Goal: Task Accomplishment & Management: Use online tool/utility

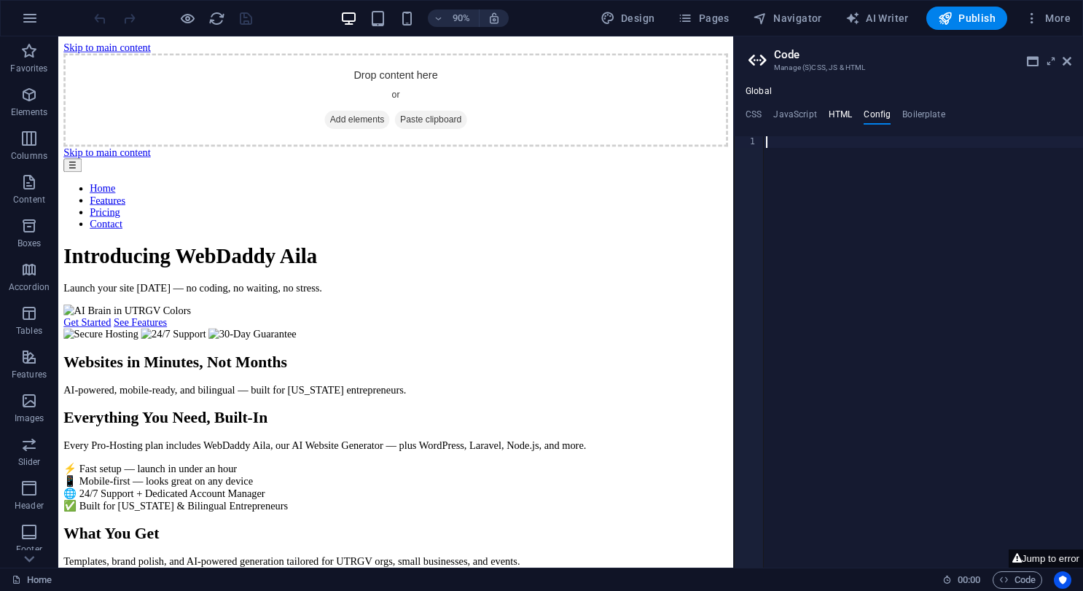
click at [829, 111] on h4 "HTML" at bounding box center [840, 117] width 24 height 16
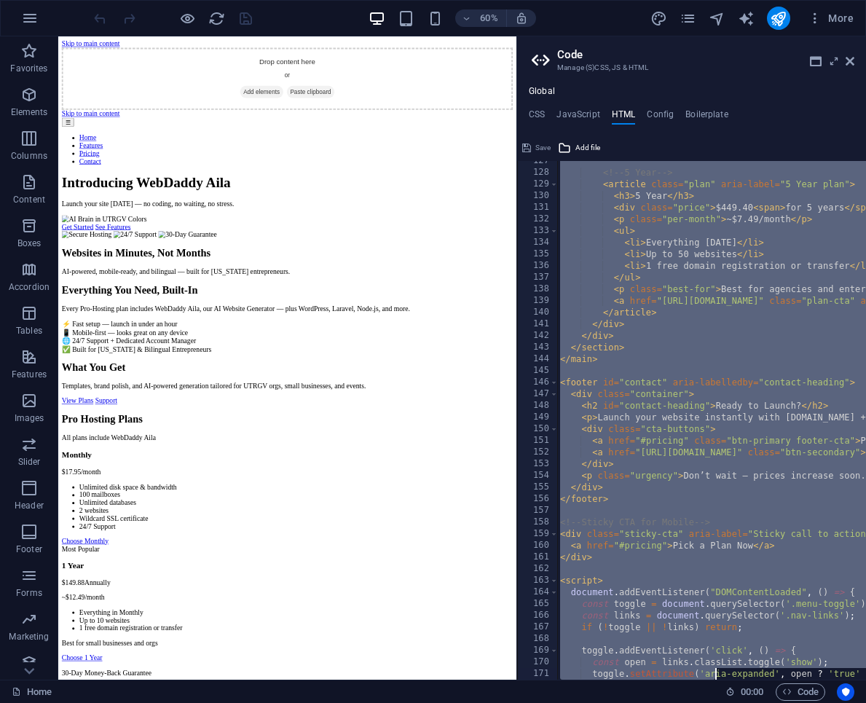
scroll to position [1545, 0]
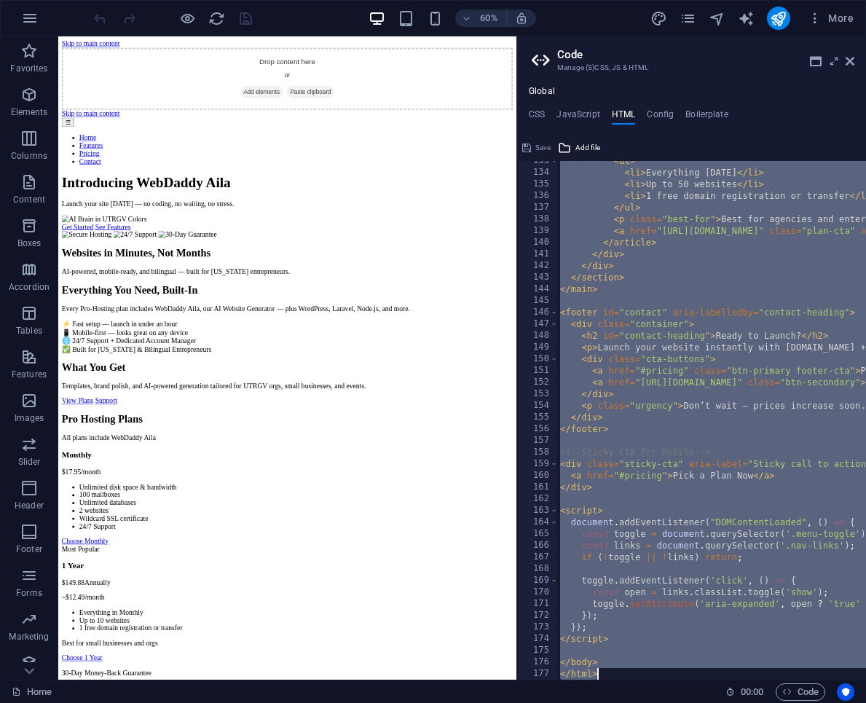
drag, startPoint x: 558, startPoint y: 412, endPoint x: 713, endPoint y: 705, distance: 332.1
click at [713, 590] on html "Introducing WebDaddy Aila – AI Website Generator Home Favorites Elements Column…" at bounding box center [433, 351] width 866 height 703
type textarea "</body> </html>"
paste textarea
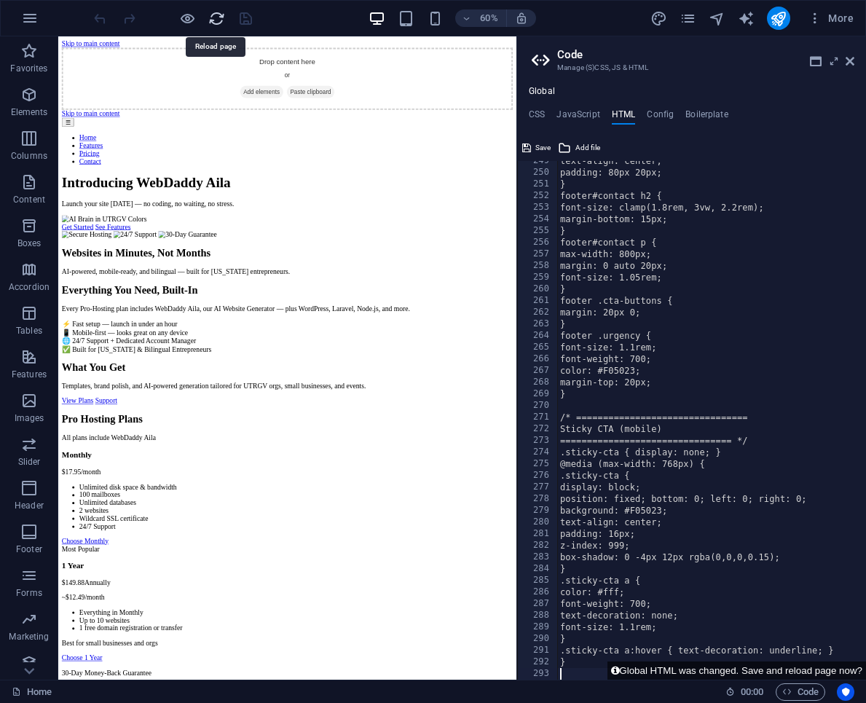
click at [210, 22] on icon "reload" at bounding box center [216, 18] width 17 height 17
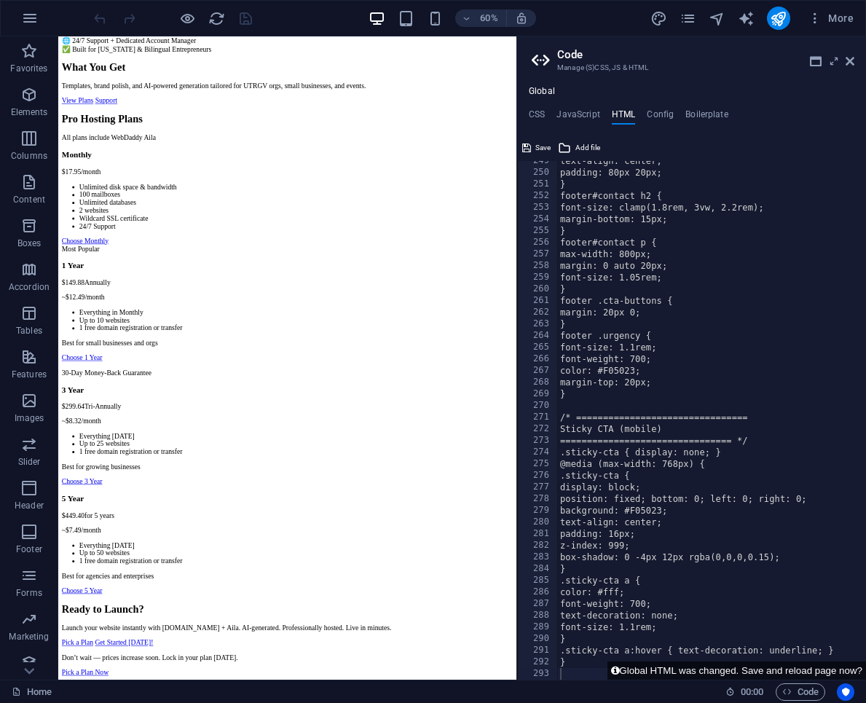
scroll to position [845, 0]
click at [536, 113] on h4 "CSS" at bounding box center [537, 117] width 16 height 16
type textarea "/* ================================"
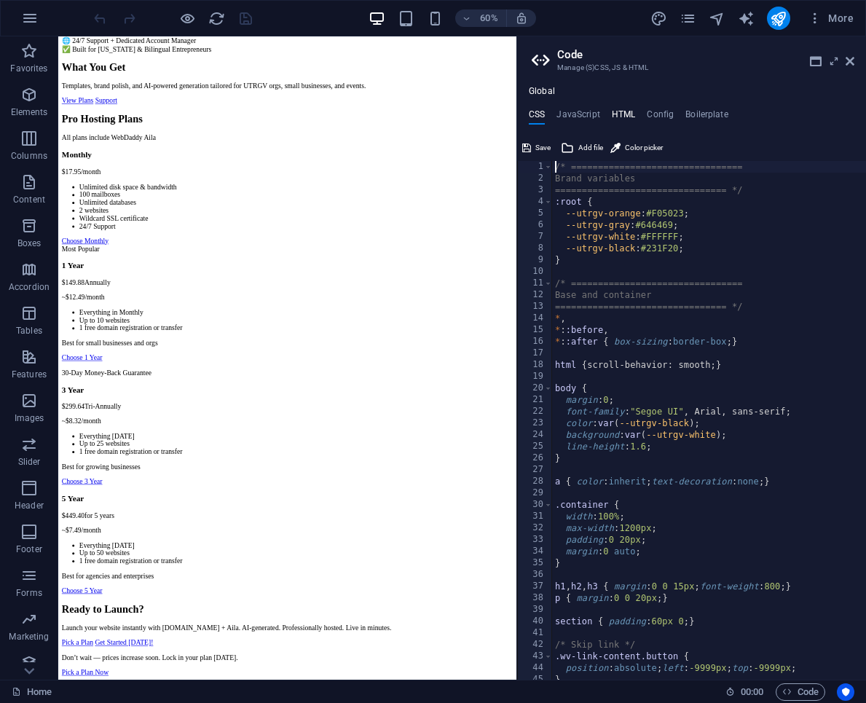
click at [622, 111] on h4 "HTML" at bounding box center [624, 117] width 24 height 16
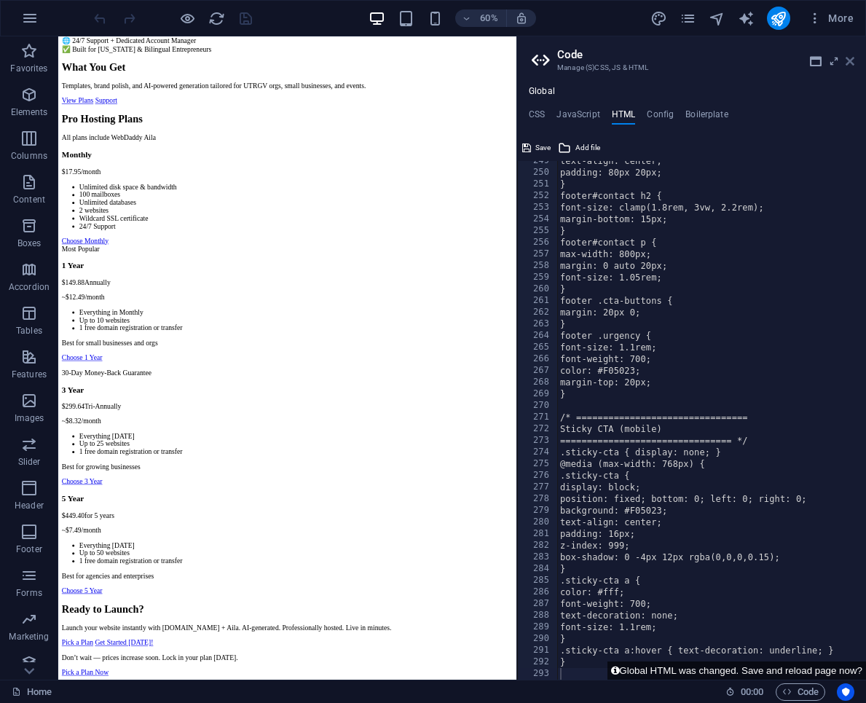
click at [850, 59] on icon at bounding box center [850, 61] width 9 height 12
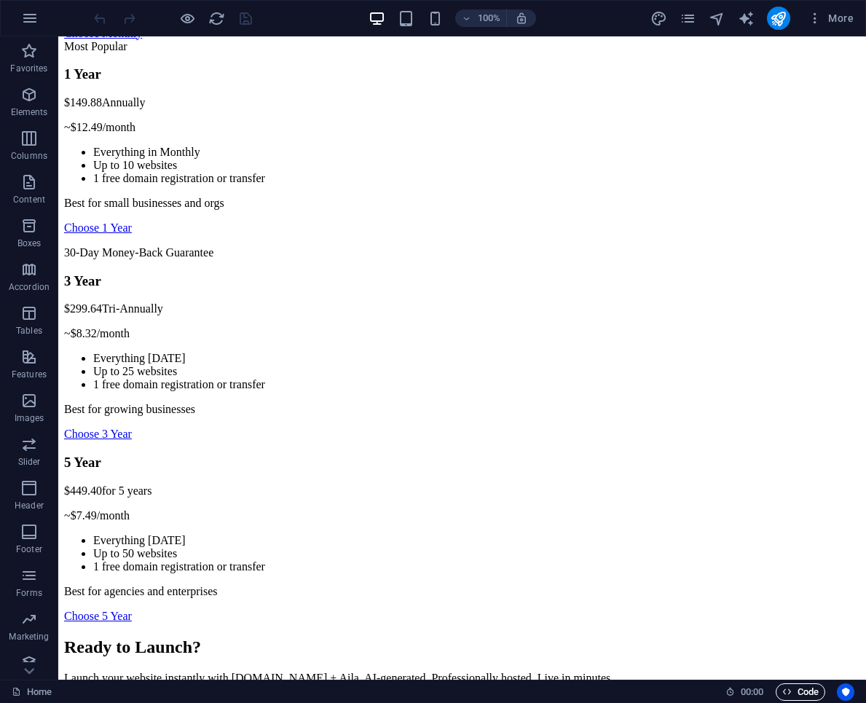
click at [809, 590] on span "Code" at bounding box center [801, 691] width 36 height 17
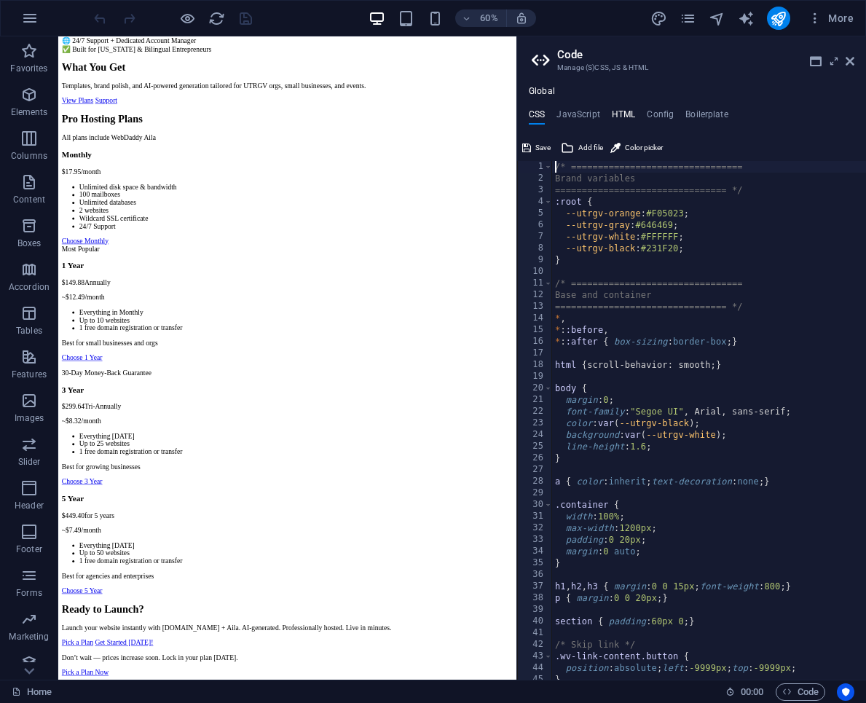
click at [616, 119] on h4 "HTML" at bounding box center [624, 117] width 24 height 16
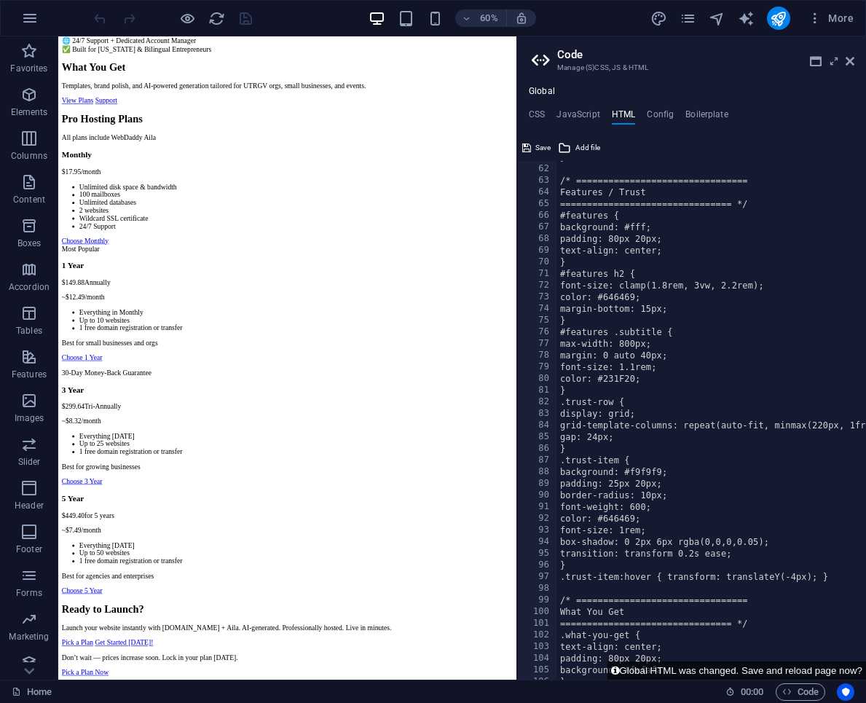
scroll to position [0, 1]
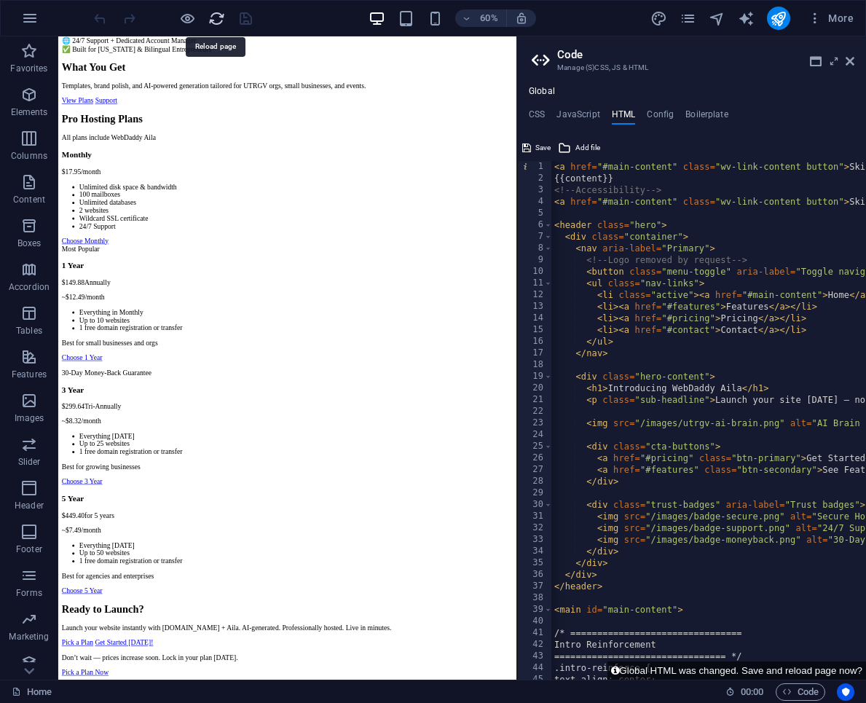
click at [219, 23] on icon "reload" at bounding box center [216, 18] width 17 height 17
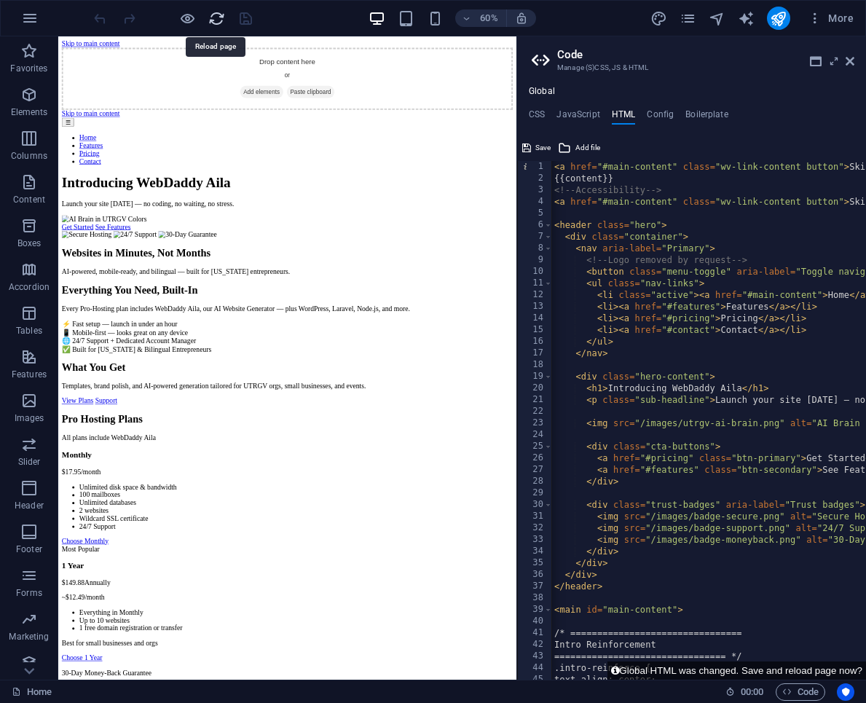
scroll to position [0, 0]
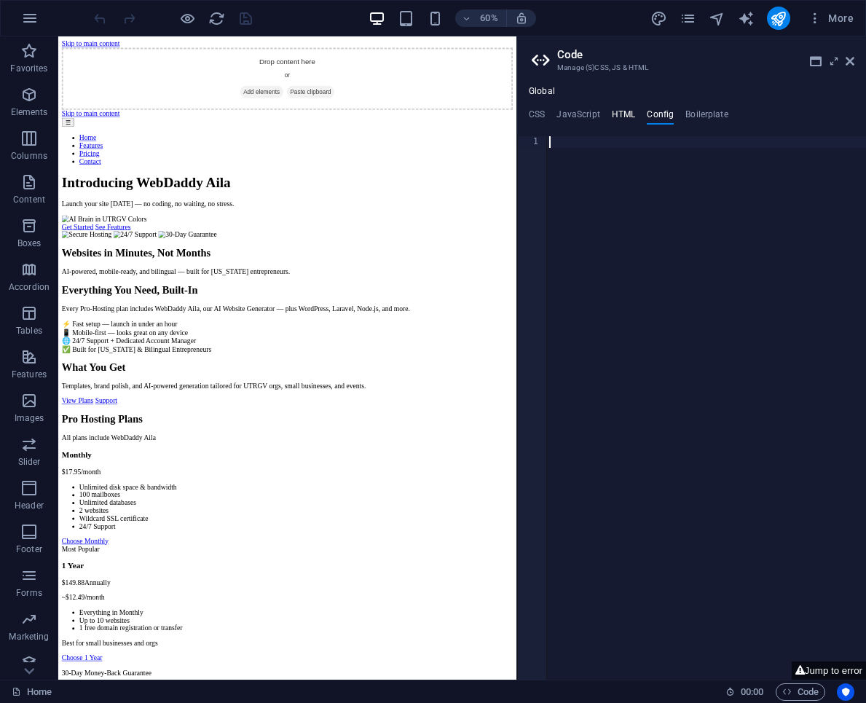
click at [619, 118] on h4 "HTML" at bounding box center [624, 117] width 24 height 16
type textarea "<a href="#main-content" class="wv-link-content button">Skip to main content</a>"
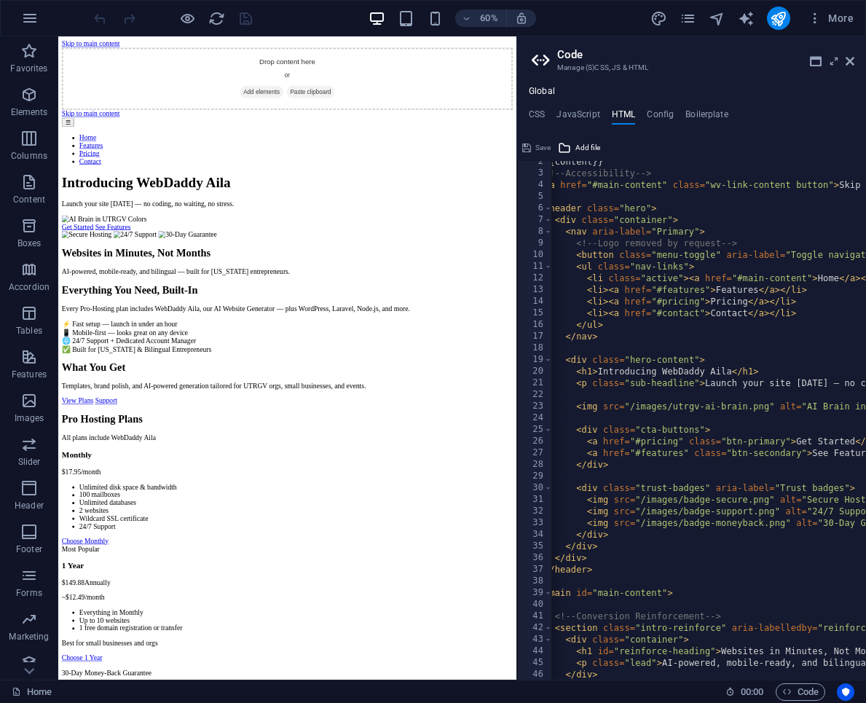
scroll to position [0, 9]
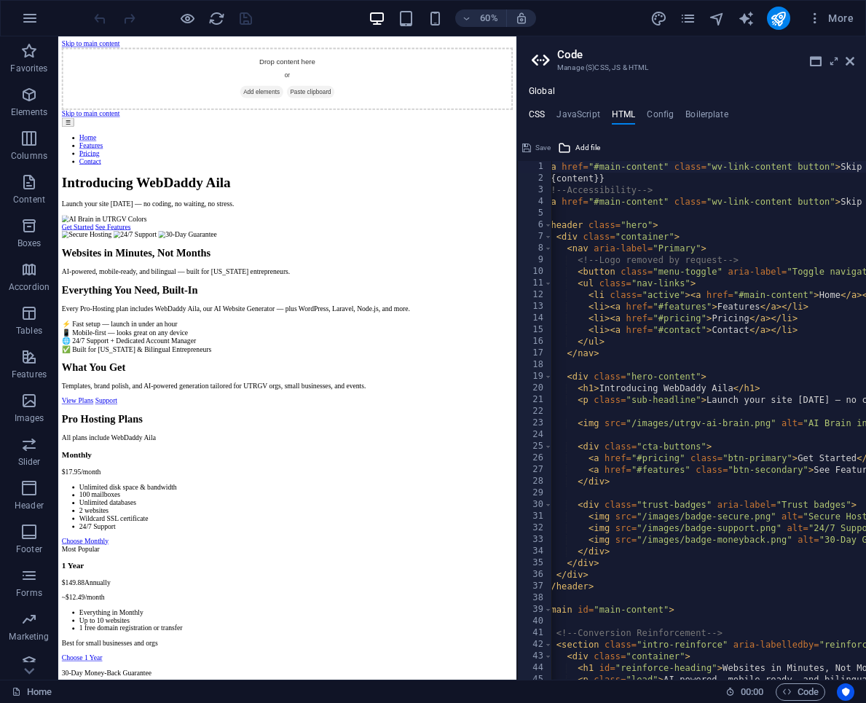
click at [542, 113] on h4 "CSS" at bounding box center [537, 117] width 16 height 16
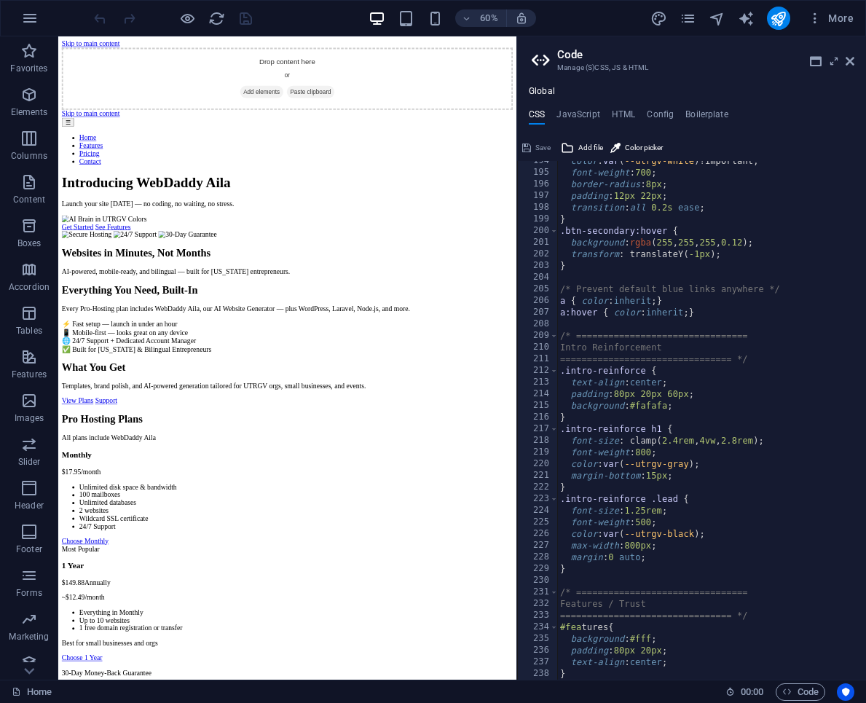
scroll to position [2254, 0]
click at [560, 342] on div "color : var ( --utrgv-white ) !important; font-weight : 700 ; border-radius : 8…" at bounding box center [757, 428] width 401 height 542
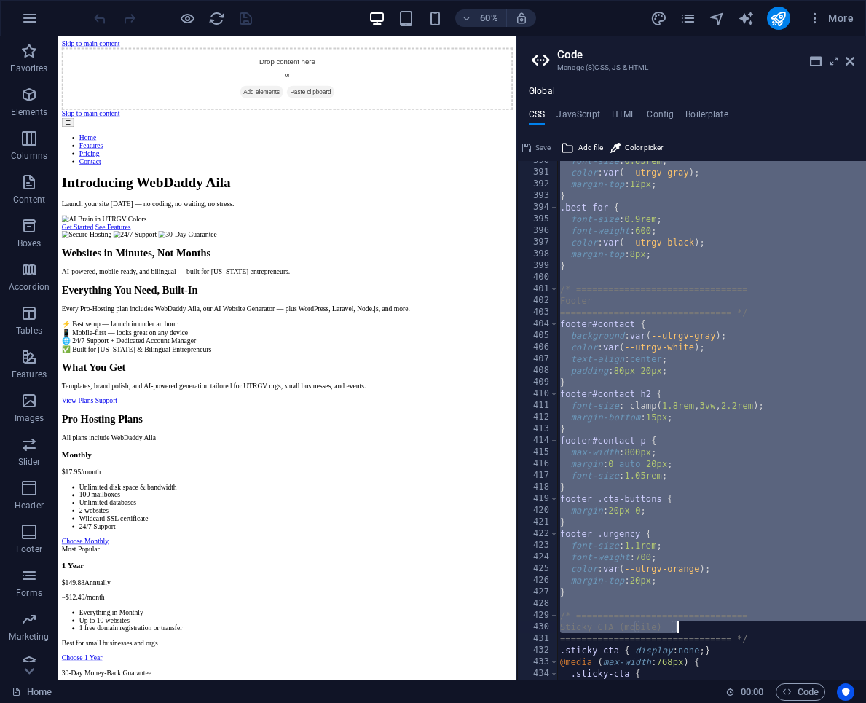
scroll to position [4728, 0]
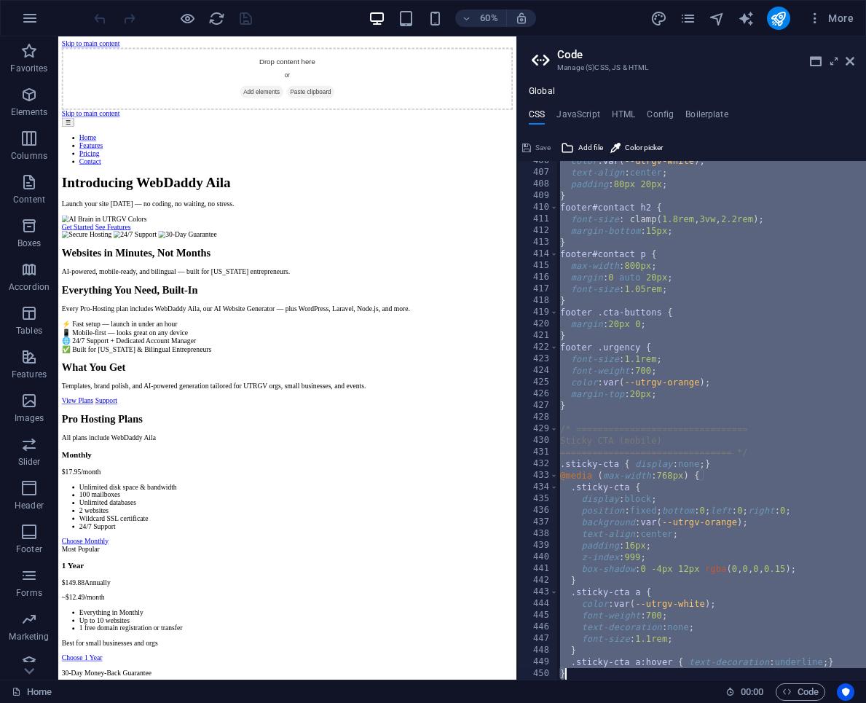
drag, startPoint x: 560, startPoint y: 337, endPoint x: 734, endPoint y: 705, distance: 407.1
click at [734, 702] on html "Introducing WebDaddy Aila – AI Website Generator Home Favorites Elements Column…" at bounding box center [433, 351] width 866 height 703
type textarea ".sticky-cta a:hover { text-decoration: underline; } }"
paste textarea
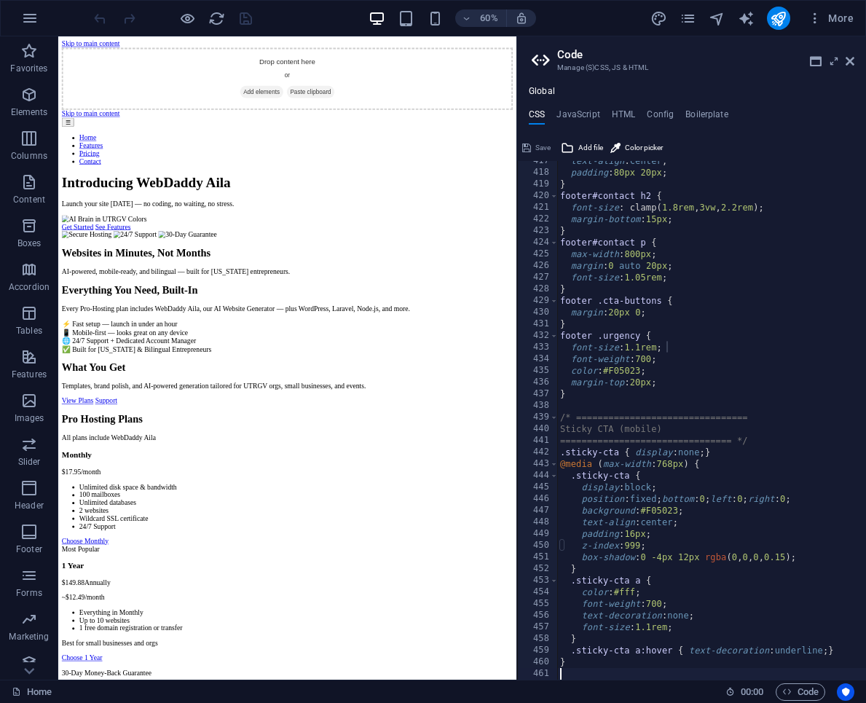
scroll to position [4856, 0]
click at [545, 145] on span "Save" at bounding box center [543, 147] width 15 height 17
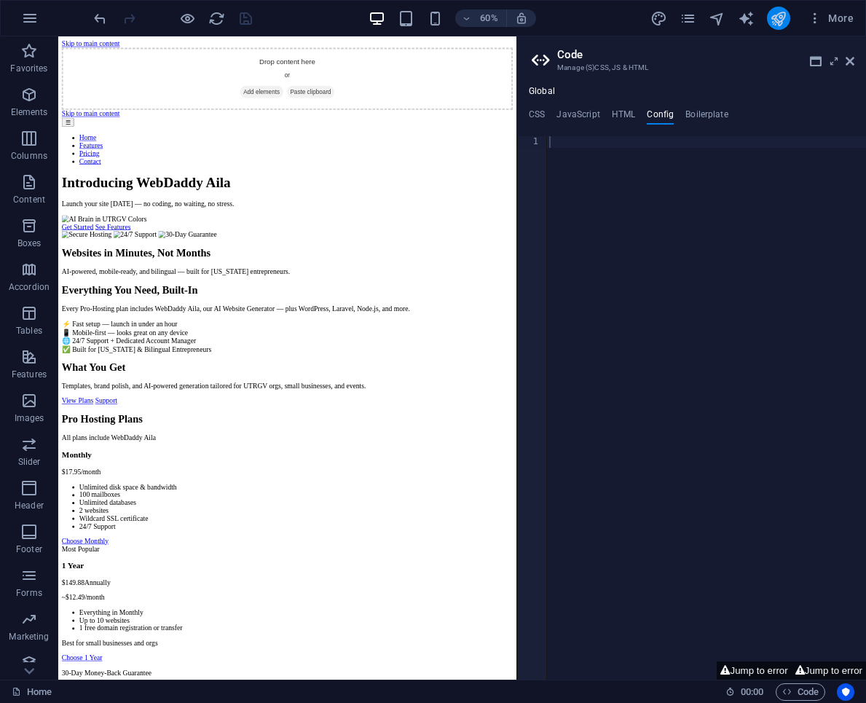
click at [774, 20] on icon "publish" at bounding box center [778, 18] width 17 height 17
click at [850, 61] on icon at bounding box center [850, 61] width 9 height 12
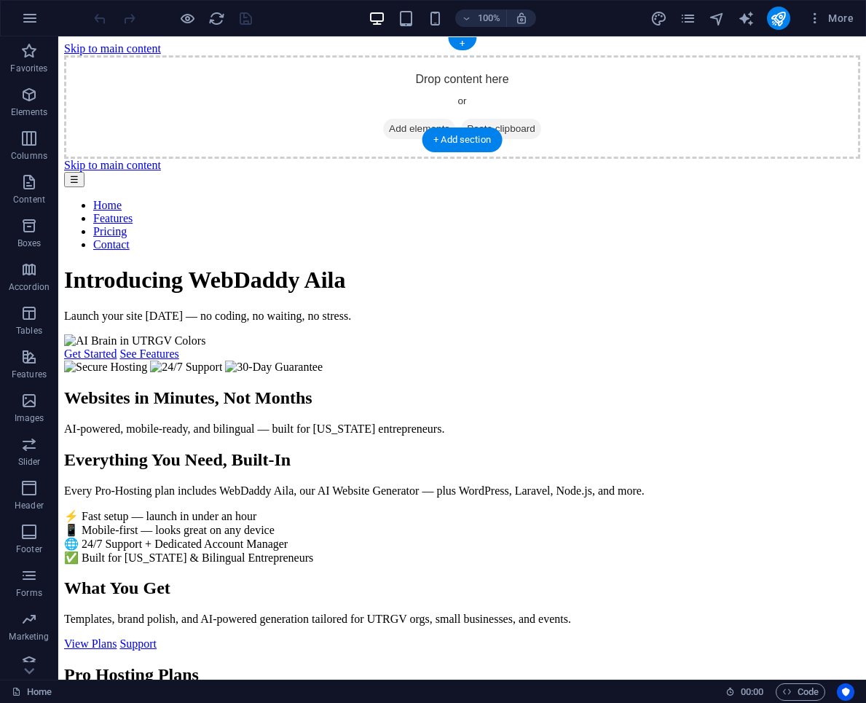
click at [422, 119] on span "Add elements" at bounding box center [419, 129] width 72 height 20
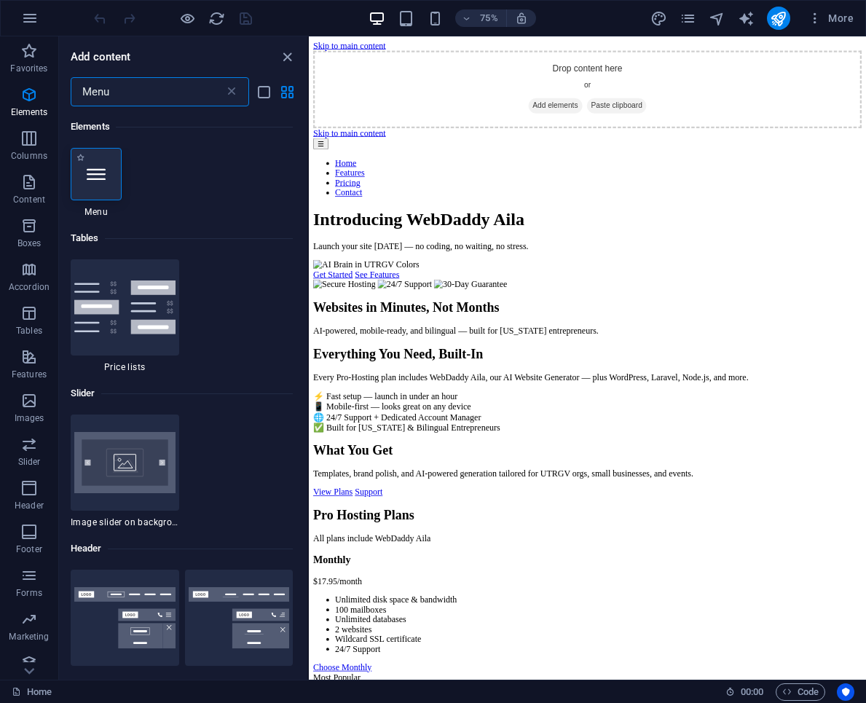
type input "Menu"
click at [103, 175] on icon at bounding box center [96, 174] width 19 height 19
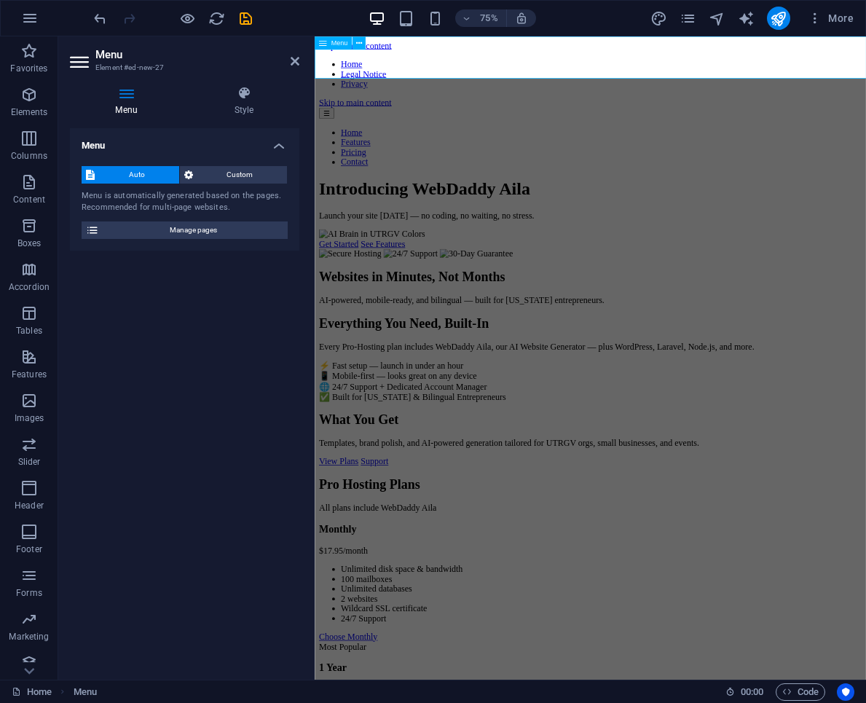
click at [442, 67] on nav "Home Legal Notice Privacy" at bounding box center [683, 86] width 724 height 39
click at [238, 172] on span "Custom" at bounding box center [240, 174] width 86 height 17
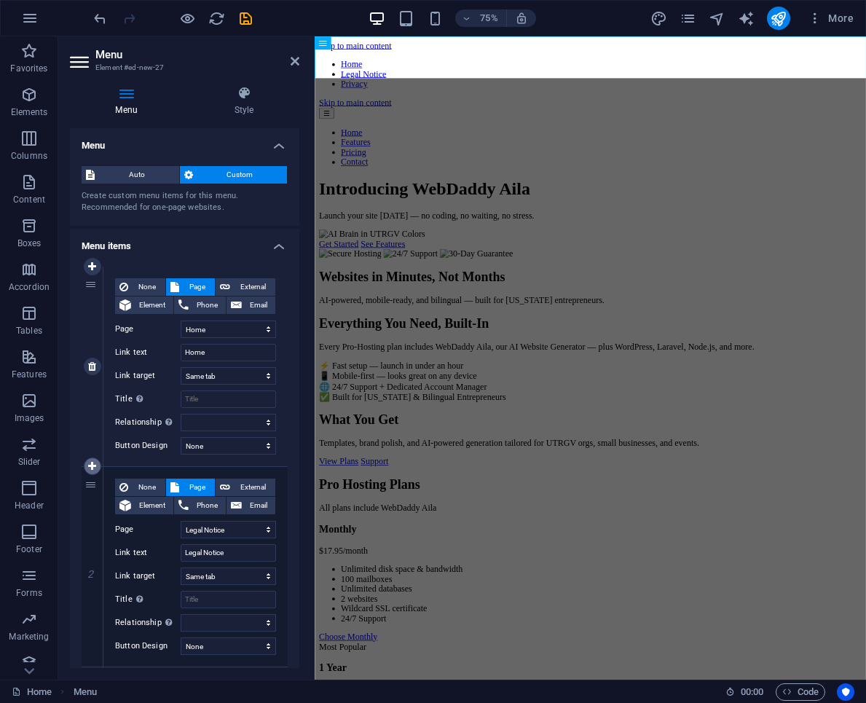
click at [93, 469] on icon at bounding box center [92, 466] width 8 height 10
select select
select select "1"
type input "Legal Notice"
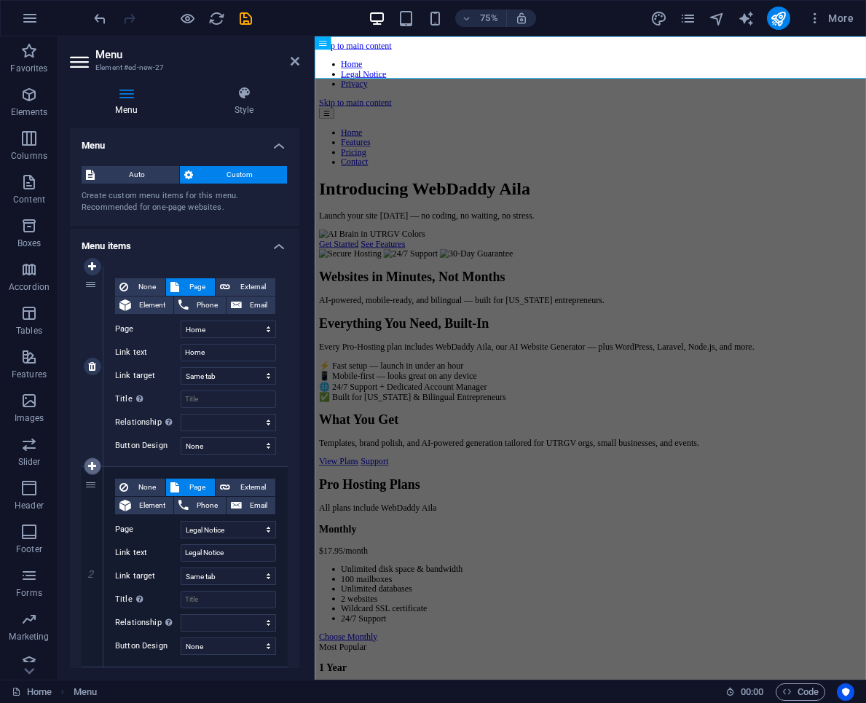
select select
select select "2"
select select
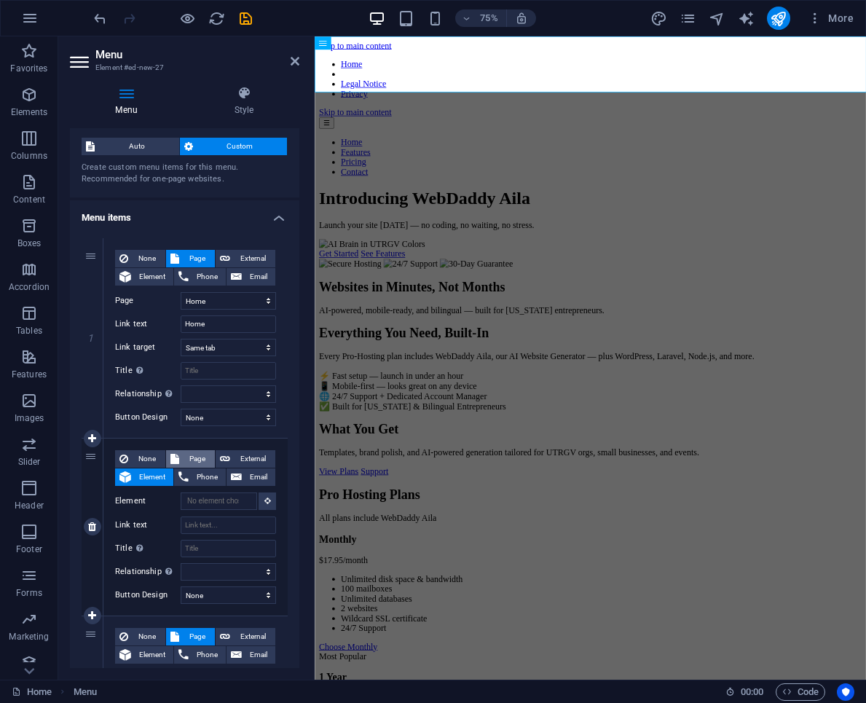
scroll to position [48, 0]
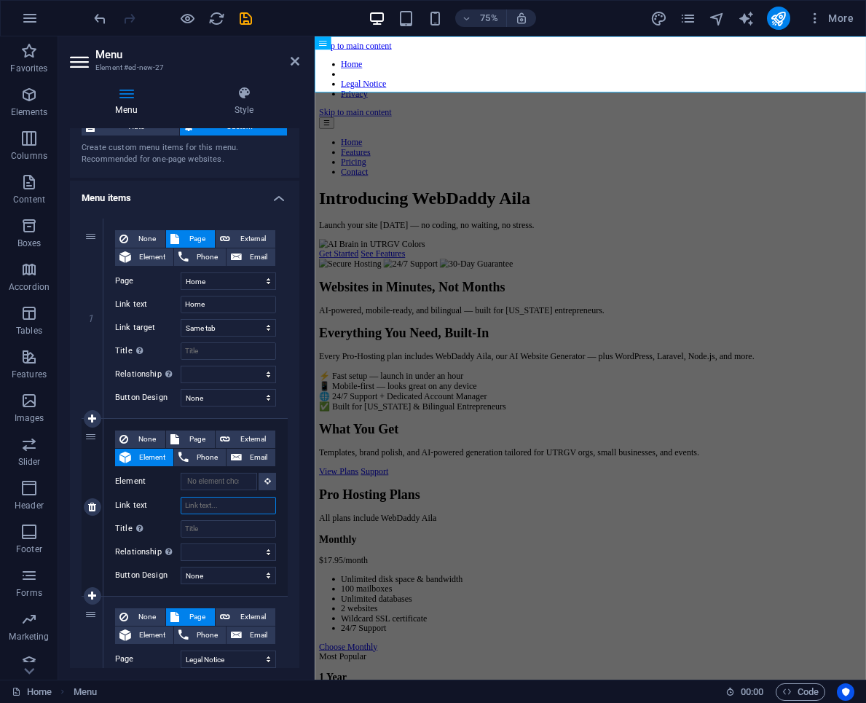
click at [225, 509] on input "Link text" at bounding box center [228, 505] width 95 height 17
type input "Features"
select select
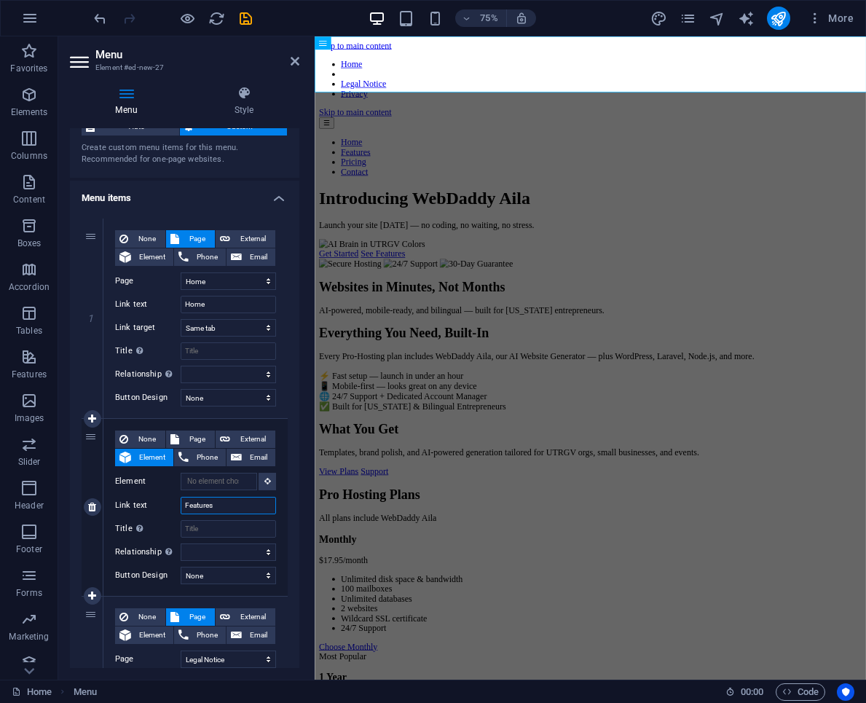
select select
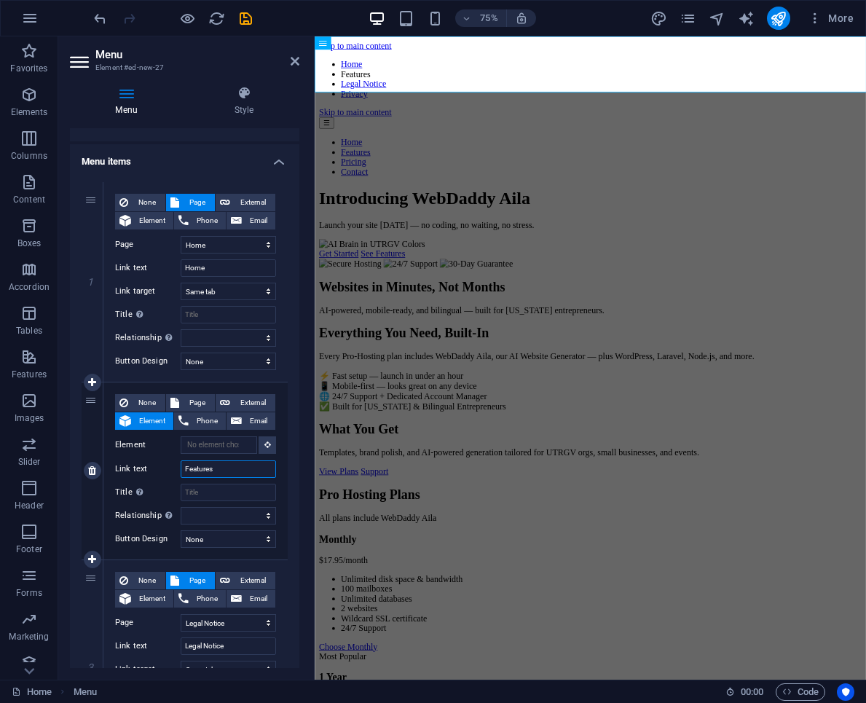
scroll to position [96, 0]
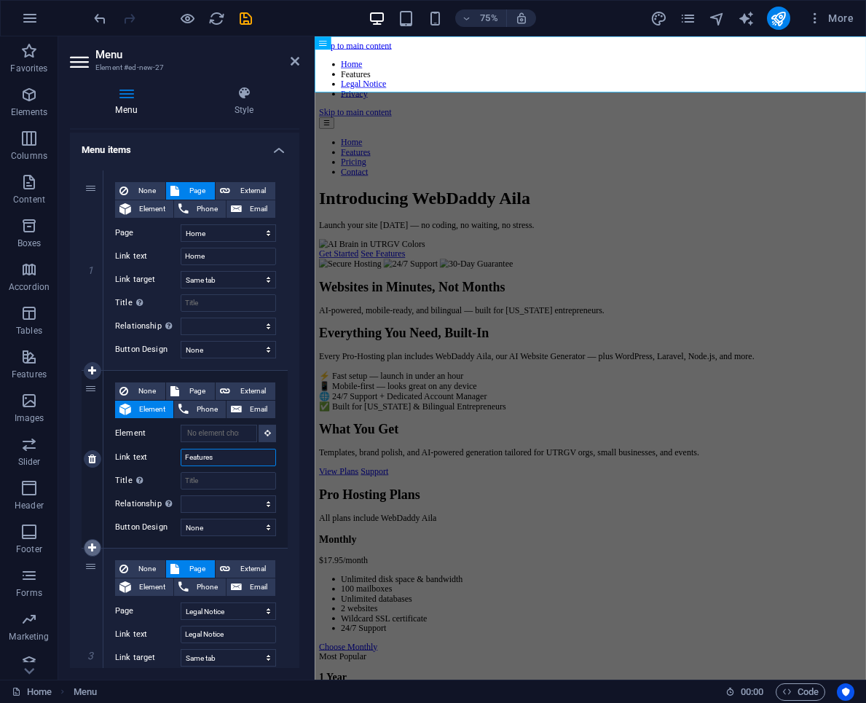
type input "Features"
click at [90, 549] on icon at bounding box center [92, 548] width 8 height 10
select select
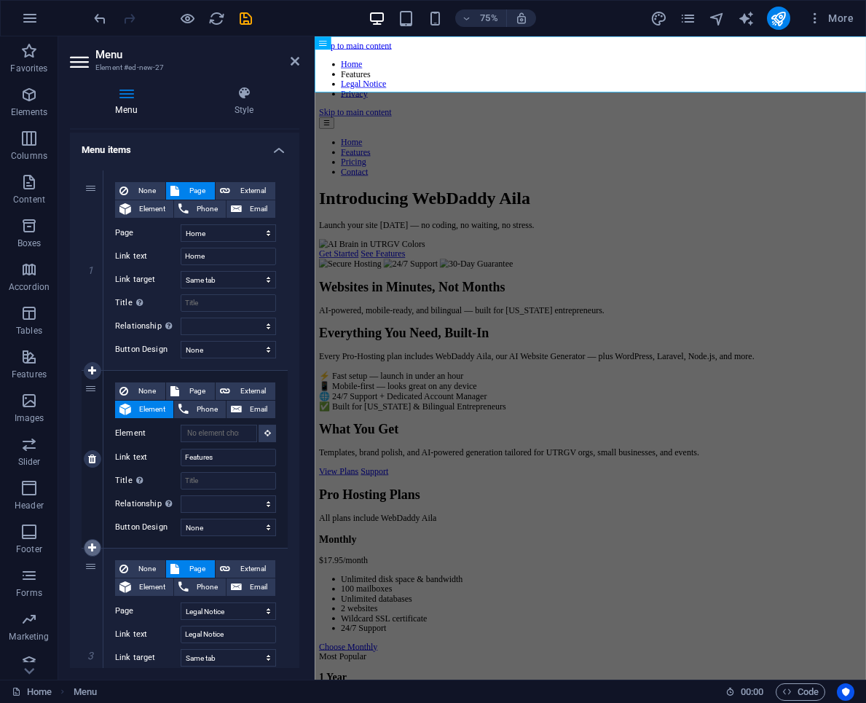
select select "1"
type input "Legal Notice"
select select
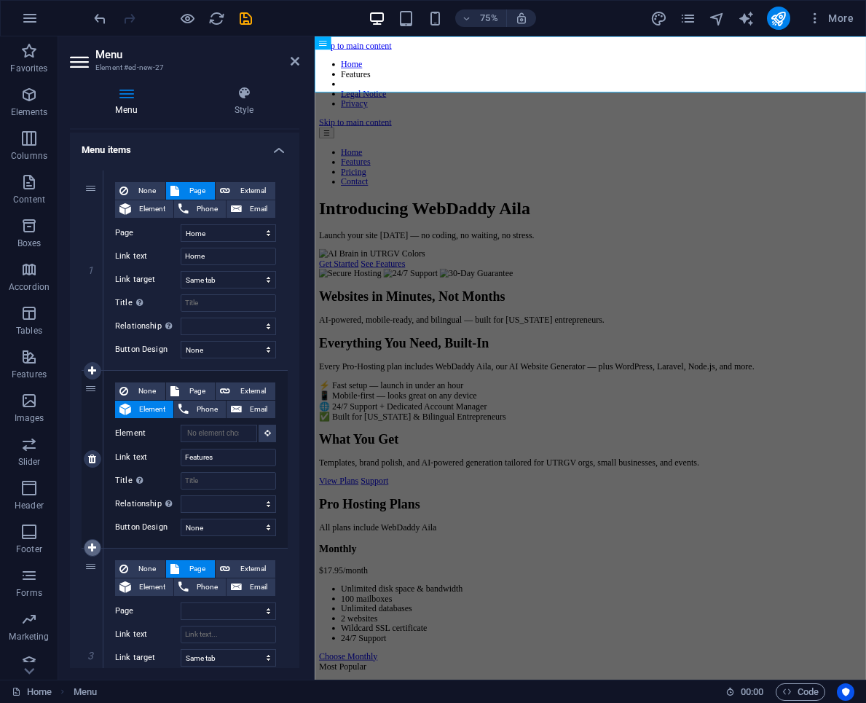
select select "2"
select select
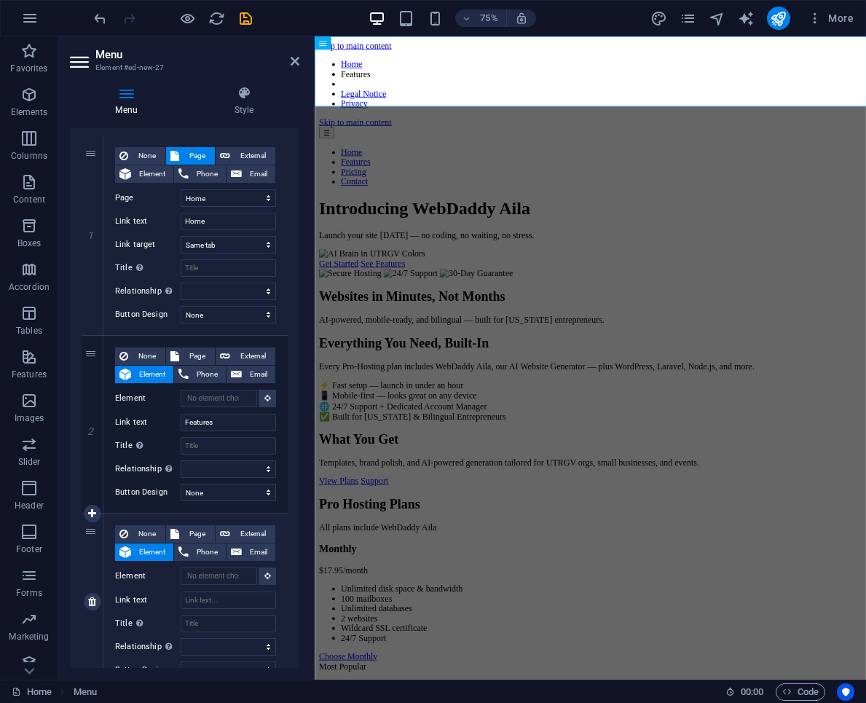
scroll to position [133, 0]
click at [219, 602] on input "Link text" at bounding box center [228, 598] width 95 height 17
type input "Pri"
select select
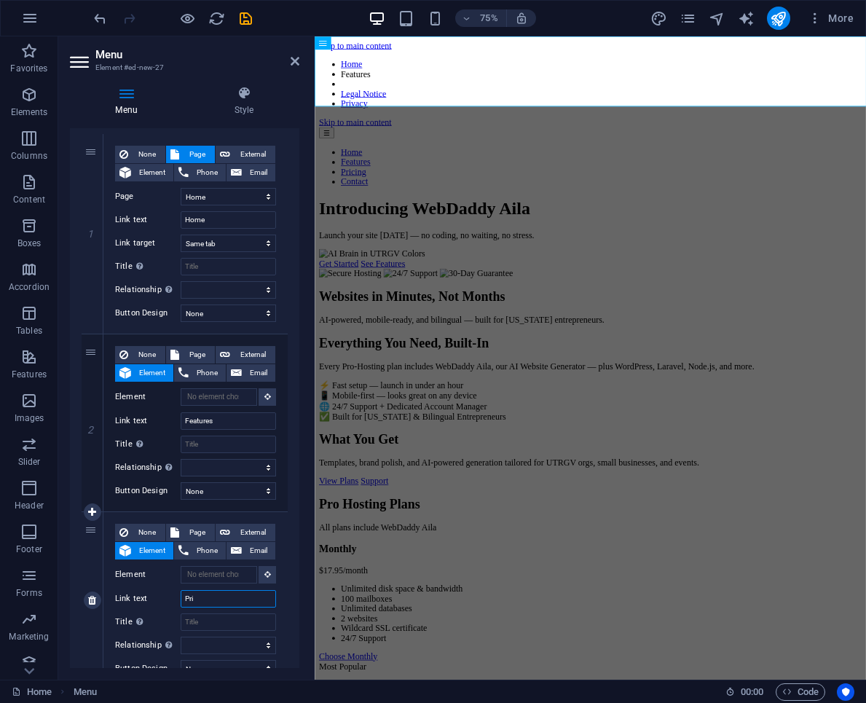
select select
type input "Pricing"
select select
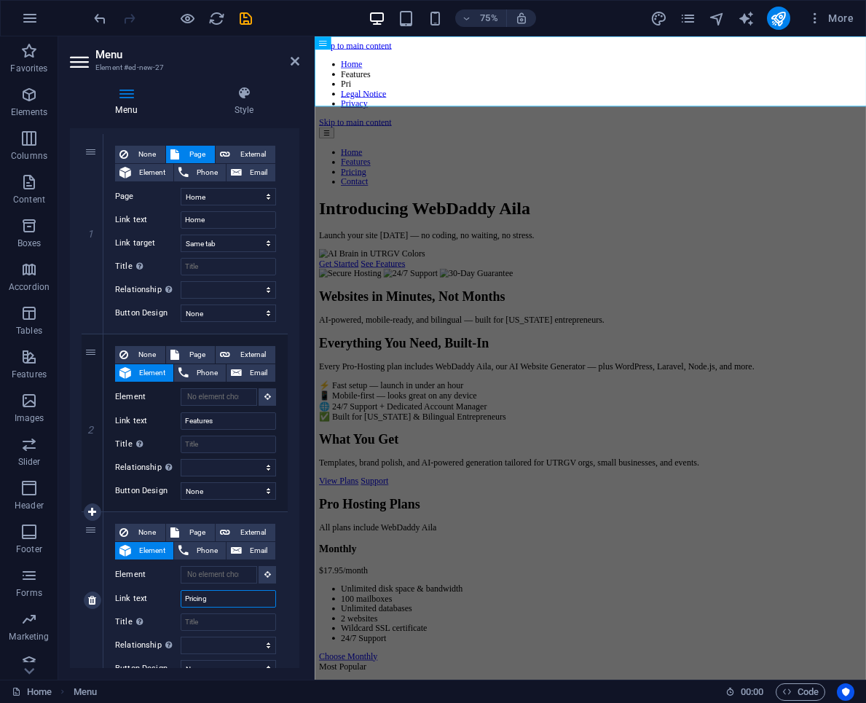
select select
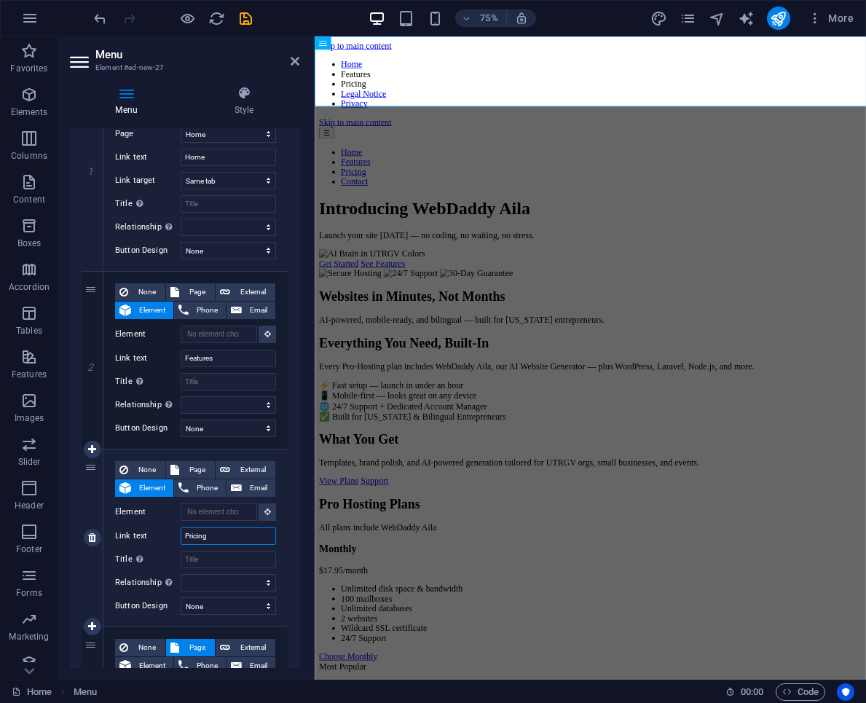
scroll to position [200, 0]
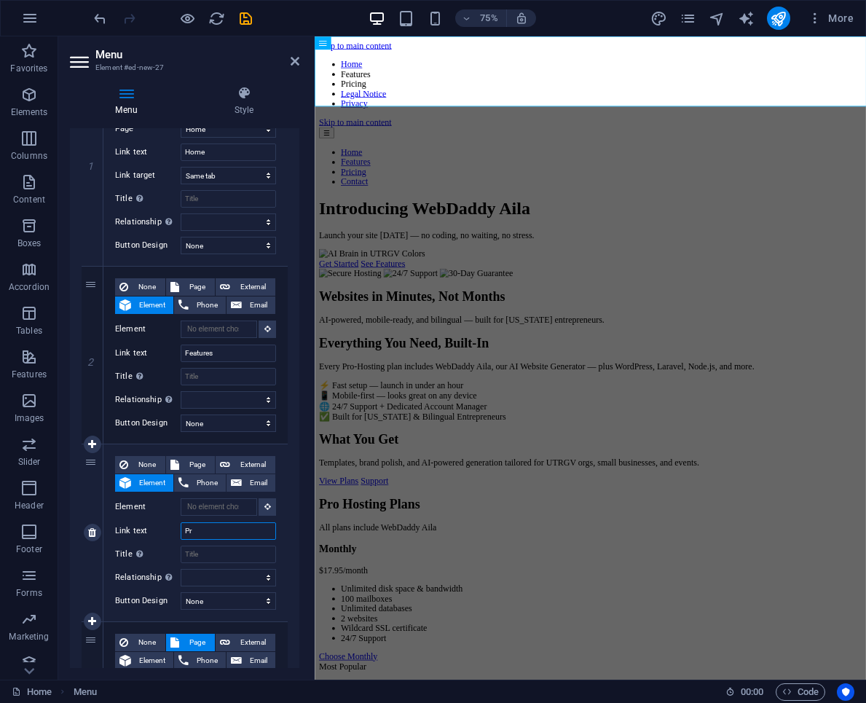
type input "P"
select select
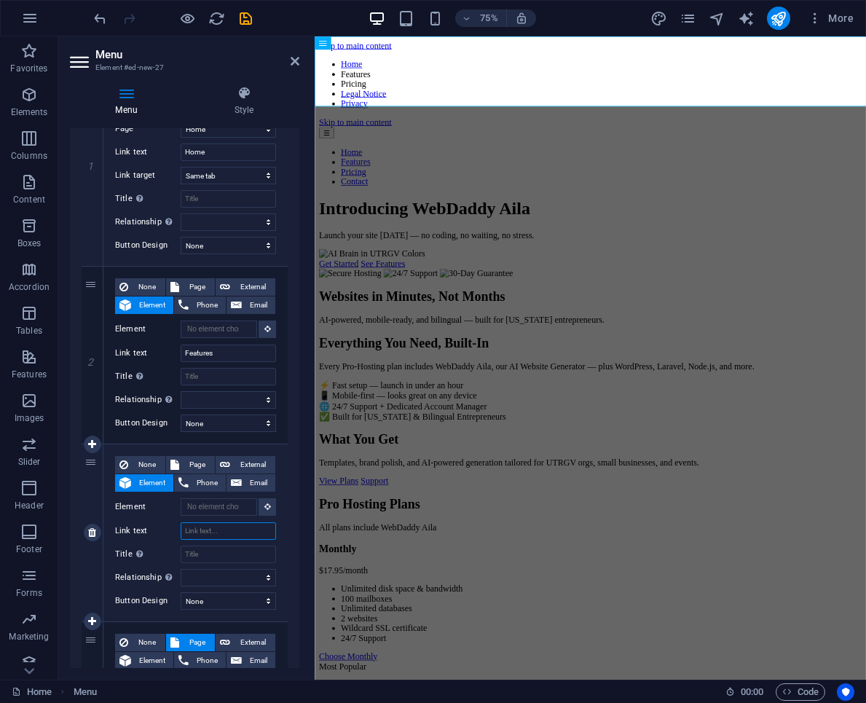
select select
type input "Features"
select select
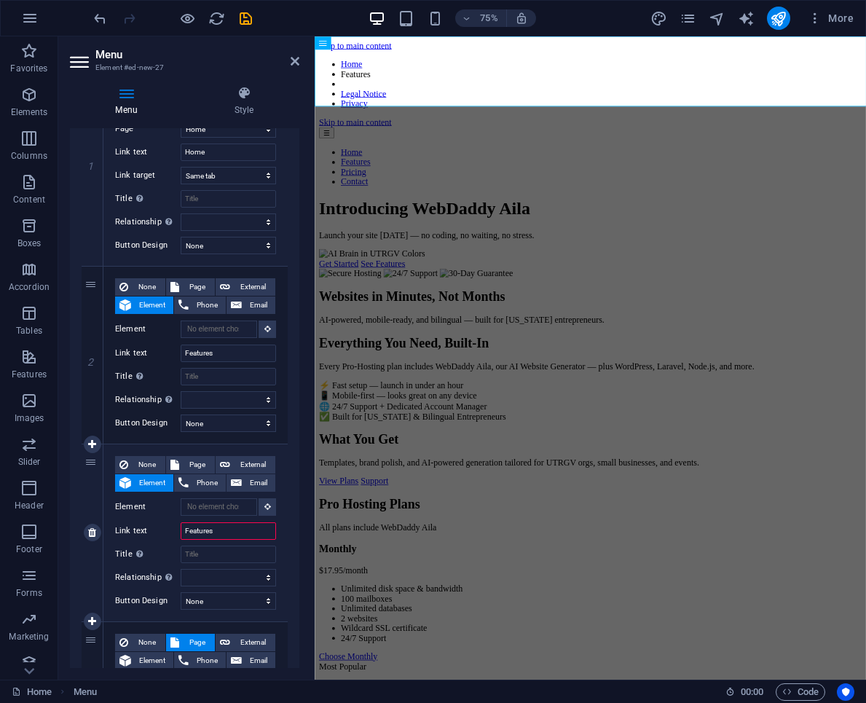
select select
type input "F"
select select
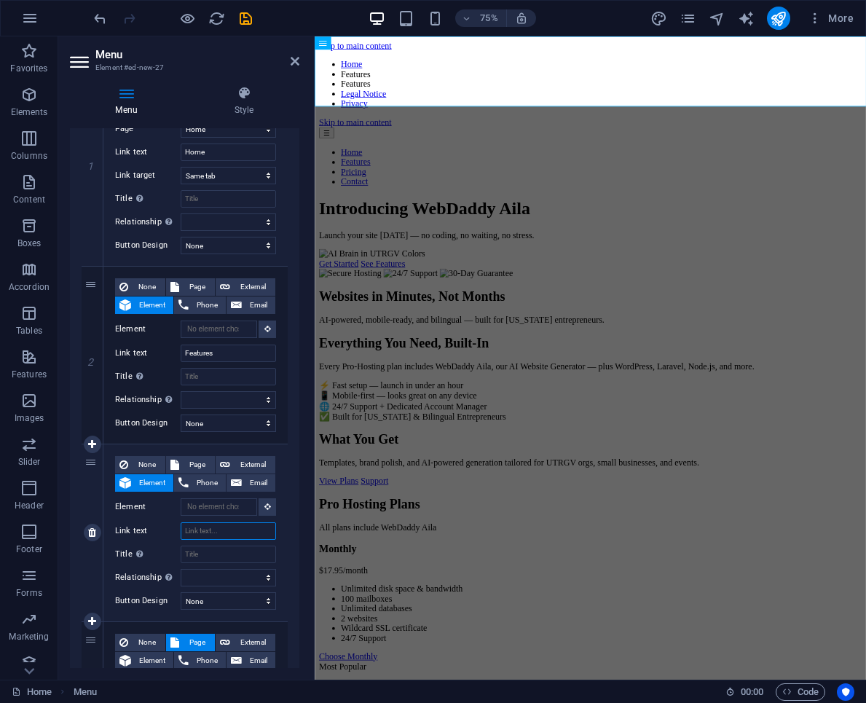
select select
type input "Pri"
select select
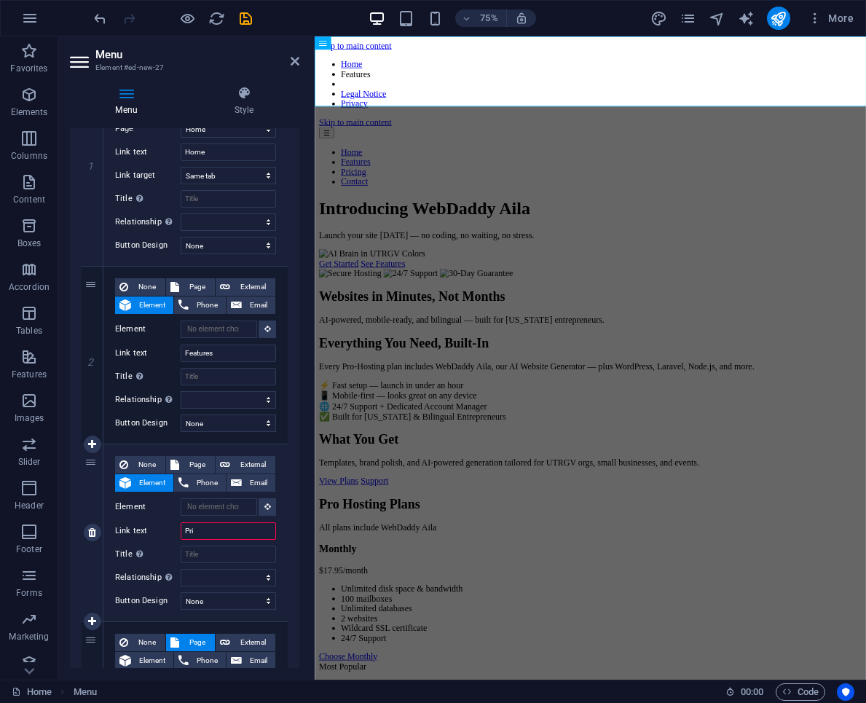
select select
type input "Pricing"
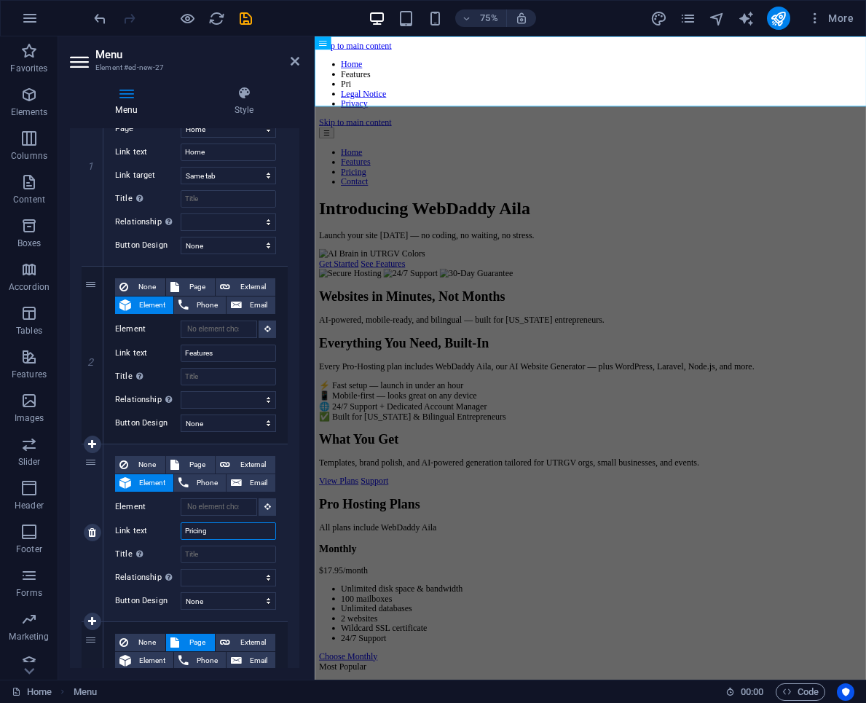
select select
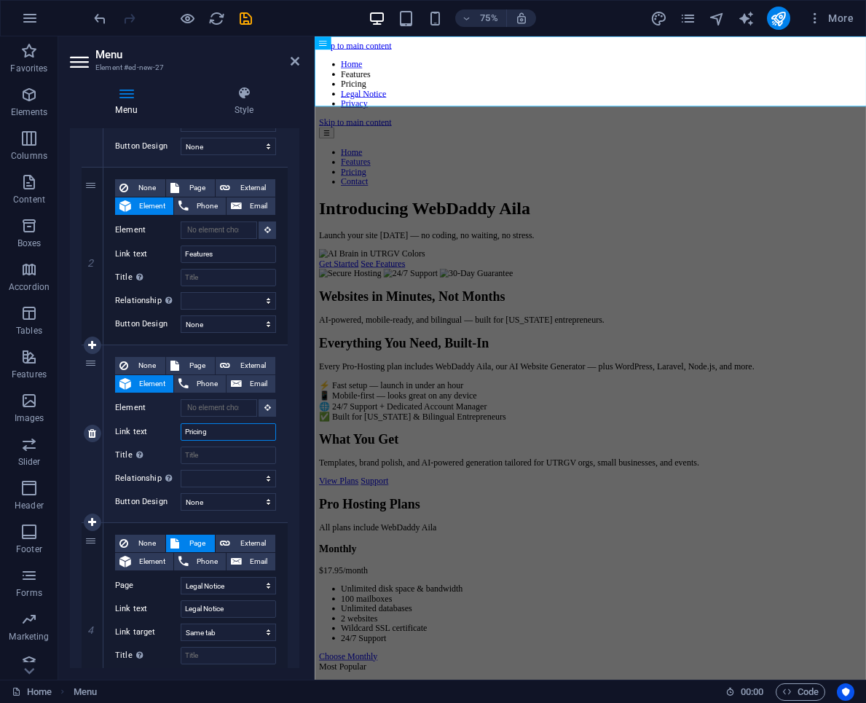
scroll to position [301, 0]
type input "Pricing"
click at [90, 526] on icon at bounding box center [92, 522] width 8 height 10
select select
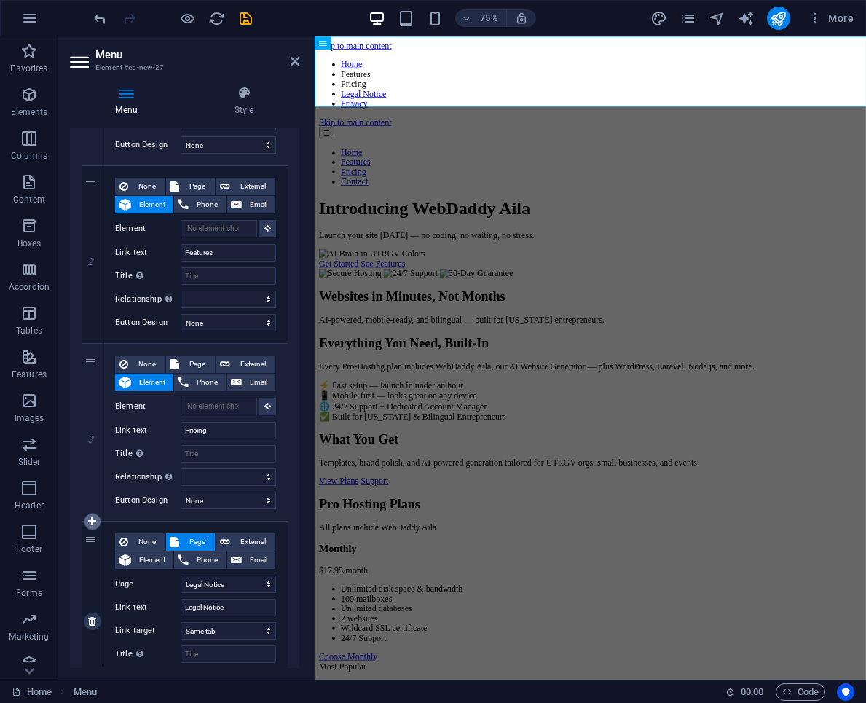
select select
select select "1"
type input "Legal Notice"
select select
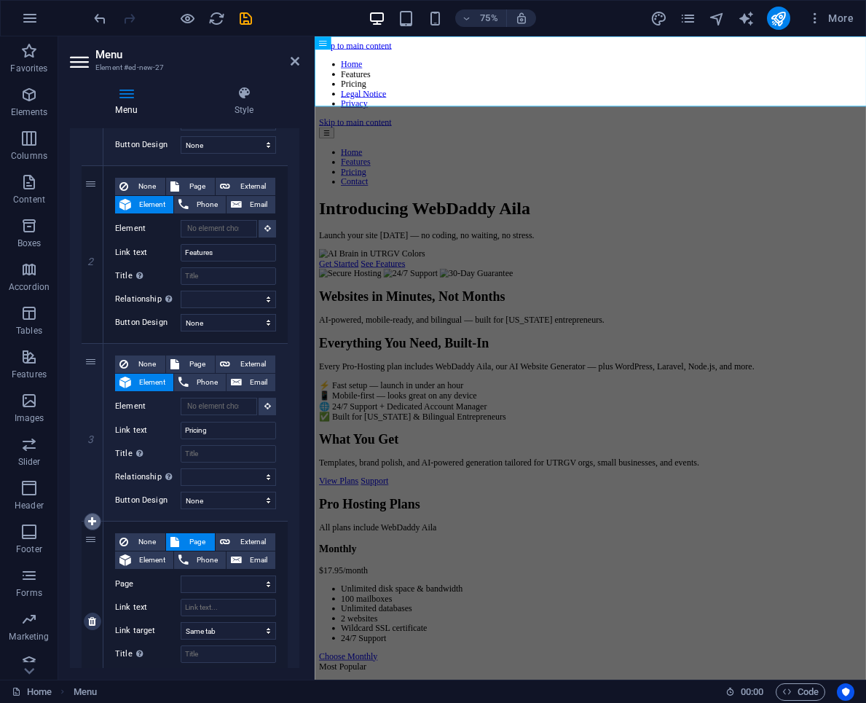
select select "2"
select select
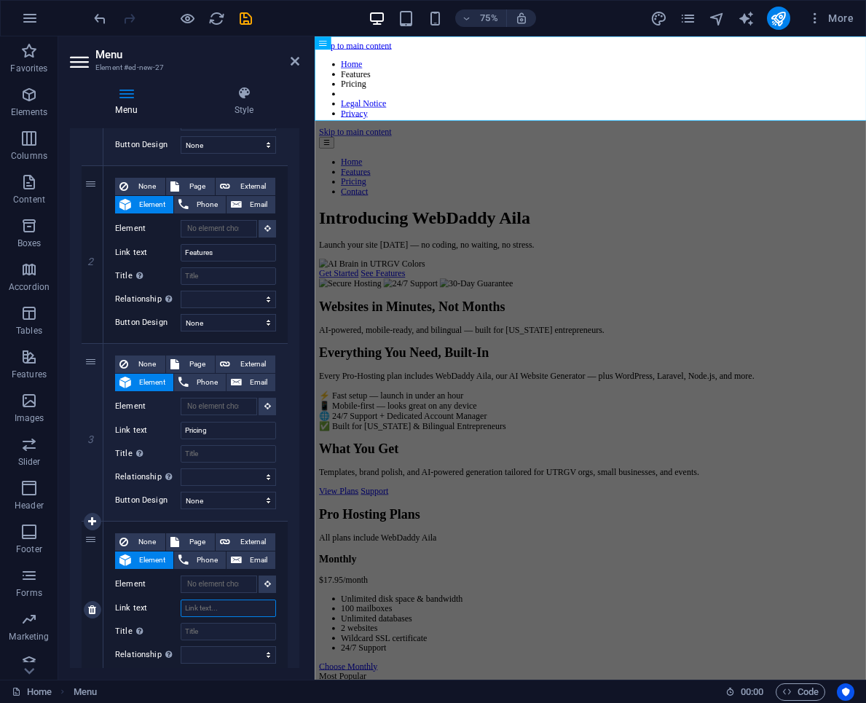
click at [201, 611] on input "Link text" at bounding box center [228, 608] width 95 height 17
type input "Co"
select select
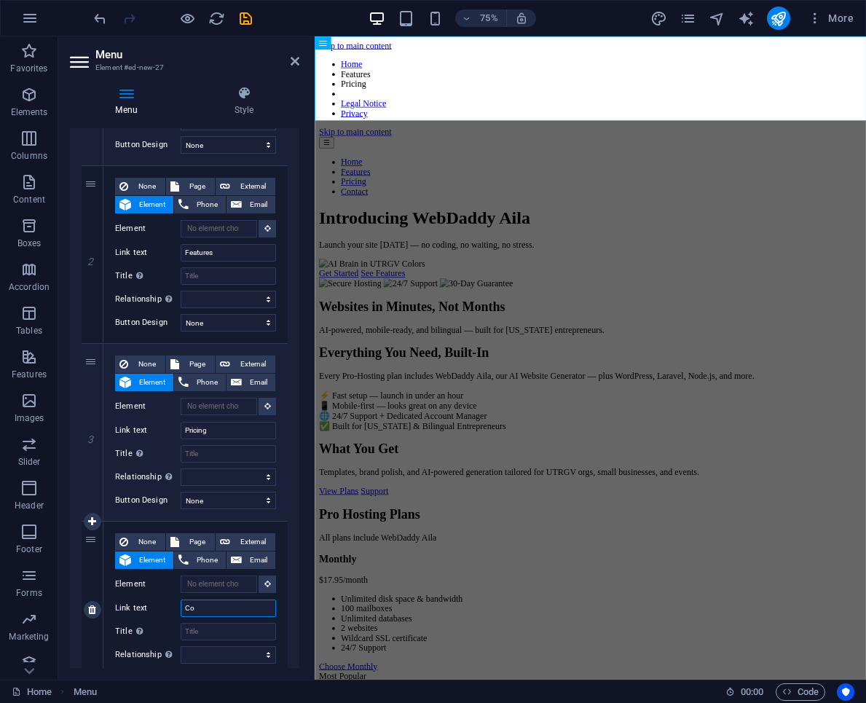
select select
type input "Contact"
select select
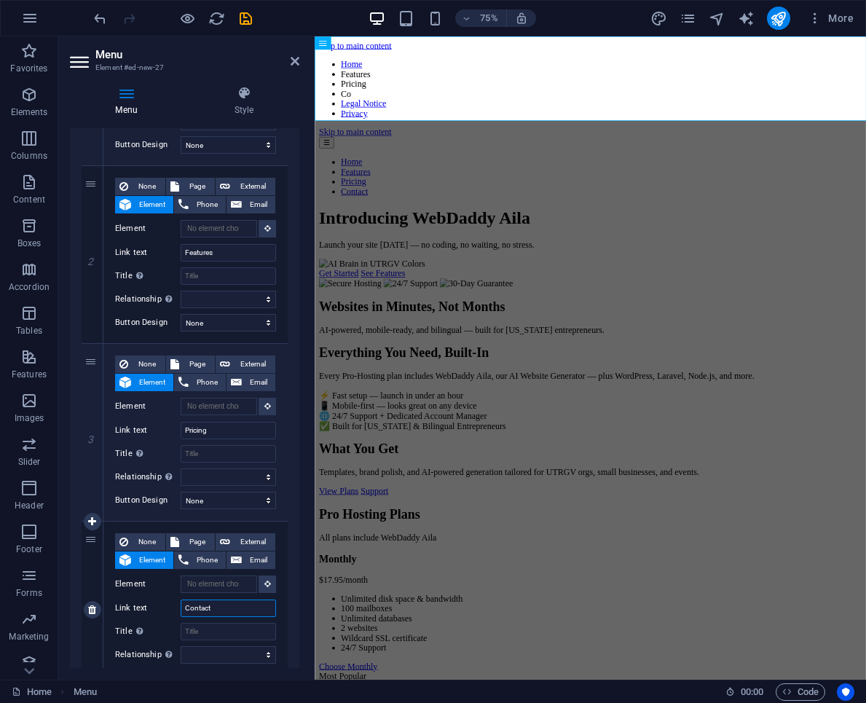
select select
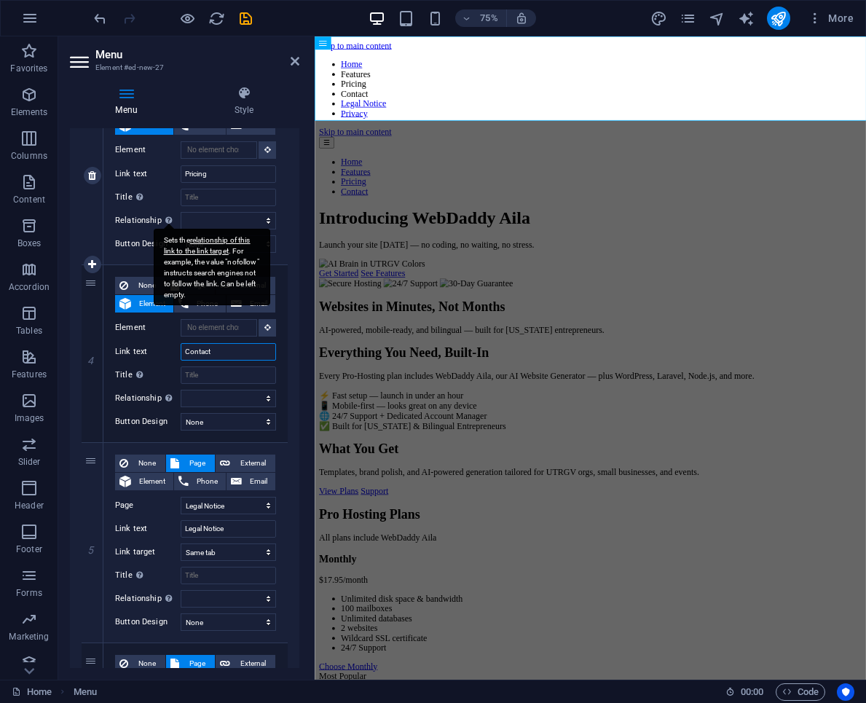
scroll to position [773, 0]
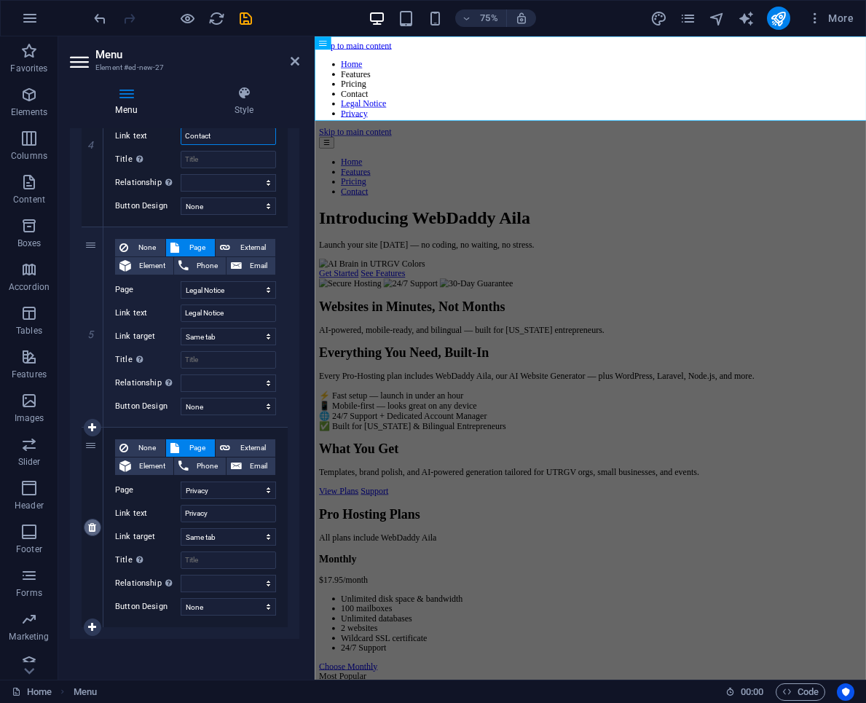
type input "Contact"
click at [90, 529] on icon at bounding box center [92, 527] width 8 height 10
select select
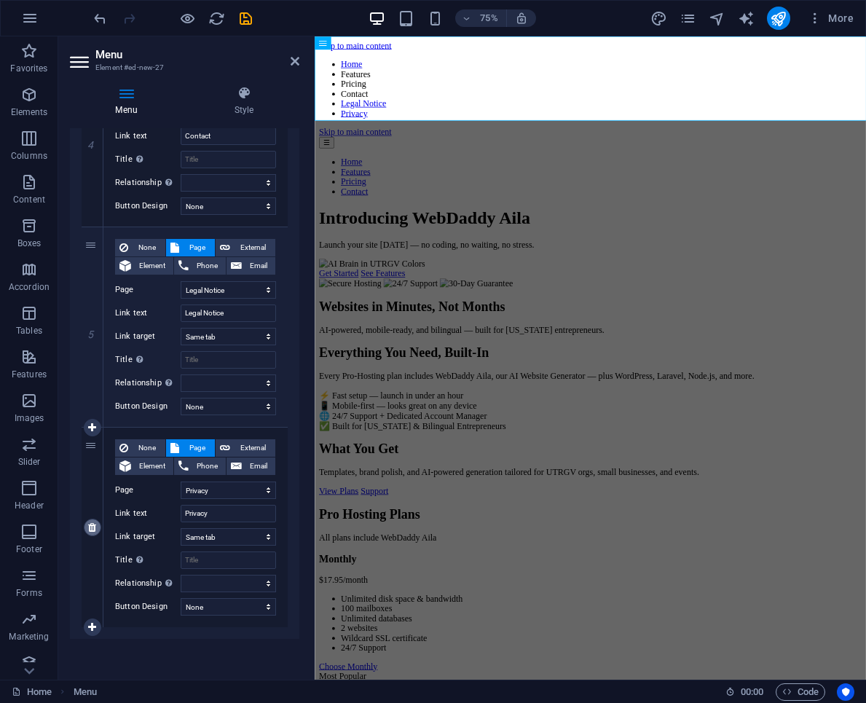
select select
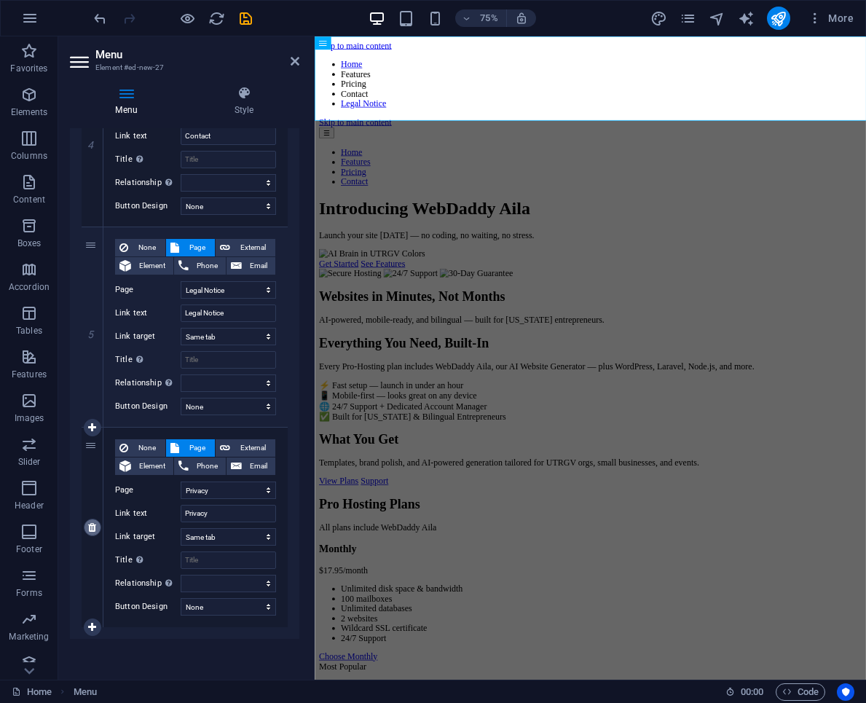
scroll to position [573, 0]
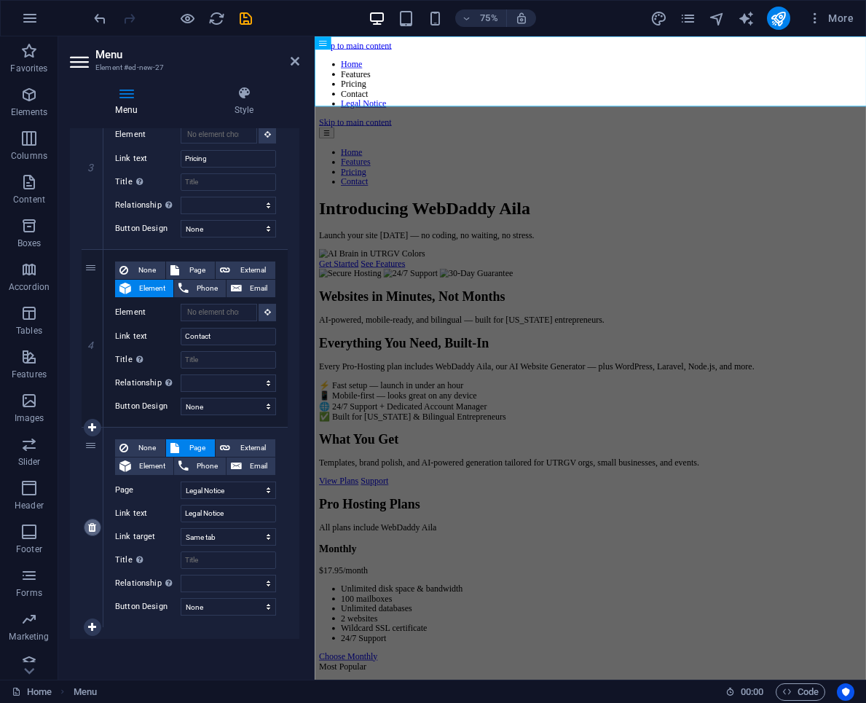
click at [91, 528] on icon at bounding box center [92, 527] width 8 height 10
select select
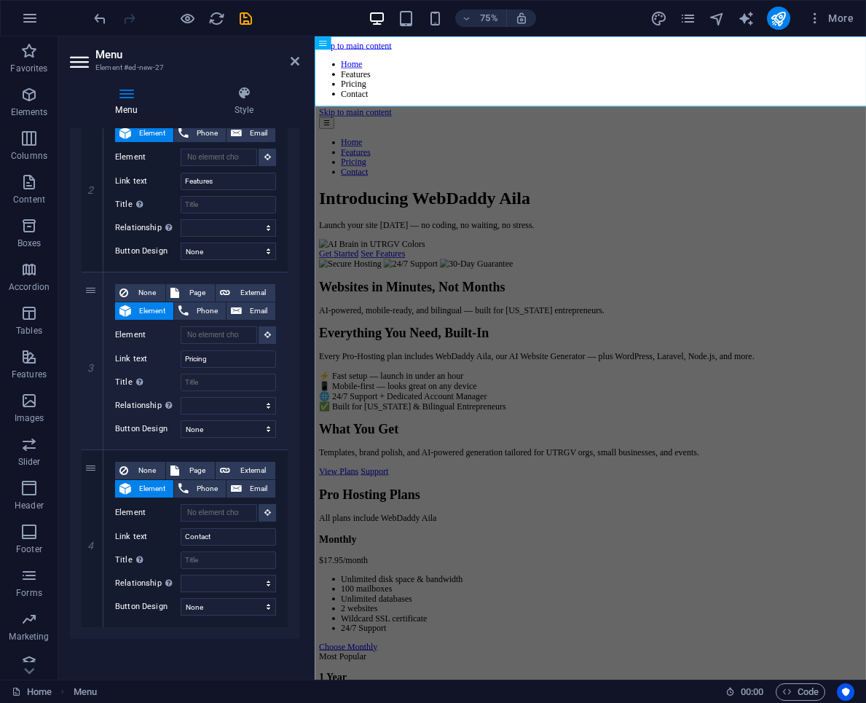
scroll to position [372, 0]
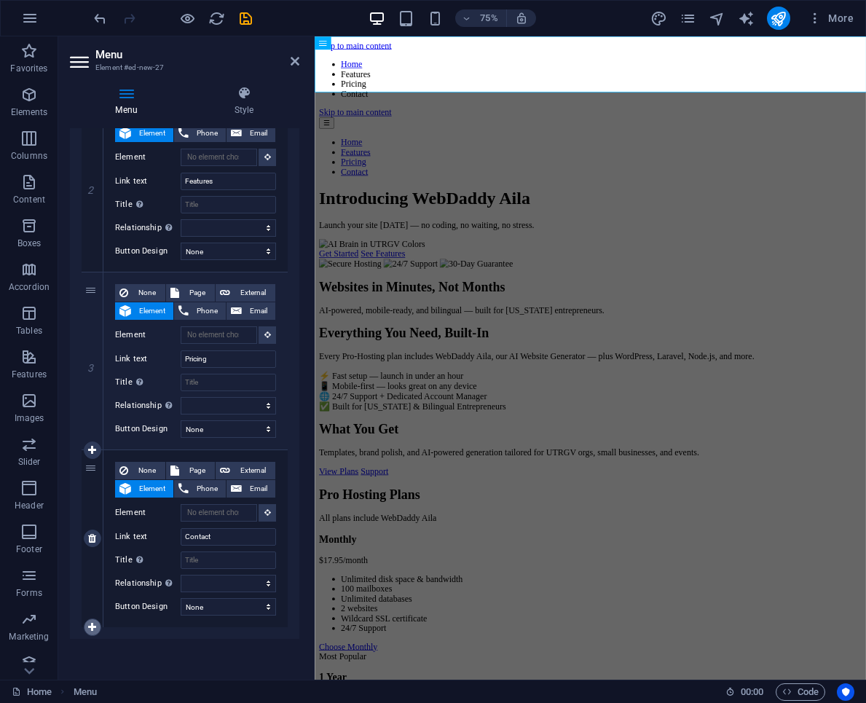
click at [92, 630] on icon at bounding box center [92, 627] width 8 height 10
select select
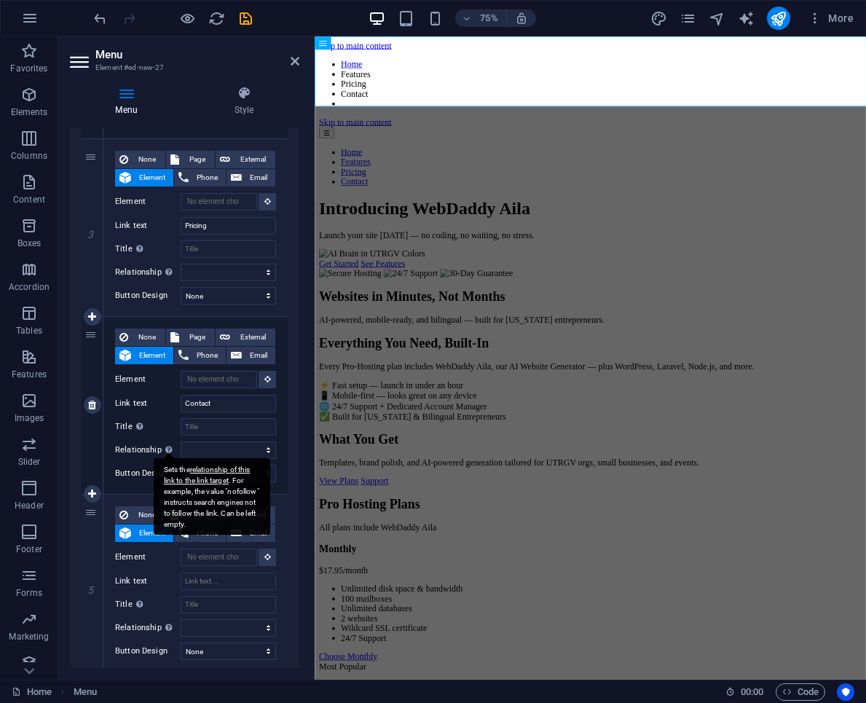
scroll to position [512, 0]
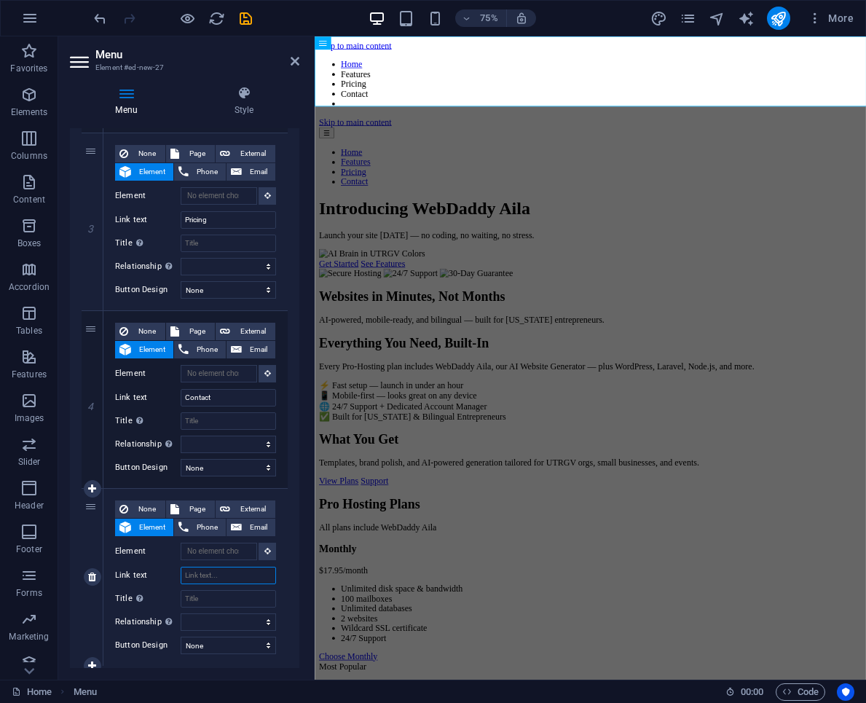
click at [217, 578] on input "Link text" at bounding box center [228, 575] width 95 height 17
type input "Domain R"
select select
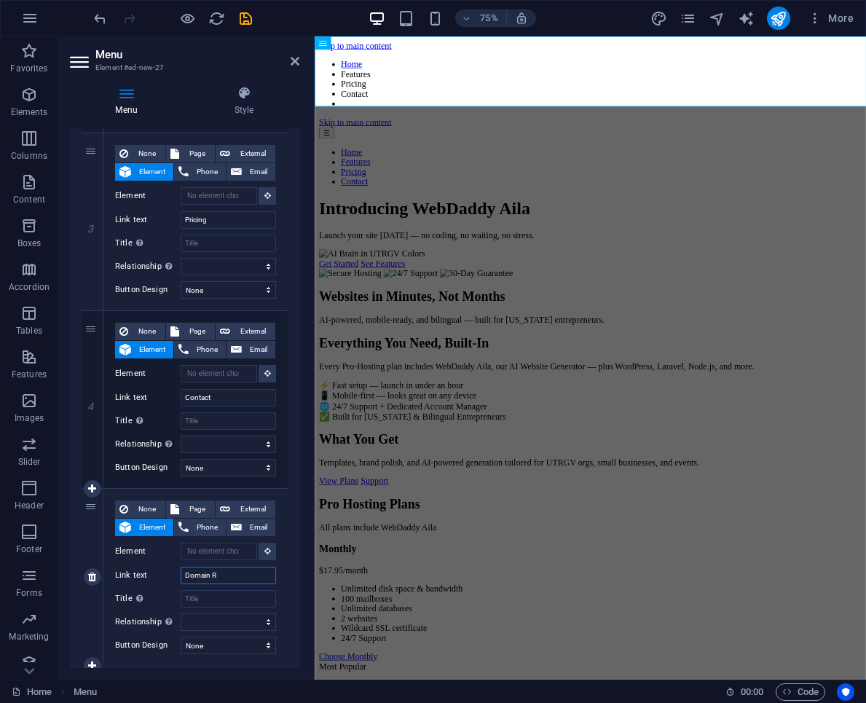
select select
type input "Domain Reg"
select select
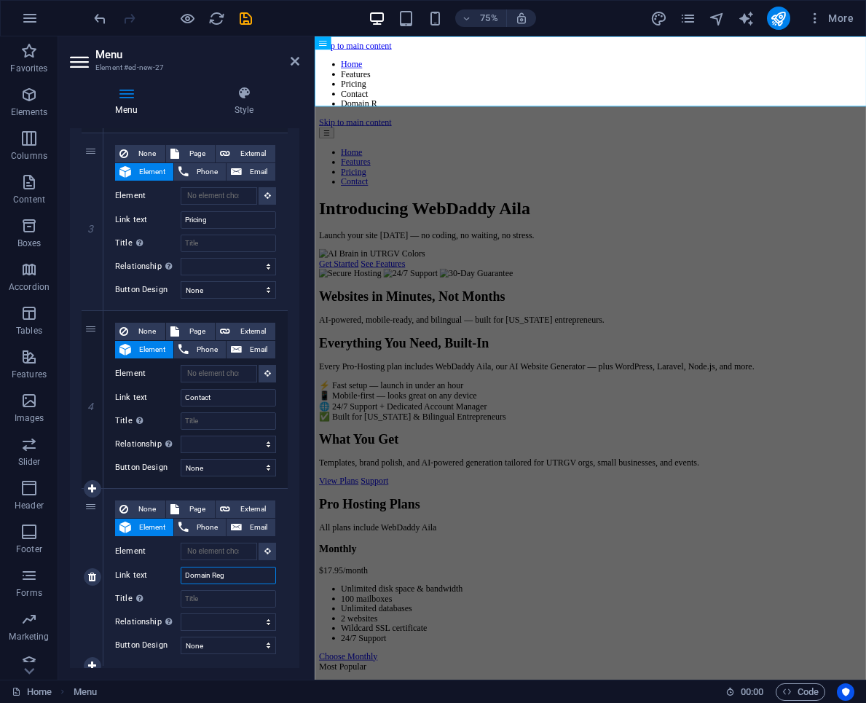
select select
type input "Domain Registrati"
select select
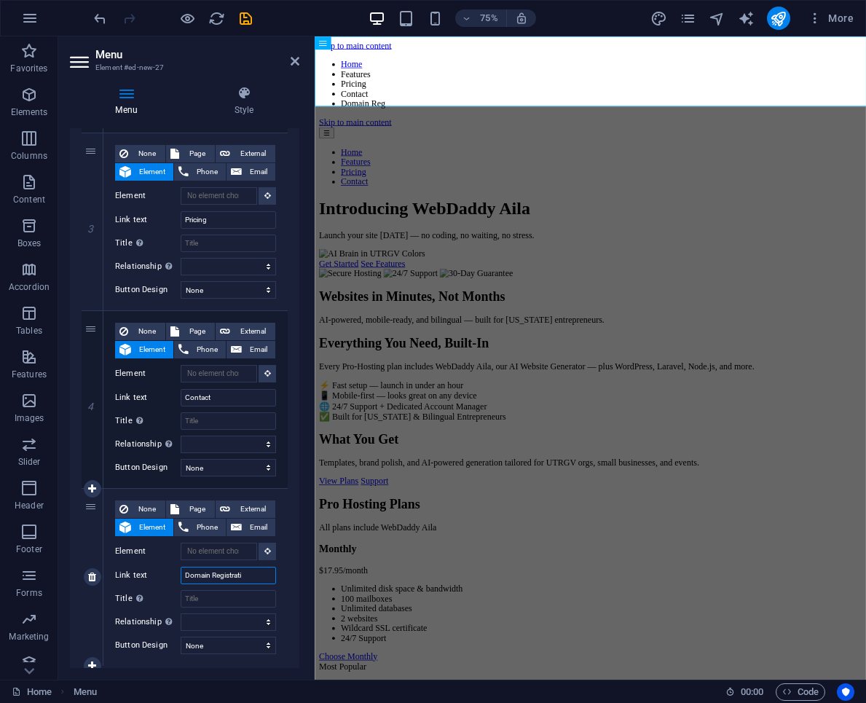
select select
type input "Domain Registration"
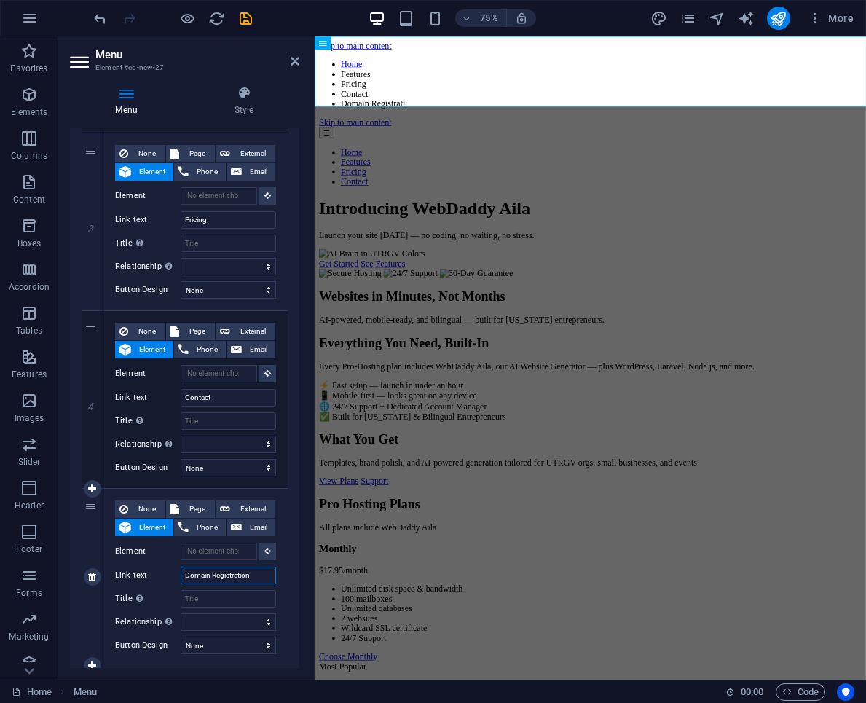
select select
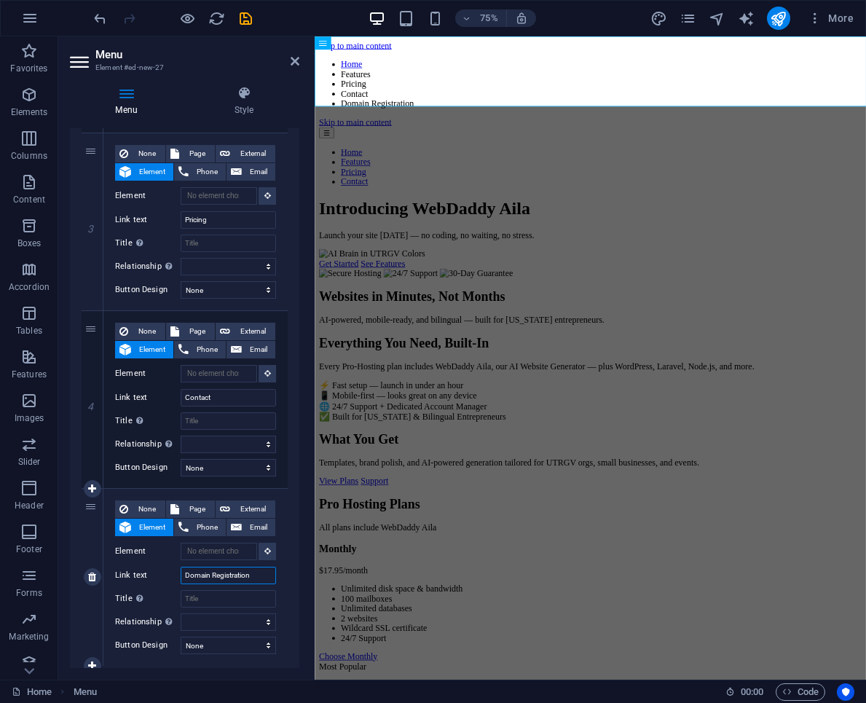
scroll to position [550, 0]
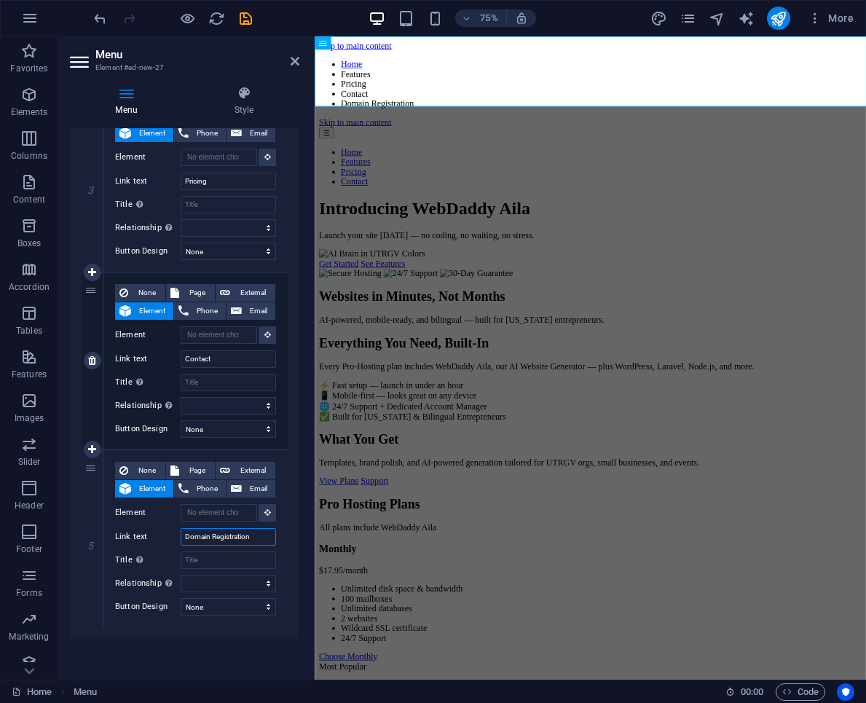
type input "Domain Registration"
drag, startPoint x: 95, startPoint y: 391, endPoint x: 90, endPoint y: 506, distance: 115.2
click at [90, 506] on div "1 None Page External Element Phone Email Page Home Legal Notice Privacy Element…" at bounding box center [185, 173] width 206 height 912
select select
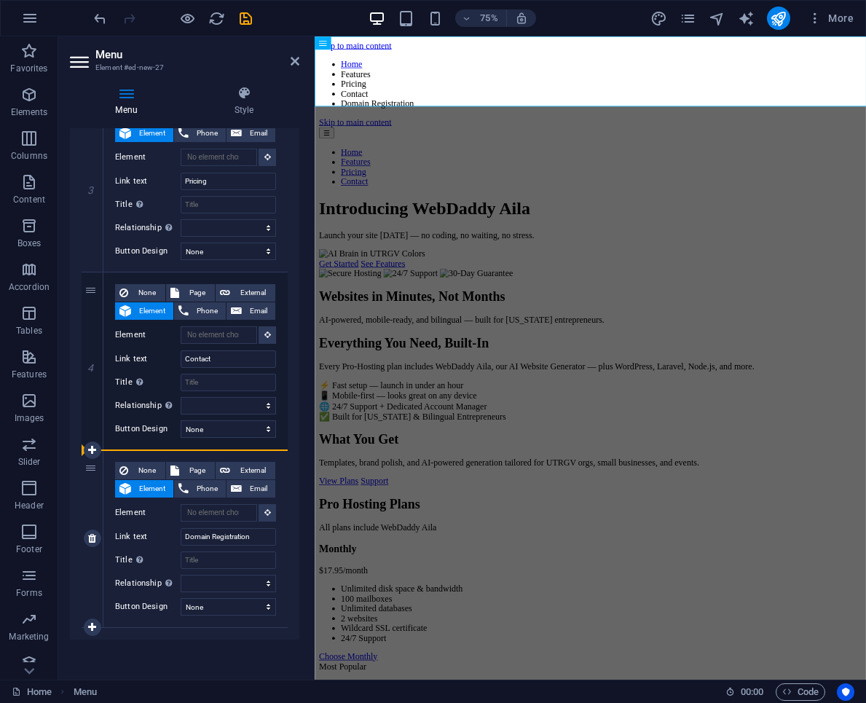
select select
drag, startPoint x: 88, startPoint y: 399, endPoint x: 90, endPoint y: 515, distance: 116.6
click at [90, 515] on div "1 None Page External Element Phone Email Page Home Legal Notice Privacy Element…" at bounding box center [185, 173] width 206 height 912
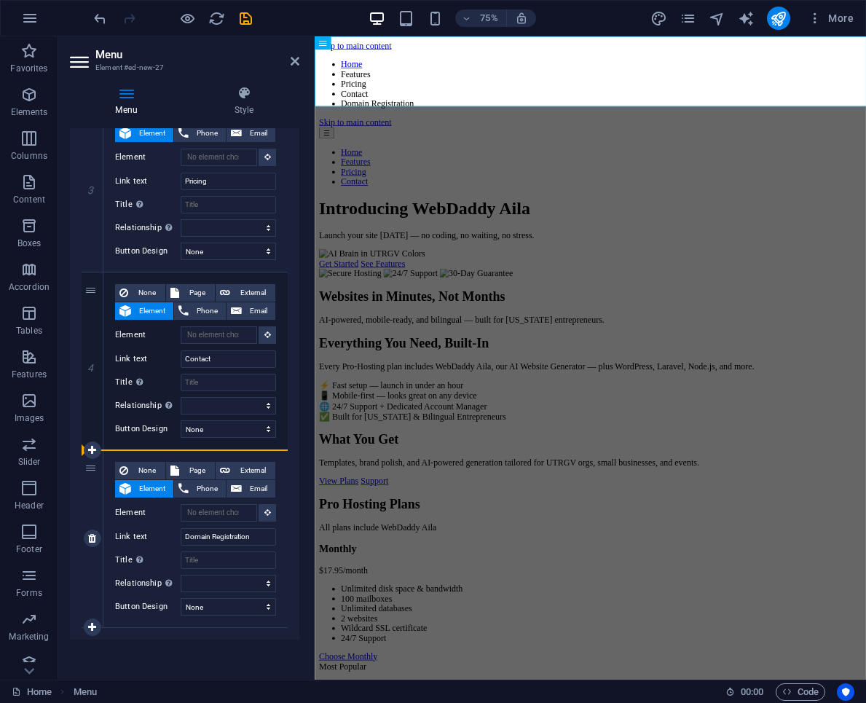
select select
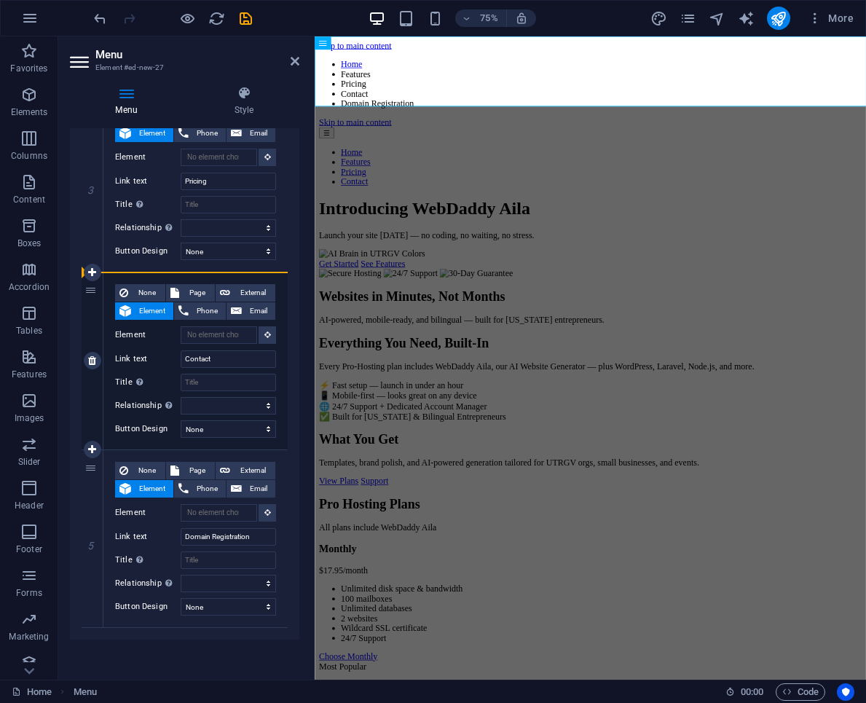
drag, startPoint x: 90, startPoint y: 469, endPoint x: 97, endPoint y: 314, distance: 155.4
click at [97, 314] on div "1 None Page External Element Phone Email Page Home Legal Notice Privacy Element…" at bounding box center [185, 173] width 206 height 912
select select
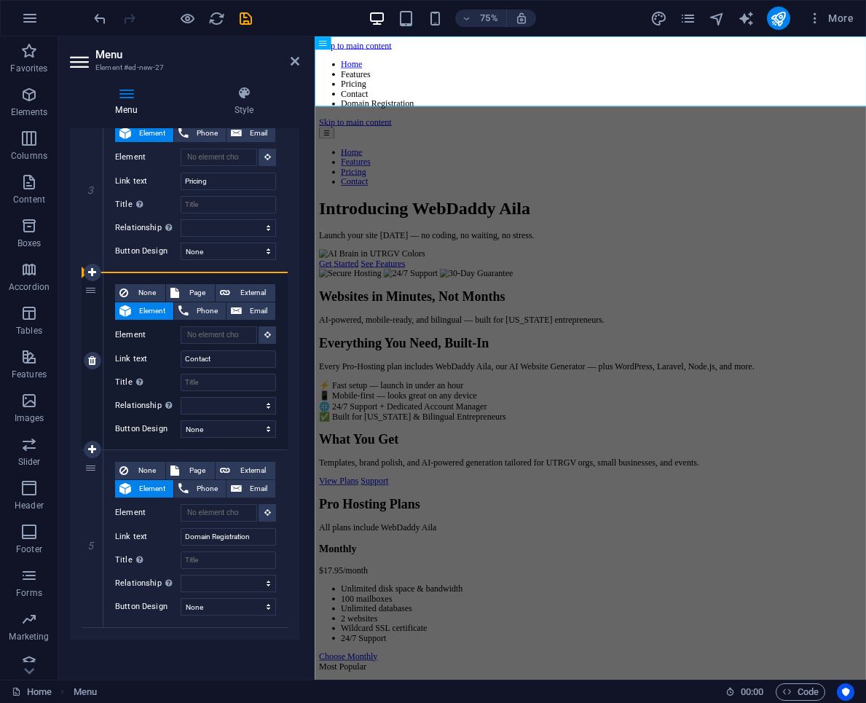
type input "Domain Registration"
select select
type input "Contact"
select select
click at [90, 624] on icon at bounding box center [92, 627] width 8 height 10
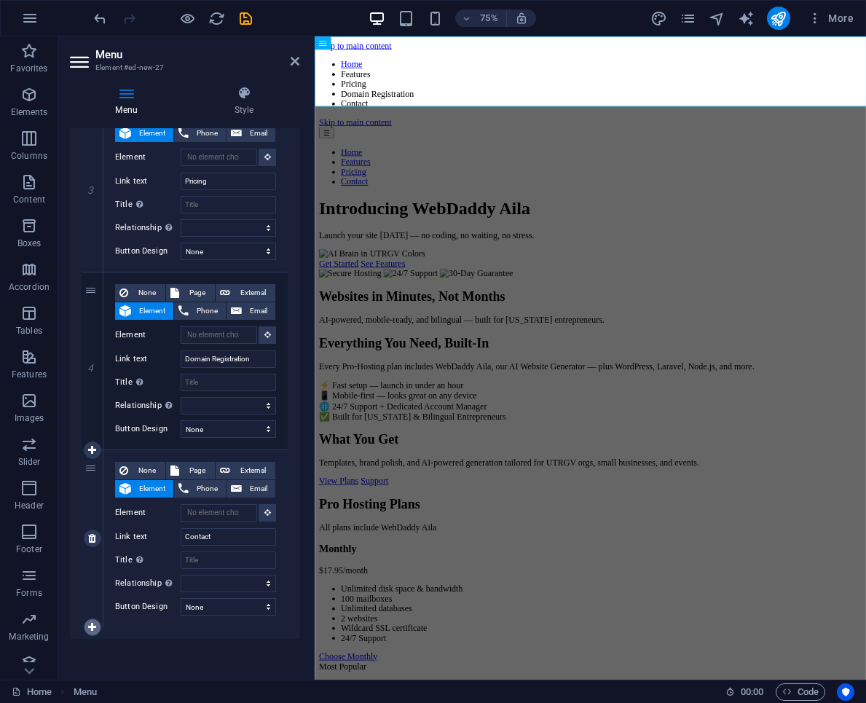
select select
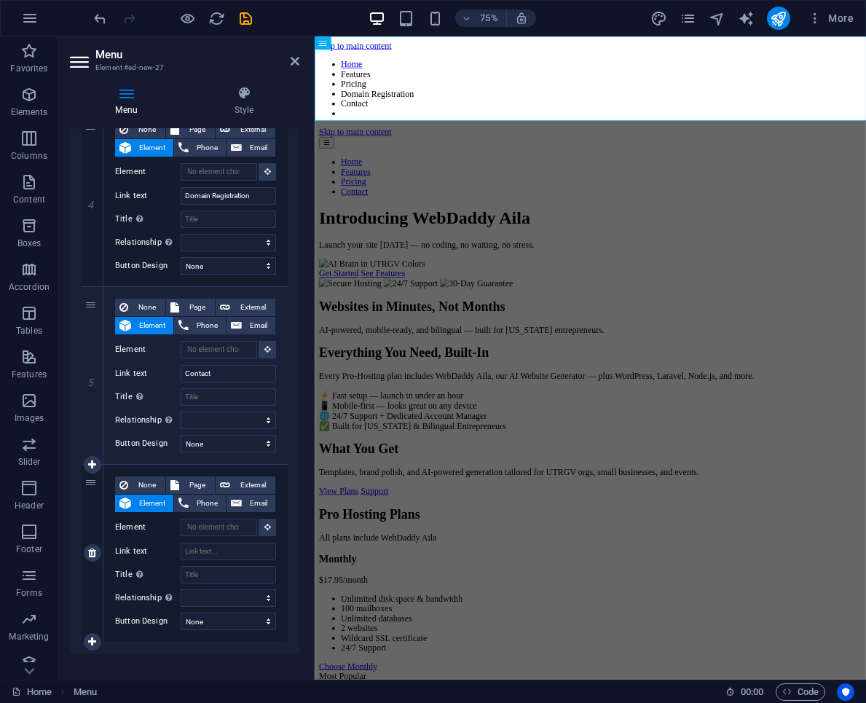
scroll to position [716, 0]
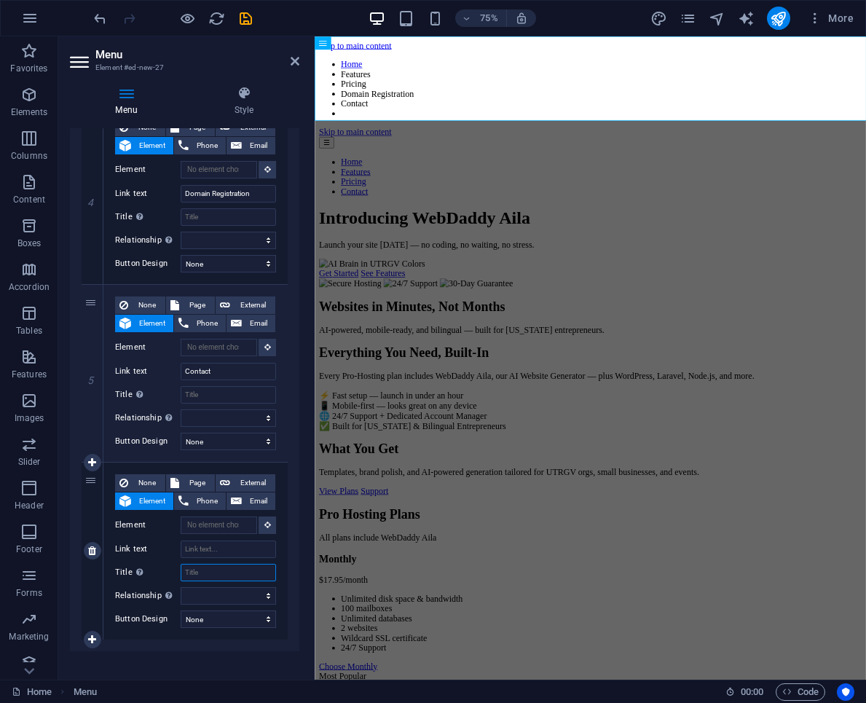
click at [212, 572] on input "Title Additional link description, should not be the same as the link text. The…" at bounding box center [228, 572] width 95 height 17
type input "Get Started"
select select
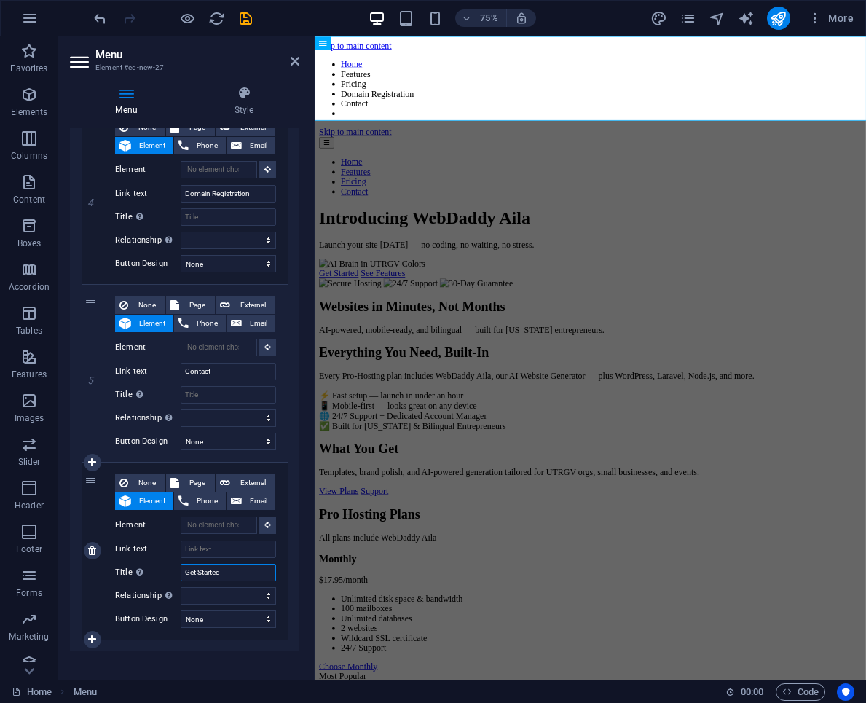
select select
type input "Get Started"
click at [85, 514] on div "6" at bounding box center [93, 551] width 22 height 177
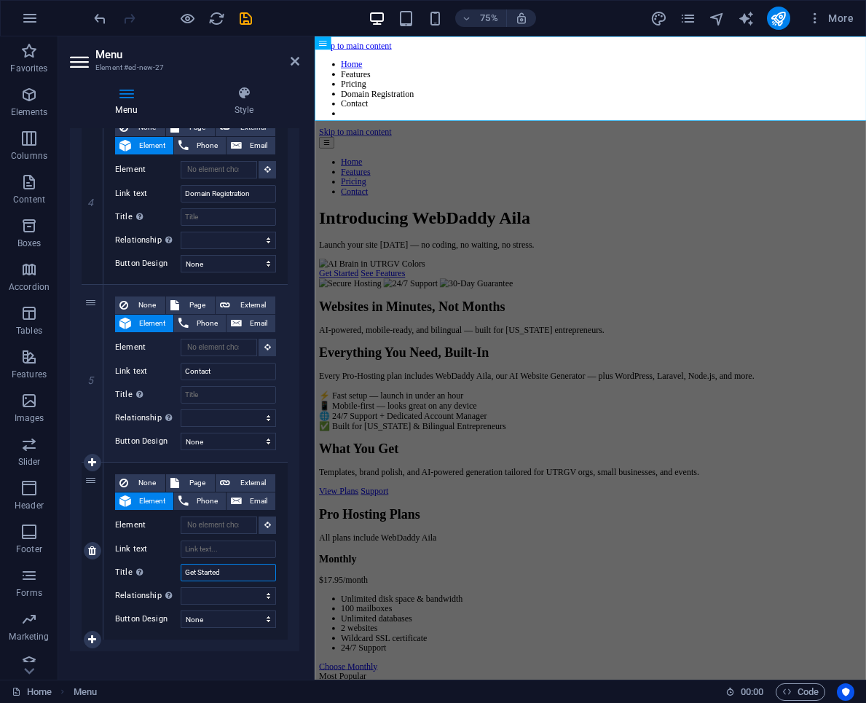
click at [220, 574] on input "Get Started" at bounding box center [228, 572] width 95 height 17
select select
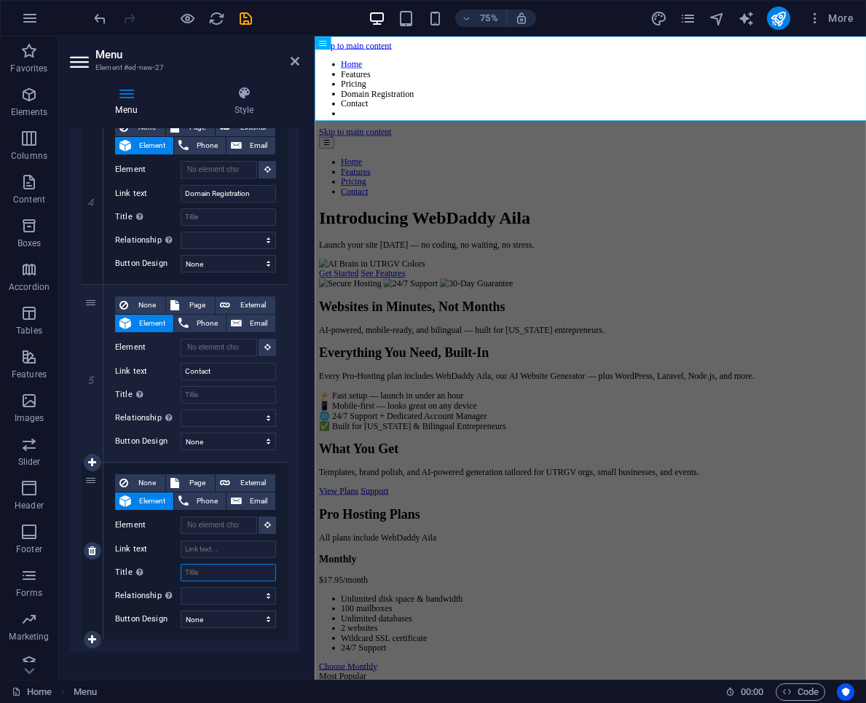
select select
click at [210, 549] on input "Link text" at bounding box center [228, 549] width 95 height 17
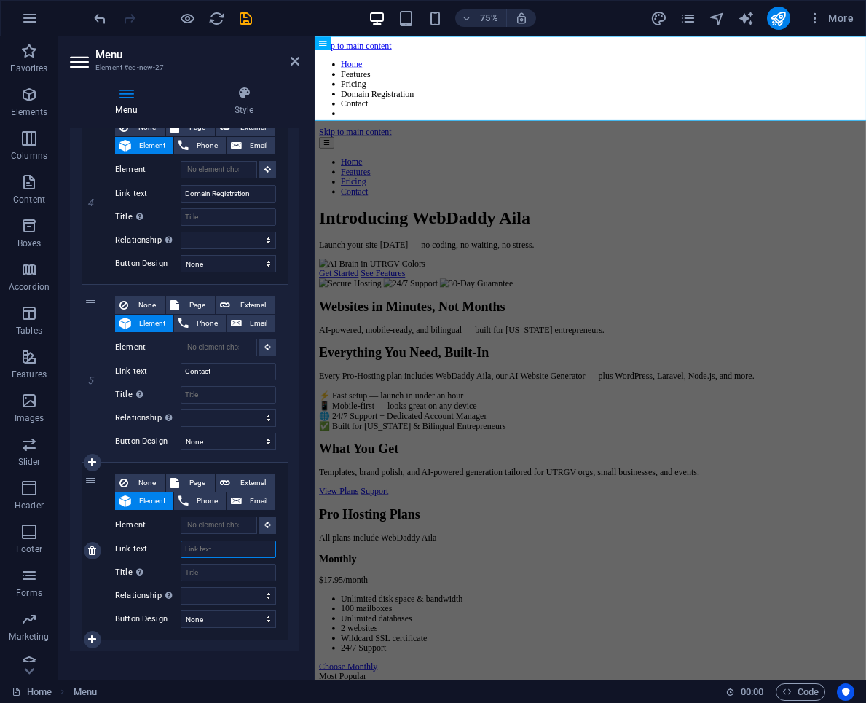
paste input "Get Started"
type input "Get Started"
select select
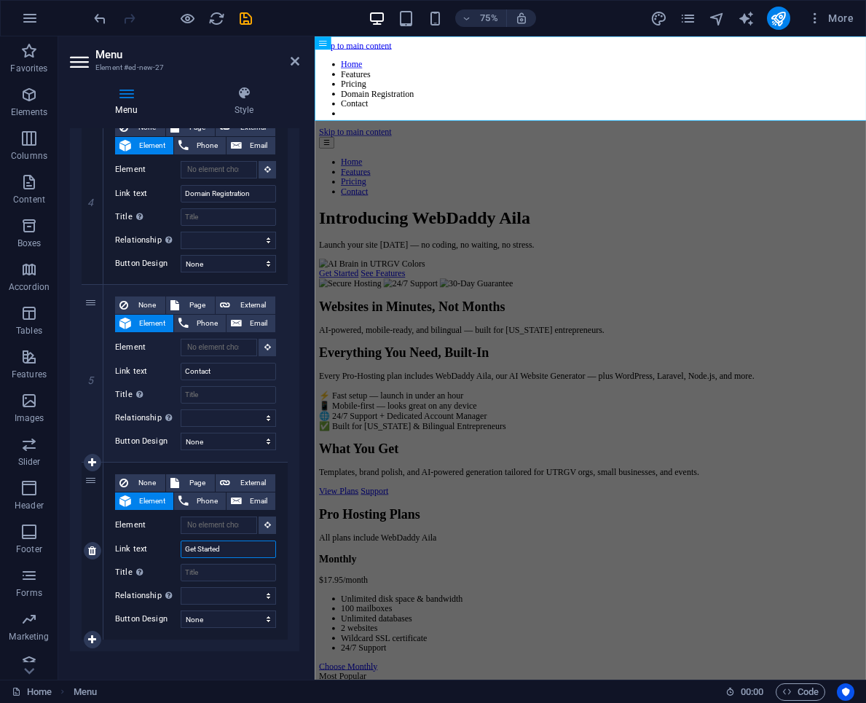
select select
type input "Get Started"
click at [82, 493] on div "6" at bounding box center [93, 551] width 22 height 177
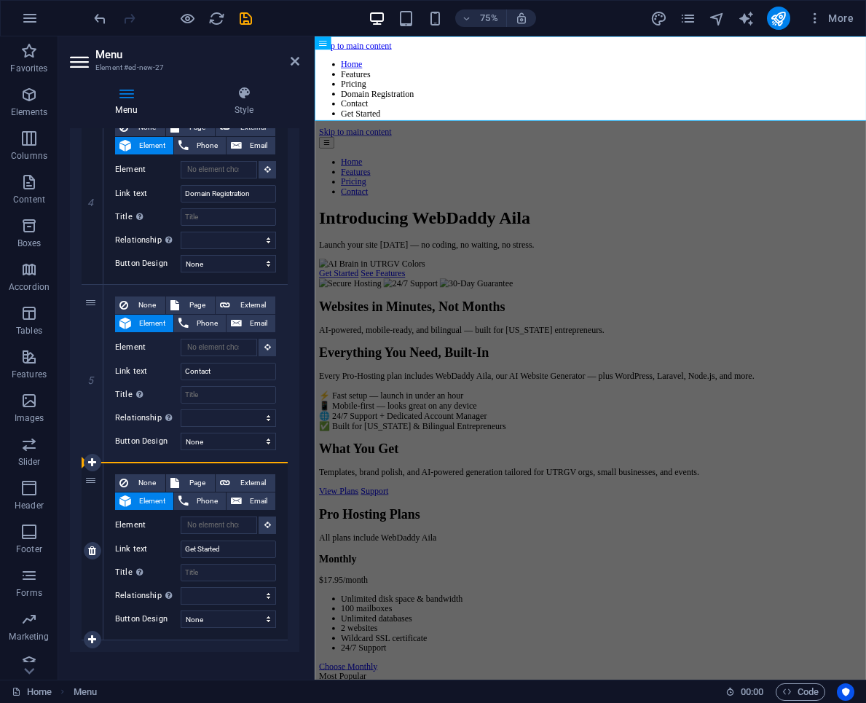
drag, startPoint x: 95, startPoint y: 306, endPoint x: 98, endPoint y: 517, distance: 210.6
click at [98, 517] on div "1 None Page External Element Phone Email Page Home Legal Notice Privacy Element…" at bounding box center [185, 95] width 206 height 1089
select select
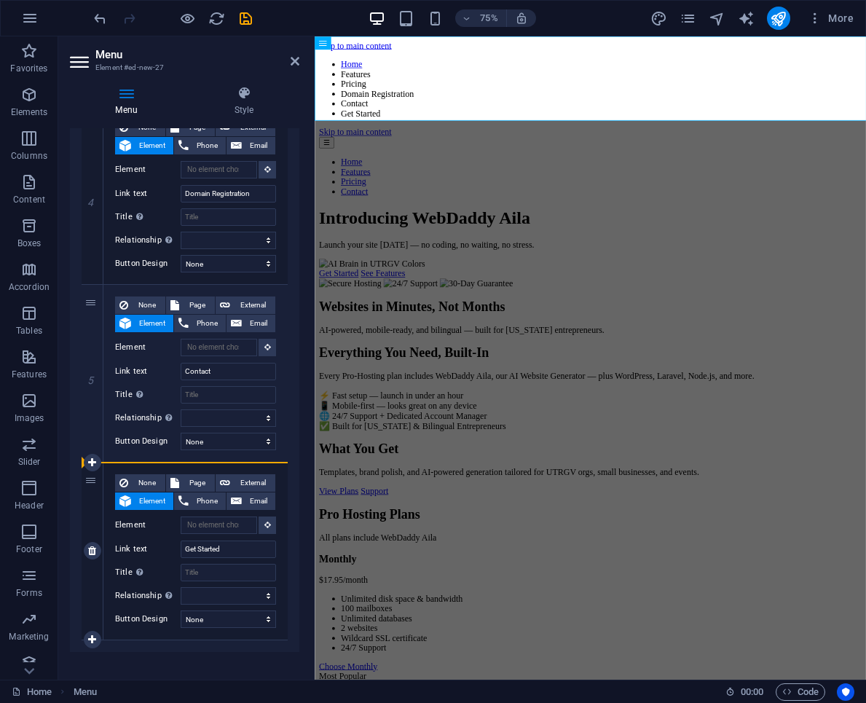
select select
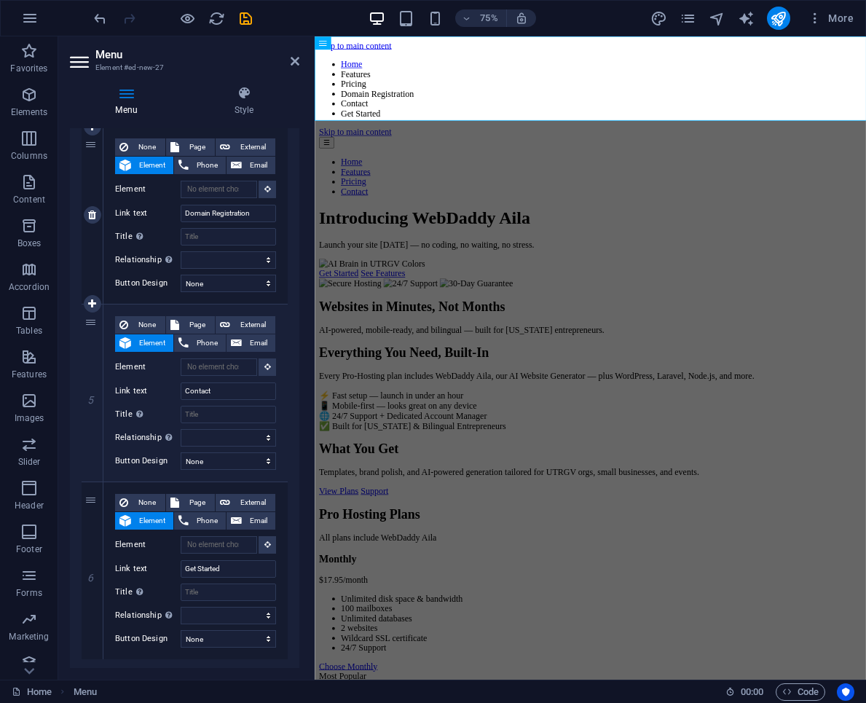
scroll to position [695, 0]
drag, startPoint x: 90, startPoint y: 240, endPoint x: 90, endPoint y: 552, distance: 311.9
click at [90, 552] on div "1 None Page External Element Phone Email Page Home Legal Notice Privacy Element…" at bounding box center [185, 116] width 206 height 1089
select select
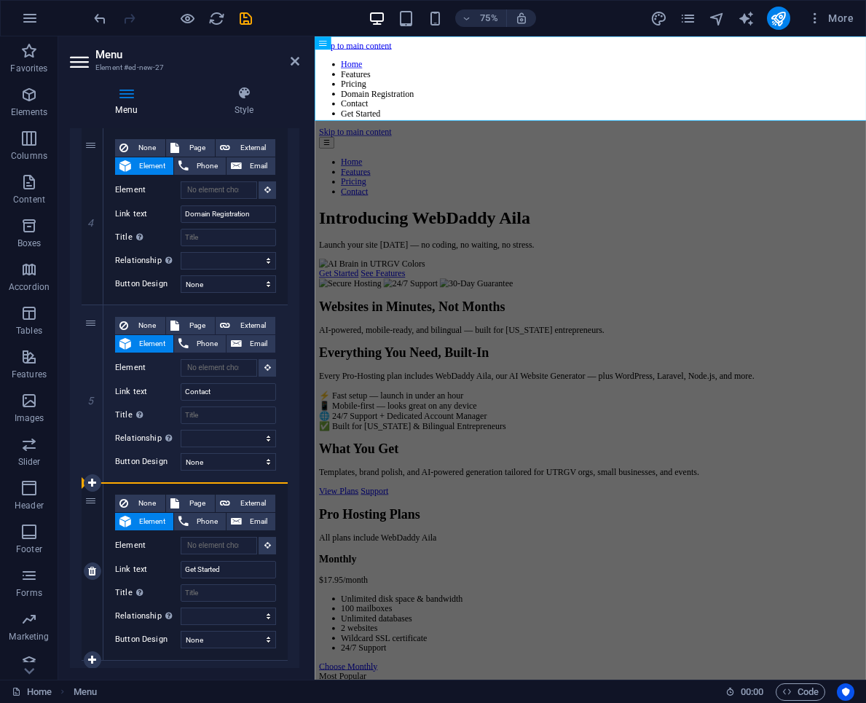
select select
type input "Contact"
select select
type input "Domain Registration"
select select
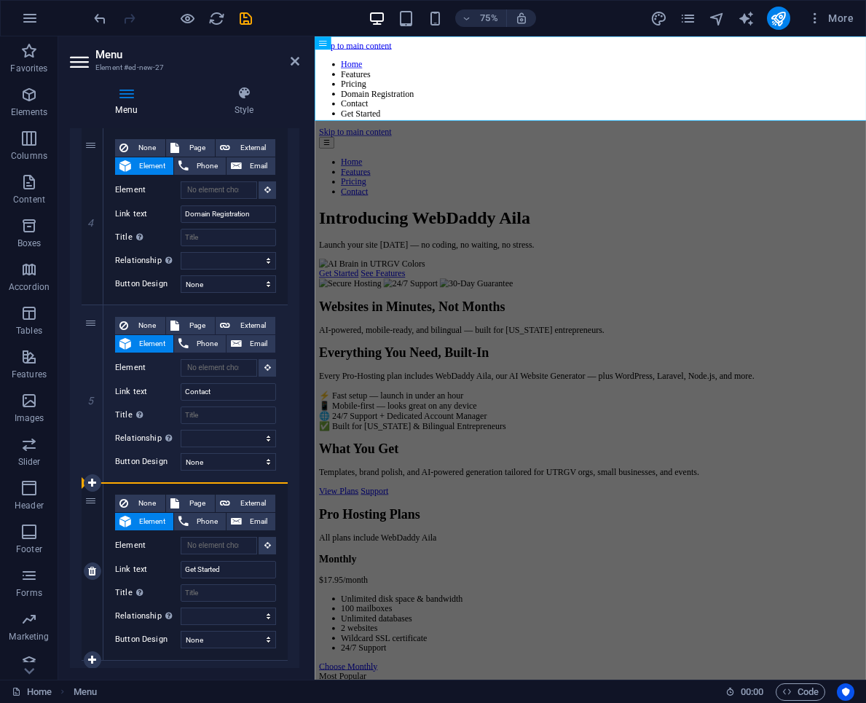
select select
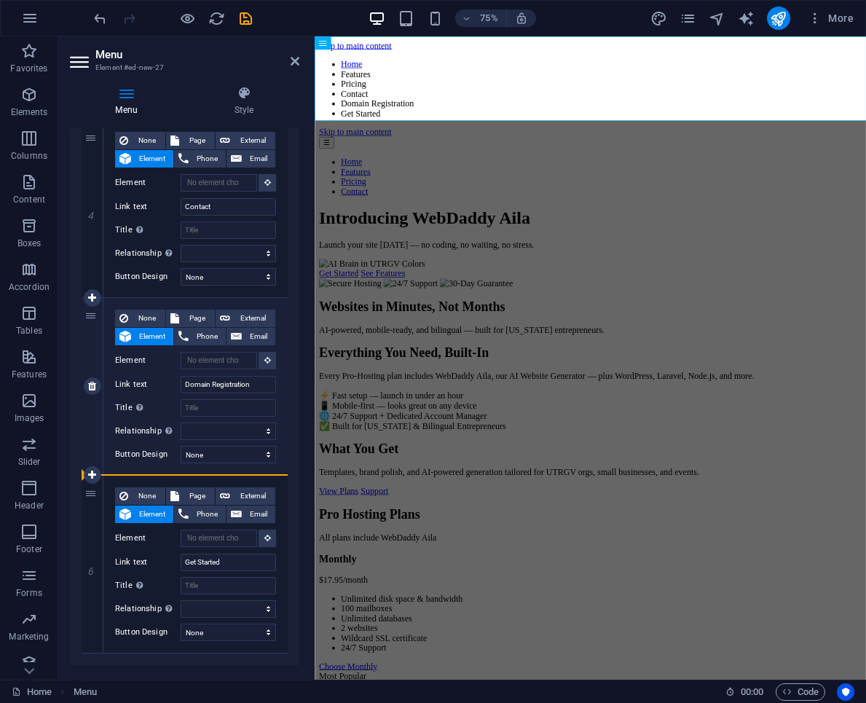
drag, startPoint x: 90, startPoint y: 539, endPoint x: 92, endPoint y: 405, distance: 134.1
click at [92, 405] on div "1 None Page External Element Phone Email Page Home Legal Notice Privacy Element…" at bounding box center [185, 108] width 206 height 1089
select select
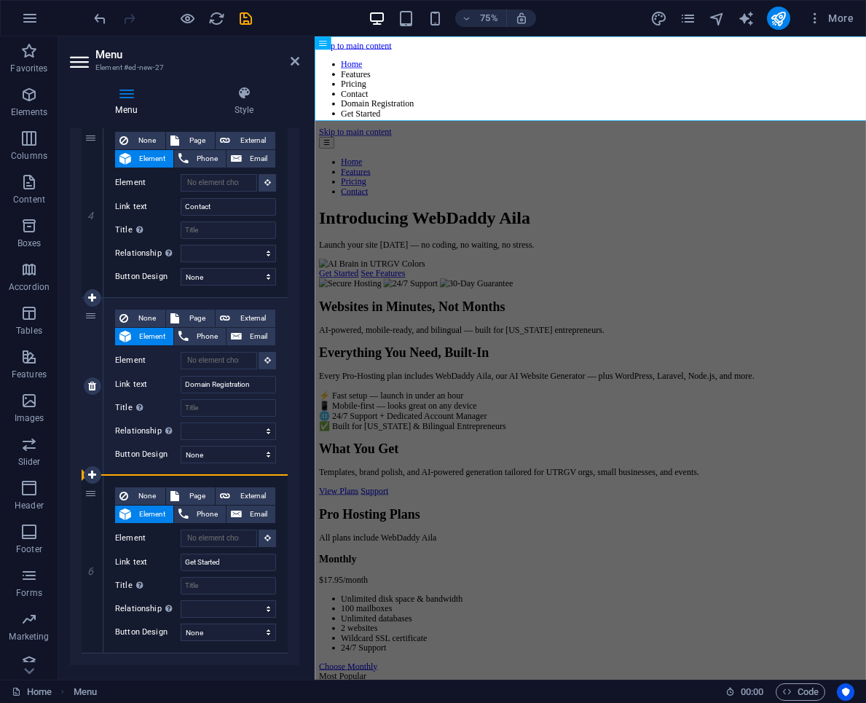
select select
drag, startPoint x: 90, startPoint y: 535, endPoint x: 93, endPoint y: 287, distance: 247.8
click at [93, 287] on div "1 None Page External Element Phone Email Page Home Legal Notice Privacy Element…" at bounding box center [185, 108] width 206 height 1089
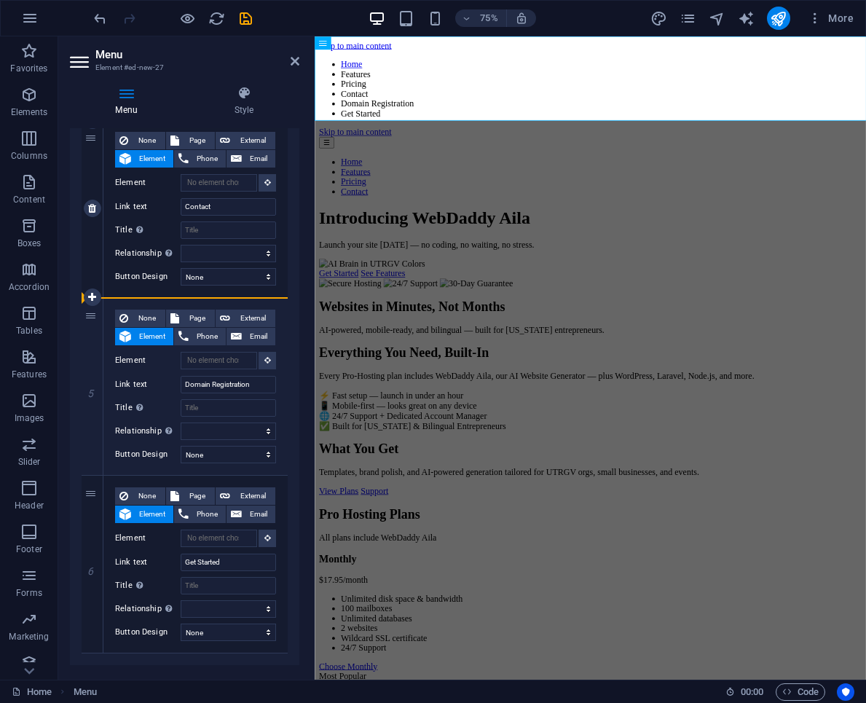
select select
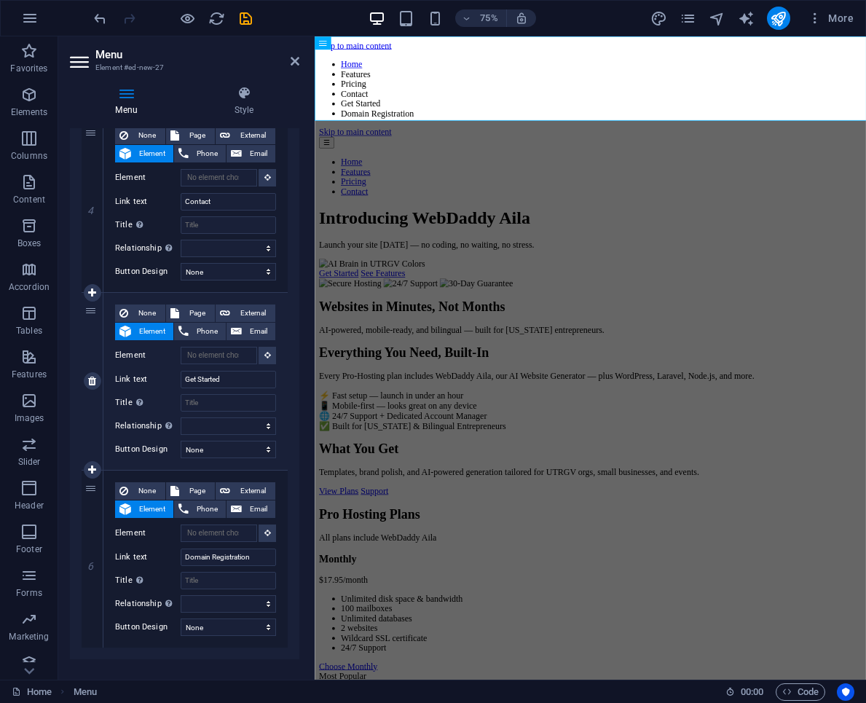
scroll to position [728, 0]
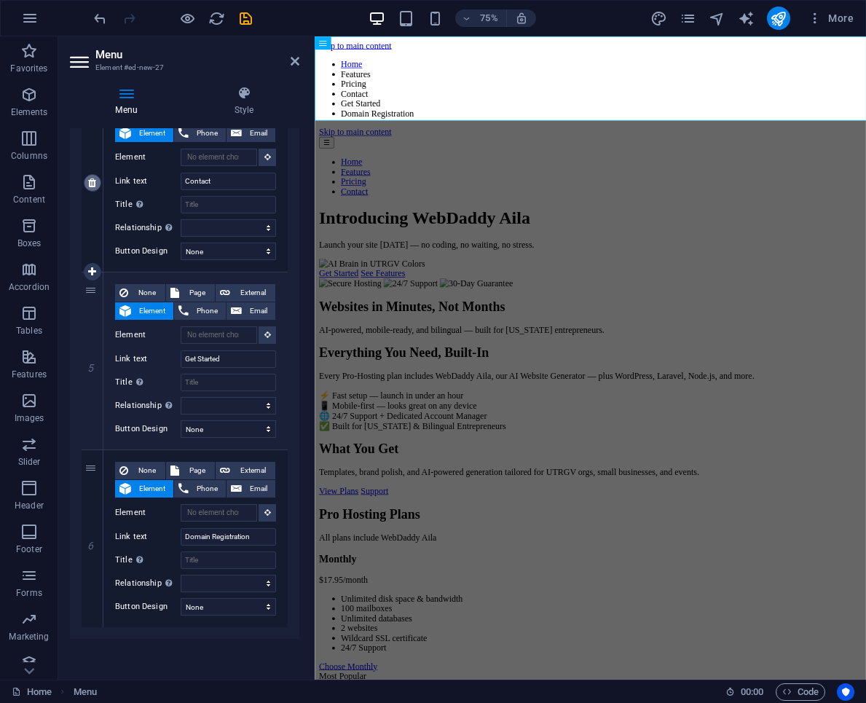
click at [92, 185] on icon at bounding box center [92, 183] width 8 height 10
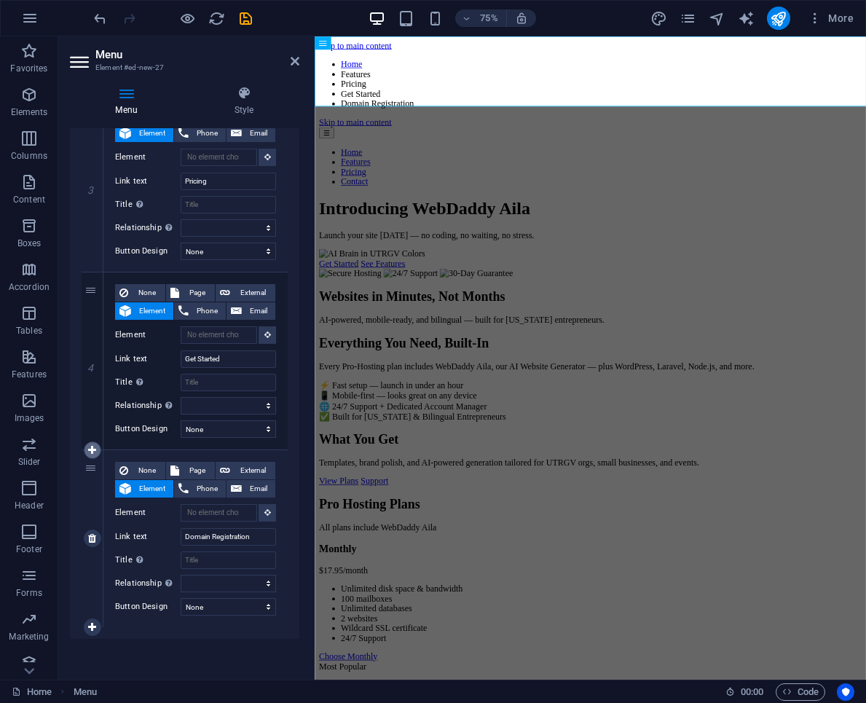
click at [90, 453] on icon at bounding box center [92, 450] width 8 height 10
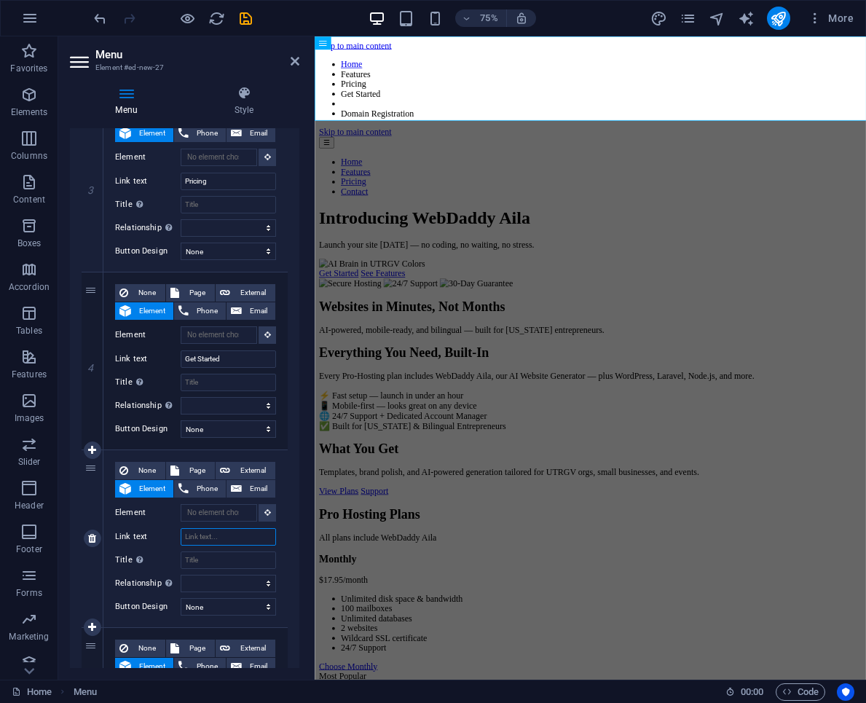
click at [211, 532] on input "Link text" at bounding box center [228, 536] width 95 height 17
click at [91, 494] on div "5" at bounding box center [93, 538] width 22 height 177
click at [243, 17] on icon "save" at bounding box center [246, 18] width 17 height 17
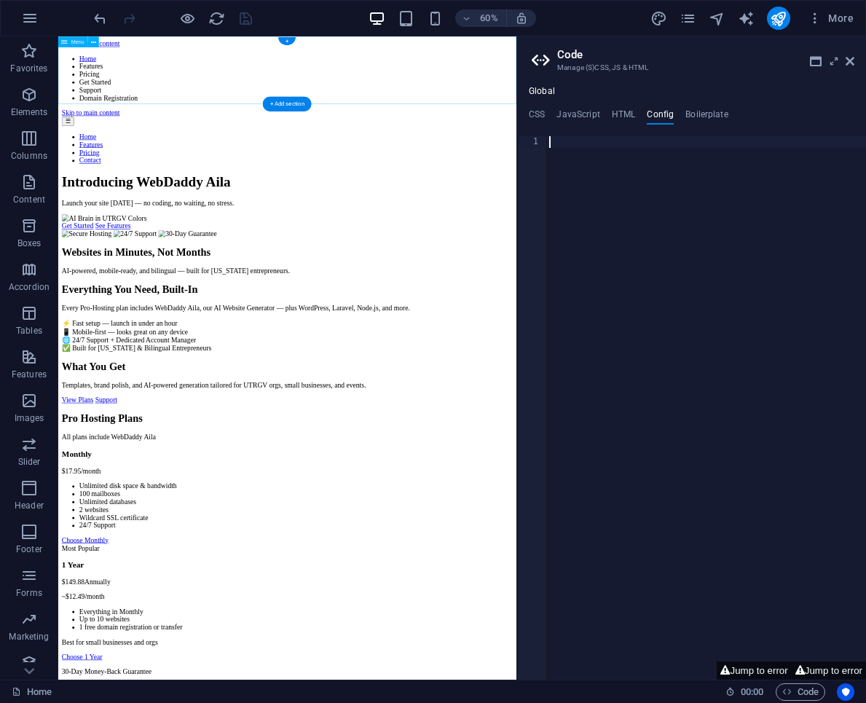
click at [240, 67] on nav "Home Features Pricing Get Started Support Domain Registration" at bounding box center [440, 106] width 752 height 79
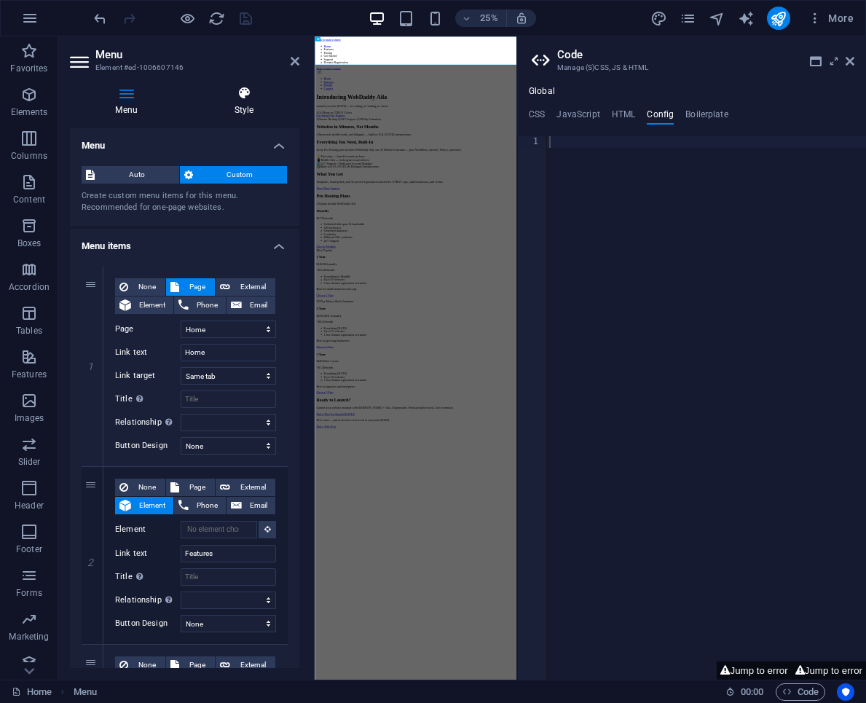
click at [238, 98] on icon at bounding box center [244, 93] width 111 height 15
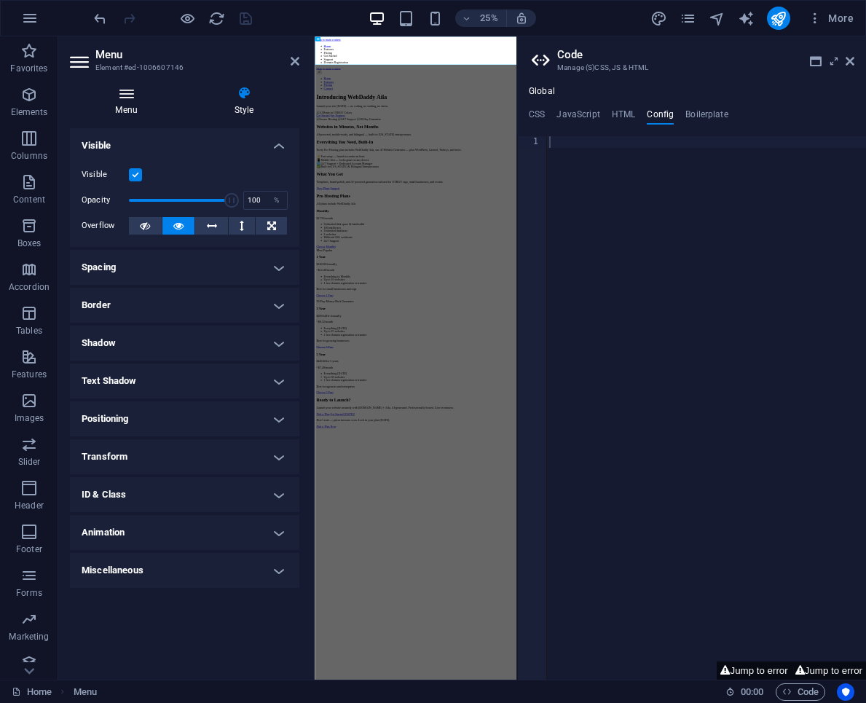
click at [126, 96] on icon at bounding box center [126, 93] width 113 height 15
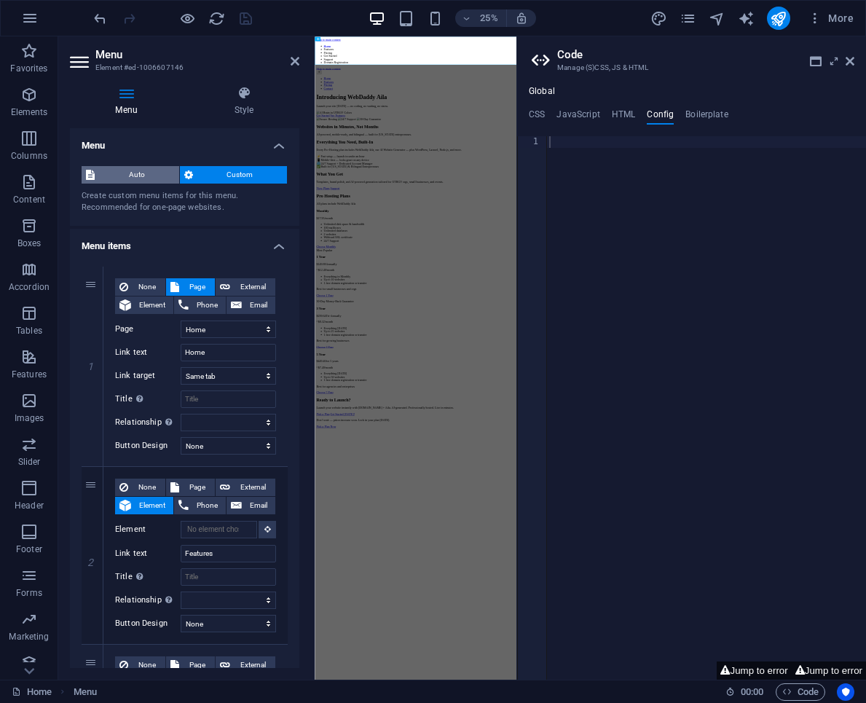
click at [127, 174] on span "Auto" at bounding box center [137, 174] width 76 height 17
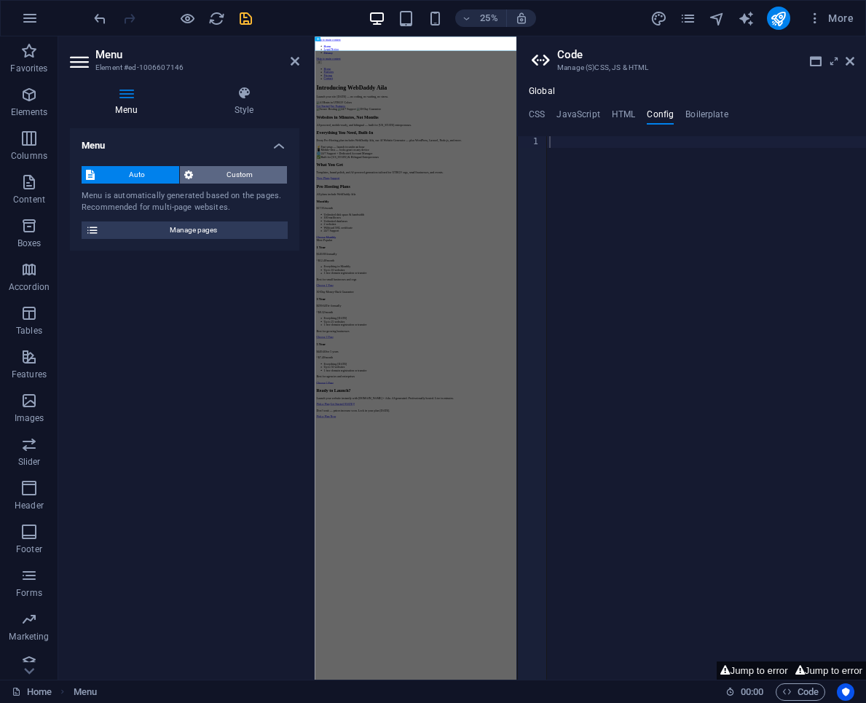
click at [201, 173] on span "Custom" at bounding box center [240, 174] width 86 height 17
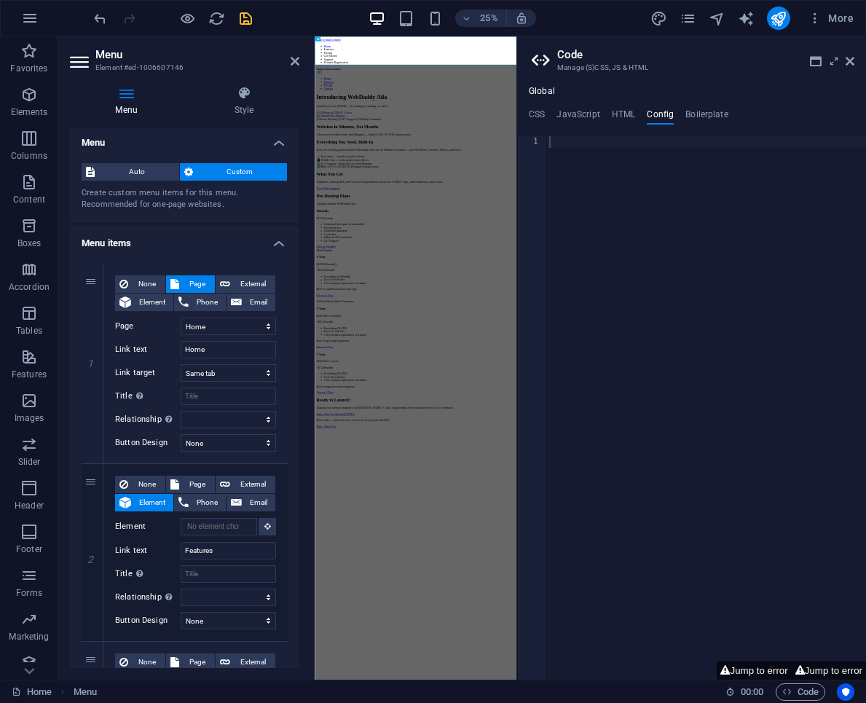
scroll to position [0, 0]
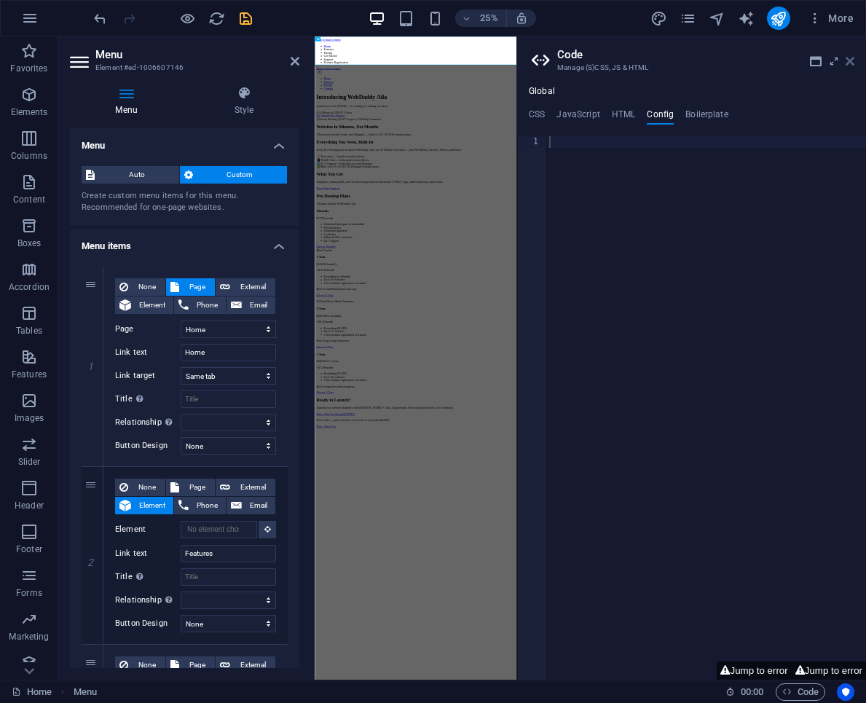
click at [853, 57] on icon at bounding box center [850, 61] width 9 height 12
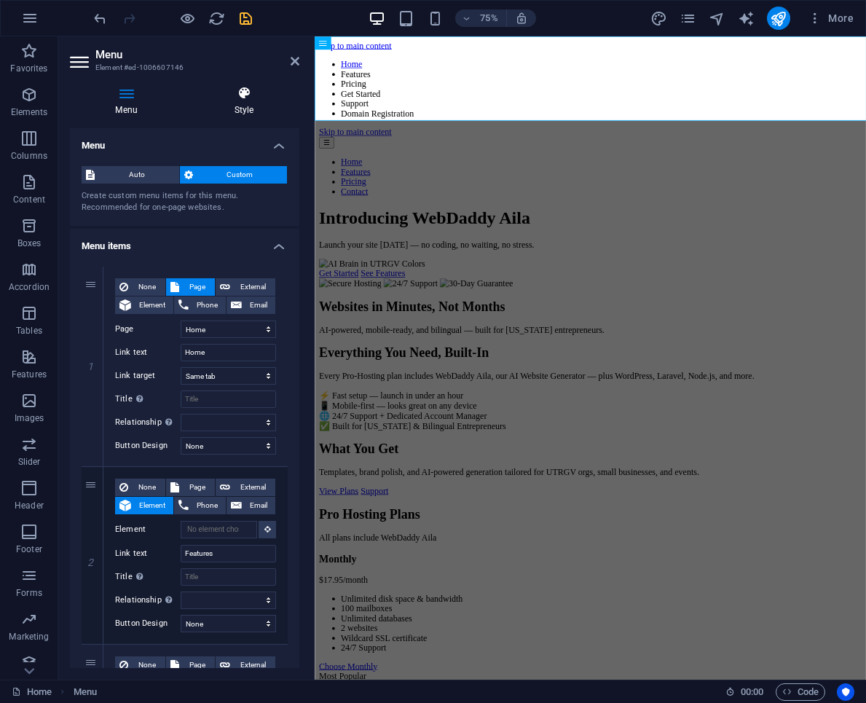
click at [237, 99] on icon at bounding box center [244, 93] width 111 height 15
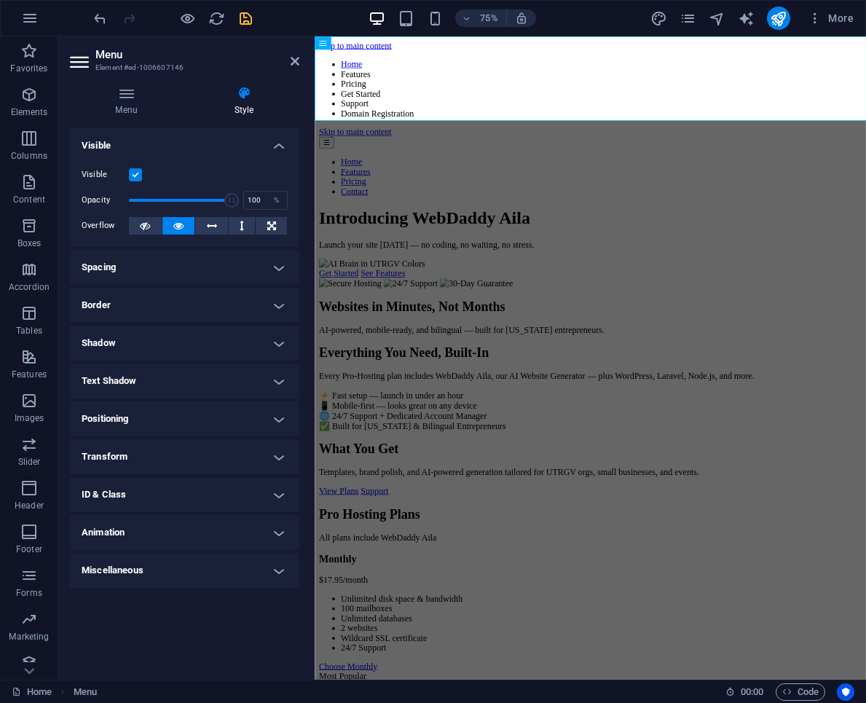
click at [253, 269] on h4 "Spacing" at bounding box center [185, 267] width 230 height 35
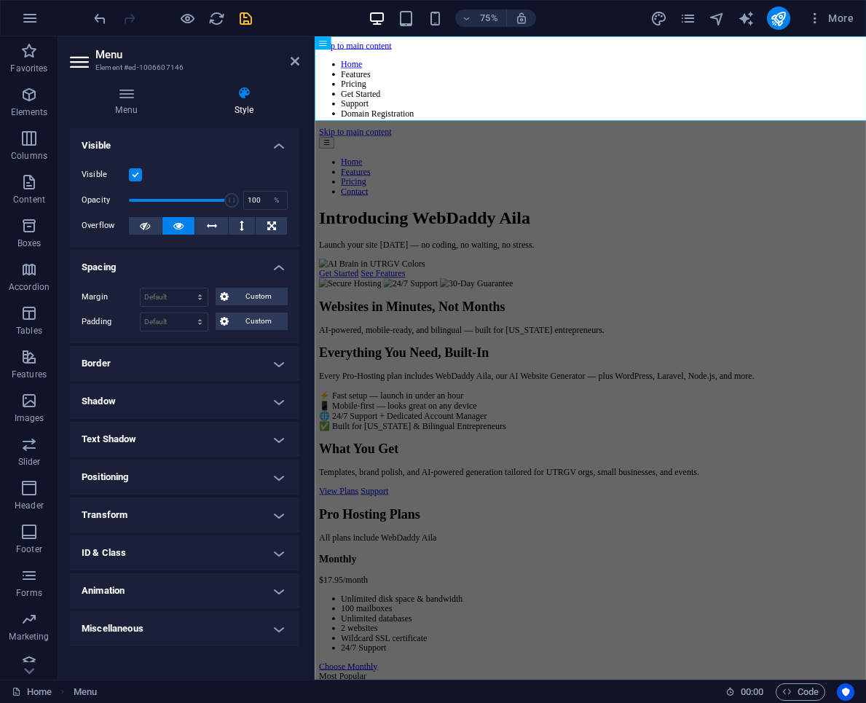
click at [253, 269] on h4 "Spacing" at bounding box center [185, 263] width 230 height 26
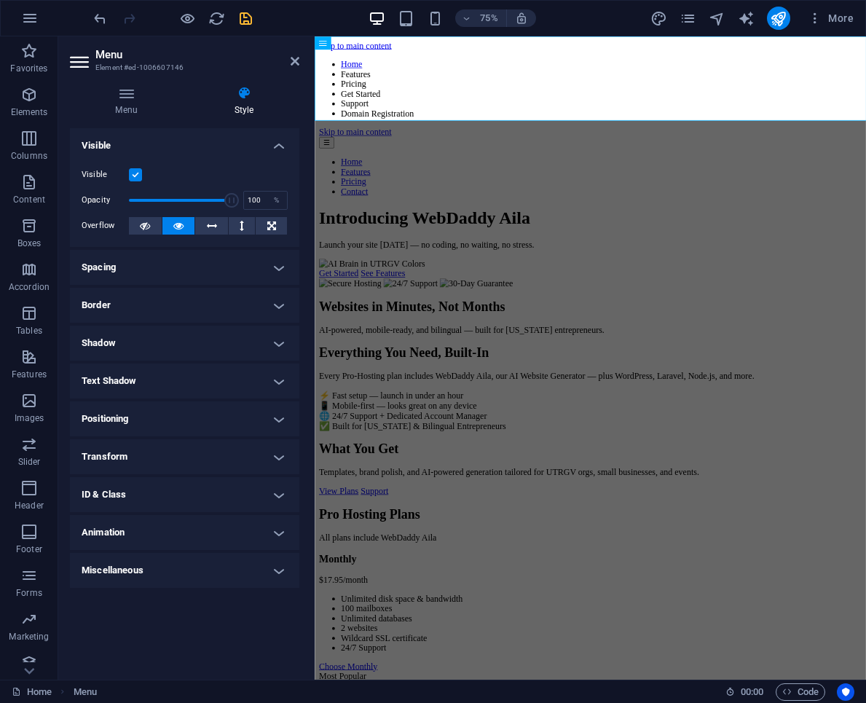
click at [253, 300] on h4 "Border" at bounding box center [185, 305] width 230 height 35
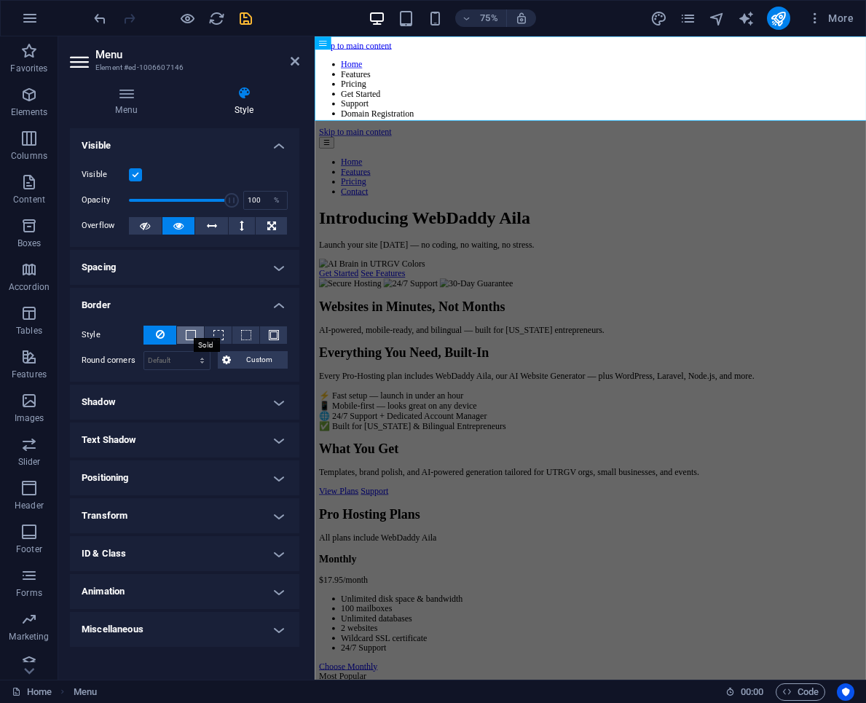
click at [194, 332] on span at bounding box center [191, 335] width 10 height 10
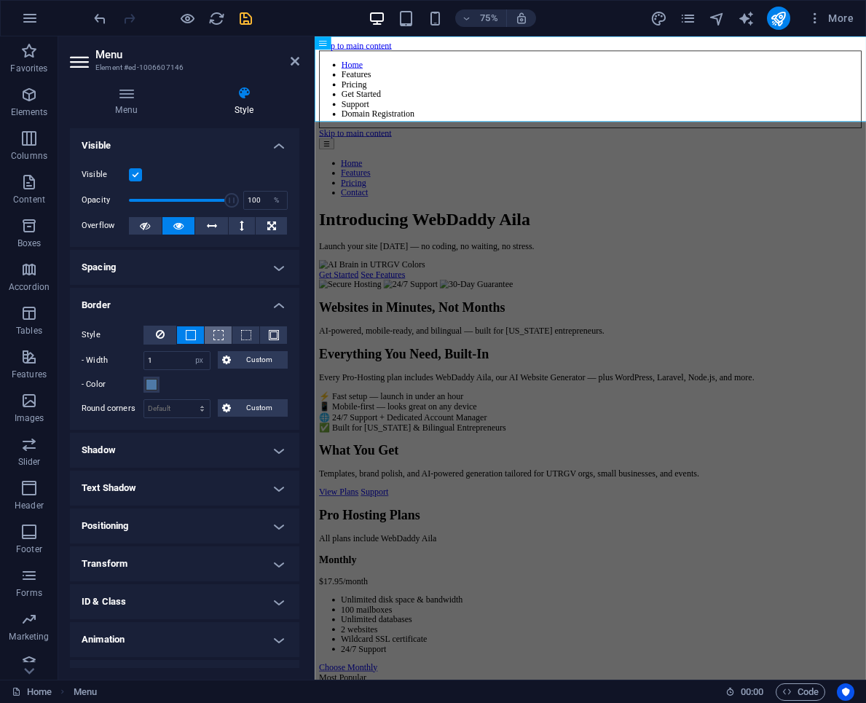
click at [219, 329] on button at bounding box center [218, 334] width 27 height 17
click at [241, 334] on span at bounding box center [246, 335] width 10 height 10
click at [269, 334] on span at bounding box center [274, 335] width 10 height 10
click at [157, 335] on icon at bounding box center [160, 334] width 9 height 17
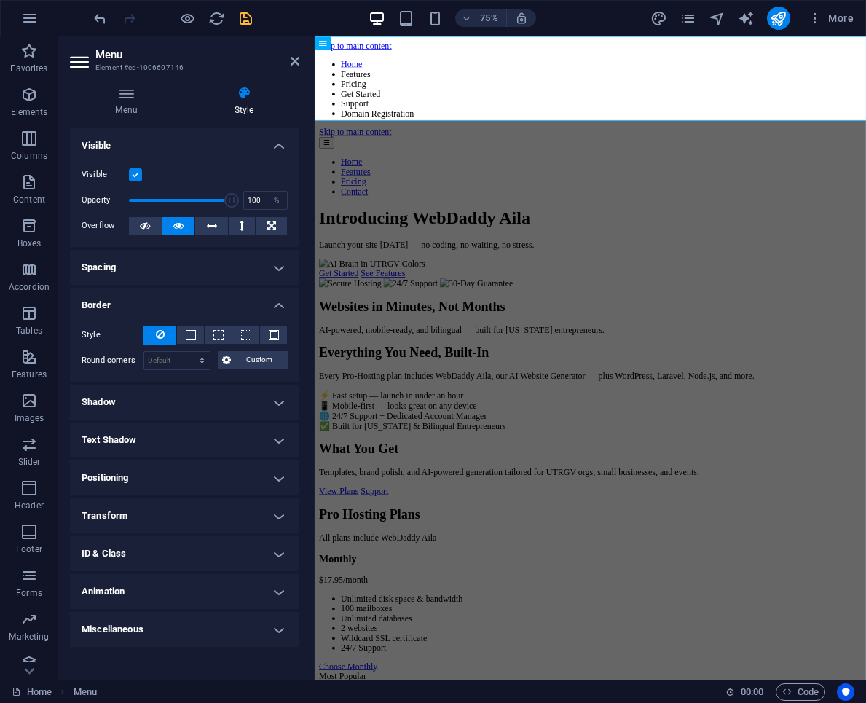
click at [155, 307] on h4 "Border" at bounding box center [185, 301] width 230 height 26
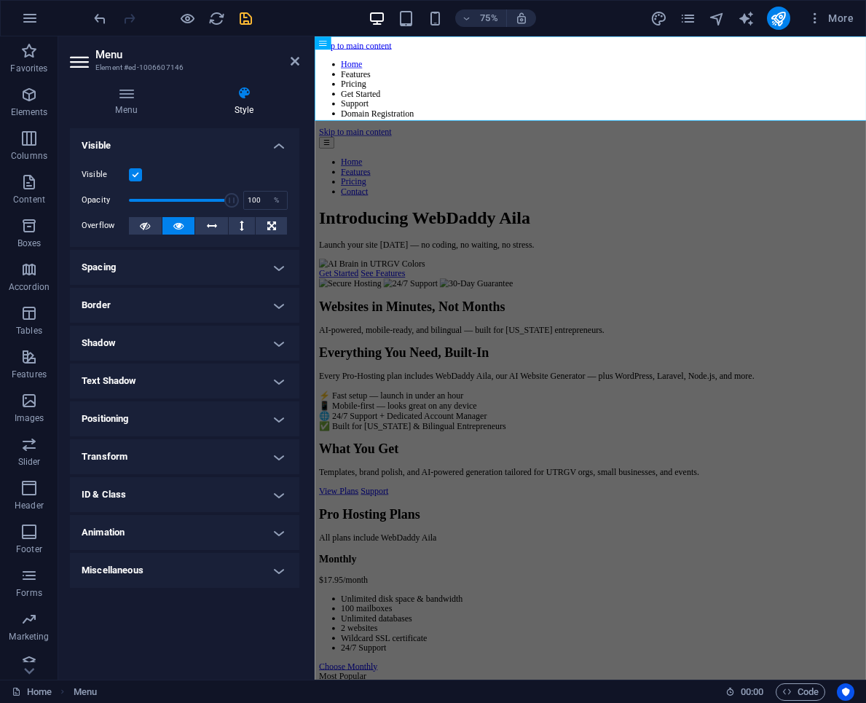
click at [196, 409] on h4 "Positioning" at bounding box center [185, 418] width 230 height 35
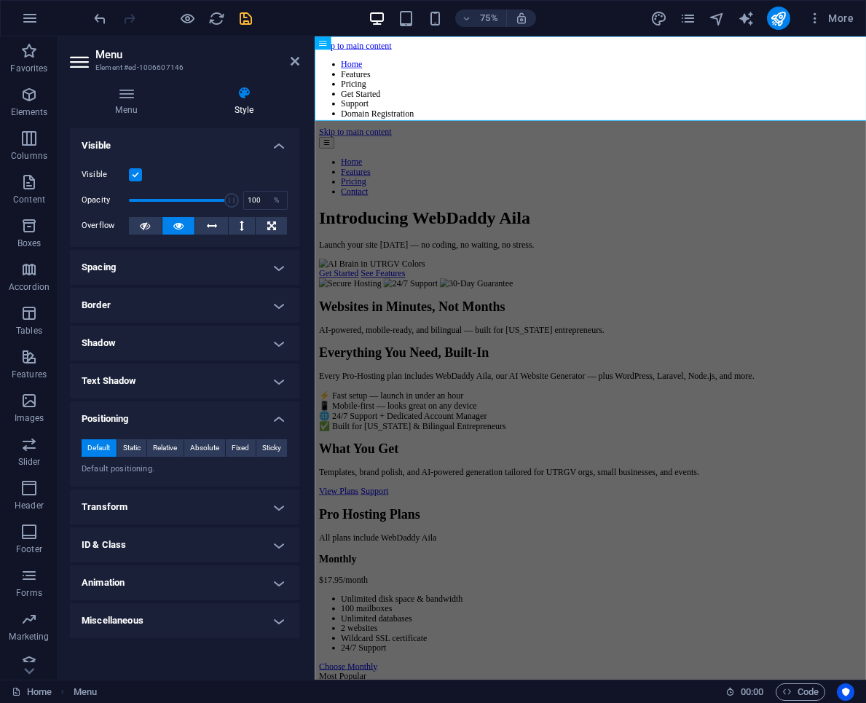
click at [204, 414] on h4 "Positioning" at bounding box center [185, 414] width 230 height 26
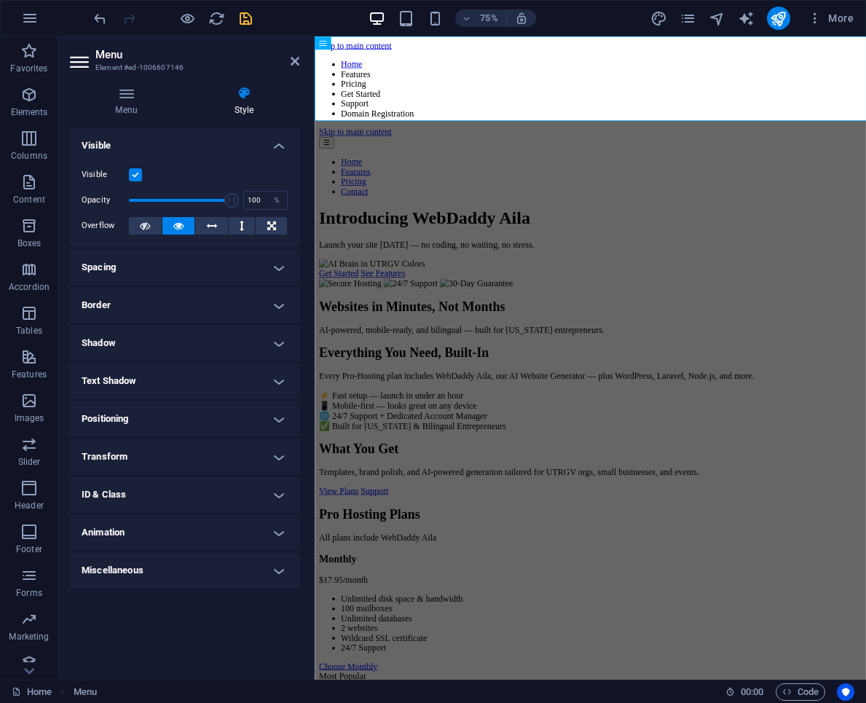
click at [273, 147] on h4 "Visible" at bounding box center [185, 141] width 230 height 26
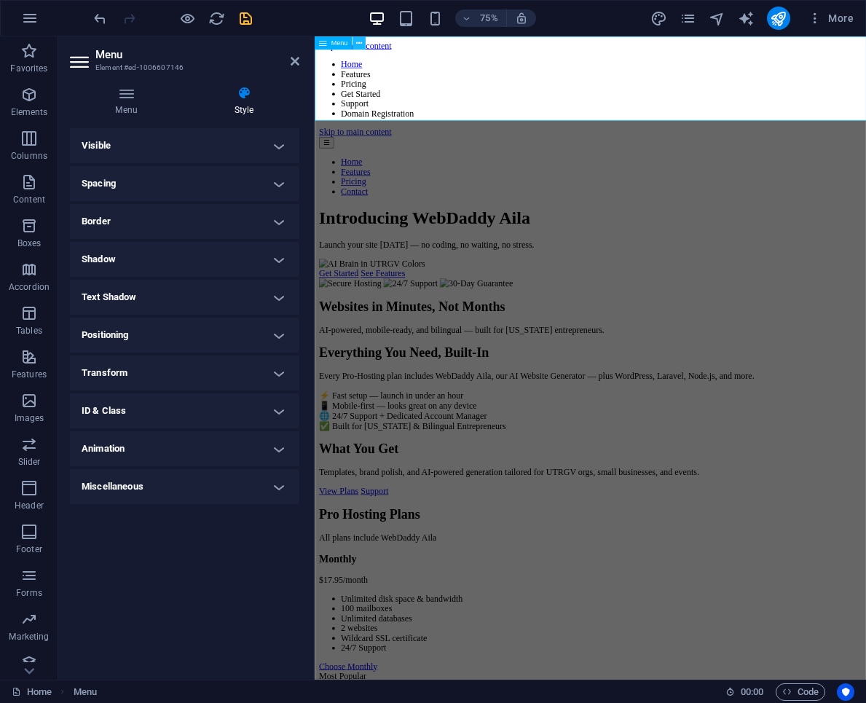
click at [358, 42] on icon at bounding box center [359, 43] width 6 height 12
click at [577, 83] on nav "Home Features Pricing Get Started Support Domain Registration" at bounding box center [683, 106] width 724 height 79
click at [837, 23] on span "More" at bounding box center [831, 18] width 46 height 15
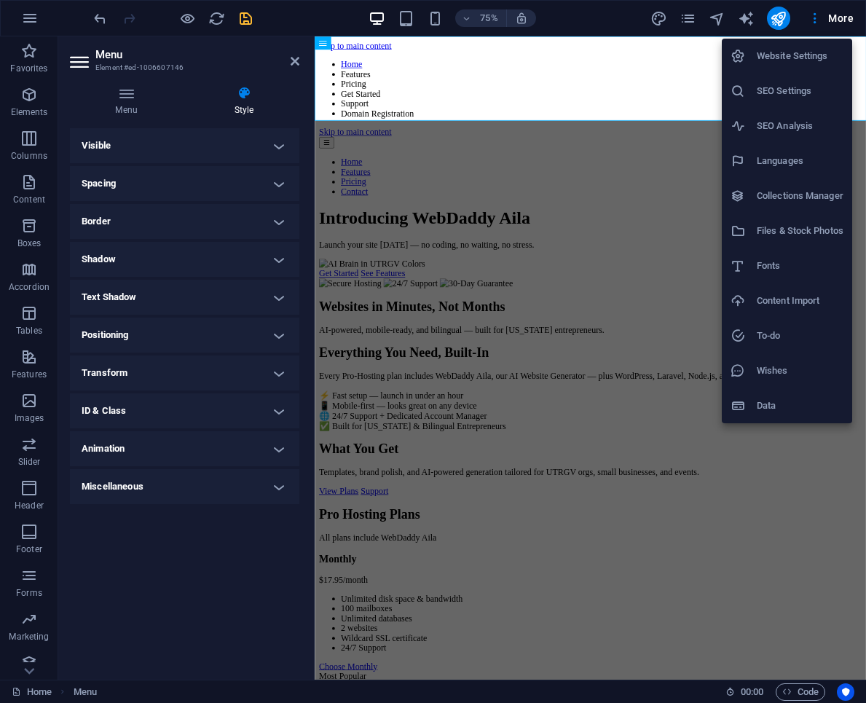
click at [564, 31] on div at bounding box center [433, 351] width 866 height 703
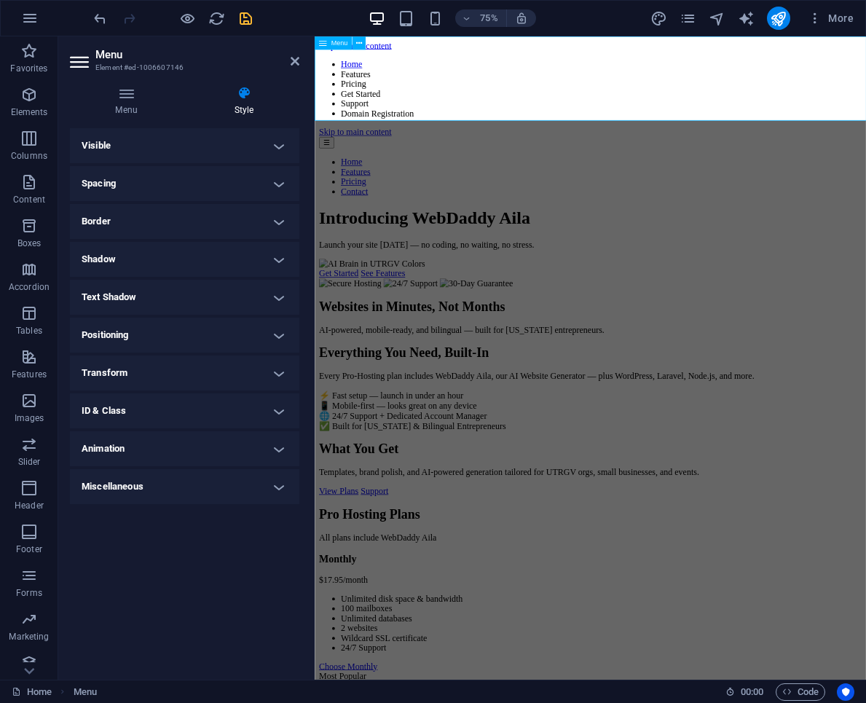
click at [515, 67] on nav "Home Features Pricing Get Started Support Domain Registration" at bounding box center [683, 106] width 724 height 79
click at [293, 63] on icon at bounding box center [295, 61] width 9 height 12
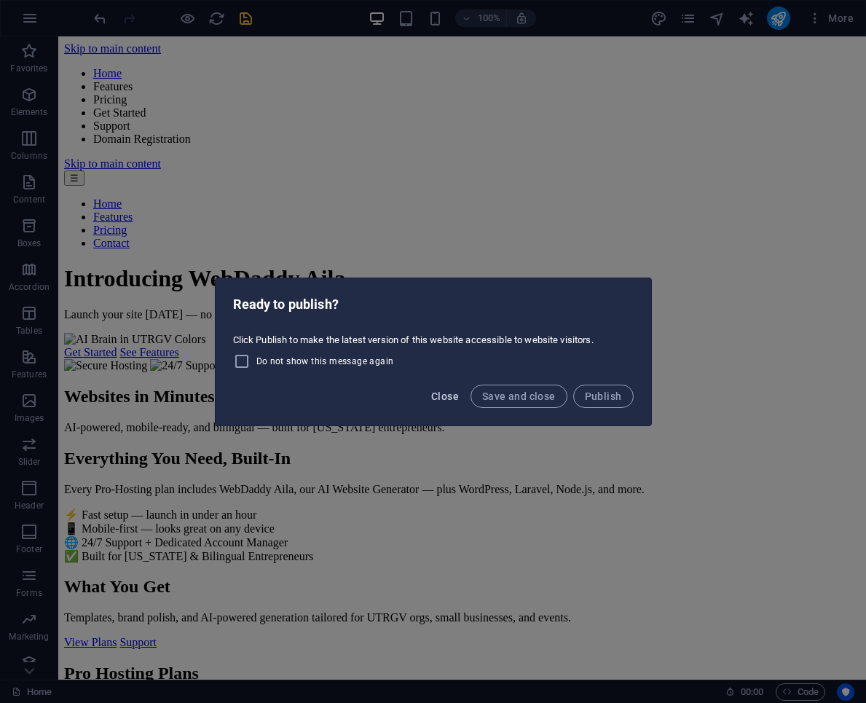
click at [456, 391] on span "Close" at bounding box center [445, 397] width 28 height 12
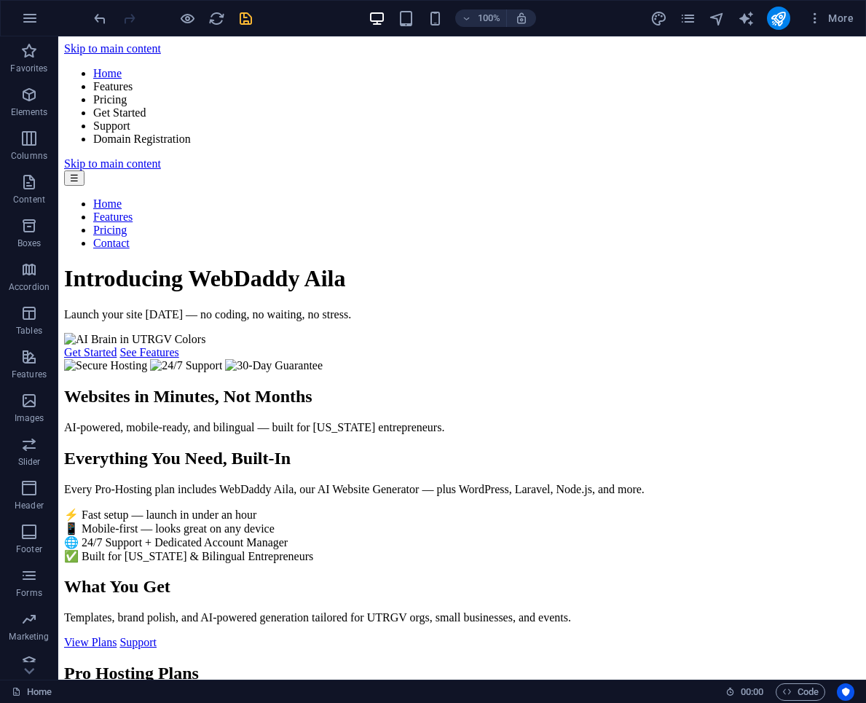
click at [254, 17] on div "100% More" at bounding box center [475, 18] width 769 height 23
click at [246, 17] on icon "save" at bounding box center [246, 18] width 17 height 17
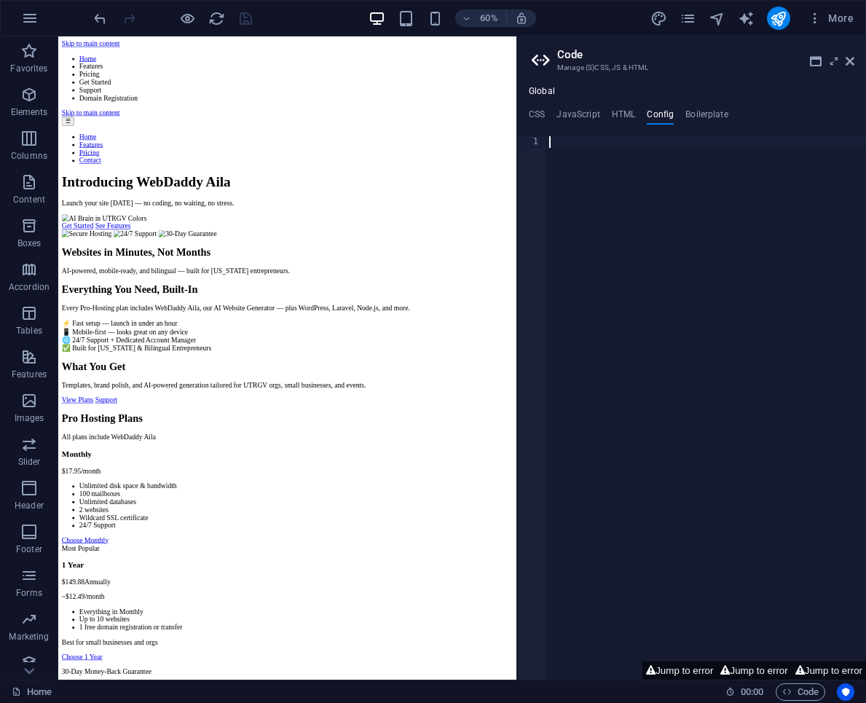
click at [845, 60] on h2 "Code" at bounding box center [705, 54] width 297 height 13
click at [853, 68] on header "Code Manage (S)CSS, JS & HTML" at bounding box center [693, 55] width 323 height 38
click at [851, 65] on icon at bounding box center [850, 61] width 9 height 12
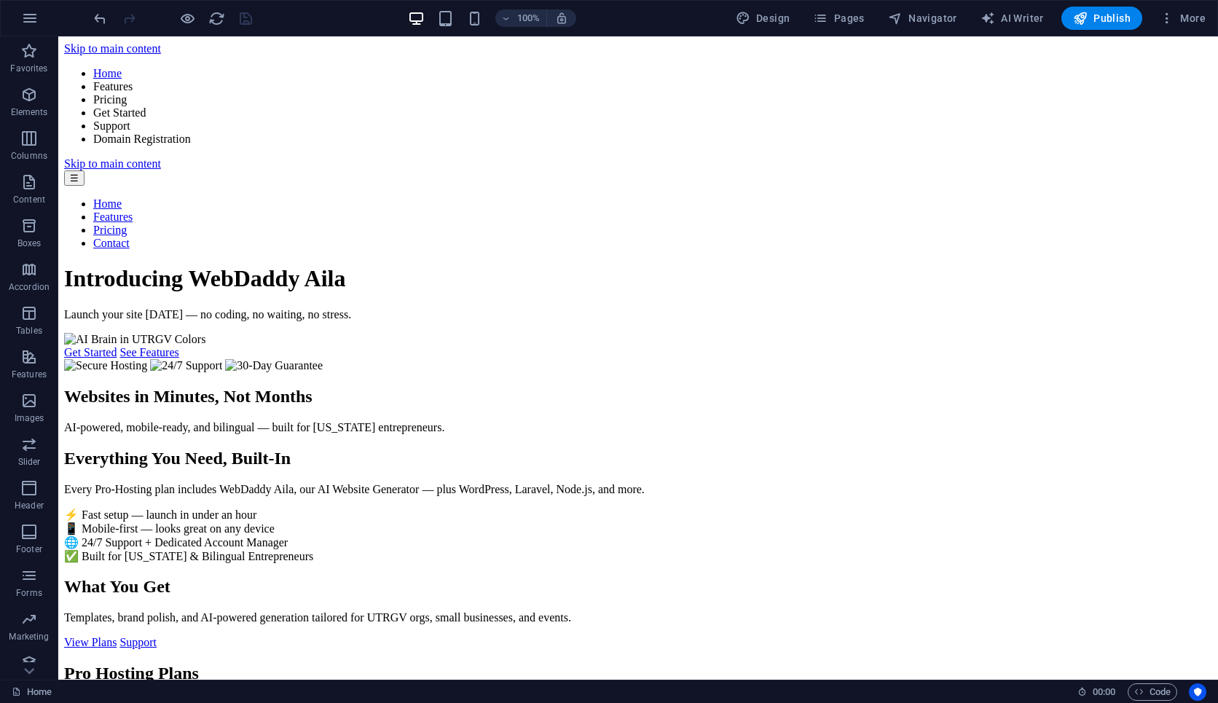
click at [580, 265] on h1 "Introducing WebDaddy Aila" at bounding box center [638, 278] width 1148 height 27
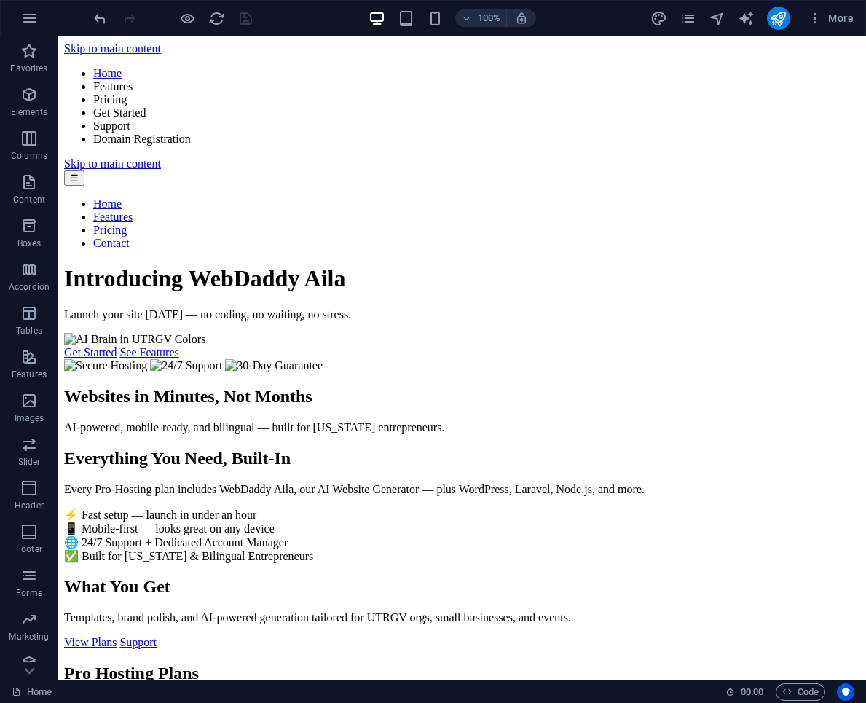
click at [385, 308] on p "Launch your site today — no coding, no waiting, no stress." at bounding box center [462, 314] width 796 height 13
drag, startPoint x: 241, startPoint y: 297, endPoint x: 446, endPoint y: 299, distance: 204.8
click at [446, 308] on p "Launch your site today — no coding, no waiting, no stress." at bounding box center [462, 314] width 796 height 13
drag, startPoint x: 683, startPoint y: 299, endPoint x: 340, endPoint y: 299, distance: 343.2
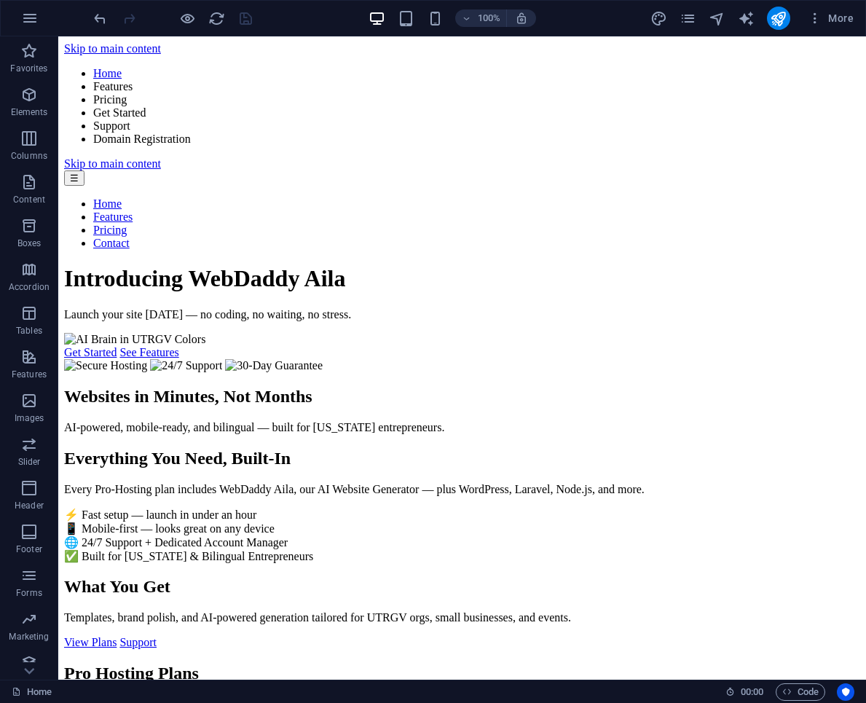
click at [340, 299] on div "Introducing WebDaddy Aila Launch your site today — no coding, no waiting, no st…" at bounding box center [462, 318] width 796 height 106
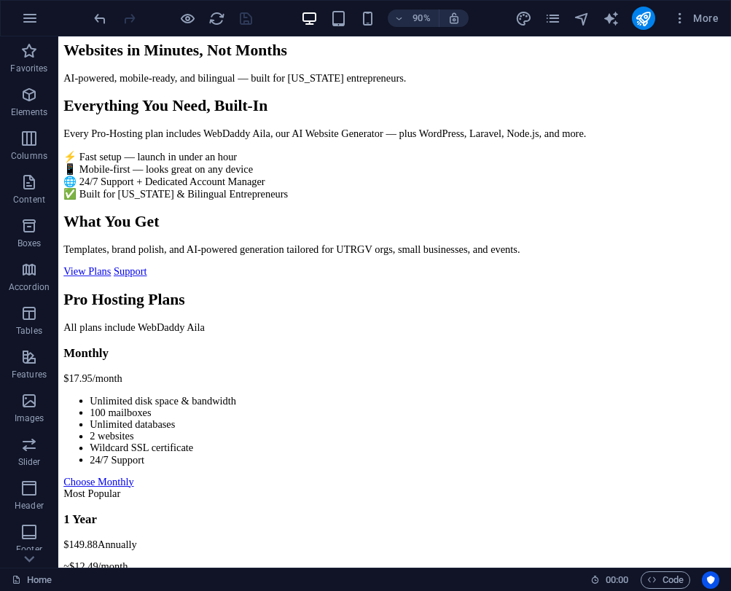
scroll to position [349, 0]
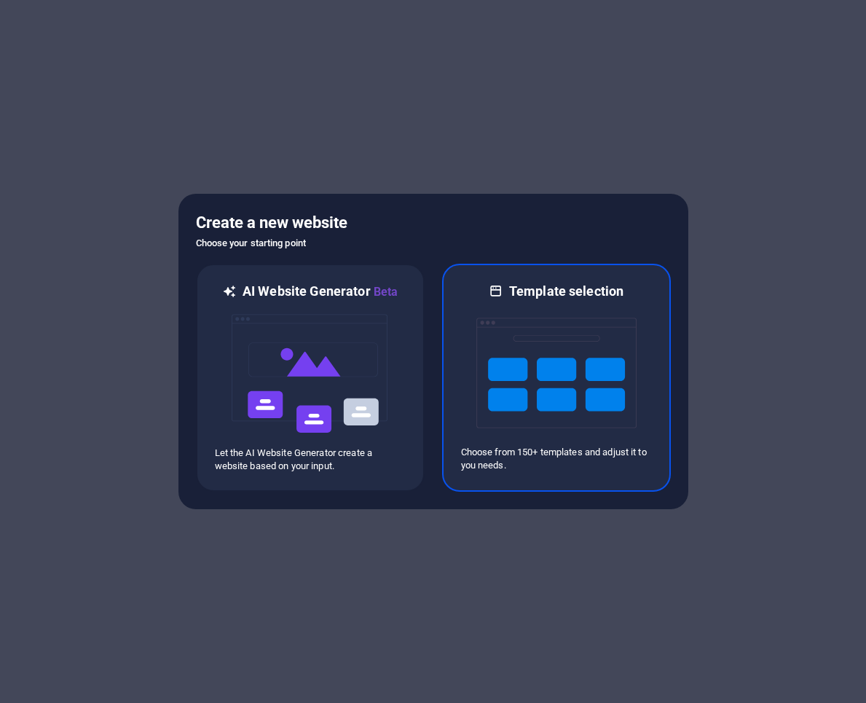
click at [543, 389] on img at bounding box center [557, 373] width 160 height 146
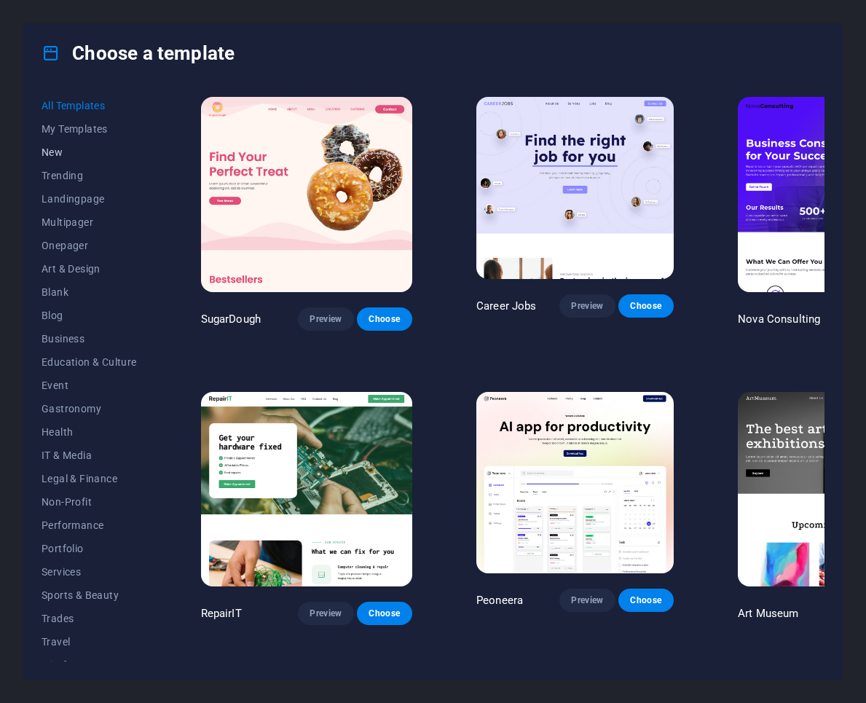
click at [77, 157] on span "New" at bounding box center [89, 152] width 95 height 12
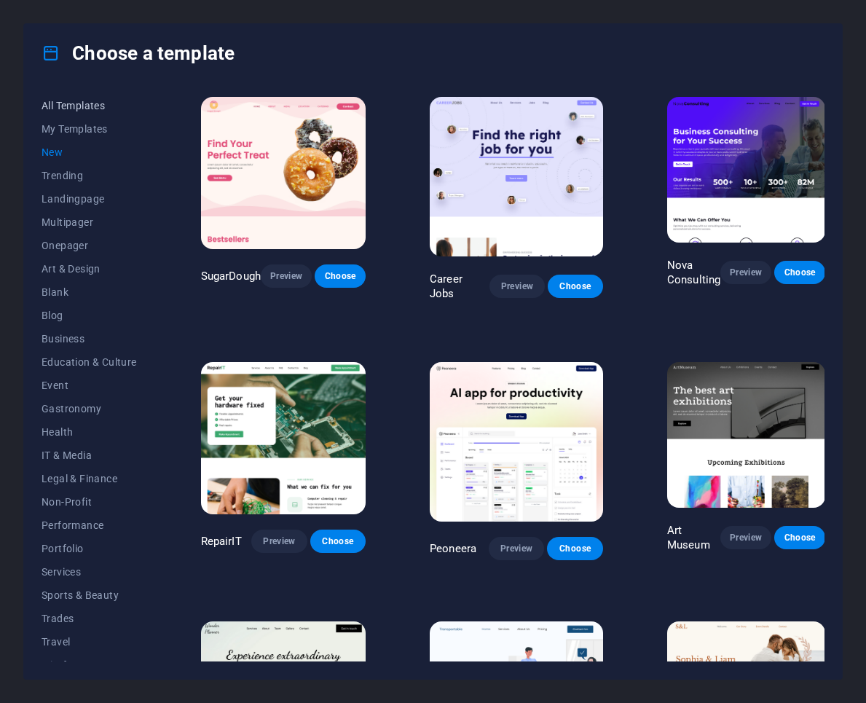
click at [78, 112] on button "All Templates" at bounding box center [89, 105] width 95 height 23
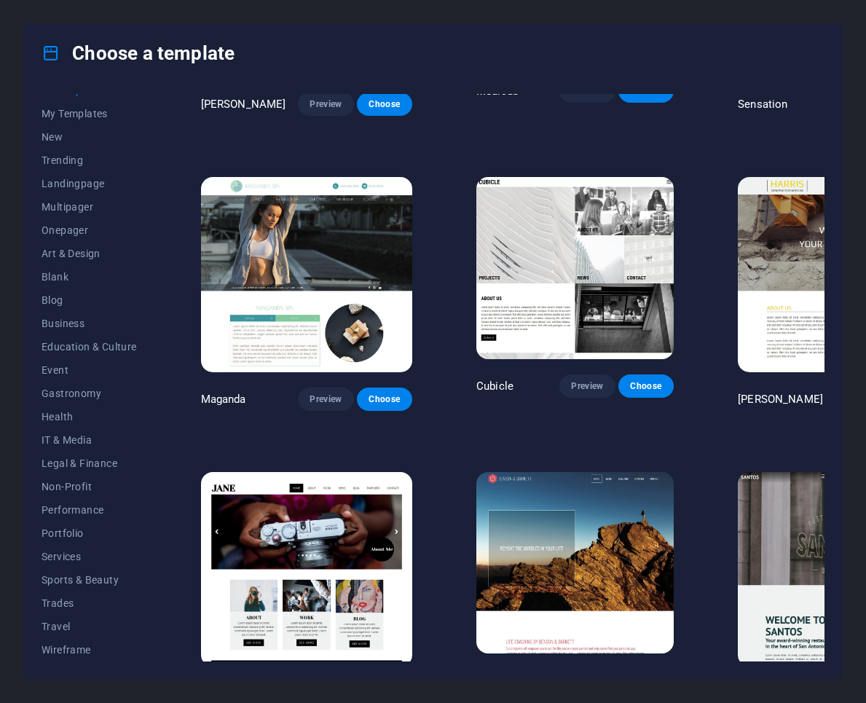
scroll to position [12897, 0]
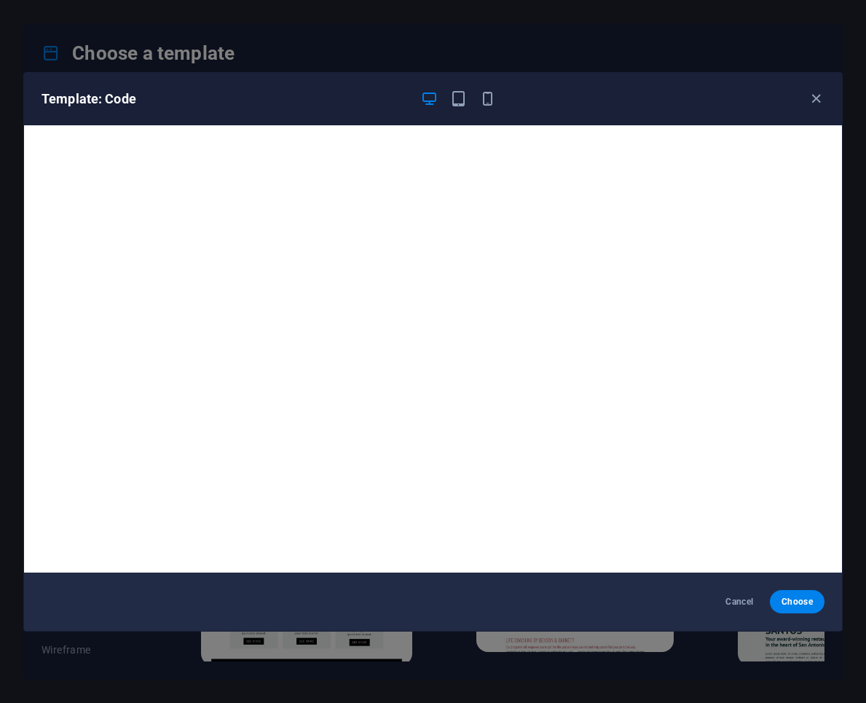
scroll to position [3, 0]
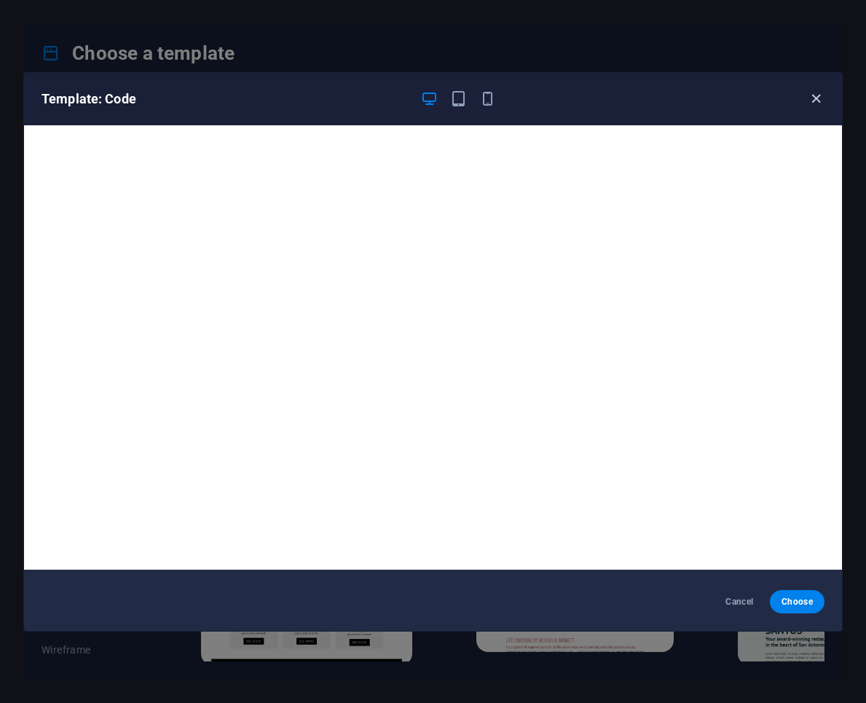
click at [815, 98] on icon "button" at bounding box center [816, 98] width 17 height 17
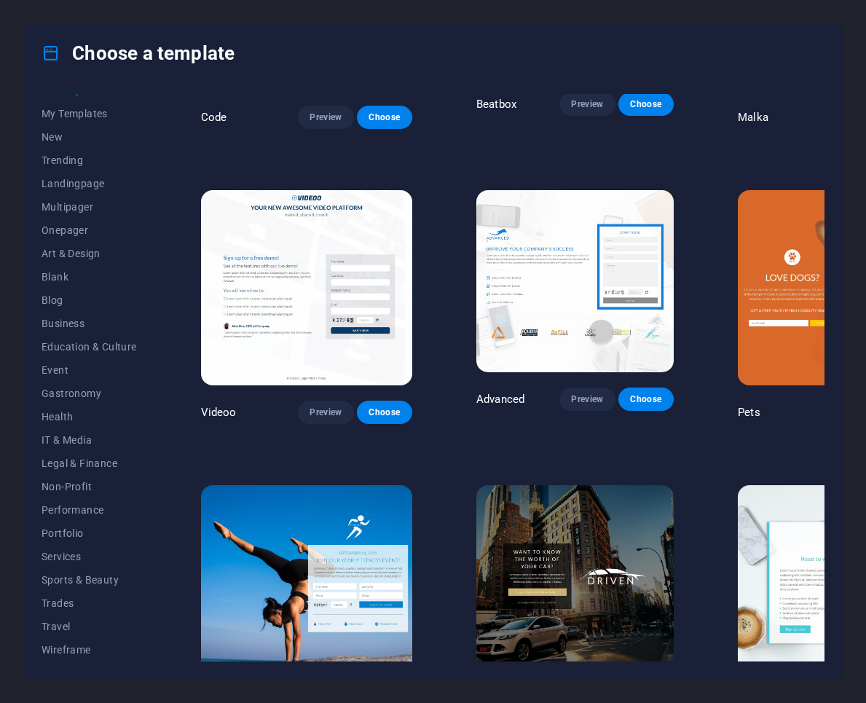
scroll to position [14873, 0]
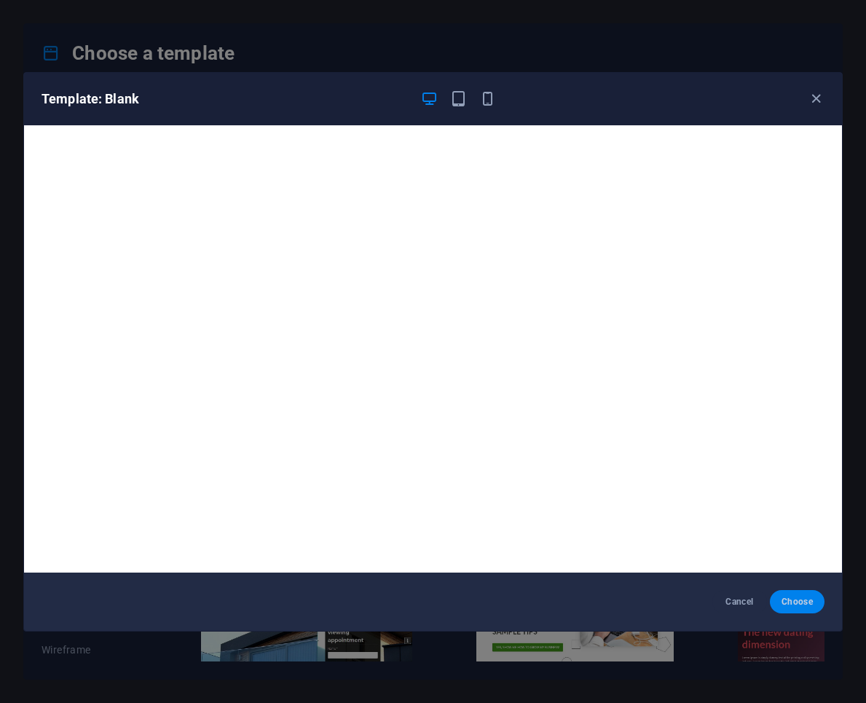
click at [790, 597] on span "Choose" at bounding box center [797, 602] width 31 height 12
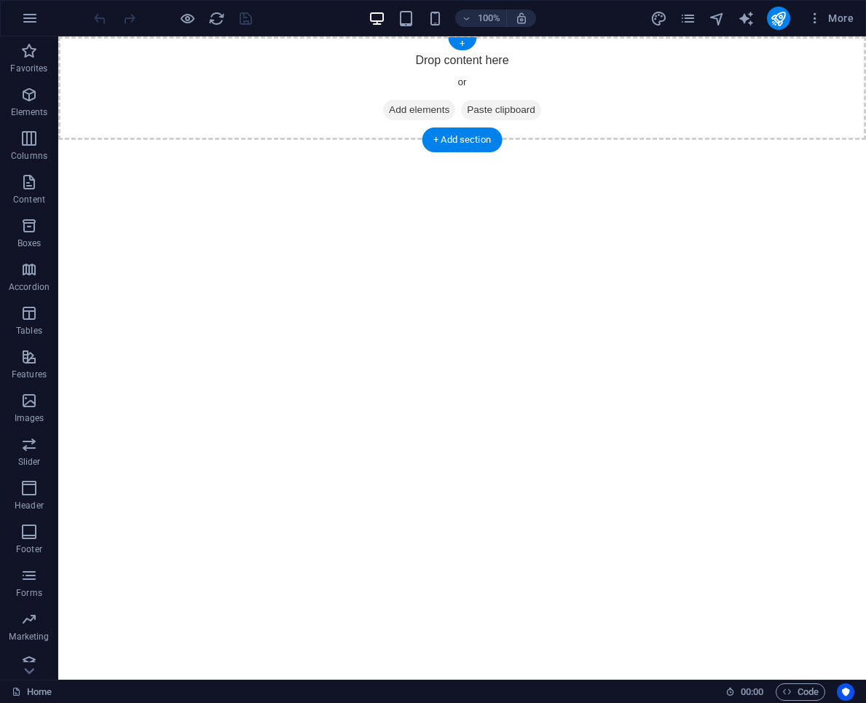
click at [409, 114] on span "Add elements" at bounding box center [419, 110] width 72 height 20
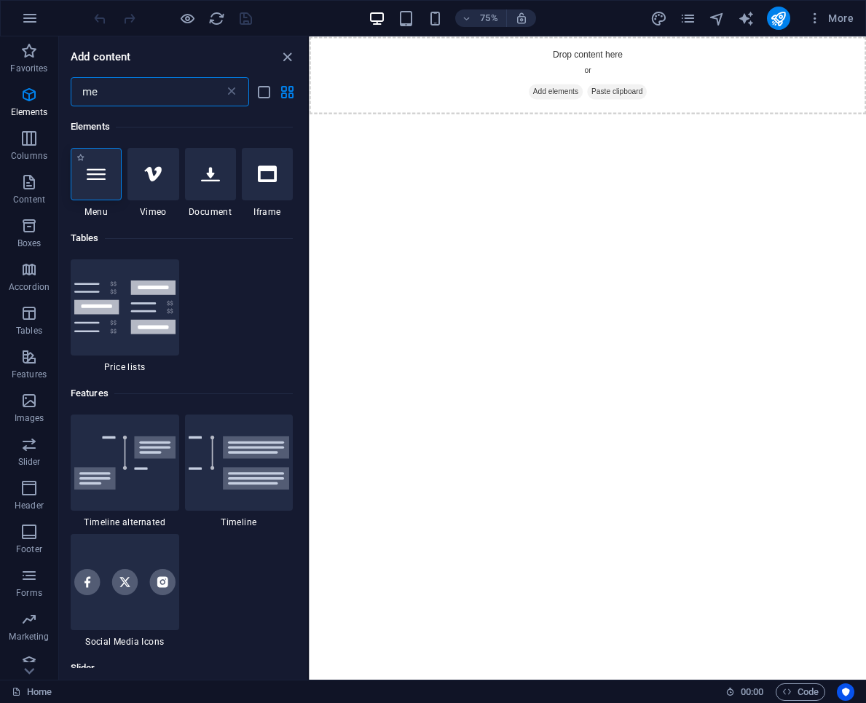
type input "me"
click at [109, 185] on div at bounding box center [96, 174] width 51 height 52
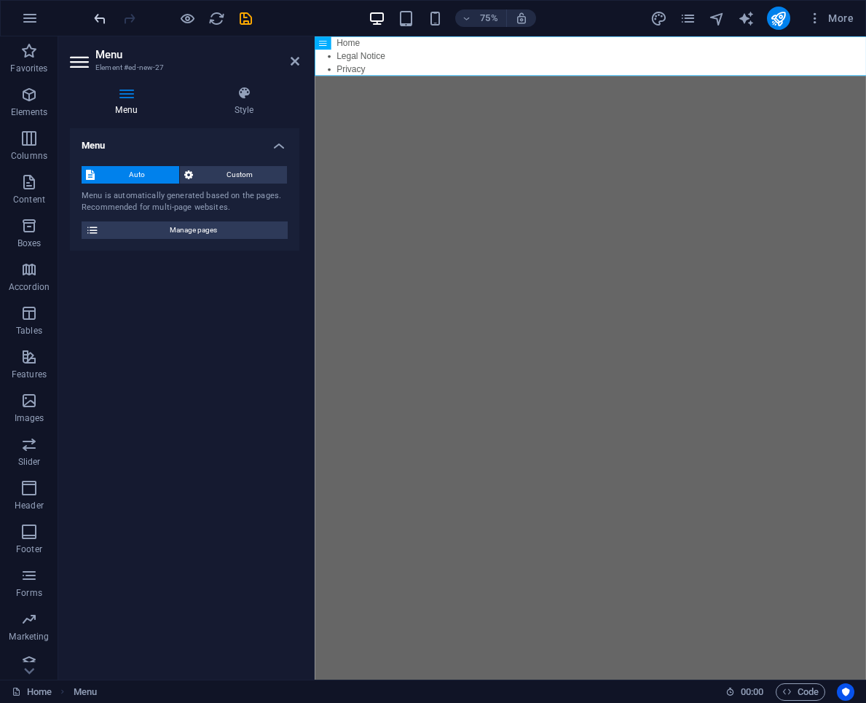
click at [101, 24] on icon "undo" at bounding box center [100, 18] width 17 height 17
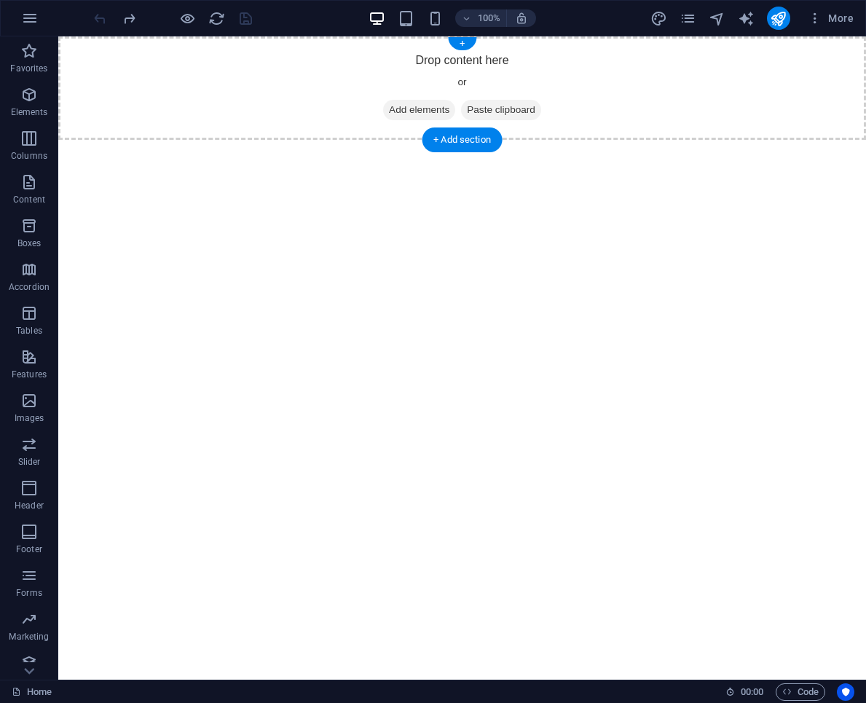
click at [406, 112] on span "Add elements" at bounding box center [419, 110] width 72 height 20
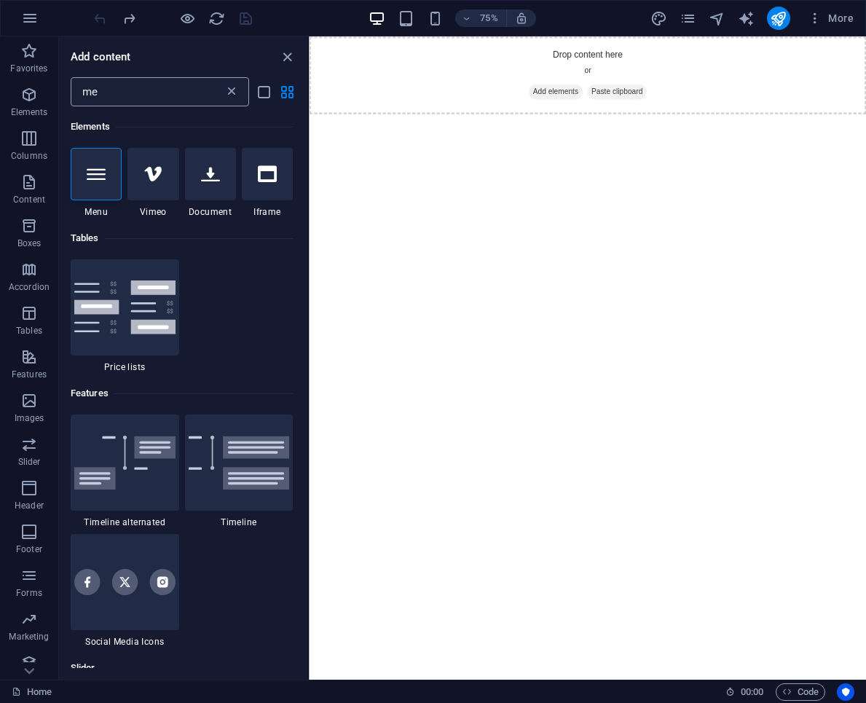
click at [232, 88] on icon at bounding box center [231, 92] width 15 height 15
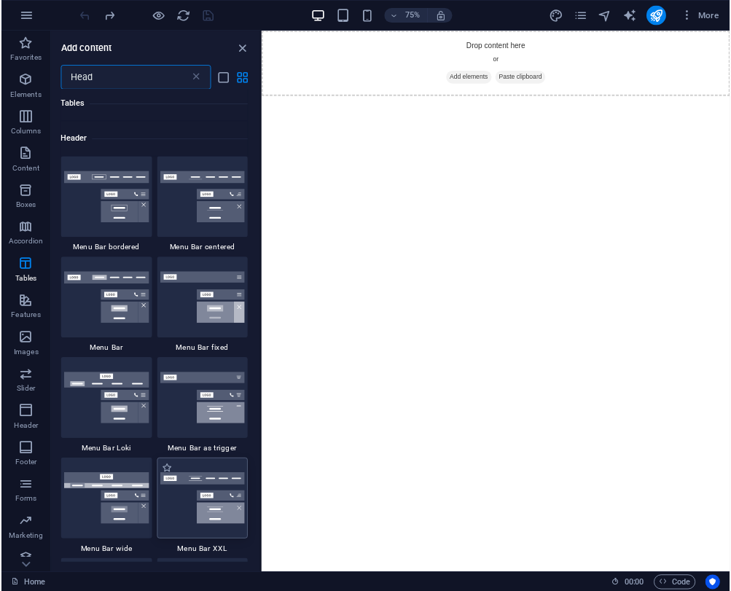
scroll to position [654, 0]
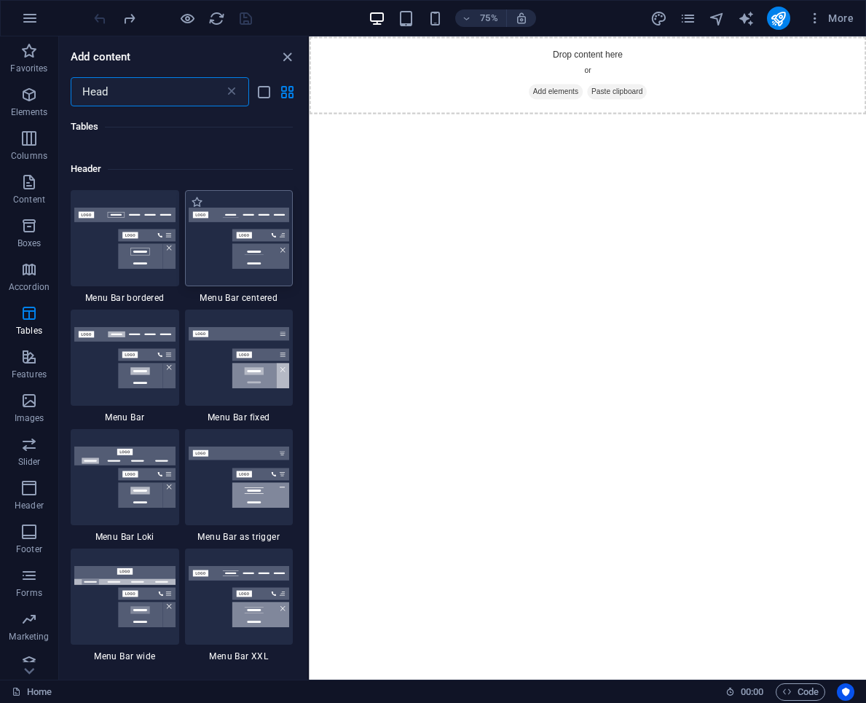
type input "Head"
click at [230, 264] on img at bounding box center [239, 238] width 101 height 61
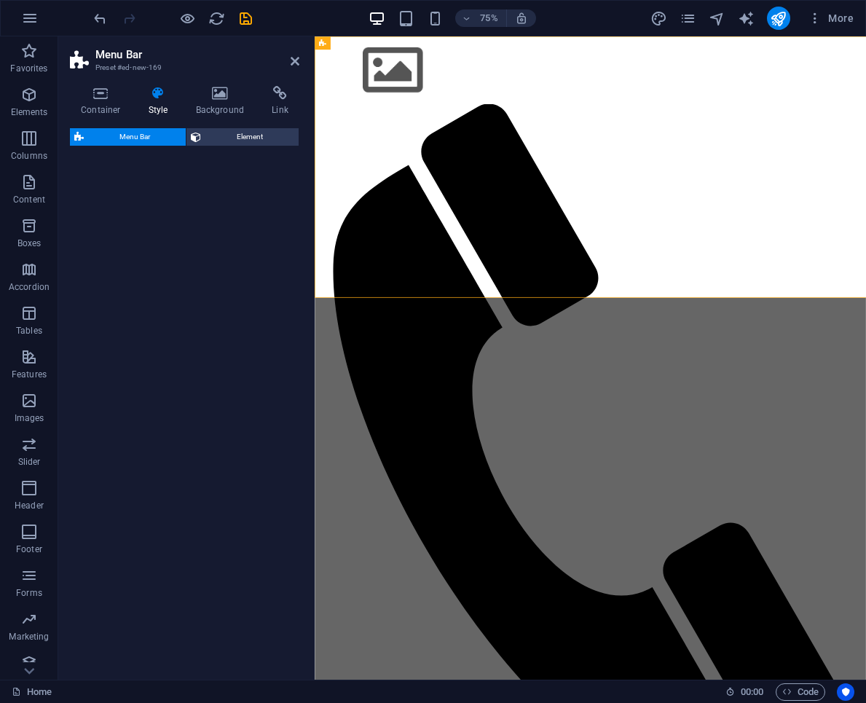
select select "rem"
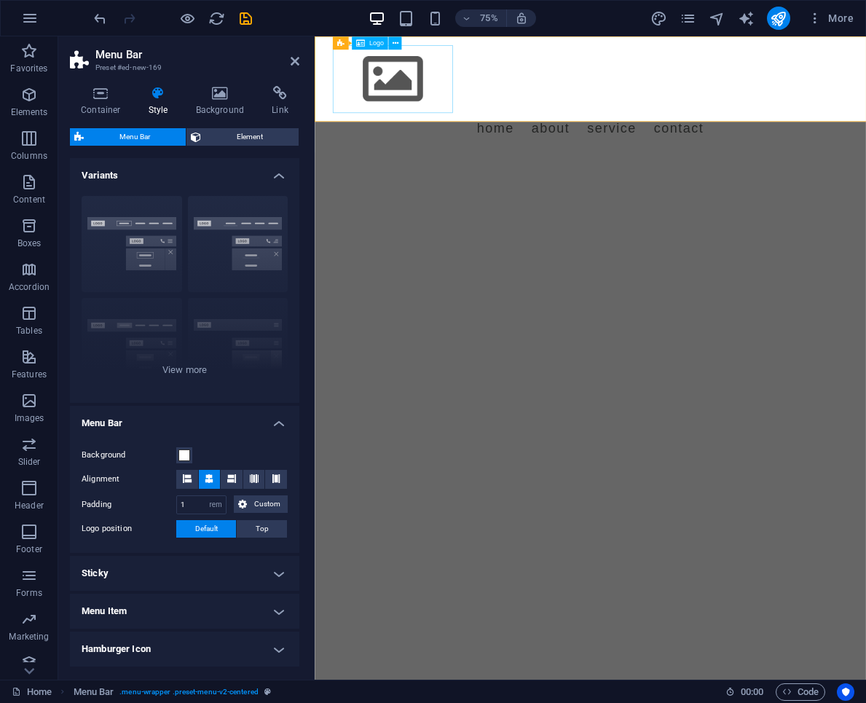
click at [433, 88] on div at bounding box center [683, 93] width 688 height 90
select select "px"
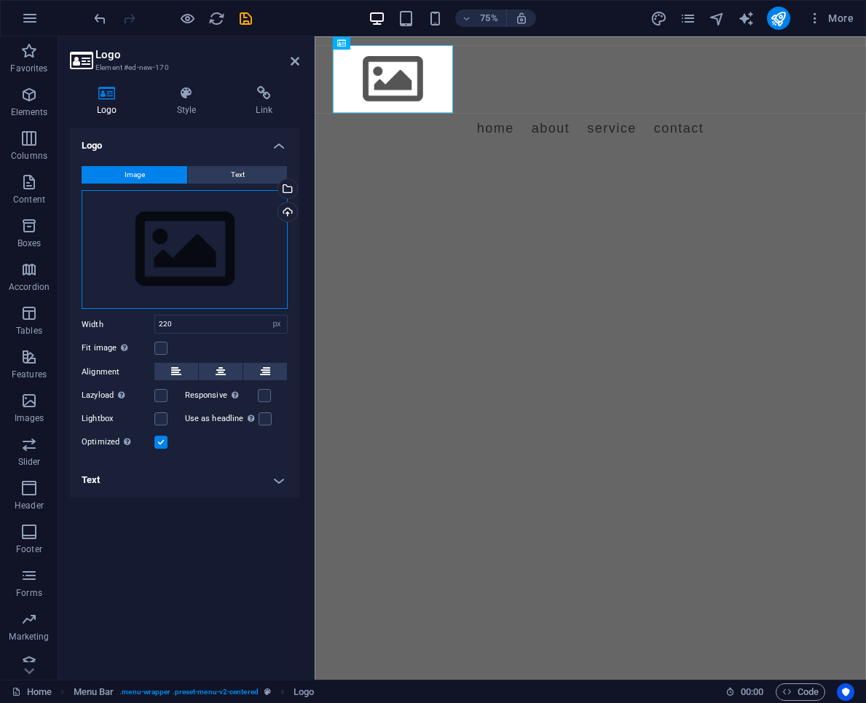
click at [232, 225] on div "Drag files here, click to choose files or select files from Files or our free s…" at bounding box center [185, 250] width 206 height 120
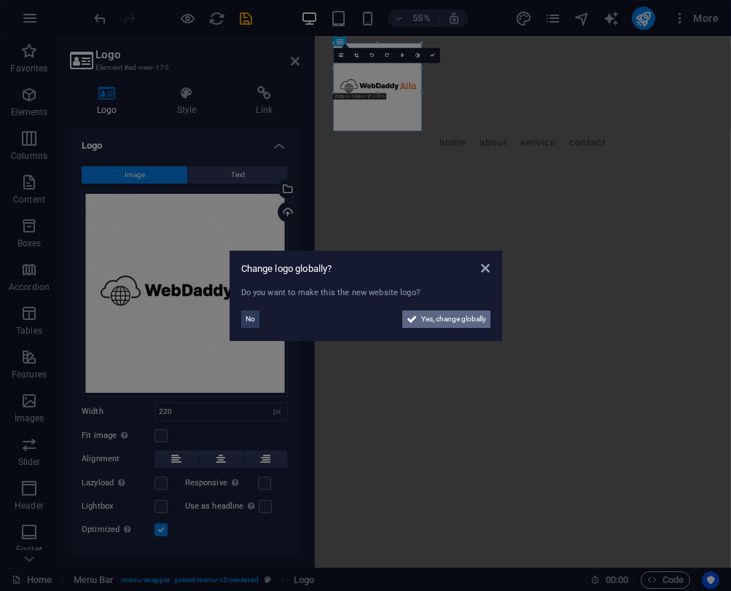
click at [481, 324] on span "Yes, change globally" at bounding box center [453, 318] width 65 height 17
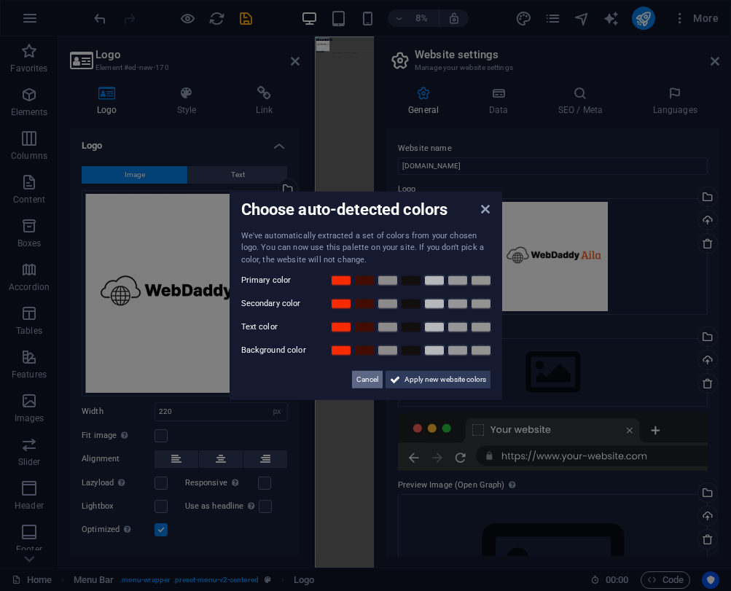
click at [371, 377] on span "Cancel" at bounding box center [367, 379] width 22 height 17
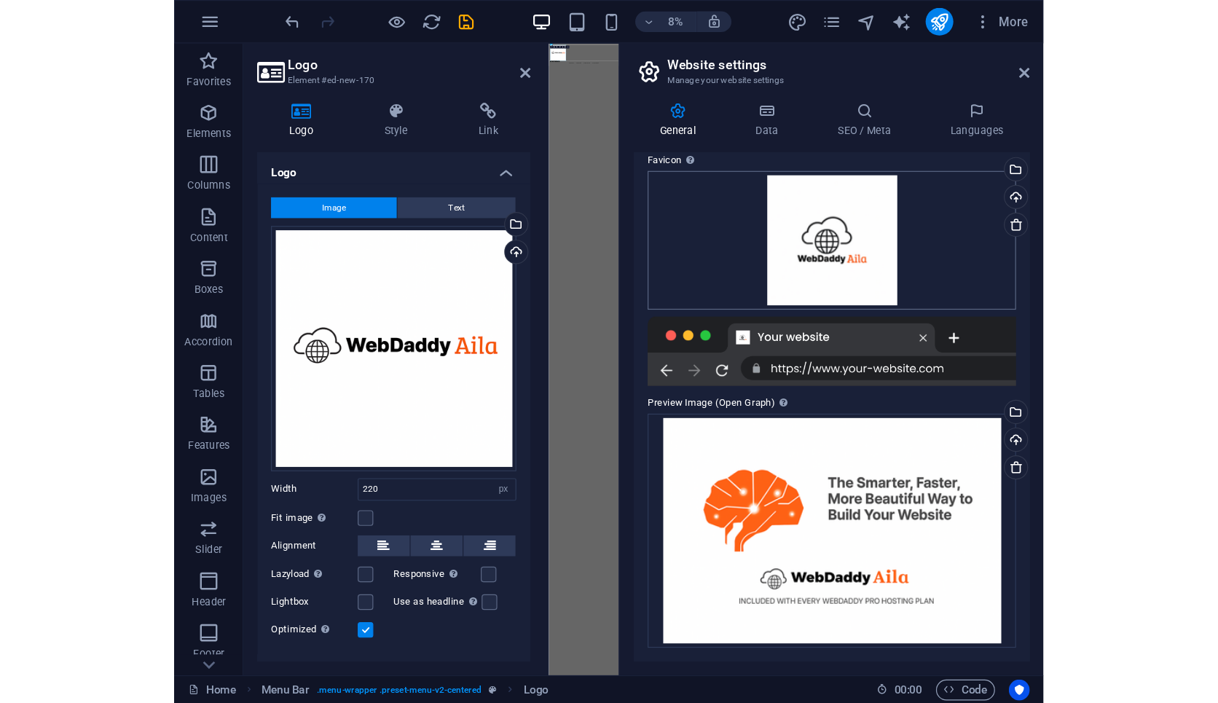
scroll to position [0, 0]
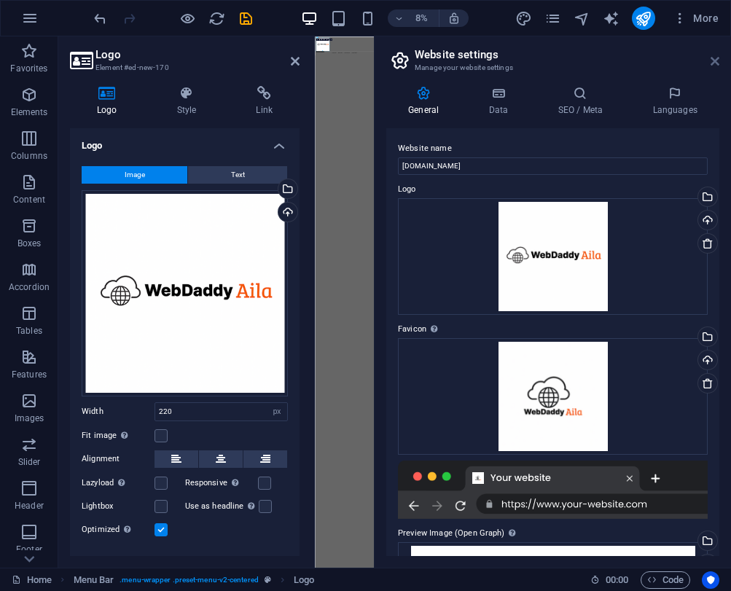
click at [717, 63] on icon at bounding box center [714, 61] width 9 height 12
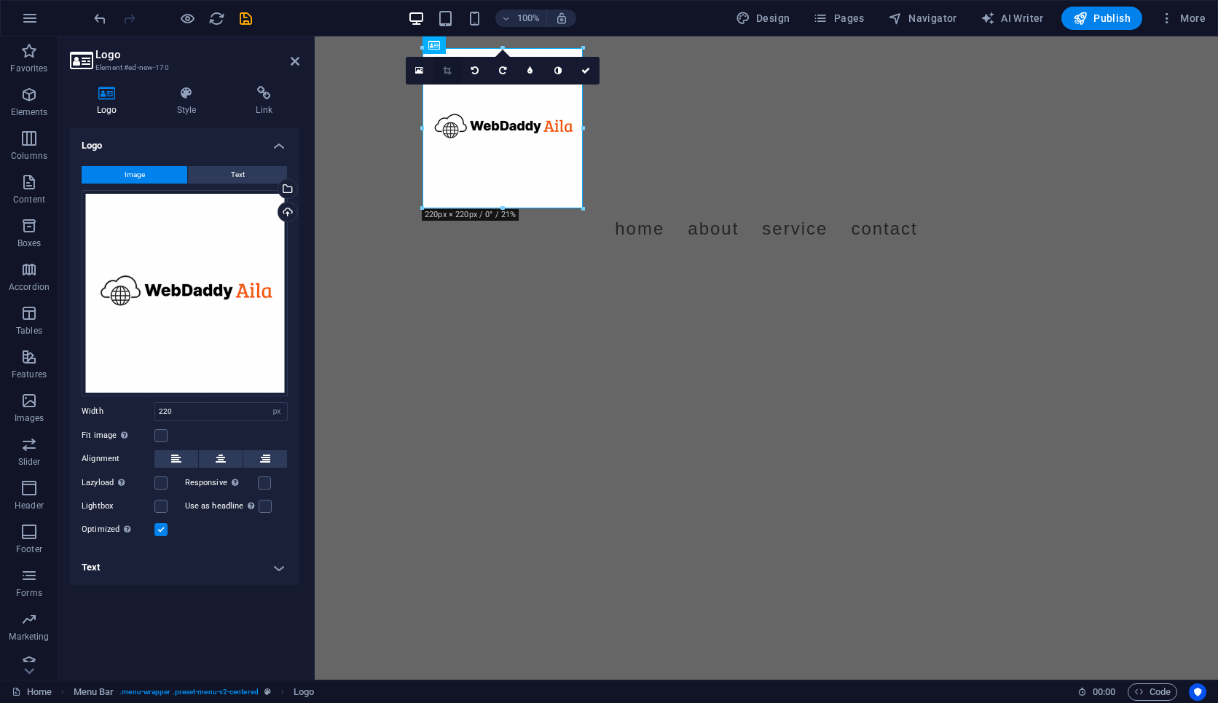
click at [447, 72] on icon at bounding box center [447, 70] width 8 height 9
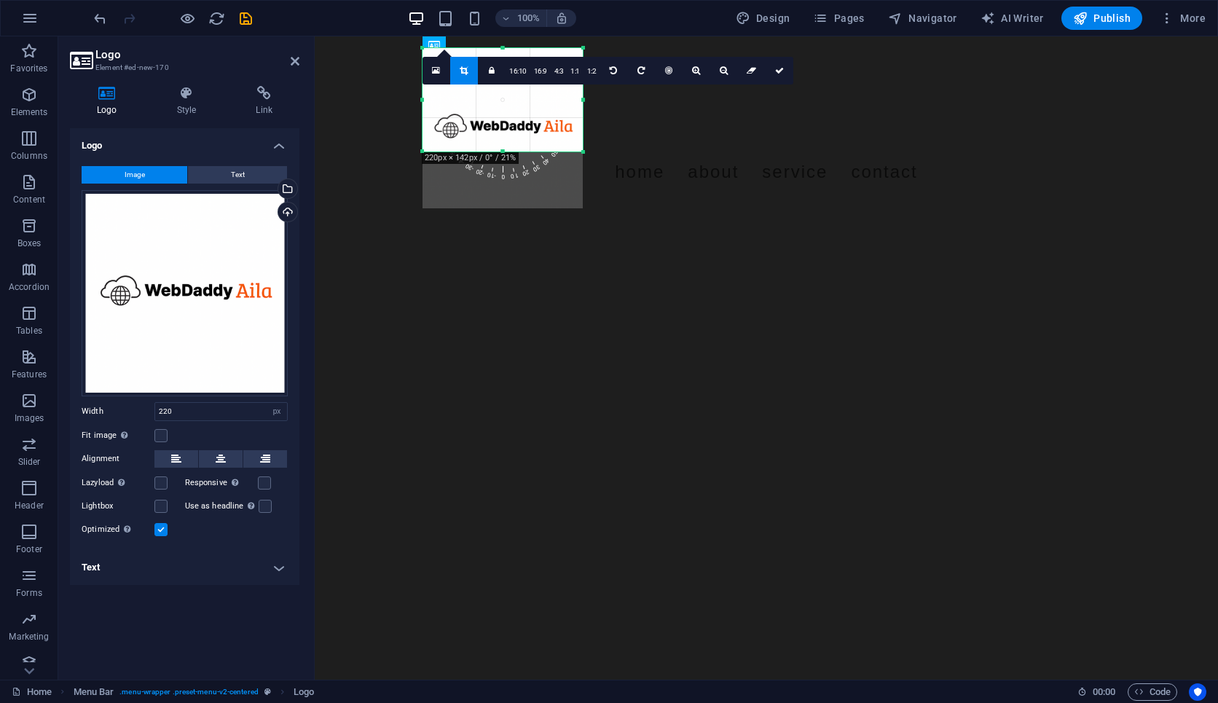
drag, startPoint x: 503, startPoint y: 208, endPoint x: 501, endPoint y: 151, distance: 56.9
click at [501, 151] on div at bounding box center [503, 151] width 160 height 5
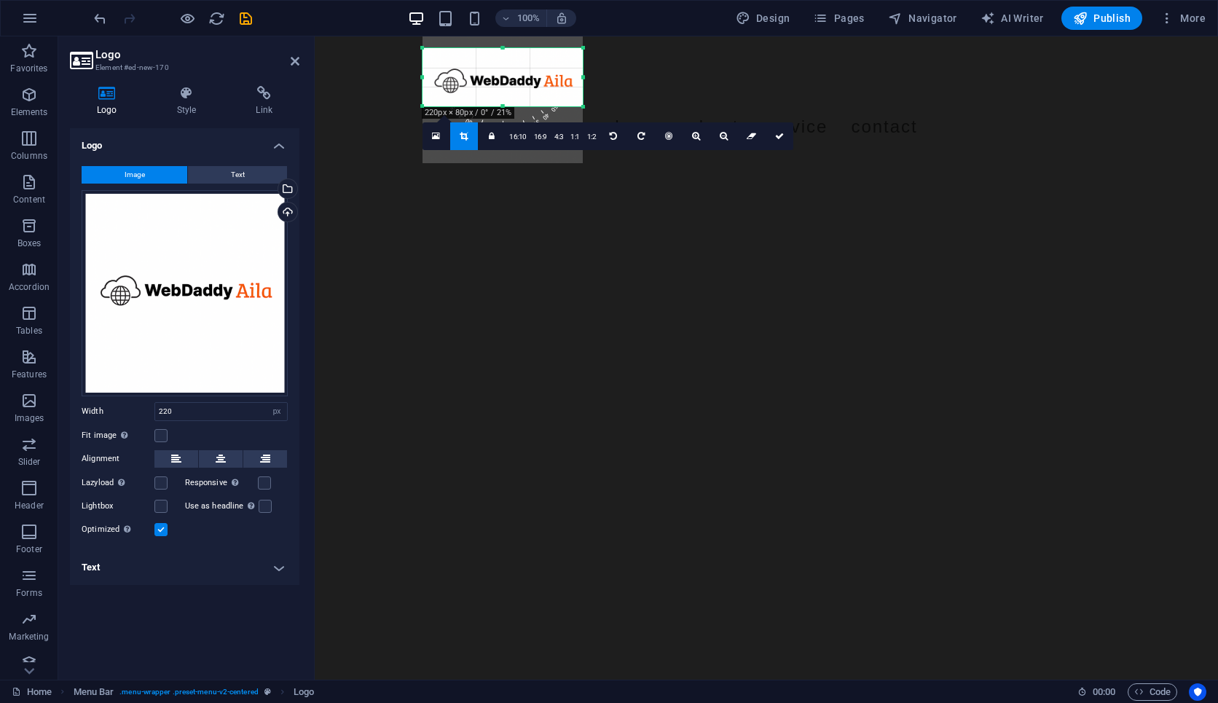
drag, startPoint x: 504, startPoint y: 48, endPoint x: 502, endPoint y: 93, distance: 45.2
click at [502, 93] on div "180 170 160 150 140 130 120 110 100 90 80 70 60 50 40 30 20 10 0 -10 -20 -30 -4…" at bounding box center [503, 77] width 160 height 58
click at [503, 50] on div at bounding box center [503, 47] width 160 height 5
click at [777, 139] on icon at bounding box center [779, 135] width 9 height 9
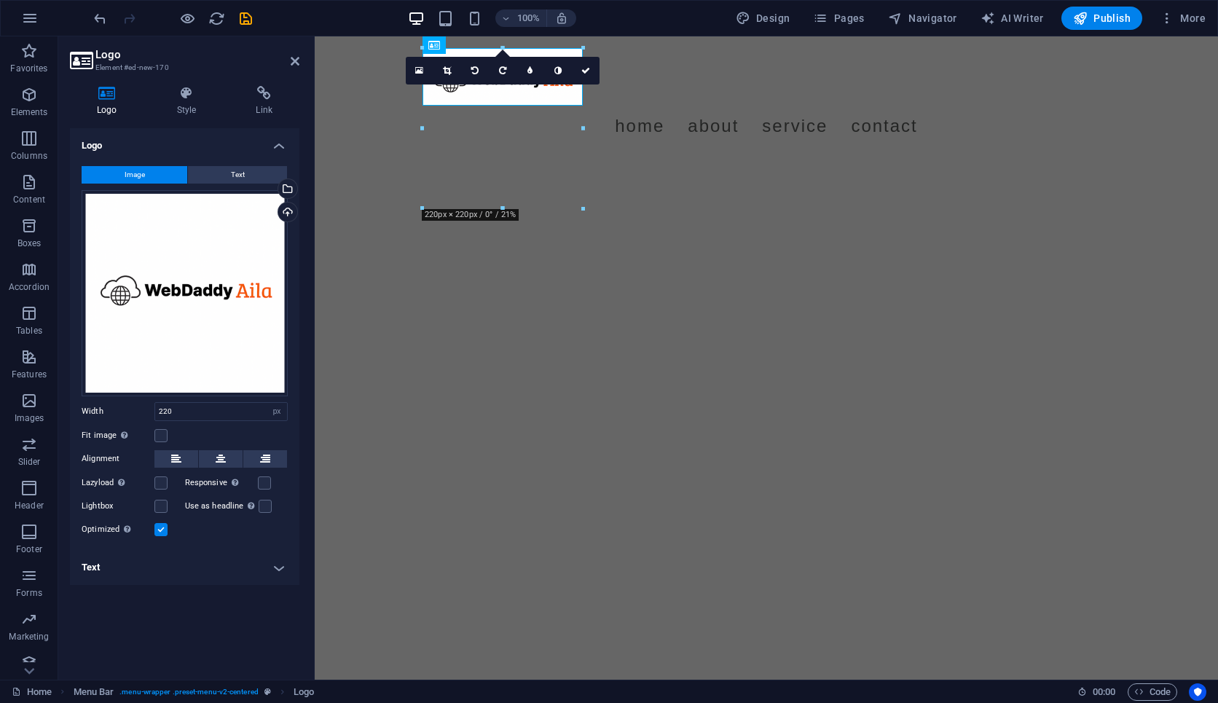
click at [403, 158] on html "Skip to main content Menu Home About Service Contact" at bounding box center [767, 97] width 904 height 122
click at [389, 158] on html "Skip to main content Menu Home About Service Contact" at bounding box center [767, 97] width 904 height 122
click at [584, 72] on icon at bounding box center [585, 70] width 9 height 9
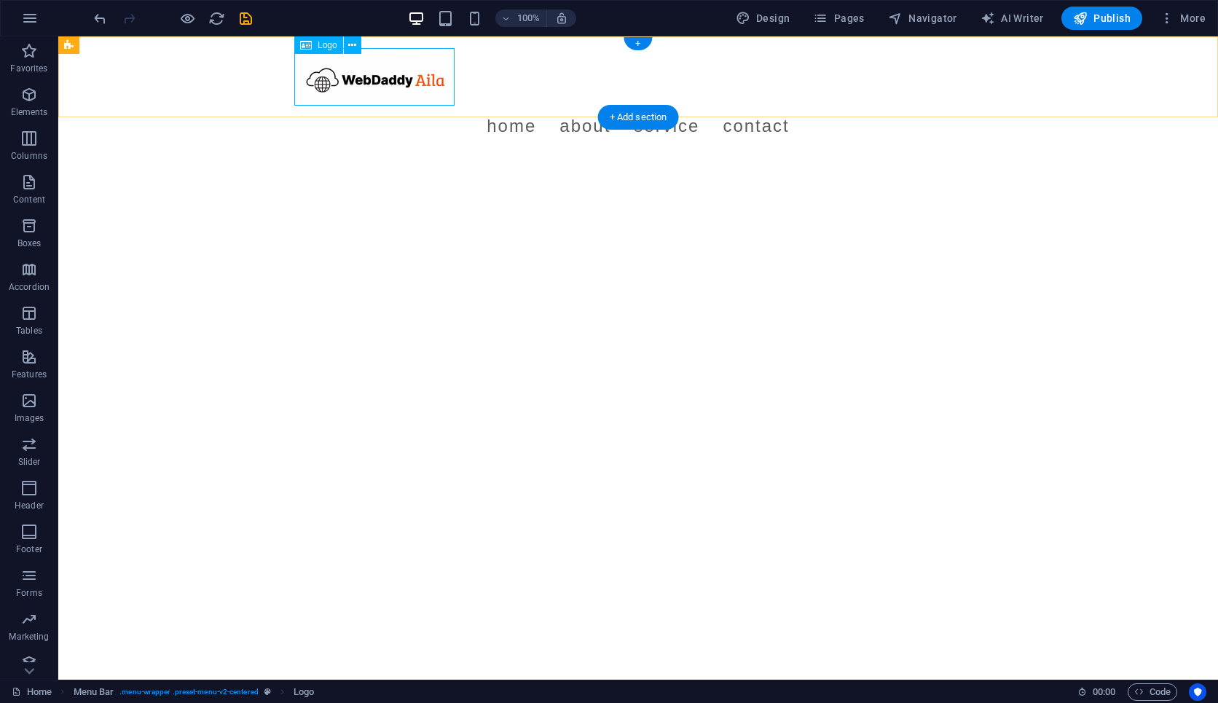
click at [352, 74] on div at bounding box center [638, 77] width 688 height 58
select select "px"
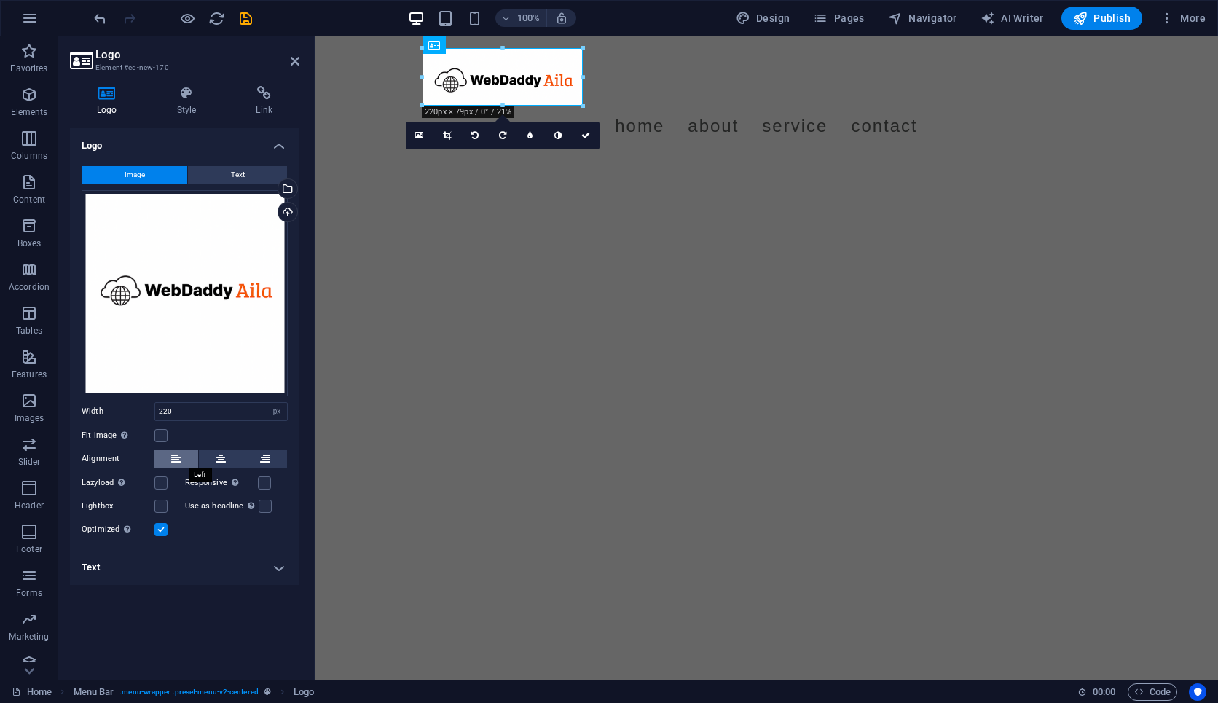
click at [176, 458] on icon at bounding box center [176, 458] width 10 height 17
click at [212, 453] on button at bounding box center [221, 458] width 44 height 17
click at [262, 478] on label at bounding box center [264, 483] width 13 height 13
click at [0, 0] on input "Responsive Automatically load retina image and smartphone optimized sizes." at bounding box center [0, 0] width 0 height 0
click at [164, 434] on label at bounding box center [160, 435] width 13 height 13
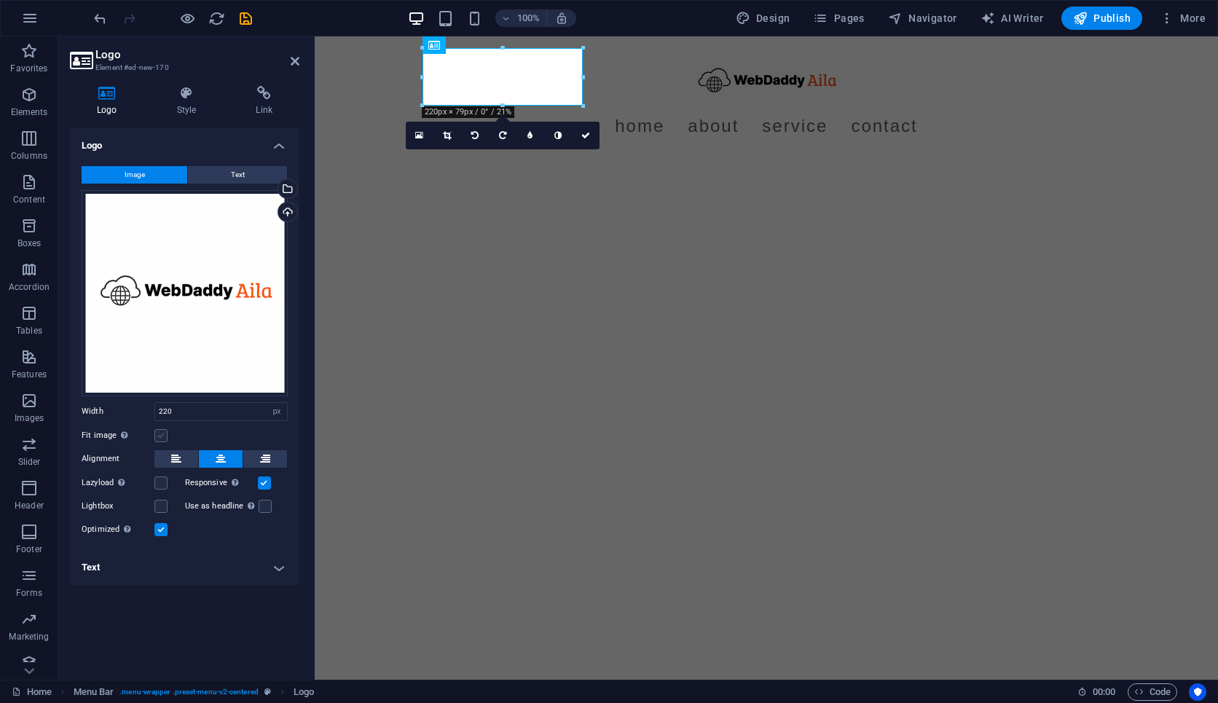
click at [0, 0] on input "Fit image Automatically fit image to a fixed width and height" at bounding box center [0, 0] width 0 height 0
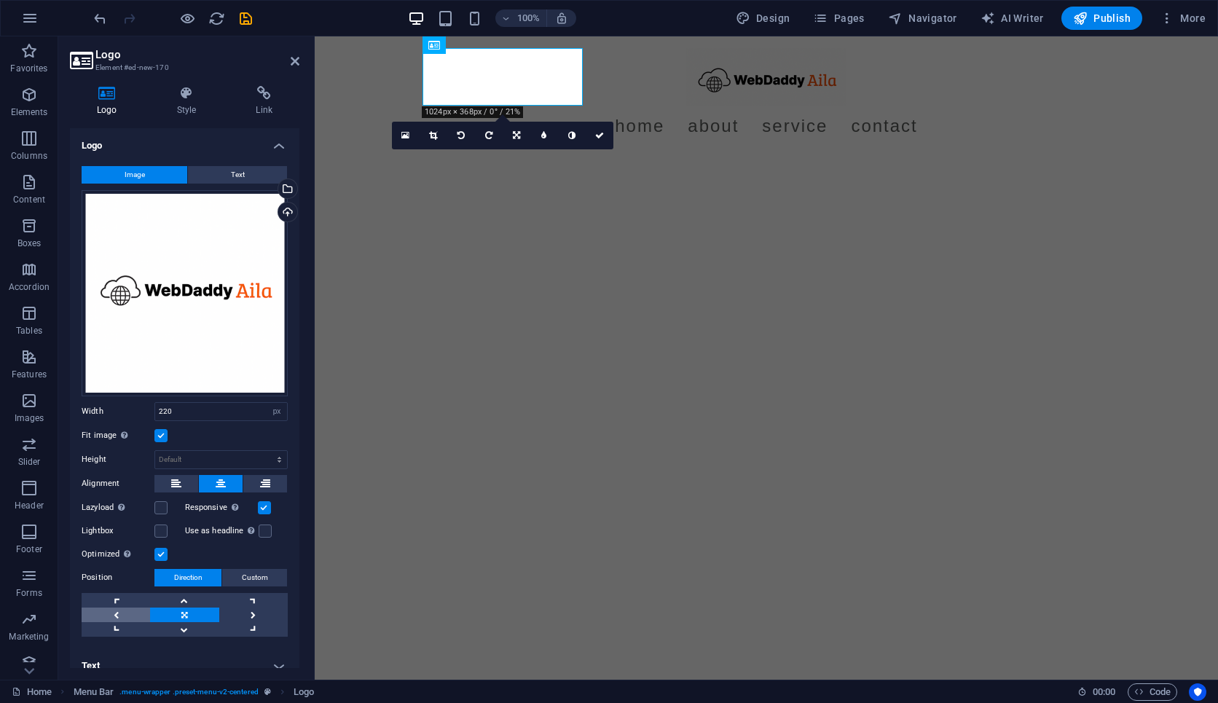
click at [125, 612] on link at bounding box center [116, 615] width 68 height 15
click at [170, 610] on link at bounding box center [184, 615] width 68 height 15
click at [160, 432] on label at bounding box center [160, 435] width 13 height 13
click at [0, 0] on input "Fit image Automatically fit image to a fixed width and height" at bounding box center [0, 0] width 0 height 0
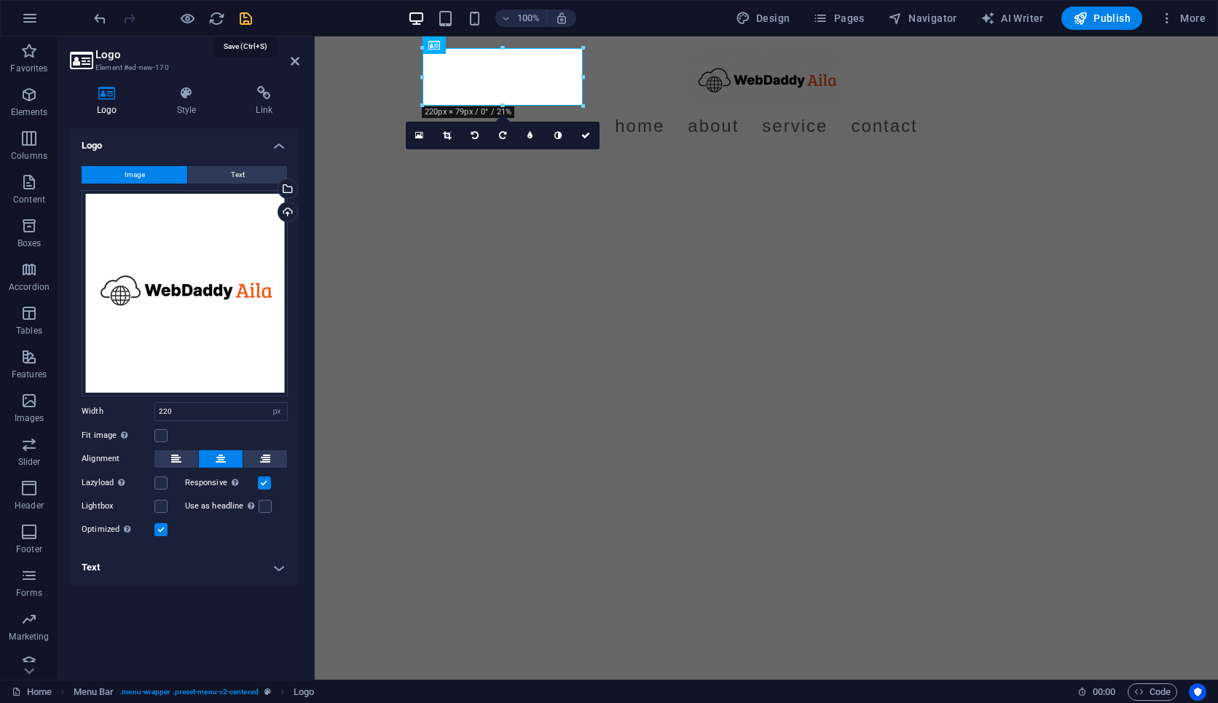
click at [240, 20] on icon "save" at bounding box center [246, 18] width 17 height 17
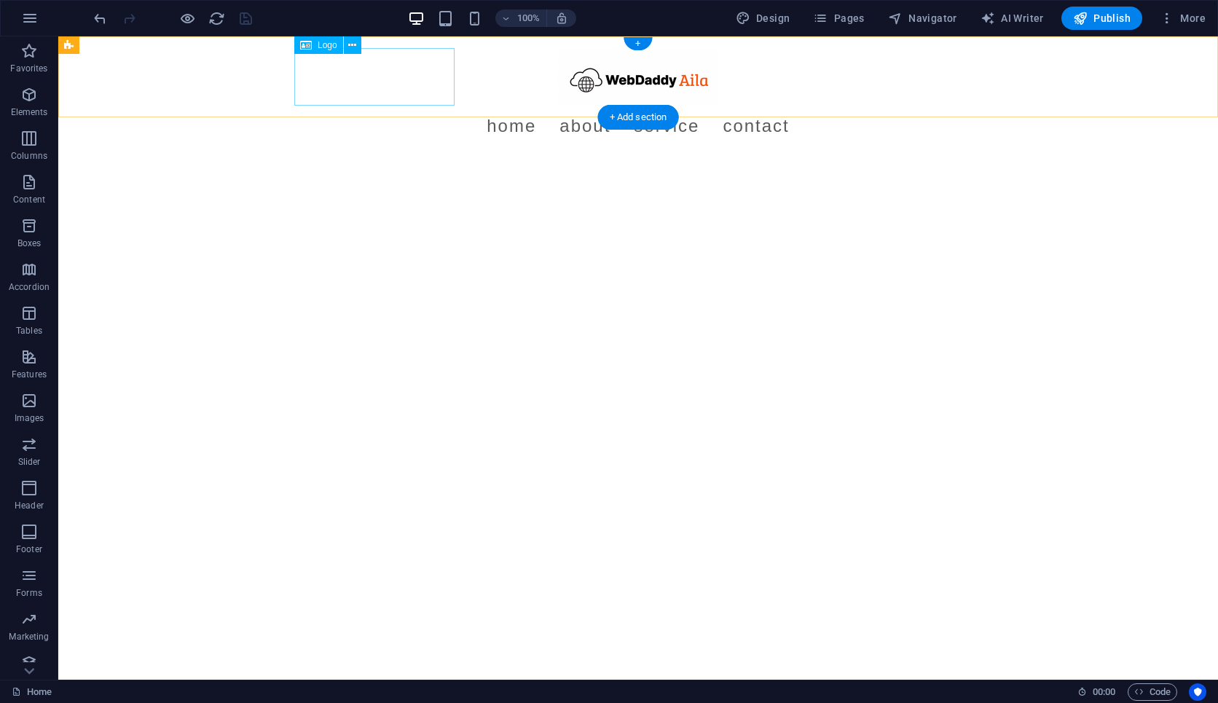
click at [378, 88] on div at bounding box center [638, 77] width 688 height 58
select select "px"
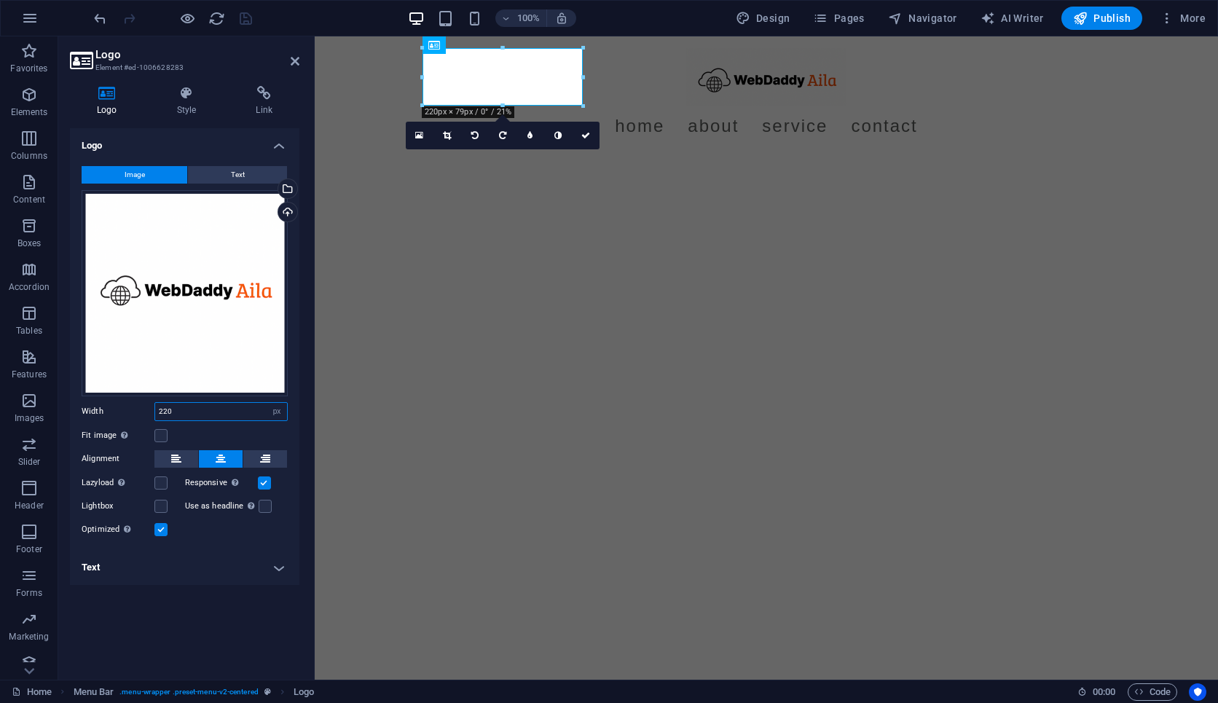
click at [163, 410] on input "220" at bounding box center [221, 411] width 132 height 17
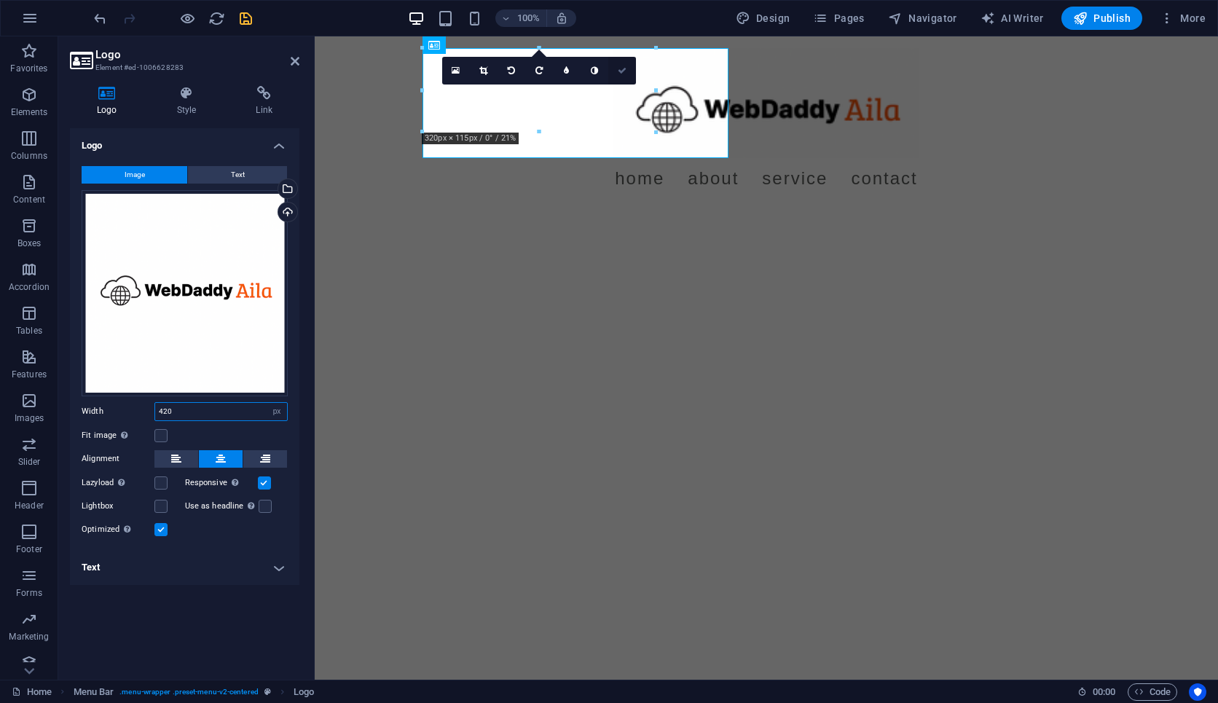
type input "420"
click at [625, 66] on icon at bounding box center [622, 70] width 9 height 9
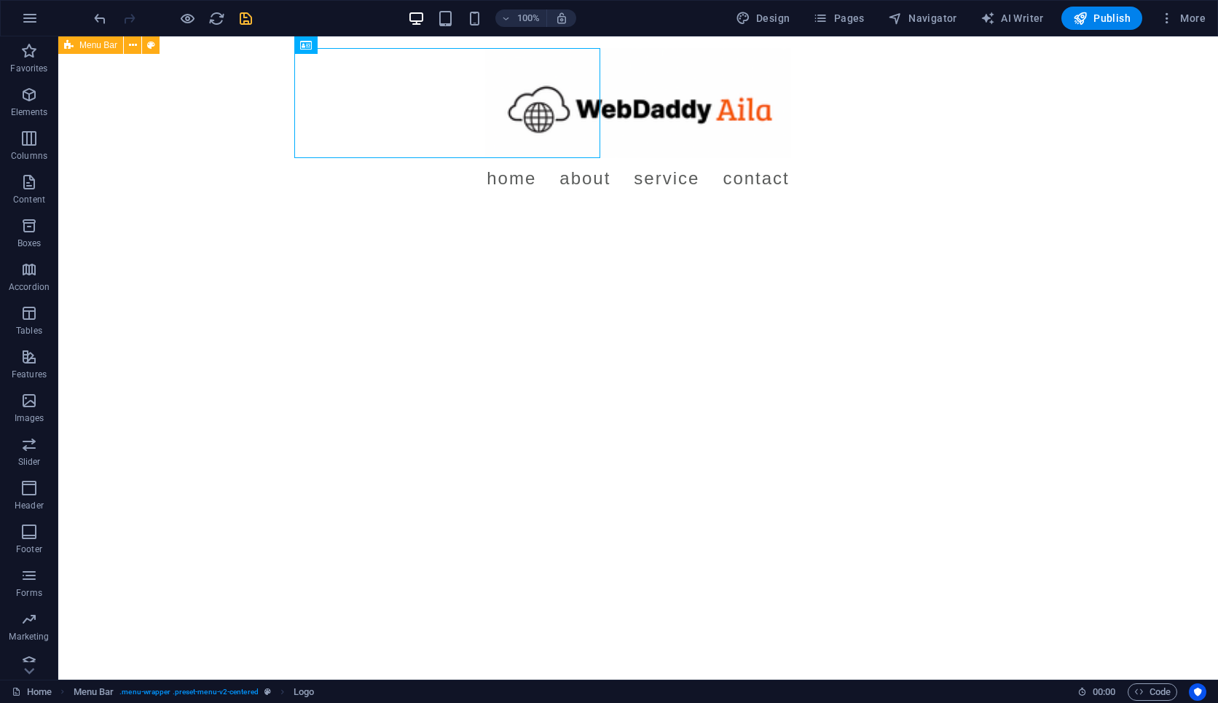
click at [477, 211] on html "Skip to main content Menu Home About Service Contact" at bounding box center [638, 123] width 1160 height 174
click at [238, 15] on icon "save" at bounding box center [246, 18] width 17 height 17
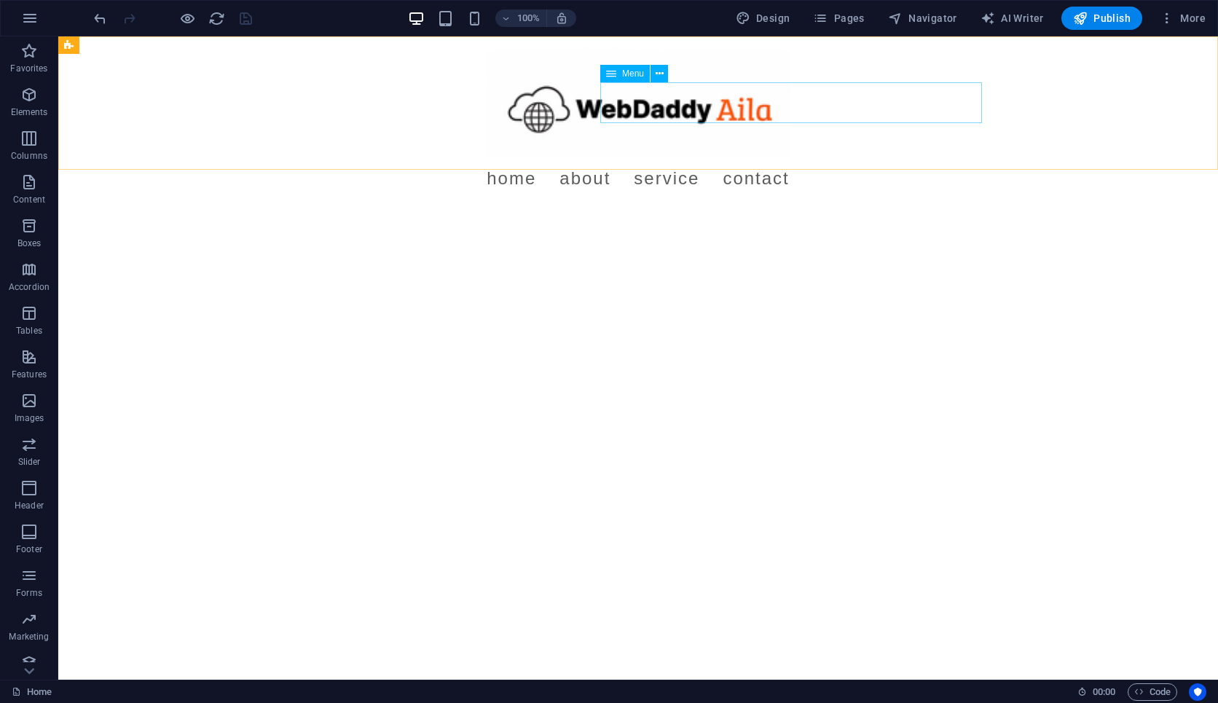
click at [627, 74] on span "Menu" at bounding box center [633, 73] width 22 height 9
click at [662, 77] on icon at bounding box center [660, 73] width 8 height 15
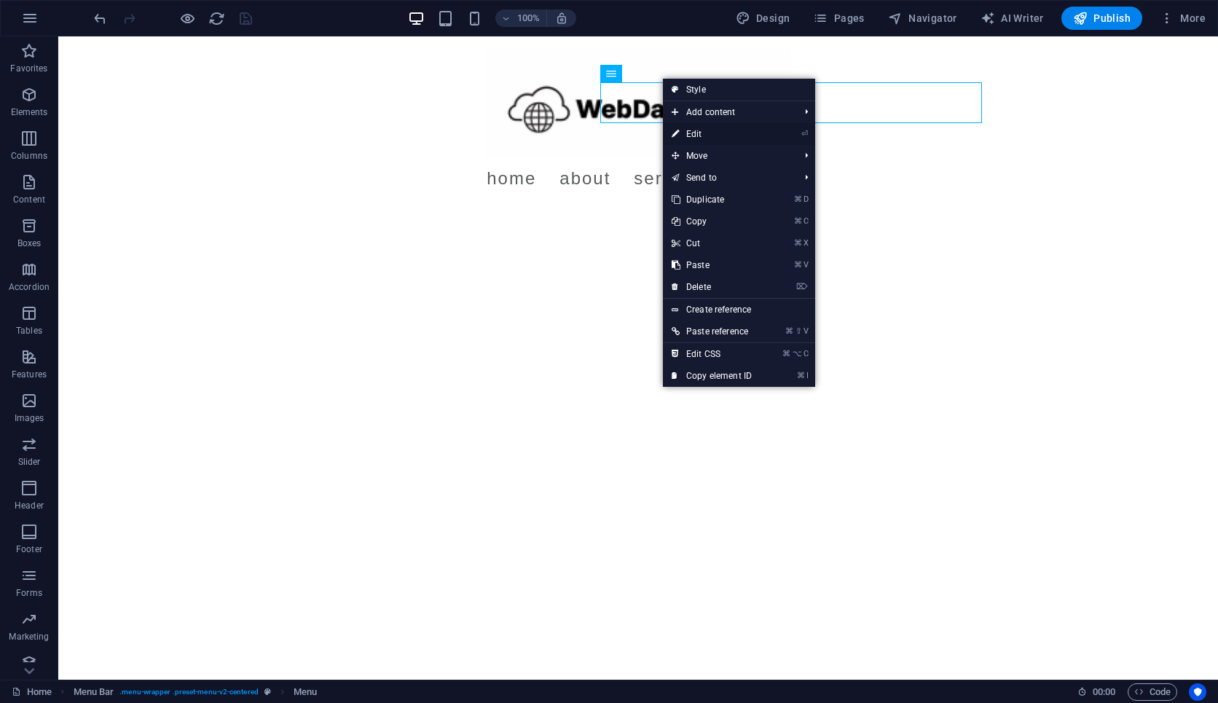
click at [745, 129] on link "⏎ Edit" at bounding box center [712, 134] width 98 height 22
select select
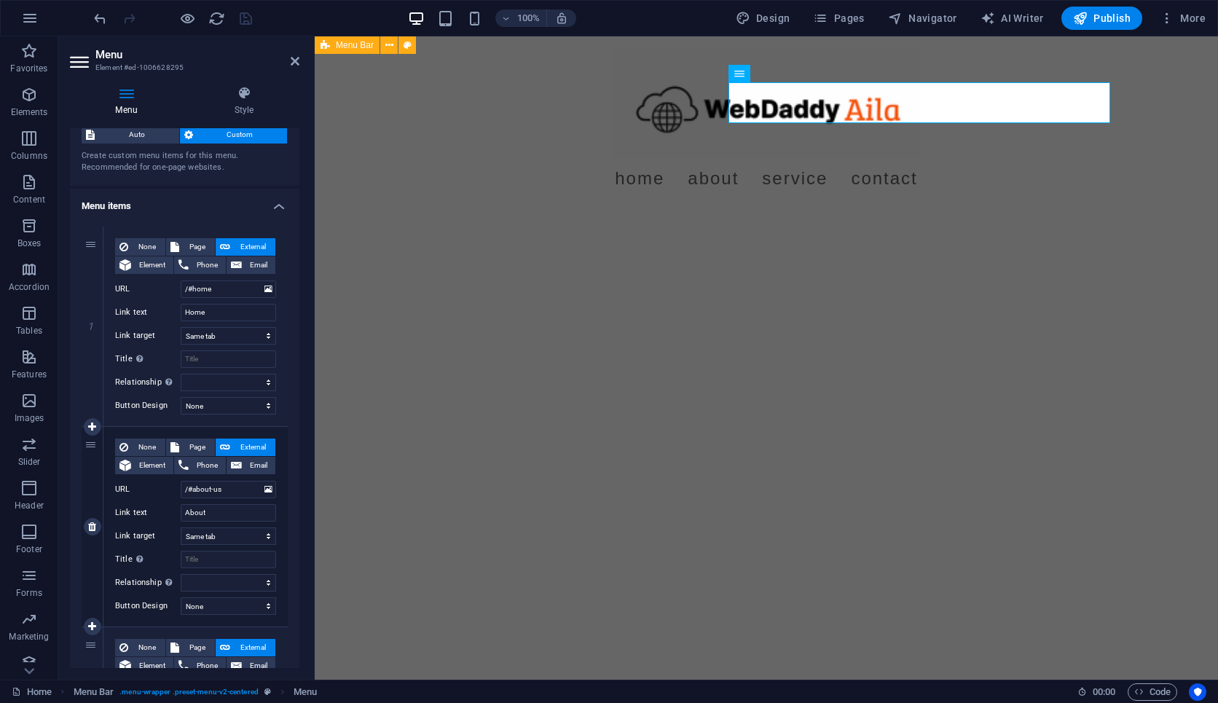
scroll to position [52, 0]
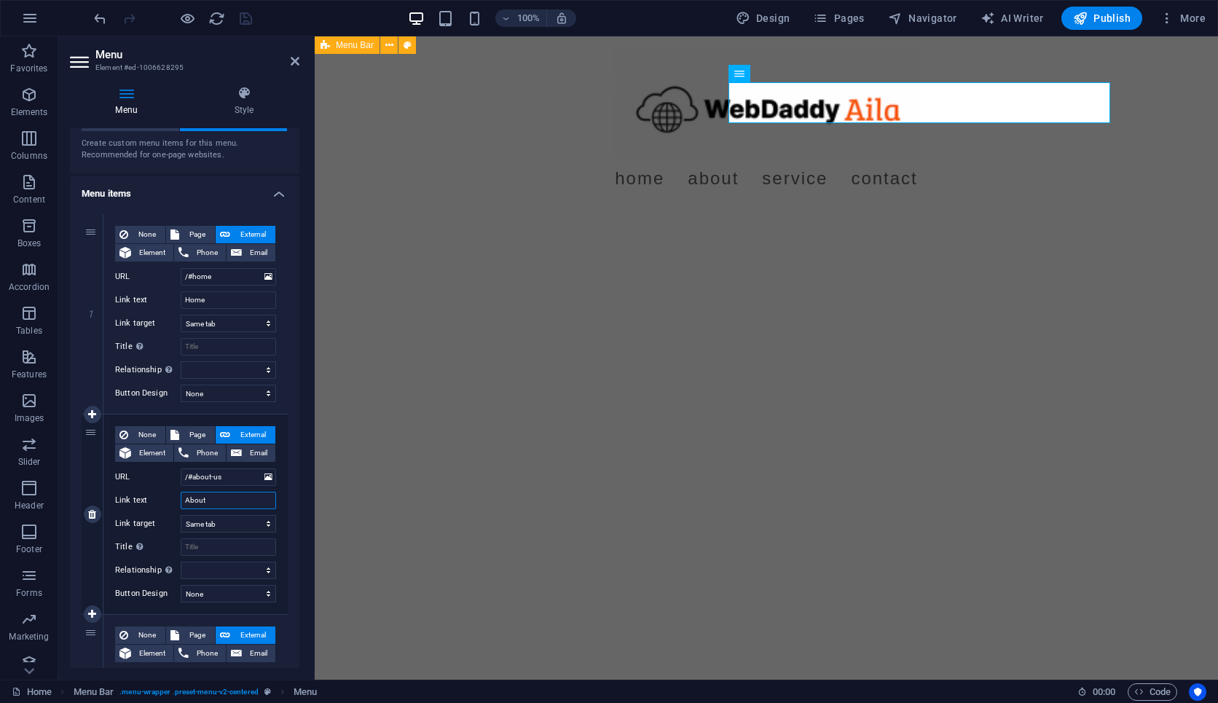
click at [209, 499] on input "About" at bounding box center [228, 500] width 95 height 17
type input "Features"
select select
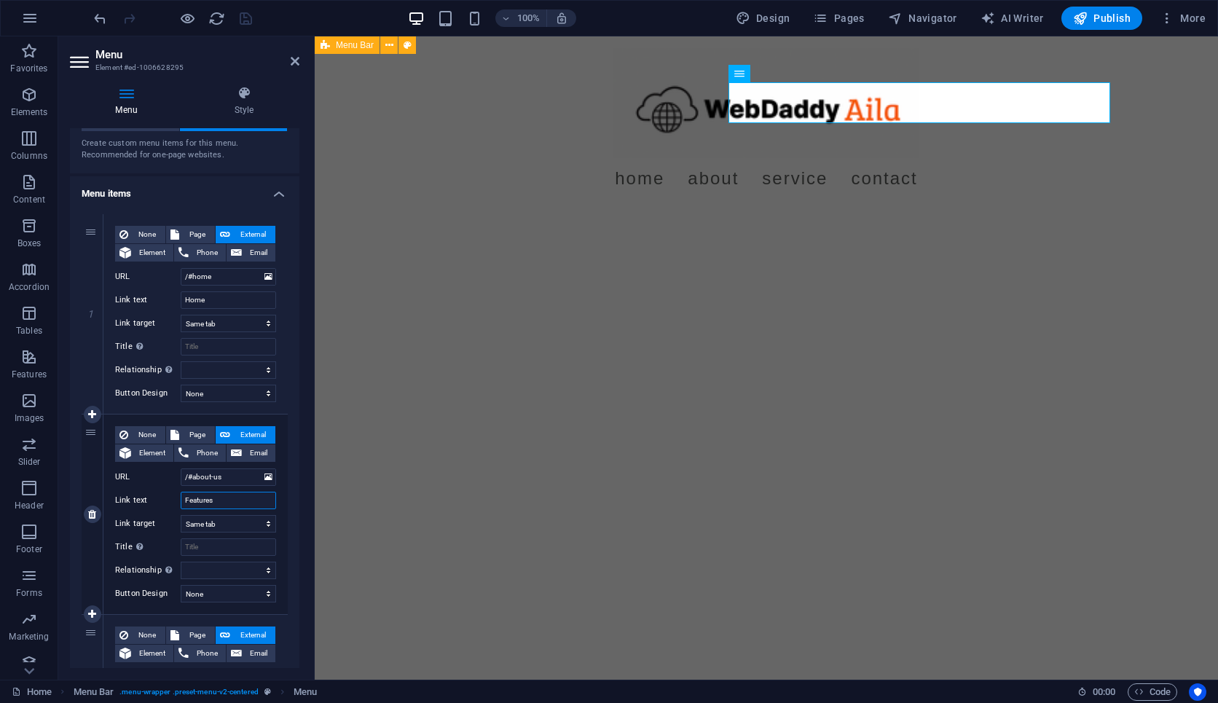
select select
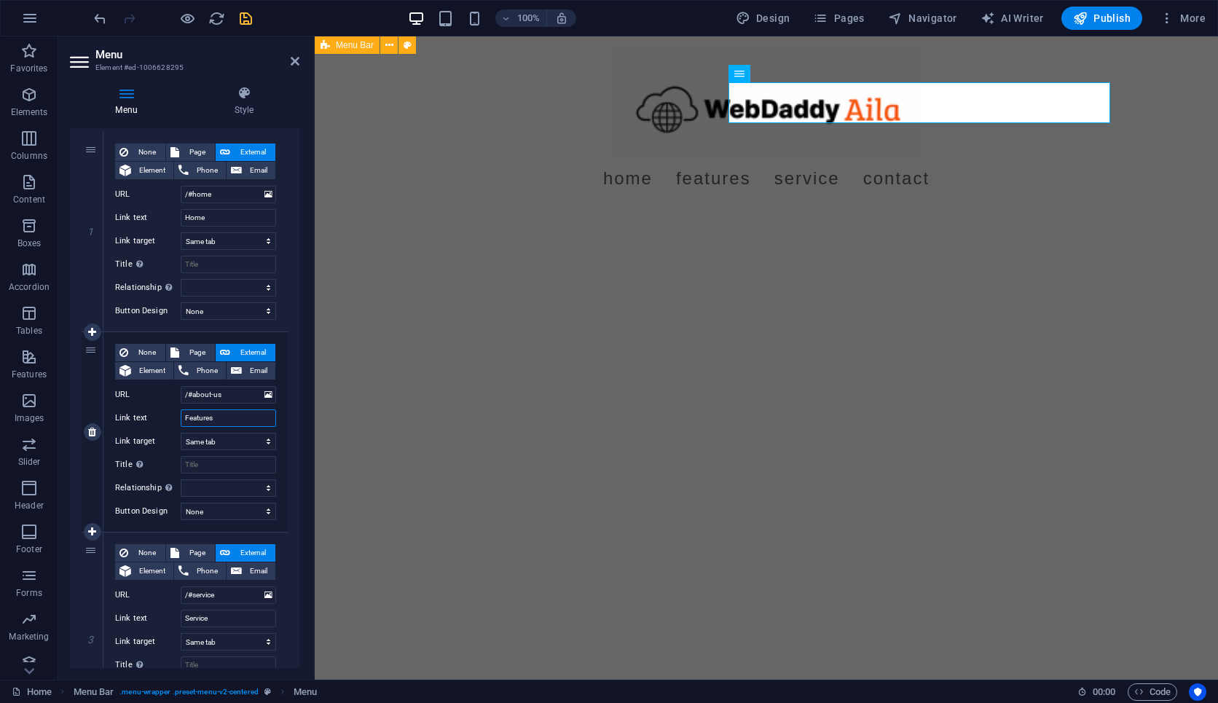
scroll to position [240, 0]
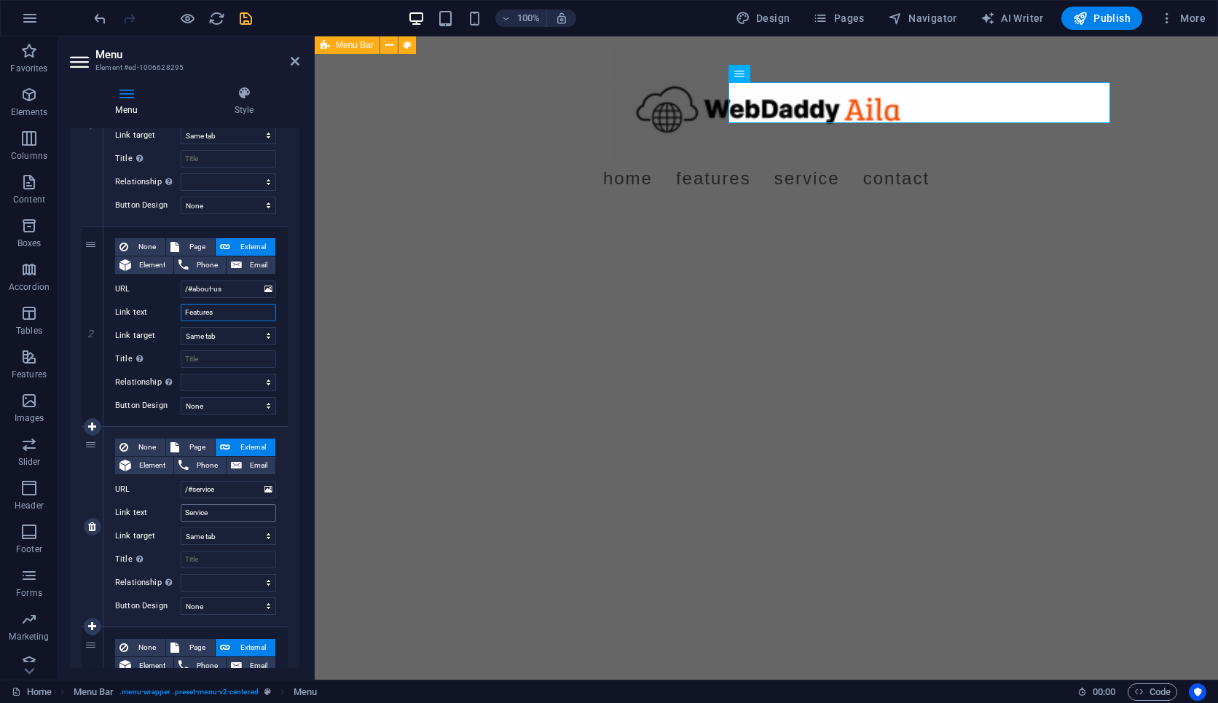
type input "Features"
click at [201, 517] on input "Service" at bounding box center [228, 512] width 95 height 17
type input "Pricing"
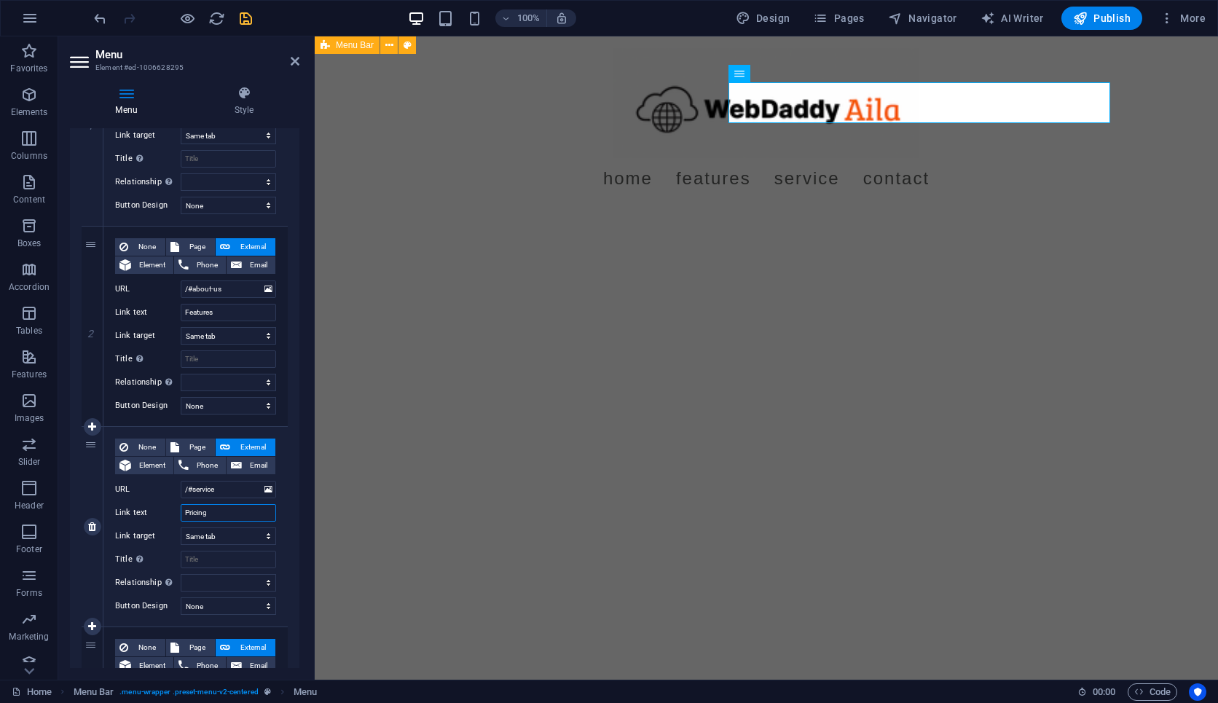
select select
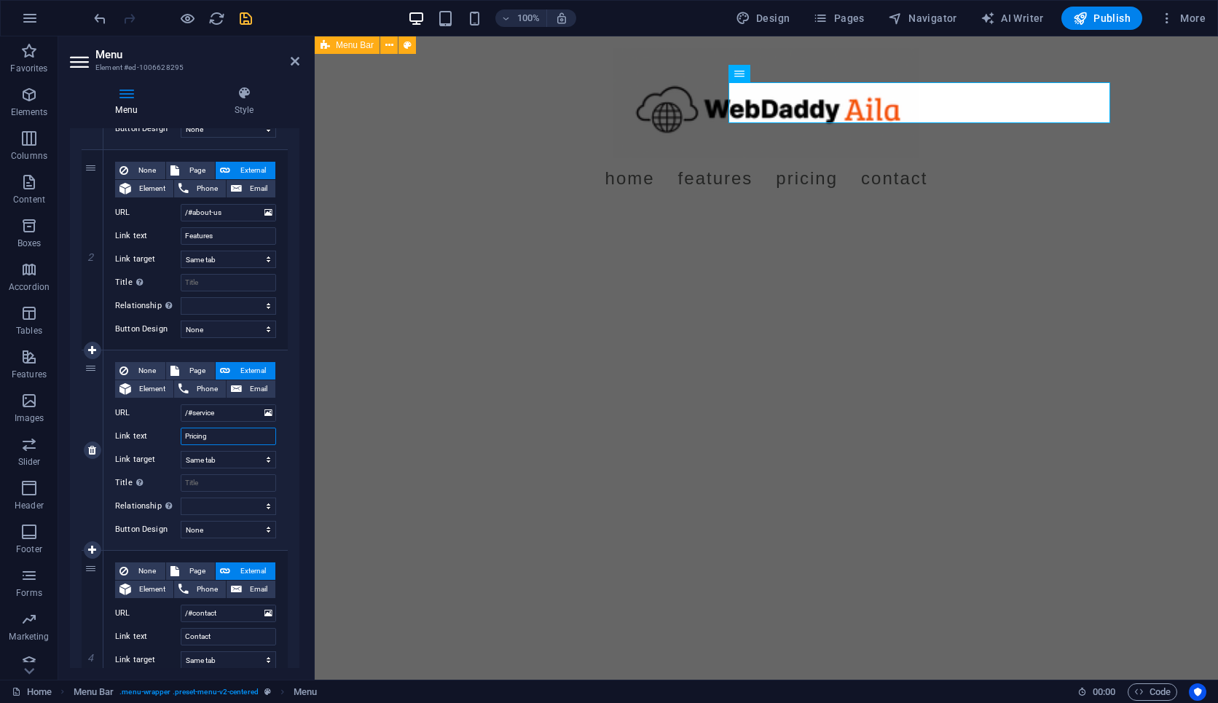
scroll to position [440, 0]
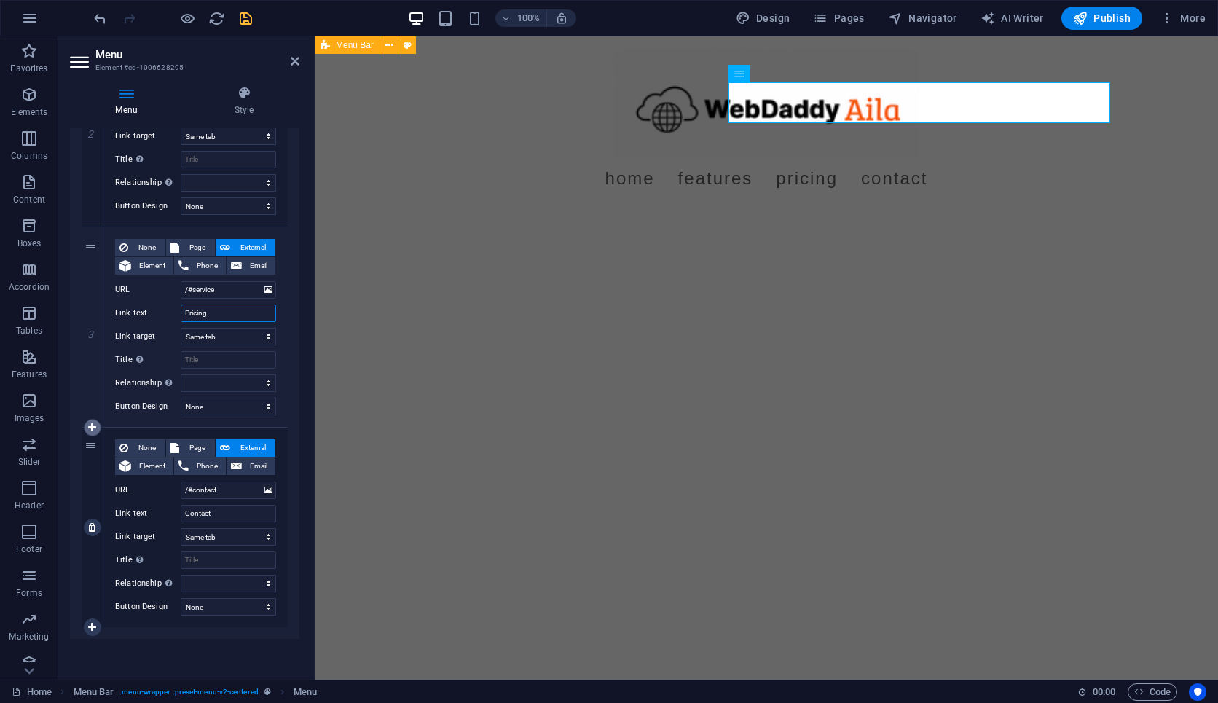
type input "Pricing"
click at [88, 426] on icon at bounding box center [92, 428] width 8 height 10
select select
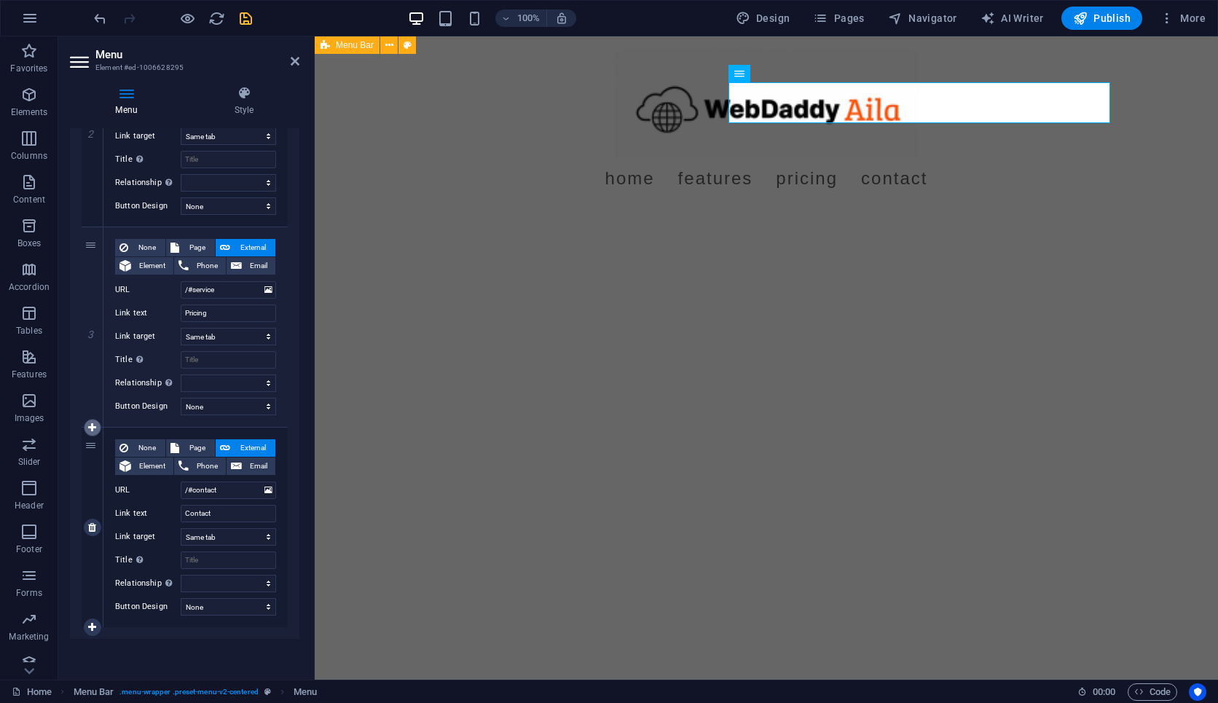
select select
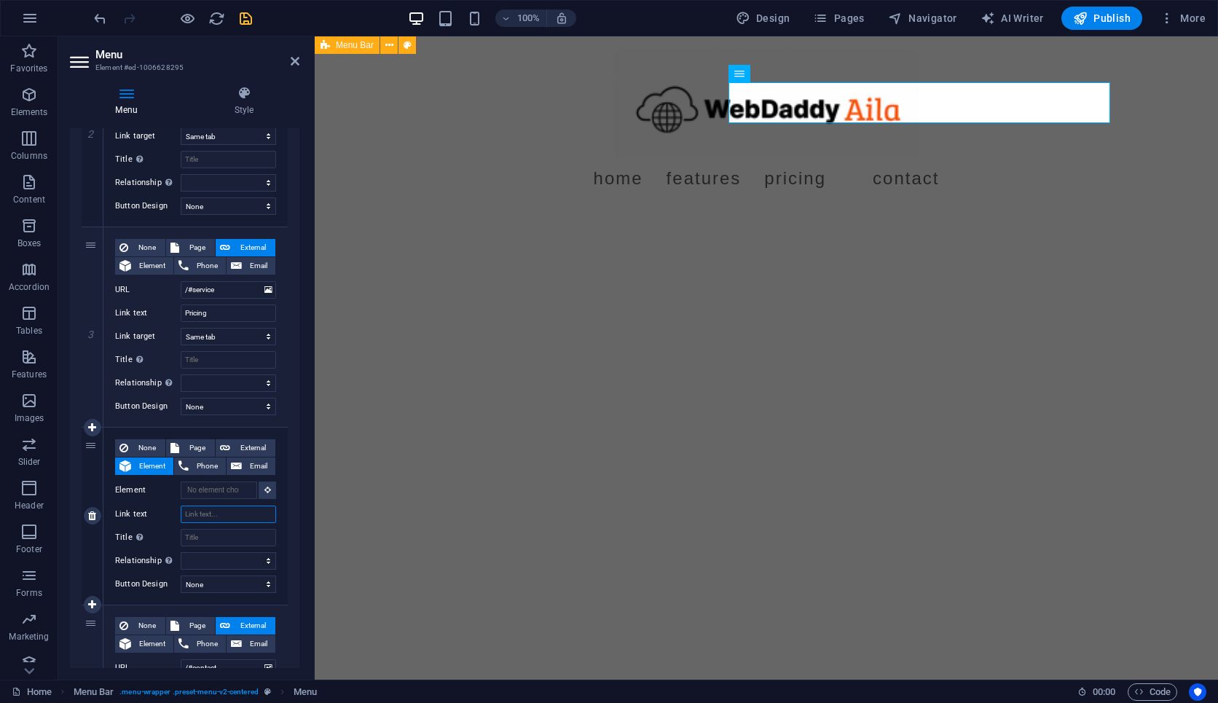
click at [231, 516] on input "Link text" at bounding box center [228, 514] width 95 height 17
type input "Ge"
select select
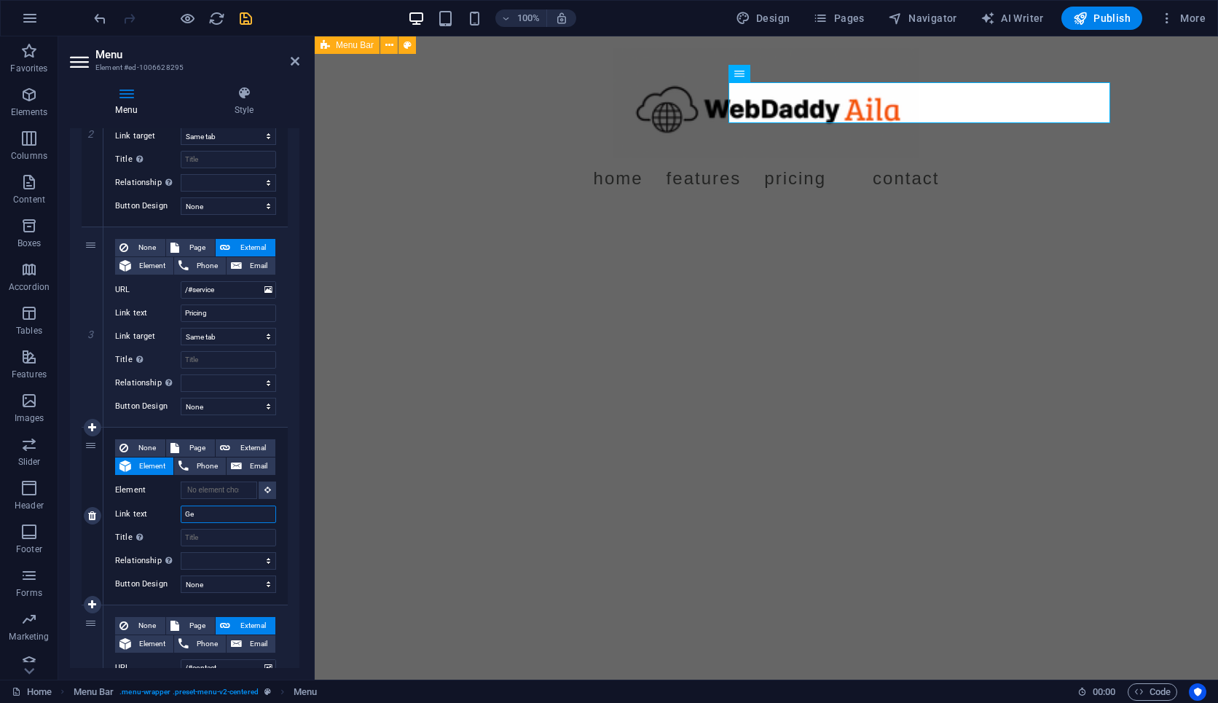
select select
type input "Ge"
select select
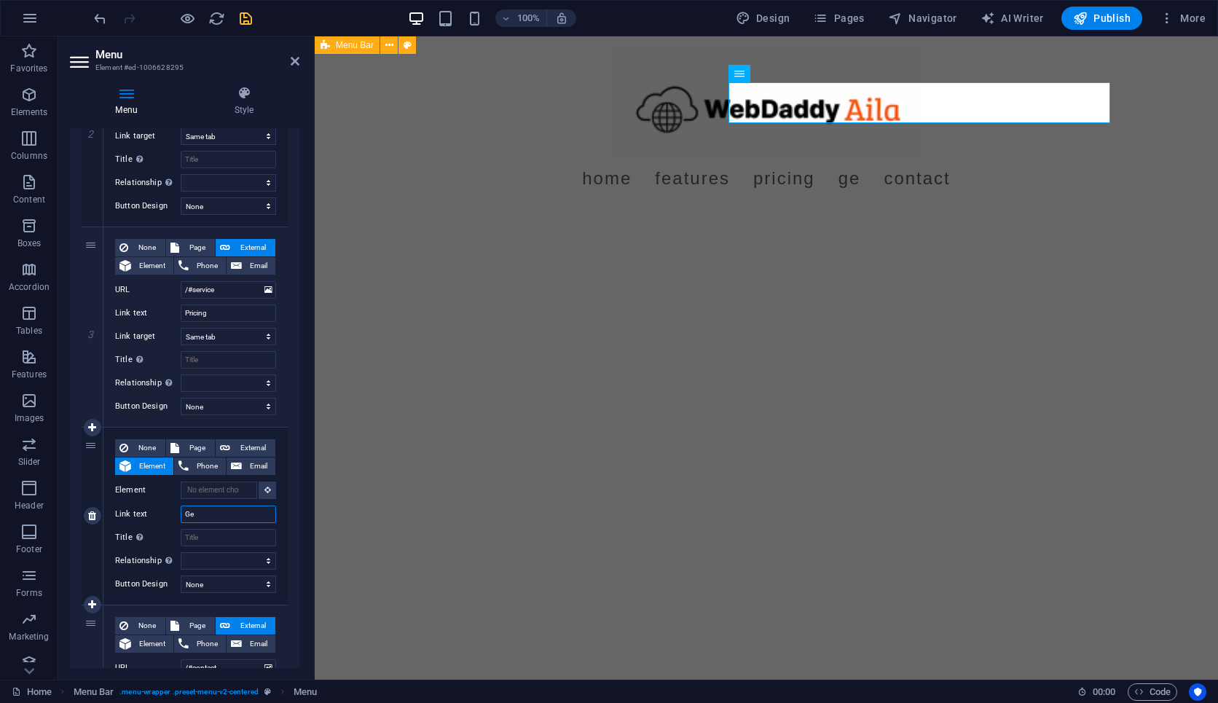
select select
type input "Ge"
select select
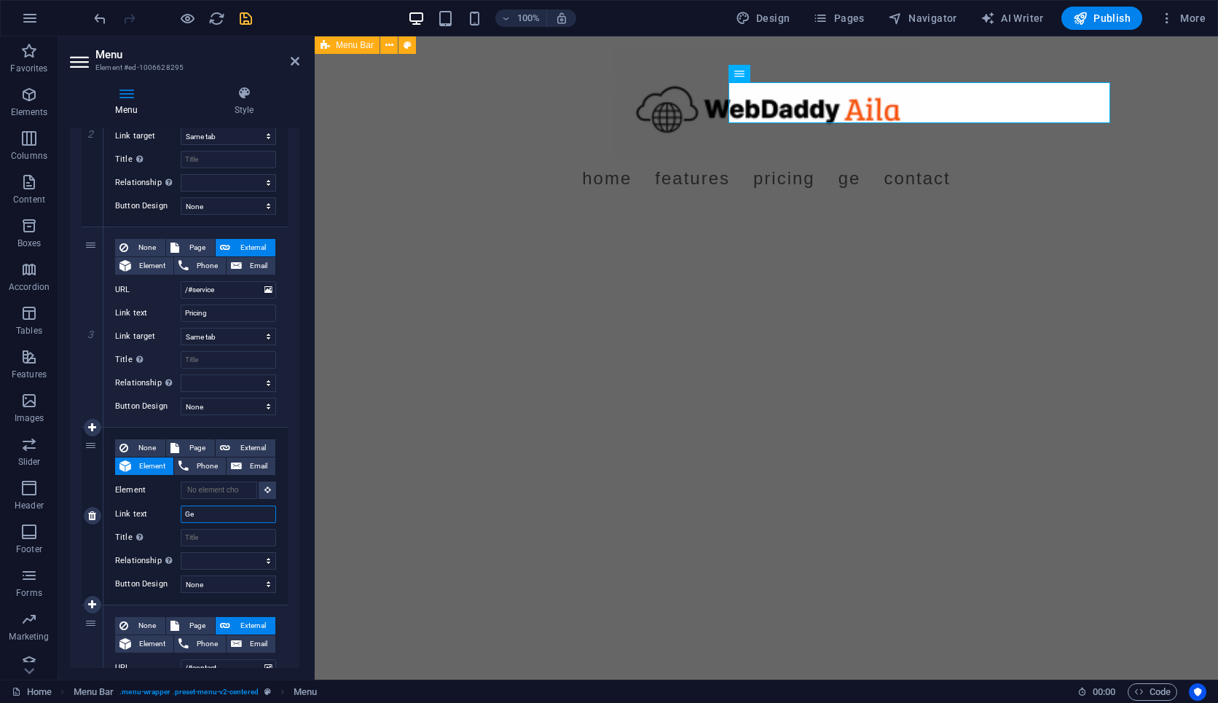
select select
type input "Get"
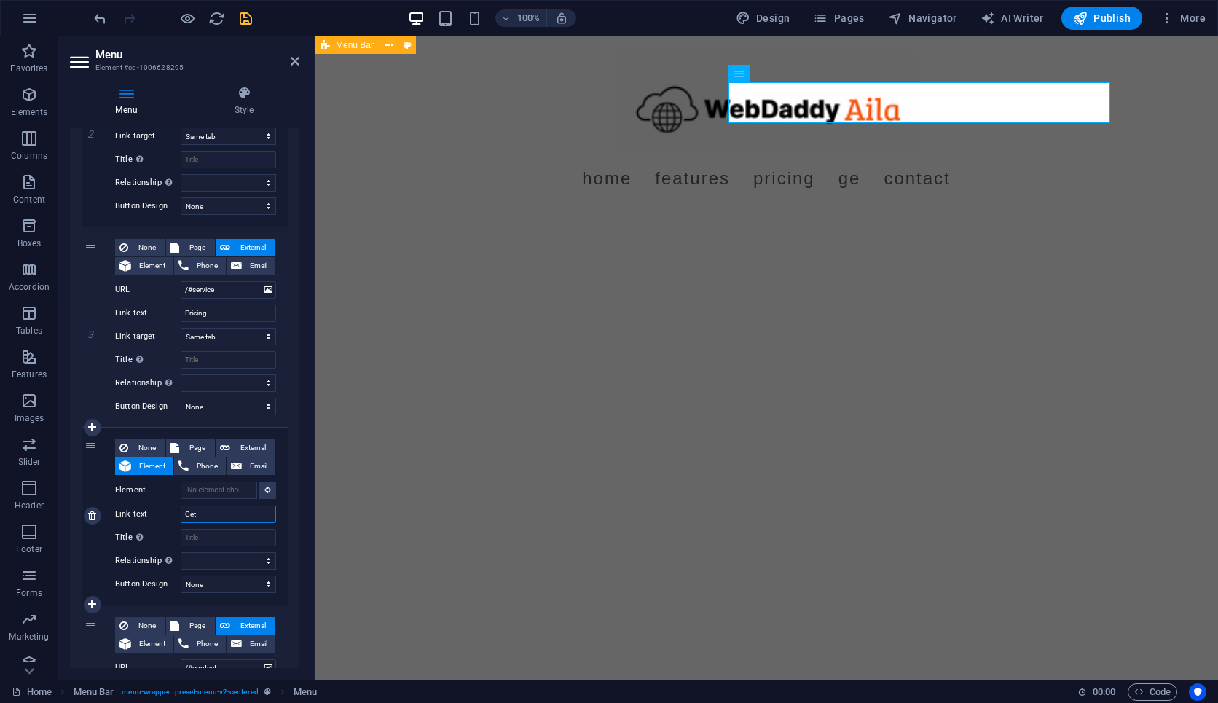
select select
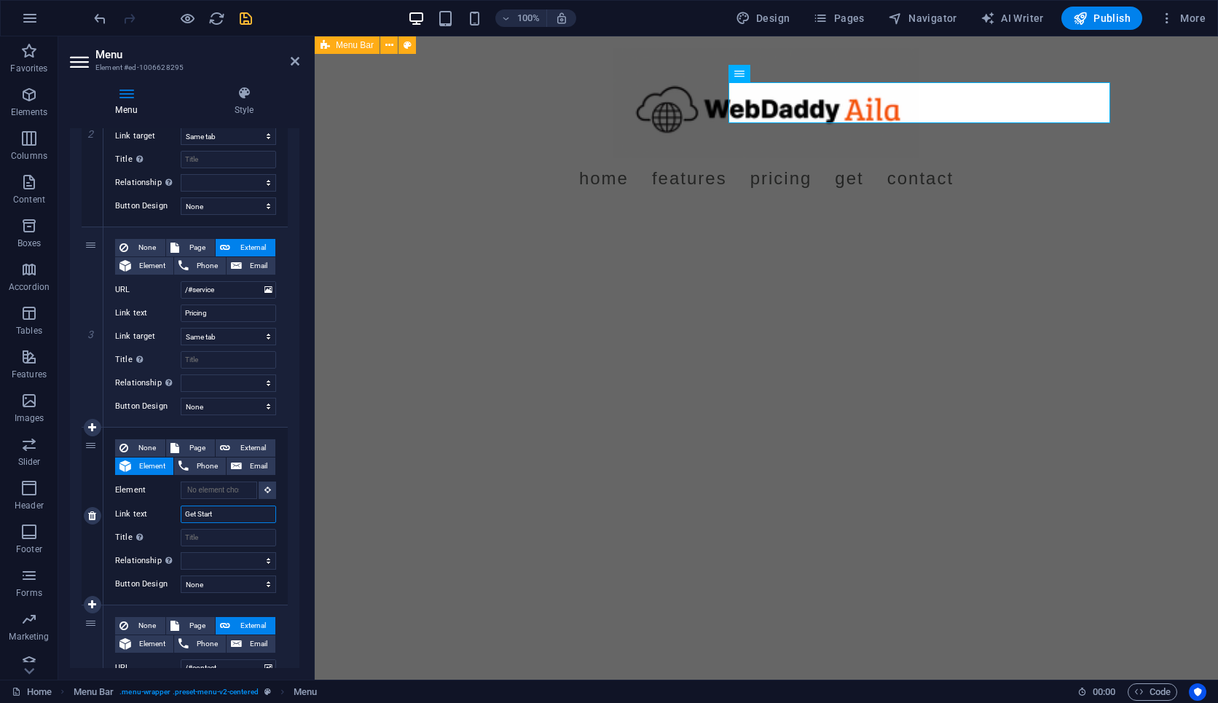
type input "Get Starte"
select select
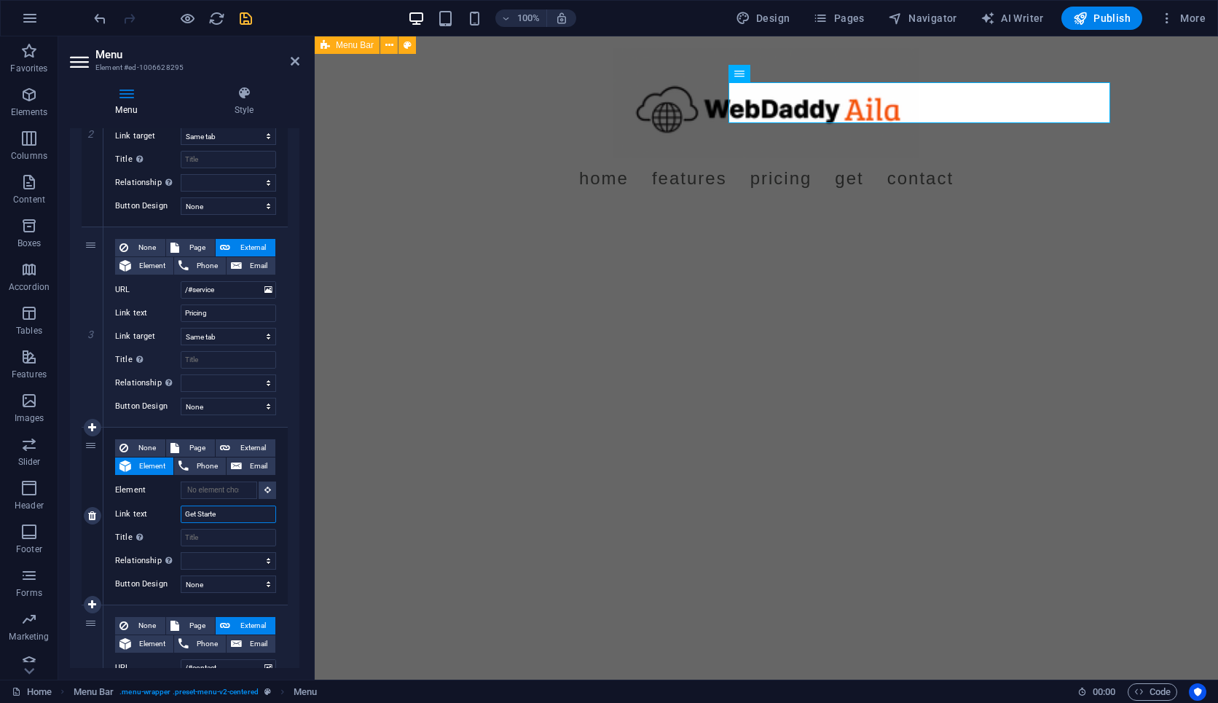
select select
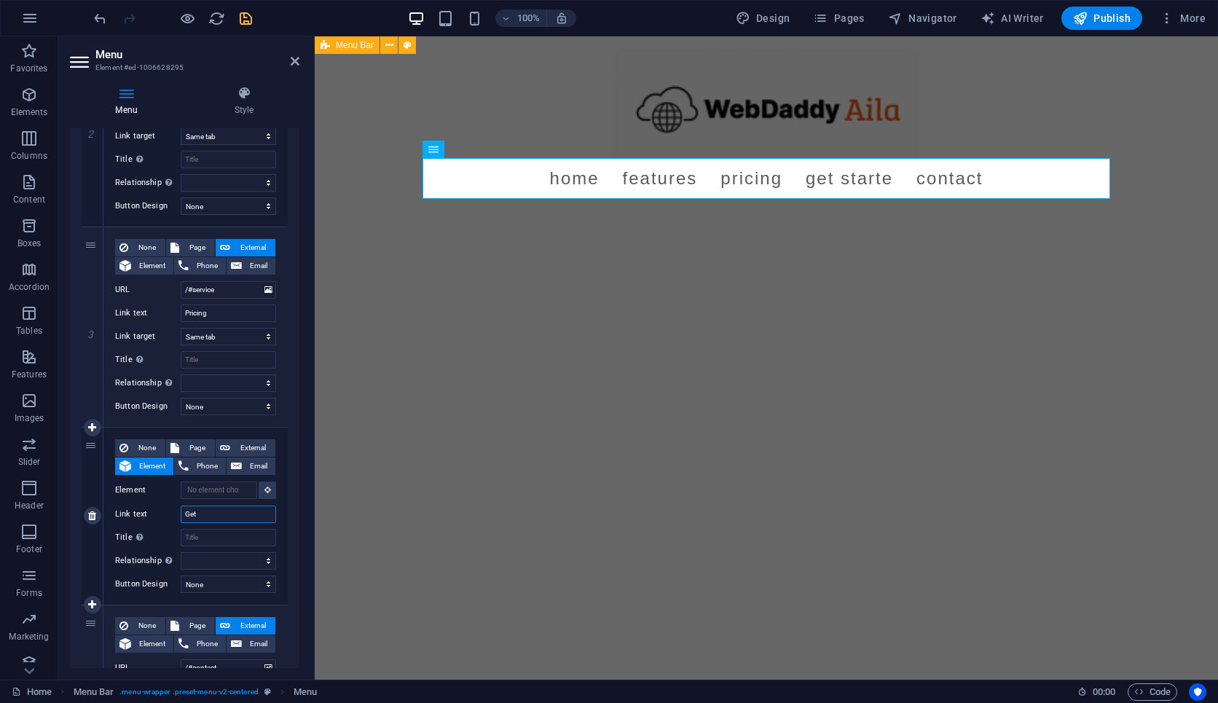
type input "Ge"
select select
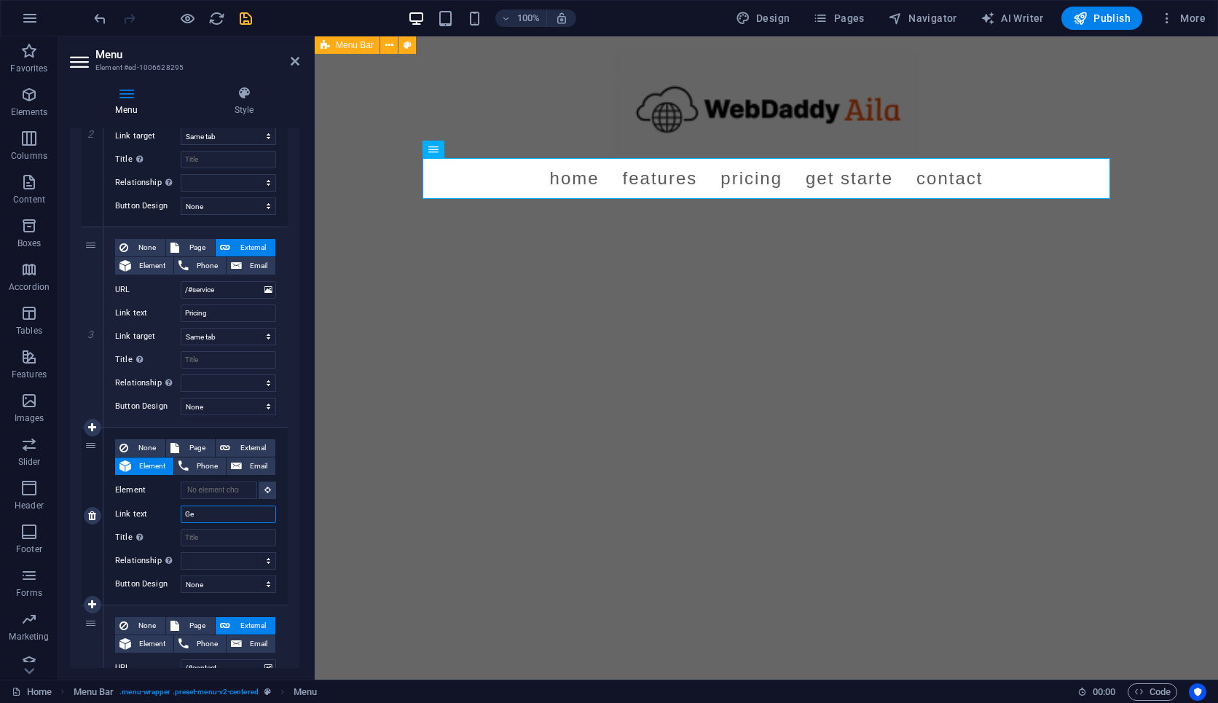
select select
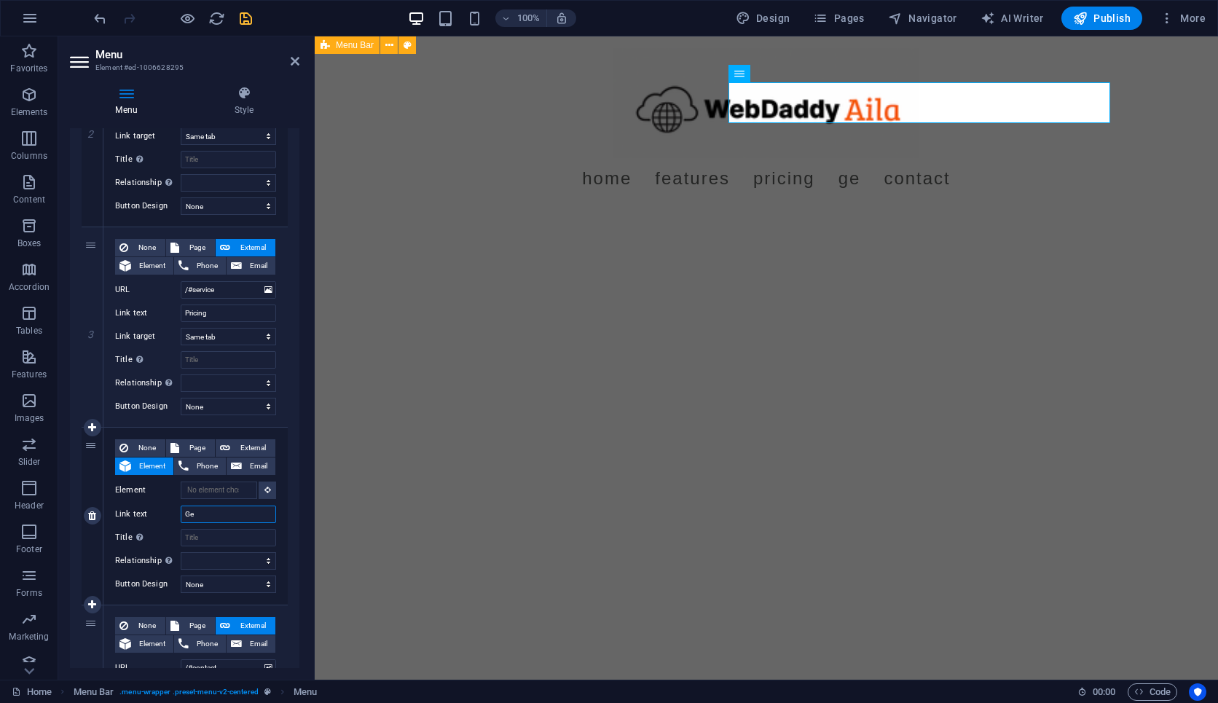
type input "G"
select select
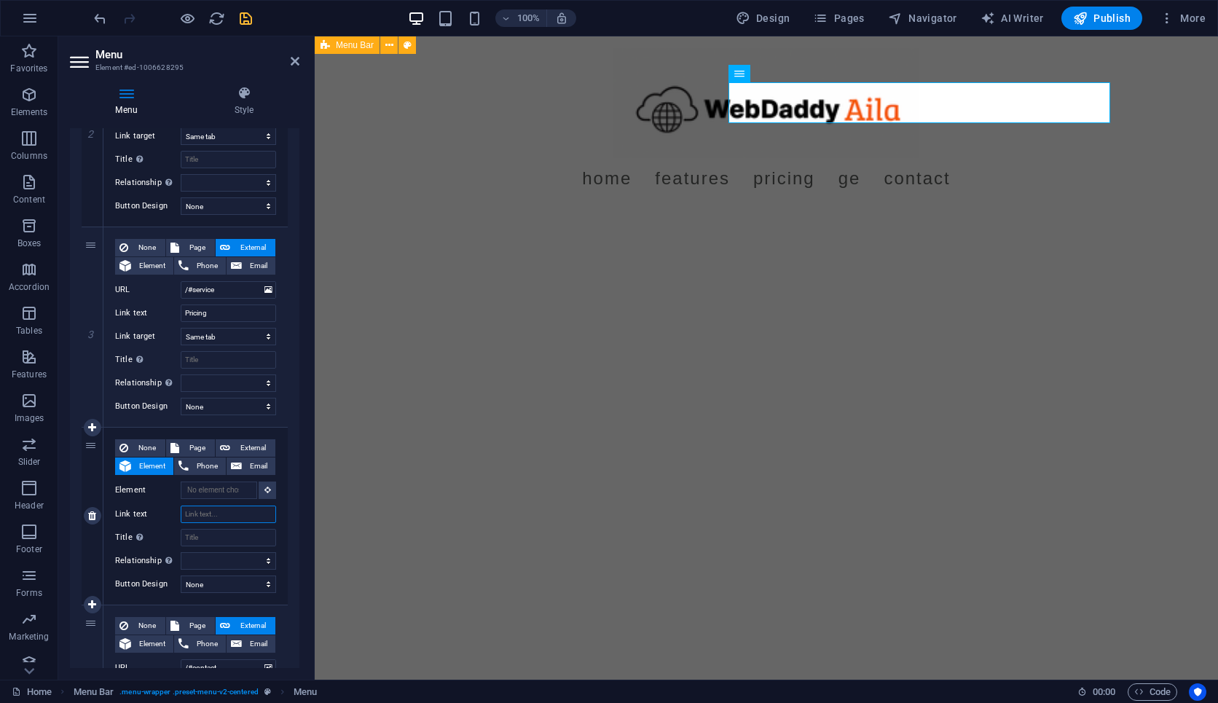
select select
type input "Lo"
select select
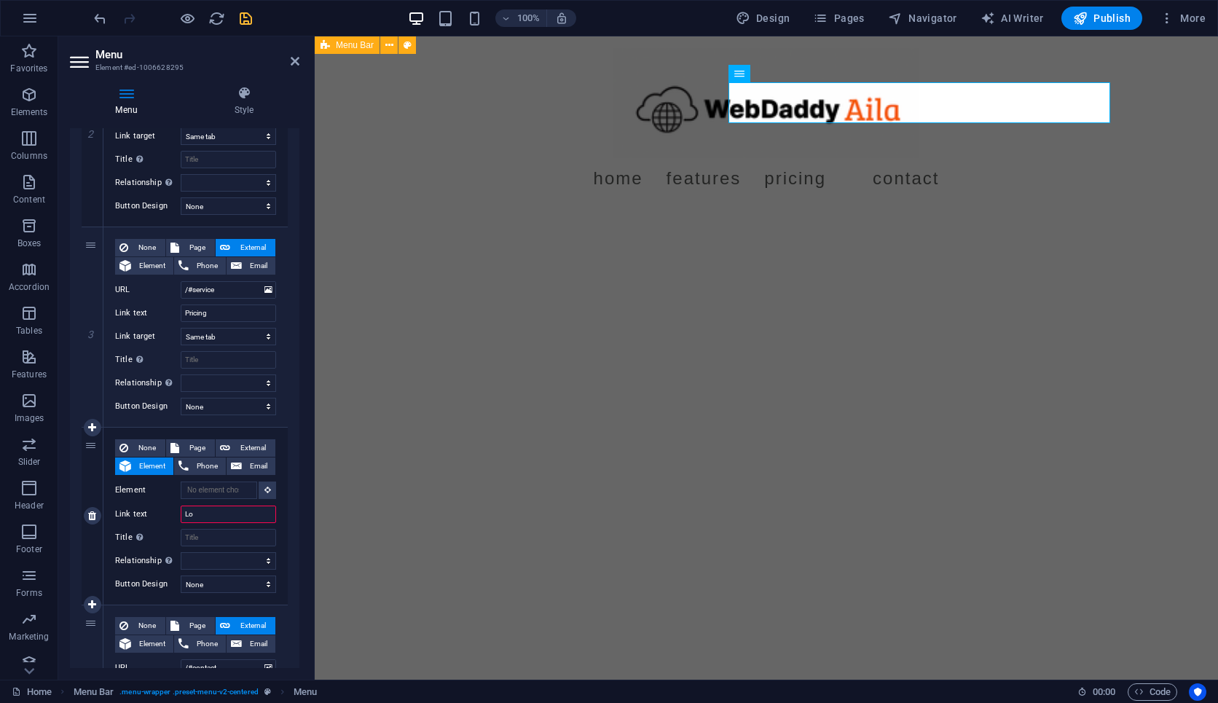
select select
type input "Login"
select select
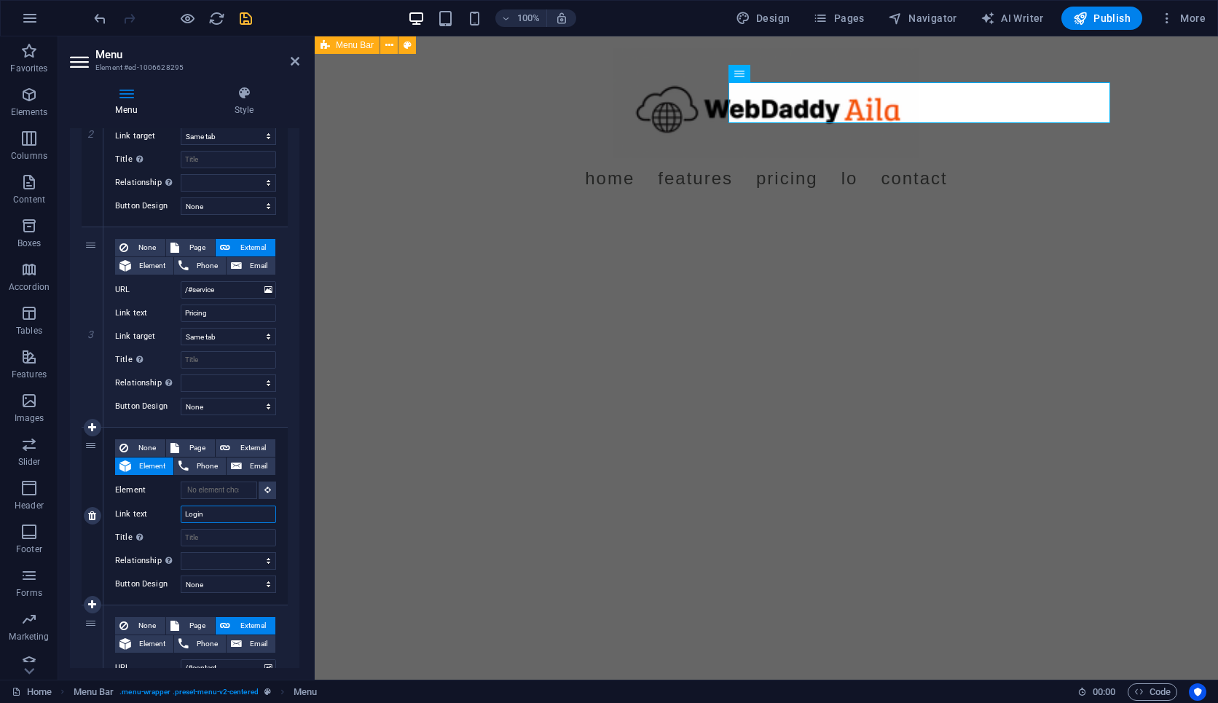
select select
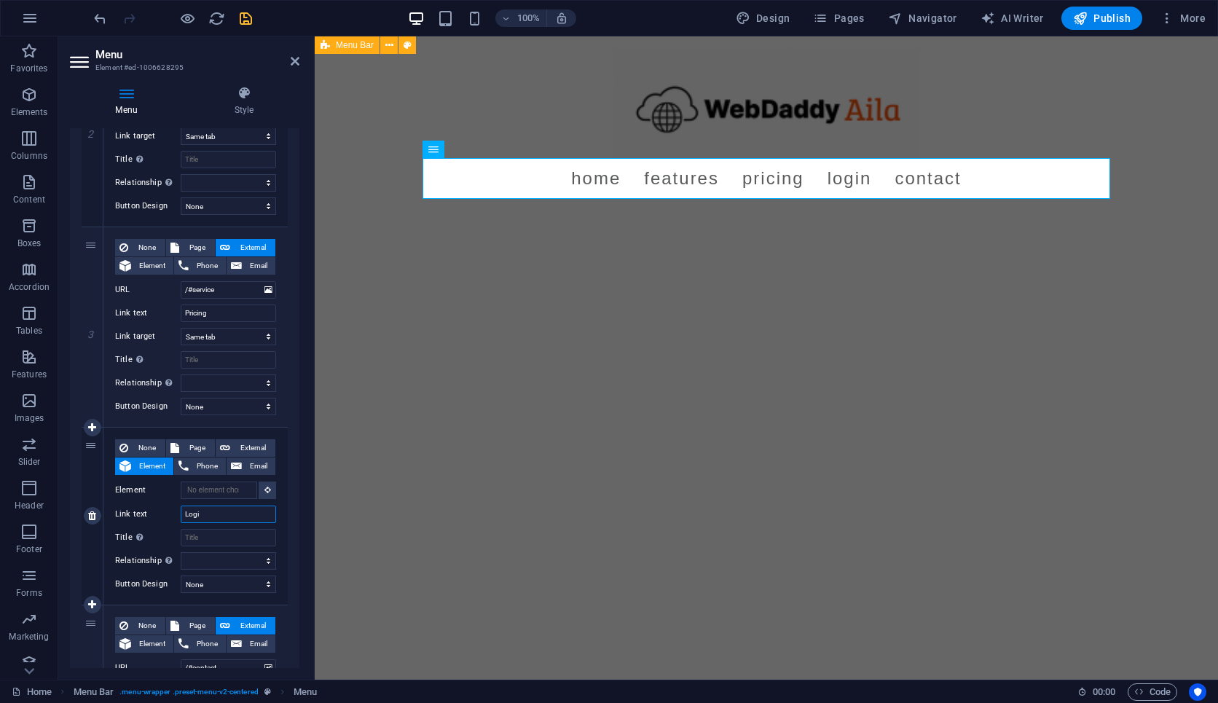
type input "Log"
select select
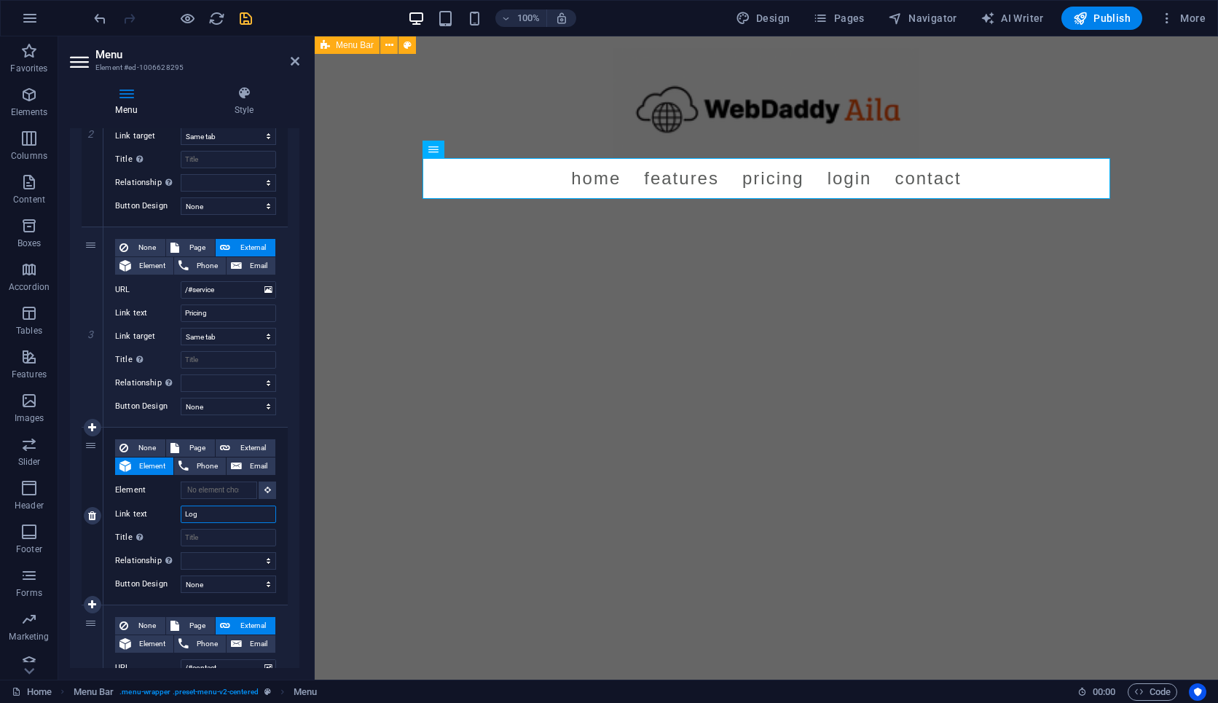
select select
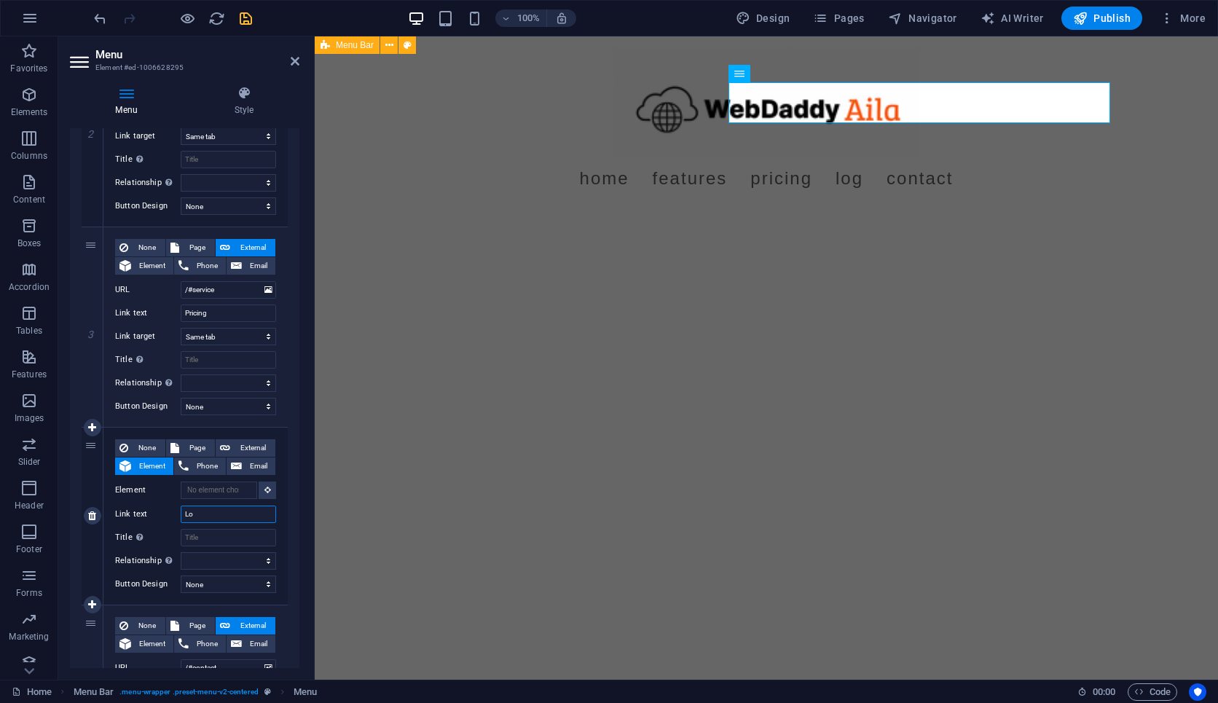
type input "L"
select select
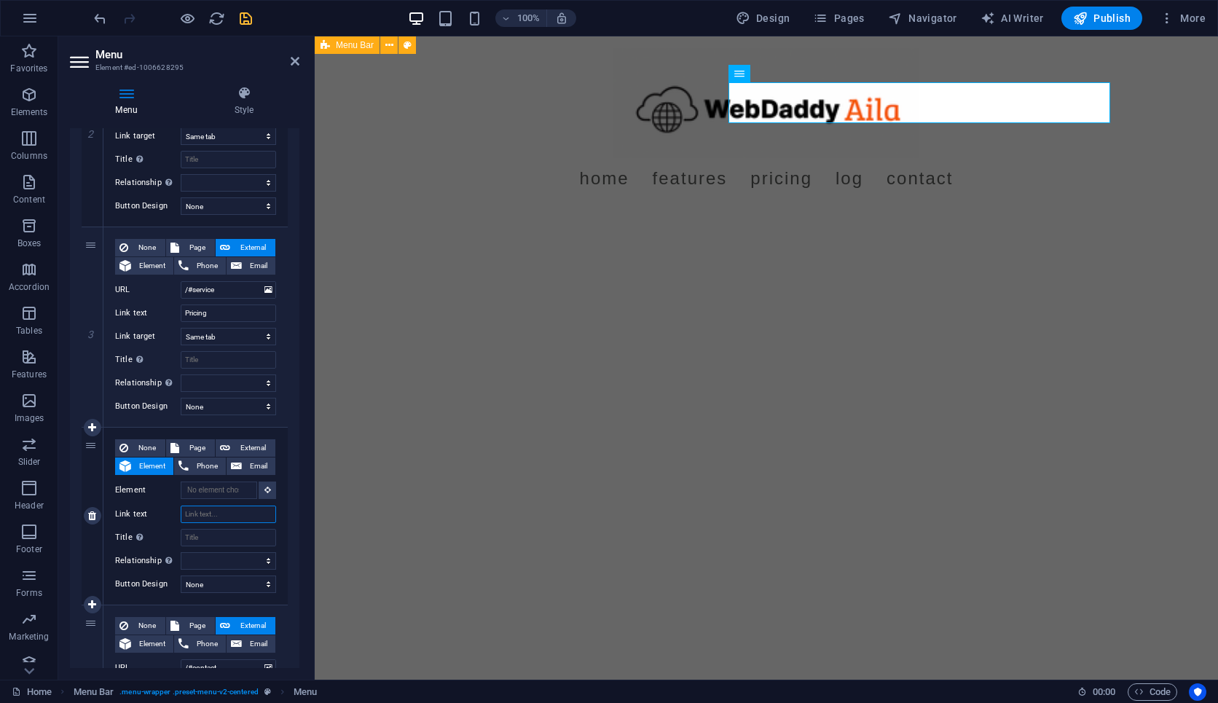
select select
type input "Get S"
select select
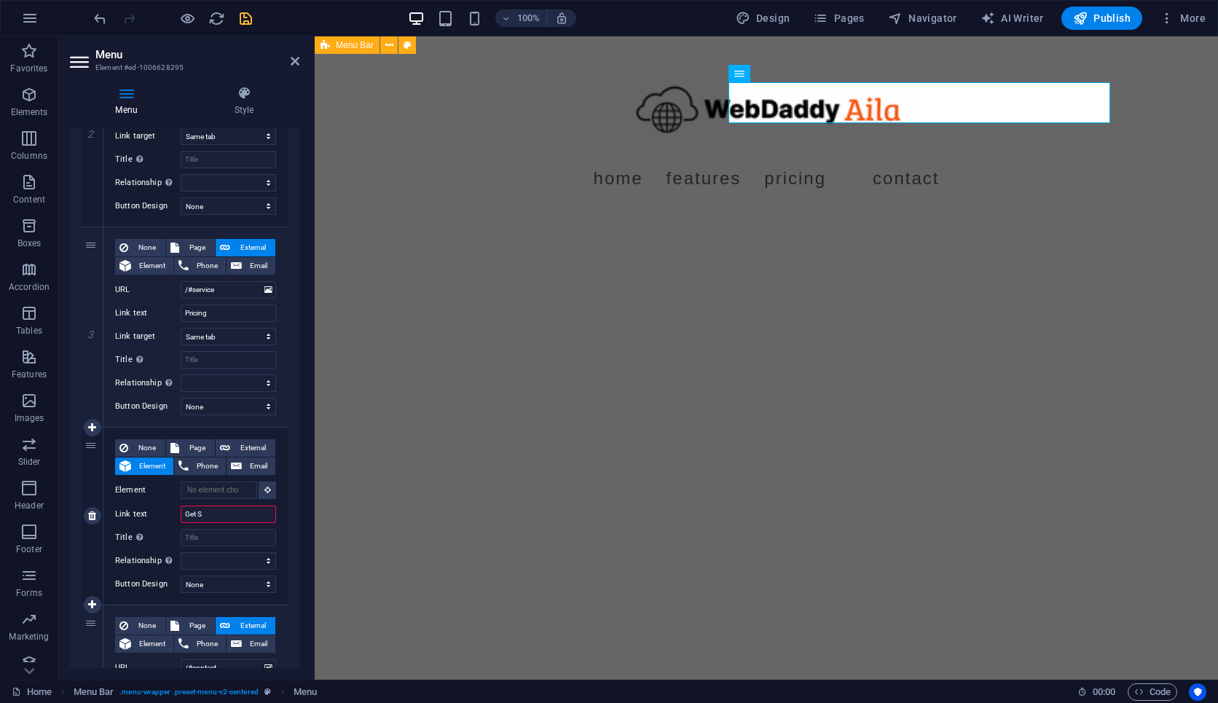
select select
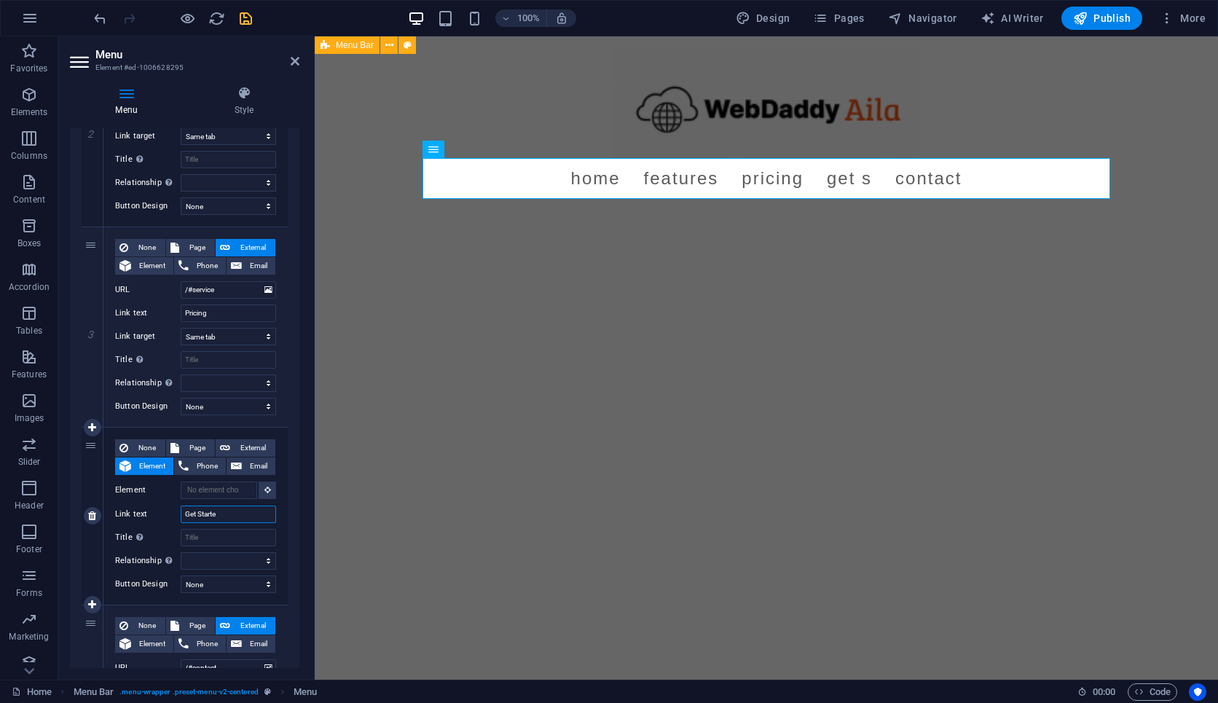
type input "Get Started"
select select
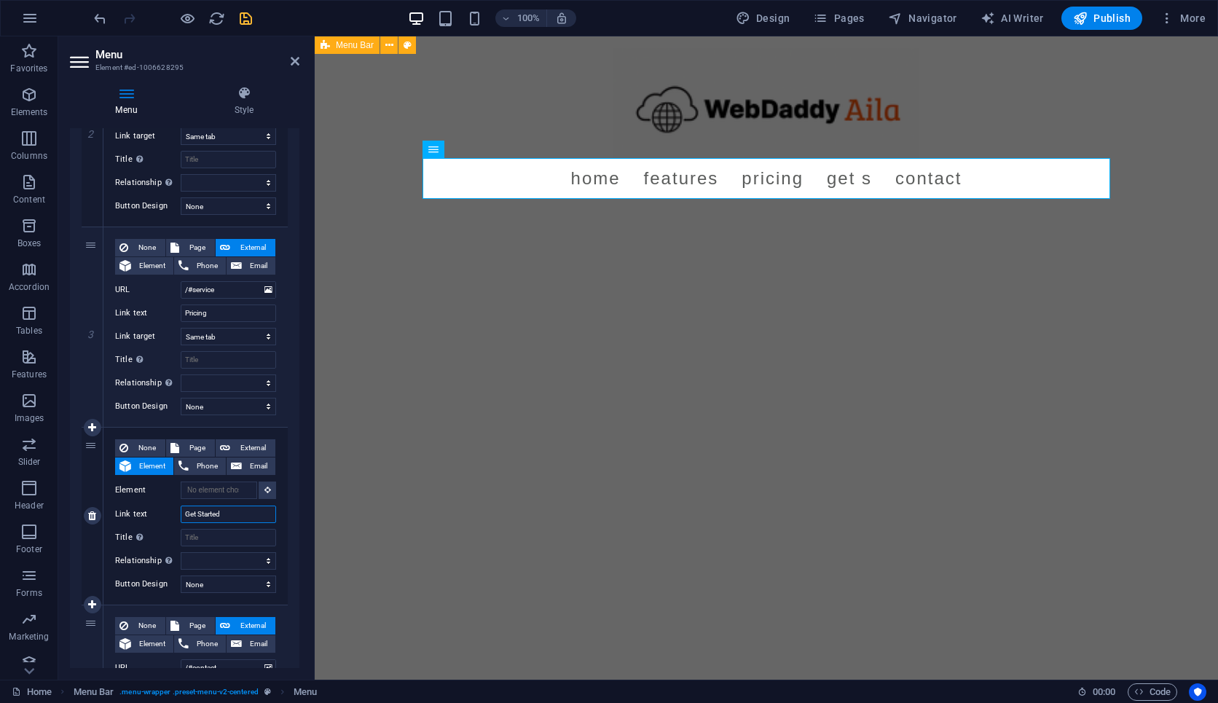
select select
type input "Get Started"
click at [92, 608] on icon at bounding box center [92, 605] width 8 height 10
select select
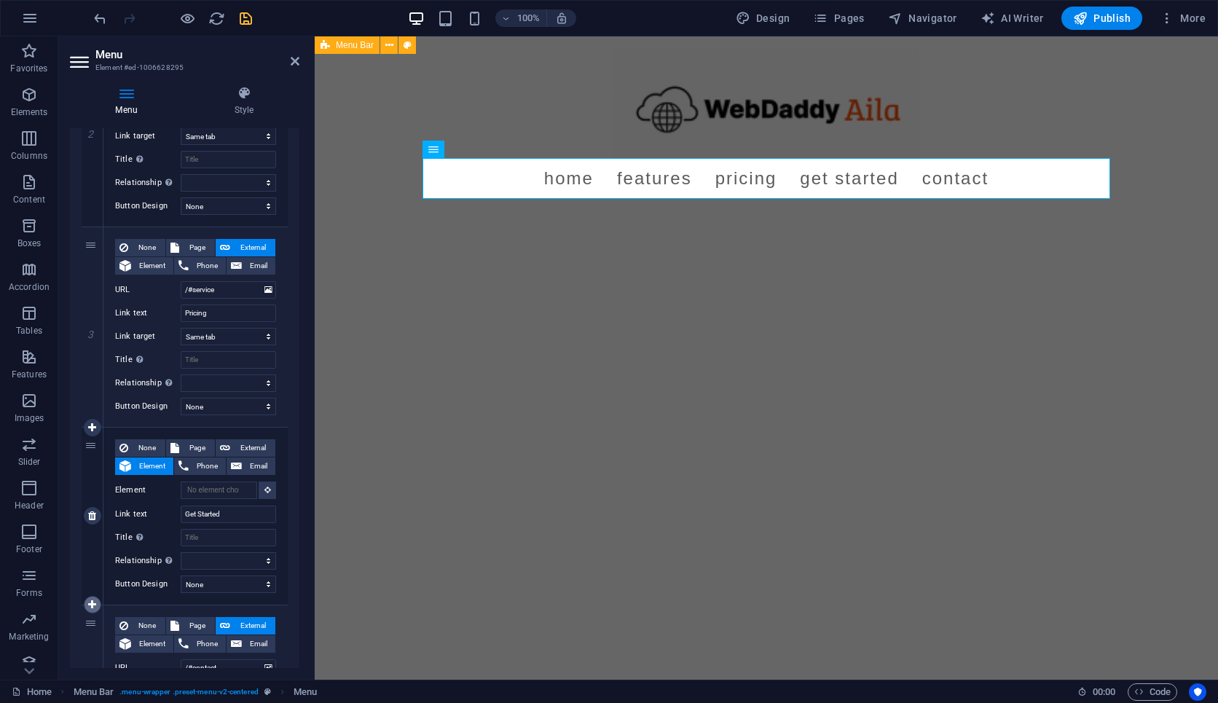
select select
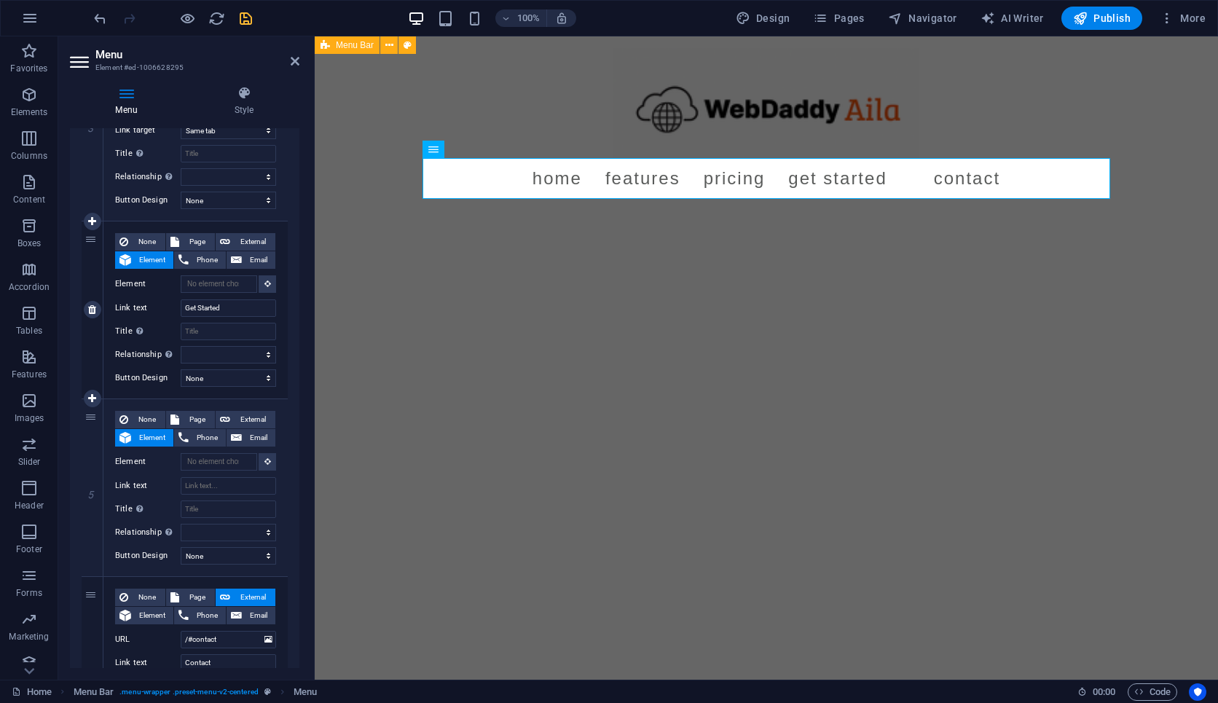
scroll to position [656, 0]
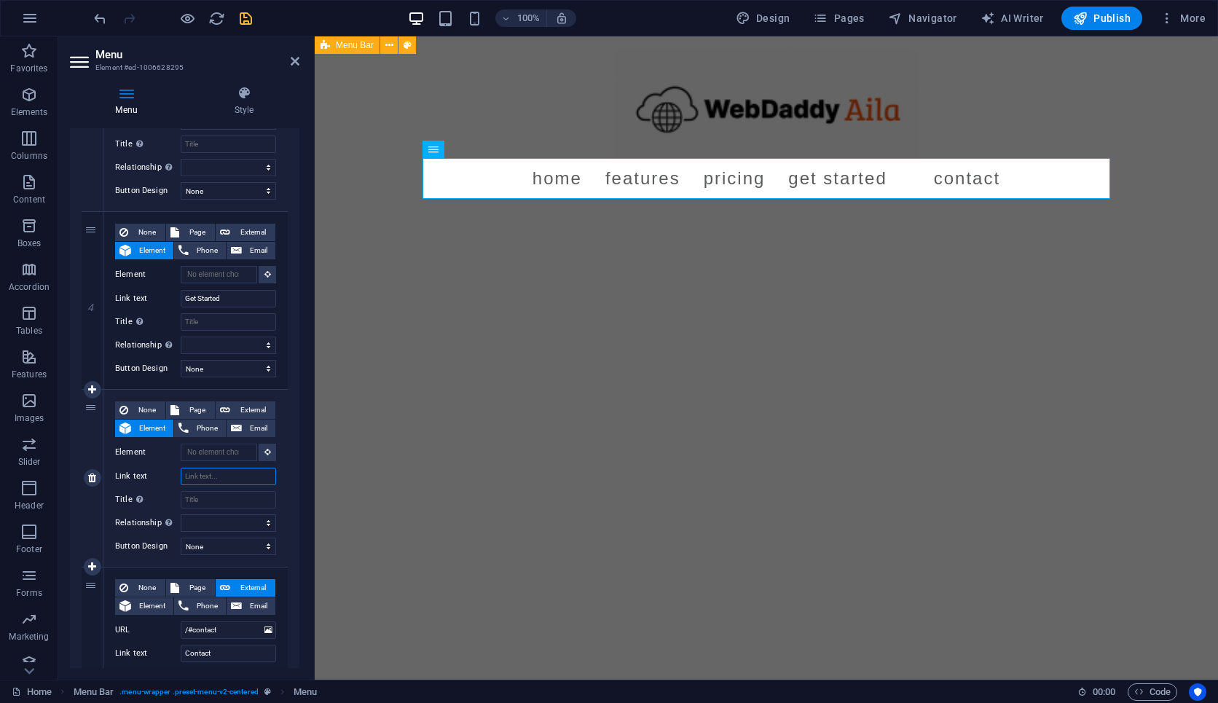
click at [207, 480] on input "Link text" at bounding box center [228, 476] width 95 height 17
type input "Log"
select select
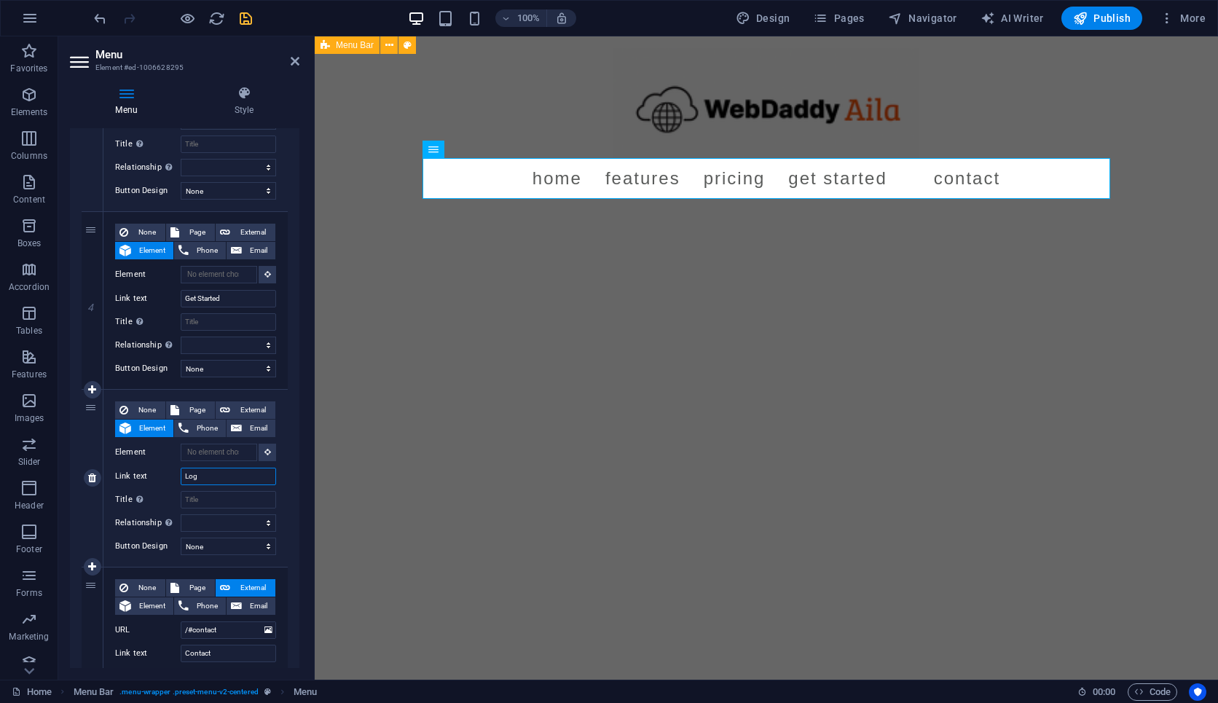
select select
type input "Login"
select select
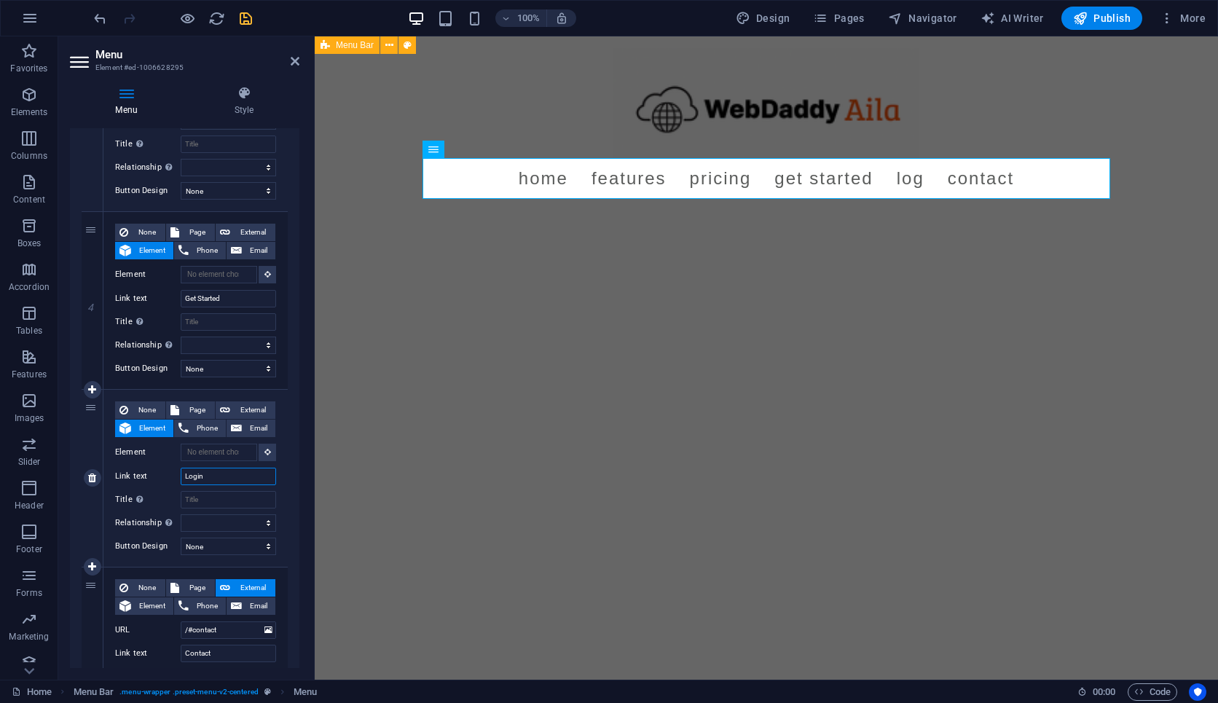
select select
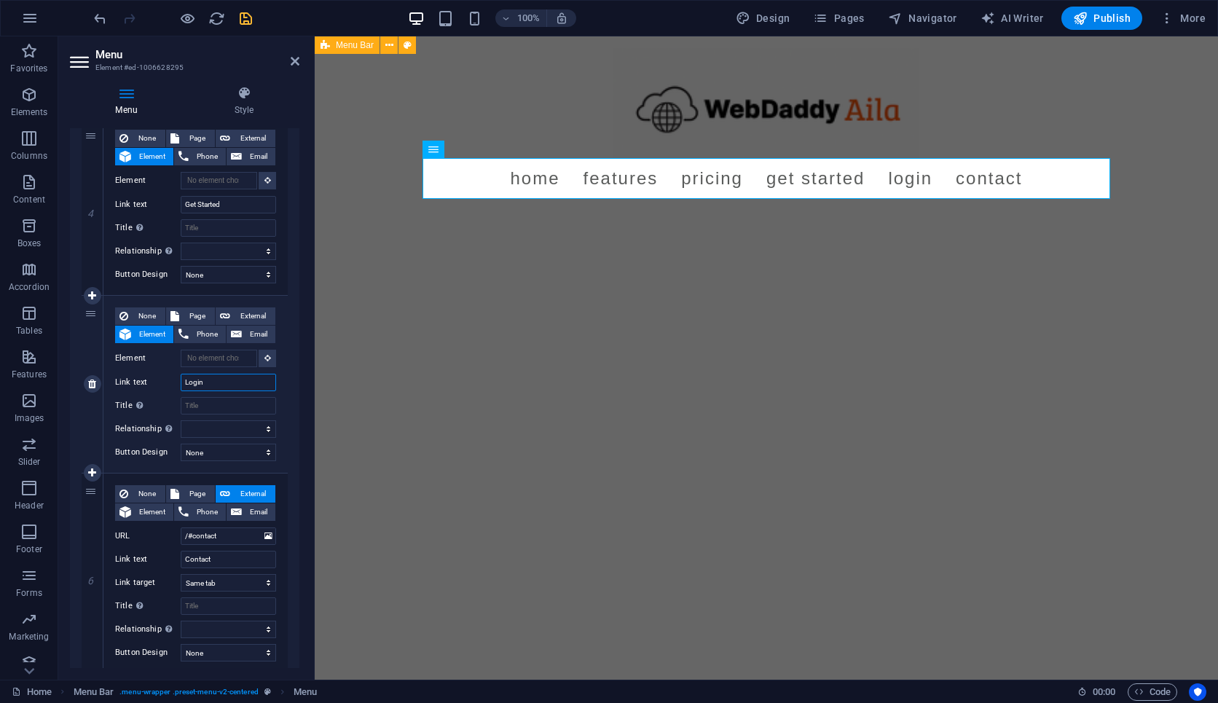
scroll to position [756, 0]
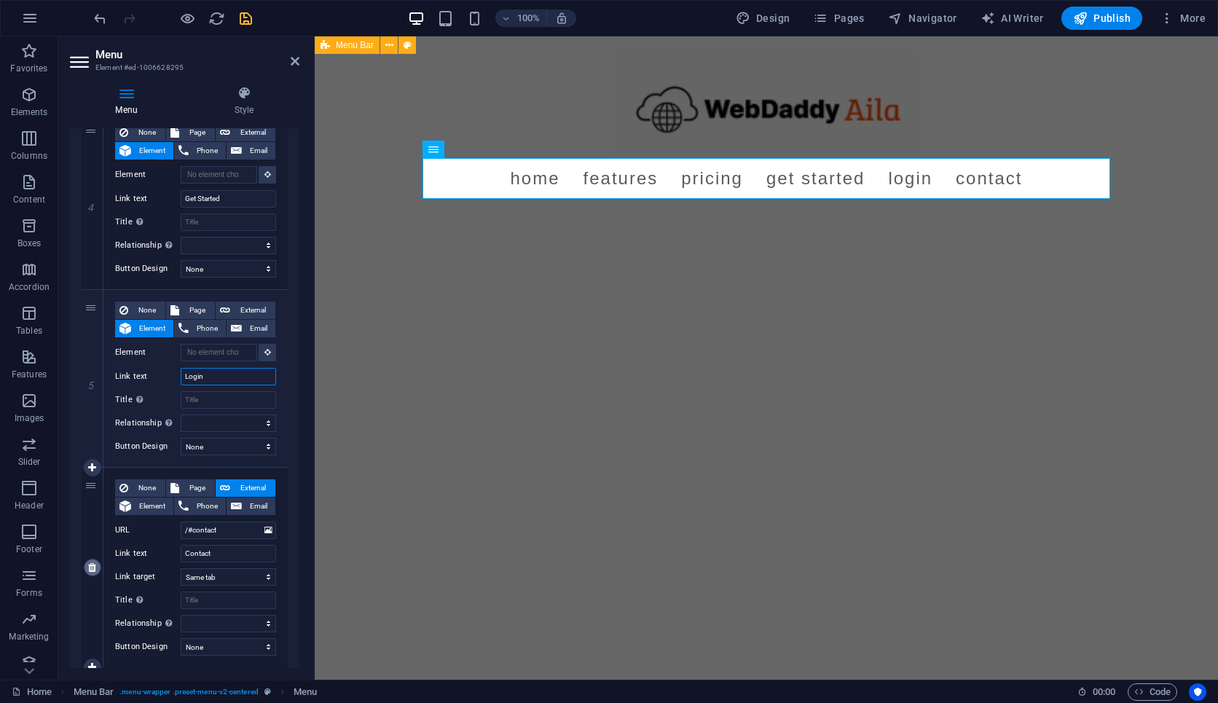
type input "Login"
click at [93, 573] on link at bounding box center [92, 567] width 17 height 17
select select
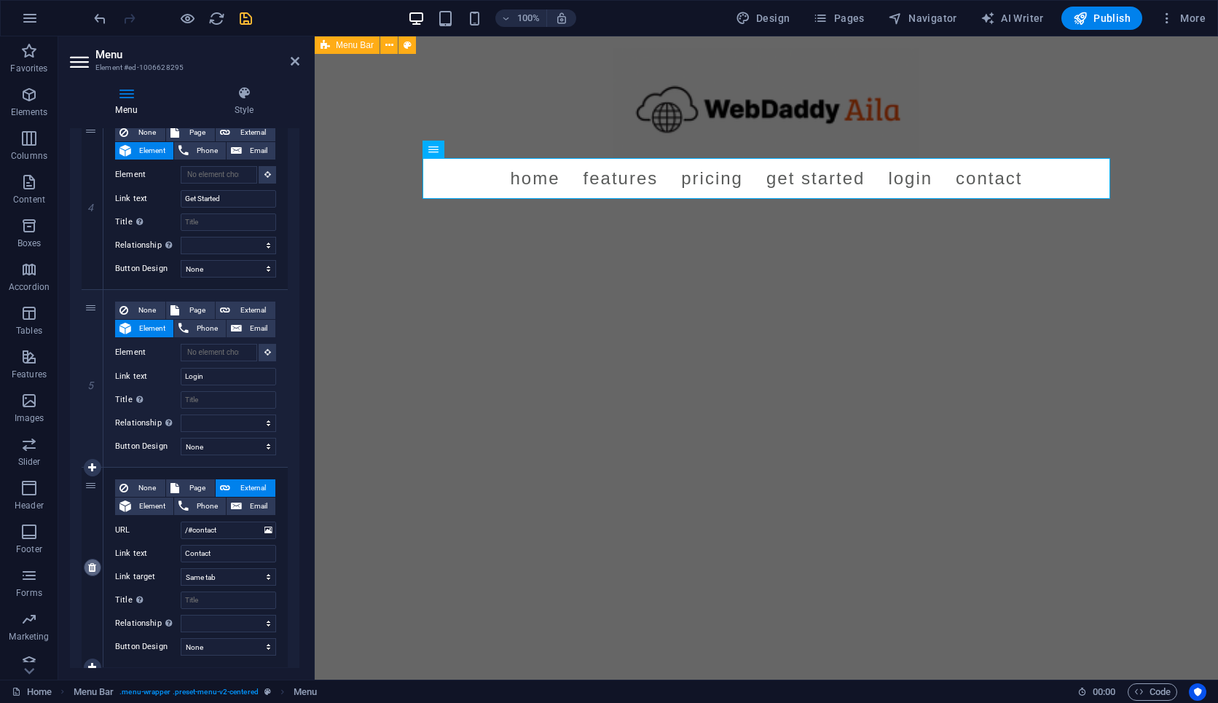
select select
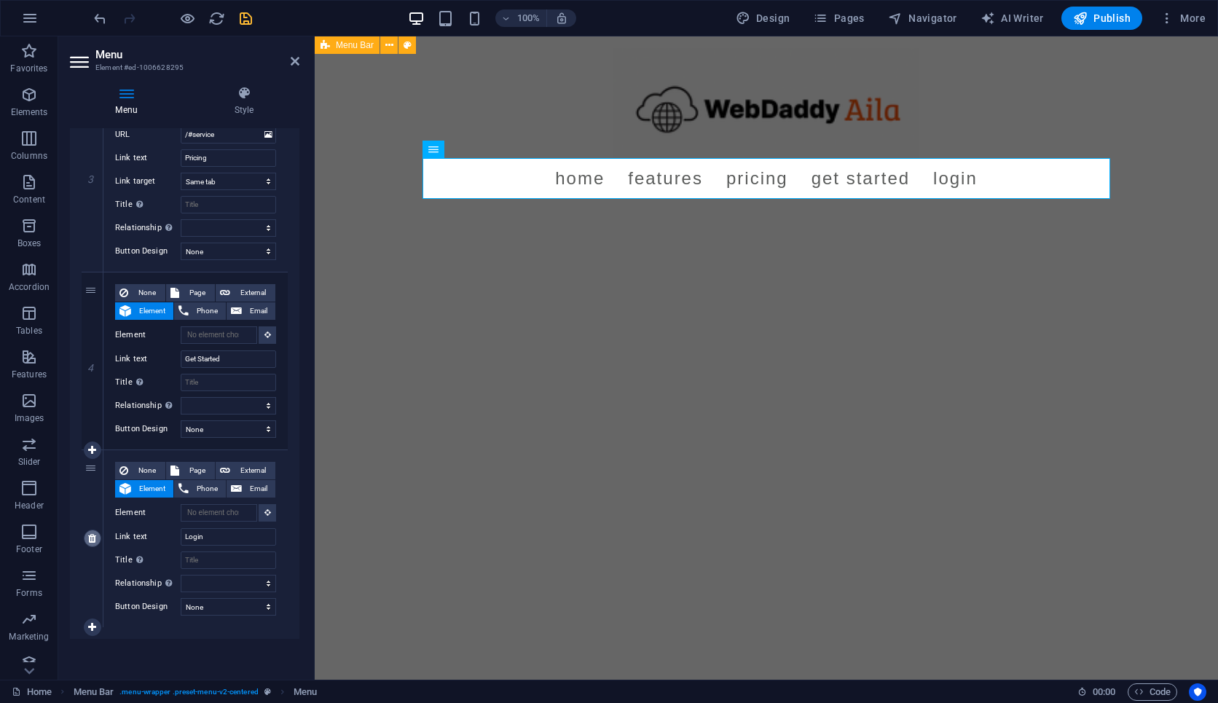
click at [93, 540] on icon at bounding box center [92, 538] width 8 height 10
select select
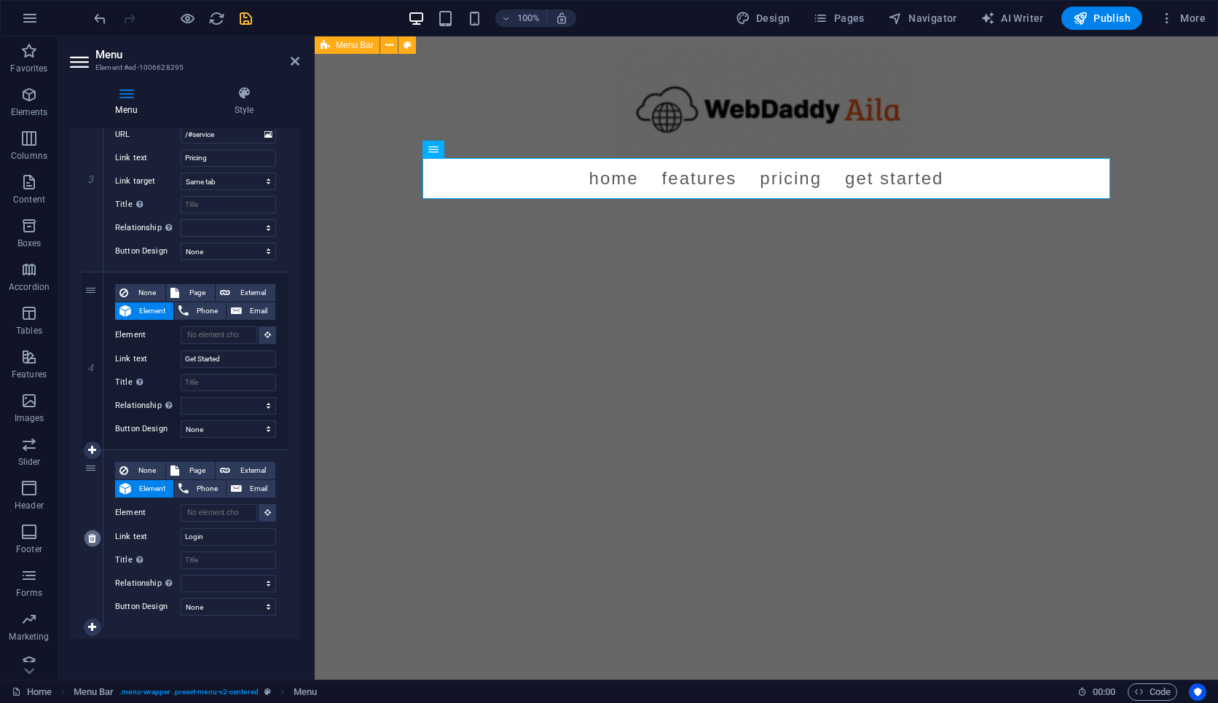
scroll to position [418, 0]
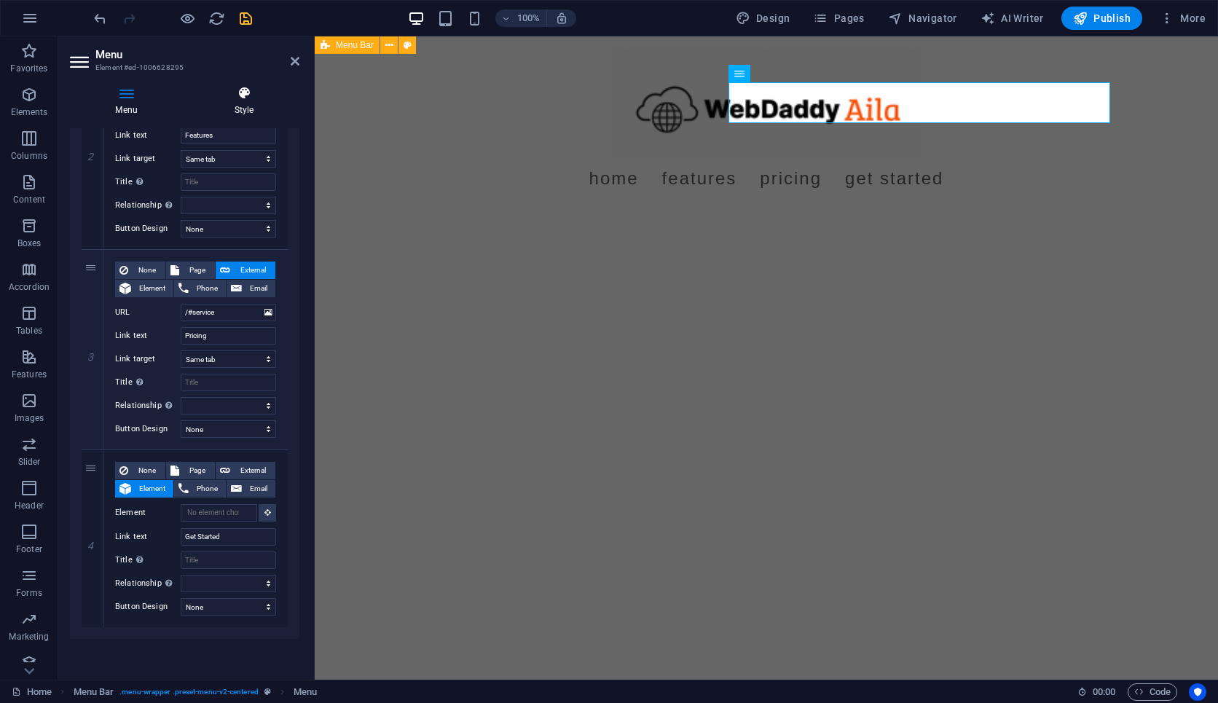
click at [248, 99] on icon at bounding box center [244, 93] width 111 height 15
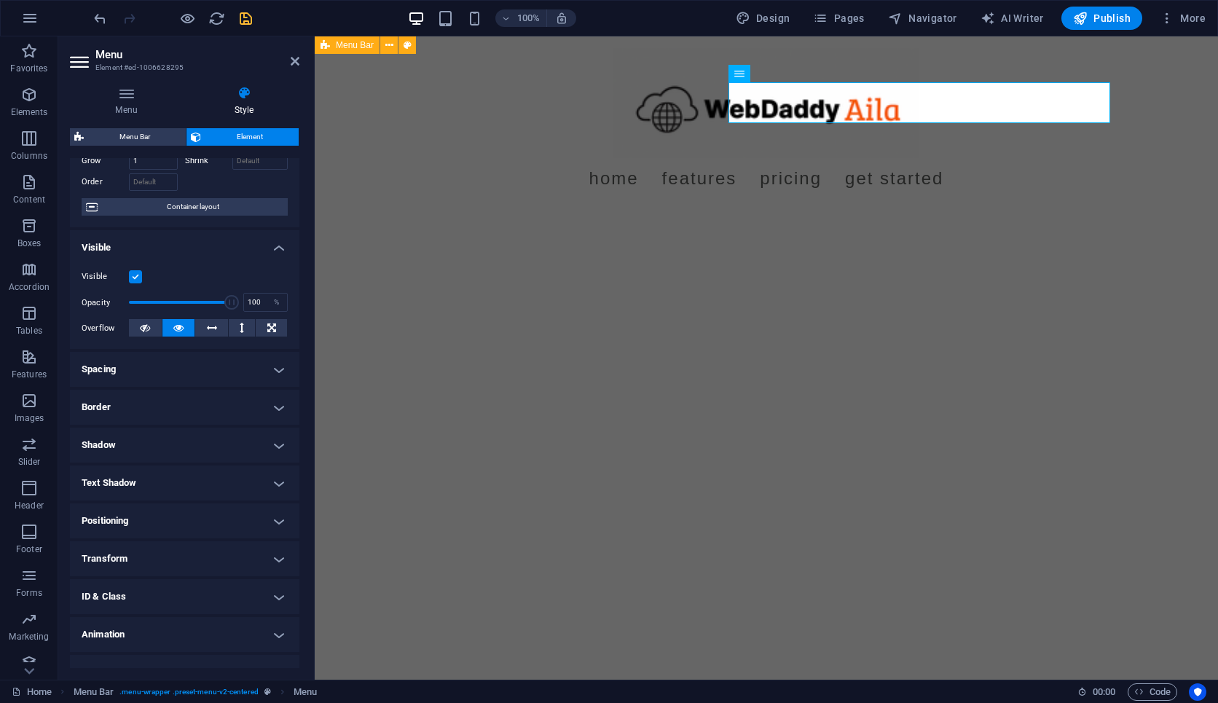
scroll to position [106, 0]
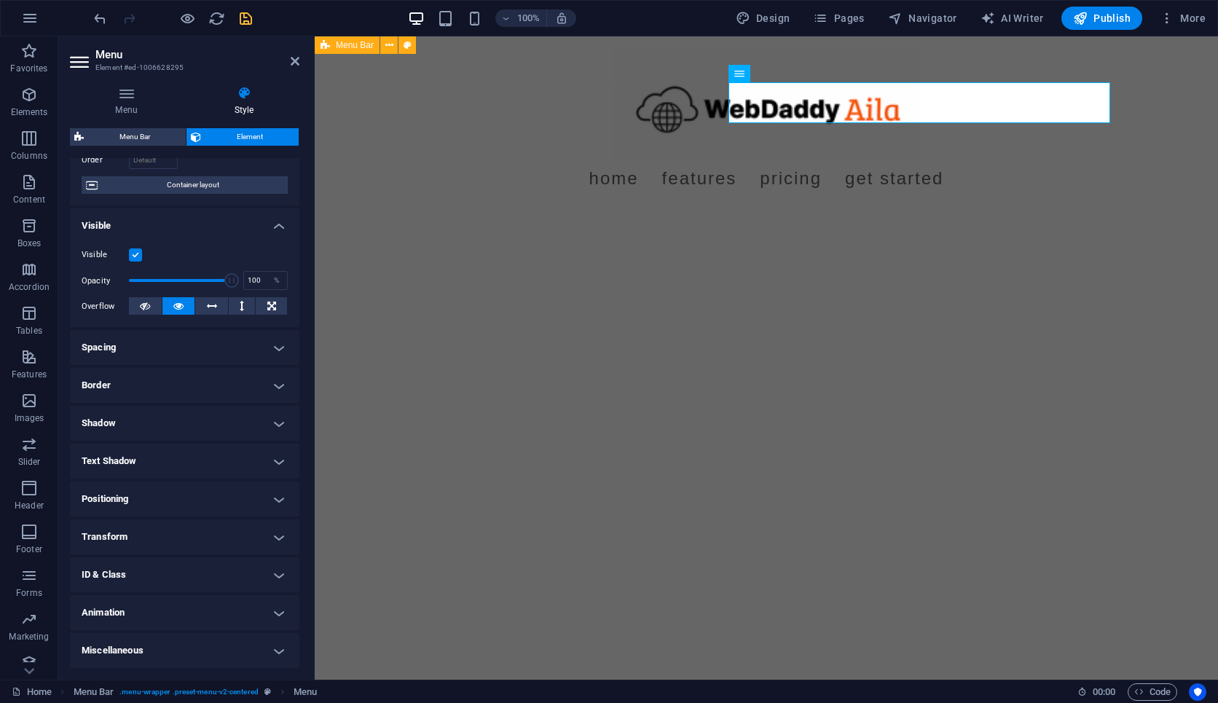
click at [191, 349] on h4 "Spacing" at bounding box center [185, 347] width 230 height 35
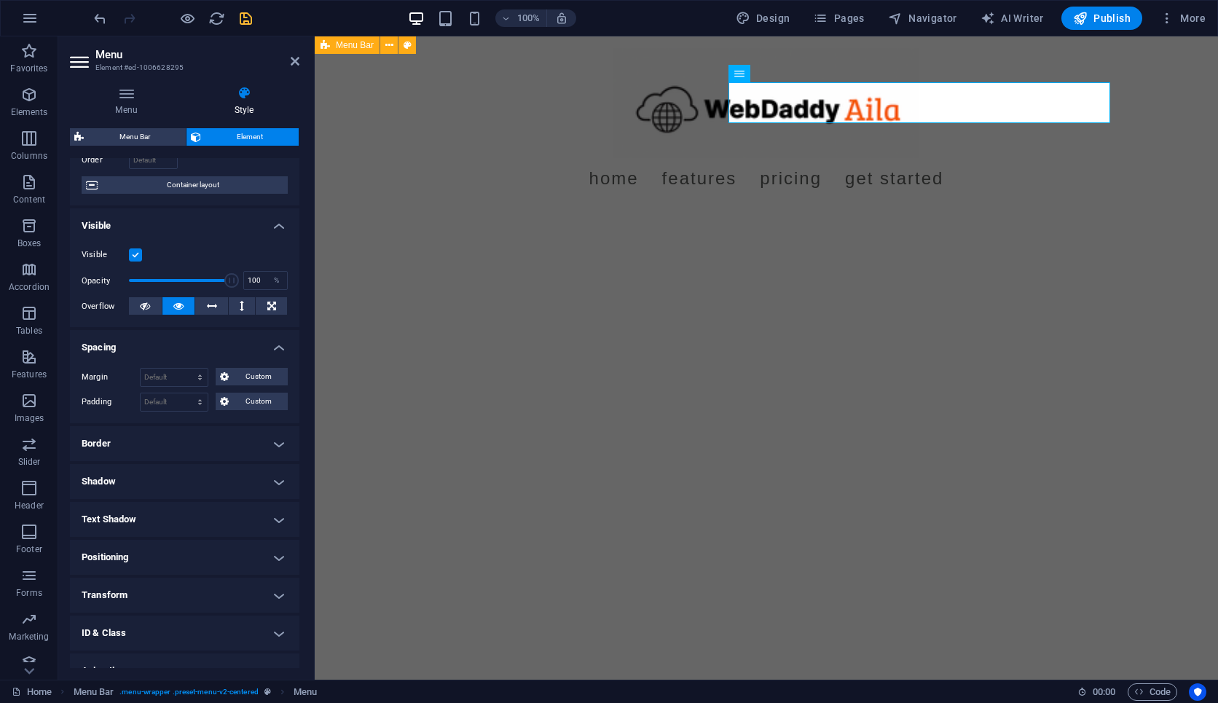
click at [191, 349] on h4 "Spacing" at bounding box center [185, 343] width 230 height 26
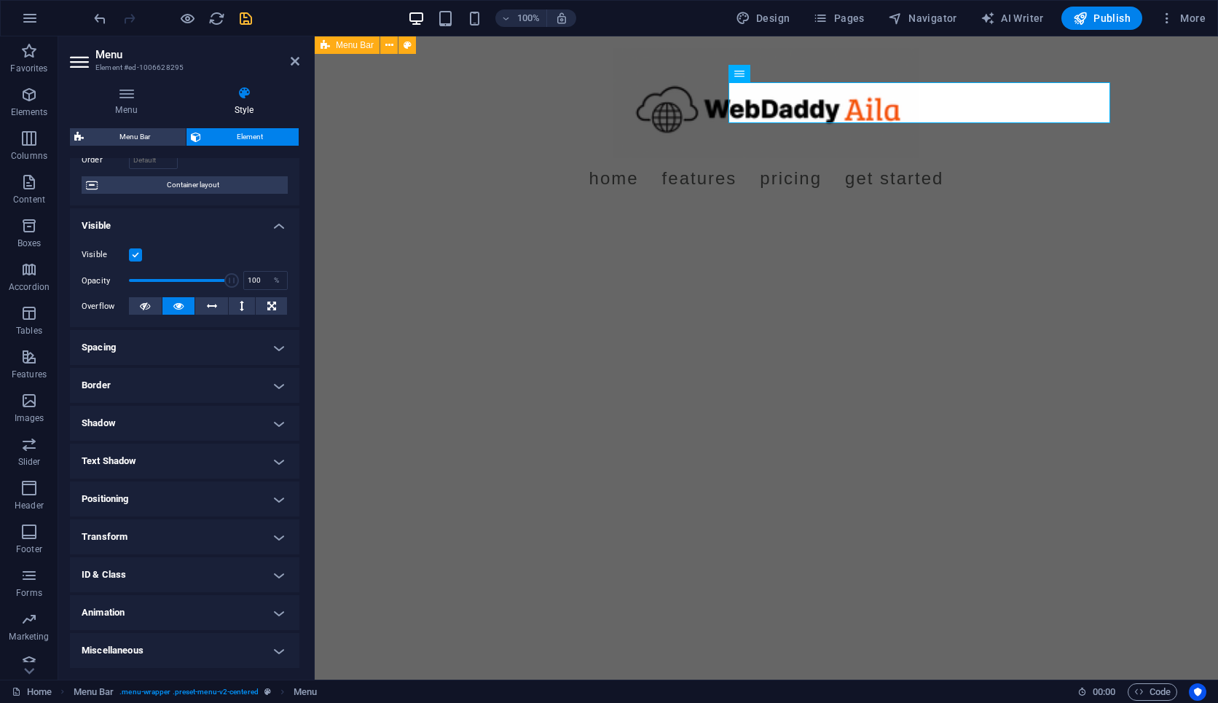
click at [192, 381] on h4 "Border" at bounding box center [185, 385] width 230 height 35
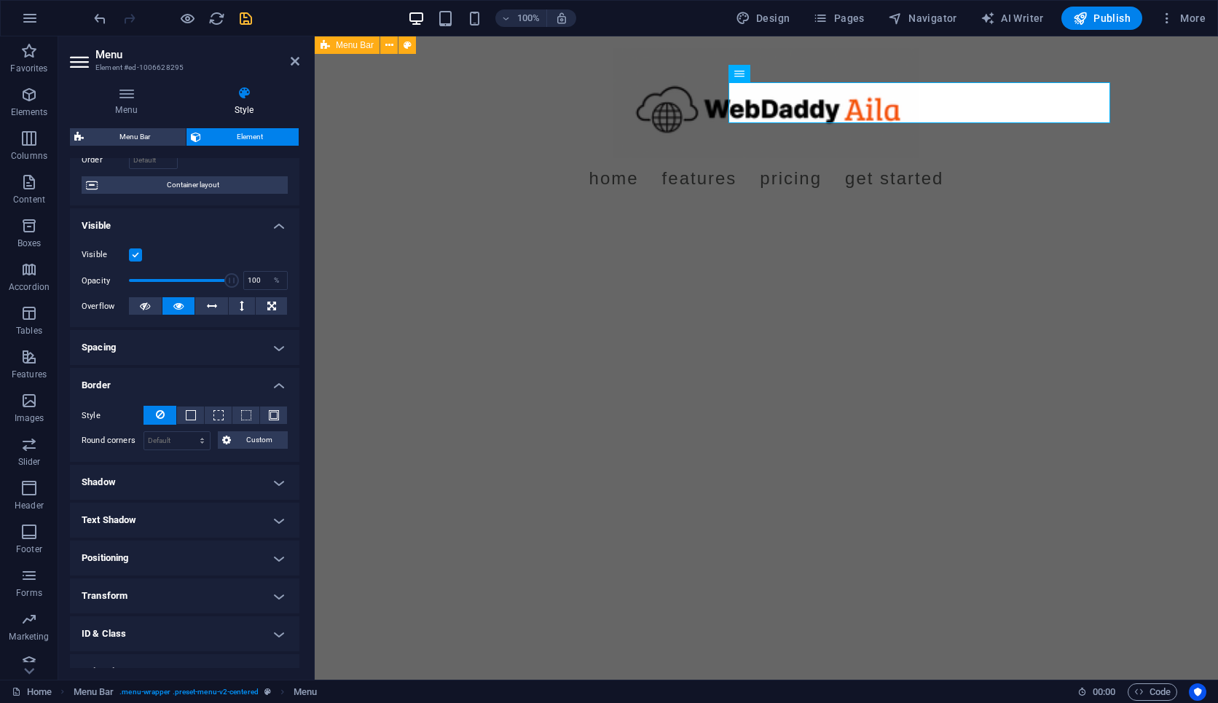
click at [192, 382] on h4 "Border" at bounding box center [185, 381] width 230 height 26
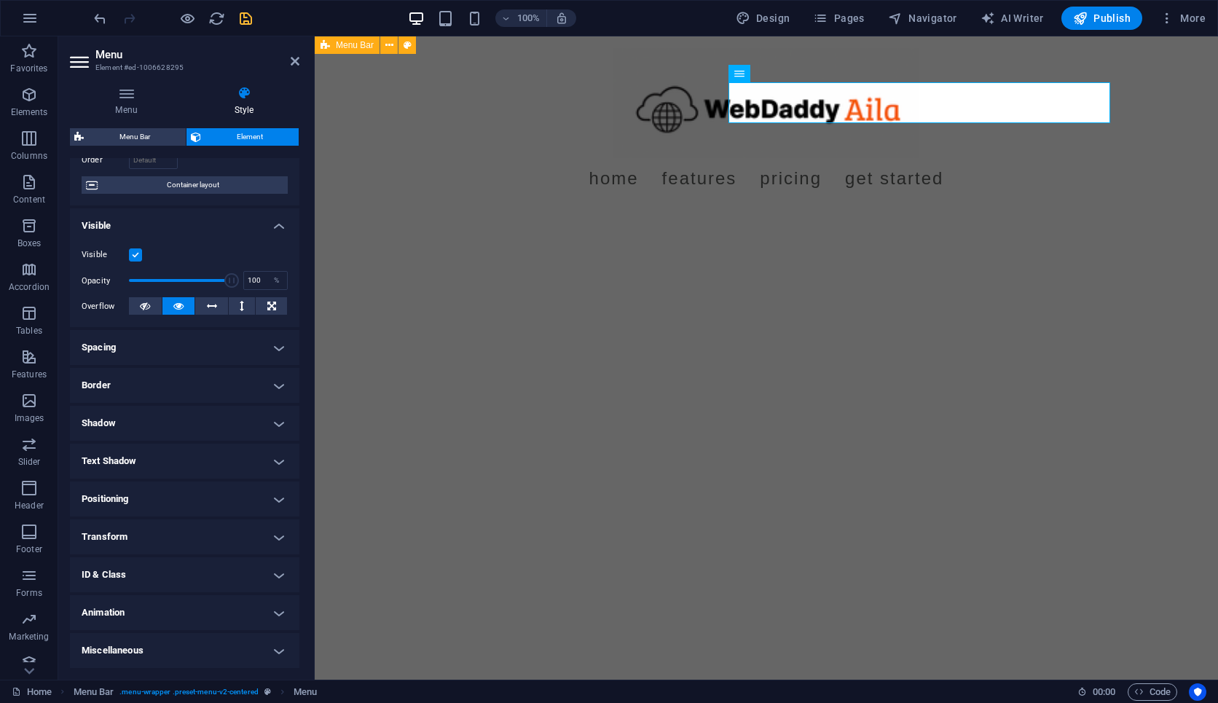
click at [191, 426] on h4 "Shadow" at bounding box center [185, 423] width 230 height 35
click at [191, 426] on h4 "Shadow" at bounding box center [185, 419] width 230 height 26
click at [192, 458] on h4 "Text Shadow" at bounding box center [185, 461] width 230 height 35
click at [192, 457] on h4 "Text Shadow" at bounding box center [185, 457] width 230 height 26
click at [193, 495] on h4 "Positioning" at bounding box center [185, 499] width 230 height 35
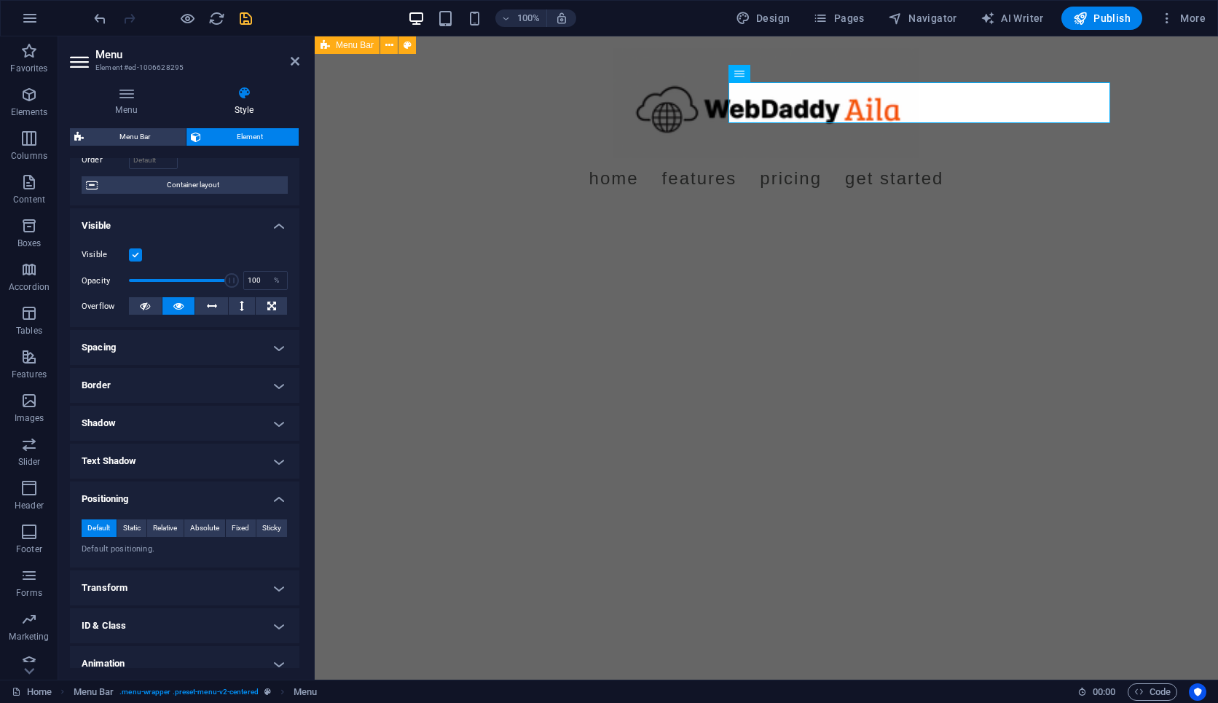
click at [193, 495] on h4 "Positioning" at bounding box center [185, 495] width 230 height 26
click at [195, 524] on h4 "Transform" at bounding box center [185, 537] width 230 height 35
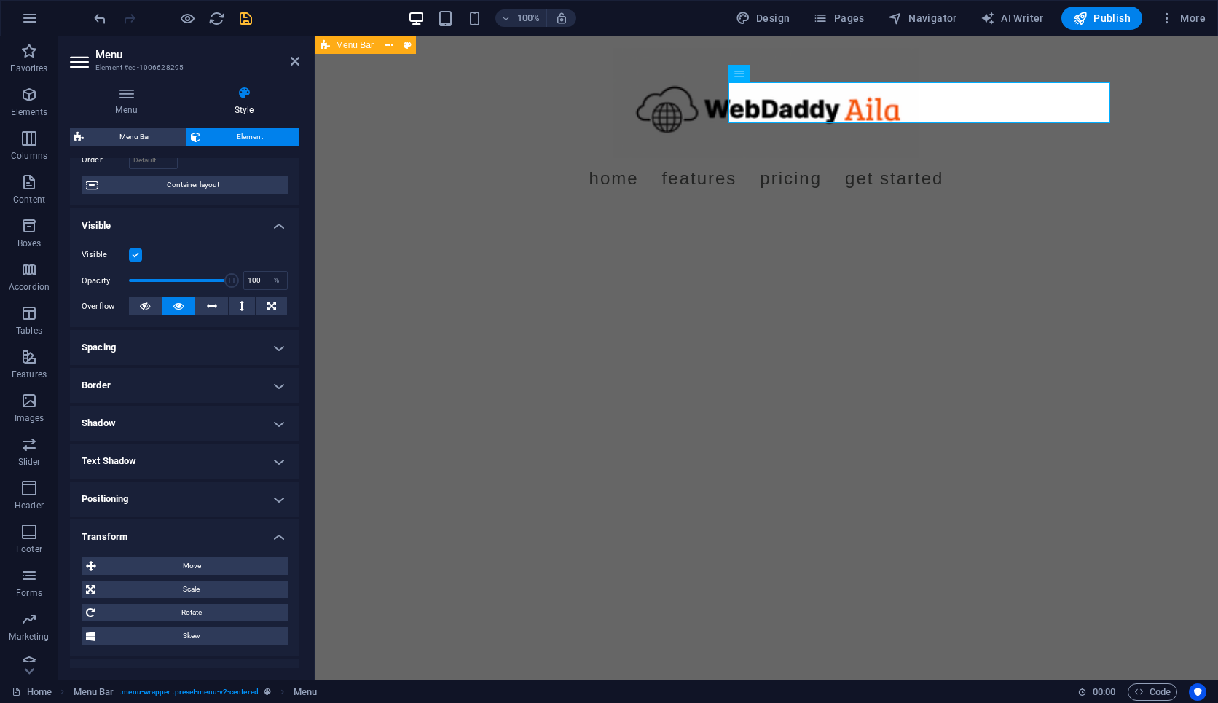
click at [195, 524] on h4 "Transform" at bounding box center [185, 533] width 230 height 26
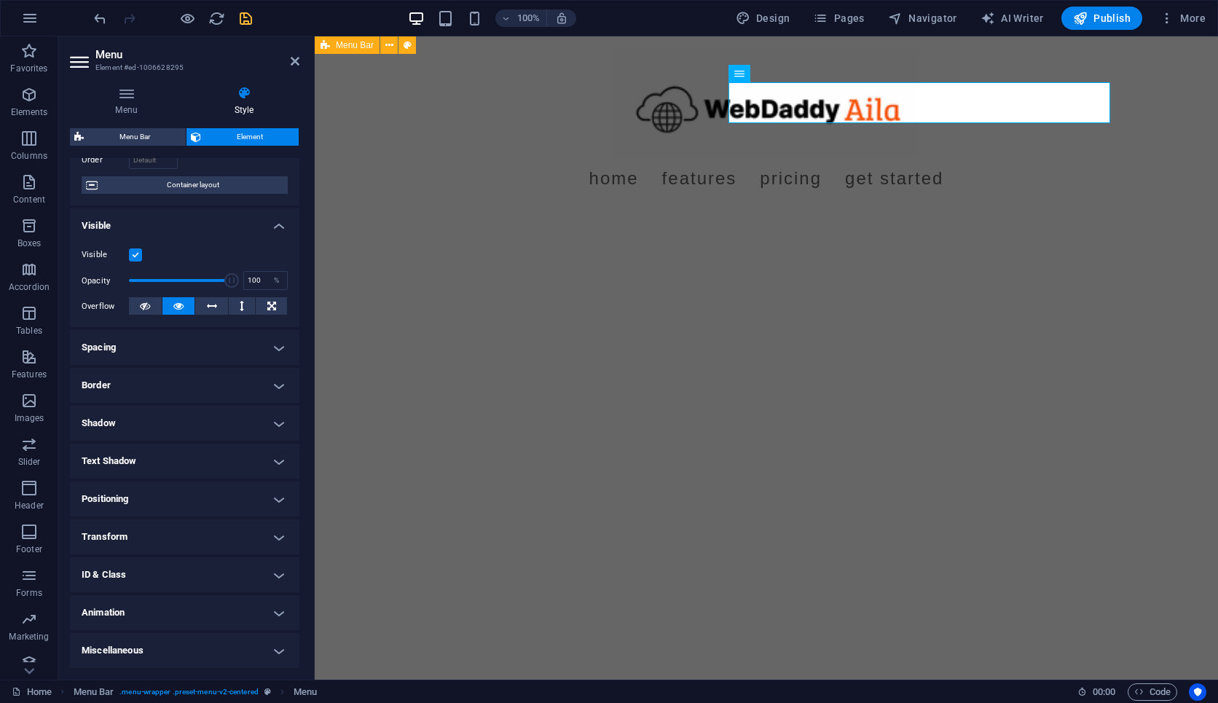
click at [203, 565] on h4 "ID & Class" at bounding box center [185, 574] width 230 height 35
click at [203, 565] on h4 "ID & Class" at bounding box center [185, 570] width 230 height 26
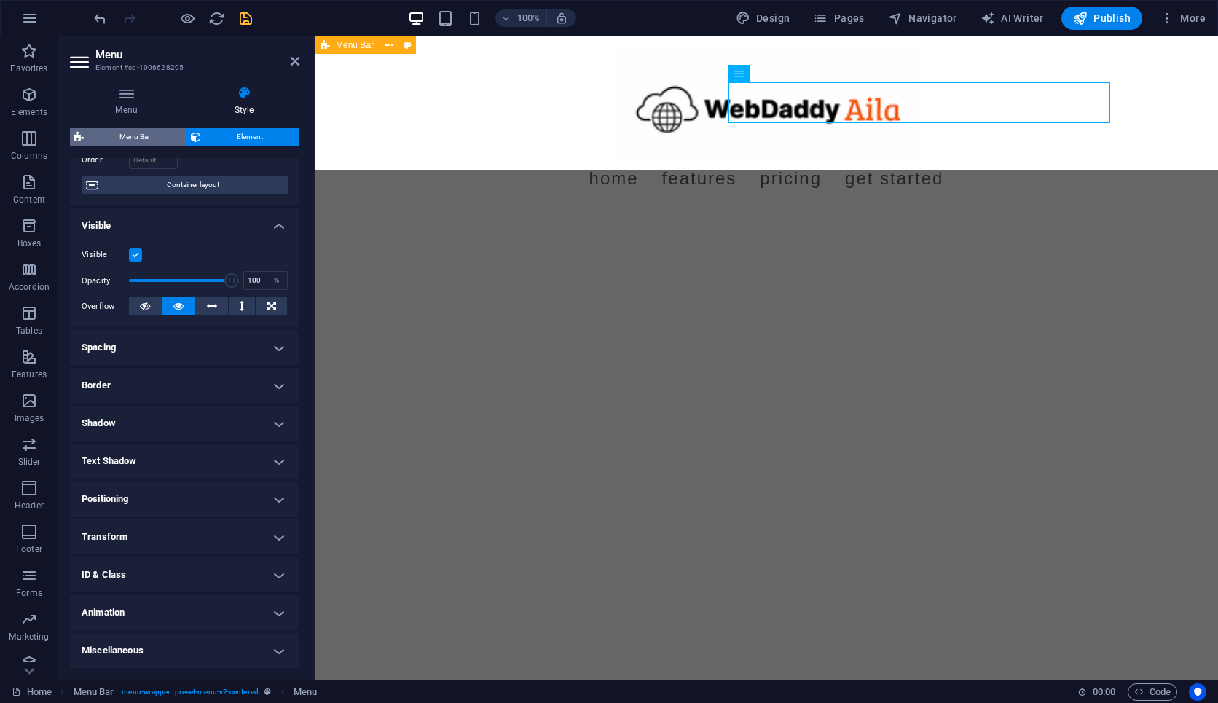
click at [168, 136] on span "Menu Bar" at bounding box center [134, 136] width 93 height 17
select select "rem"
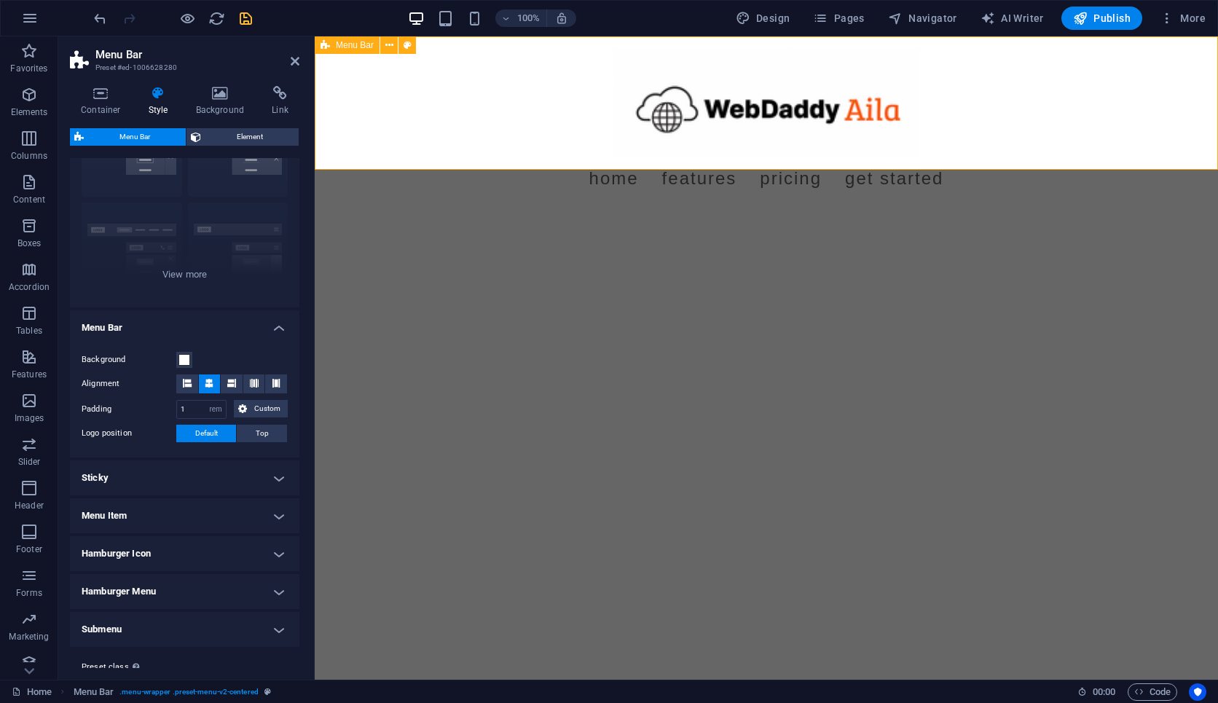
scroll to position [132, 0]
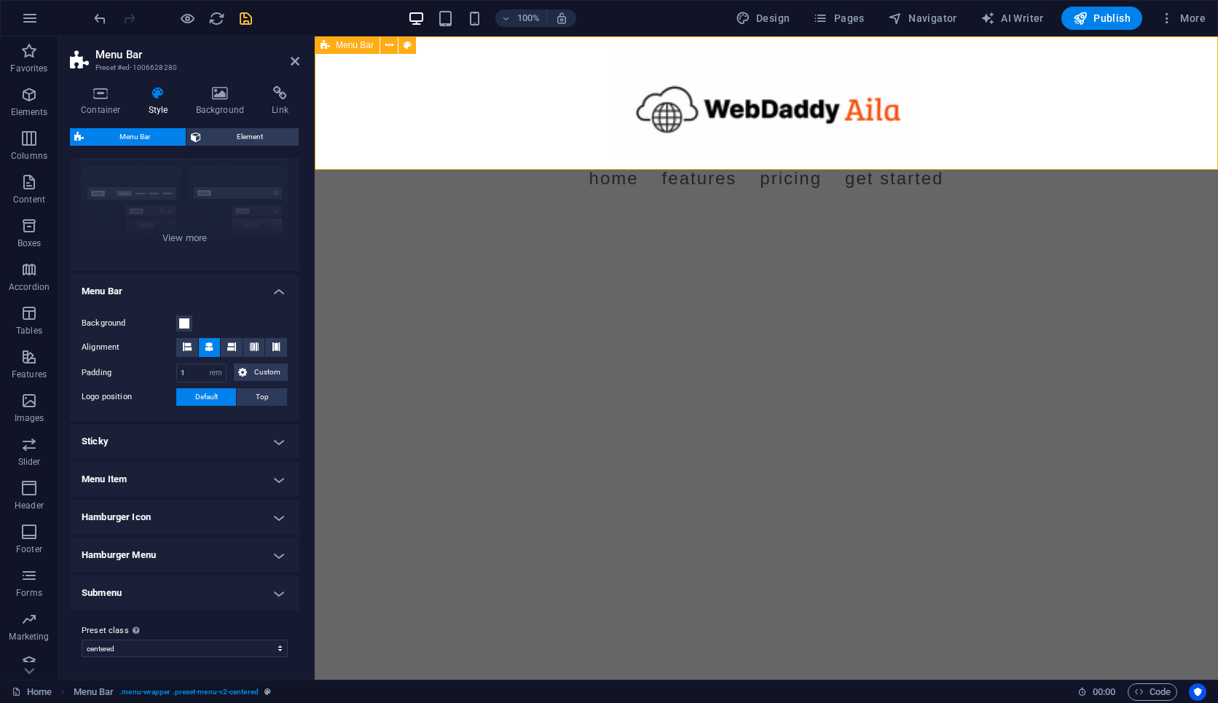
click at [213, 466] on h4 "Menu Item" at bounding box center [185, 479] width 230 height 35
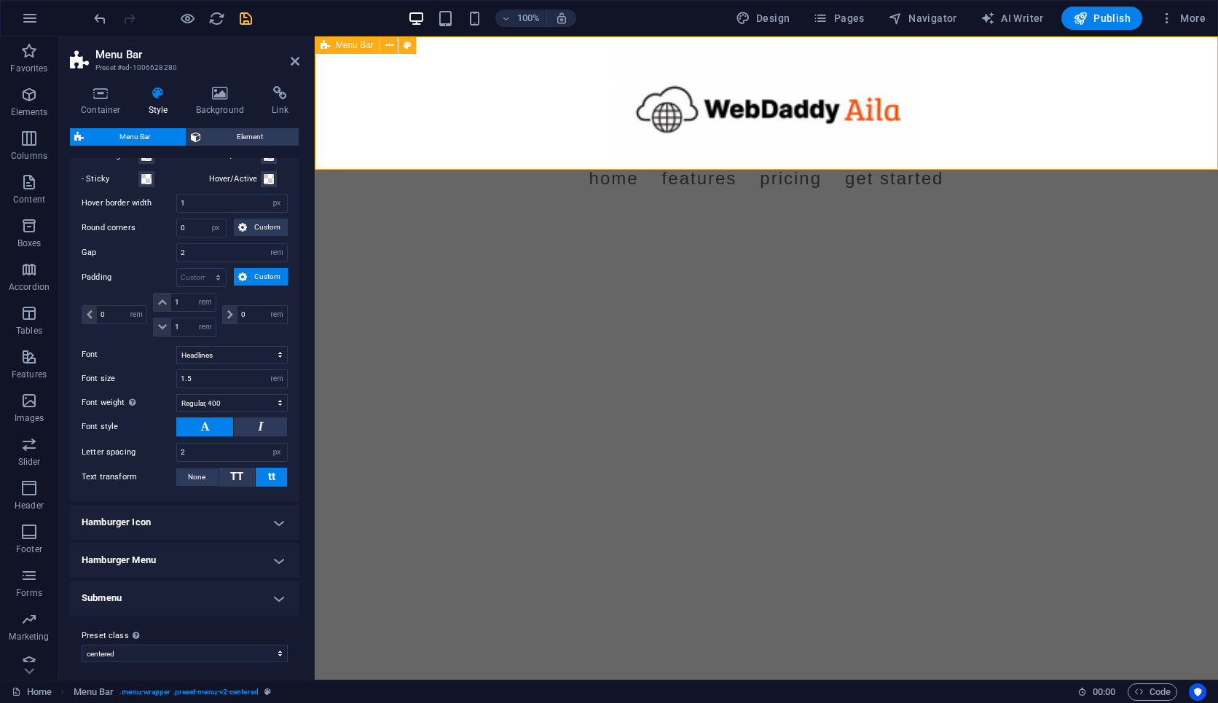
scroll to position [563, 0]
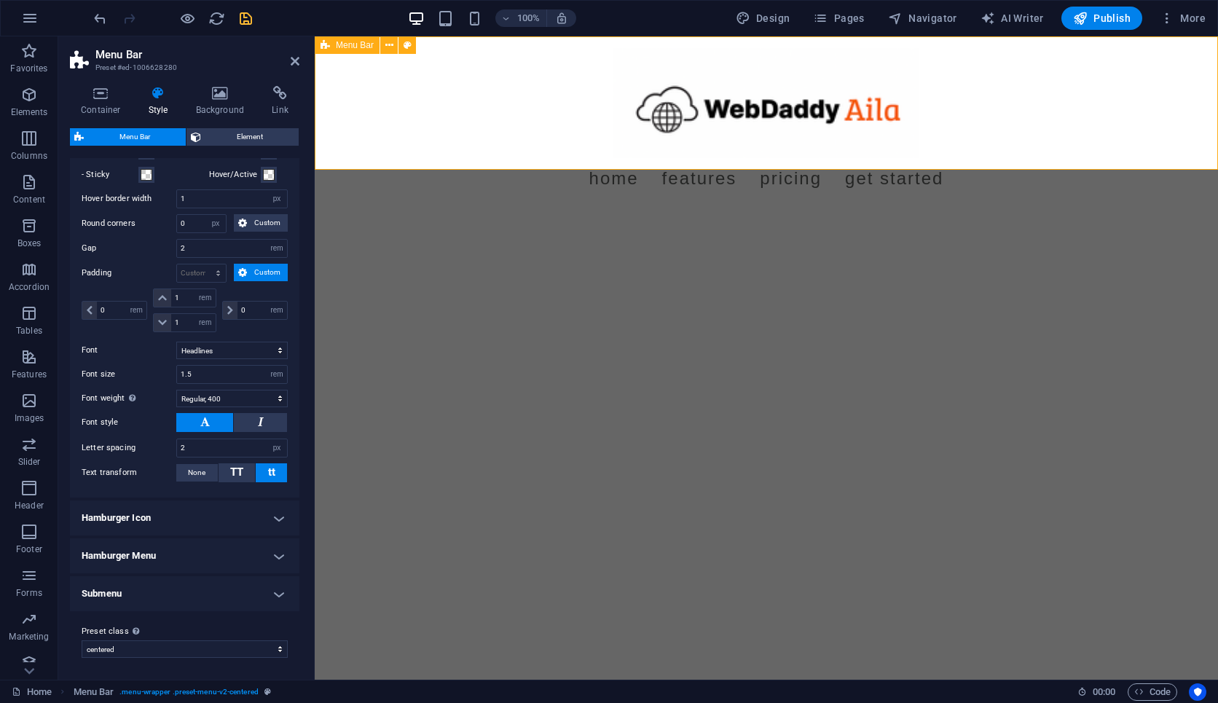
click at [211, 426] on button at bounding box center [204, 422] width 57 height 19
click at [233, 474] on span "TT" at bounding box center [236, 472] width 13 height 13
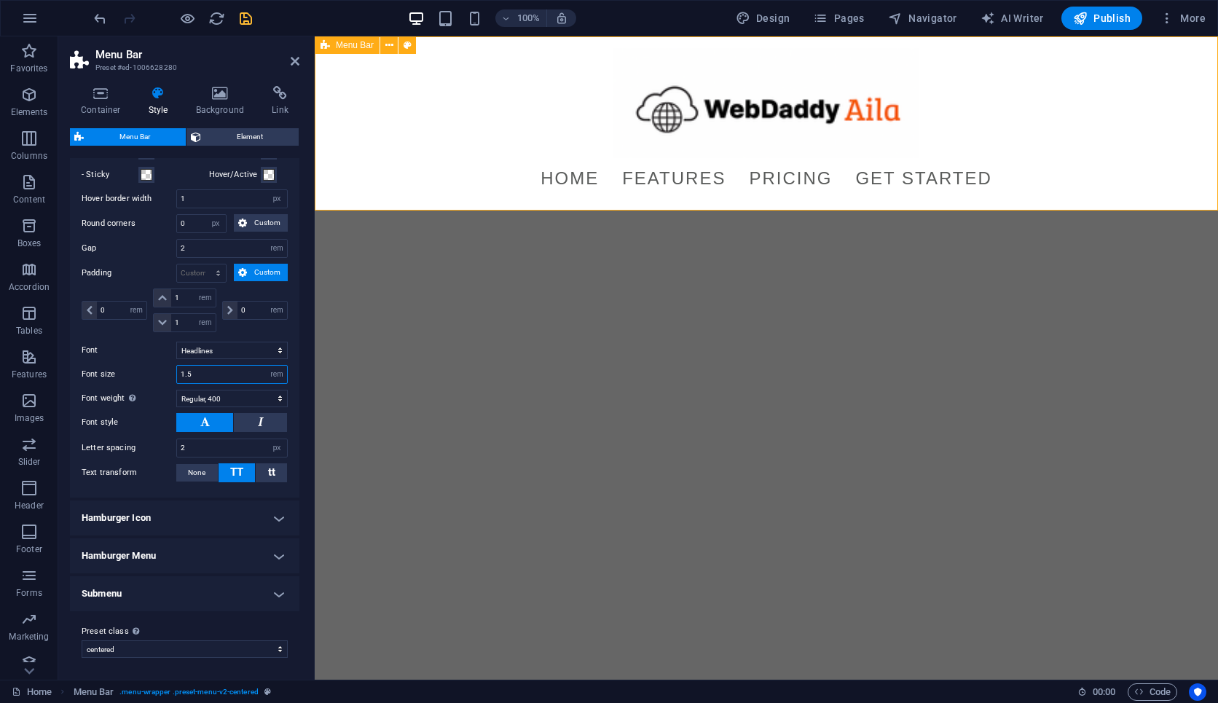
click at [199, 375] on input "1.5" at bounding box center [232, 374] width 110 height 17
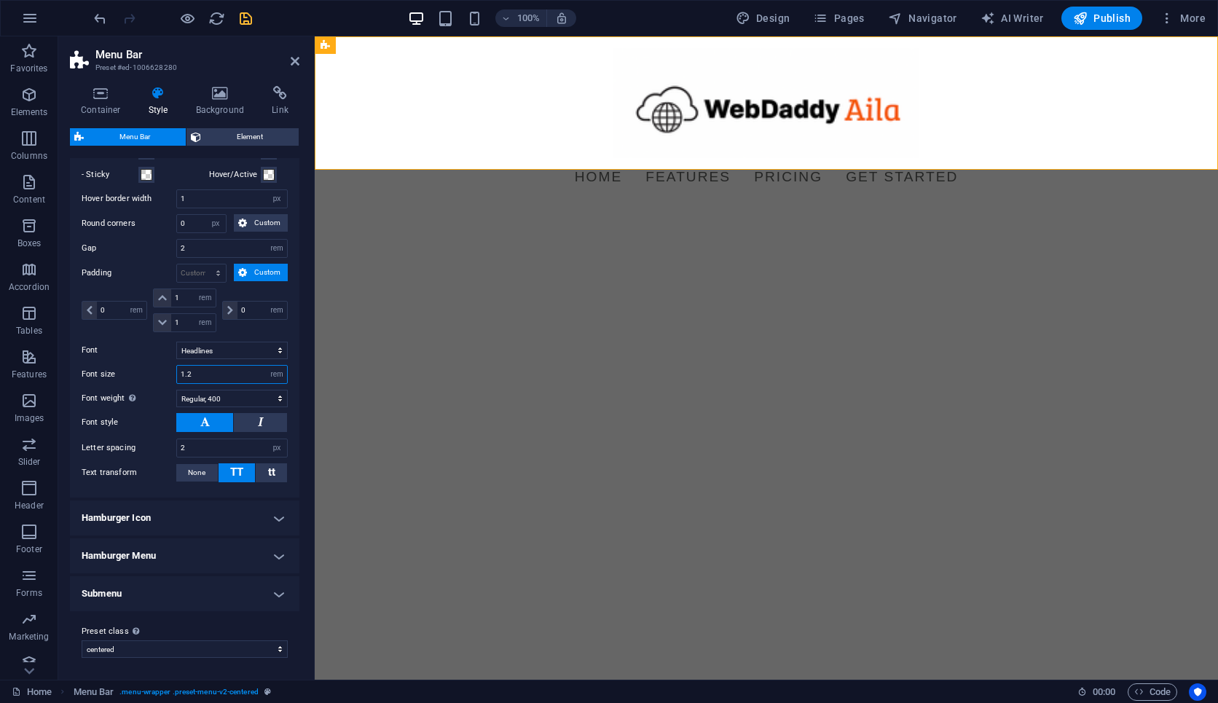
type input "1.2"
click at [223, 520] on h4 "Hamburger Icon" at bounding box center [185, 518] width 230 height 35
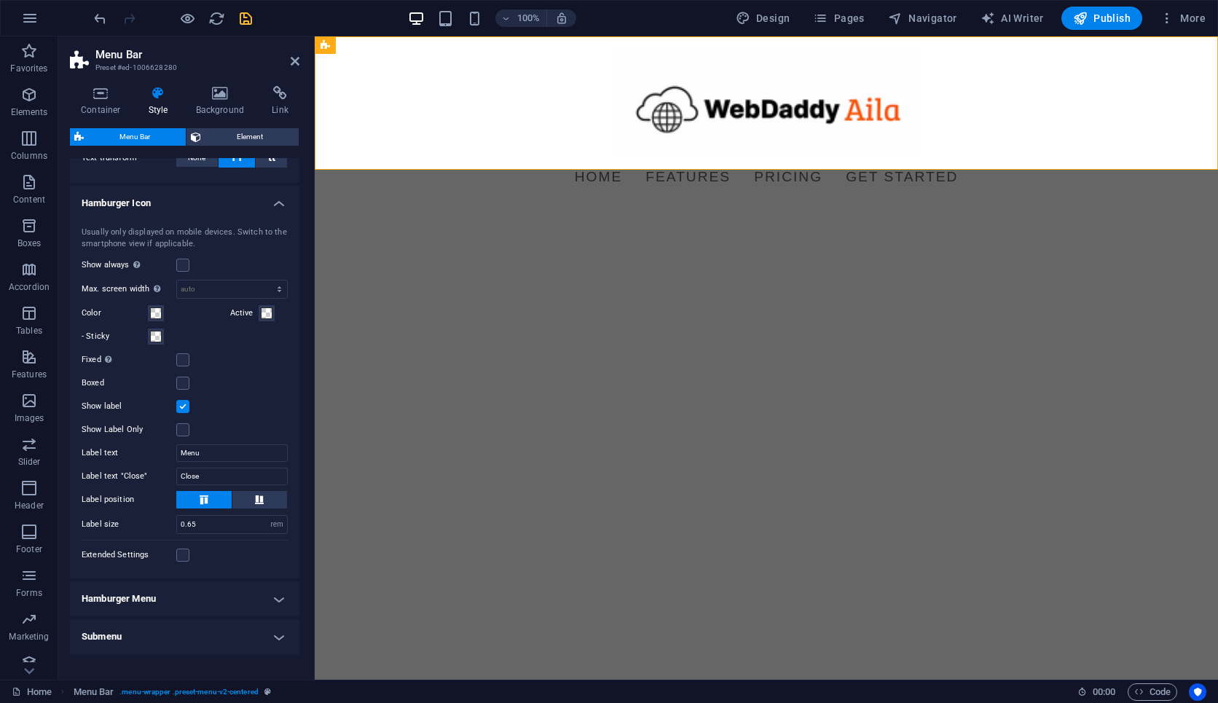
scroll to position [920, 0]
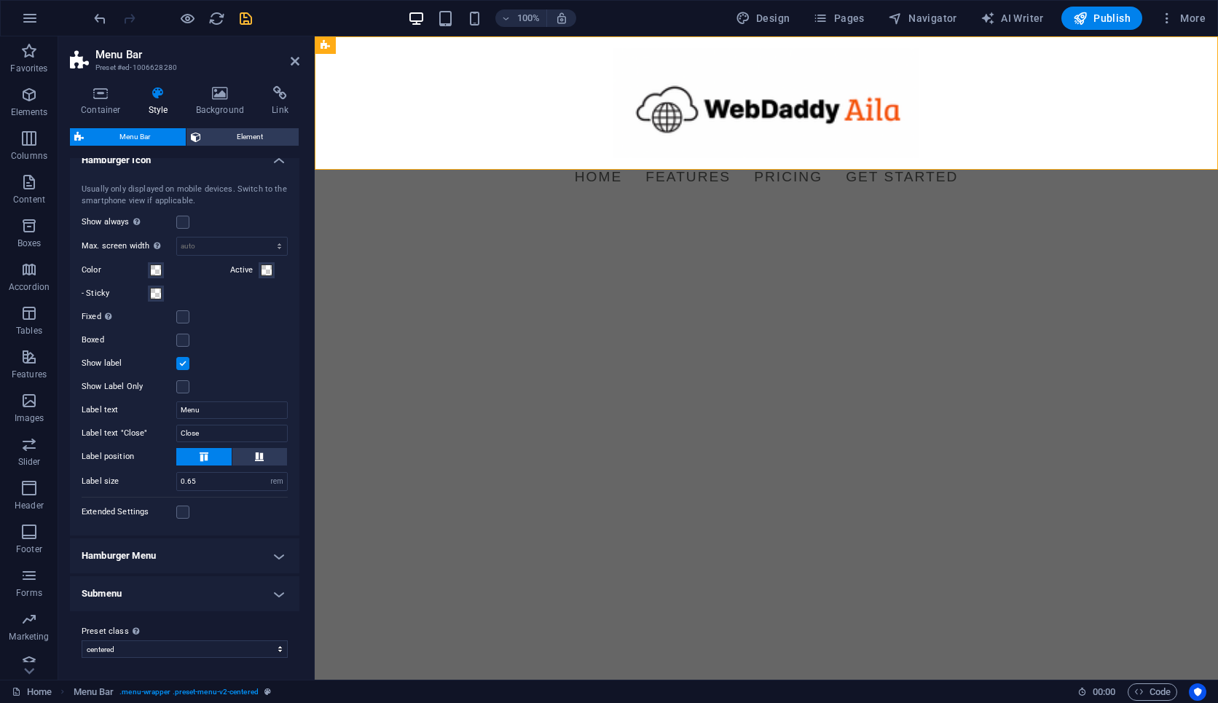
click at [227, 549] on h4 "Hamburger Menu" at bounding box center [185, 555] width 230 height 35
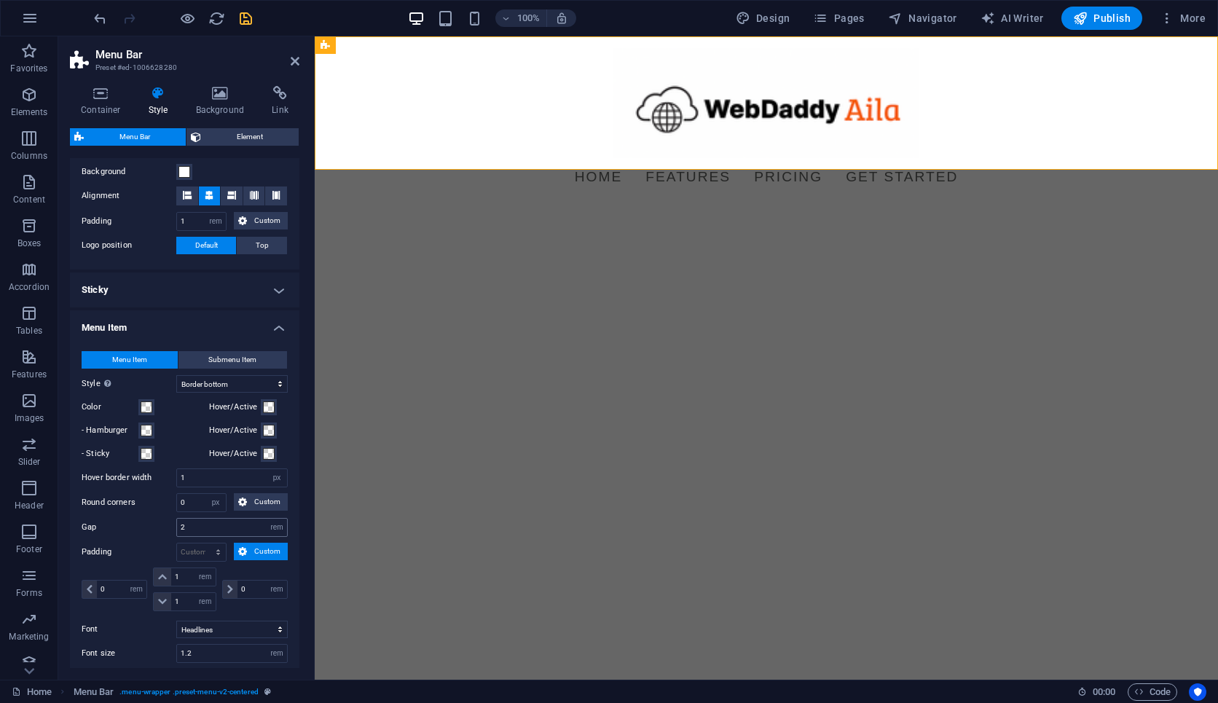
scroll to position [272, 0]
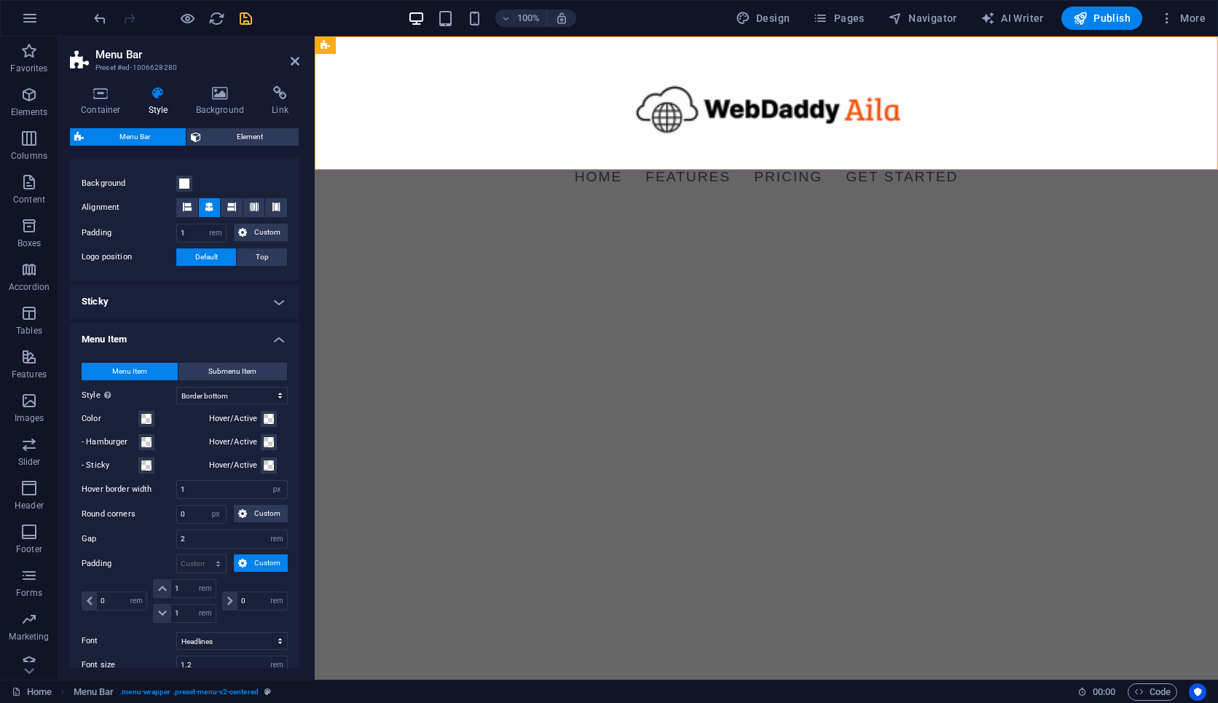
click at [238, 29] on div at bounding box center [172, 18] width 163 height 23
click at [240, 26] on div at bounding box center [172, 18] width 163 height 23
click at [243, 14] on icon "save" at bounding box center [246, 18] width 17 height 17
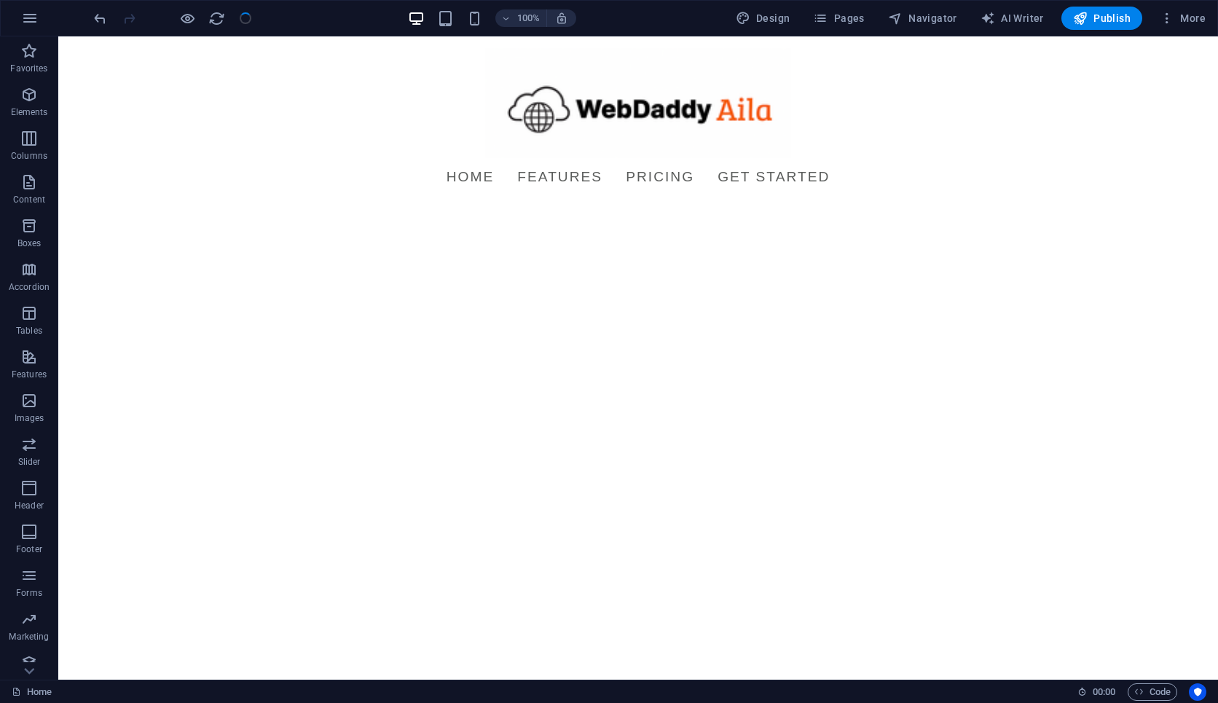
click at [350, 195] on html "Skip to main content Menu Home Features Pricing Get Started" at bounding box center [638, 121] width 1160 height 171
click at [624, 168] on div "+ Add section" at bounding box center [638, 169] width 81 height 25
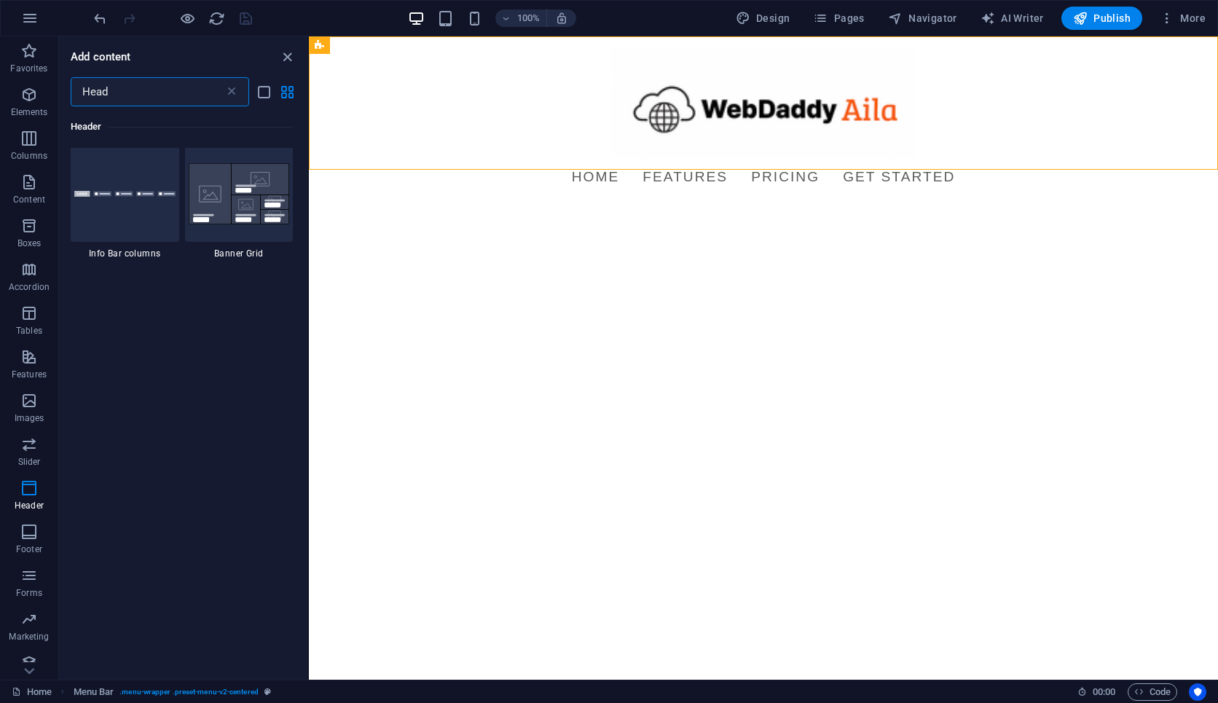
scroll to position [1423, 0]
click at [234, 90] on icon at bounding box center [231, 92] width 15 height 15
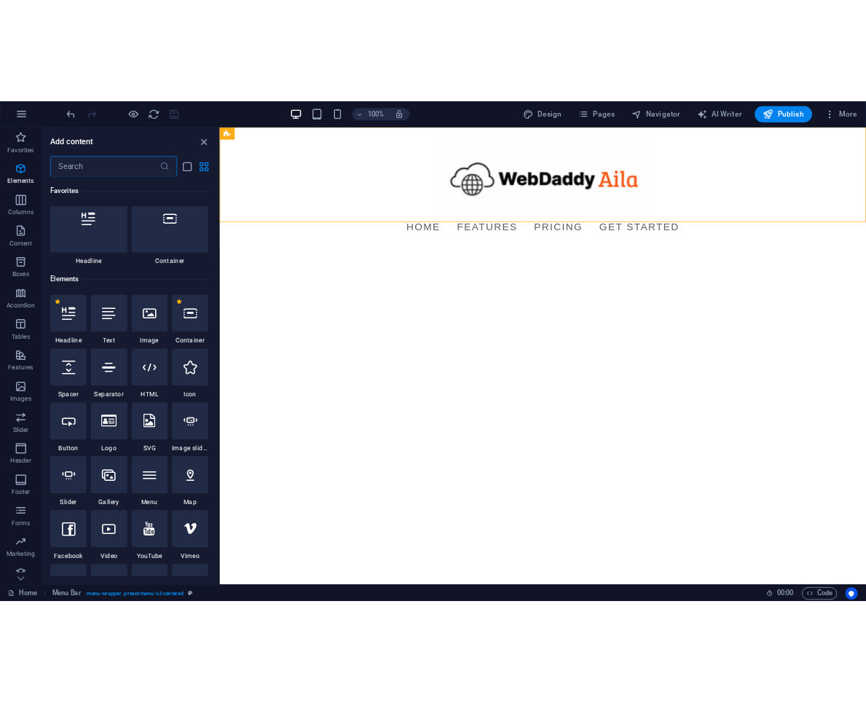
scroll to position [0, 0]
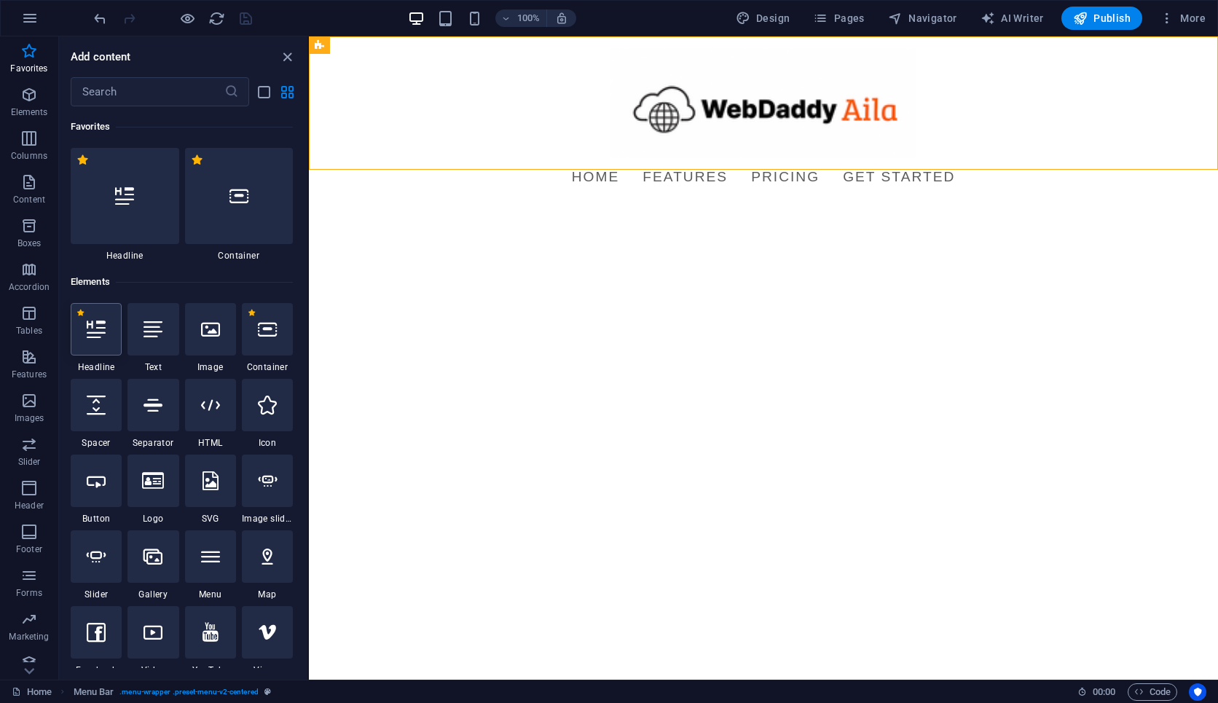
click at [100, 342] on div at bounding box center [96, 329] width 51 height 52
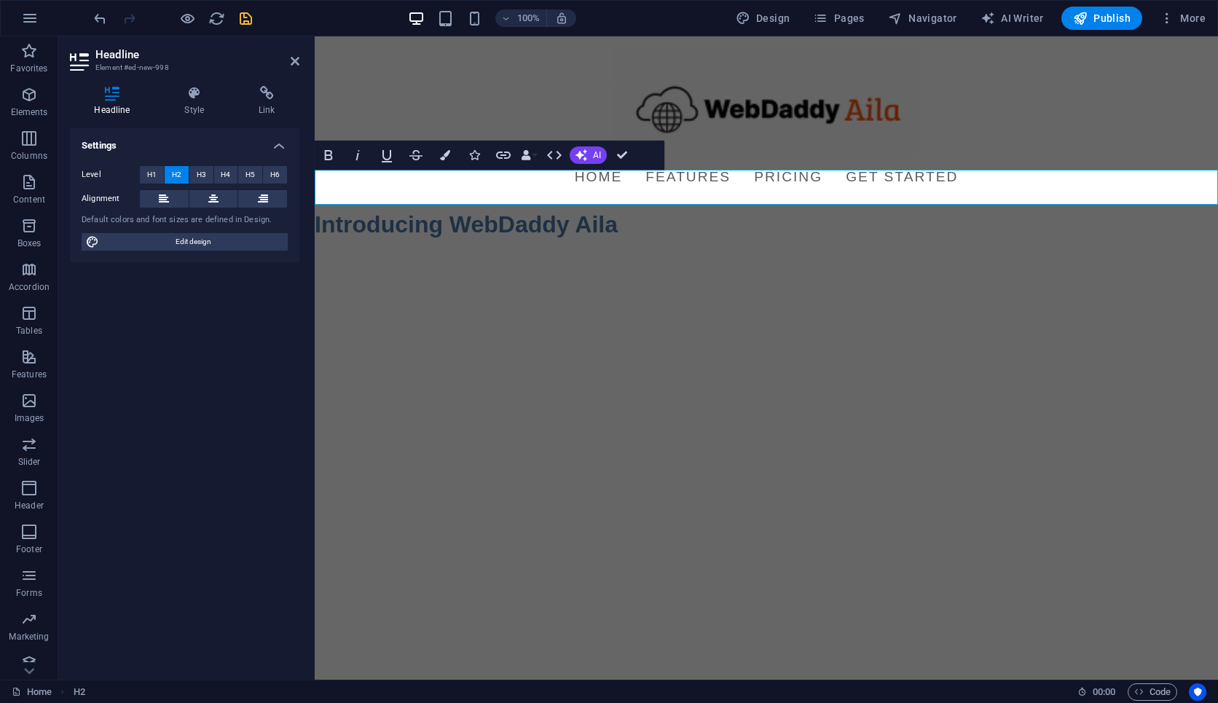
click at [611, 207] on h2 "Introducing WebDaddy Aila" at bounding box center [767, 224] width 904 height 35
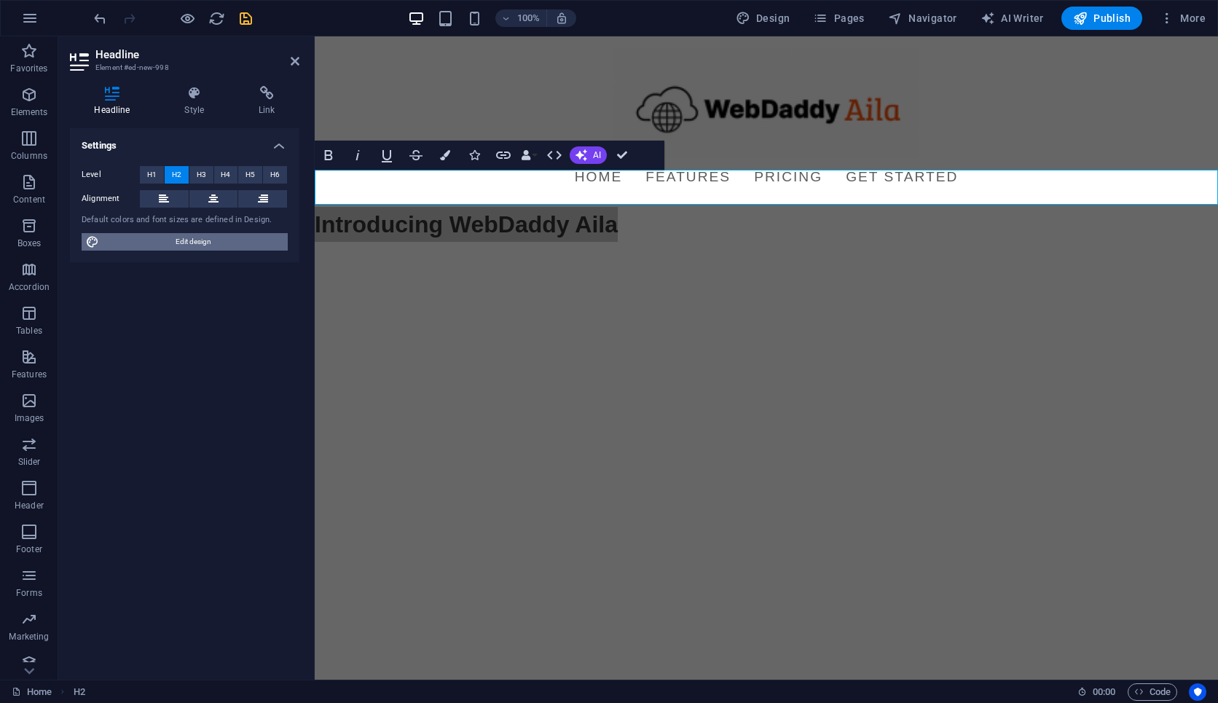
click at [197, 240] on span "Edit design" at bounding box center [193, 241] width 180 height 17
select select "px"
select select "400"
select select "px"
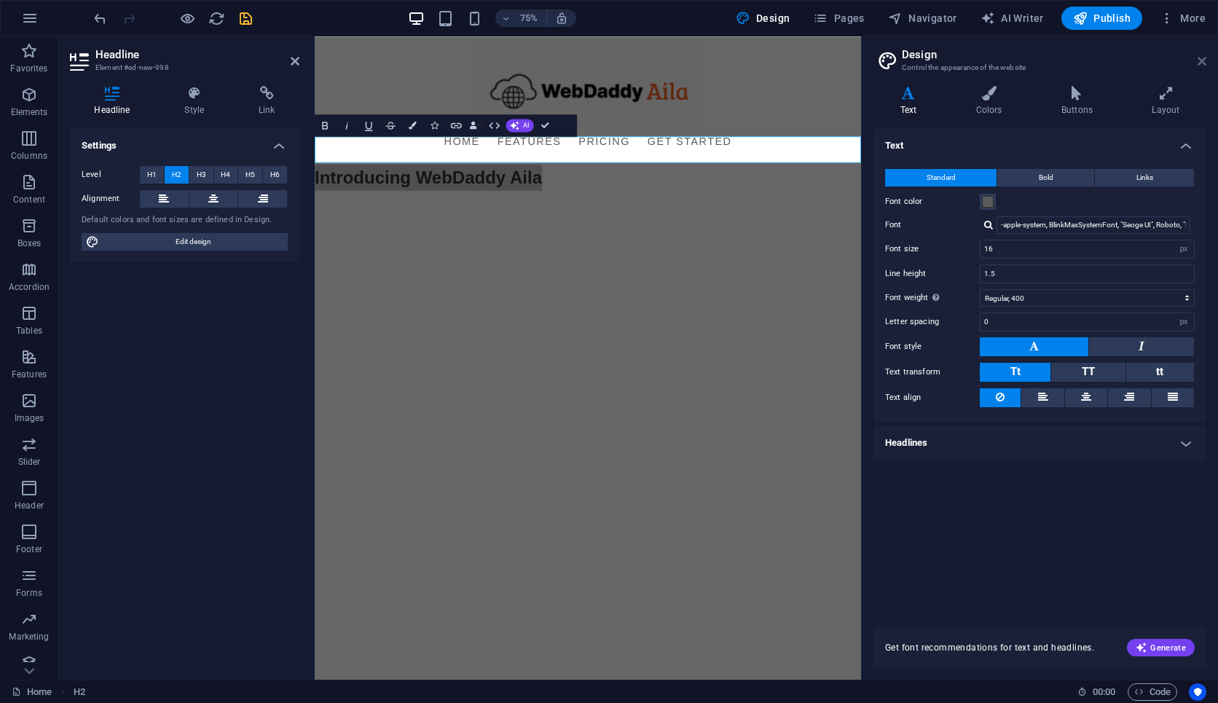
click at [866, 60] on icon at bounding box center [1202, 61] width 9 height 12
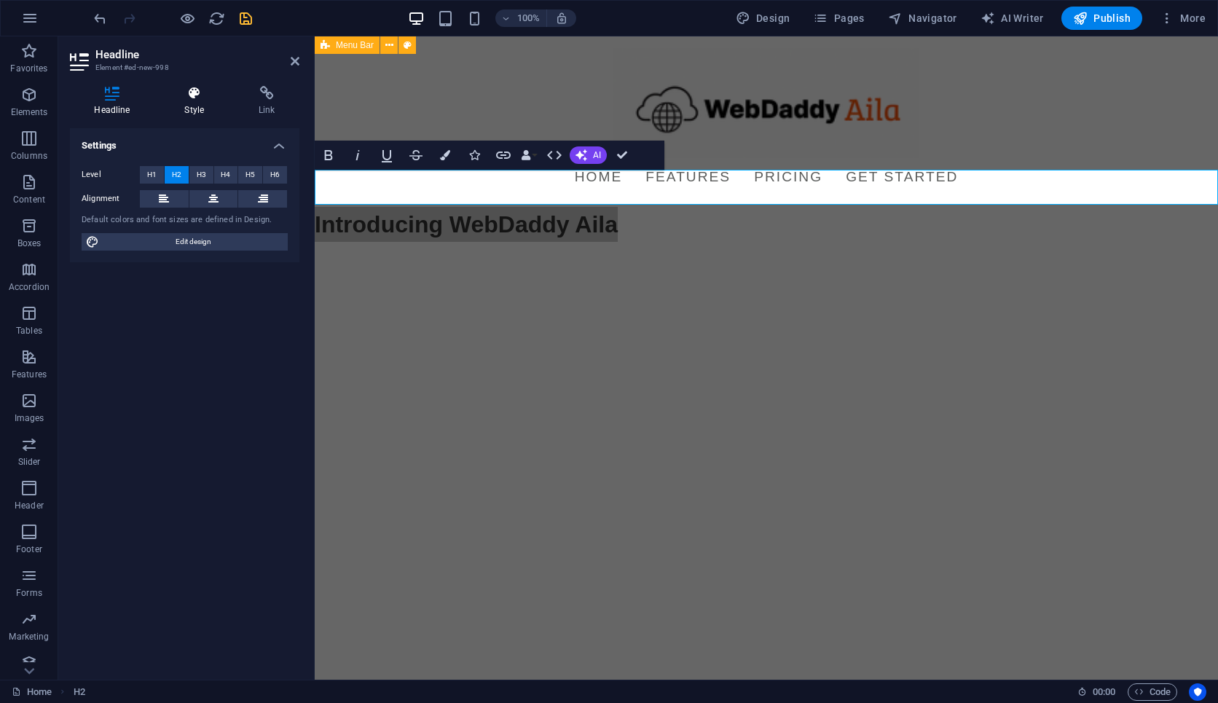
click at [203, 97] on icon at bounding box center [194, 93] width 68 height 15
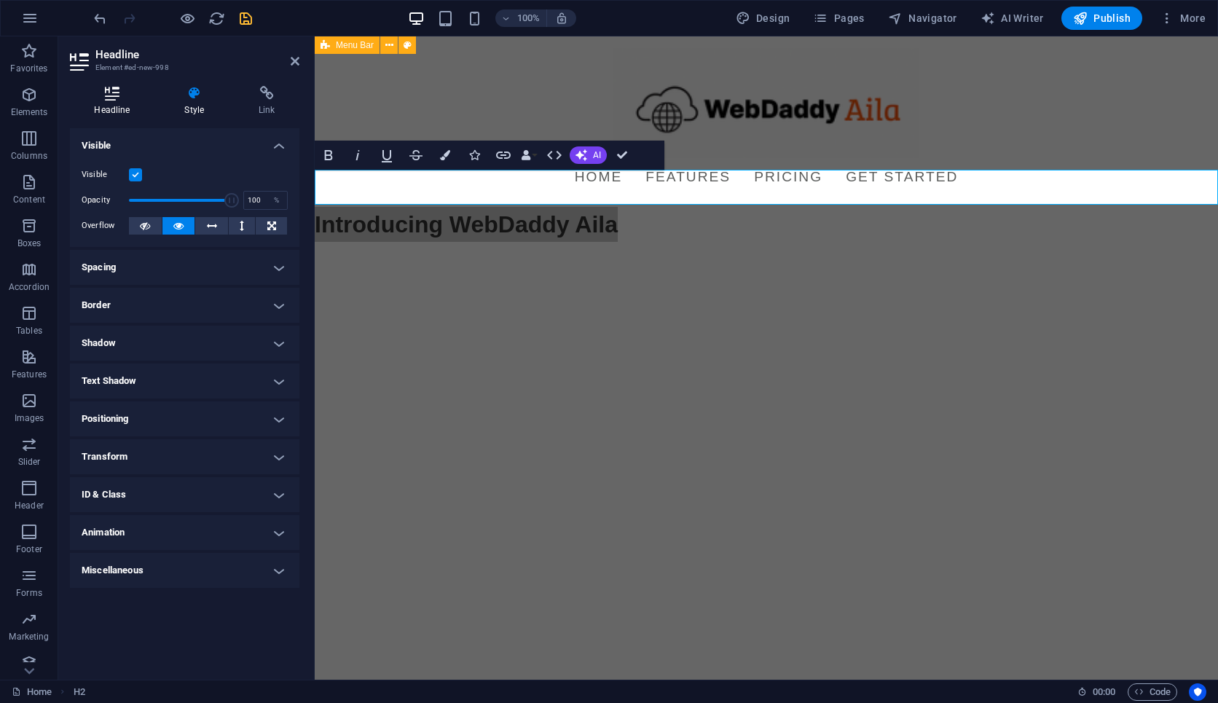
click at [127, 103] on h4 "Headline" at bounding box center [115, 101] width 90 height 31
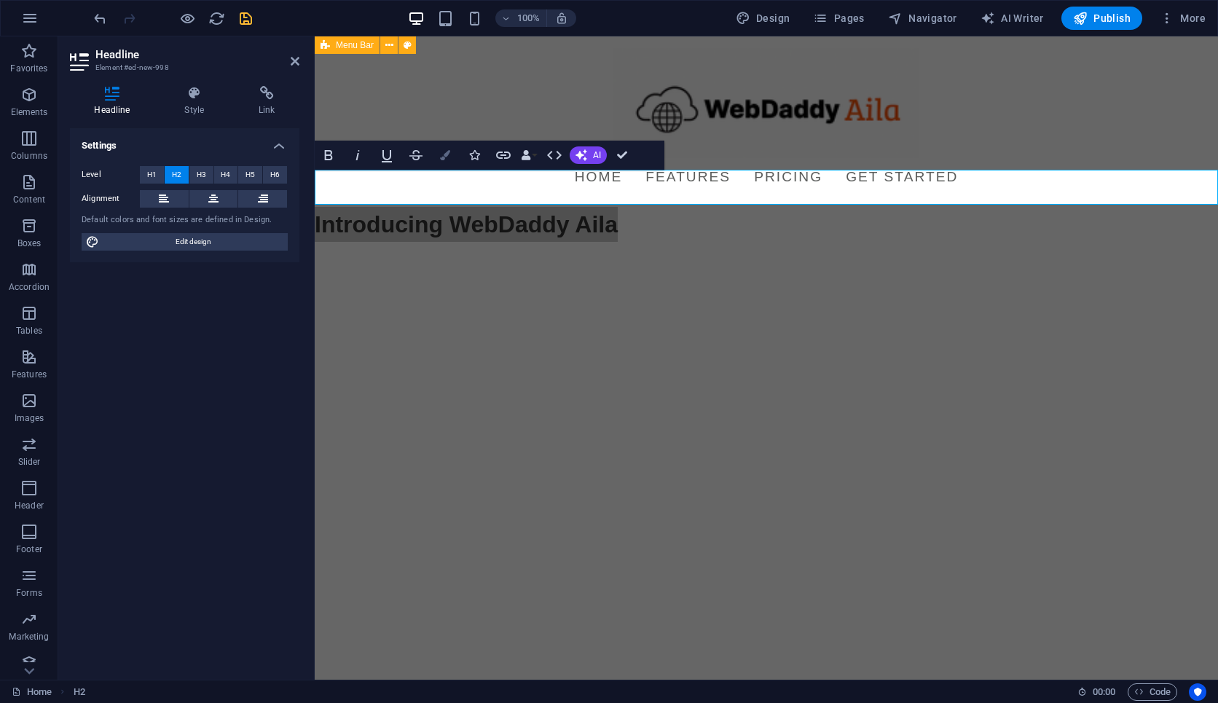
click at [442, 157] on icon "button" at bounding box center [445, 155] width 10 height 10
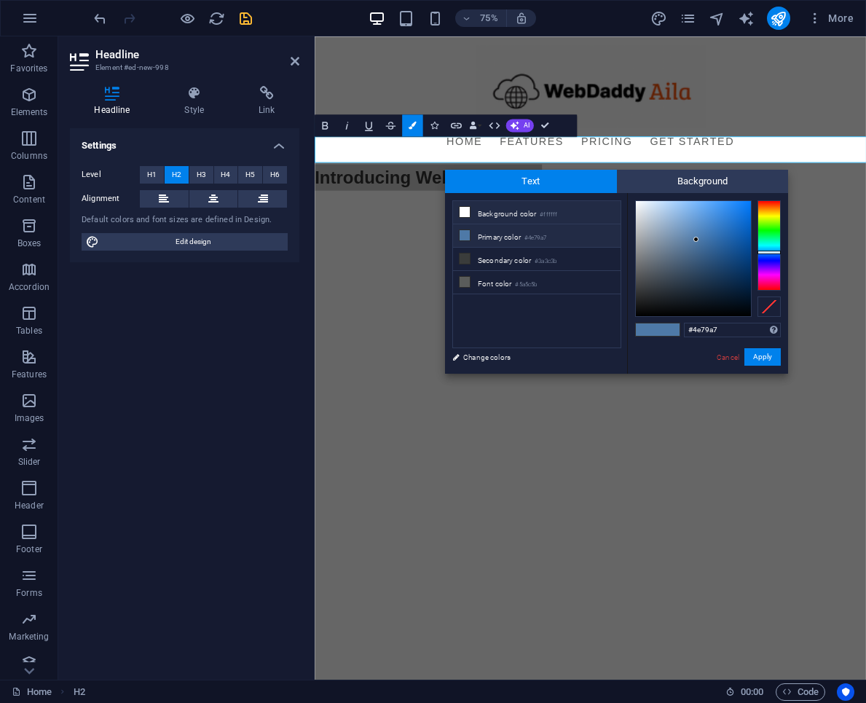
click at [466, 214] on icon at bounding box center [465, 212] width 10 height 10
type input "#ffffff"
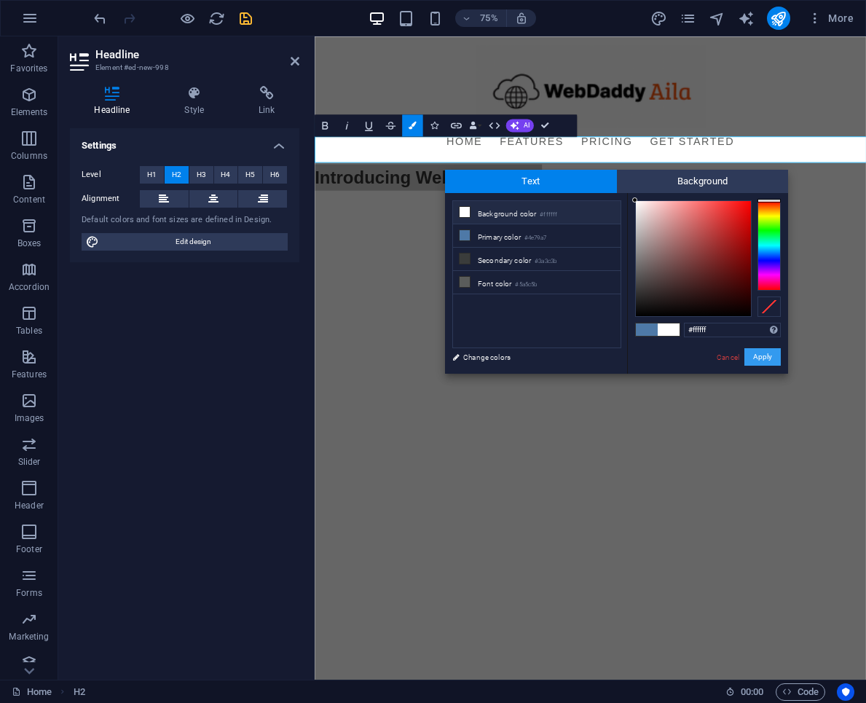
click at [765, 358] on button "Apply" at bounding box center [763, 356] width 36 height 17
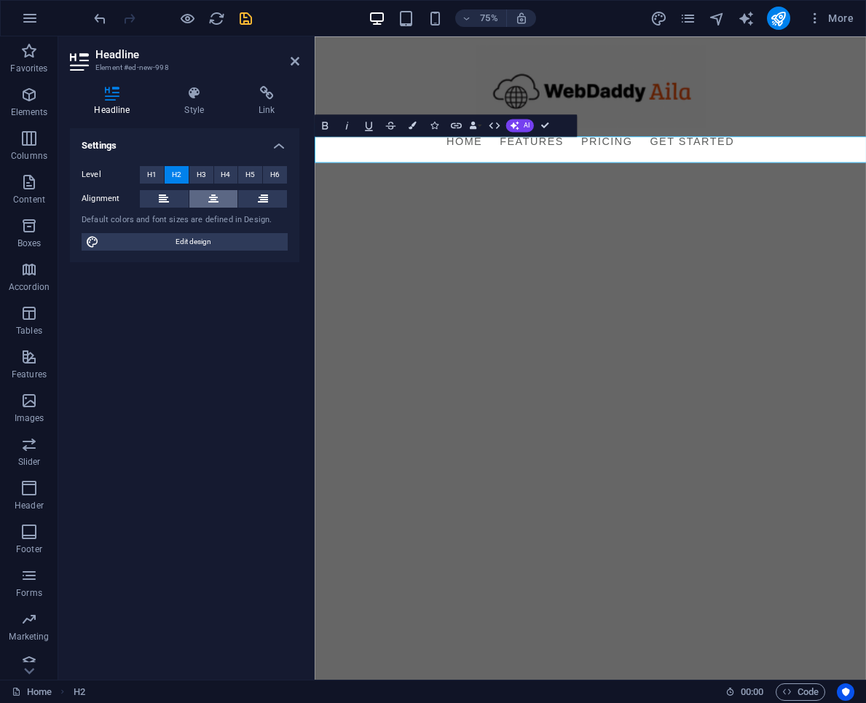
click at [221, 195] on button at bounding box center [213, 198] width 49 height 17
click at [654, 242] on html "Skip to main content Menu Home Features Pricing Get Started Introducing WebDadd…" at bounding box center [682, 138] width 735 height 205
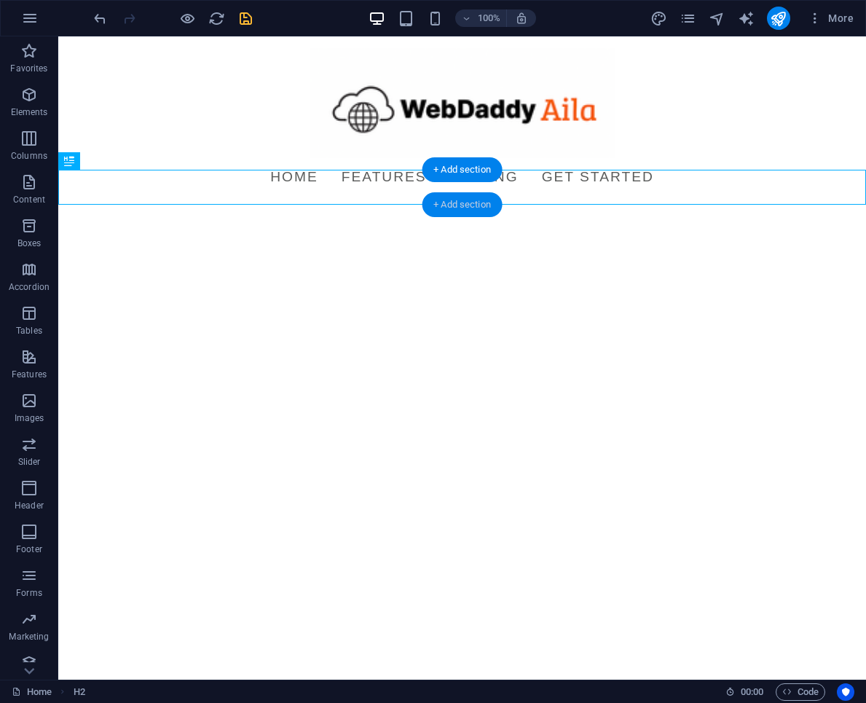
click at [464, 209] on div "+ Add section" at bounding box center [462, 204] width 81 height 25
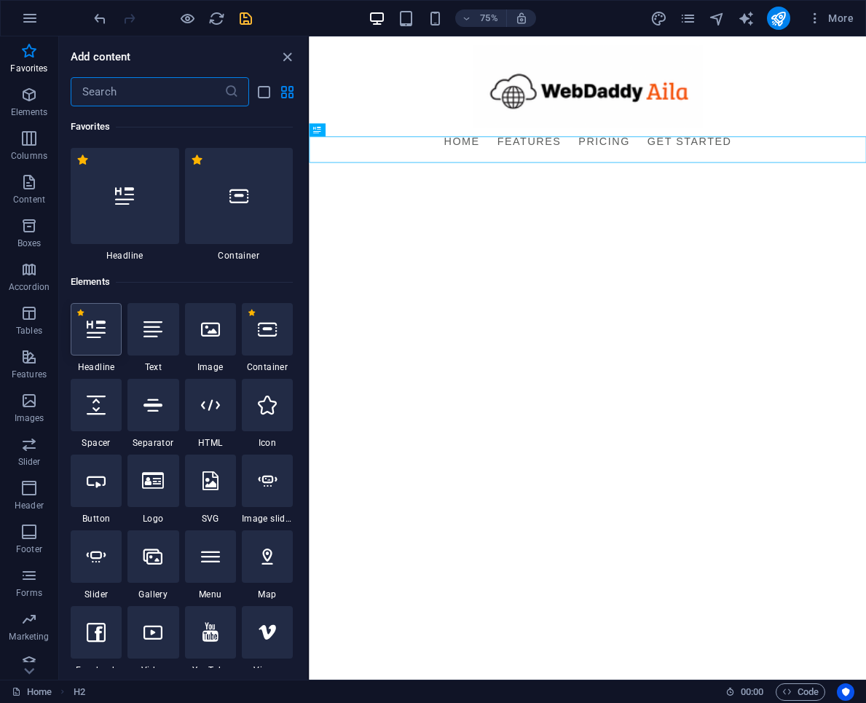
click at [107, 336] on div at bounding box center [96, 329] width 51 height 52
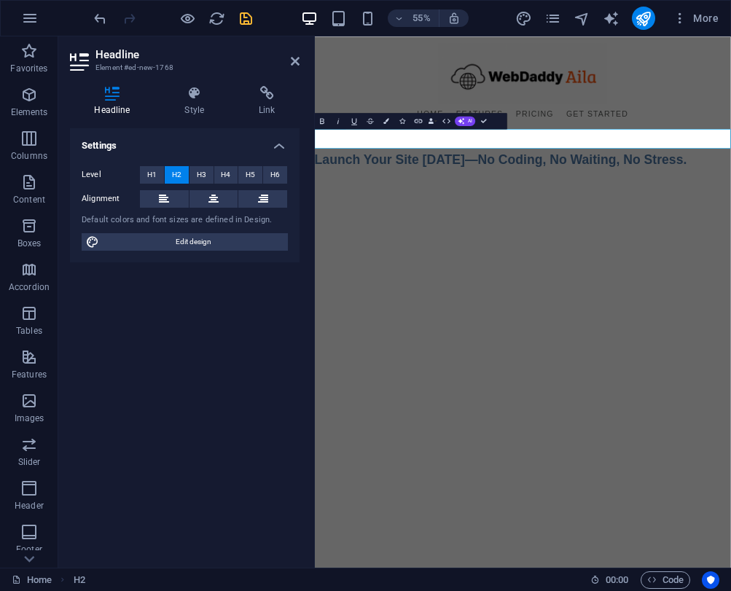
click at [417, 242] on h2 "Launch Your Site Today—No Coding, No Waiting, No Stress." at bounding box center [693, 259] width 756 height 35
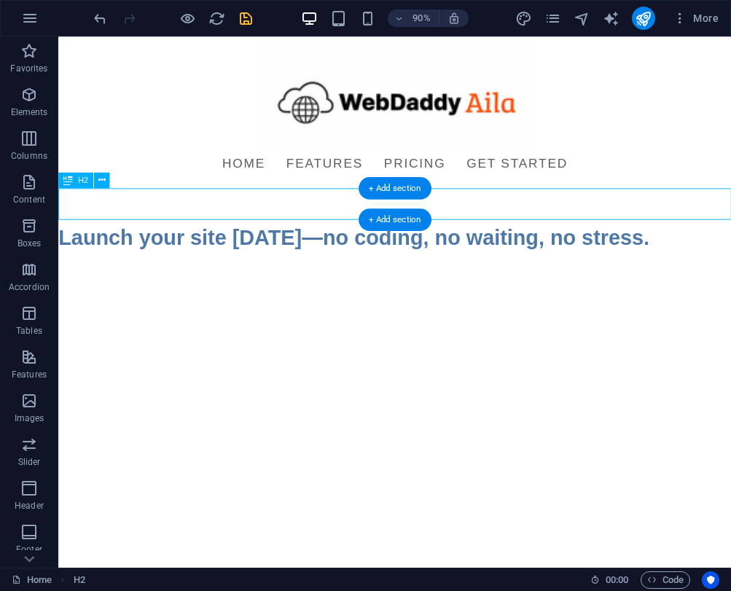
click at [490, 242] on div "Launch your site [DATE]—no coding, no waiting, no stress." at bounding box center [432, 259] width 748 height 35
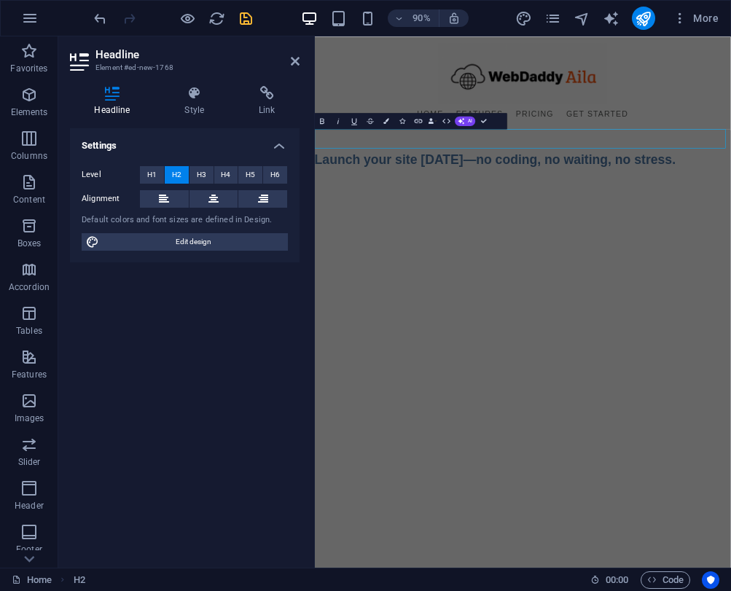
click at [556, 277] on html "Skip to main content Menu Home Features Pricing Get Started Introducing WebDadd…" at bounding box center [693, 156] width 756 height 240
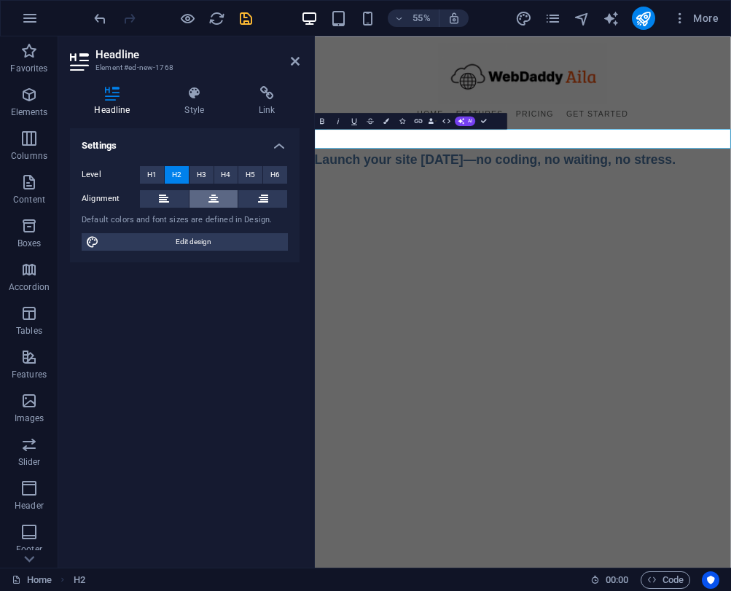
click at [226, 195] on button at bounding box center [213, 198] width 49 height 17
click at [490, 242] on h2 "Launch your site [DATE]—no coding, no waiting, no stress." at bounding box center [693, 259] width 756 height 35
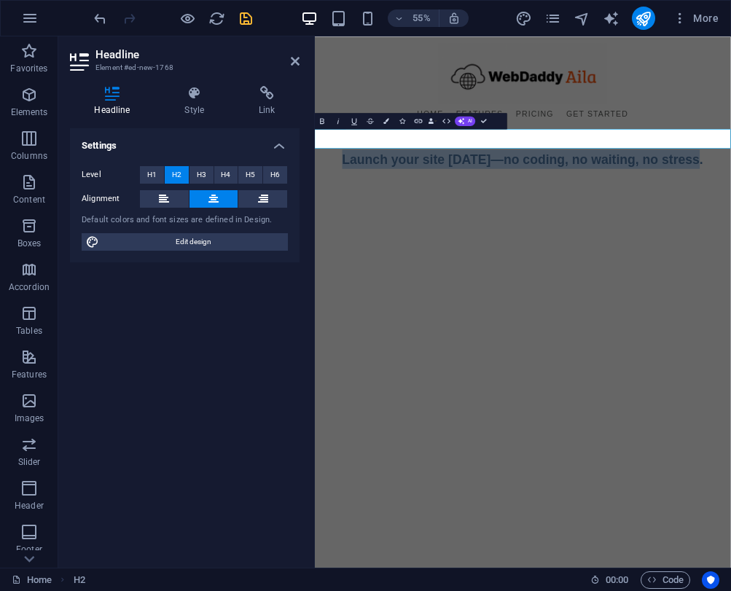
click at [490, 242] on h2 "Launch your site [DATE]—no coding, no waiting, no stress." at bounding box center [693, 259] width 756 height 35
click at [385, 122] on icon "button" at bounding box center [387, 121] width 6 height 6
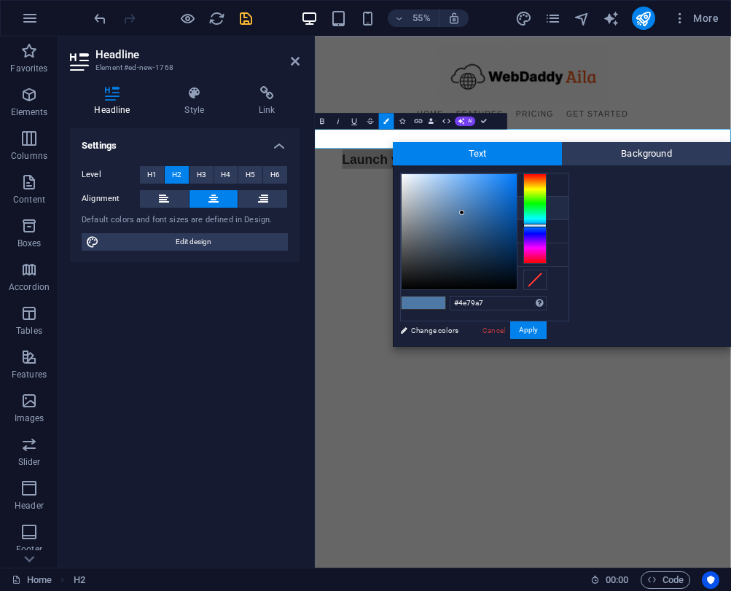
click at [440, 329] on div "#4e79a7 Supported formats #0852ed rgb(8, 82, 237) rgba(8, 82, 237, 90%) hsv(221…" at bounding box center [473, 362] width 161 height 392
click at [403, 177] on div at bounding box center [458, 231] width 115 height 115
click at [399, 176] on div "#f2f4f7 Supported formats #0852ed rgb(8, 82, 237) rgba(8, 82, 237, 90%) hsv(221…" at bounding box center [473, 362] width 161 height 392
click at [439, 303] on span at bounding box center [434, 303] width 22 height 12
click at [490, 327] on link "Cancel" at bounding box center [494, 330] width 26 height 11
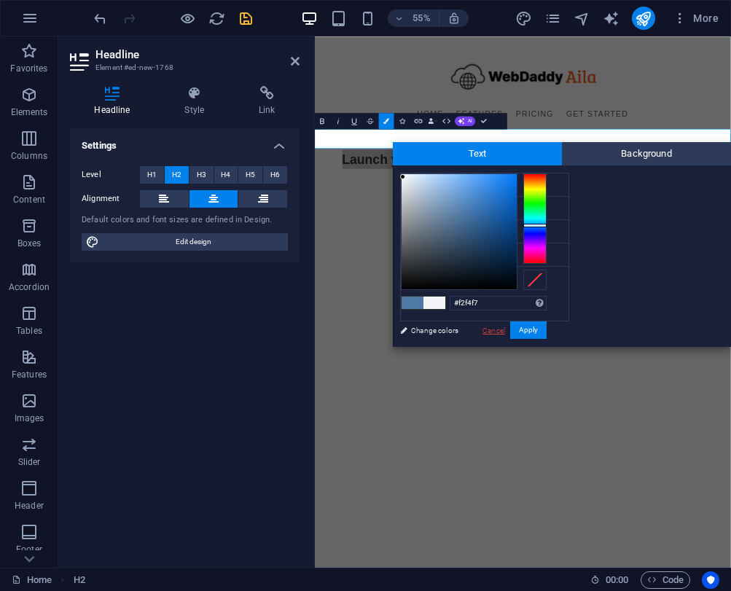
type input "#4e79a7"
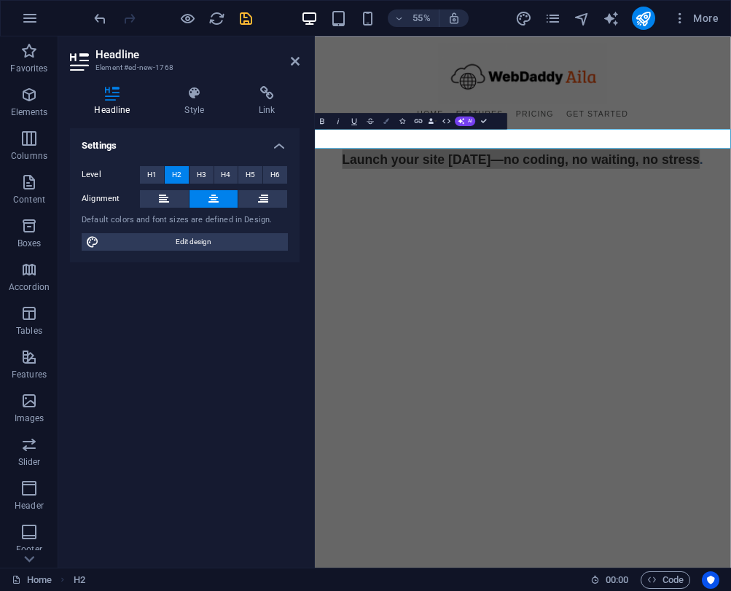
click at [386, 122] on icon "button" at bounding box center [387, 121] width 6 height 6
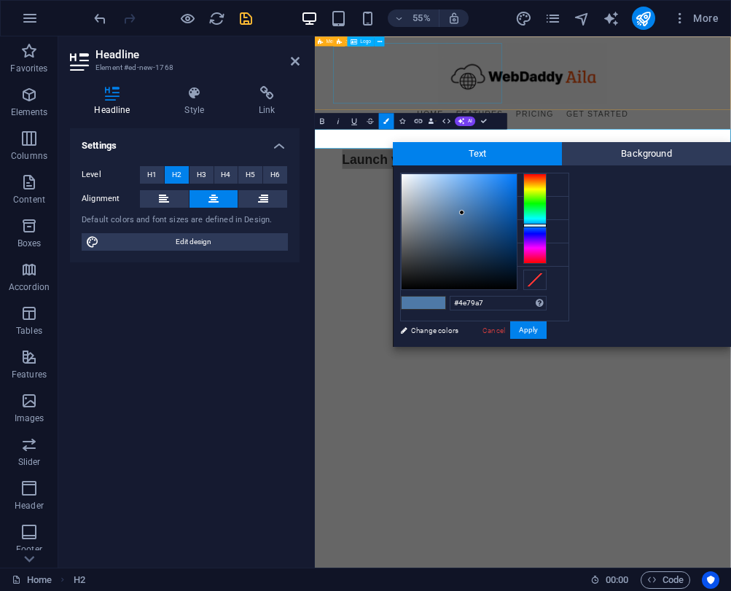
click at [509, 154] on div at bounding box center [693, 103] width 688 height 110
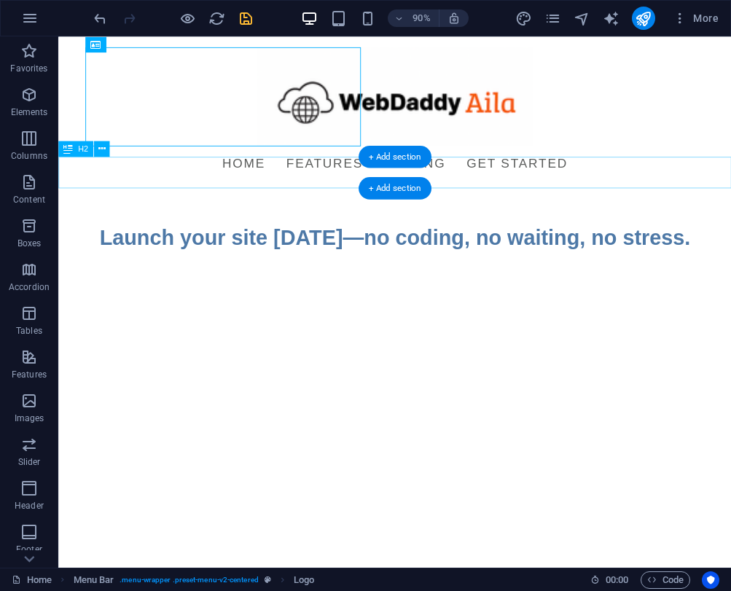
click at [501, 207] on div "Introducing WebDaddy Aila" at bounding box center [432, 224] width 748 height 35
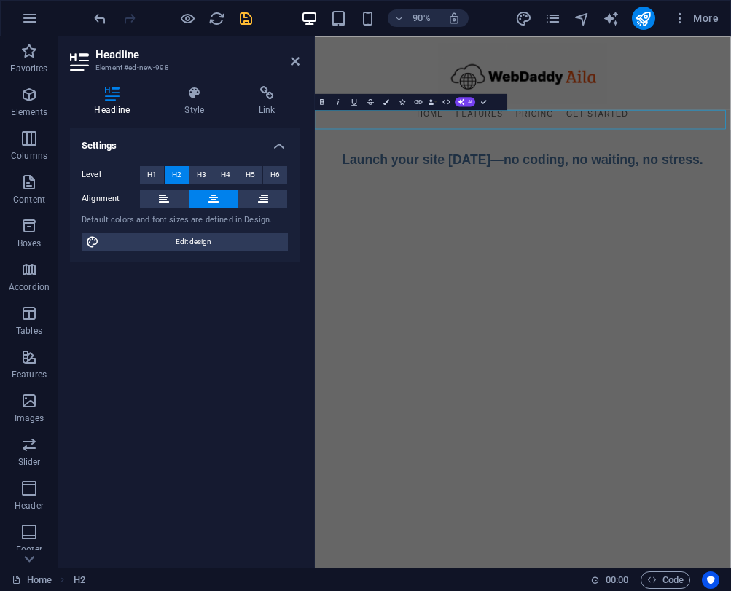
click at [573, 277] on html "Skip to main content Menu Home Features Pricing Get Started Introducing WebDadd…" at bounding box center [693, 156] width 756 height 240
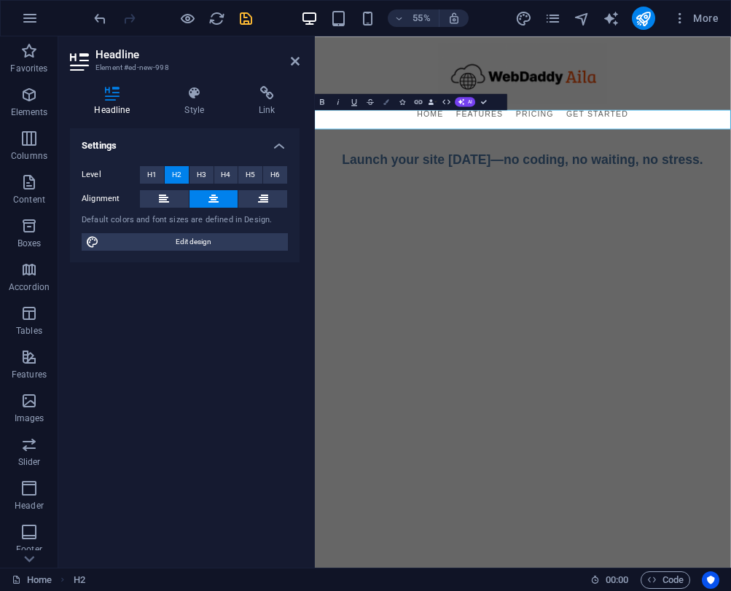
click at [384, 103] on icon "button" at bounding box center [387, 102] width 6 height 6
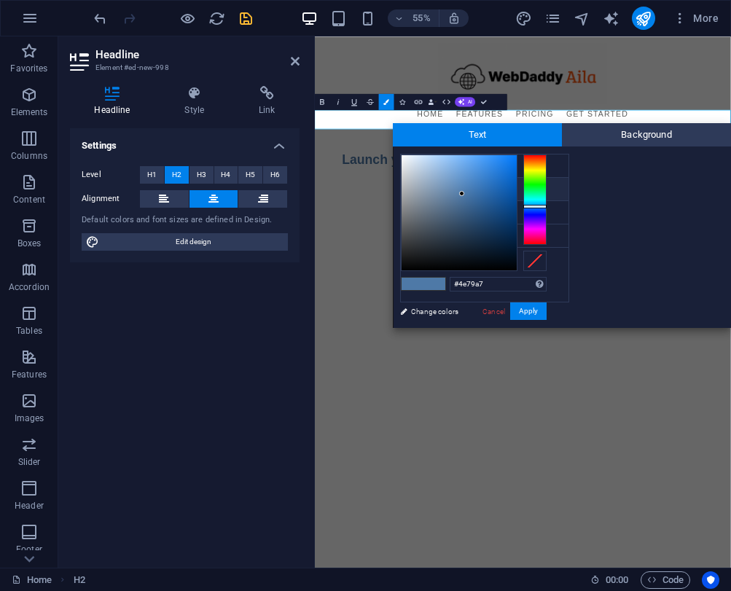
click at [670, 211] on span "Introducing WebDaddy Aila" at bounding box center [692, 224] width 303 height 26
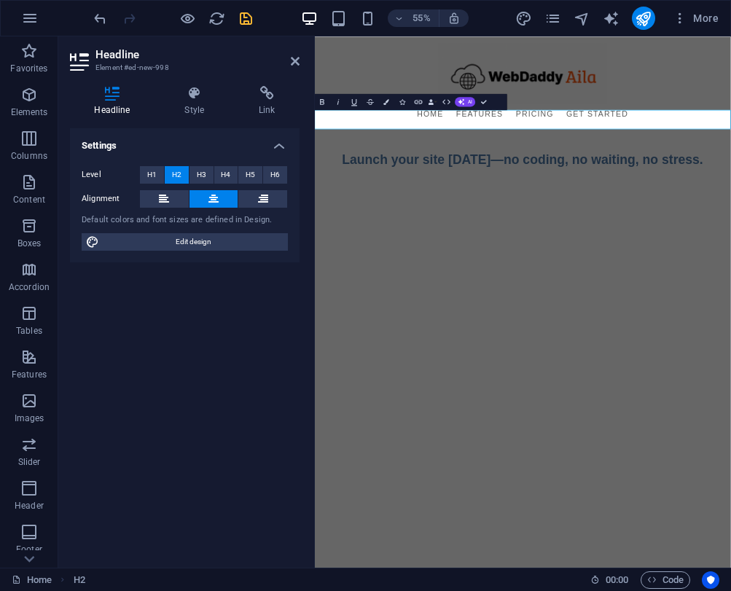
click at [670, 211] on span "Introducing WebDaddy Aila" at bounding box center [692, 224] width 303 height 26
click at [388, 104] on icon "button" at bounding box center [387, 102] width 6 height 6
type input "#ffffff"
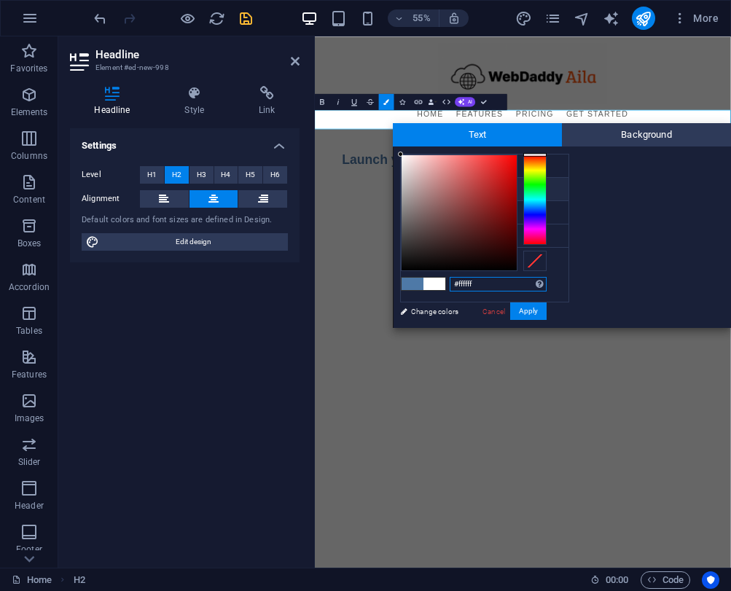
drag, startPoint x: 477, startPoint y: 282, endPoint x: 456, endPoint y: 283, distance: 21.1
click at [456, 283] on input "#ffffff" at bounding box center [498, 284] width 97 height 15
click at [567, 74] on div at bounding box center [693, 103] width 688 height 110
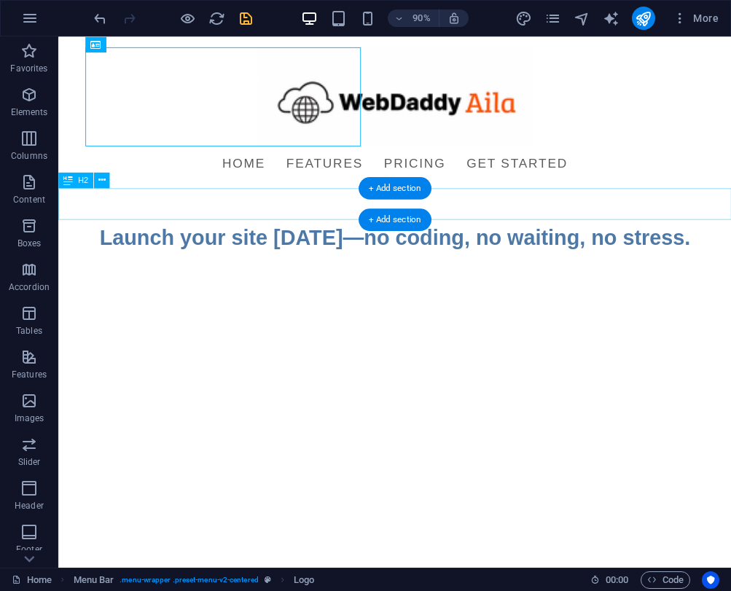
click at [493, 242] on div "Launch your site [DATE]—no coding, no waiting, no stress." at bounding box center [432, 259] width 748 height 35
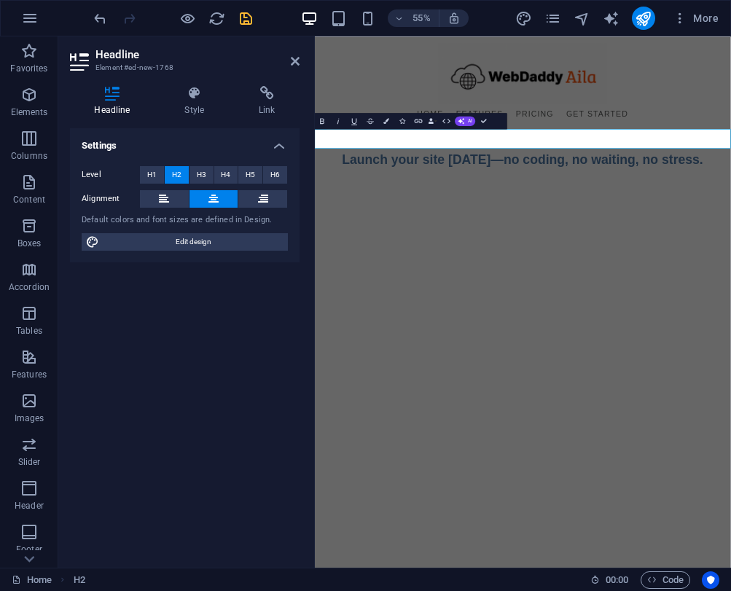
click at [560, 277] on html "Skip to main content Menu Home Features Pricing Get Started Introducing WebDadd…" at bounding box center [693, 156] width 756 height 240
click at [592, 242] on h2 "Launch your site [DATE]—no coding, no waiting, no stress." at bounding box center [693, 259] width 756 height 35
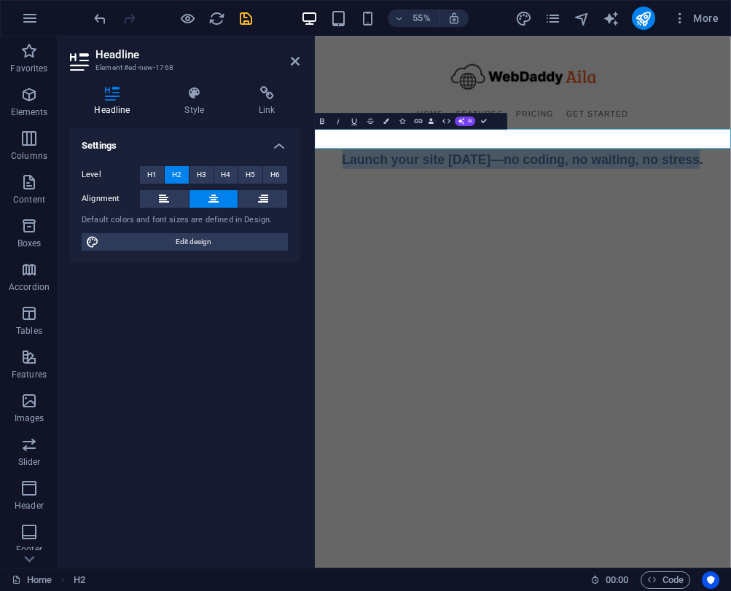
click at [592, 242] on h2 "Launch your site [DATE]—no coding, no waiting, no stress." at bounding box center [693, 259] width 756 height 35
click at [387, 122] on icon "button" at bounding box center [387, 121] width 6 height 6
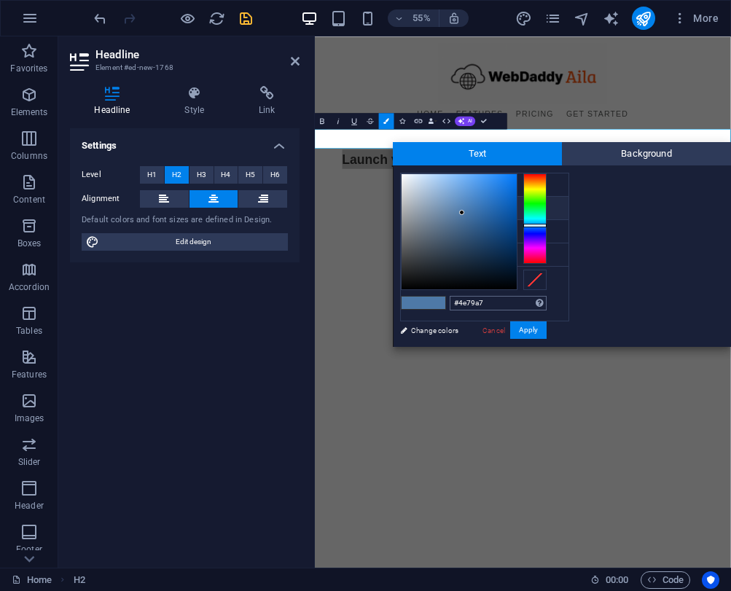
click at [490, 303] on input "#4e79a7" at bounding box center [498, 303] width 97 height 15
drag, startPoint x: 490, startPoint y: 303, endPoint x: 459, endPoint y: 303, distance: 30.6
click at [459, 303] on input "#4e79a7" at bounding box center [498, 303] width 97 height 15
type input "#ffffff"
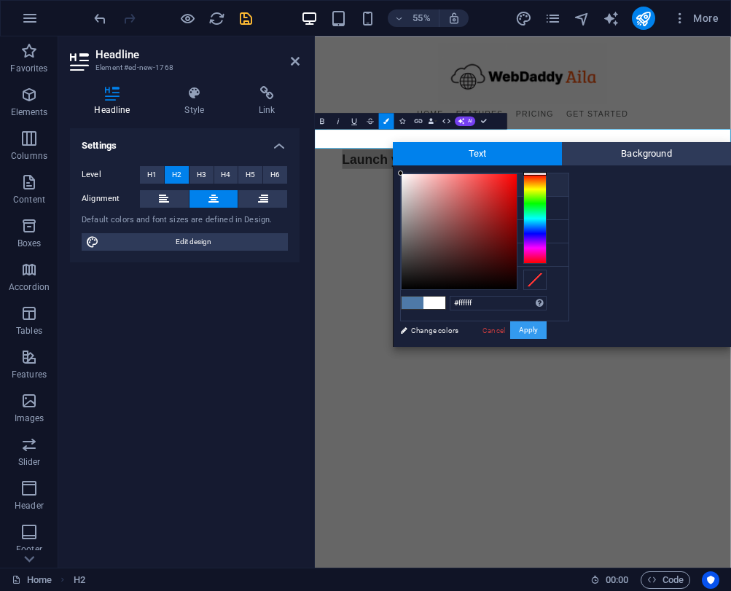
click at [529, 326] on button "Apply" at bounding box center [528, 329] width 36 height 17
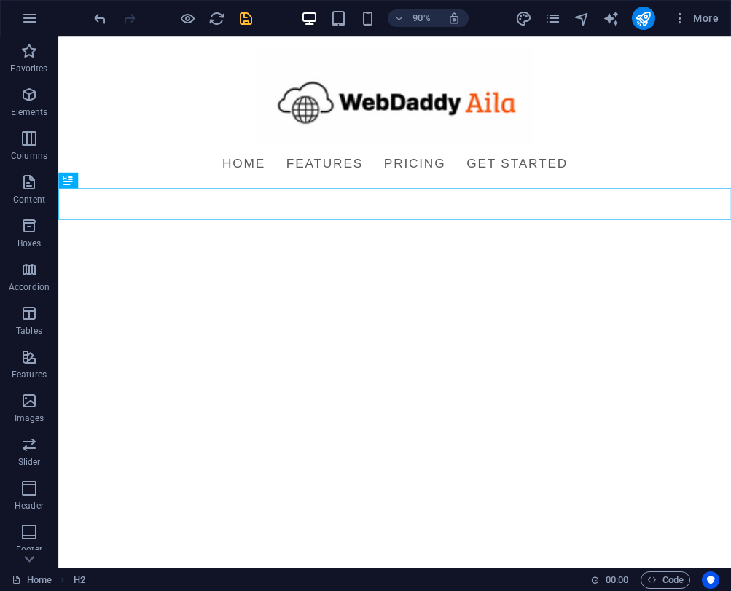
click at [508, 277] on html "Skip to main content Menu Home Features Pricing Get Started Introducing WebDadd…" at bounding box center [432, 156] width 748 height 240
click at [433, 254] on html "Skip to main content Menu Home Features Pricing Get Started Introducing WebDadd…" at bounding box center [432, 156] width 748 height 240
click at [370, 167] on div "+ Add section" at bounding box center [395, 156] width 73 height 23
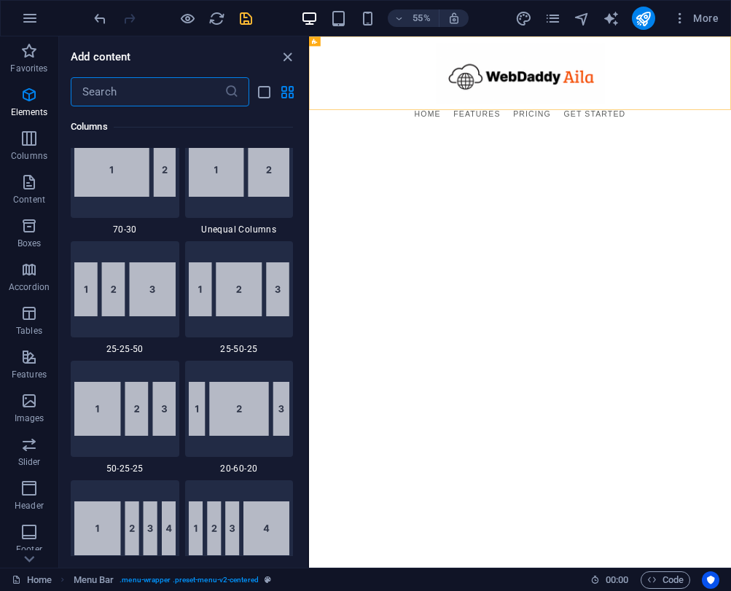
scroll to position [2550, 0]
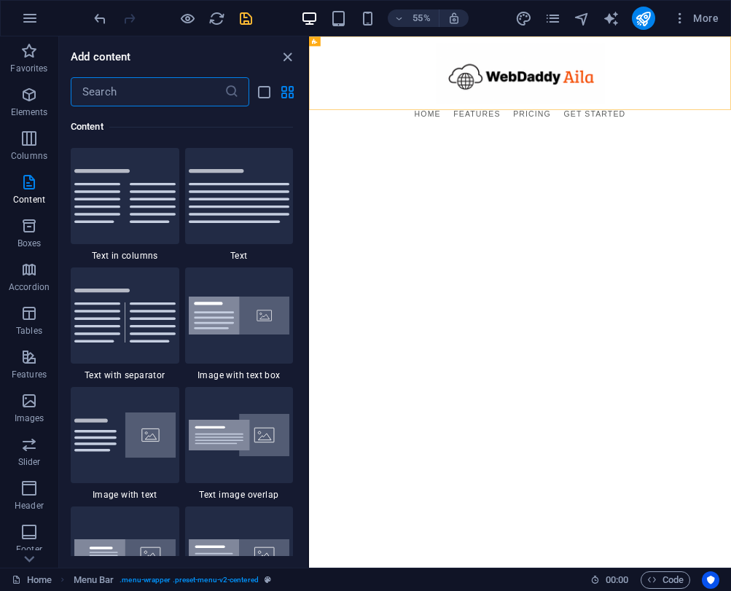
click at [427, 277] on html "Skip to main content Menu Home Features Pricing Get Started Introducing WebDadd…" at bounding box center [692, 156] width 767 height 240
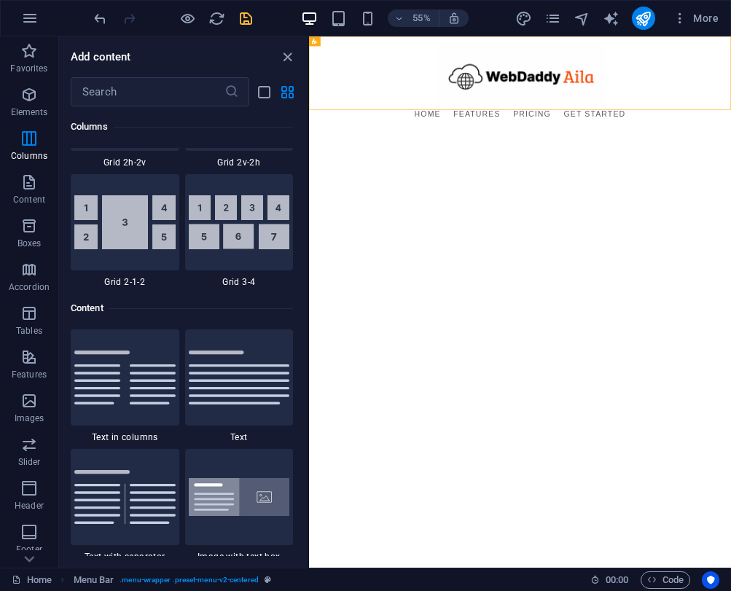
scroll to position [2367, 0]
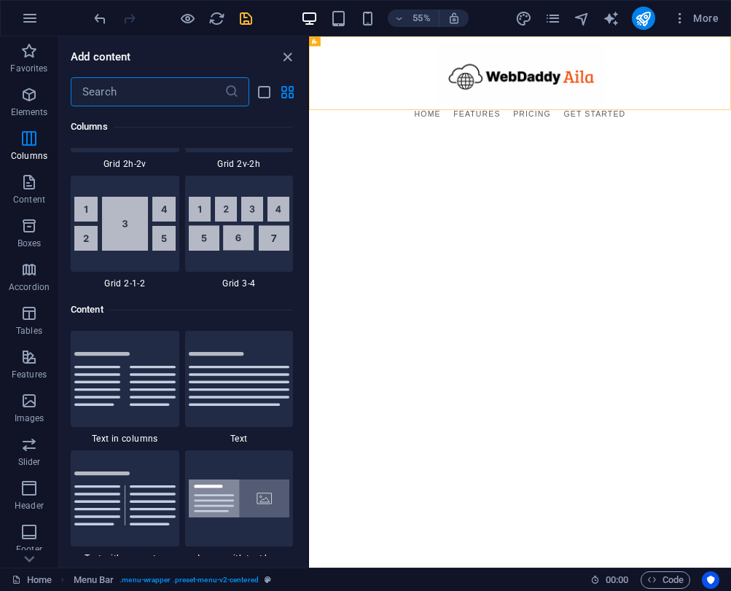
click at [133, 90] on input "text" at bounding box center [148, 91] width 154 height 29
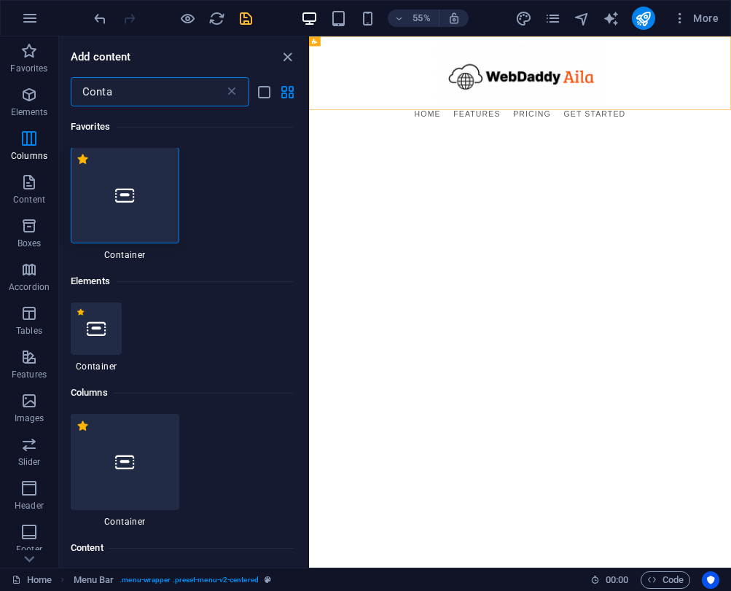
scroll to position [0, 0]
type input "Conta"
click at [102, 179] on div at bounding box center [125, 196] width 109 height 96
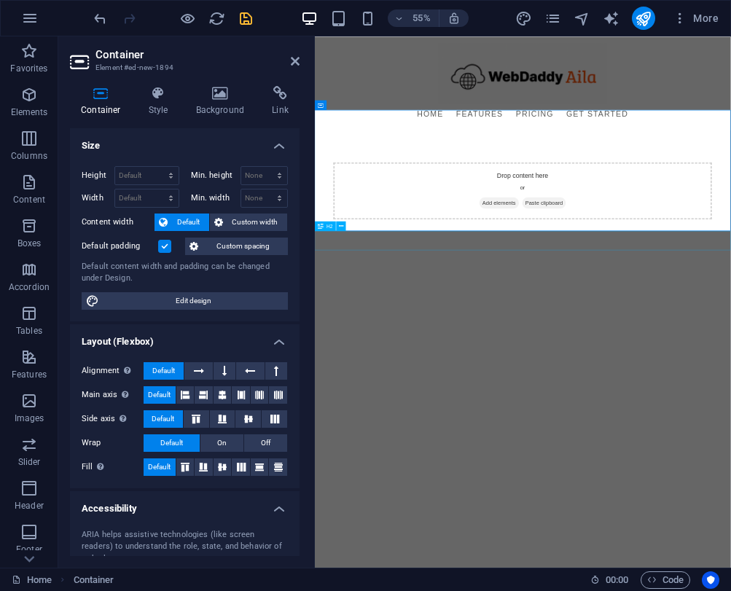
click at [440, 427] on div "Introducing WebDaddy Aila" at bounding box center [693, 444] width 756 height 35
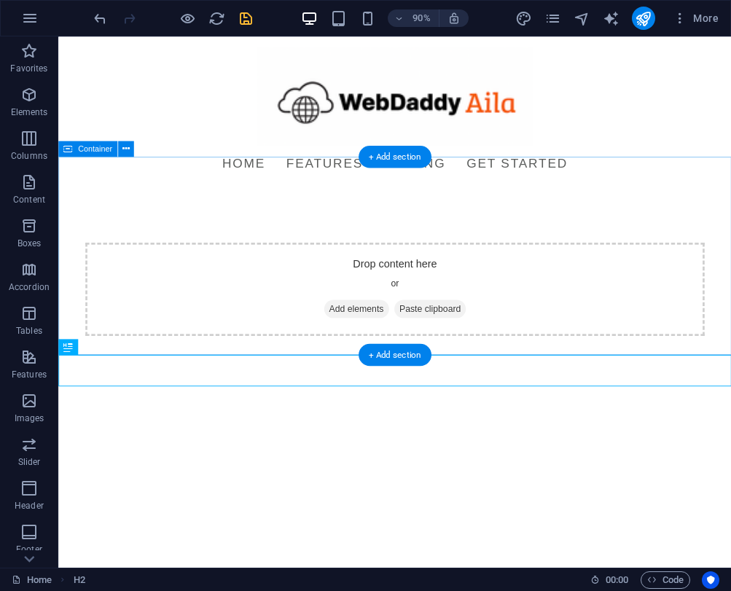
click at [353, 266] on div "Drop content here or Add elements Paste clipboard" at bounding box center [432, 316] width 688 height 103
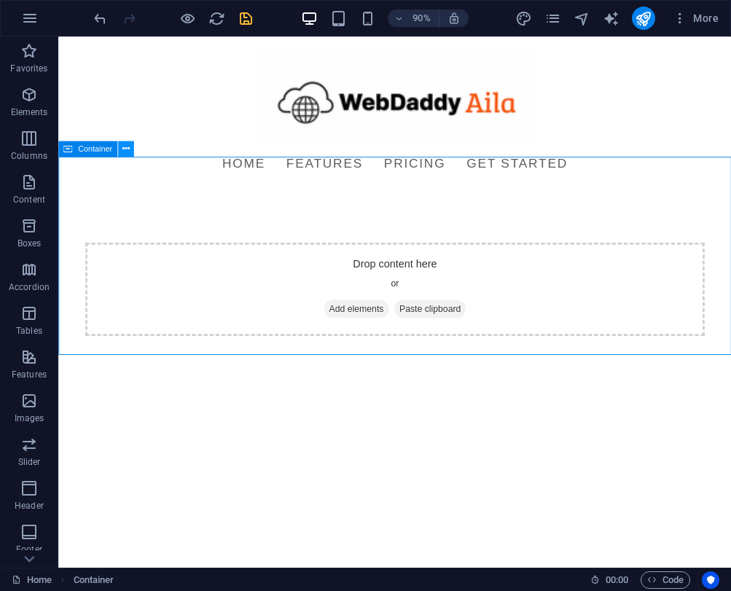
click at [125, 143] on icon at bounding box center [125, 148] width 7 height 14
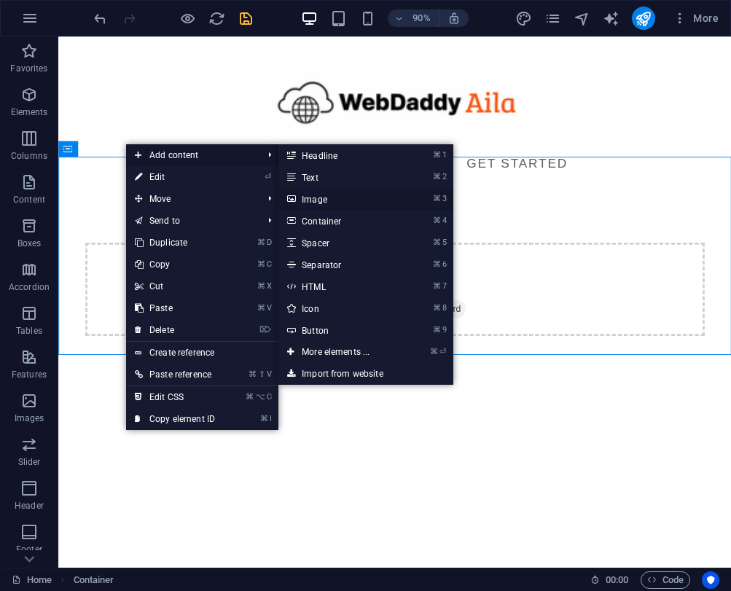
click at [318, 201] on link "⌘ 3 Image" at bounding box center [338, 199] width 120 height 22
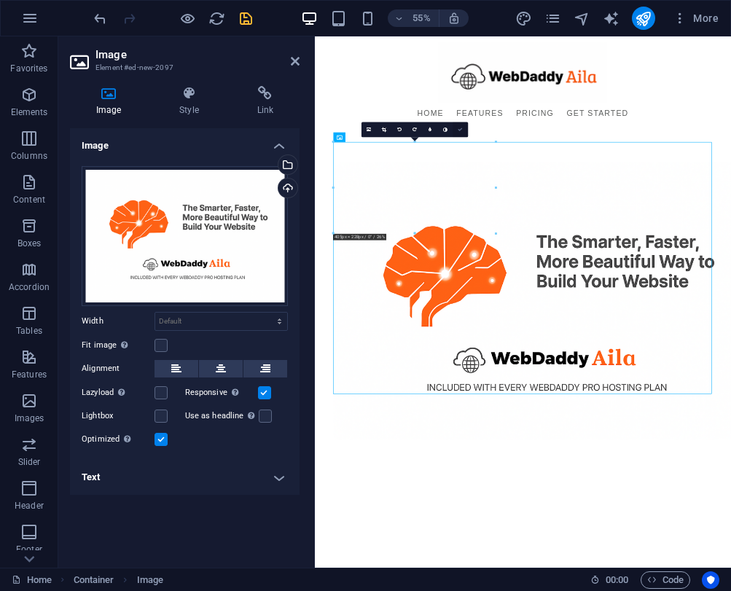
click at [460, 127] on icon at bounding box center [460, 129] width 5 height 5
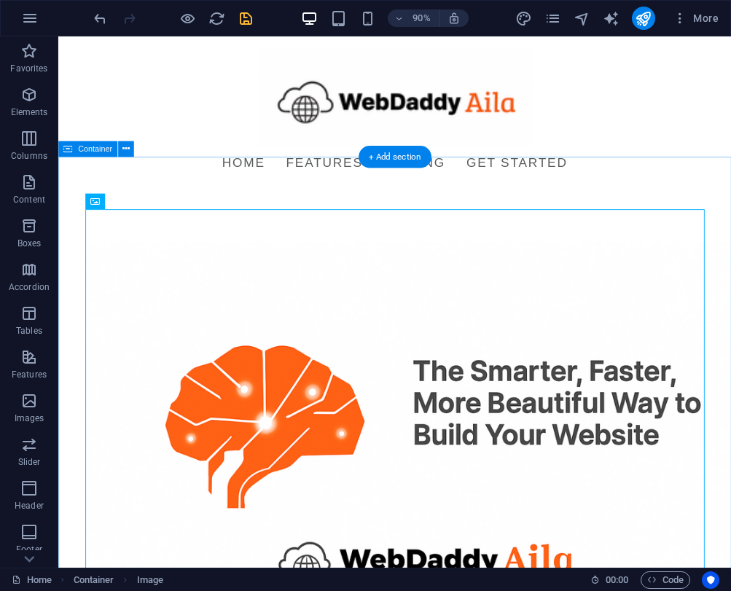
click at [273, 207] on div at bounding box center [432, 514] width 748 height 615
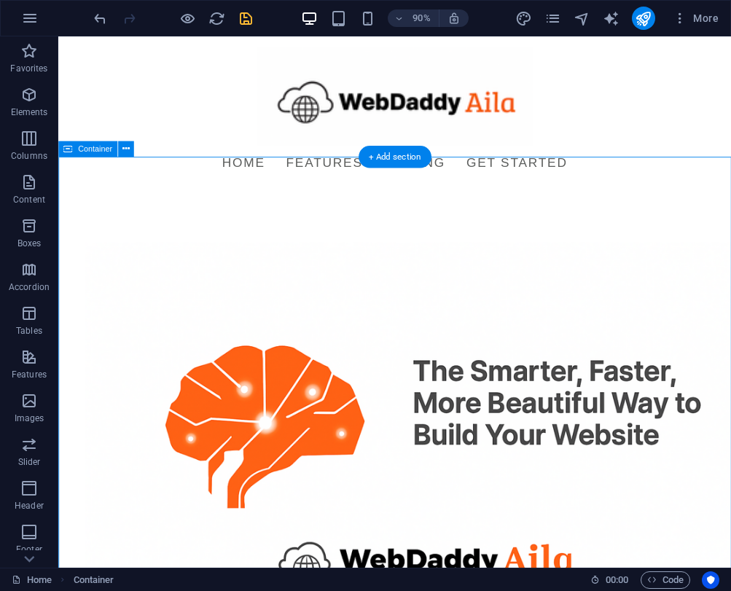
click at [273, 207] on div at bounding box center [432, 514] width 748 height 615
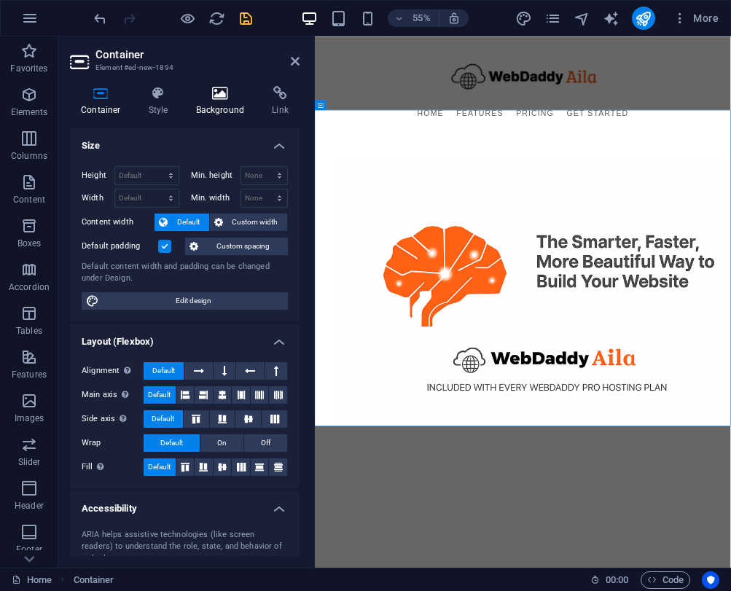
click at [223, 106] on h4 "Background" at bounding box center [223, 101] width 77 height 31
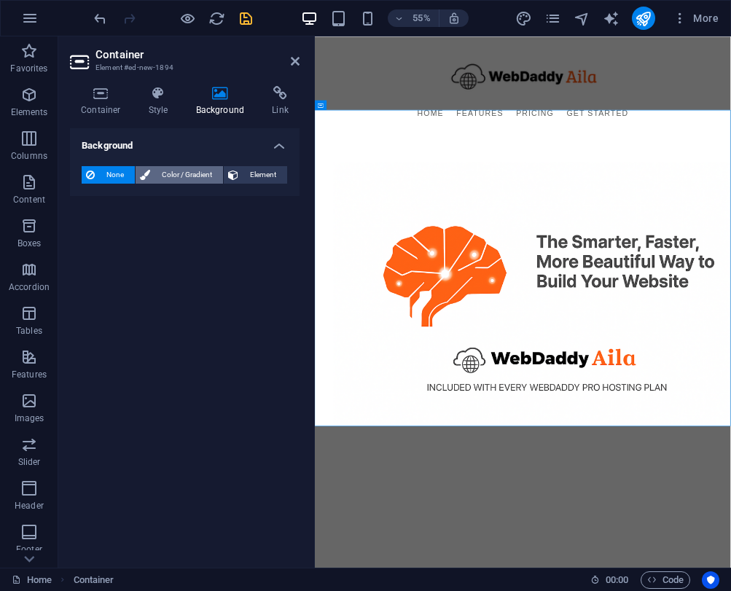
click at [203, 173] on span "Color / Gradient" at bounding box center [186, 174] width 64 height 17
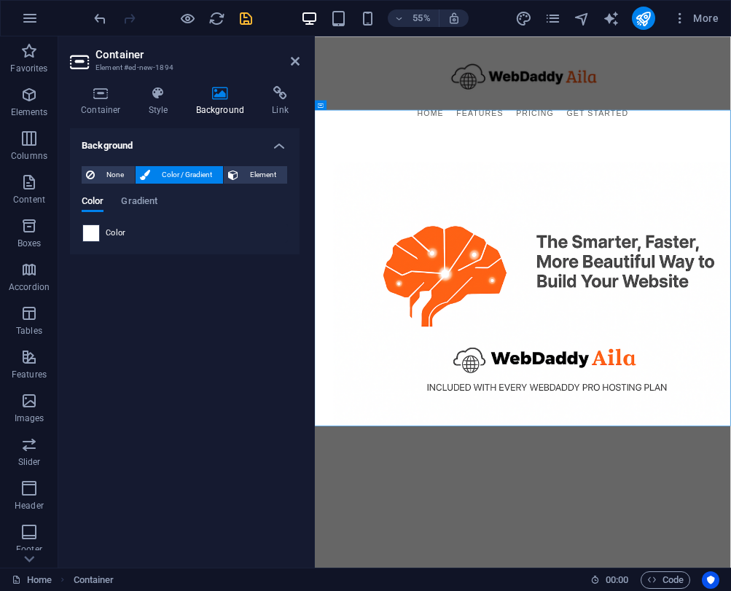
click at [89, 232] on span at bounding box center [91, 233] width 16 height 16
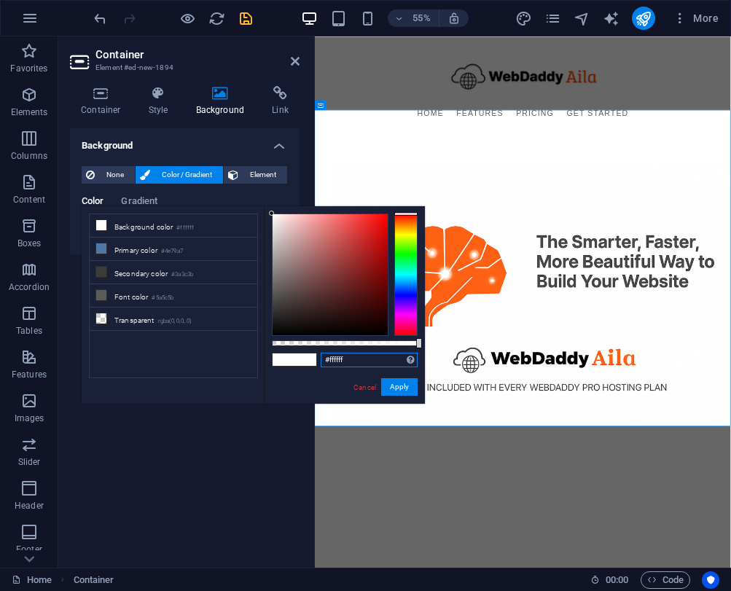
click at [357, 362] on input "#ffffff" at bounding box center [369, 360] width 97 height 15
drag, startPoint x: 364, startPoint y: 362, endPoint x: 328, endPoint y: 363, distance: 35.7
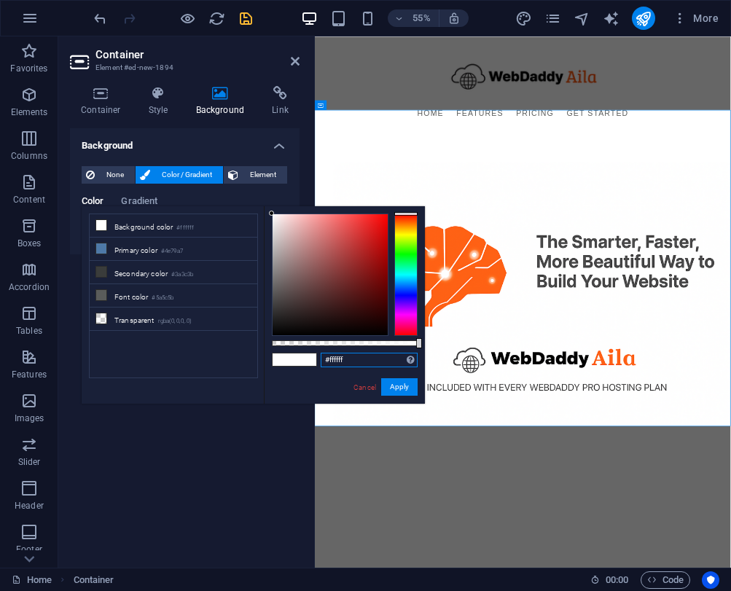
click at [328, 363] on input "#ffffff" at bounding box center [369, 360] width 97 height 15
paste input "F05A28"
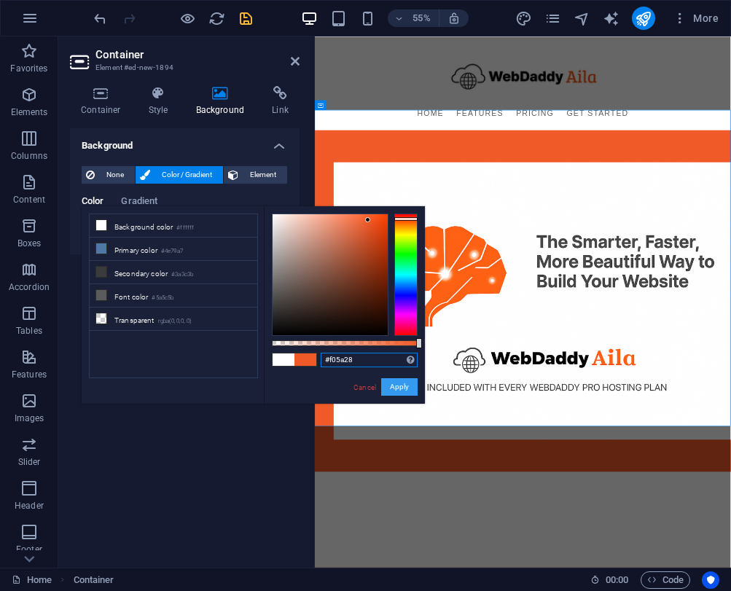
type input "#f05a28"
click at [416, 387] on button "Apply" at bounding box center [399, 386] width 36 height 17
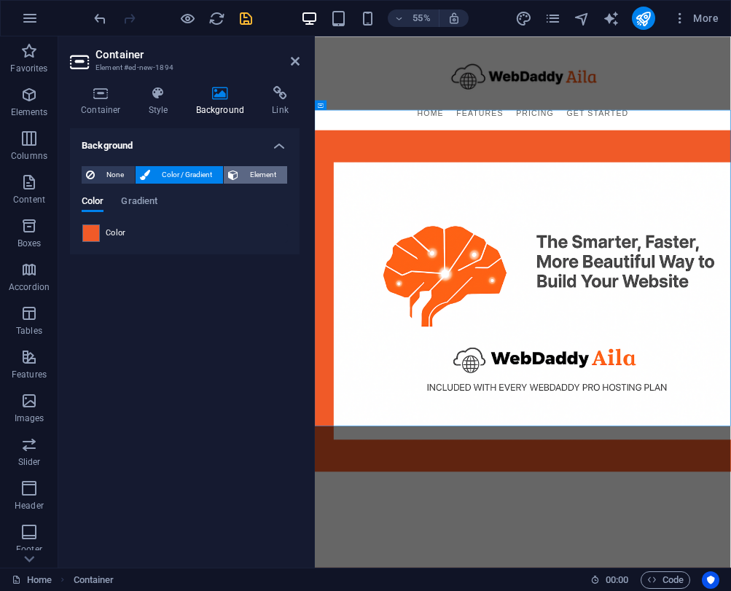
click at [270, 167] on span "Element" at bounding box center [263, 174] width 40 height 17
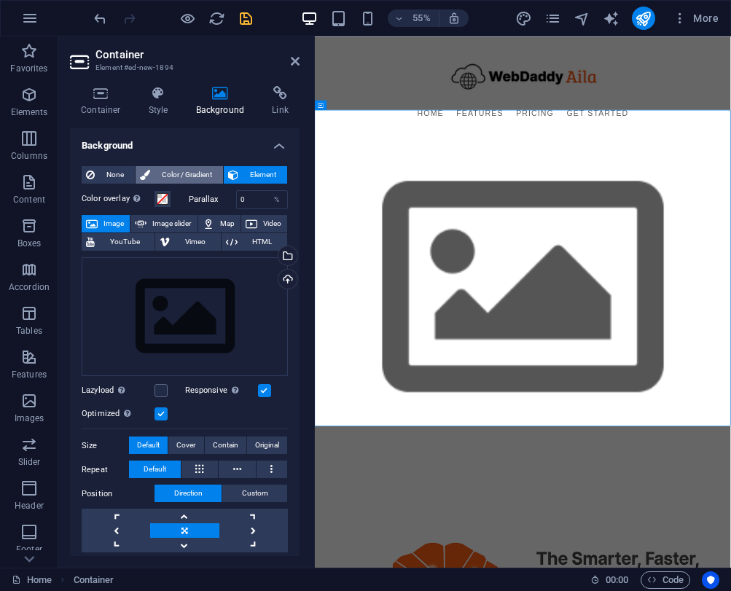
click at [199, 169] on span "Color / Gradient" at bounding box center [186, 174] width 64 height 17
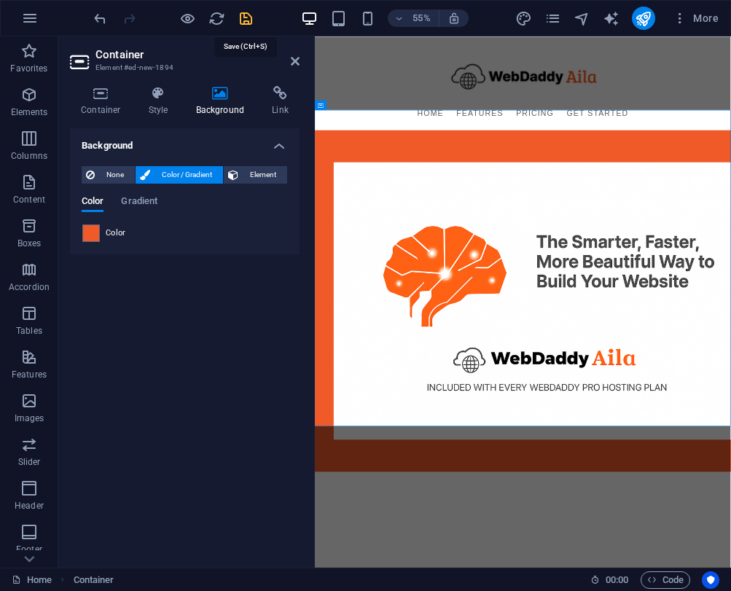
click at [245, 18] on icon "save" at bounding box center [246, 18] width 17 height 17
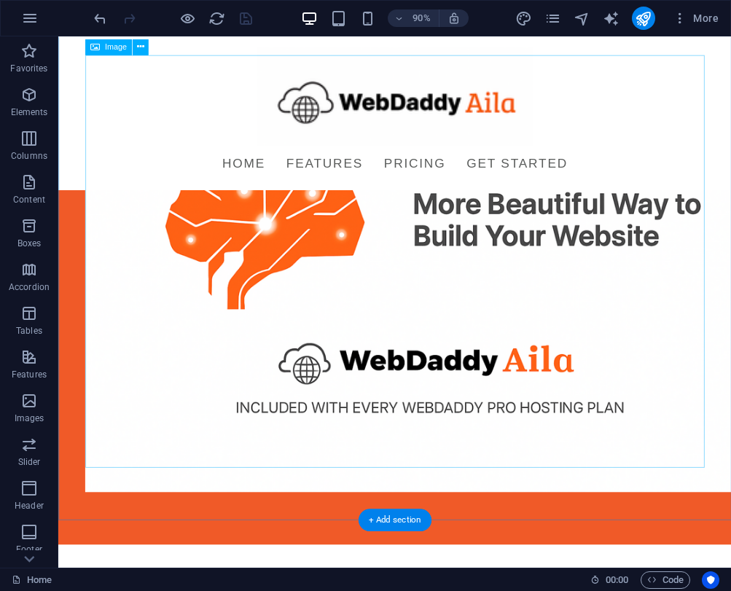
scroll to position [188, 0]
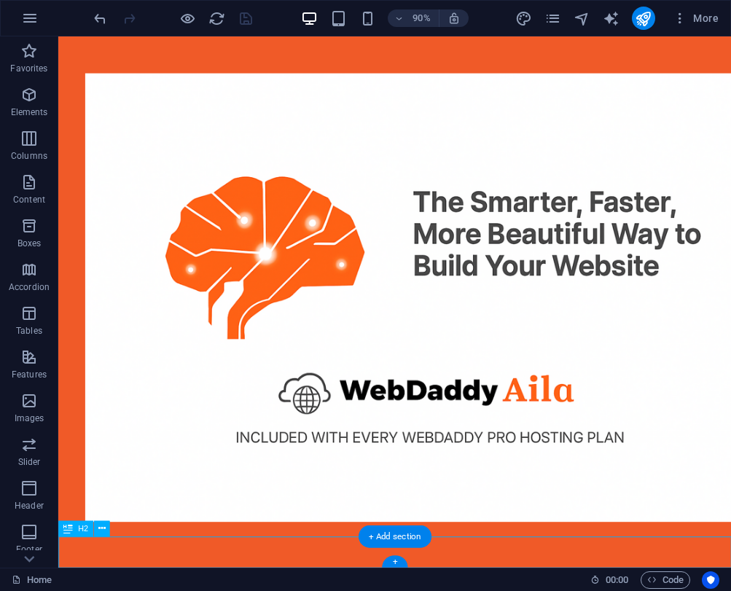
scroll to position [0, 0]
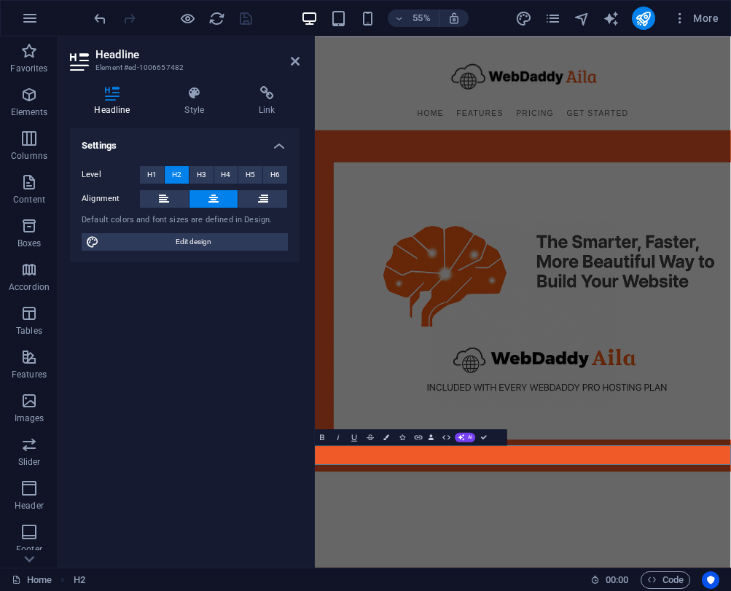
click at [388, 702] on html "Skip to main content Menu Home Features Pricing Get Started Introducing WebDadd…" at bounding box center [693, 466] width 756 height 861
click at [426, 702] on html "Skip to main content Menu Home Features Pricing Get Started Introducing WebDadd…" at bounding box center [693, 466] width 756 height 861
click at [844, 481] on figure at bounding box center [693, 517] width 688 height 504
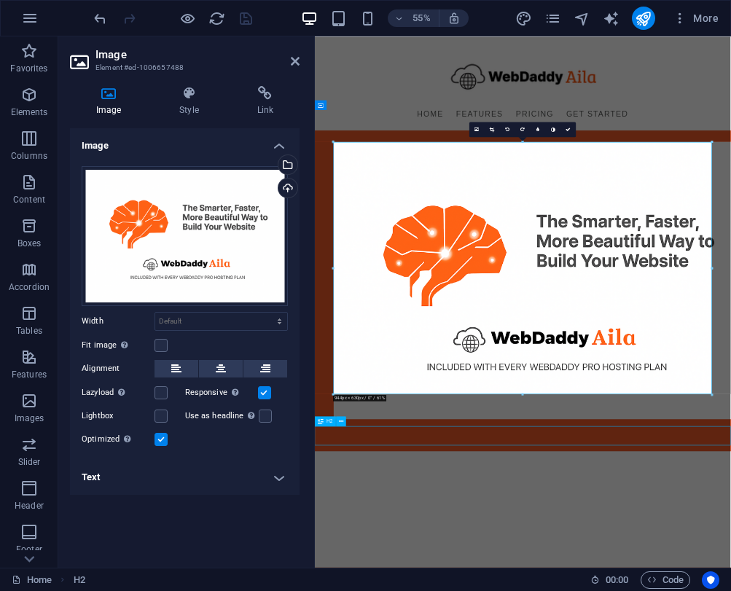
scroll to position [188, 0]
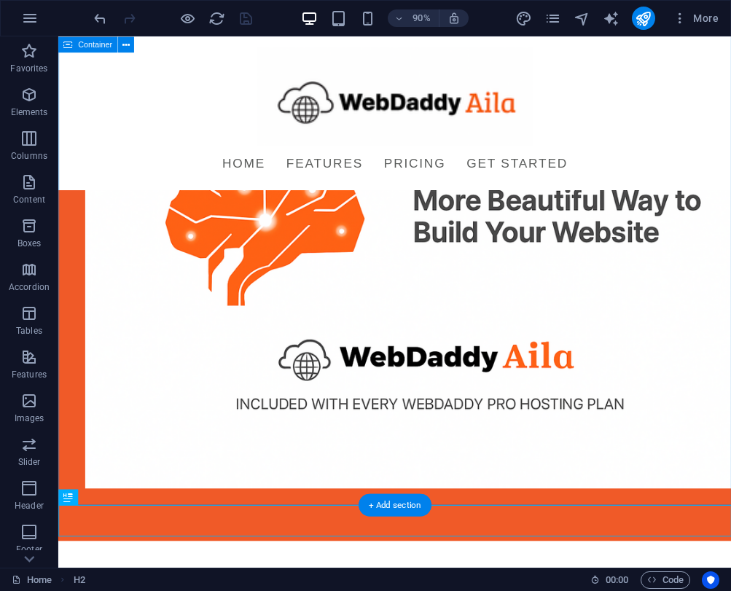
click at [495, 511] on div at bounding box center [432, 222] width 748 height 748
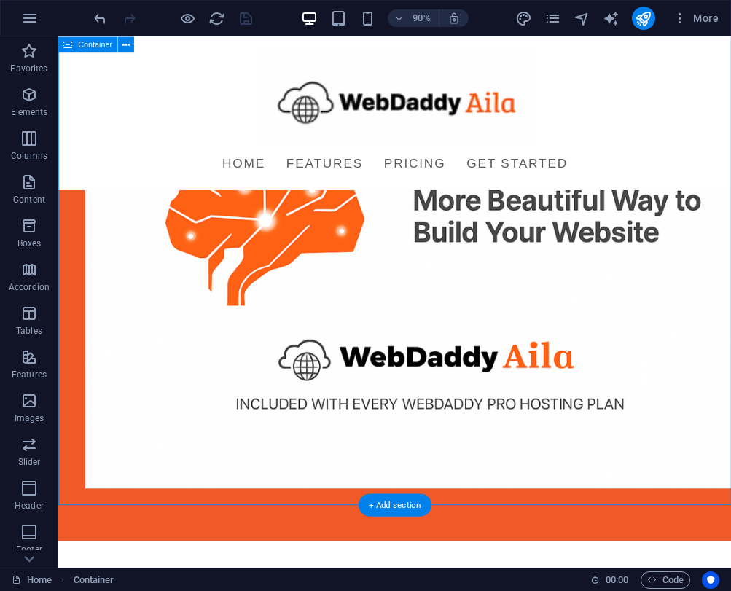
click at [495, 511] on div at bounding box center [432, 222] width 748 height 748
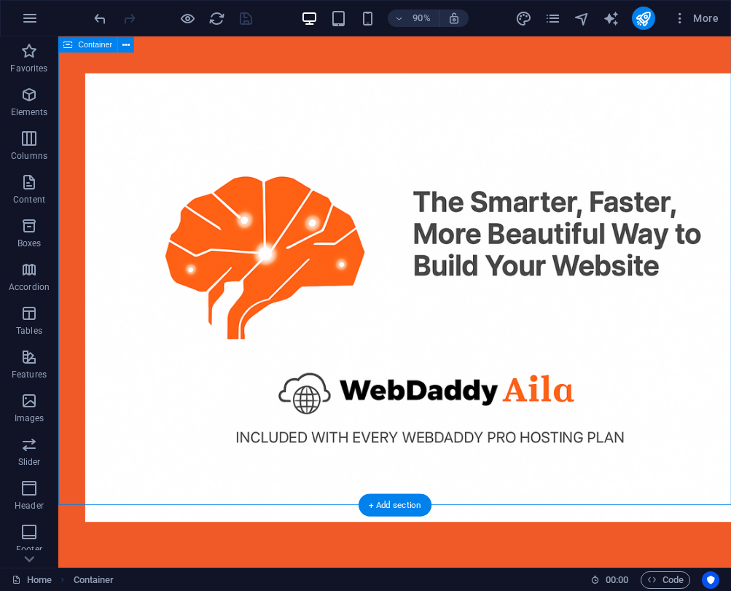
scroll to position [0, 0]
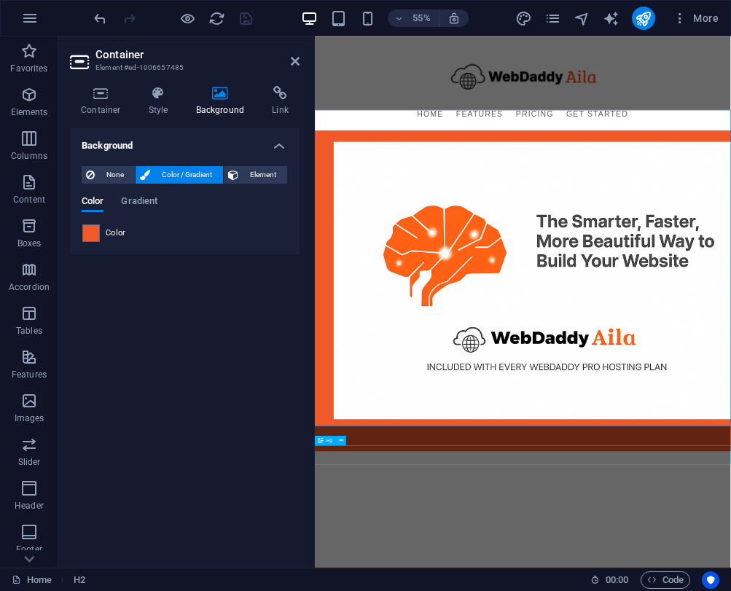
scroll to position [188, 0]
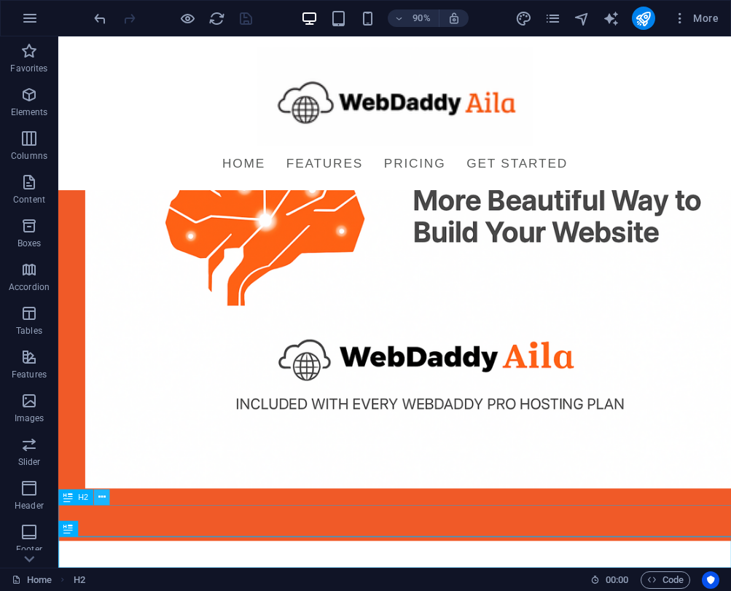
click at [104, 498] on icon at bounding box center [101, 497] width 7 height 14
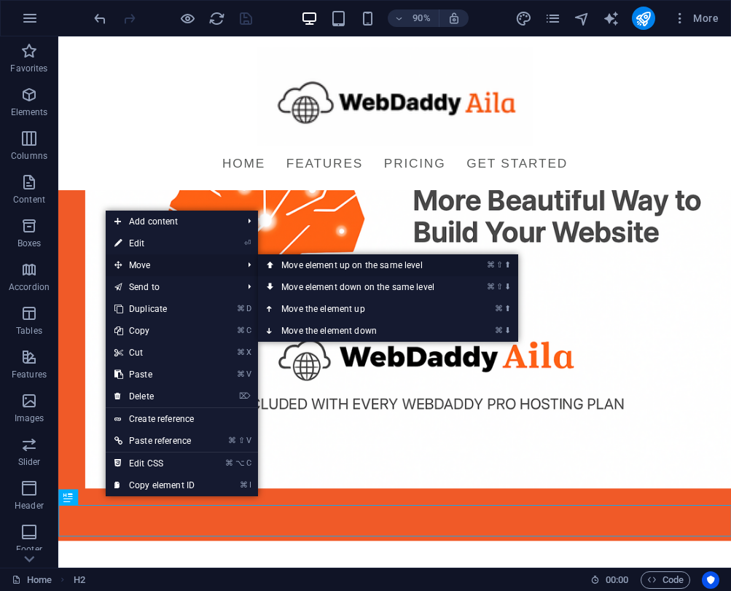
click at [289, 265] on link "⌘ ⇧ ⬆ Move element up on the same level" at bounding box center [360, 265] width 205 height 22
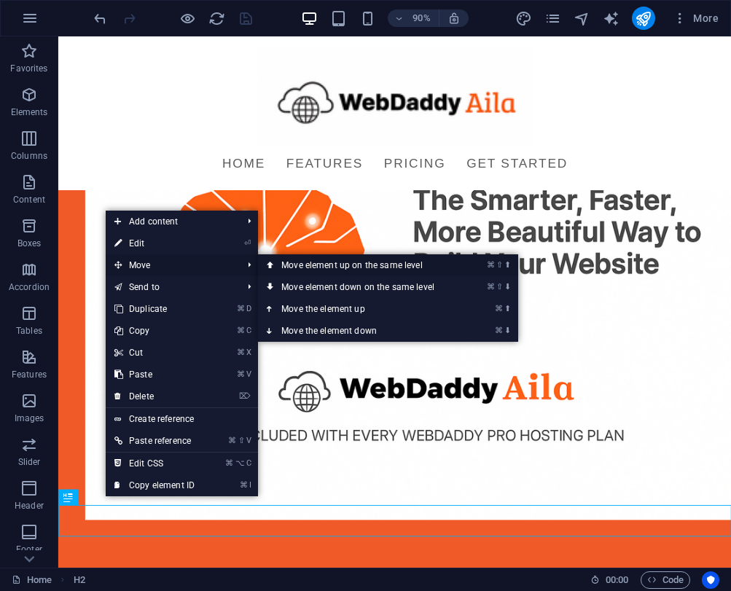
scroll to position [0, 0]
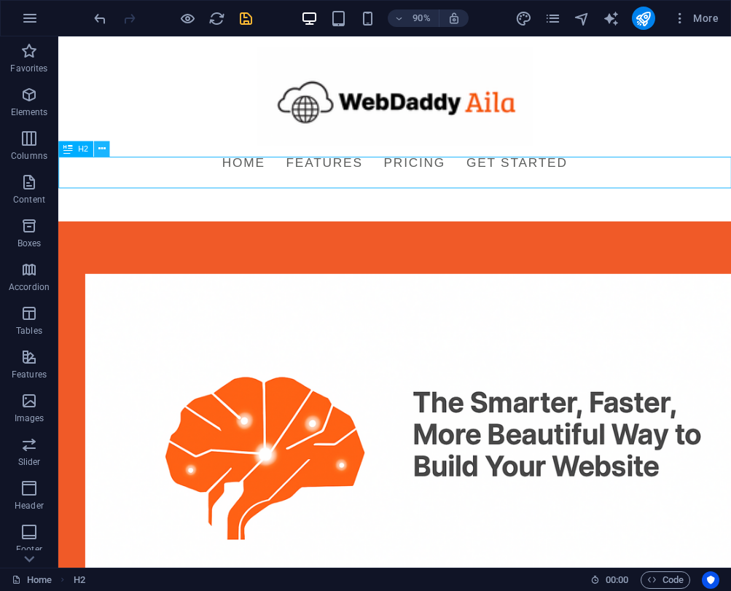
click at [100, 149] on icon at bounding box center [101, 148] width 7 height 14
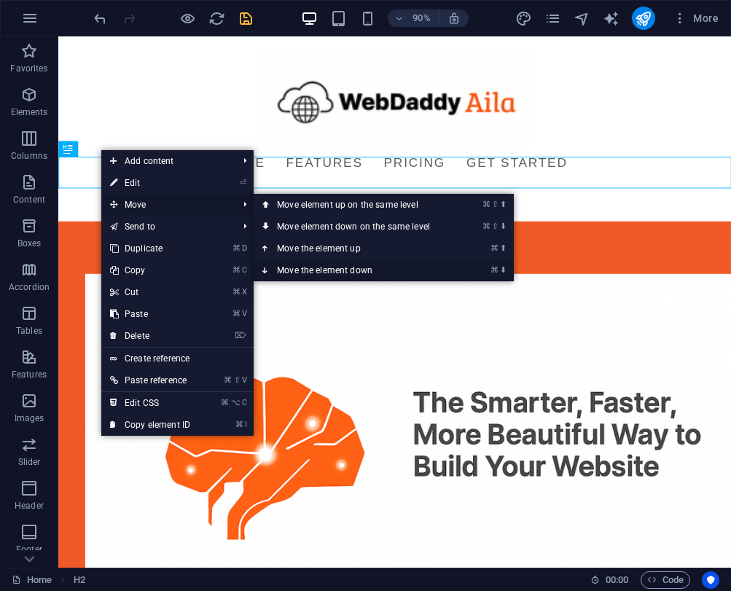
click at [292, 264] on link "⌘ ⬇ Move the element down" at bounding box center [356, 270] width 205 height 22
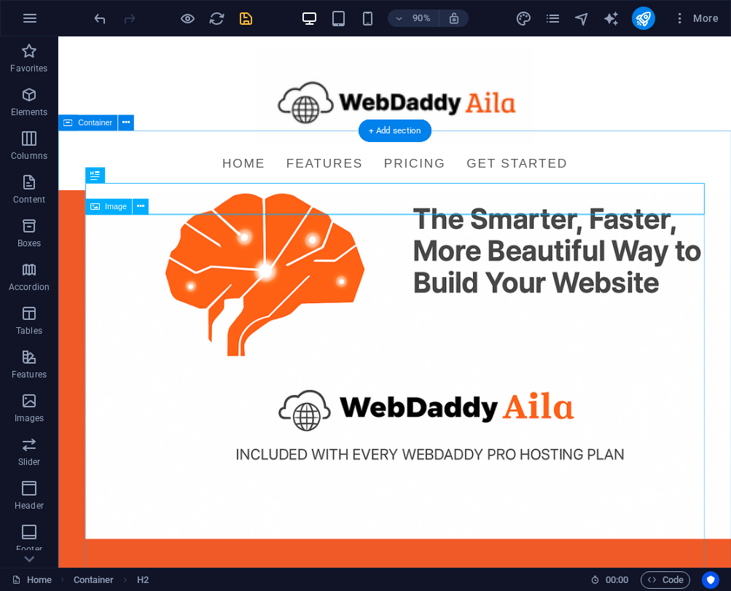
scroll to position [188, 0]
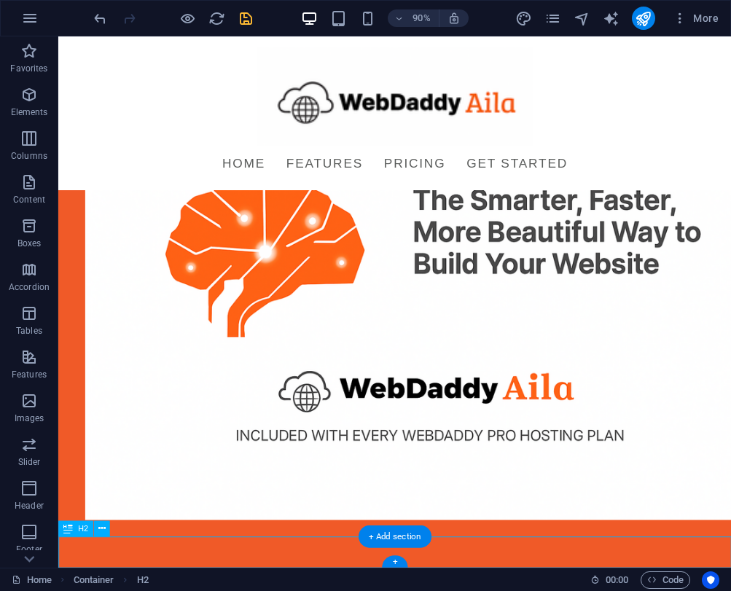
click at [103, 530] on icon at bounding box center [101, 529] width 7 height 14
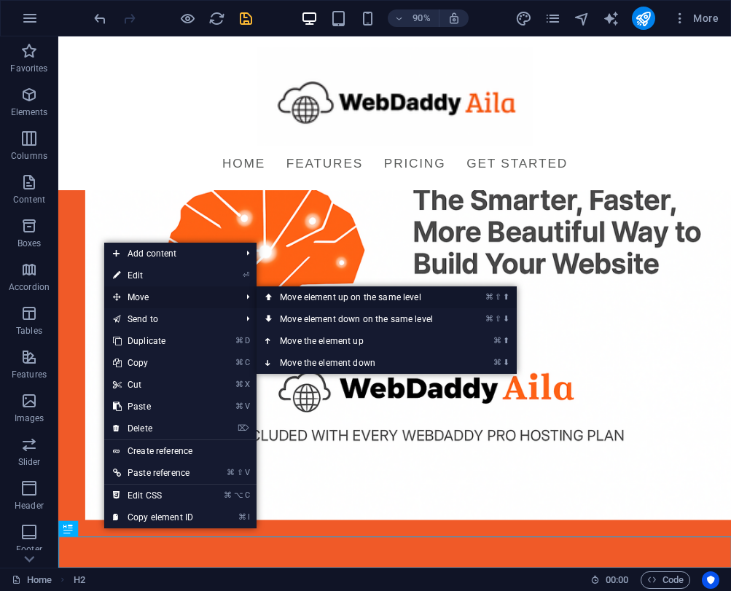
click at [289, 301] on link "⌘ ⇧ ⬆ Move element up on the same level" at bounding box center [358, 297] width 205 height 22
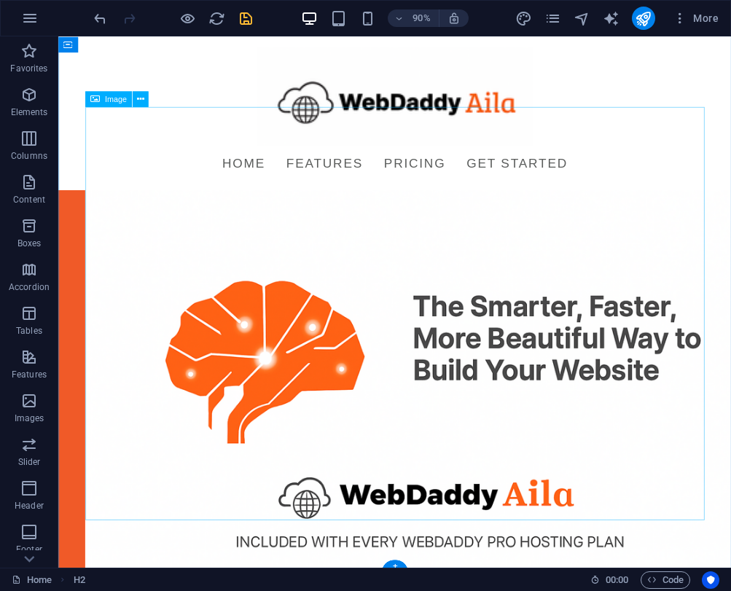
scroll to position [0, 0]
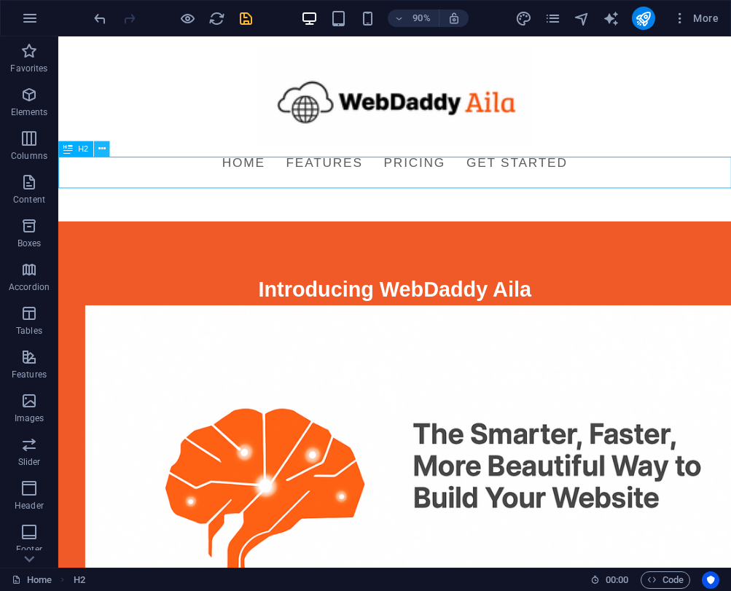
click at [101, 149] on icon at bounding box center [101, 148] width 7 height 14
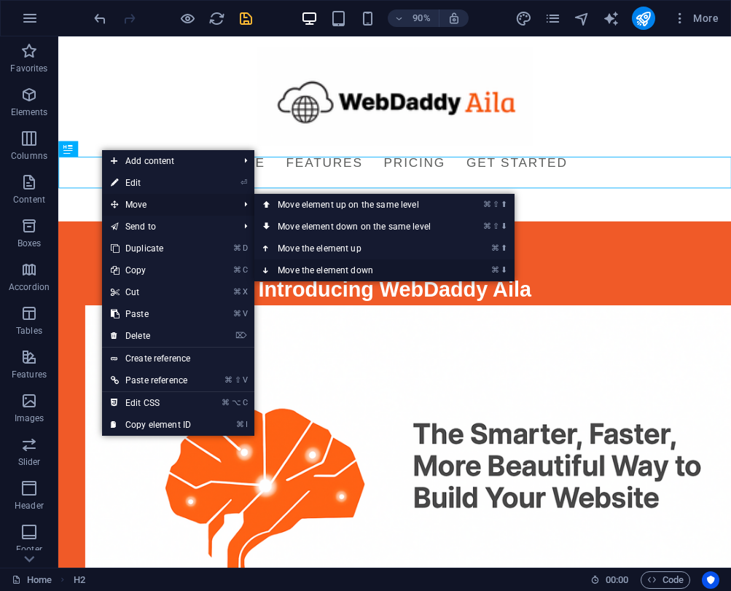
click at [290, 262] on link "⌘ ⬇ Move the element down" at bounding box center [356, 270] width 205 height 22
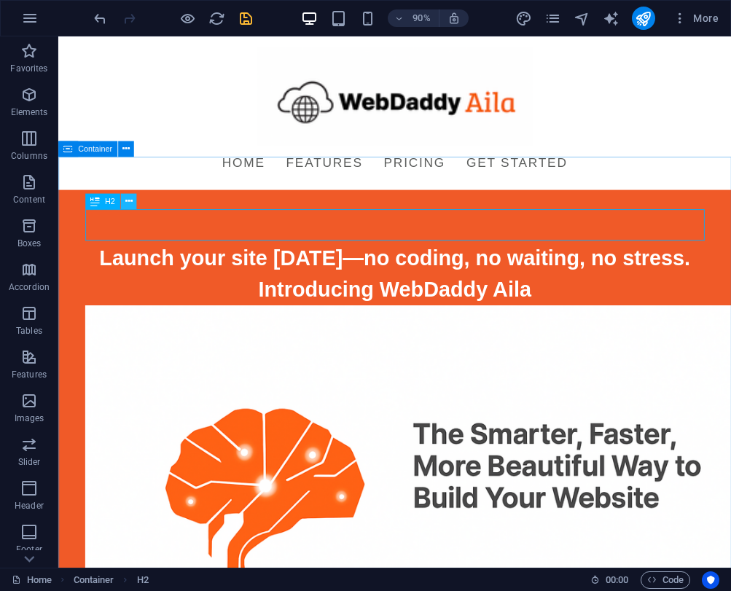
click at [126, 203] on icon at bounding box center [128, 201] width 7 height 14
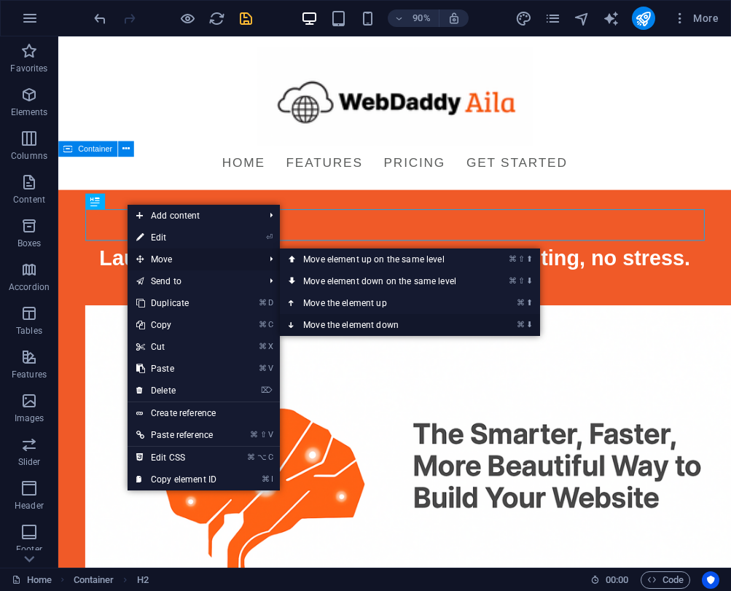
click at [317, 321] on link "⌘ ⬇ Move the element down" at bounding box center [382, 325] width 205 height 22
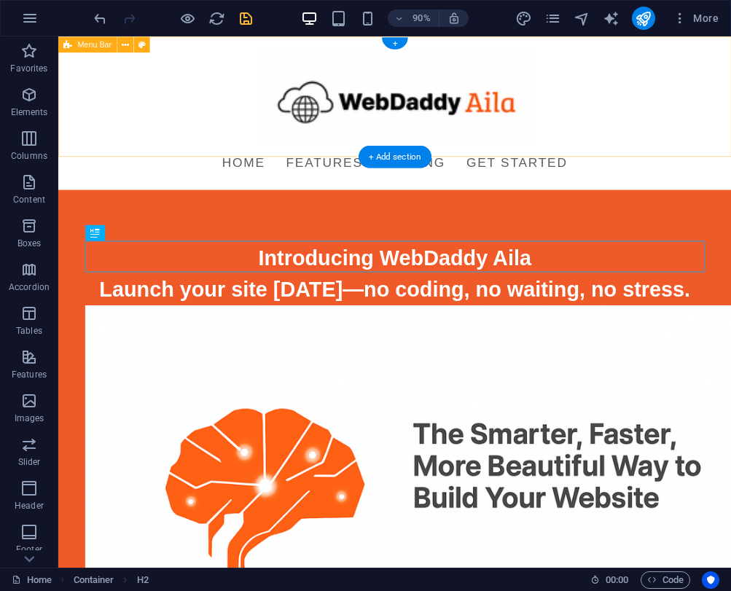
click at [236, 167] on div "Menu Home Features Pricing Get Started" at bounding box center [432, 121] width 748 height 171
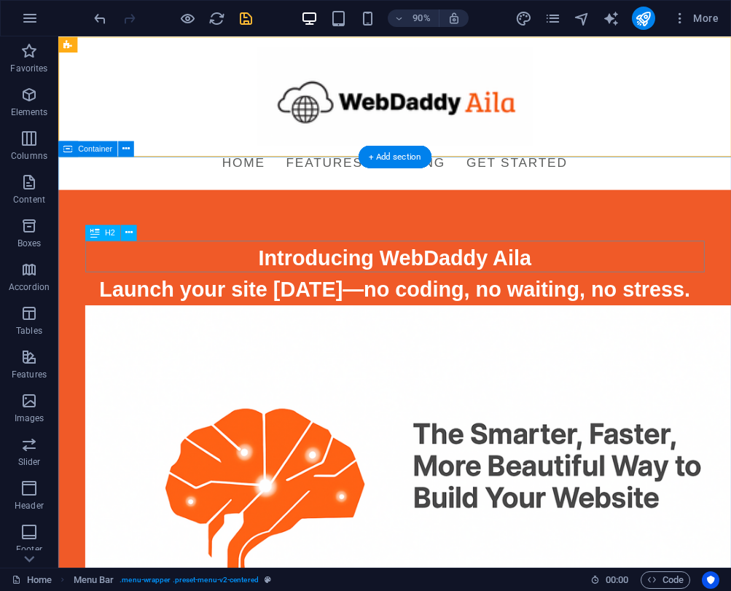
click at [415, 300] on div "Launch your site [DATE]—no coding, no waiting, no stress." at bounding box center [432, 317] width 688 height 35
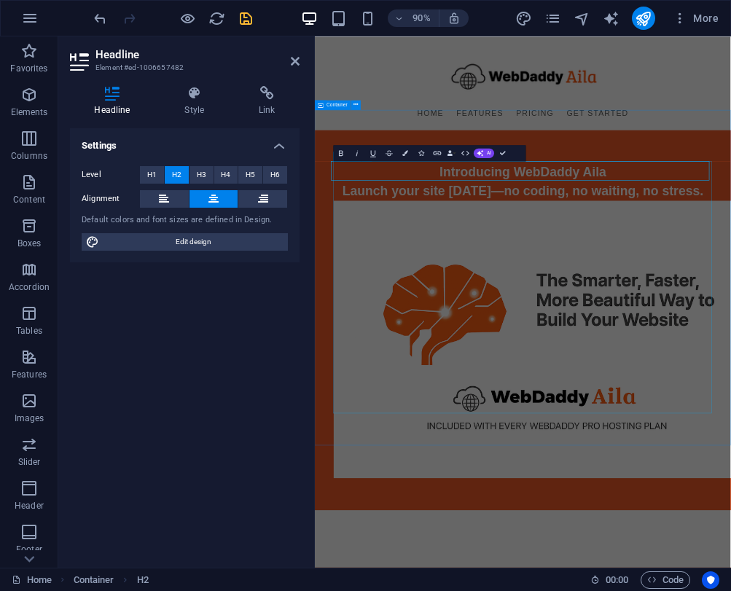
click at [432, 439] on figure at bounding box center [693, 587] width 688 height 504
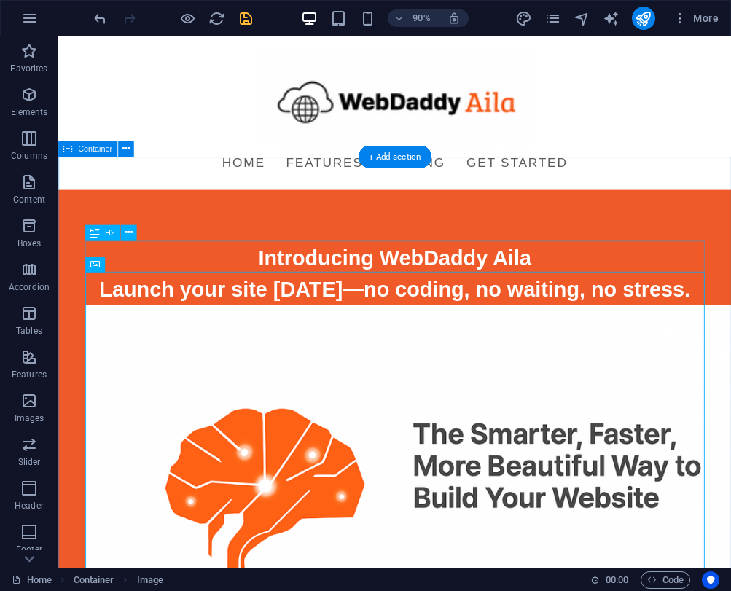
click at [415, 300] on div "Launch your site [DATE]—no coding, no waiting, no stress." at bounding box center [432, 317] width 688 height 35
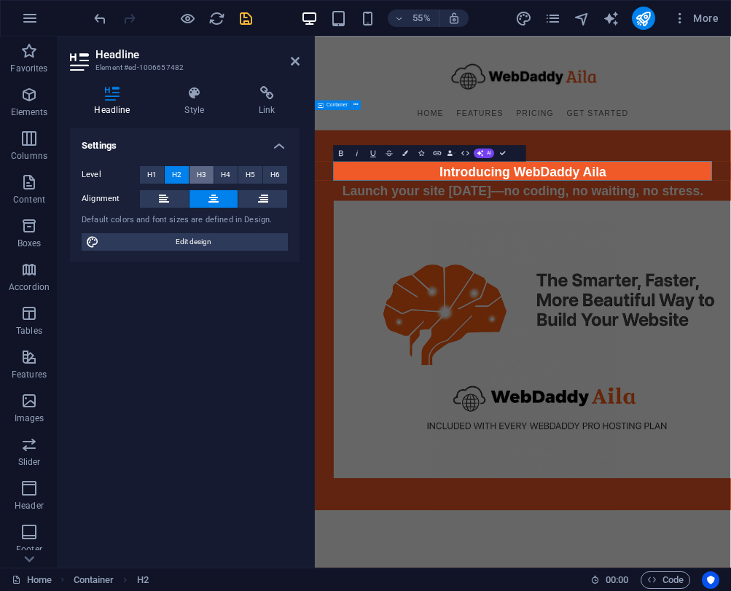
click at [200, 176] on span "H3" at bounding box center [201, 174] width 9 height 17
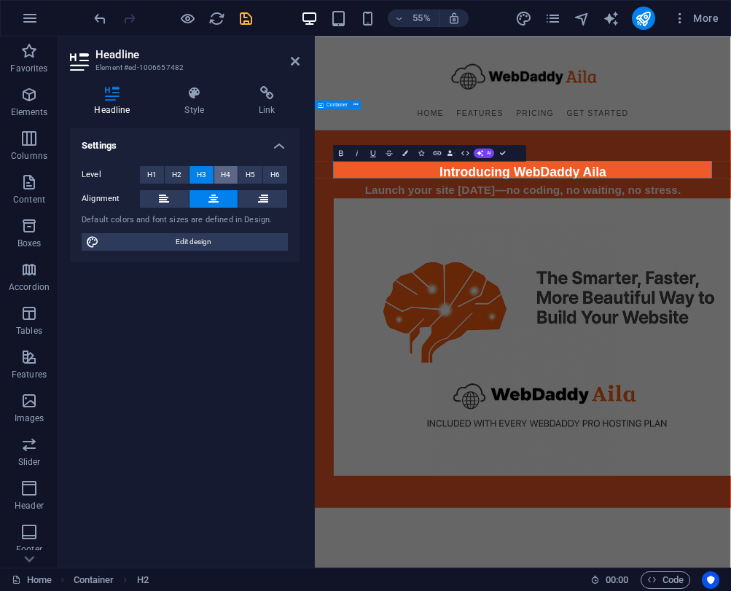
click at [222, 176] on span "H4" at bounding box center [225, 174] width 9 height 17
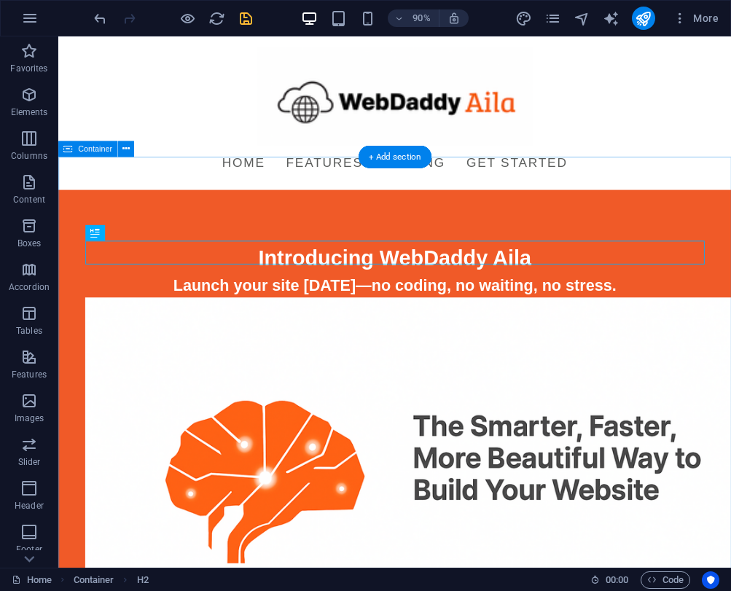
click at [544, 207] on div "Introducing WebDaddy Aila Launch your site today—no coding, no waiting, no stre…" at bounding box center [432, 545] width 748 height 676
click at [527, 300] on div "Launch your site [DATE]—no coding, no waiting, no stress." at bounding box center [432, 313] width 688 height 26
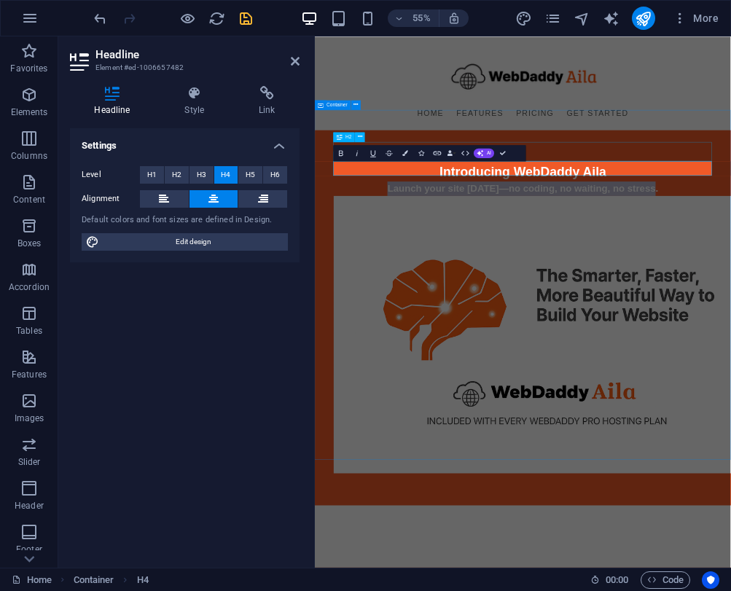
click at [764, 265] on div "Introducing WebDaddy Aila" at bounding box center [693, 282] width 688 height 35
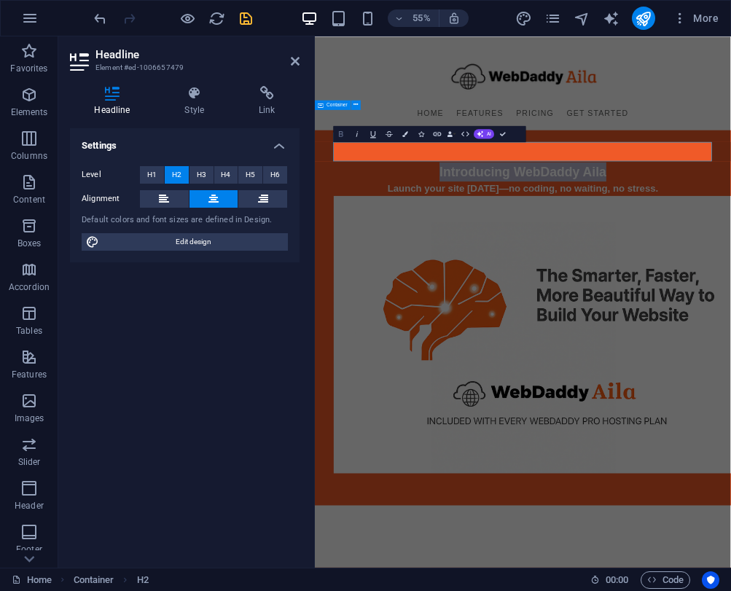
click at [339, 131] on icon "button" at bounding box center [341, 134] width 4 height 6
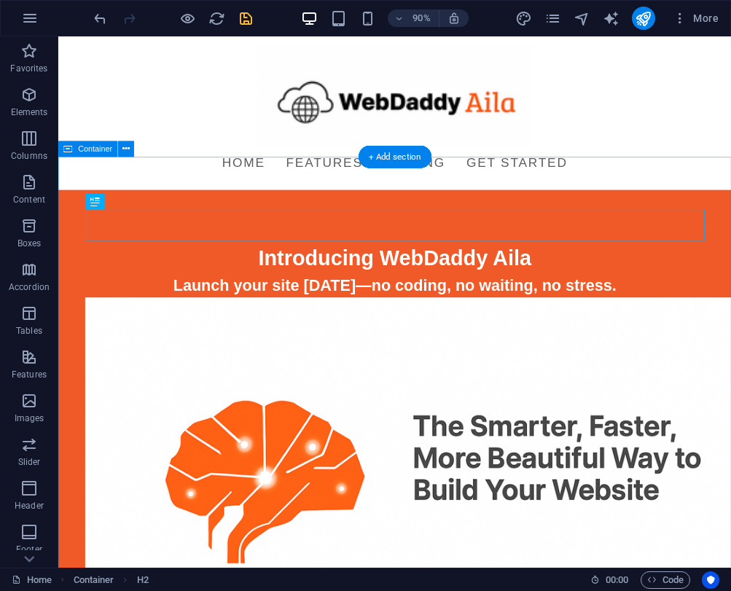
click at [532, 223] on div "Introducing WebDaddy Aila Launch your site today—no coding, no waiting, no stre…" at bounding box center [432, 545] width 748 height 676
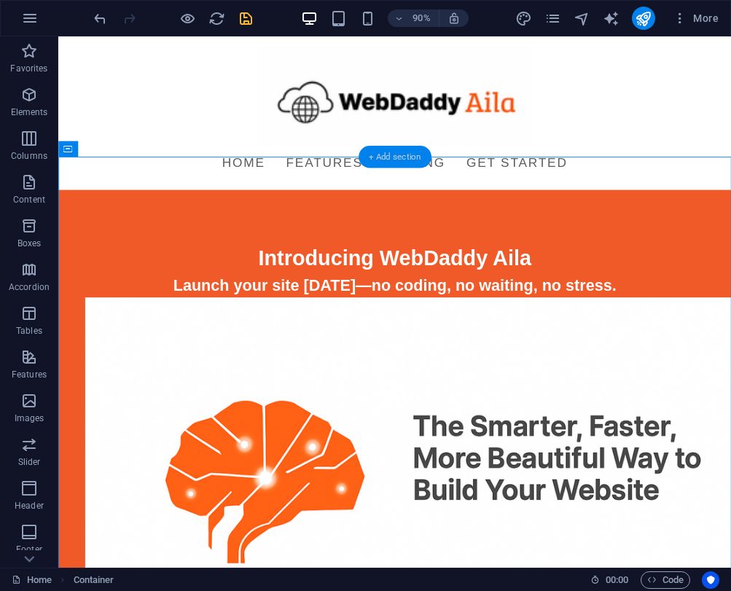
click at [390, 157] on div "+ Add section" at bounding box center [395, 156] width 73 height 23
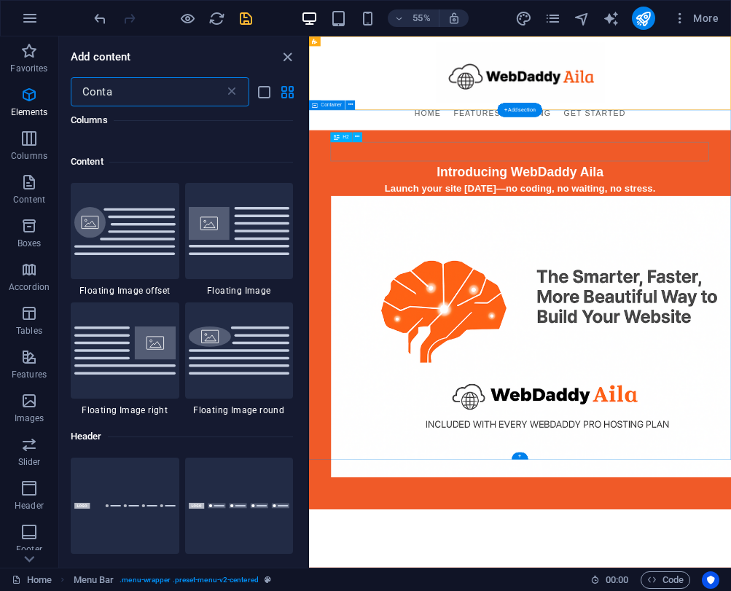
scroll to position [422, 0]
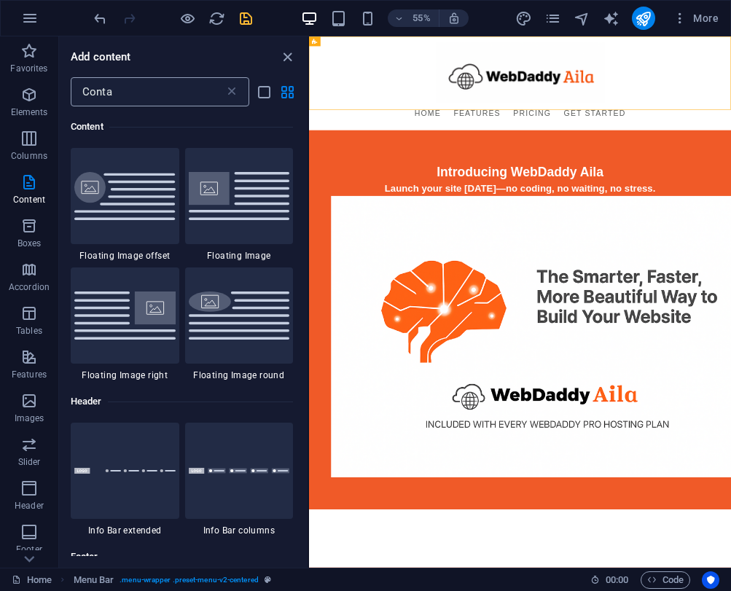
click at [234, 99] on div "Conta ​" at bounding box center [160, 91] width 179 height 29
click at [234, 93] on icon at bounding box center [231, 92] width 15 height 15
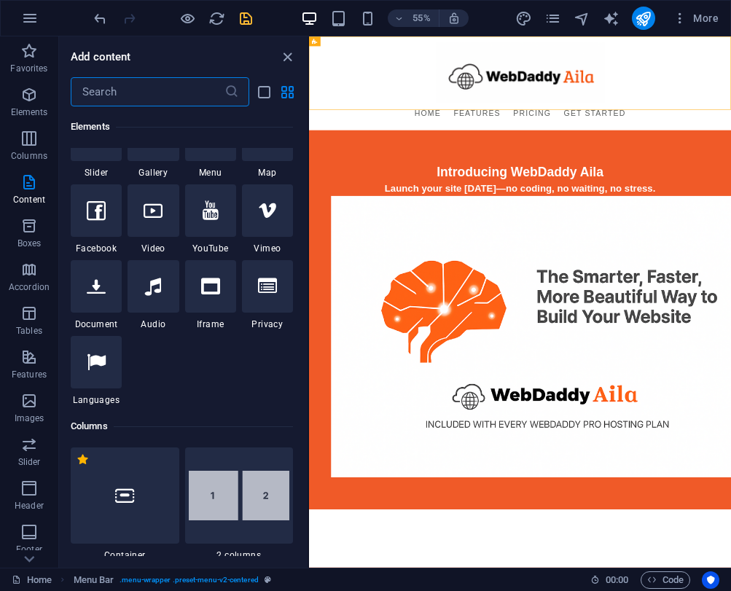
scroll to position [2550, 0]
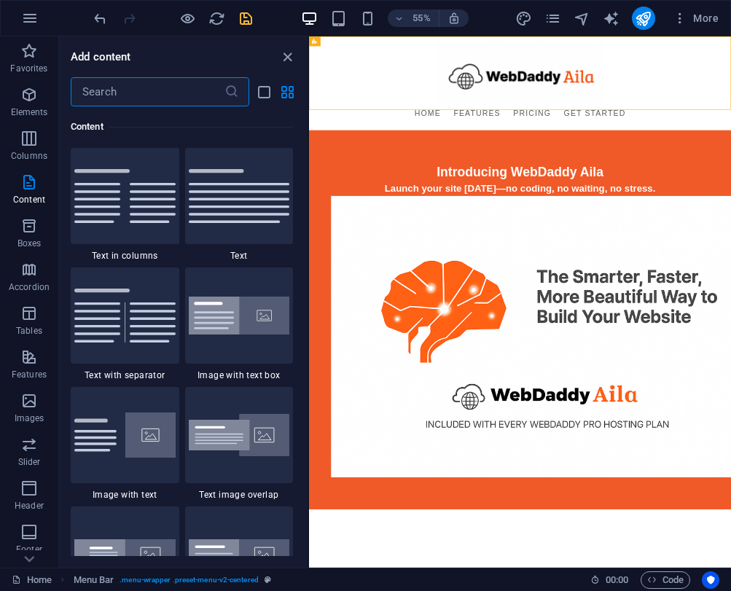
click at [187, 98] on input "text" at bounding box center [148, 91] width 154 height 29
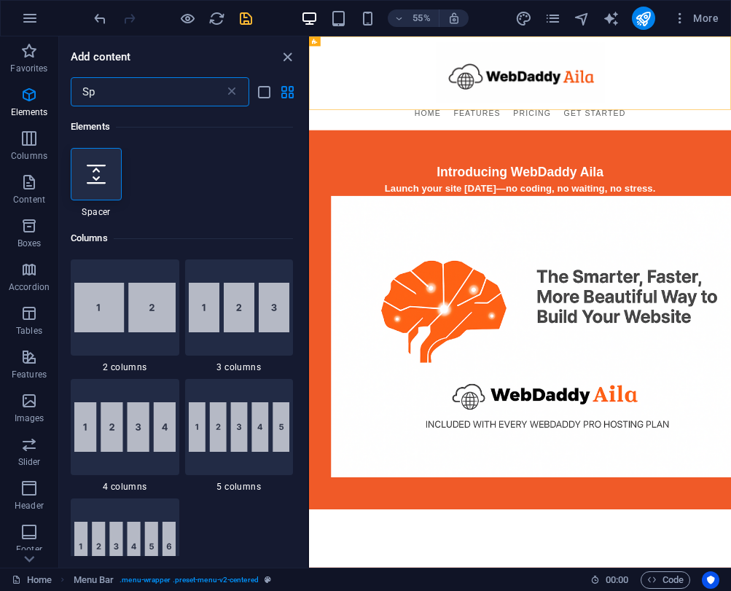
scroll to position [0, 0]
type input "Sp"
click at [108, 175] on div at bounding box center [96, 174] width 51 height 52
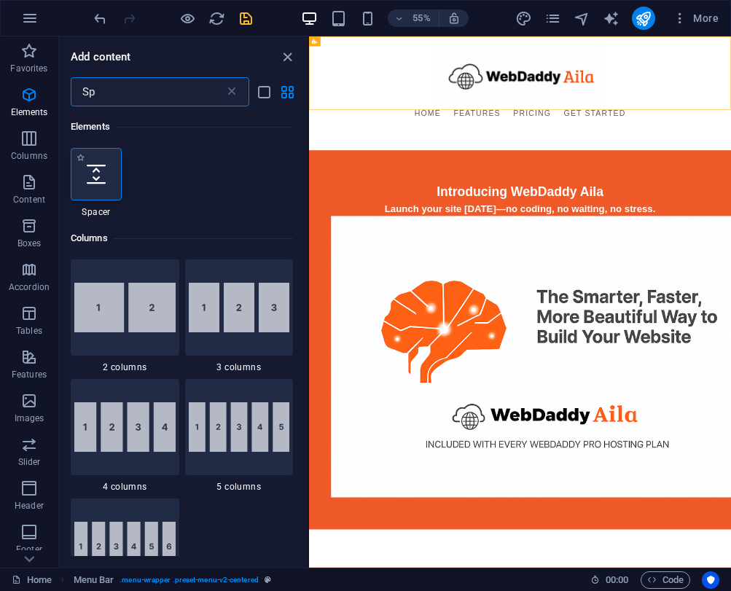
select select "px"
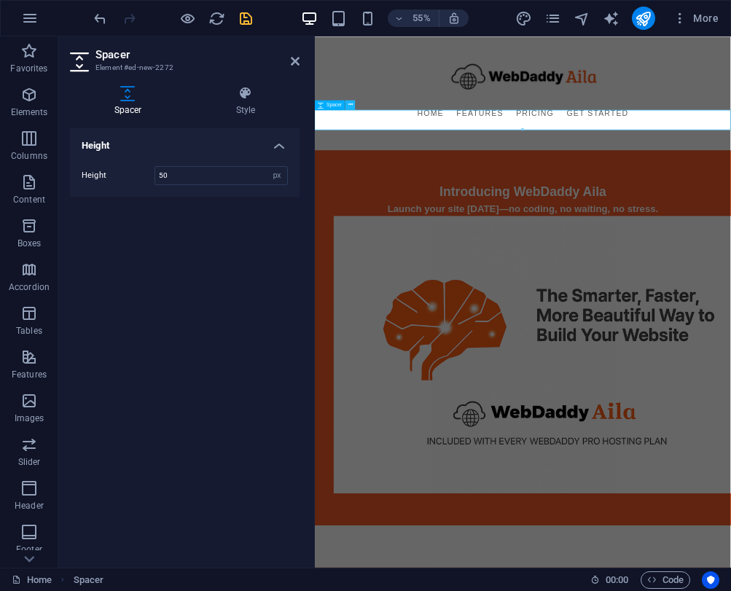
click at [350, 102] on icon at bounding box center [350, 105] width 4 height 9
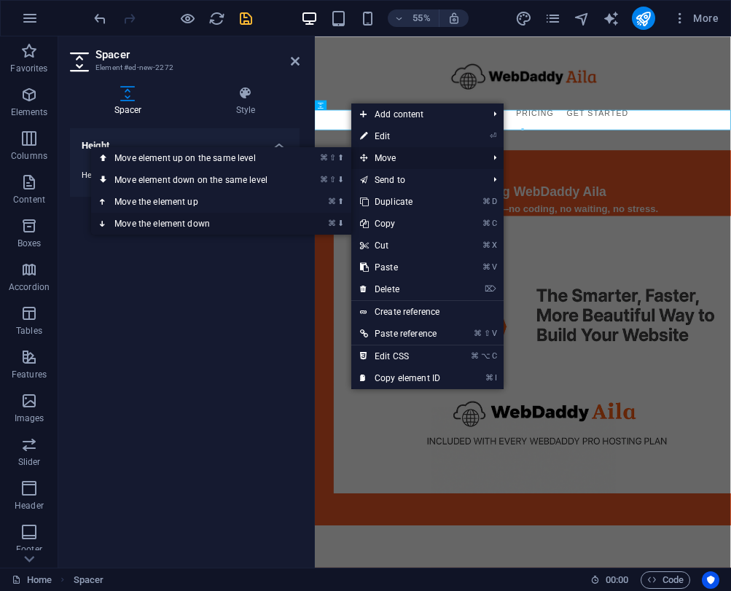
click at [205, 221] on link "⌘ ⬇ Move the element down" at bounding box center [193, 224] width 205 height 22
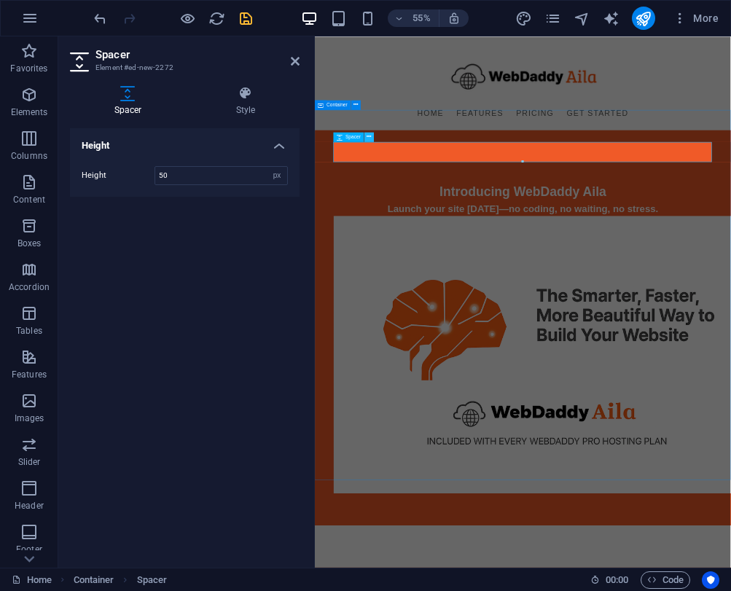
click at [367, 133] on button at bounding box center [368, 136] width 9 height 9
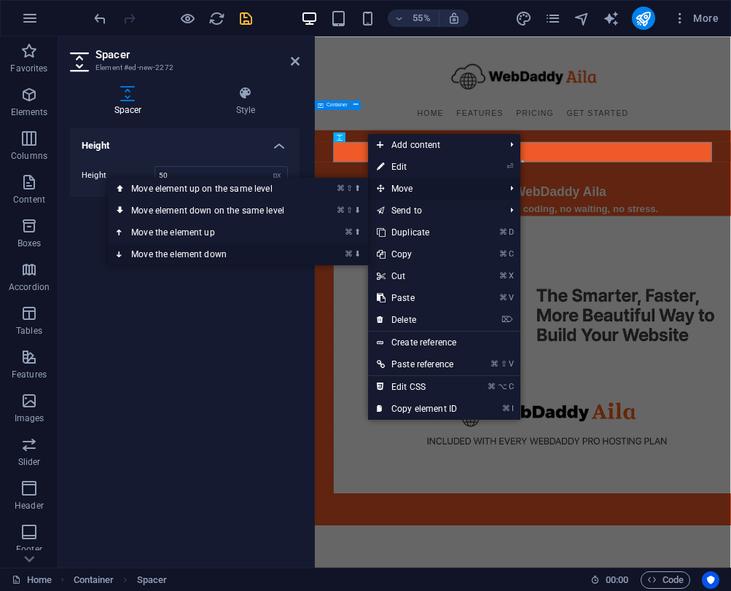
click at [229, 254] on link "⌘ ⬇ Move the element down" at bounding box center [210, 254] width 205 height 22
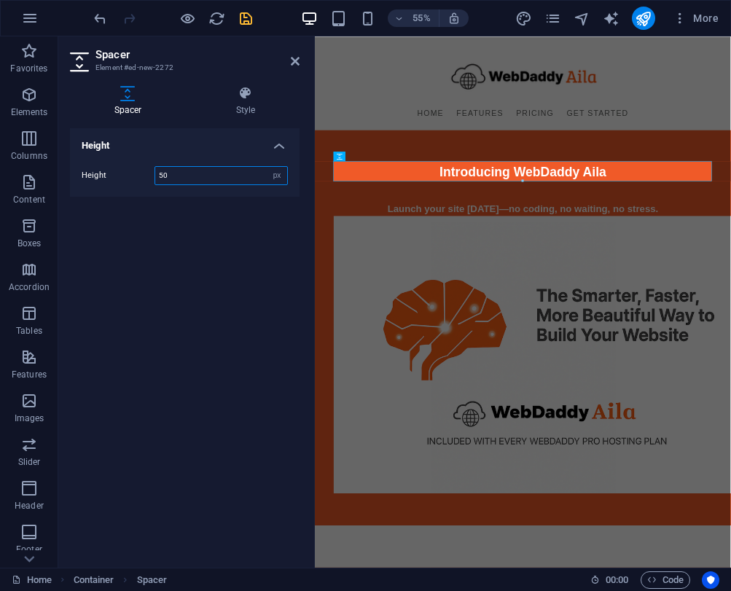
click at [161, 174] on input "50" at bounding box center [221, 175] width 132 height 17
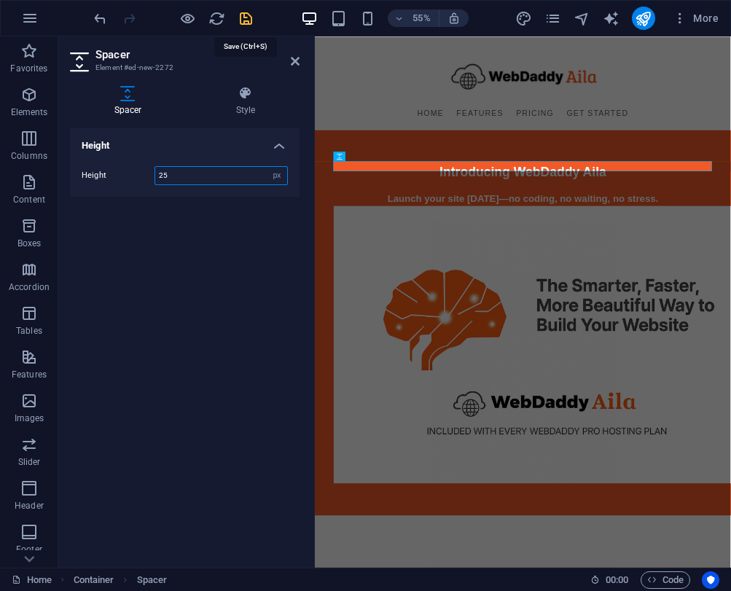
type input "25"
click at [245, 18] on icon "save" at bounding box center [246, 18] width 17 height 17
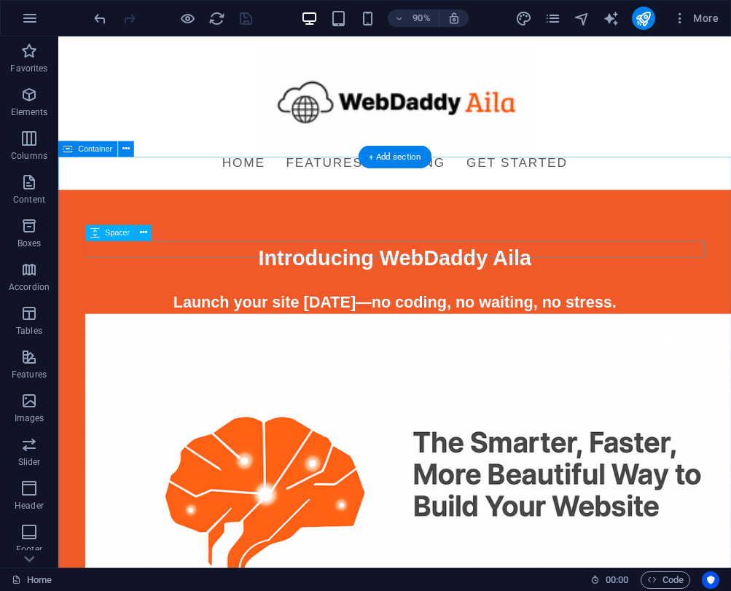
click at [346, 300] on div at bounding box center [432, 309] width 688 height 18
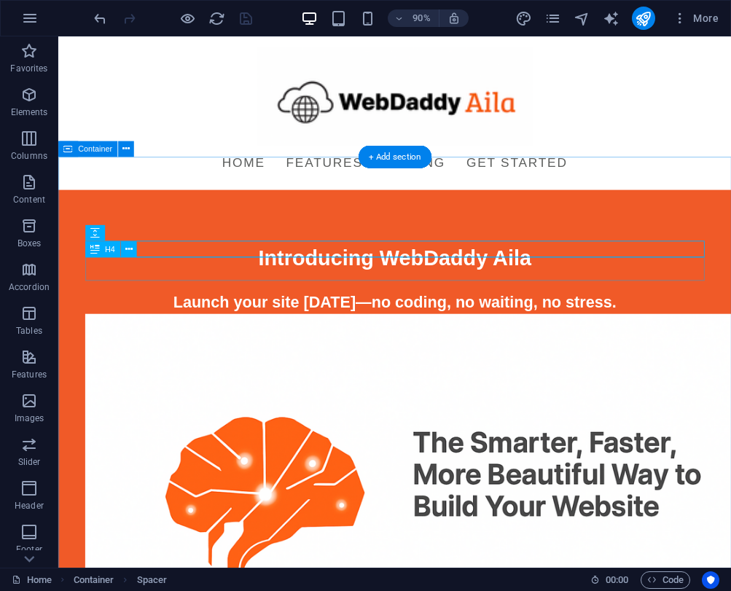
click at [336, 318] on div "Launch your site [DATE]—no coding, no waiting, no stress." at bounding box center [432, 331] width 688 height 26
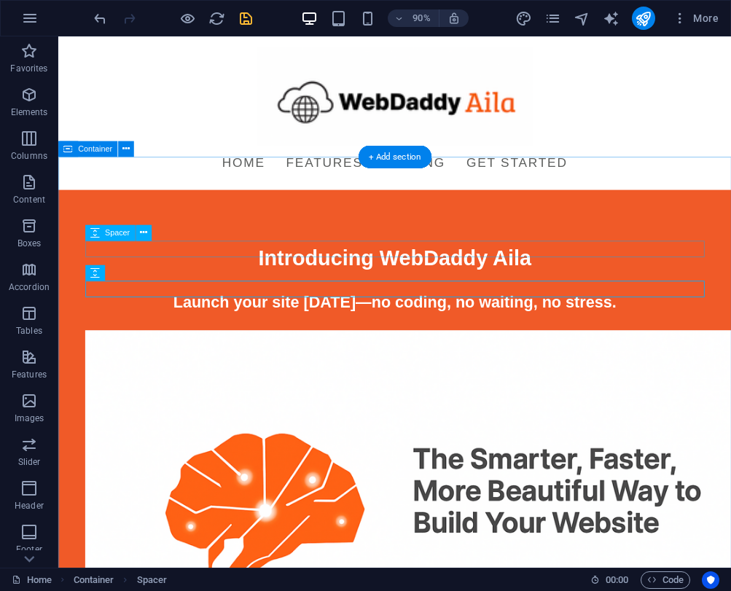
click at [349, 300] on div at bounding box center [432, 309] width 688 height 18
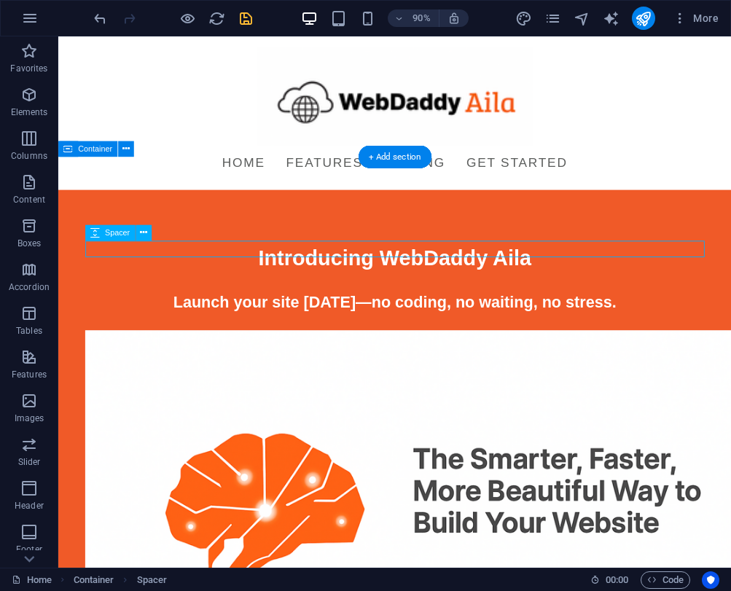
click at [349, 300] on div at bounding box center [432, 309] width 688 height 18
select select "px"
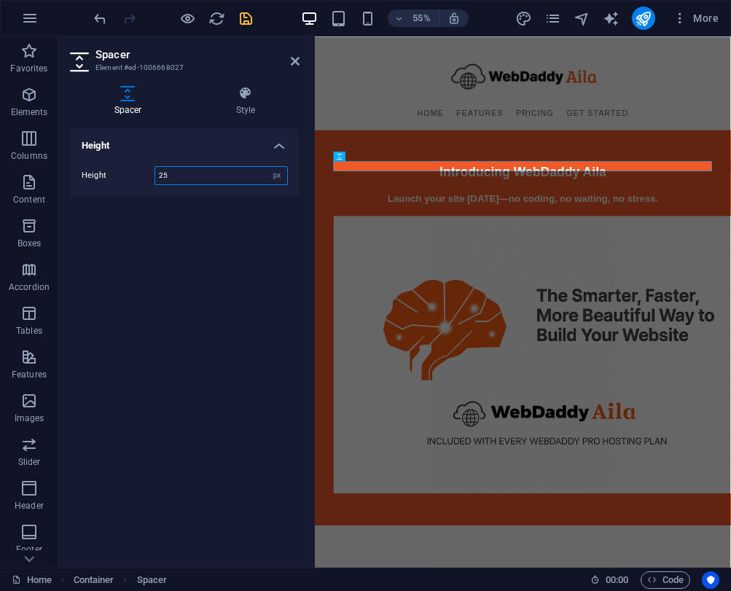
click at [163, 172] on input "25" at bounding box center [221, 175] width 132 height 17
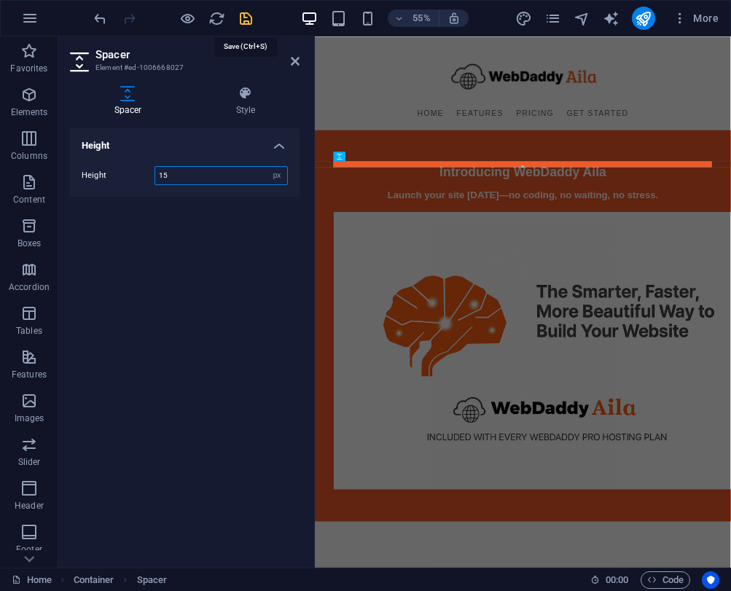
type input "15"
click at [246, 17] on icon "save" at bounding box center [246, 18] width 17 height 17
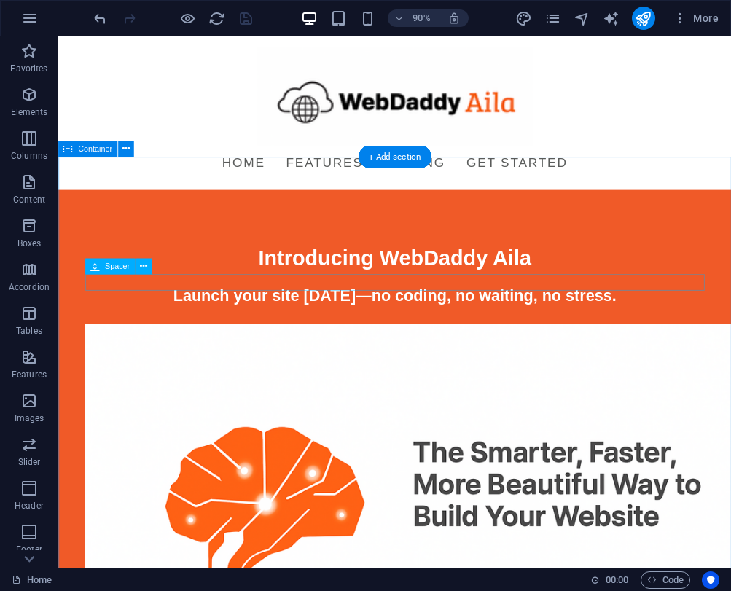
click at [334, 337] on div at bounding box center [432, 346] width 688 height 18
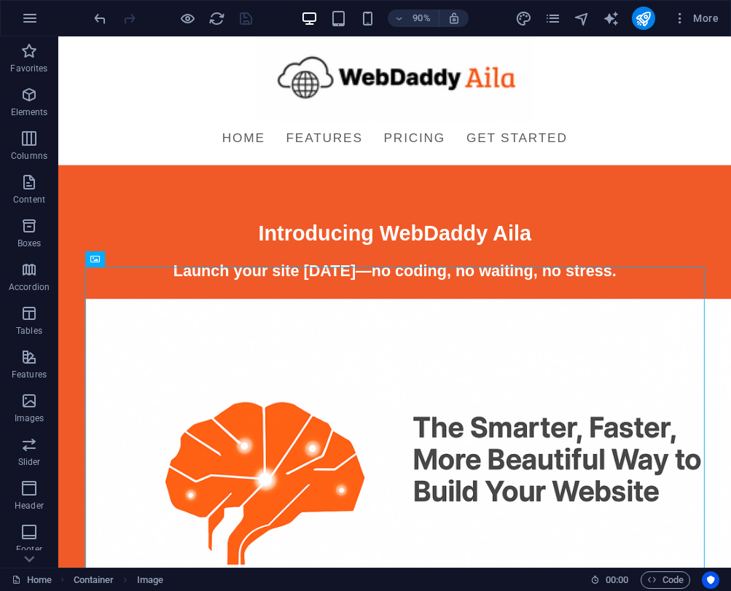
scroll to position [30, 0]
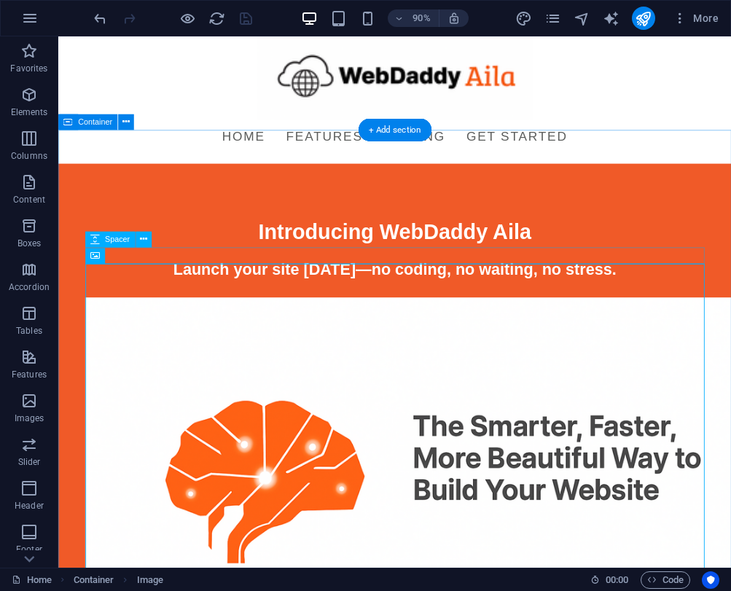
click at [551, 307] on div at bounding box center [432, 316] width 688 height 18
select select "px"
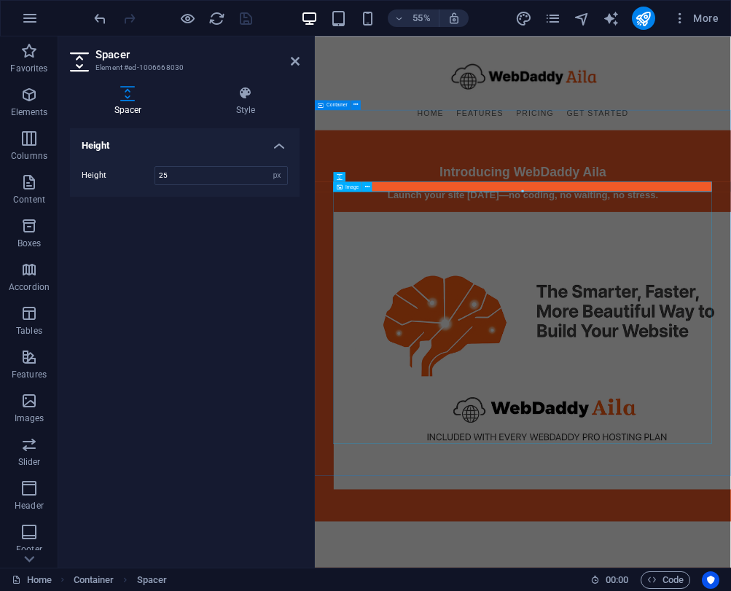
scroll to position [0, 0]
click at [163, 173] on input "25" at bounding box center [221, 175] width 132 height 17
type input "15"
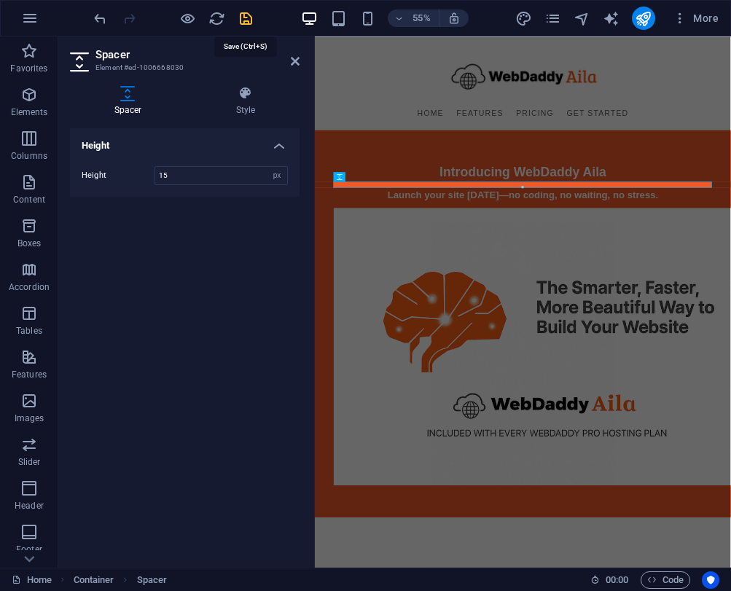
click at [246, 17] on icon "save" at bounding box center [246, 18] width 17 height 17
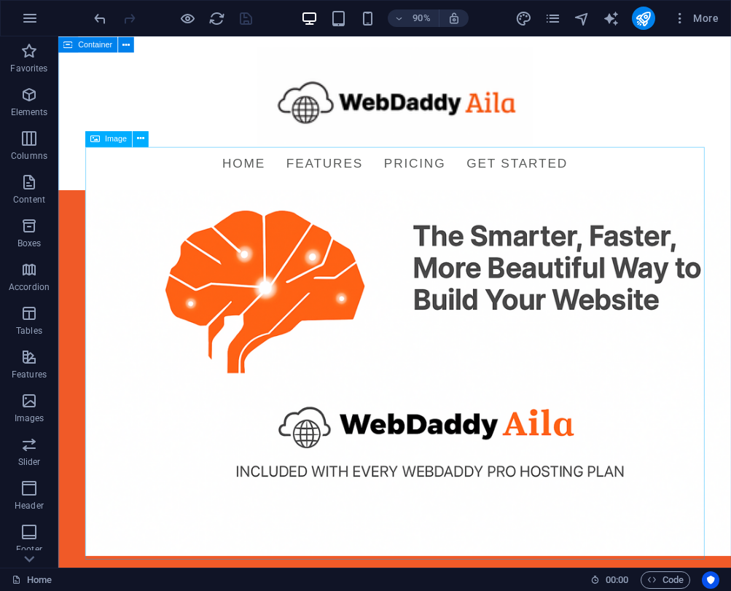
scroll to position [201, 0]
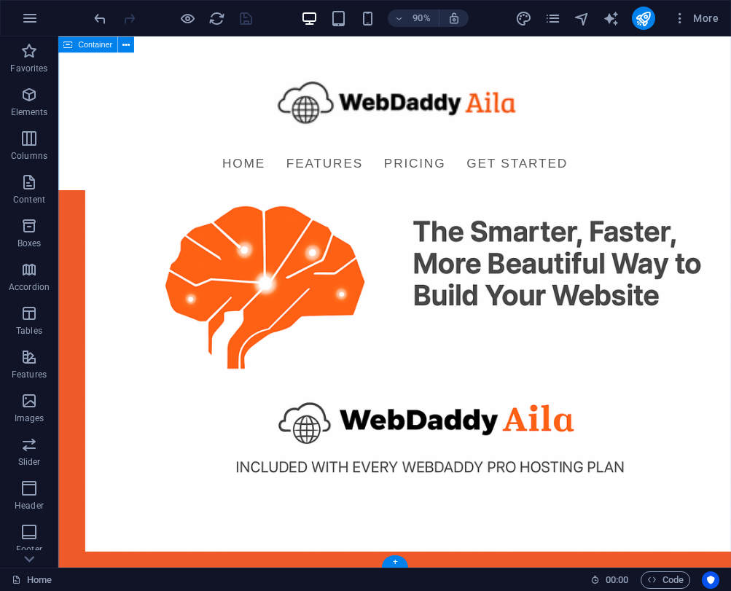
click at [418, 582] on div "Introducing WebDaddy Aila Launch your site today—no coding, no waiting, no stre…" at bounding box center [432, 250] width 748 height 831
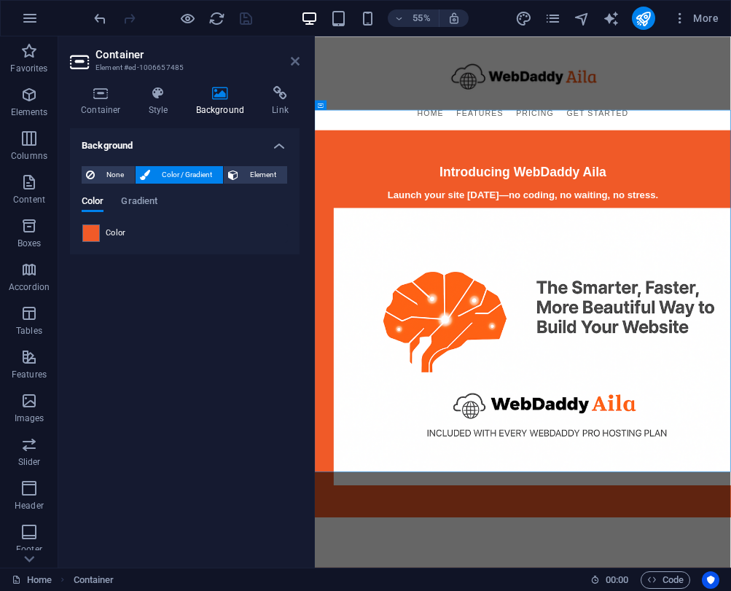
click at [291, 66] on icon at bounding box center [295, 61] width 9 height 12
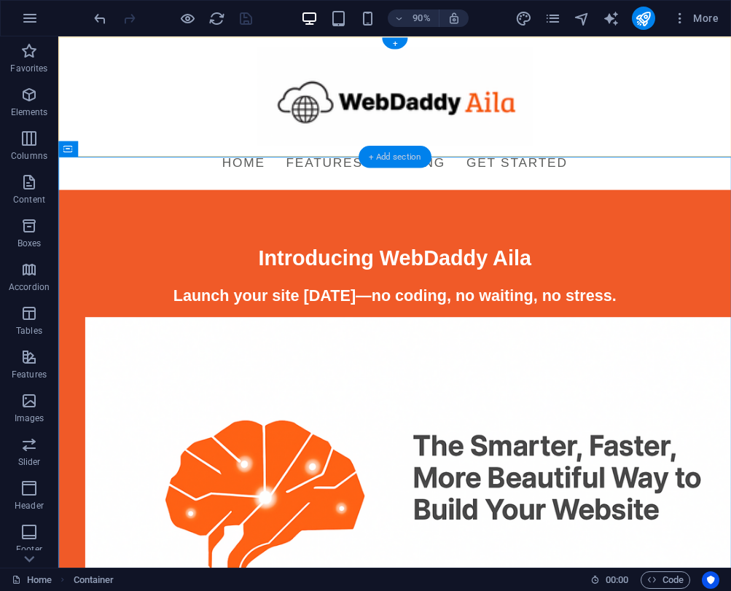
click at [380, 158] on div "+ Add section" at bounding box center [395, 156] width 73 height 23
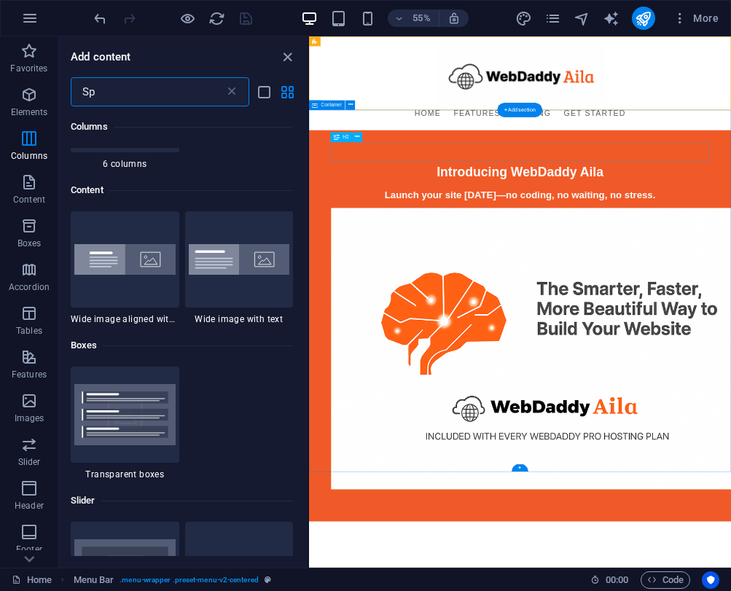
scroll to position [506, 0]
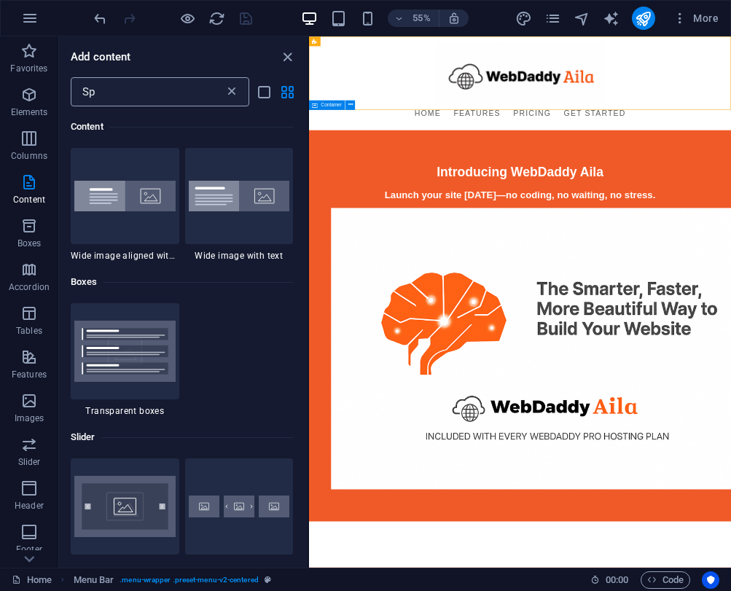
click at [232, 93] on icon at bounding box center [231, 92] width 15 height 15
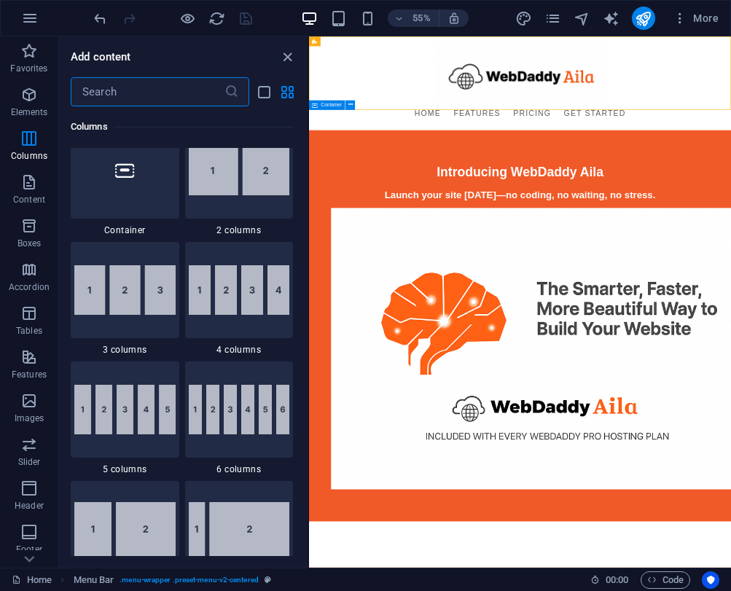
scroll to position [751, 0]
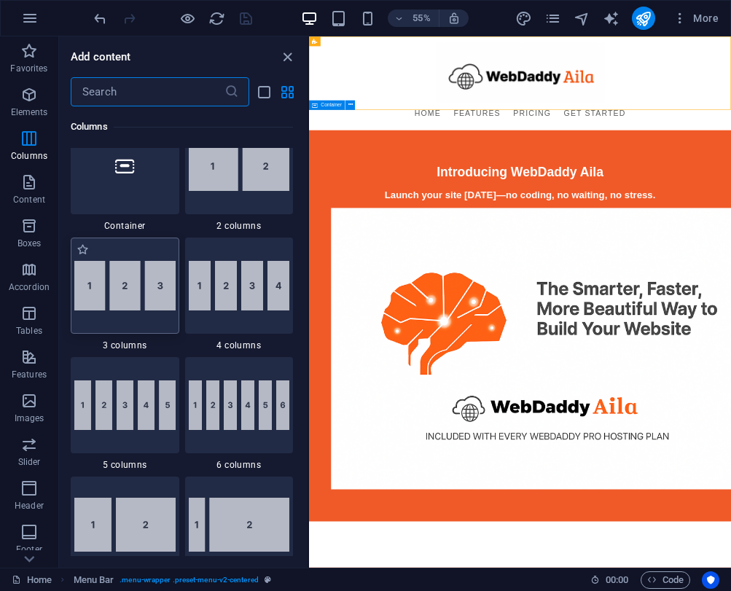
click at [166, 295] on img at bounding box center [124, 286] width 101 height 50
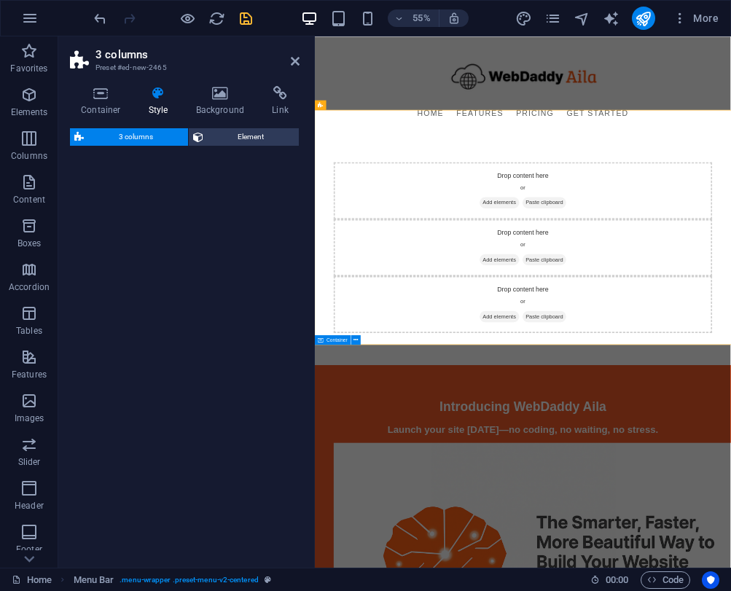
select select "rem"
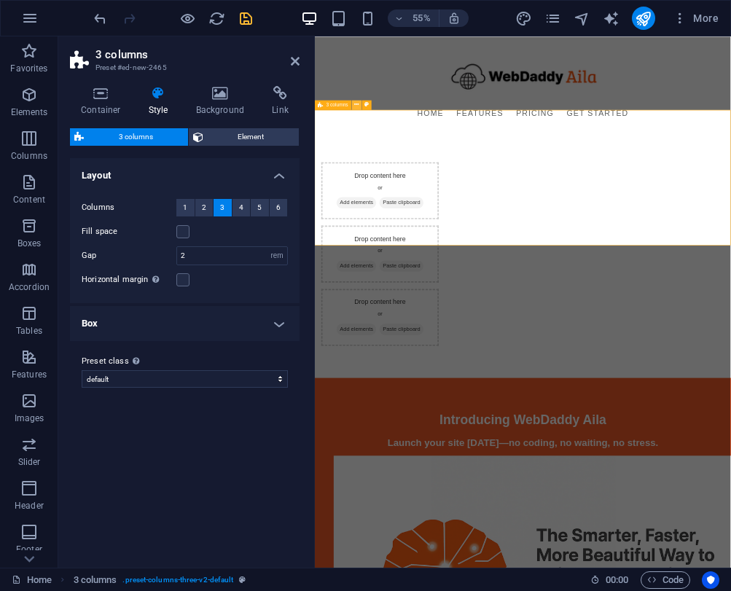
click at [356, 105] on icon at bounding box center [357, 105] width 4 height 9
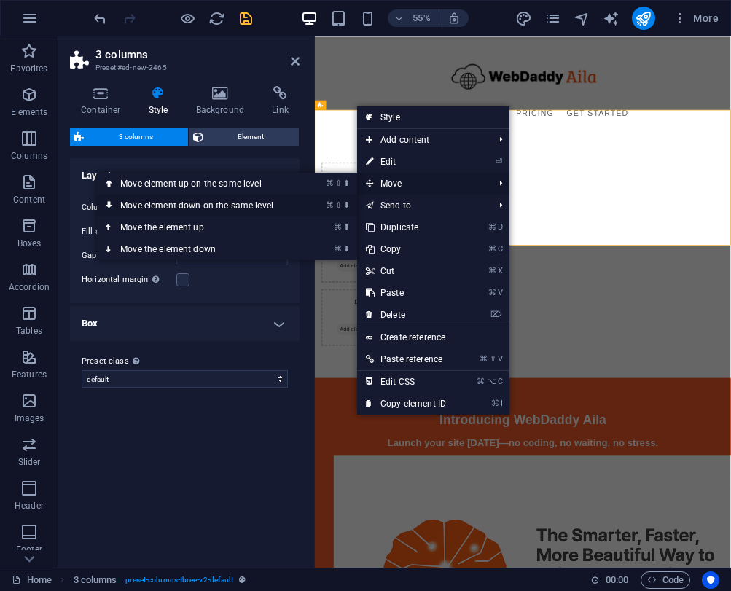
click at [219, 206] on link "⌘ ⇧ ⬇ Move element down on the same level" at bounding box center [199, 206] width 205 height 22
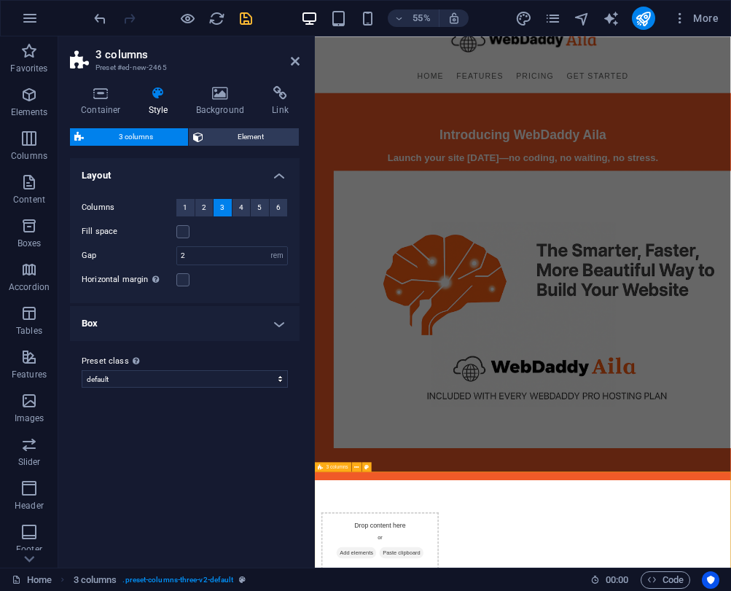
scroll to position [72, 0]
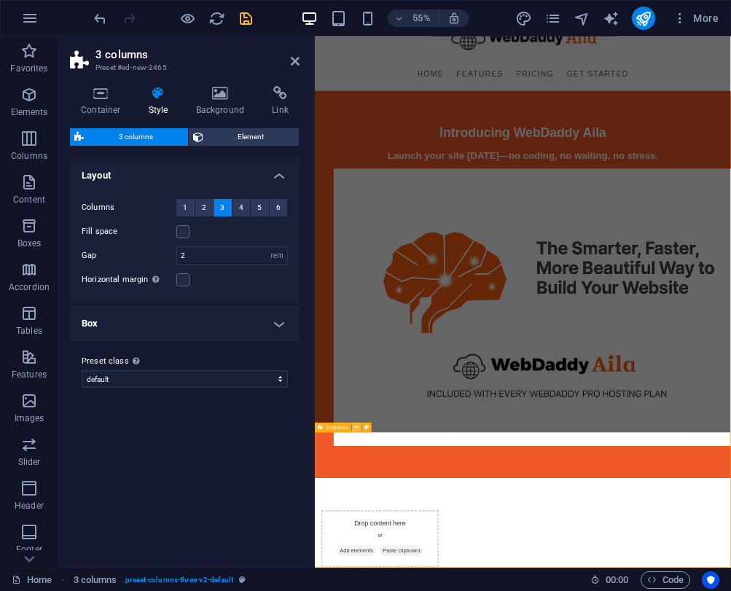
click at [357, 430] on icon at bounding box center [357, 427] width 4 height 9
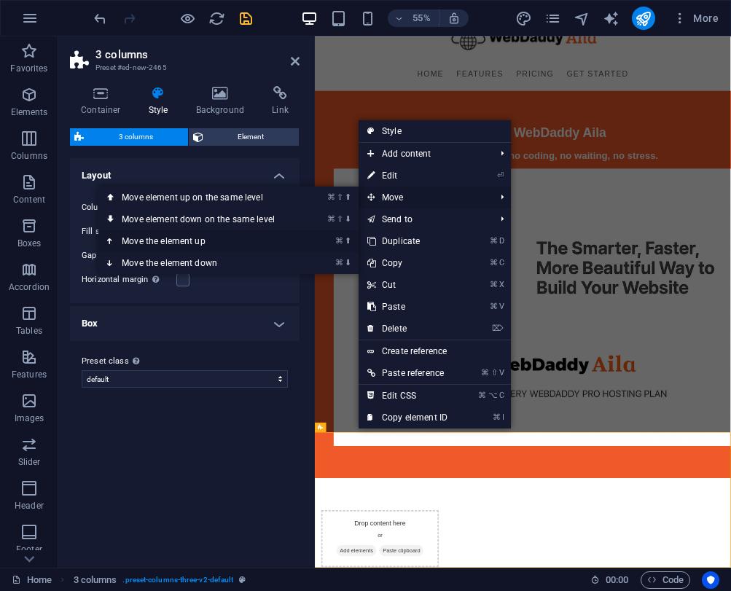
click at [262, 233] on link "⌘ ⬆ Move the element up" at bounding box center [200, 241] width 205 height 22
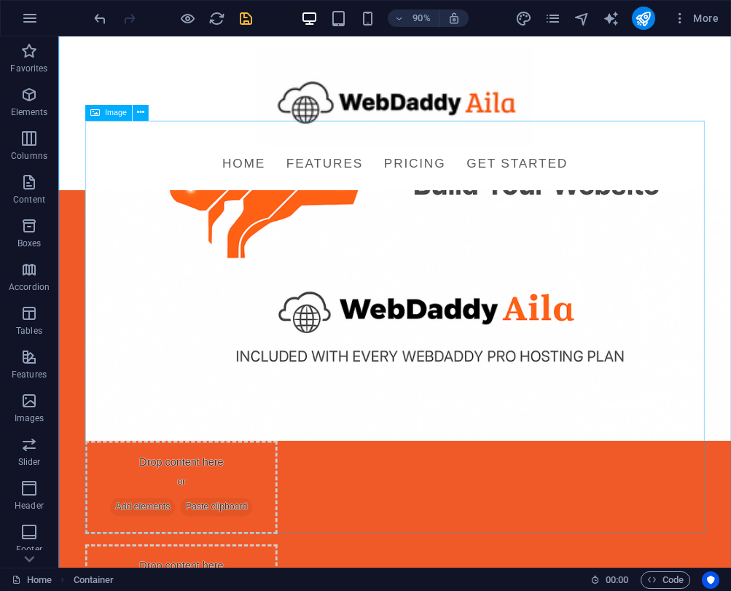
scroll to position [331, 0]
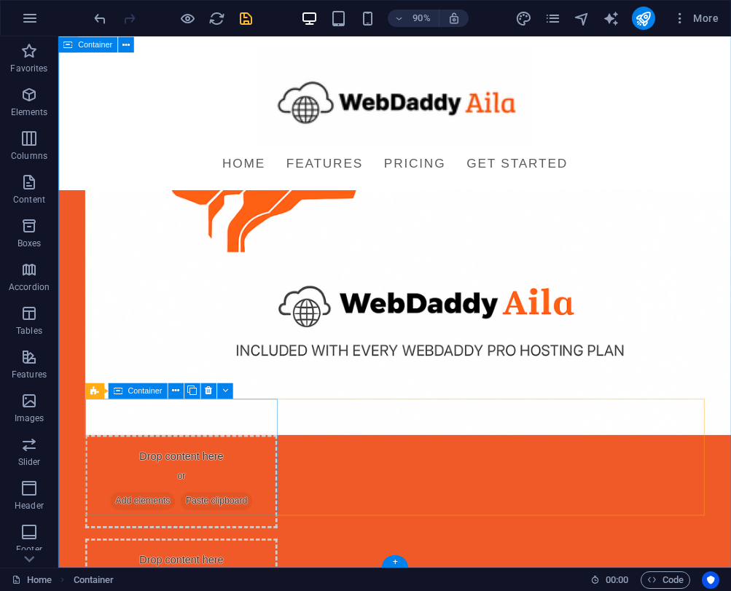
click at [188, 542] on span "Add elements" at bounding box center [152, 552] width 72 height 20
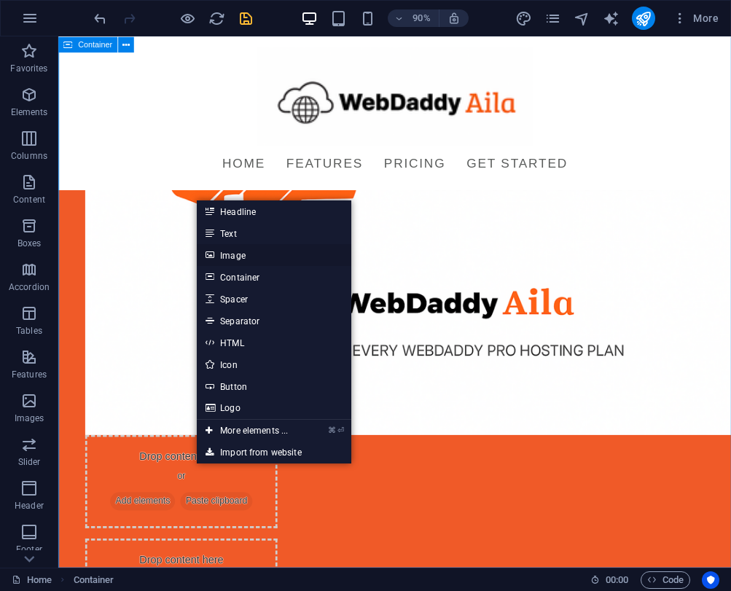
click at [249, 256] on link "Image" at bounding box center [274, 255] width 154 height 22
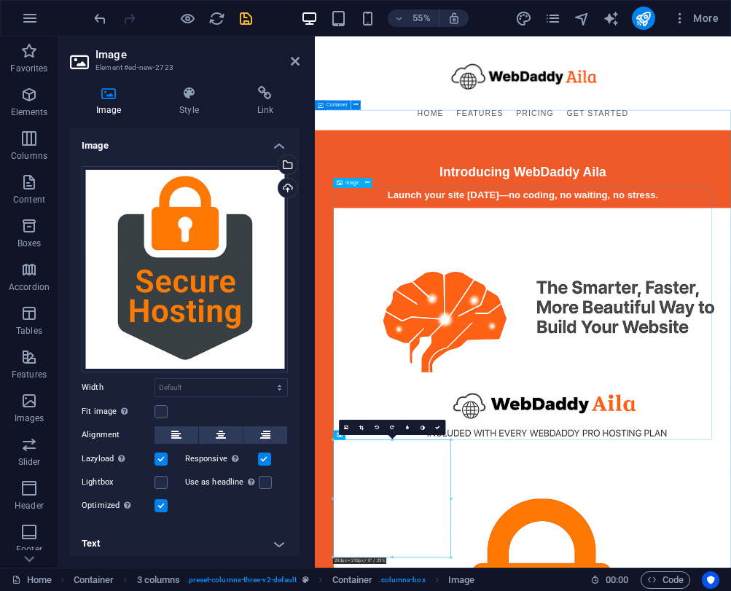
scroll to position [39, 0]
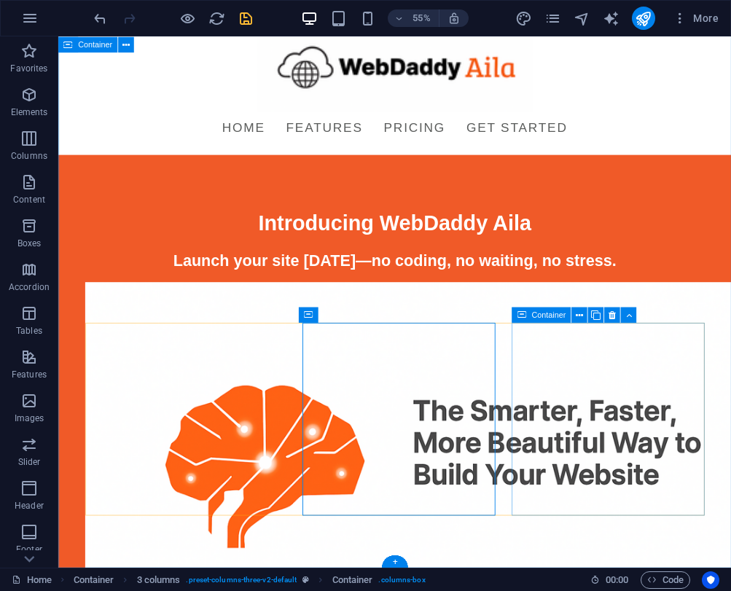
scroll to position [415, 0]
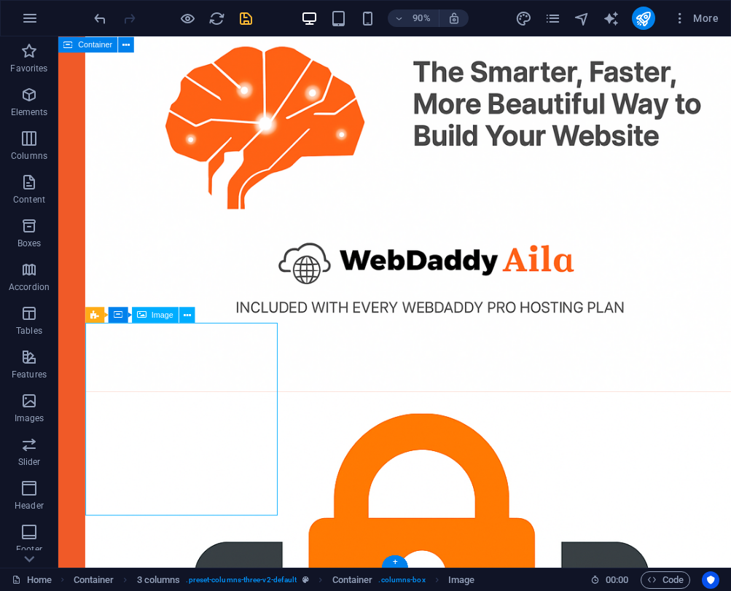
scroll to position [39, 0]
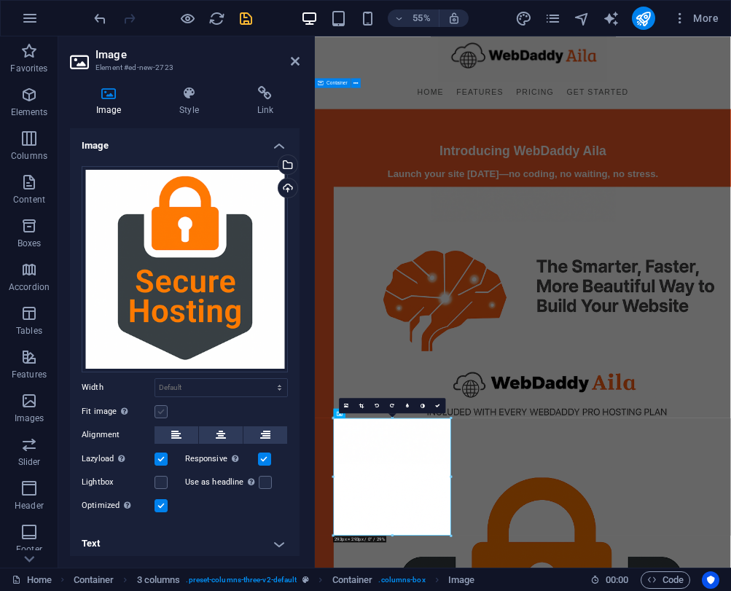
click at [162, 410] on label at bounding box center [160, 411] width 13 height 13
click at [0, 0] on input "Fit image Automatically fit image to a fixed width and height" at bounding box center [0, 0] width 0 height 0
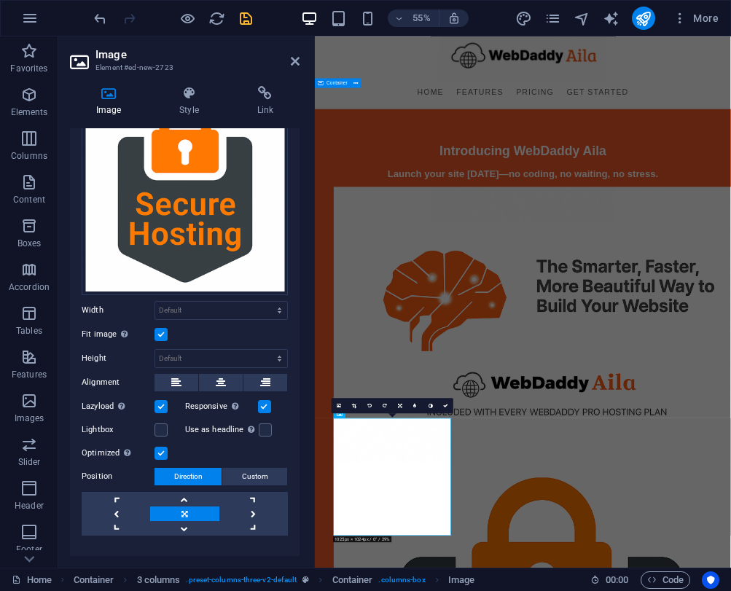
scroll to position [100, 0]
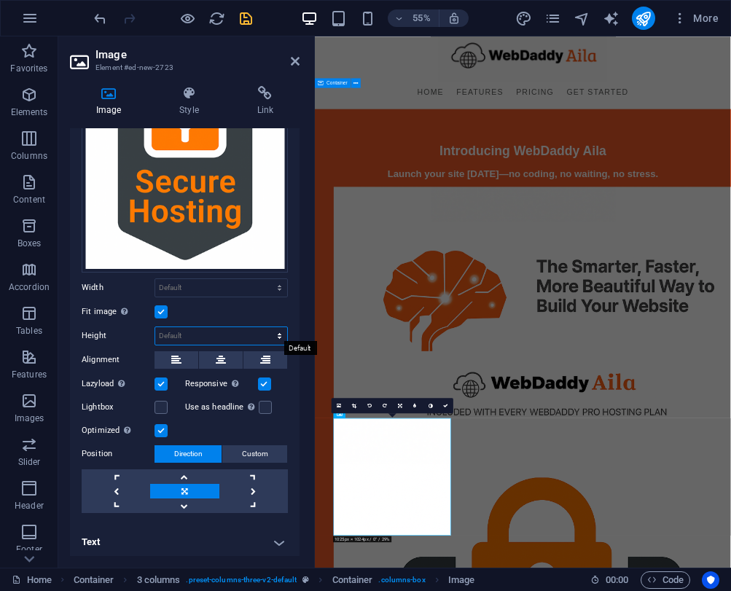
click at [182, 334] on select "Default auto px" at bounding box center [221, 335] width 132 height 17
select select "px"
click at [264, 327] on select "Default auto px" at bounding box center [221, 335] width 132 height 17
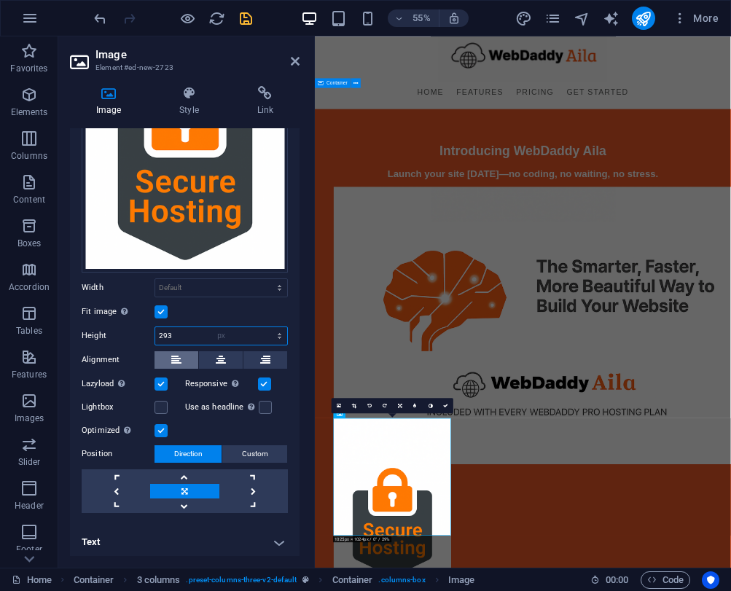
scroll to position [39, 0]
click at [165, 332] on input "293" at bounding box center [221, 335] width 132 height 17
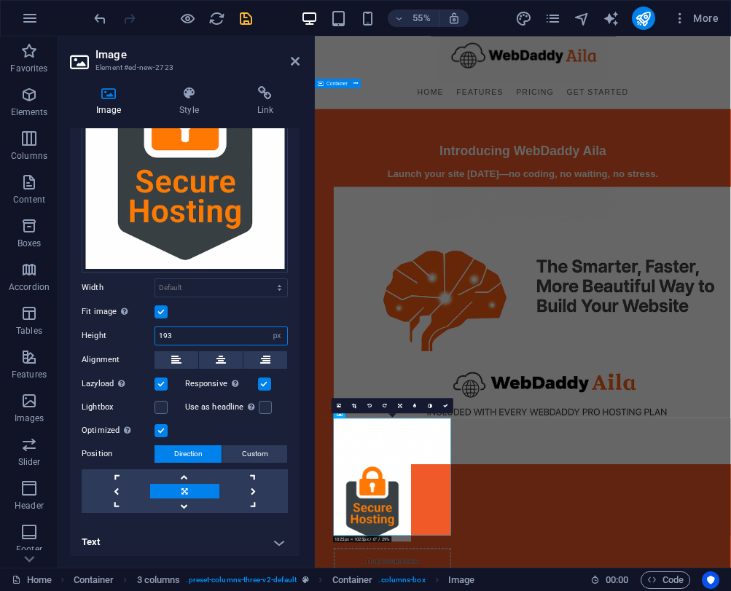
scroll to position [0, 0]
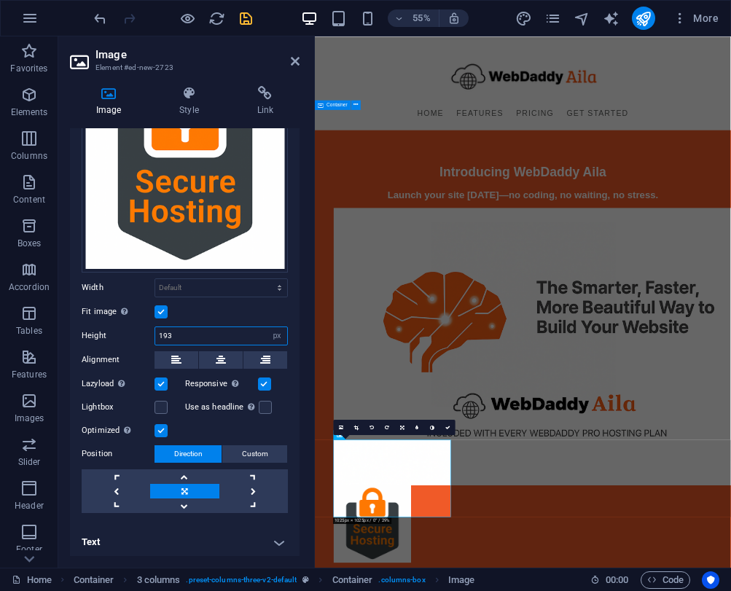
drag, startPoint x: 172, startPoint y: 332, endPoint x: 162, endPoint y: 332, distance: 10.2
click at [162, 332] on input "193" at bounding box center [221, 335] width 132 height 17
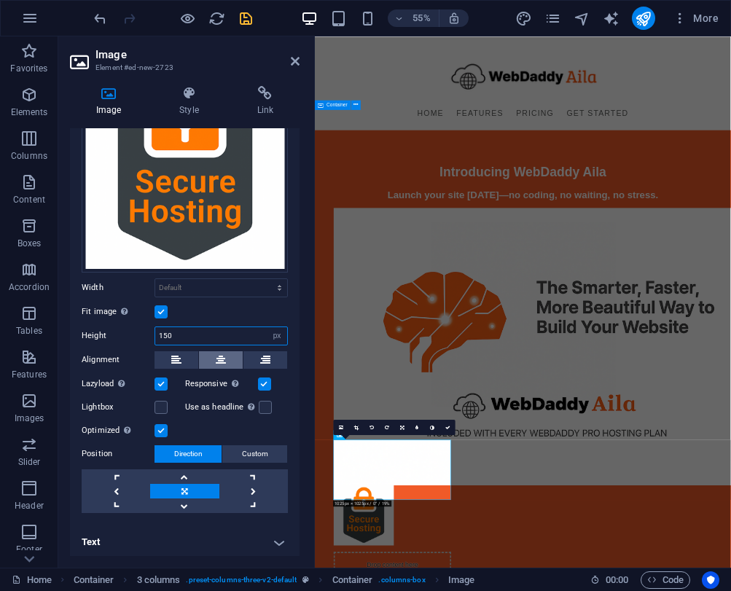
type input "150"
click at [216, 358] on icon at bounding box center [221, 359] width 10 height 17
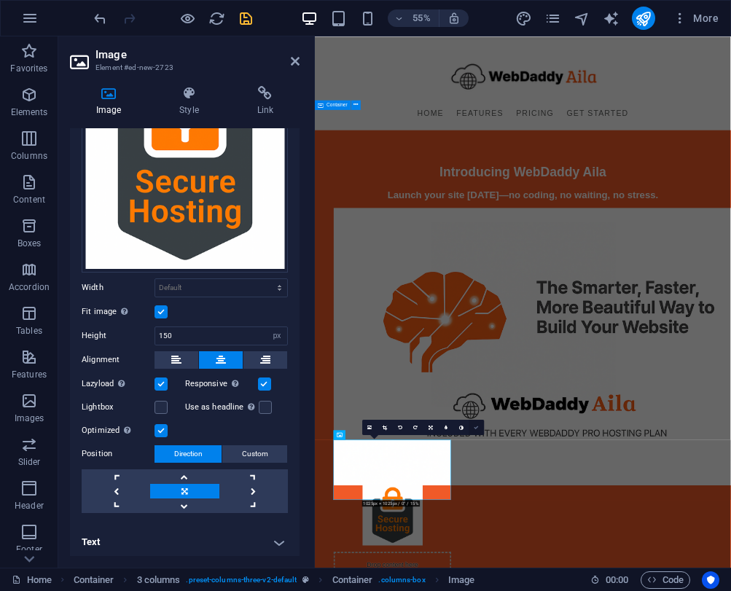
click at [477, 428] on icon at bounding box center [476, 427] width 5 height 5
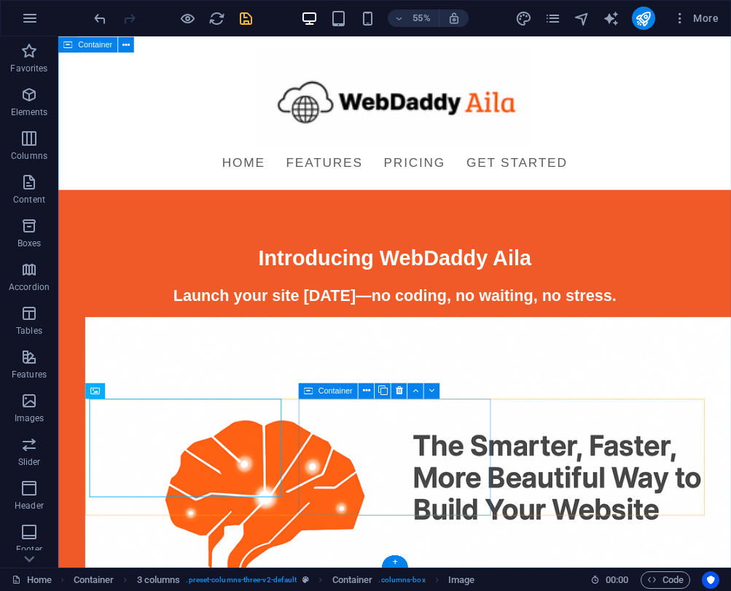
scroll to position [331, 0]
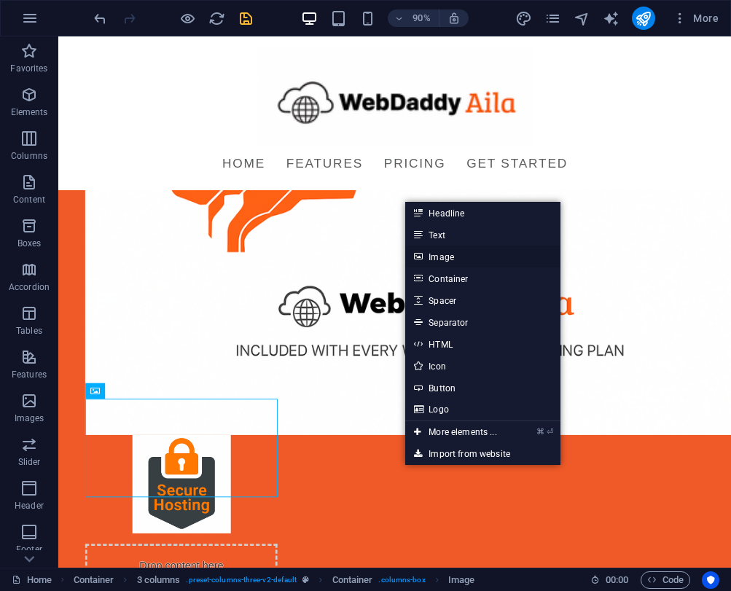
click at [446, 254] on link "Image" at bounding box center [482, 257] width 154 height 22
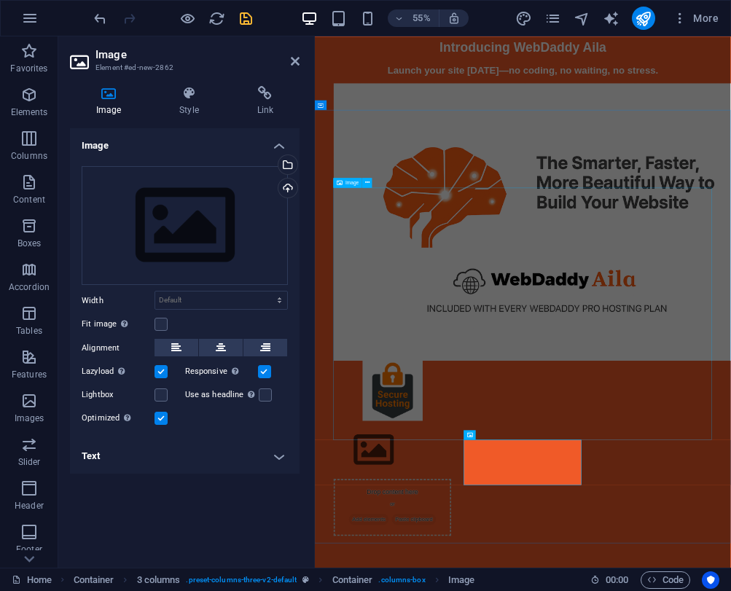
scroll to position [0, 0]
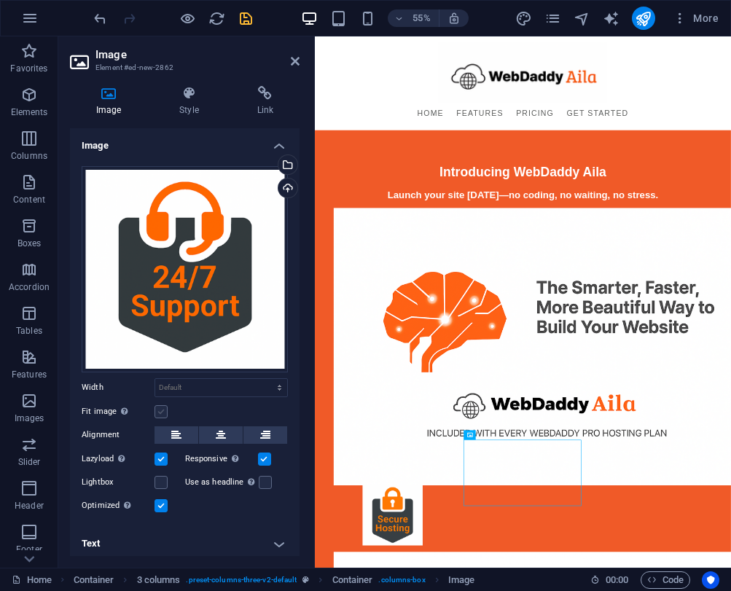
click at [161, 405] on label at bounding box center [160, 411] width 13 height 13
click at [0, 0] on input "Fit image Automatically fit image to a fixed width and height" at bounding box center [0, 0] width 0 height 0
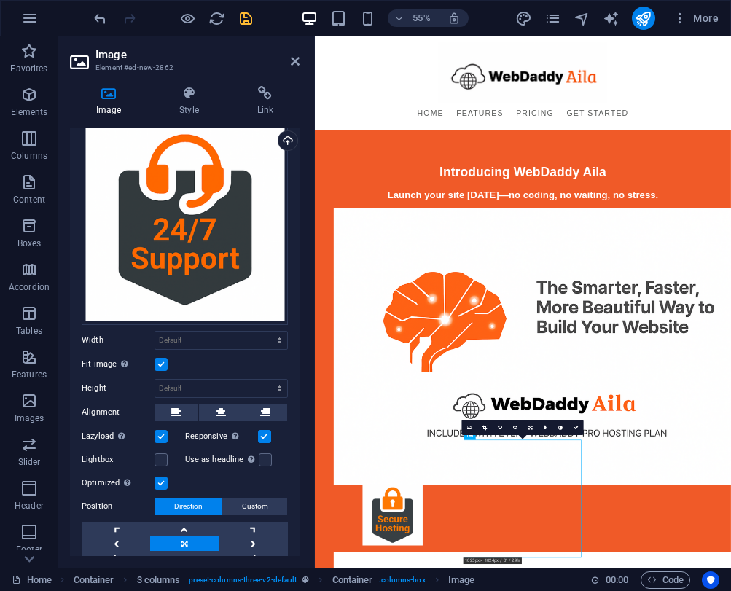
scroll to position [62, 0]
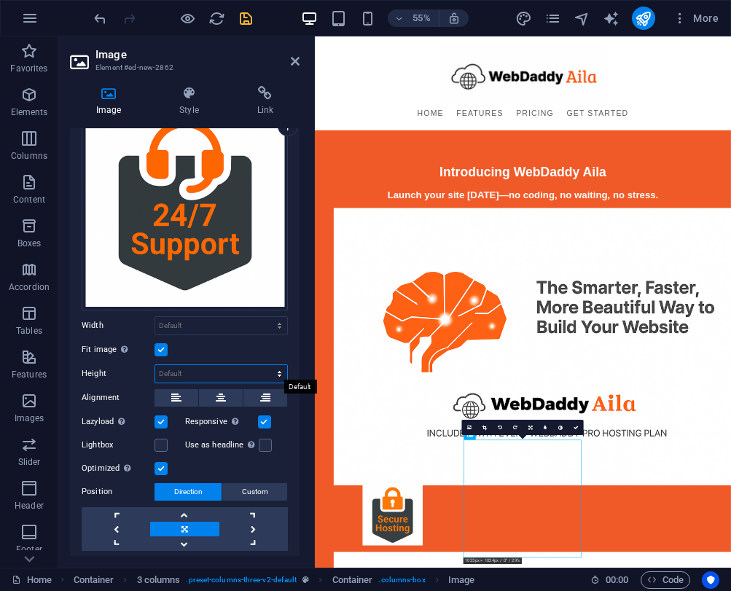
click at [186, 370] on select "Default auto px" at bounding box center [221, 373] width 132 height 17
select select "px"
click at [264, 365] on select "Default auto px" at bounding box center [221, 373] width 132 height 17
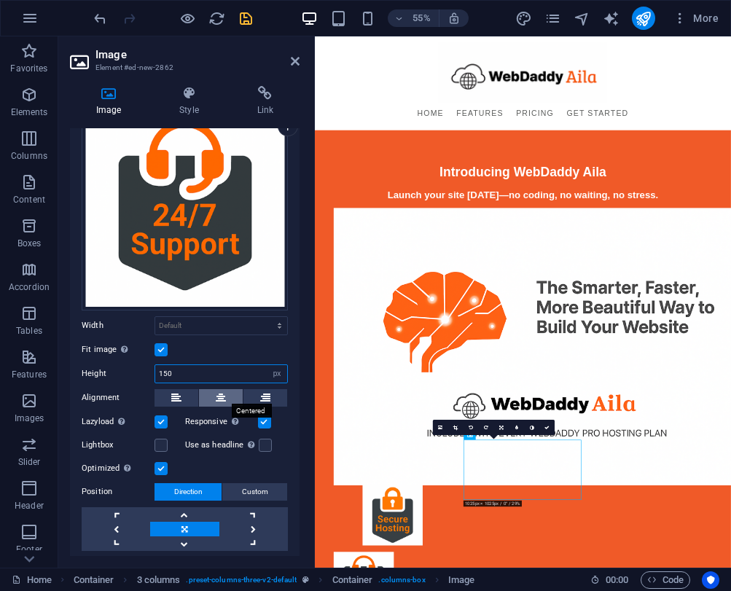
type input "150"
click at [225, 399] on button at bounding box center [221, 397] width 44 height 17
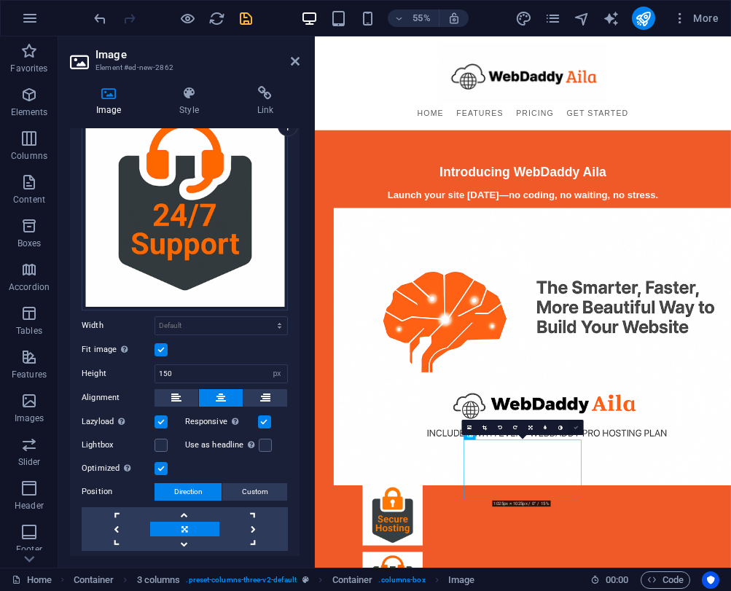
click at [574, 425] on icon at bounding box center [575, 427] width 5 height 5
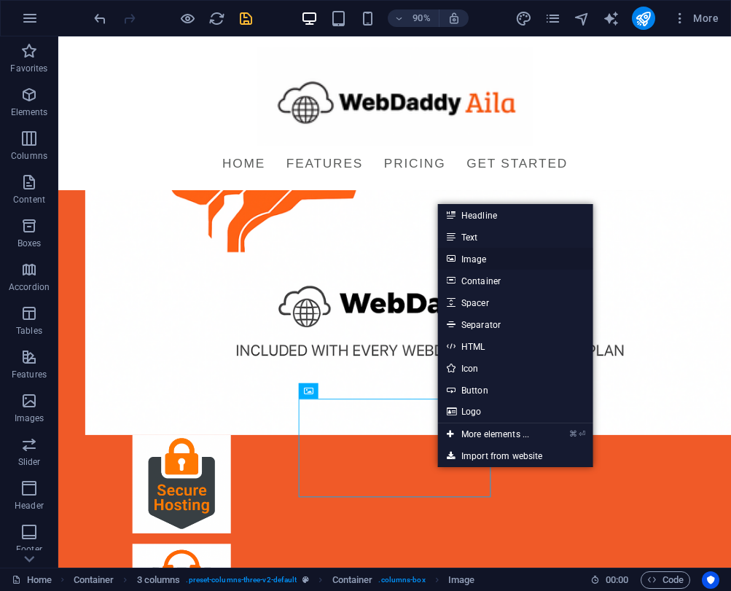
click at [490, 263] on link "Image" at bounding box center [515, 259] width 154 height 22
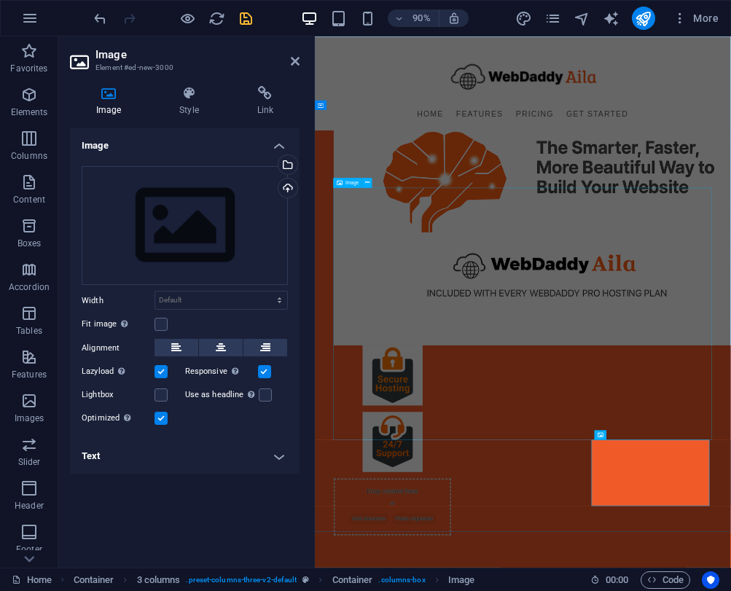
scroll to position [0, 0]
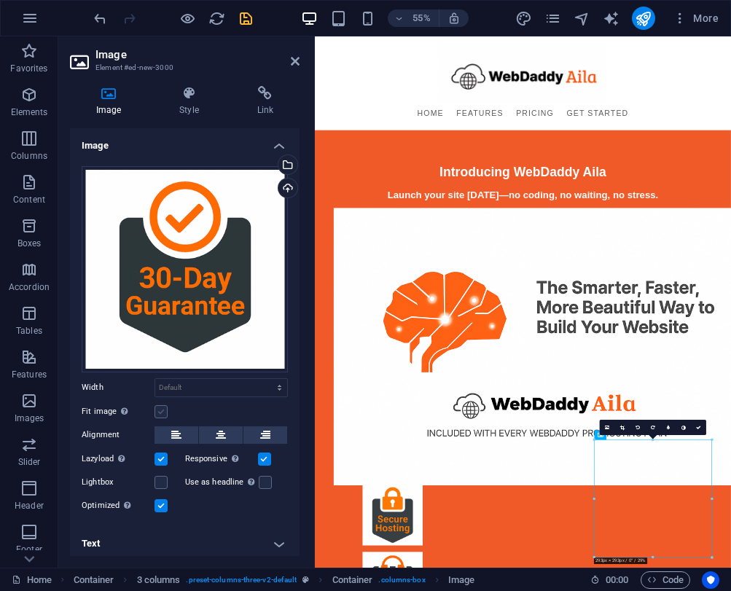
click at [161, 405] on label at bounding box center [160, 411] width 13 height 13
click at [0, 0] on input "Fit image Automatically fit image to a fixed width and height" at bounding box center [0, 0] width 0 height 0
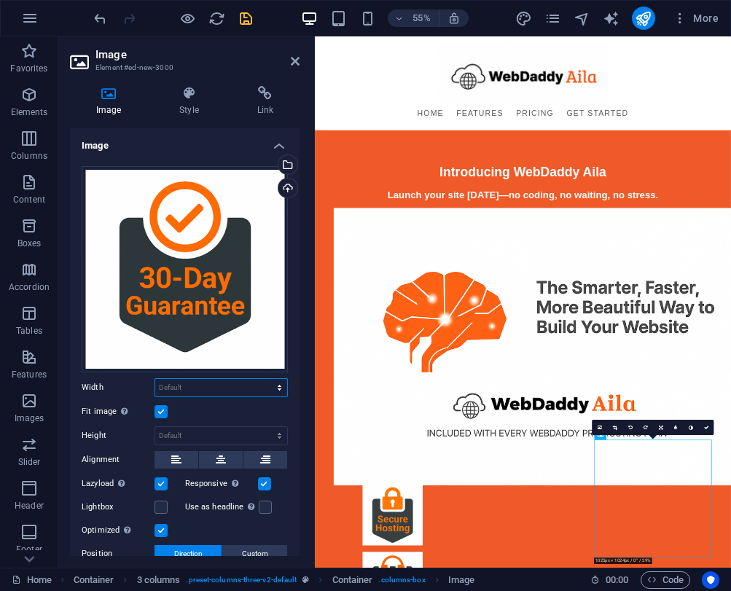
click at [180, 386] on select "Default auto px rem % em vh vw" at bounding box center [221, 387] width 132 height 17
click at [163, 426] on div "Default auto px" at bounding box center [220, 435] width 133 height 19
click at [165, 427] on select "Default auto px" at bounding box center [221, 435] width 132 height 17
select select "px"
click at [264, 427] on select "Default auto px" at bounding box center [221, 435] width 132 height 17
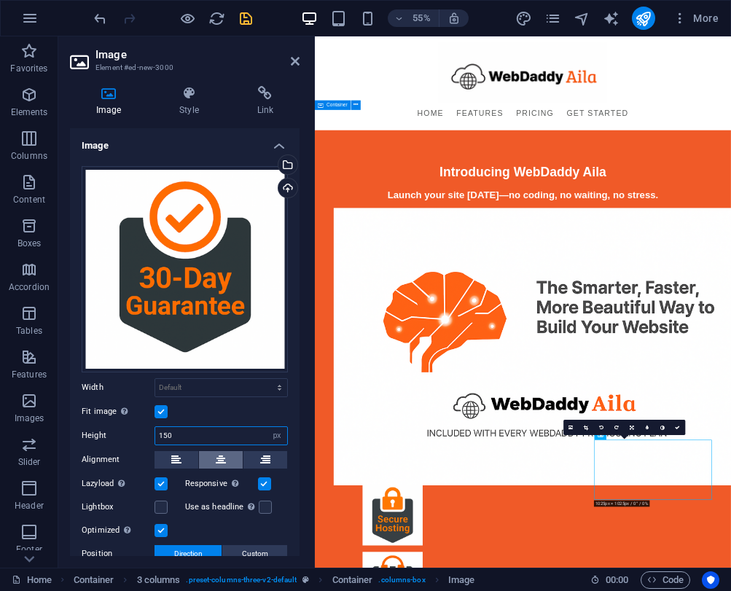
type input "150"
click at [216, 461] on icon at bounding box center [221, 459] width 10 height 17
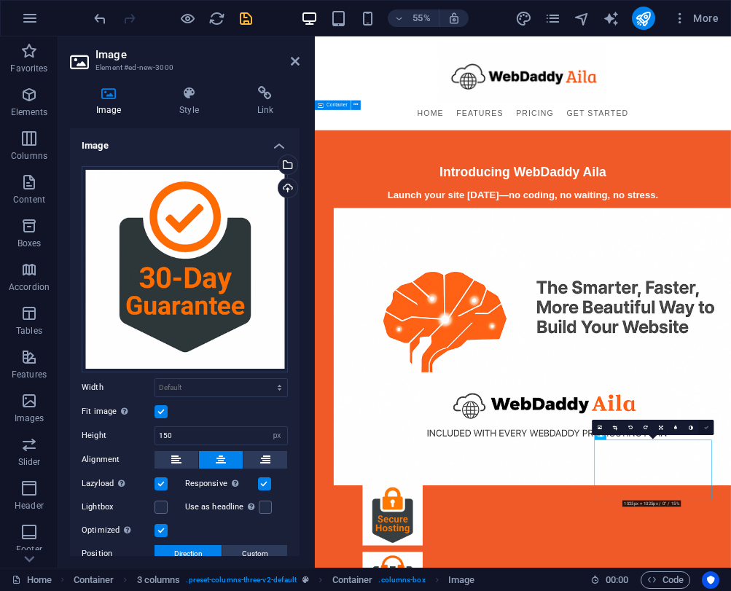
click at [706, 426] on icon at bounding box center [706, 427] width 5 height 5
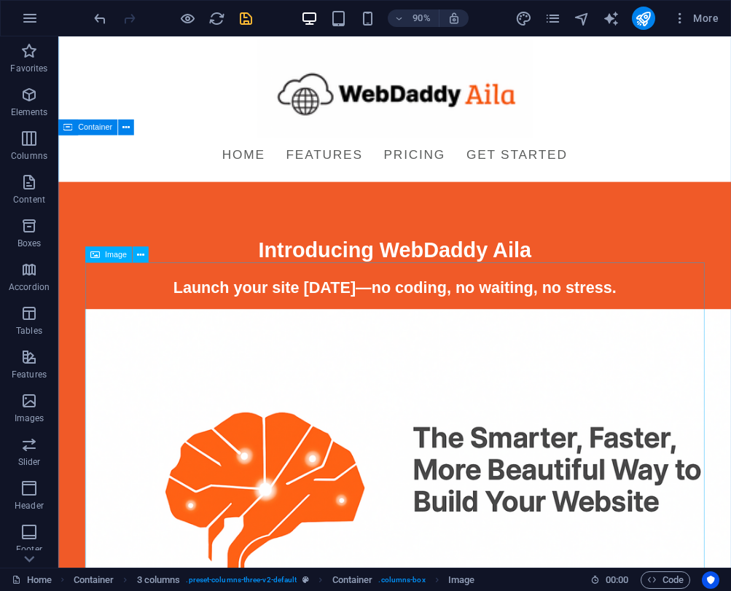
scroll to position [12, 0]
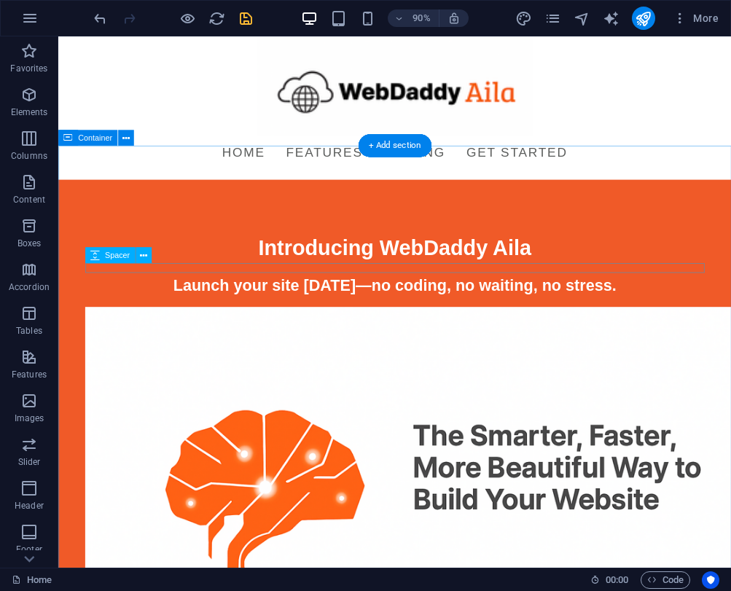
click at [457, 326] on div at bounding box center [432, 331] width 688 height 11
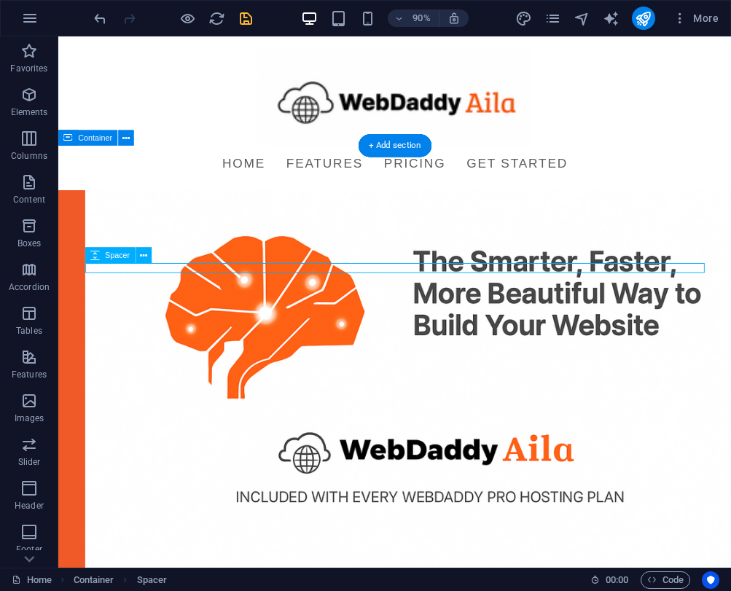
scroll to position [310, 0]
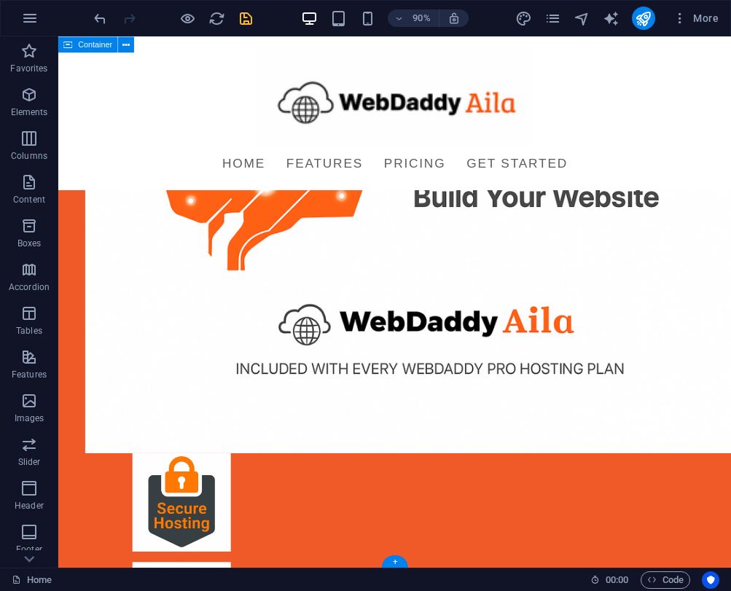
click at [82, 459] on div "Introducing WebDaddy Aila Launch your site today—no coding, no waiting, no stre…" at bounding box center [432, 317] width 748 height 1183
click at [97, 616] on div "Introducing WebDaddy Aila Launch your site today—no coding, no waiting, no stre…" at bounding box center [432, 317] width 748 height 1183
click at [109, 599] on div "Introducing WebDaddy Aila Launch your site today—no coding, no waiting, no stre…" at bounding box center [432, 317] width 748 height 1183
click at [104, 621] on div "Introducing WebDaddy Aila Launch your site today—no coding, no waiting, no stre…" at bounding box center [432, 317] width 748 height 1183
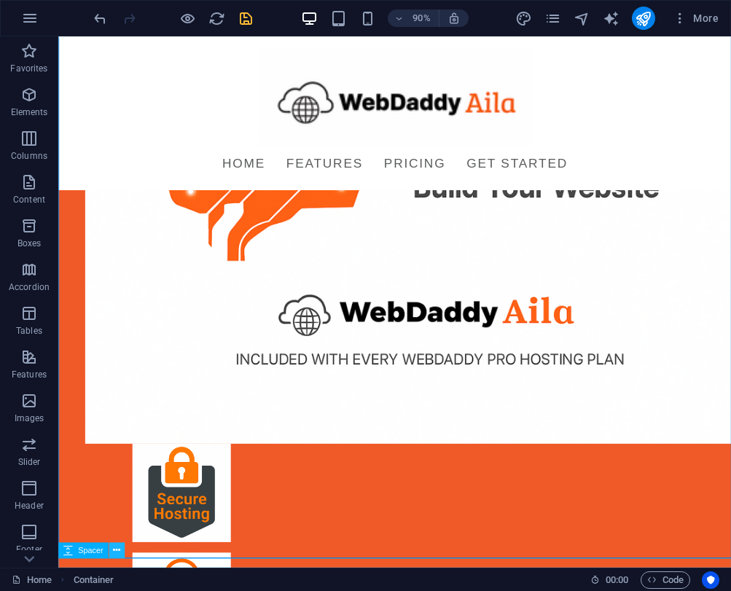
click at [111, 550] on button at bounding box center [117, 550] width 16 height 16
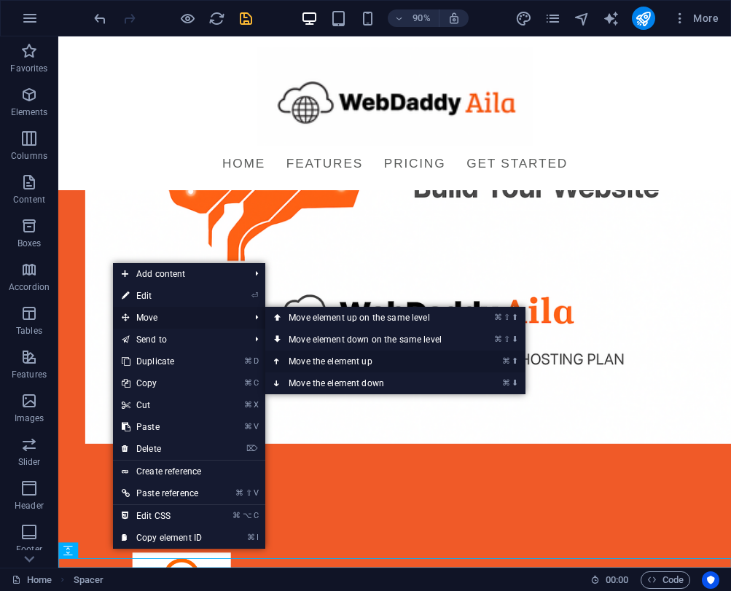
click at [318, 358] on link "⌘ ⬆ Move the element up" at bounding box center [367, 361] width 205 height 22
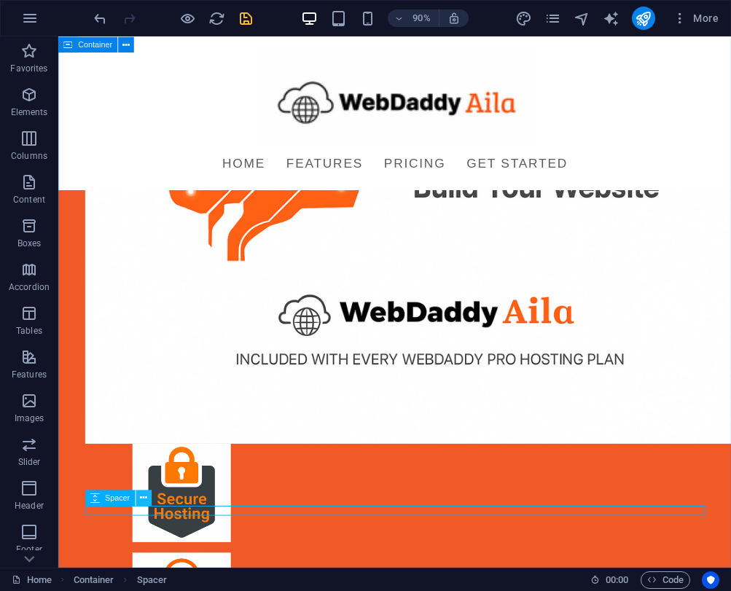
click at [142, 496] on icon at bounding box center [143, 497] width 7 height 14
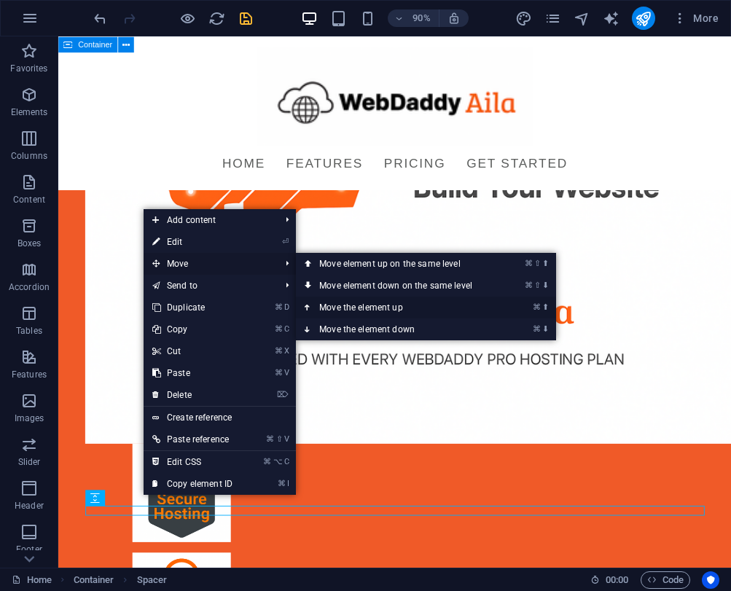
click at [322, 307] on link "⌘ ⬆ Move the element up" at bounding box center [398, 308] width 205 height 22
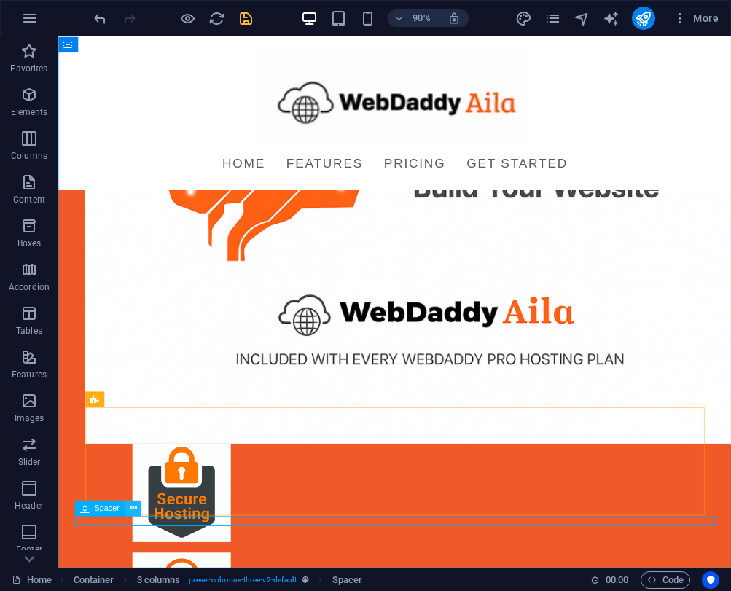
click at [130, 506] on icon at bounding box center [132, 508] width 7 height 14
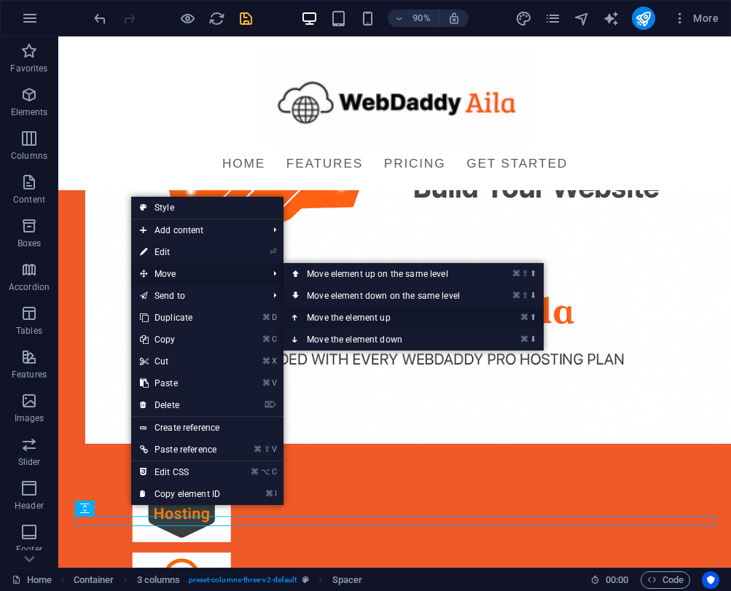
click at [309, 310] on link "⌘ ⬆ Move the element up" at bounding box center [385, 318] width 205 height 22
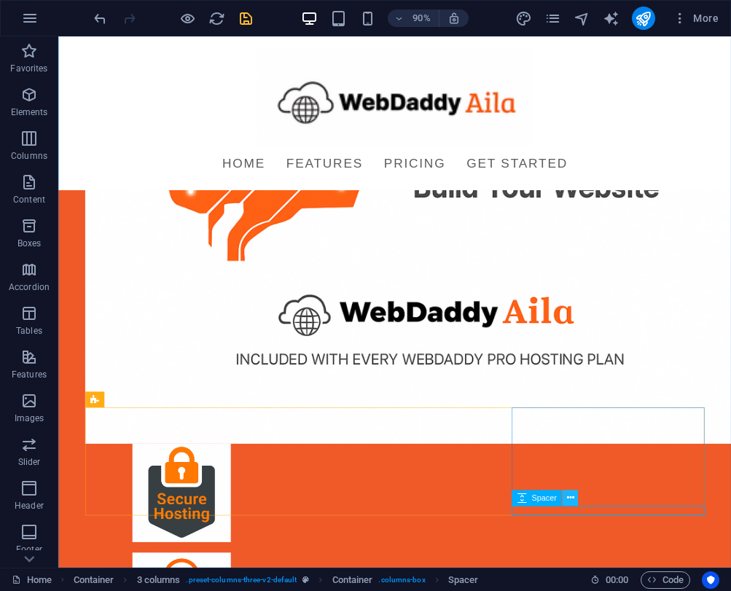
click at [571, 497] on icon at bounding box center [569, 497] width 7 height 14
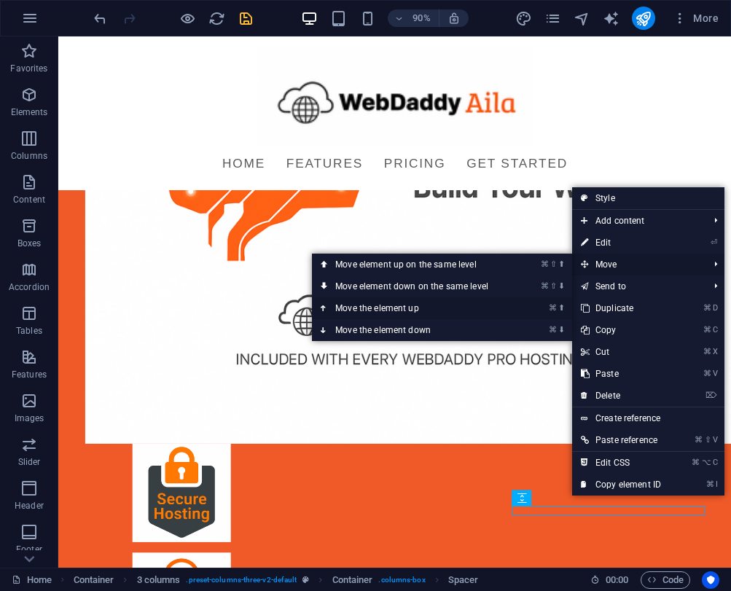
click at [410, 310] on link "⌘ ⬆ Move the element up" at bounding box center [414, 308] width 205 height 22
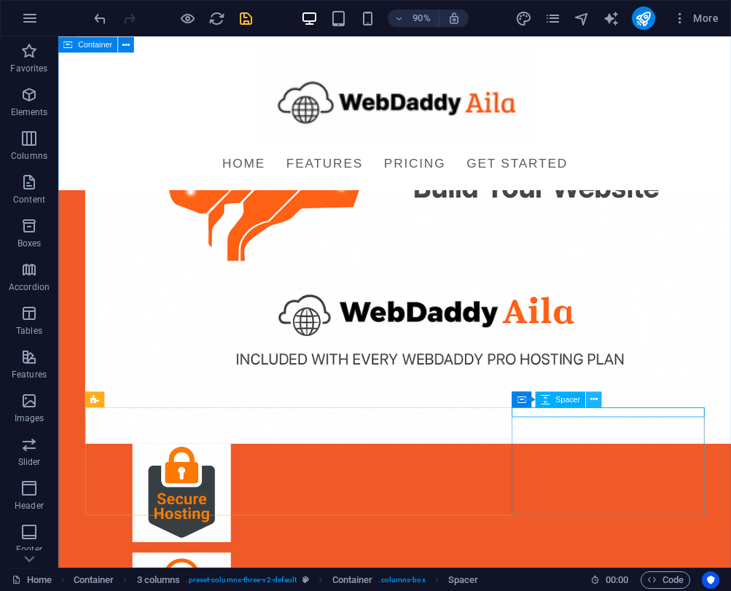
click at [594, 394] on icon at bounding box center [593, 399] width 7 height 14
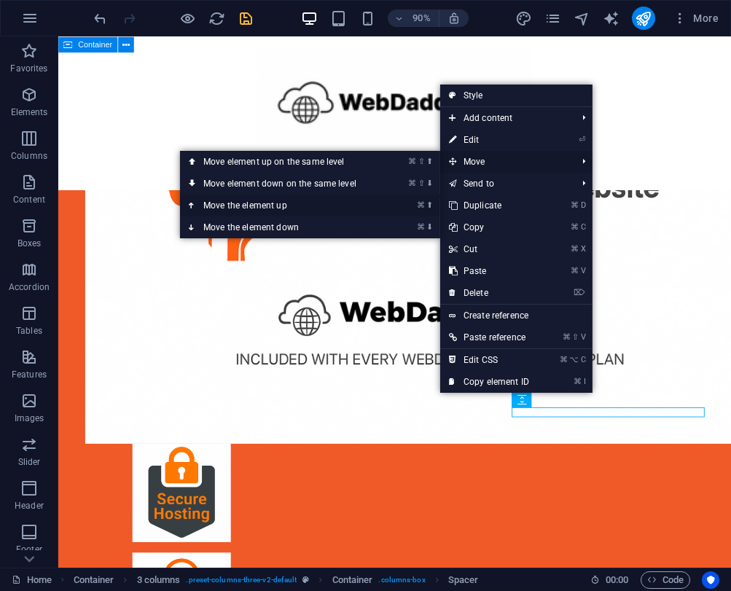
click at [268, 205] on link "⌘ ⬆ Move the element up" at bounding box center [282, 206] width 205 height 22
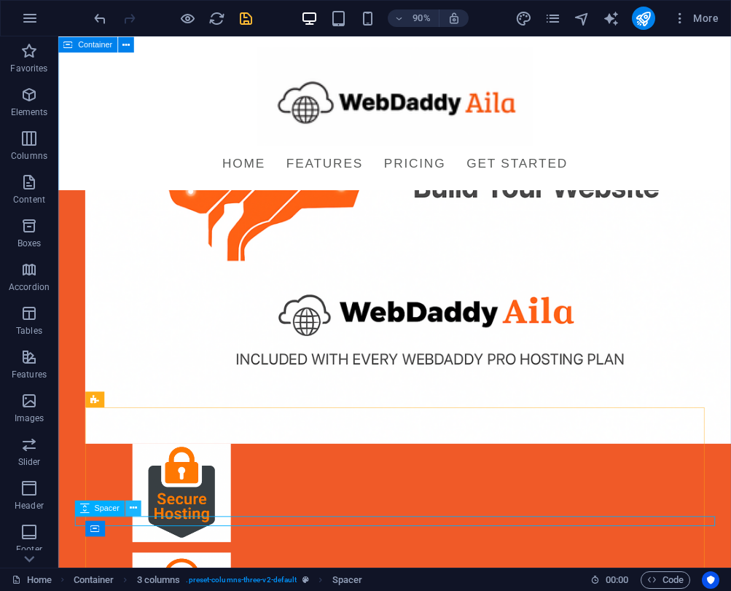
click at [128, 508] on button at bounding box center [133, 508] width 16 height 16
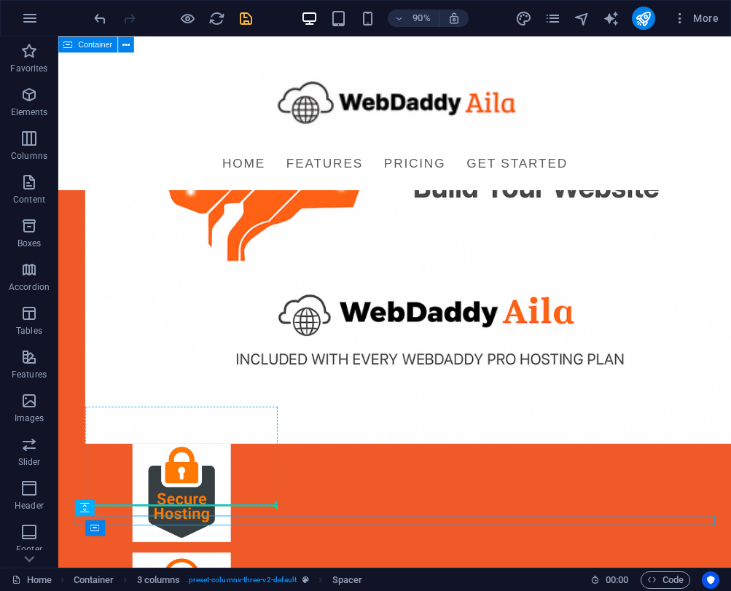
scroll to position [322, 0]
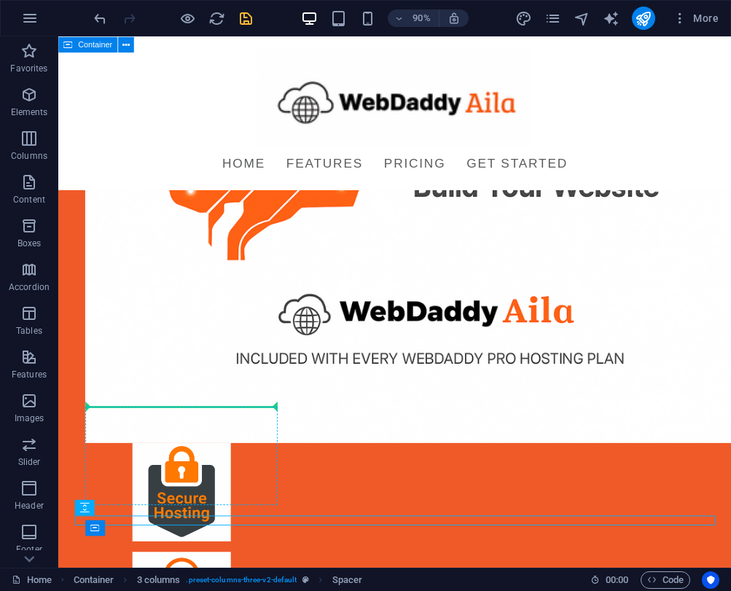
drag, startPoint x: 168, startPoint y: 544, endPoint x: 117, endPoint y: 476, distance: 85.4
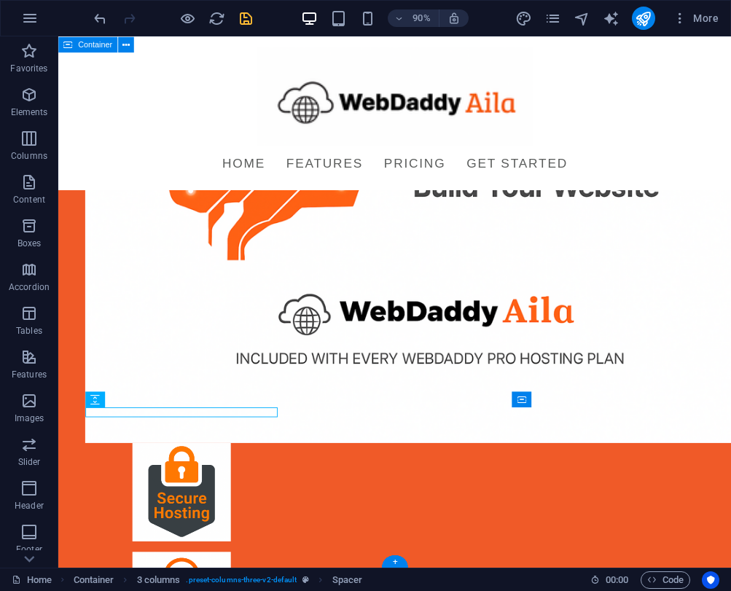
scroll to position [321, 0]
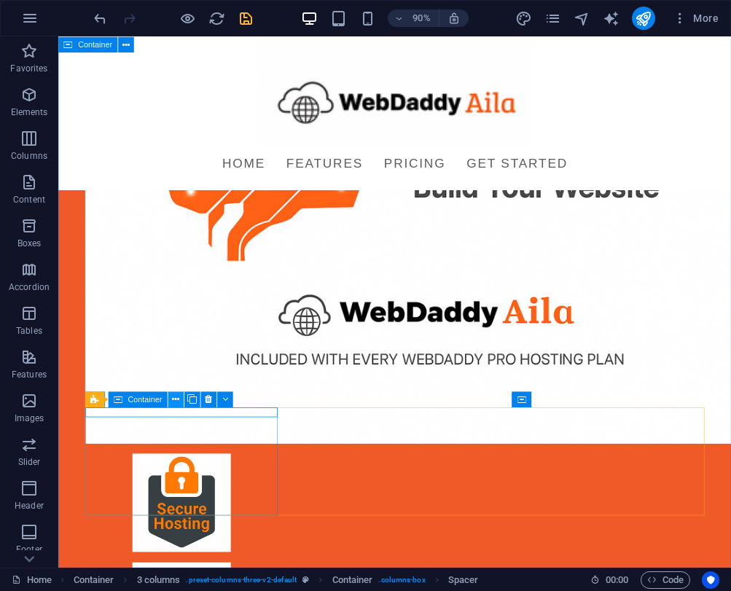
click at [173, 400] on icon at bounding box center [175, 399] width 7 height 14
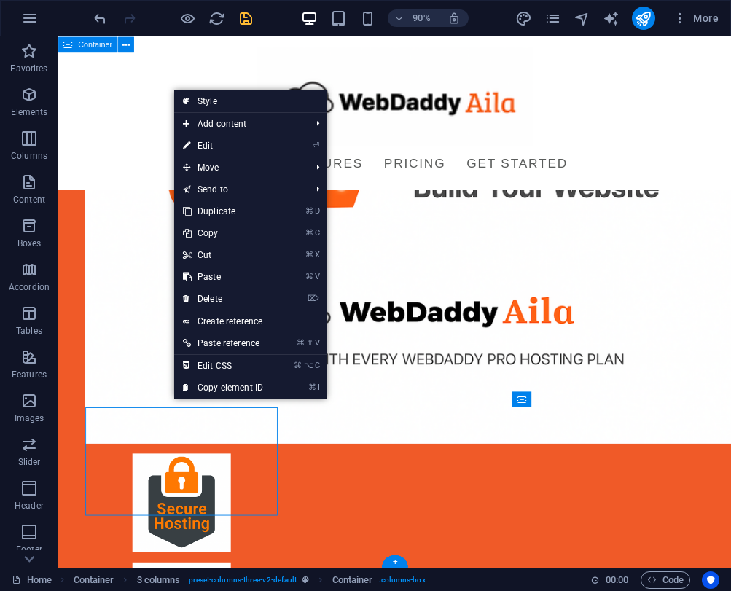
click at [319, 590] on div "Introducing WebDaddy Aila Launch your site today—no coding, no waiting, no stre…" at bounding box center [432, 312] width 748 height 1194
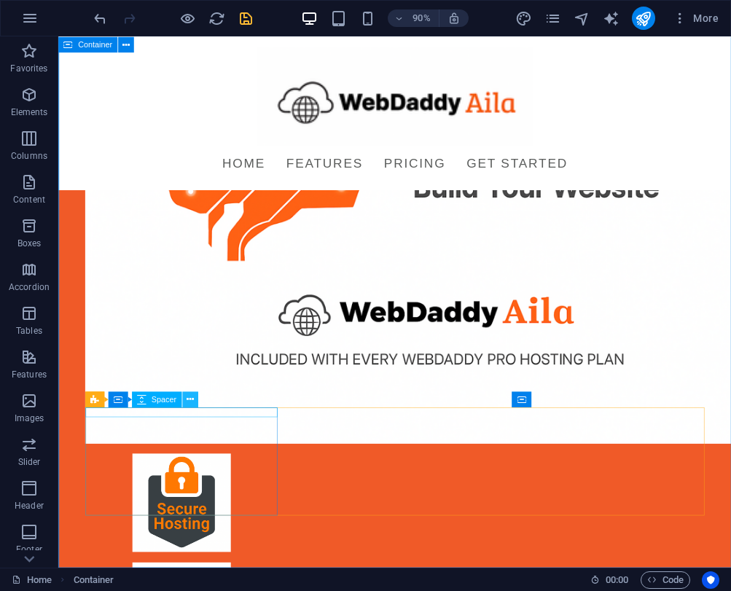
click at [192, 399] on icon at bounding box center [190, 399] width 7 height 14
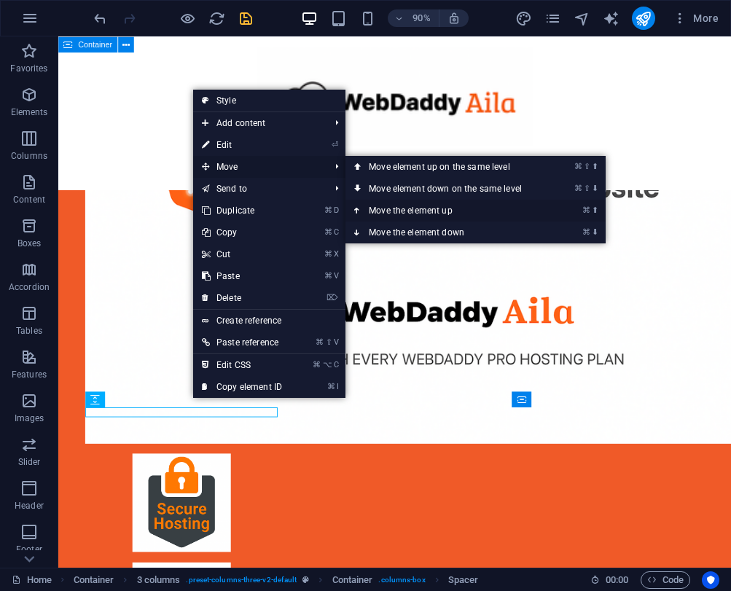
click at [405, 208] on link "⌘ ⬆ Move the element up" at bounding box center [447, 211] width 205 height 22
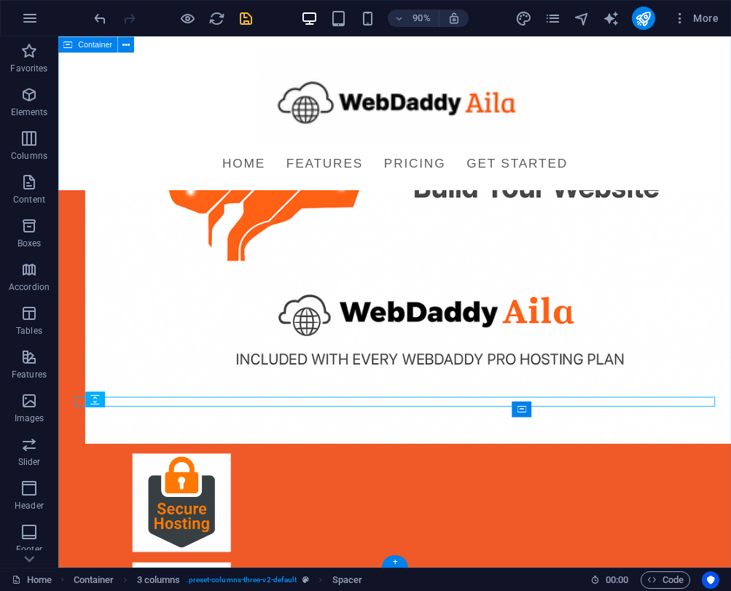
click at [68, 367] on div "Introducing WebDaddy Aila Launch your site today—no coding, no waiting, no stre…" at bounding box center [432, 312] width 748 height 1194
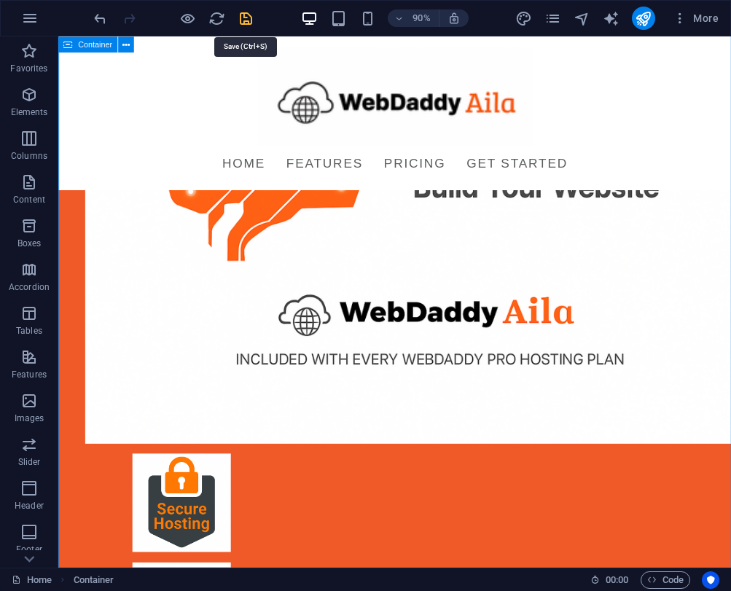
click at [249, 15] on icon "save" at bounding box center [246, 18] width 17 height 17
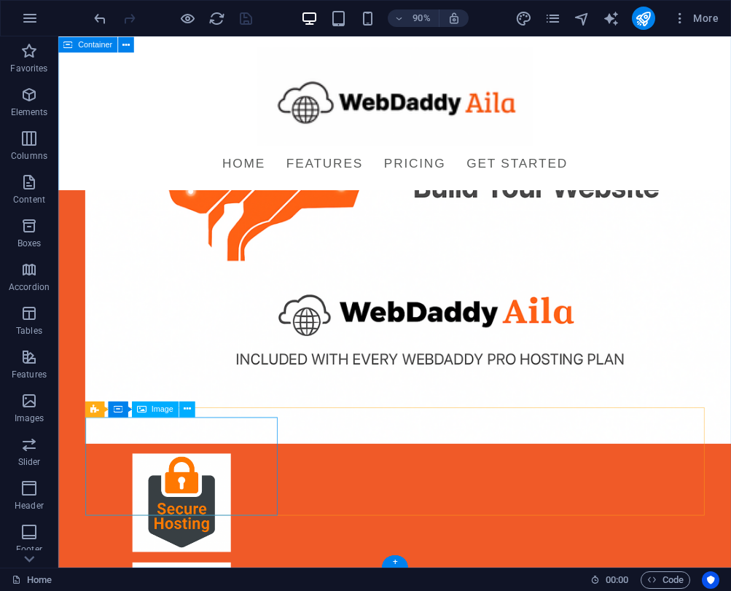
click at [216, 499] on figure at bounding box center [194, 553] width 213 height 109
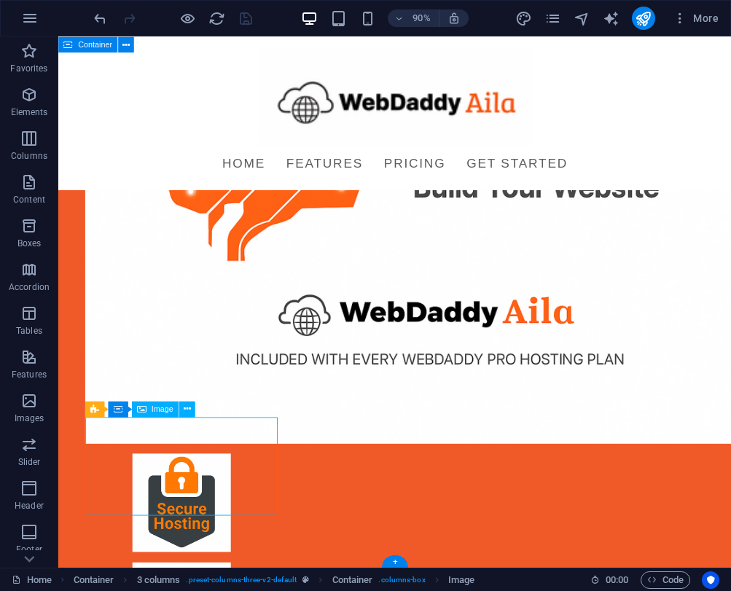
click at [216, 499] on figure at bounding box center [194, 553] width 213 height 109
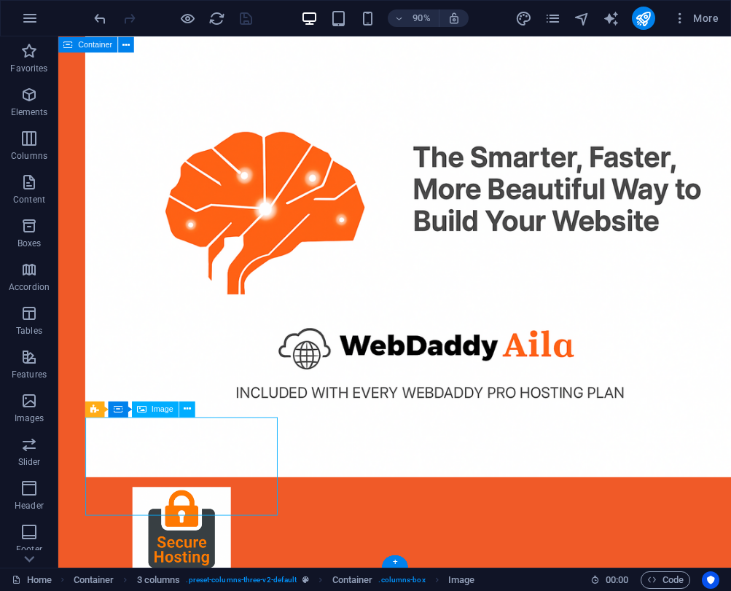
scroll to position [0, 0]
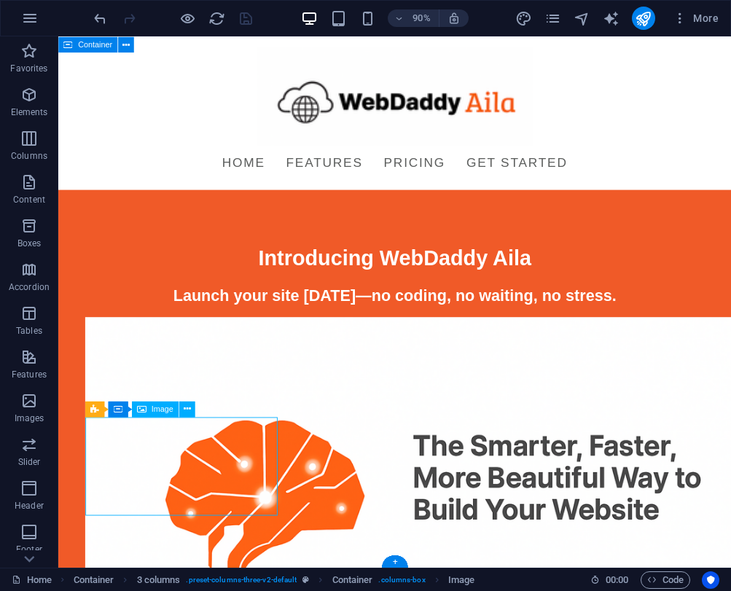
select select "px"
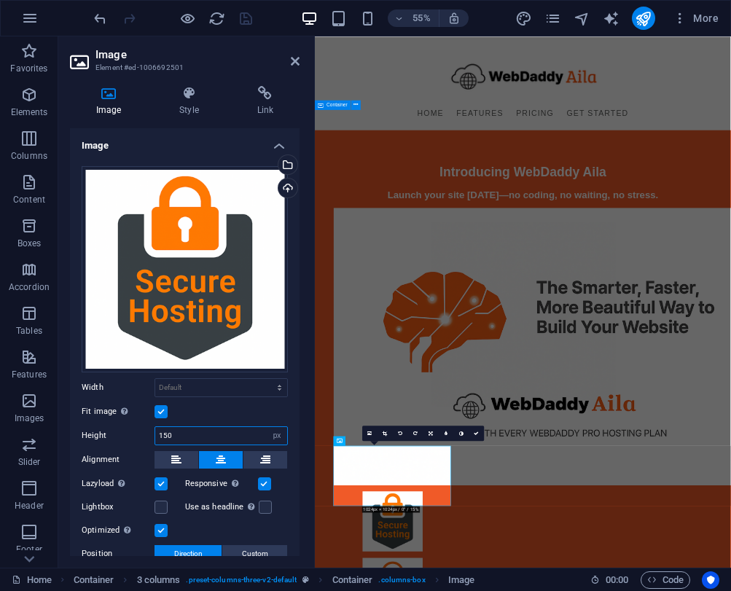
click at [174, 432] on input "150" at bounding box center [221, 435] width 132 height 17
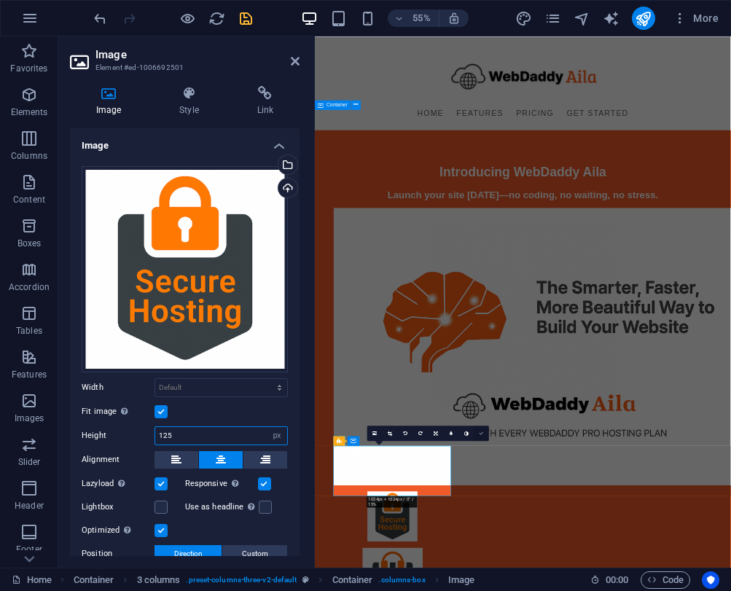
type input "125"
click at [483, 434] on icon at bounding box center [481, 433] width 5 height 5
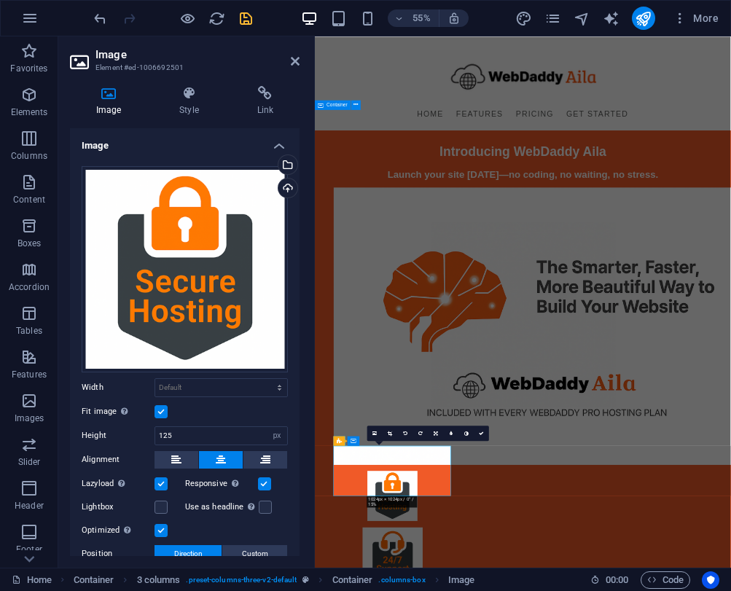
scroll to position [321, 0]
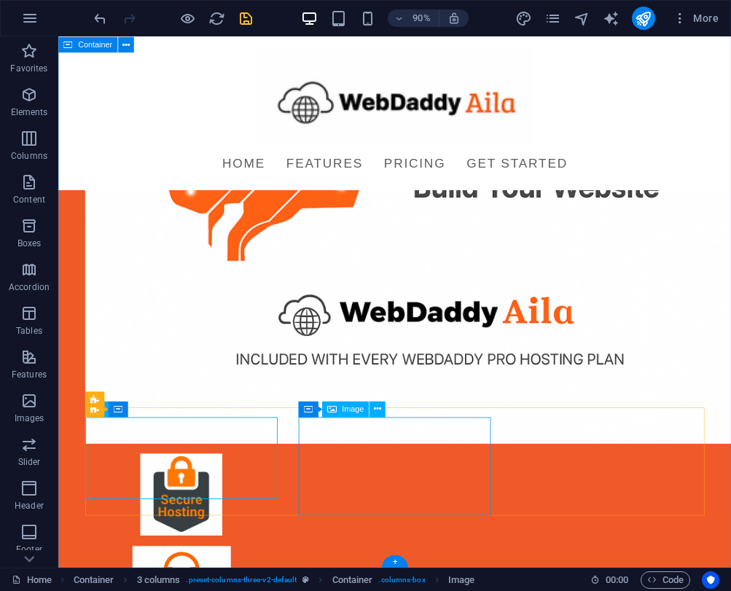
select select "px"
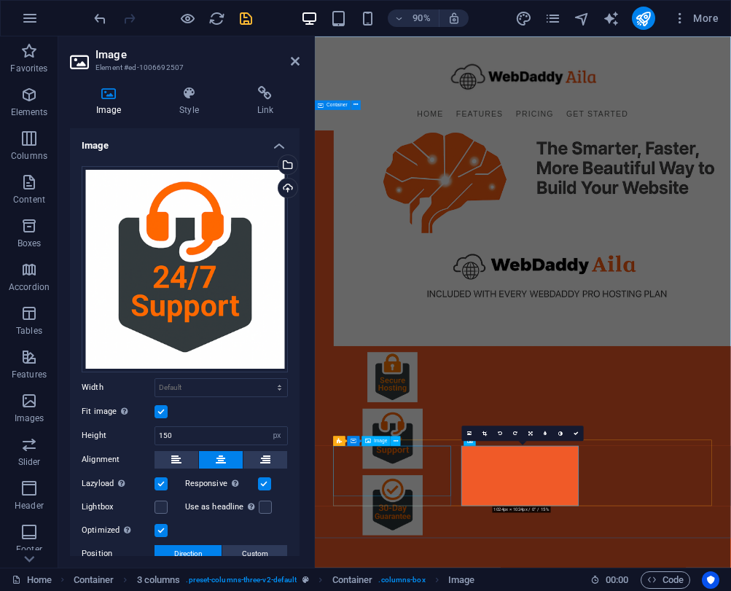
scroll to position [0, 0]
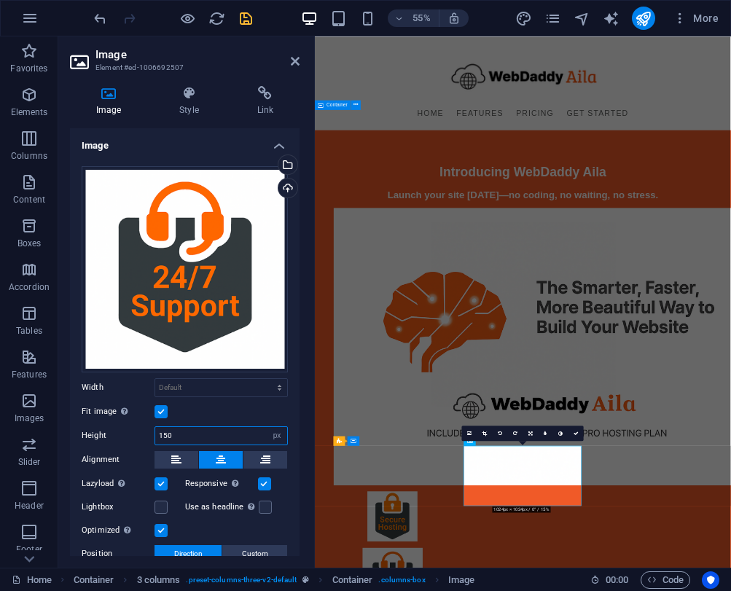
click at [177, 431] on input "150" at bounding box center [221, 435] width 132 height 17
type input "125"
click at [247, 20] on icon "save" at bounding box center [246, 18] width 17 height 17
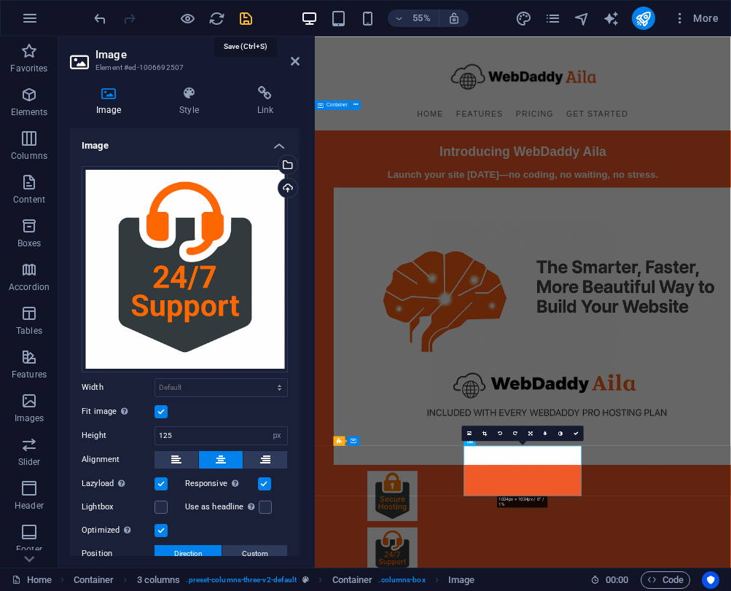
scroll to position [321, 0]
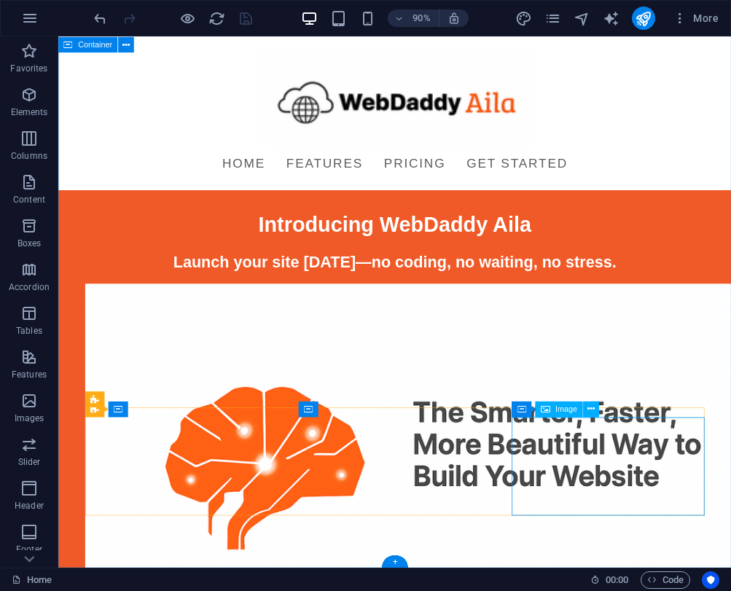
select select "px"
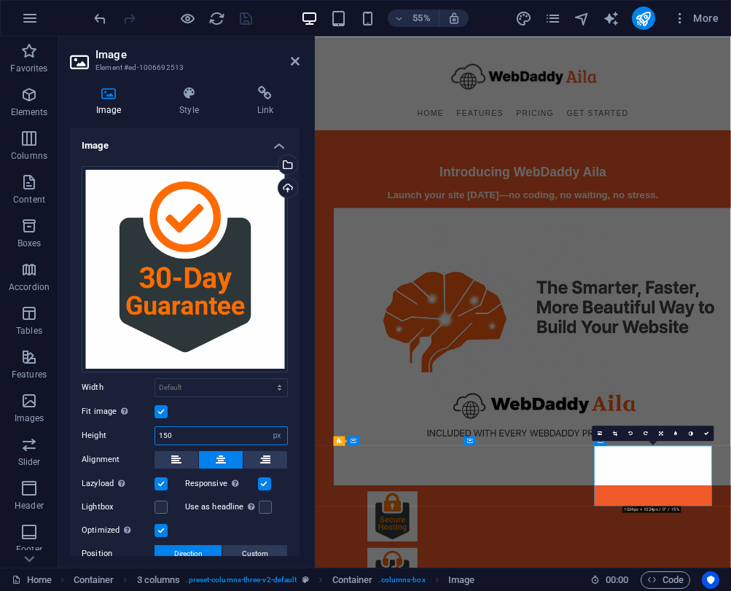
drag, startPoint x: 173, startPoint y: 432, endPoint x: 183, endPoint y: 432, distance: 9.5
click at [173, 432] on input "150" at bounding box center [221, 435] width 132 height 17
type input "125"
click at [248, 13] on icon "save" at bounding box center [246, 18] width 17 height 17
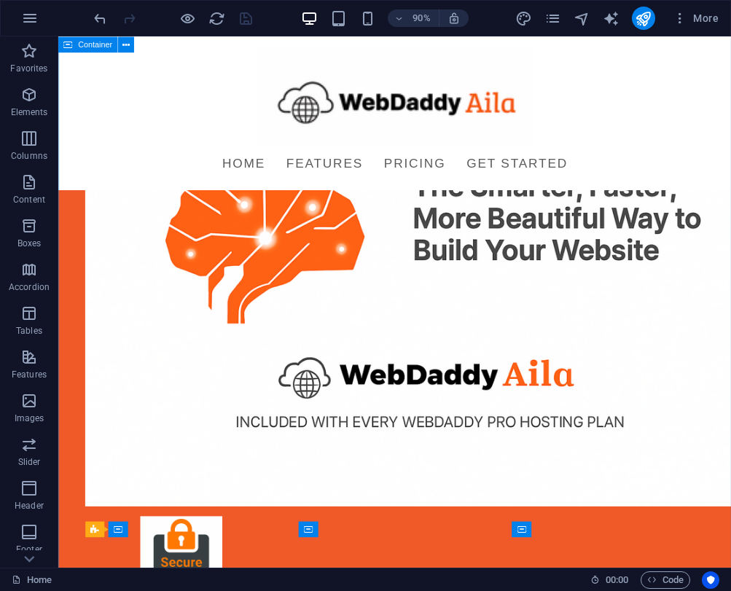
scroll to position [303, 0]
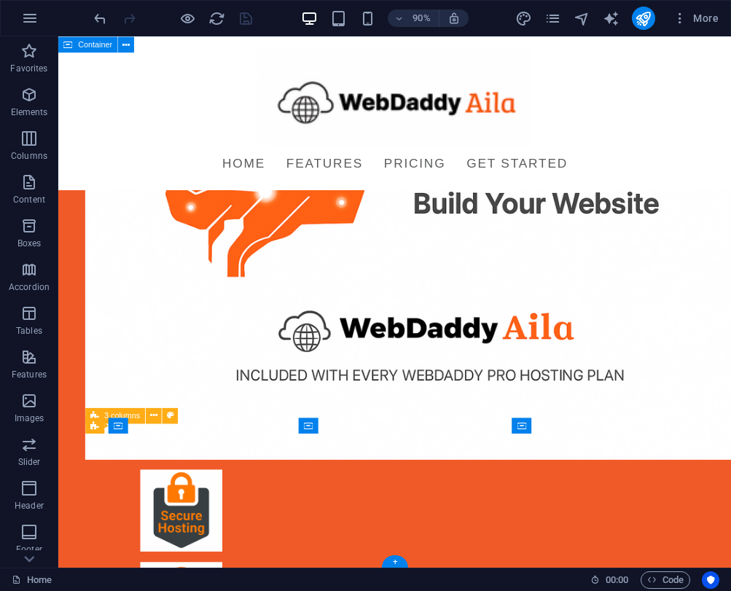
click at [356, 573] on div "Introducing WebDaddy Aila Launch your site today—no coding, no waiting, no stre…" at bounding box center [432, 302] width 748 height 1139
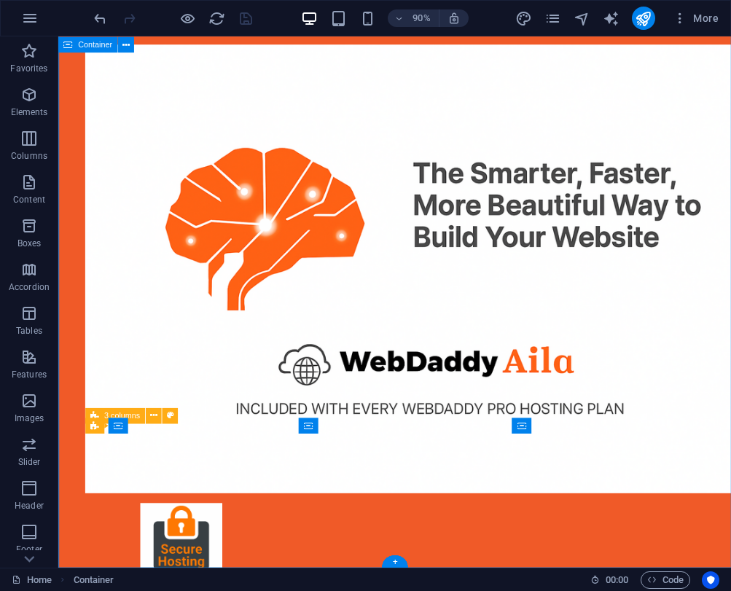
scroll to position [0, 0]
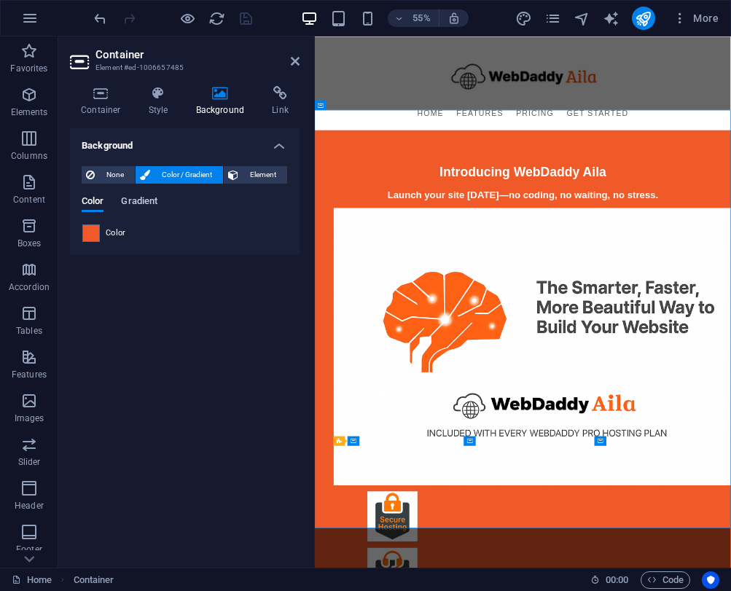
click at [136, 208] on span "Gradient" at bounding box center [139, 202] width 36 height 20
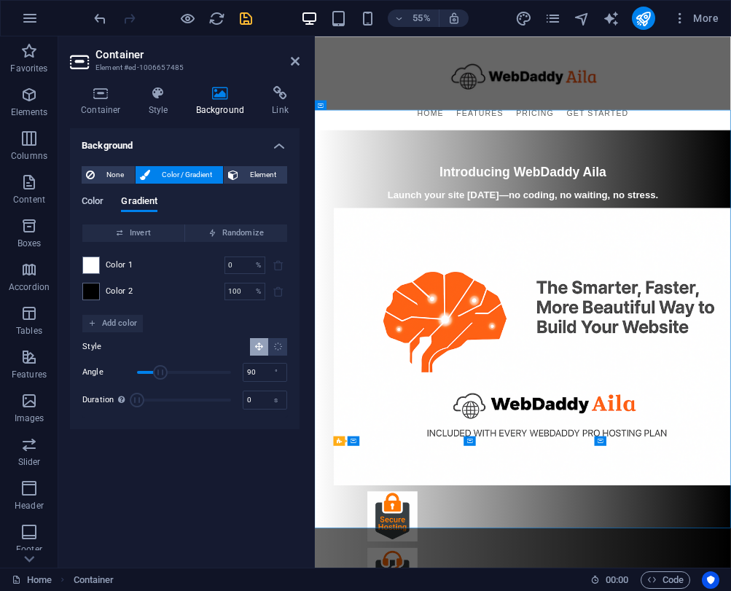
click at [103, 203] on span "Color" at bounding box center [93, 202] width 22 height 20
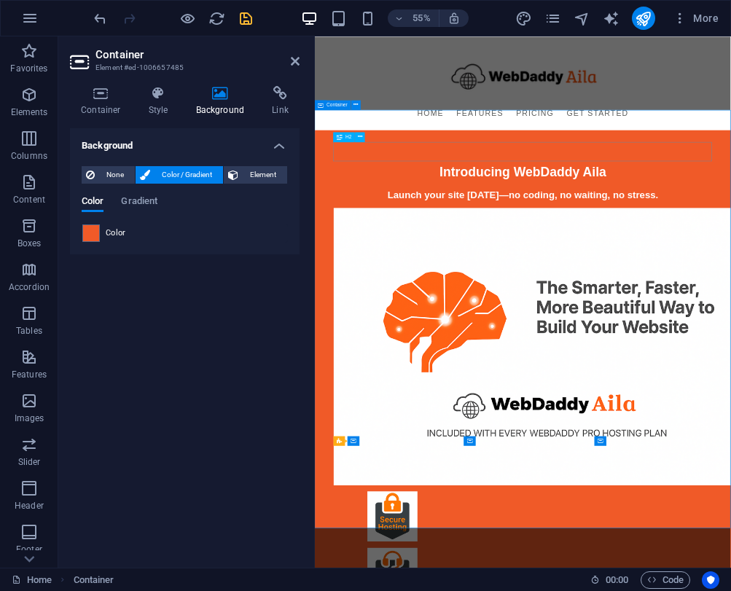
click at [866, 265] on div "Introducing WebDaddy Aila" at bounding box center [693, 282] width 688 height 35
click at [240, 12] on icon "save" at bounding box center [246, 18] width 17 height 17
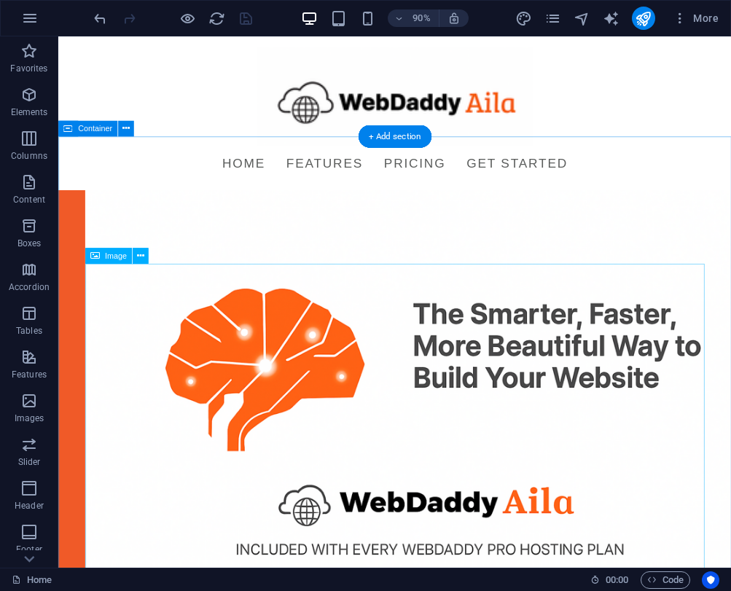
scroll to position [303, 0]
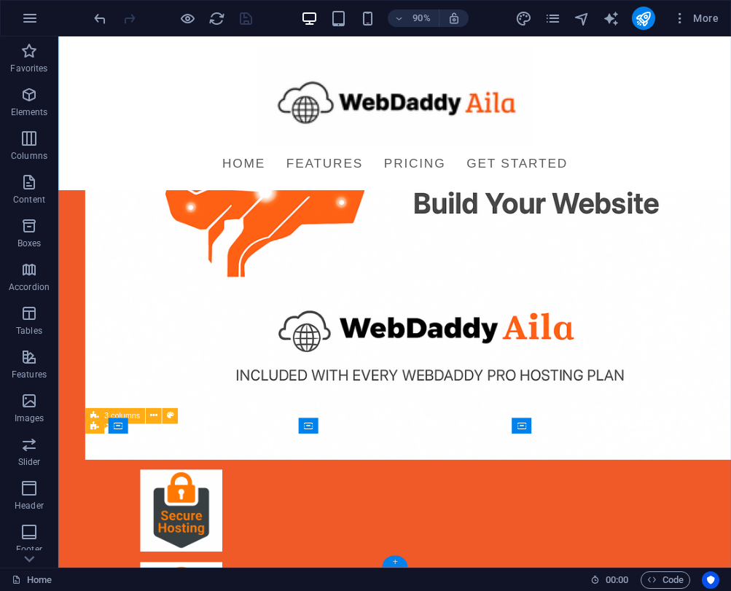
click at [401, 557] on div "+" at bounding box center [395, 561] width 26 height 12
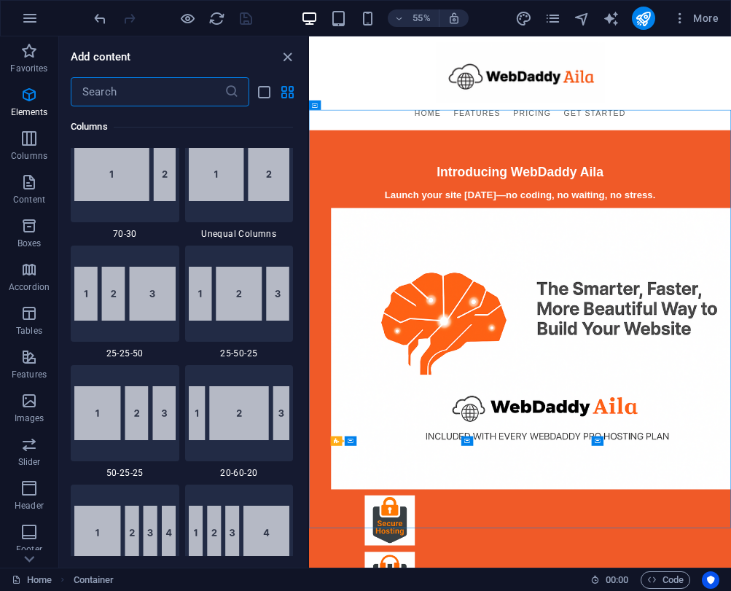
scroll to position [2550, 0]
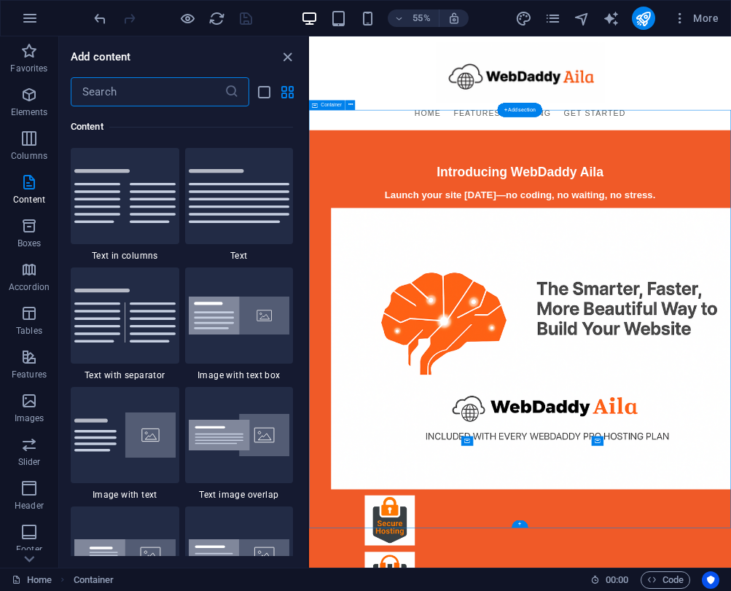
click at [166, 90] on input "text" at bounding box center [148, 91] width 154 height 29
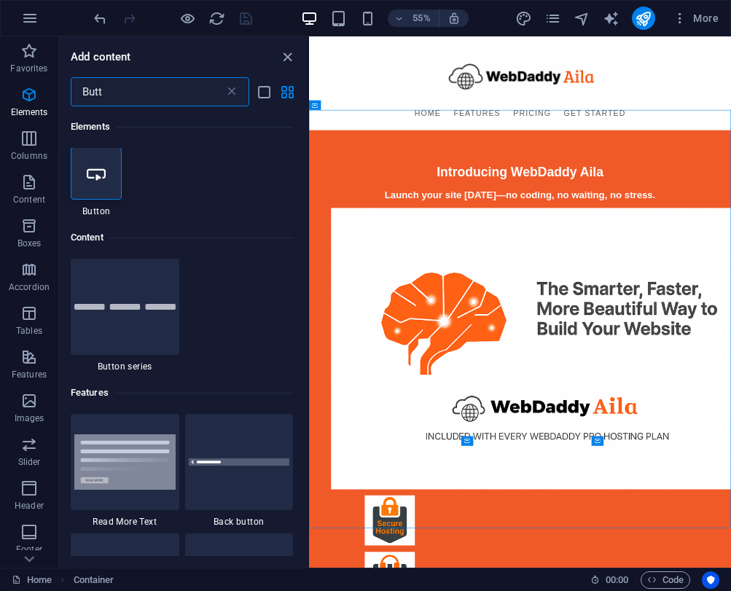
scroll to position [0, 0]
type input "Butt"
click at [111, 182] on div at bounding box center [96, 174] width 51 height 52
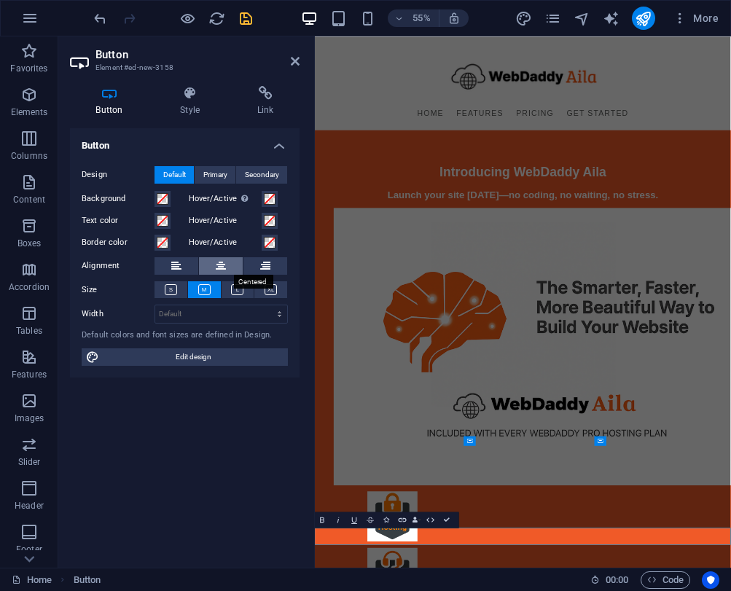
click at [214, 262] on button at bounding box center [221, 265] width 44 height 17
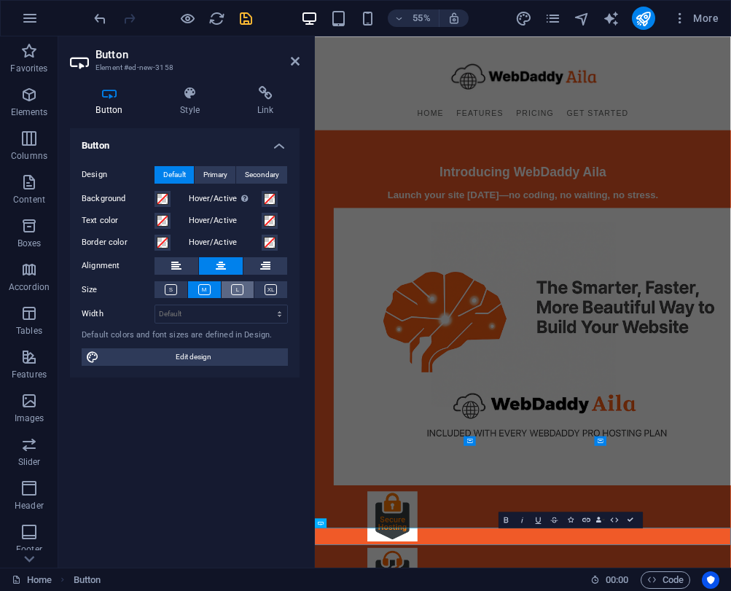
click at [241, 289] on icon at bounding box center [237, 289] width 12 height 11
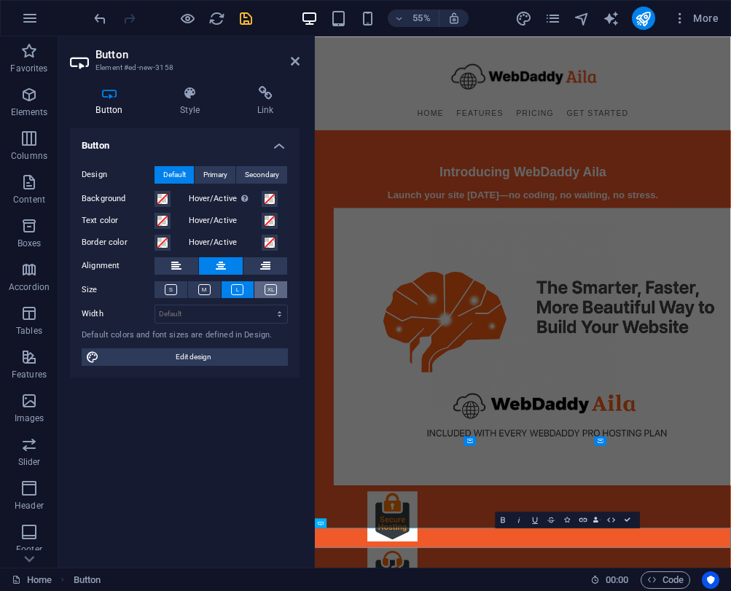
click at [280, 291] on button at bounding box center [270, 289] width 33 height 17
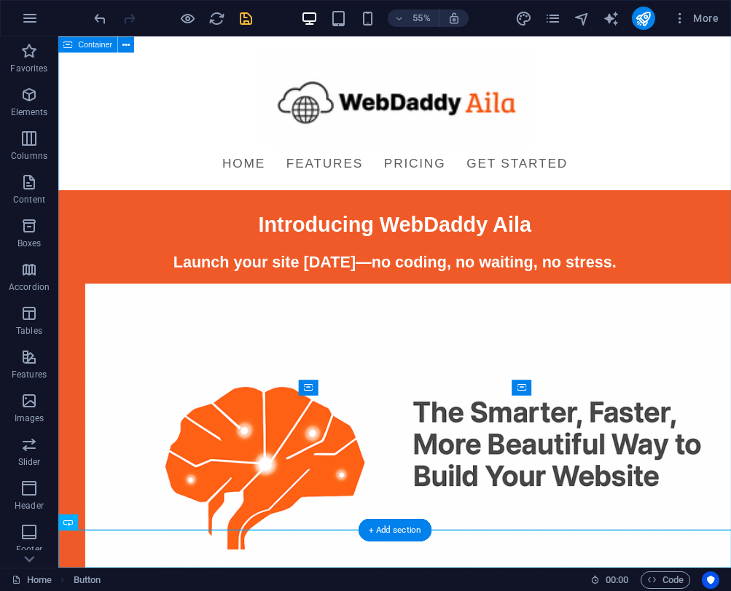
scroll to position [345, 0]
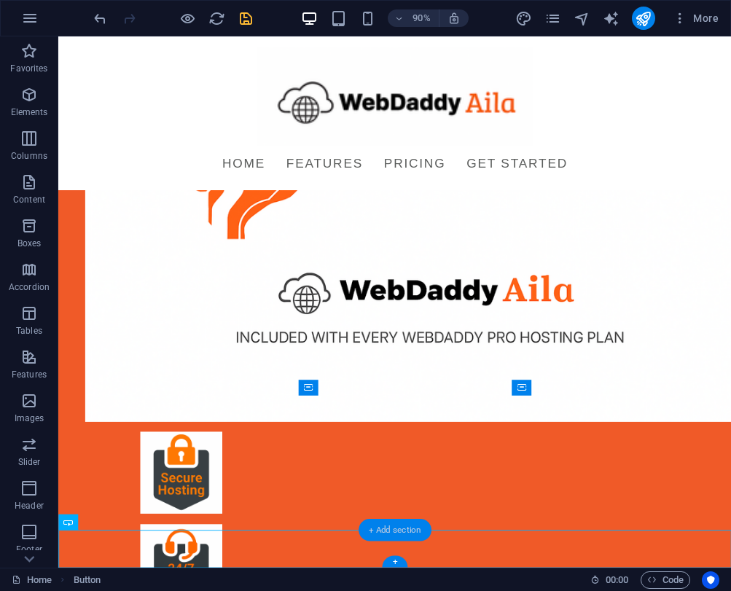
click at [376, 528] on div "+ Add section" at bounding box center [395, 529] width 73 height 23
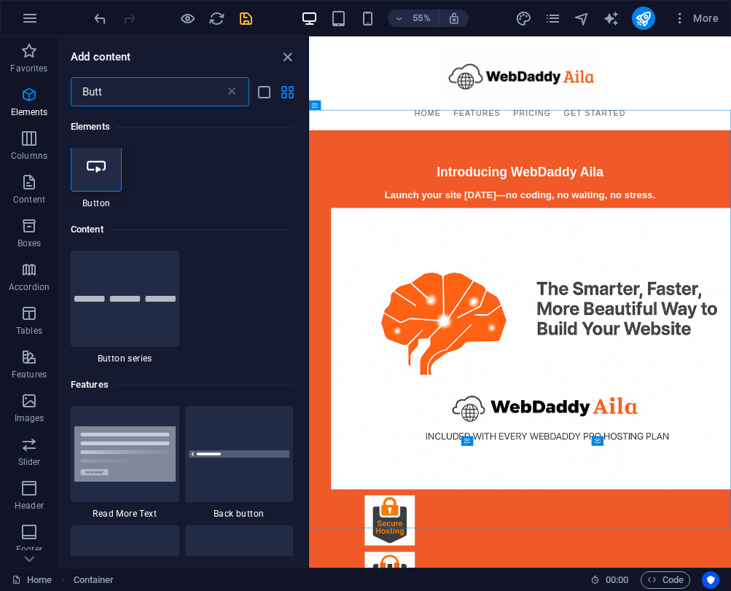
scroll to position [0, 0]
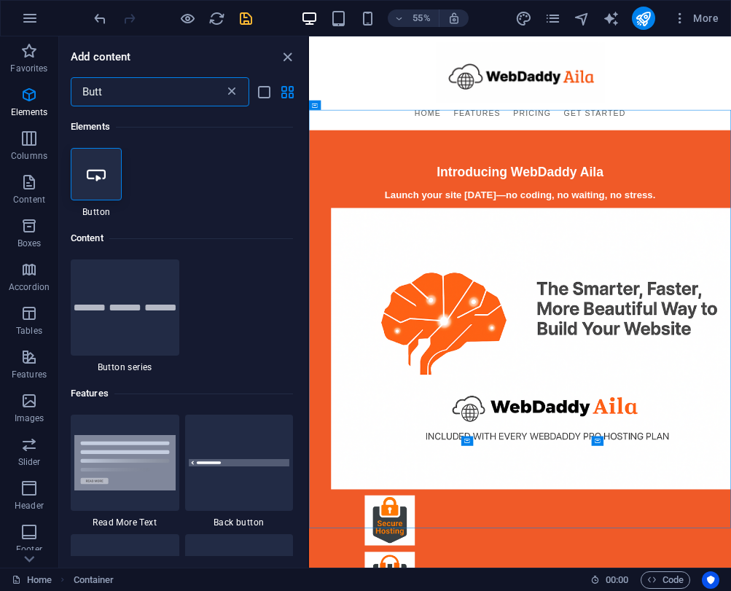
click at [235, 91] on icon at bounding box center [231, 92] width 15 height 15
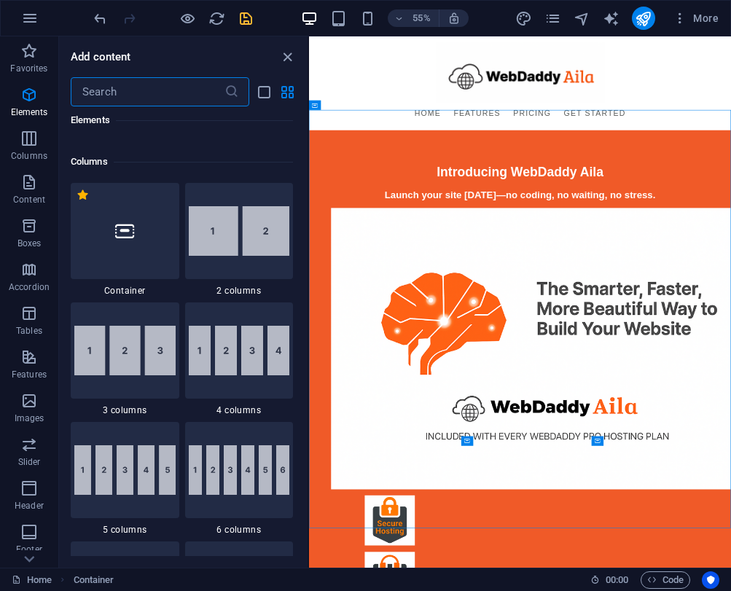
scroll to position [681, 0]
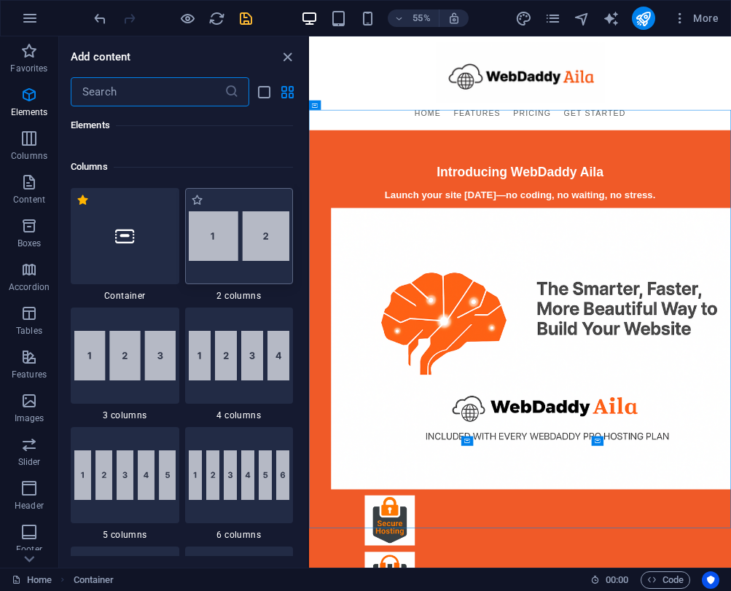
click at [222, 260] on img at bounding box center [239, 236] width 101 height 50
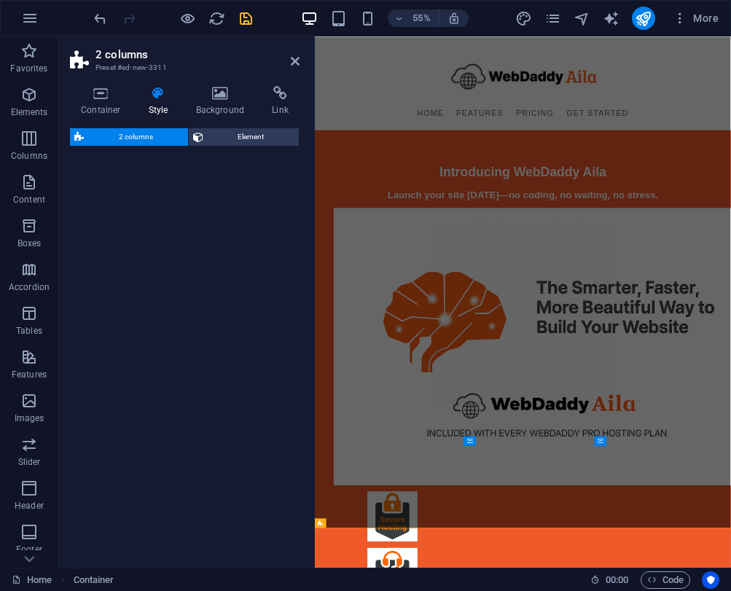
select select "rem"
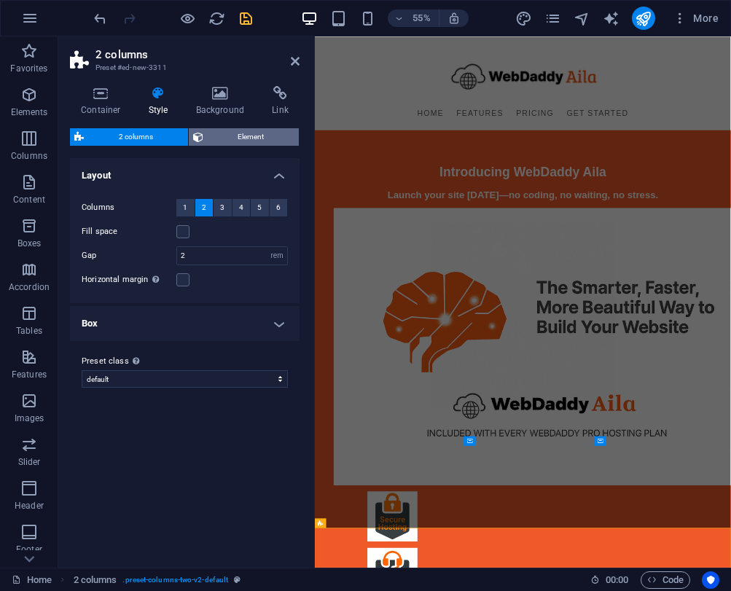
click at [243, 142] on span "Element" at bounding box center [251, 136] width 87 height 17
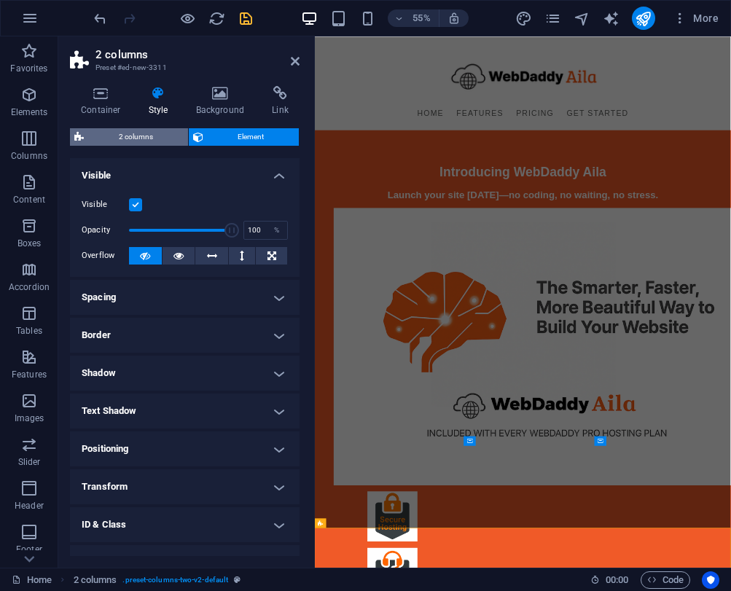
click at [160, 133] on span "2 columns" at bounding box center [135, 136] width 95 height 17
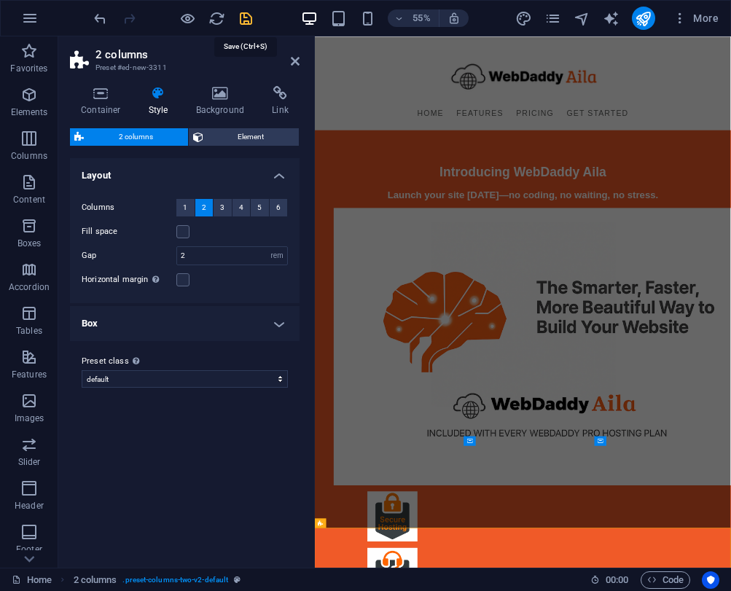
click at [243, 24] on icon "save" at bounding box center [246, 18] width 17 height 17
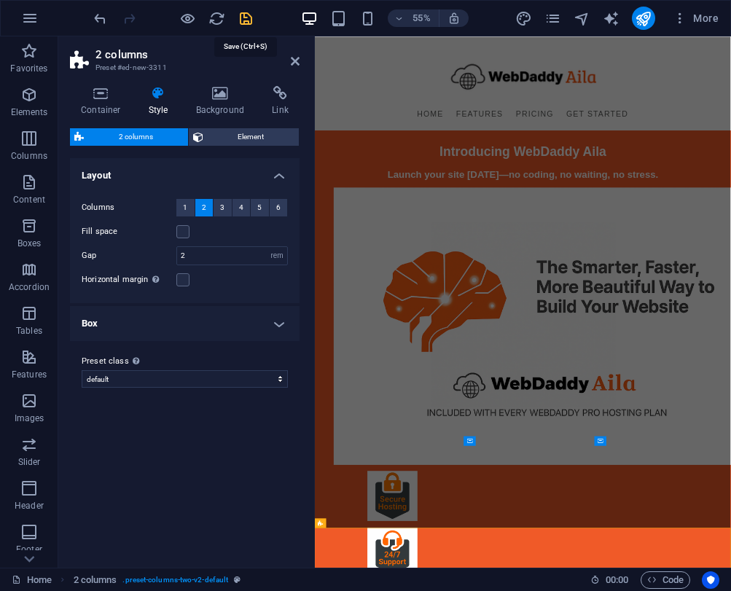
scroll to position [565, 0]
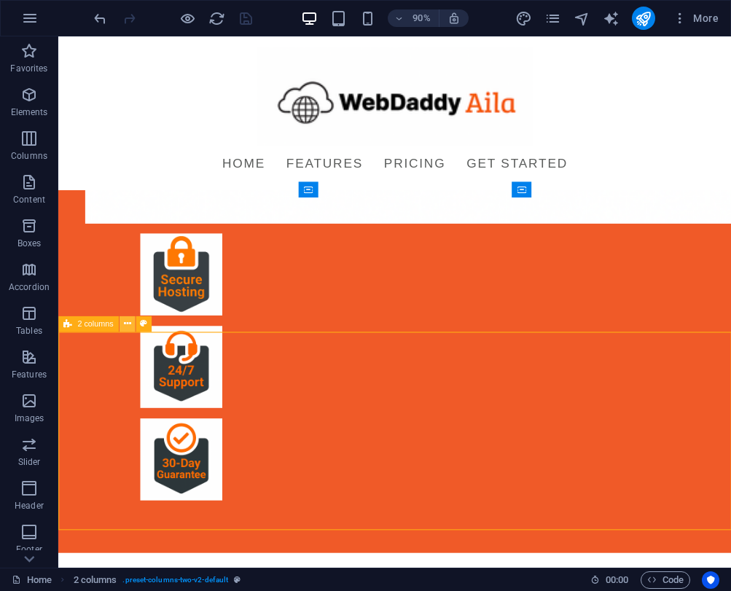
click at [126, 323] on icon at bounding box center [126, 324] width 7 height 14
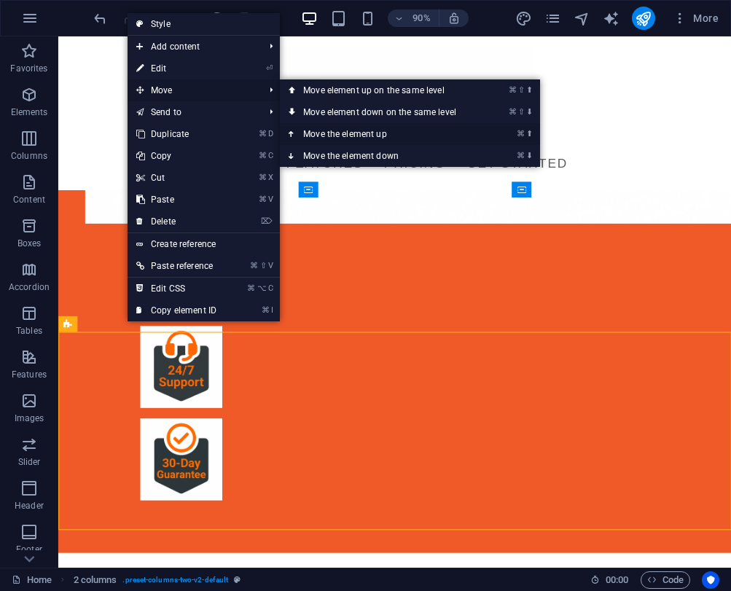
click at [313, 130] on link "⌘ ⬆ Move the element up" at bounding box center [382, 134] width 205 height 22
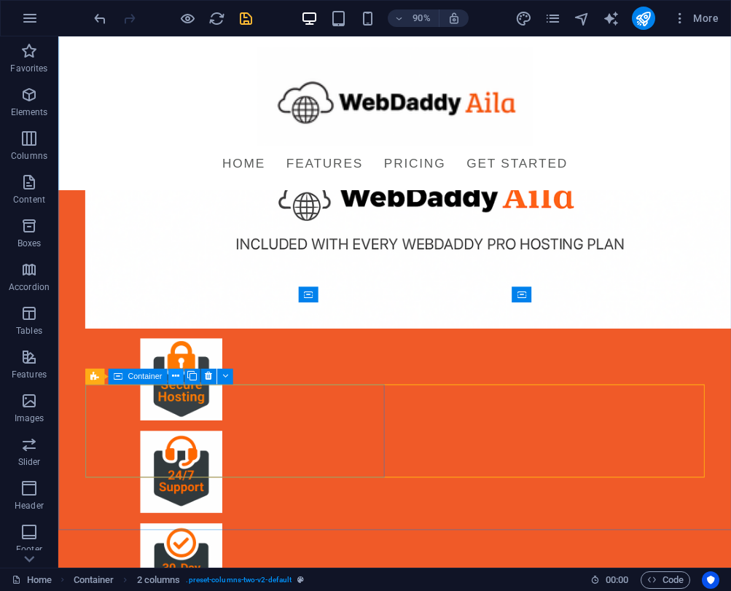
click at [175, 377] on icon at bounding box center [175, 376] width 7 height 14
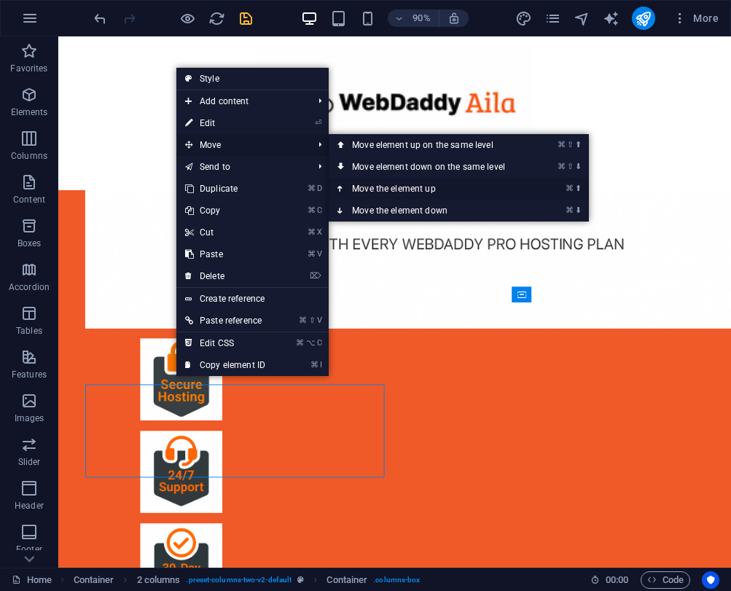
click at [354, 184] on link "⌘ ⬆ Move the element up" at bounding box center [431, 189] width 205 height 22
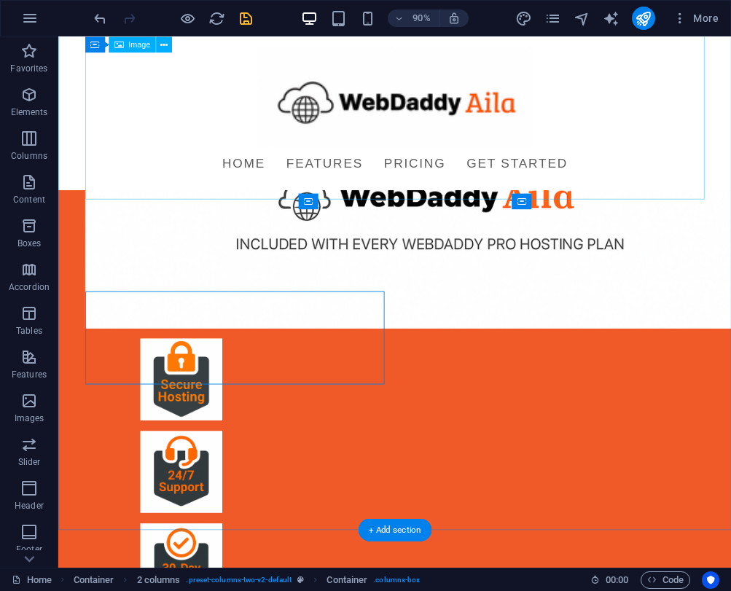
scroll to position [552, 0]
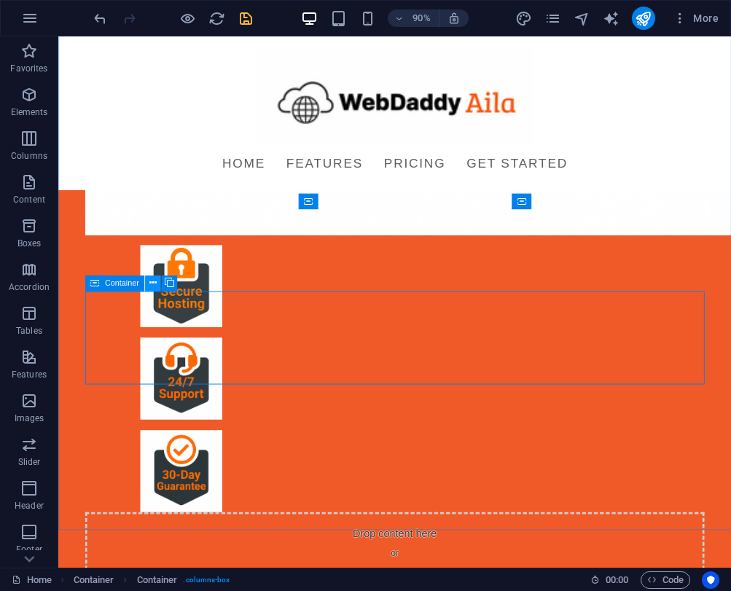
click at [150, 280] on icon at bounding box center [152, 283] width 7 height 14
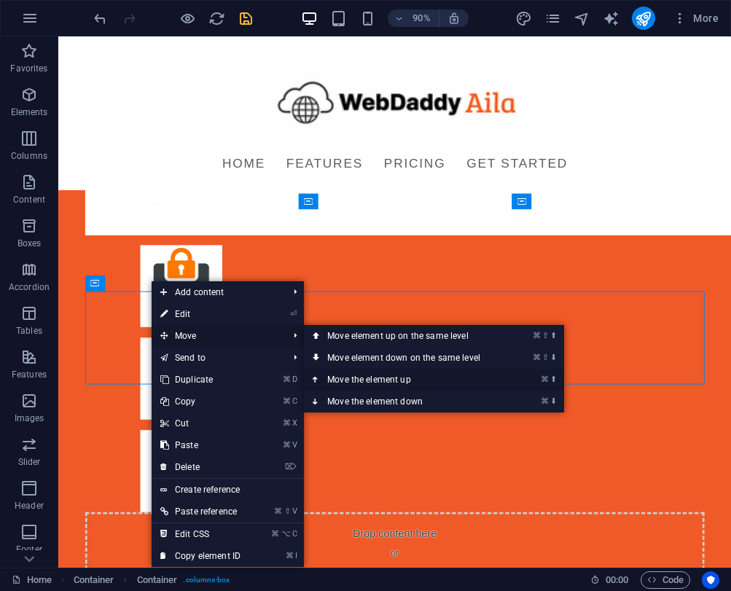
click at [338, 373] on link "⌘ ⬆ Move the element up" at bounding box center [406, 380] width 205 height 22
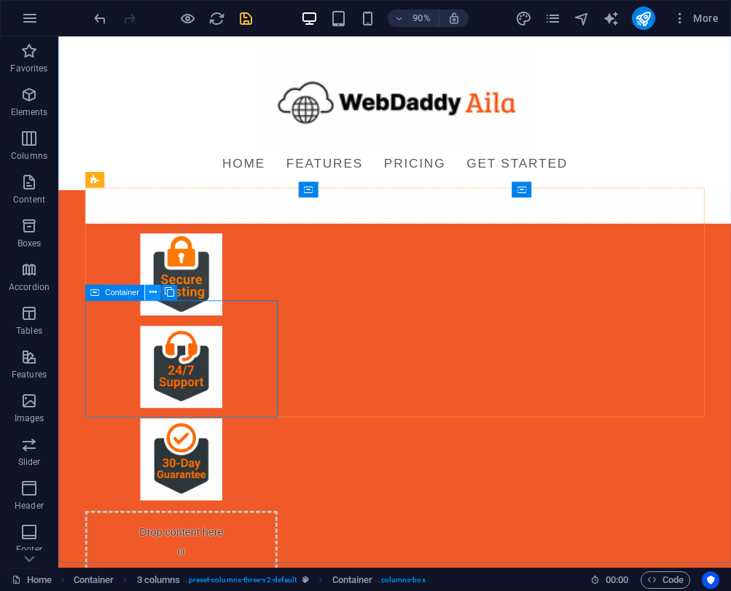
click at [152, 287] on icon at bounding box center [152, 293] width 7 height 14
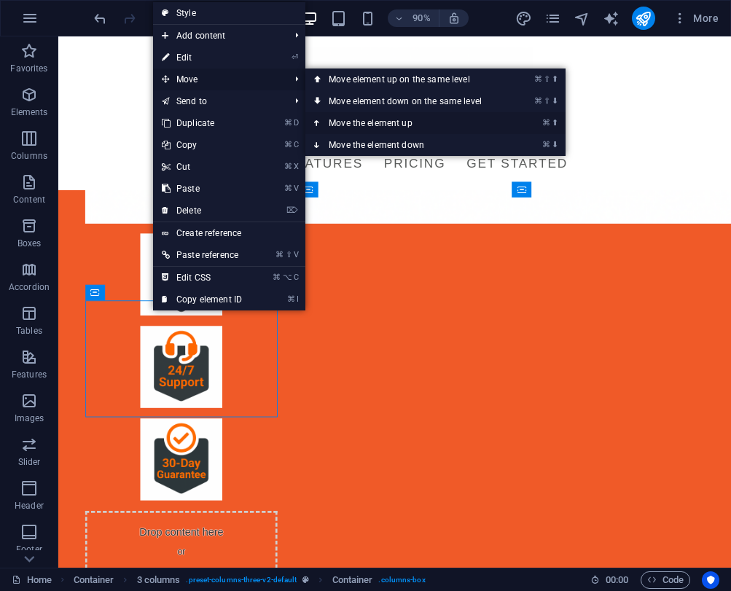
click at [334, 118] on link "⌘ ⬆ Move the element up" at bounding box center [407, 123] width 205 height 22
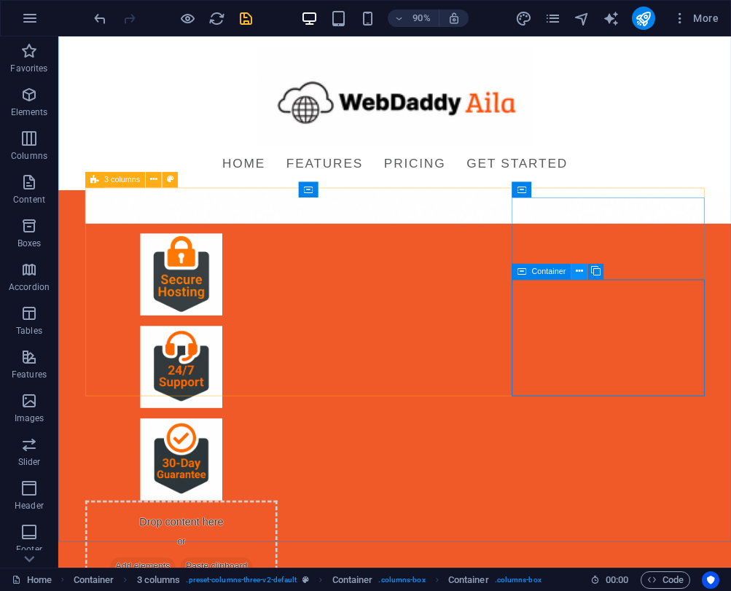
click at [574, 268] on button at bounding box center [579, 271] width 16 height 16
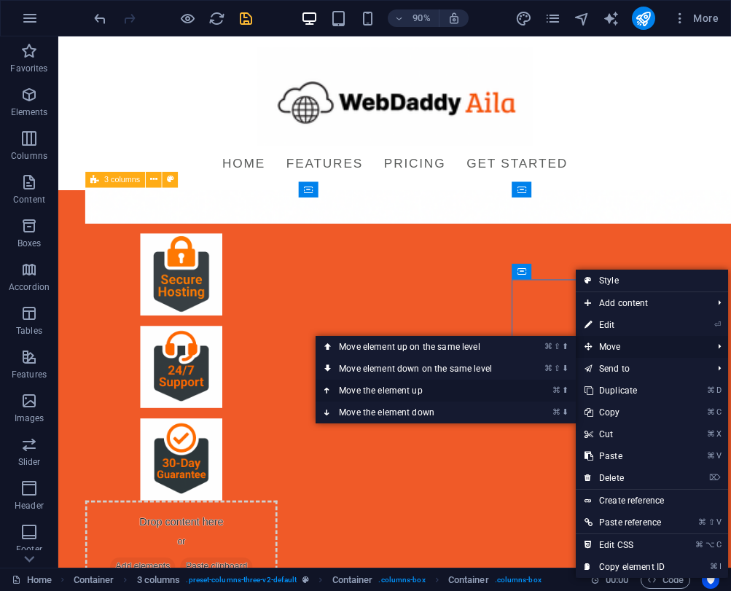
click at [447, 393] on link "⌘ ⬆ Move the element up" at bounding box center [418, 391] width 205 height 22
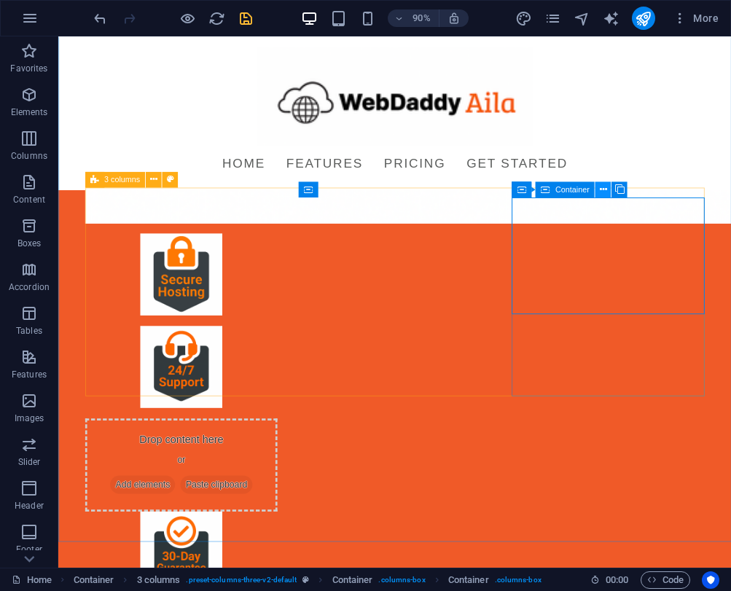
click at [599, 186] on icon at bounding box center [602, 189] width 7 height 14
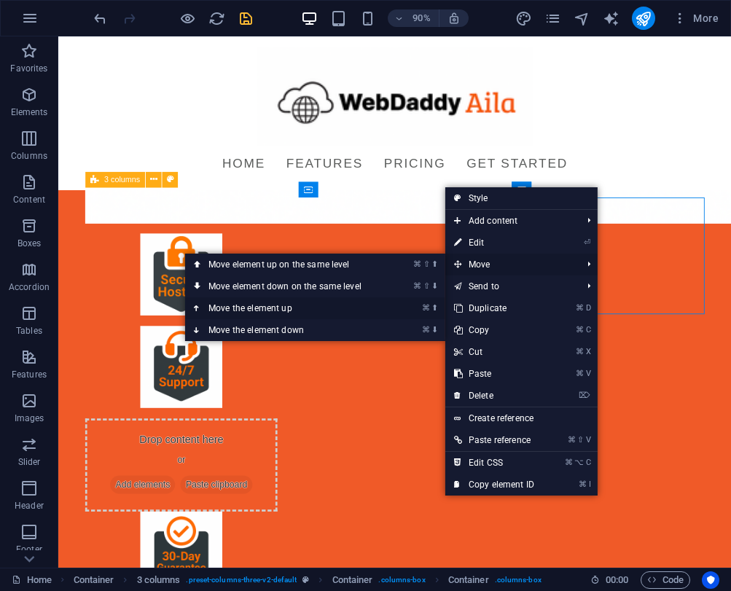
click at [281, 304] on link "⌘ ⬆ Move the element up" at bounding box center [287, 308] width 205 height 22
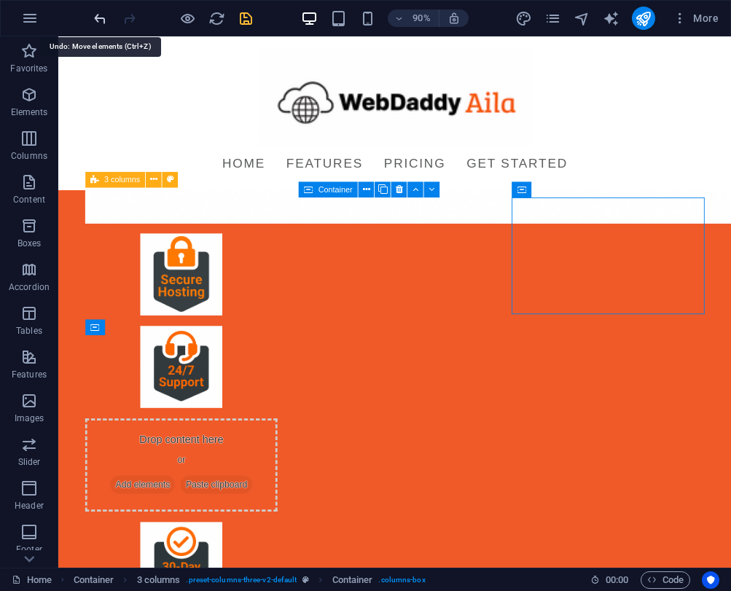
click at [95, 20] on icon "undo" at bounding box center [100, 18] width 17 height 17
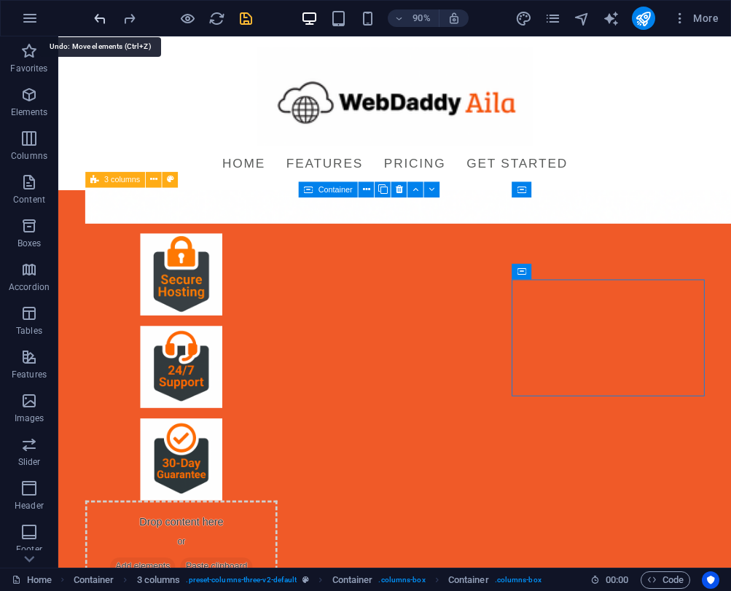
click at [95, 20] on icon "undo" at bounding box center [100, 18] width 17 height 17
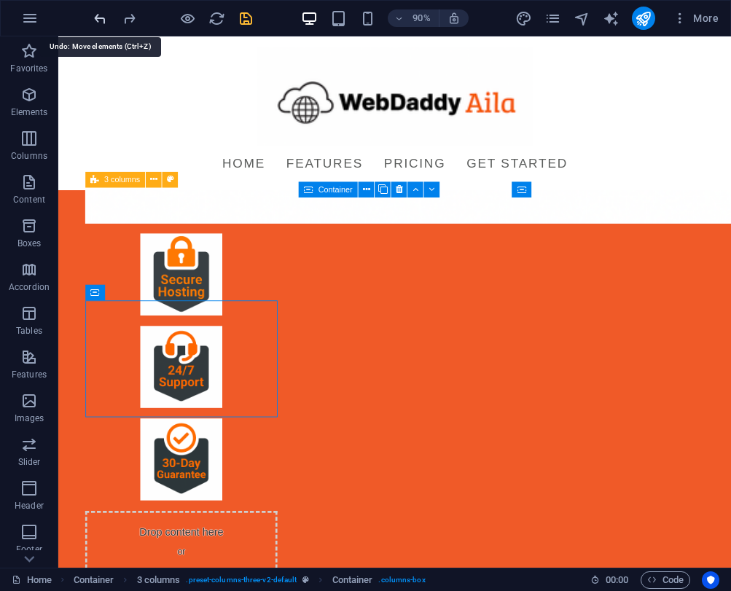
click at [95, 20] on icon "undo" at bounding box center [100, 18] width 17 height 17
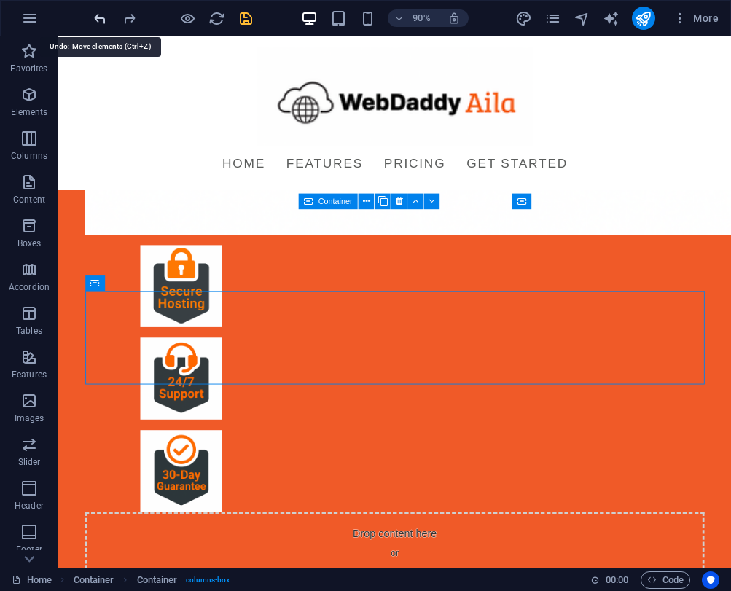
click at [95, 20] on icon "undo" at bounding box center [100, 18] width 17 height 17
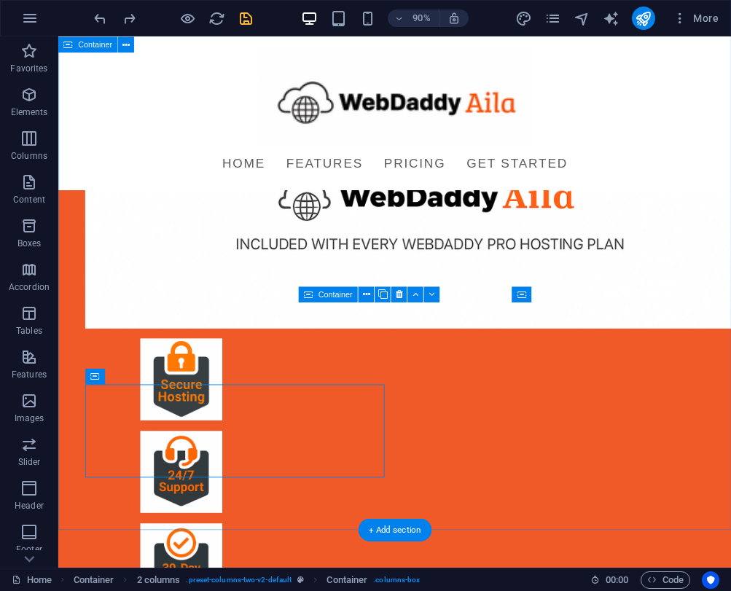
click at [74, 455] on div "Introducing WebDaddy Aila Launch your site today—no coding, no waiting, no stre…" at bounding box center [432, 267] width 748 height 1358
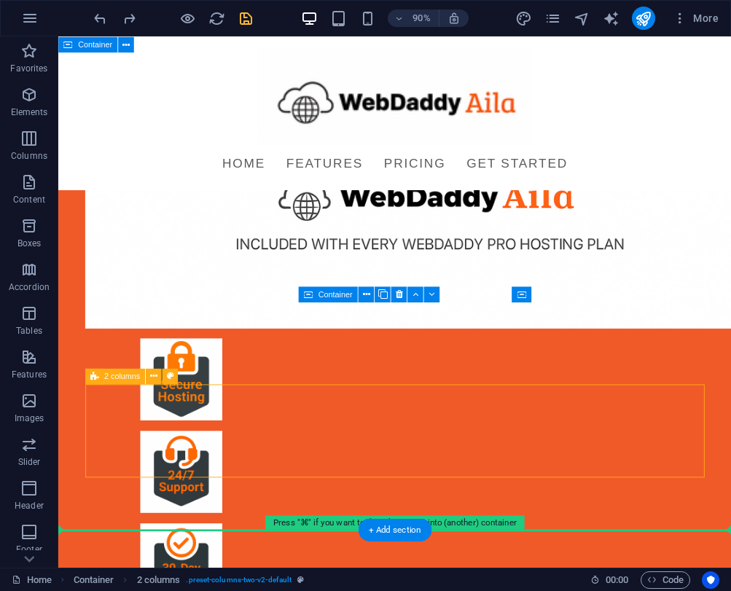
drag, startPoint x: 164, startPoint y: 417, endPoint x: 110, endPoint y: 321, distance: 110.3
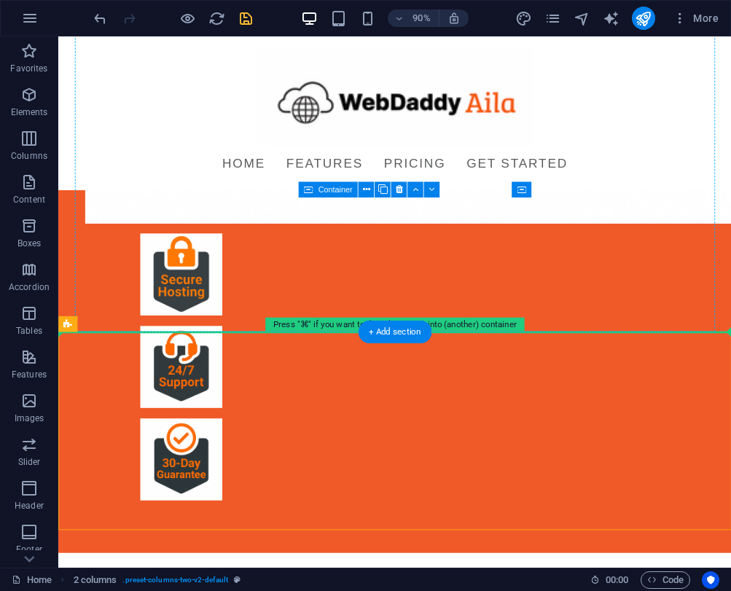
drag, startPoint x: 152, startPoint y: 361, endPoint x: 146, endPoint y: 208, distance: 153.1
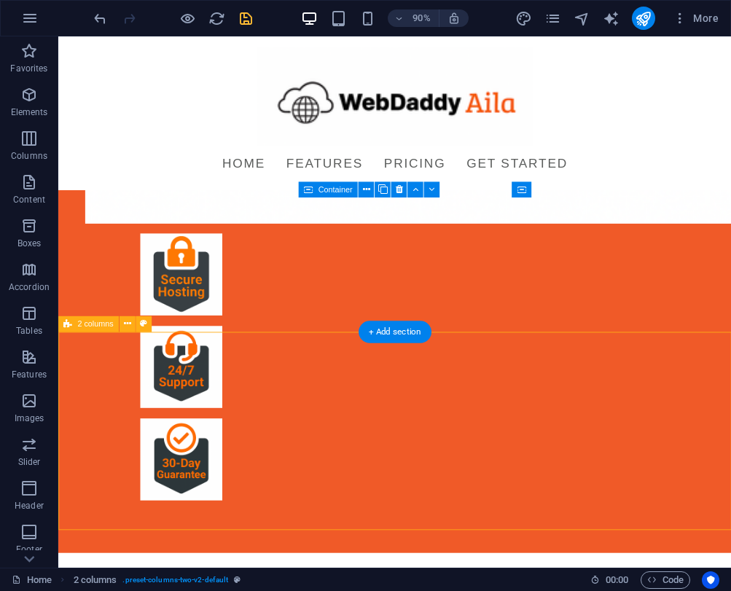
click at [125, 324] on icon at bounding box center [126, 324] width 7 height 14
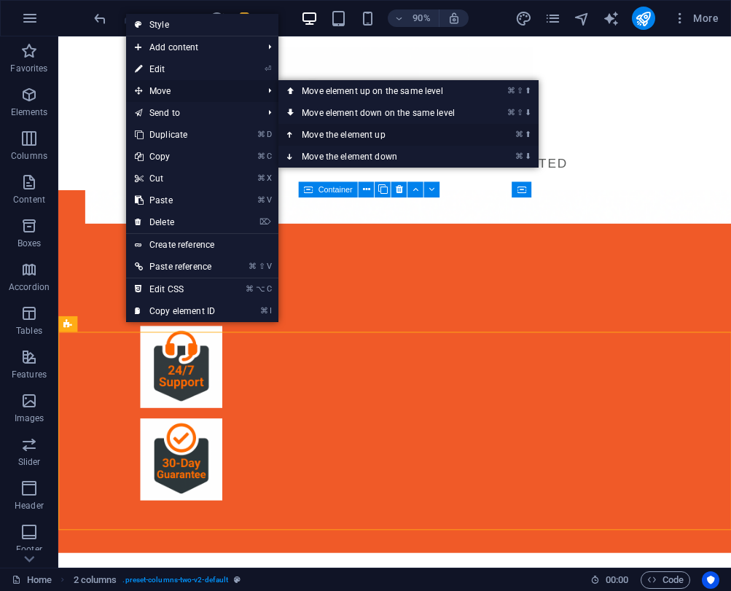
click at [311, 135] on link "⌘ ⬆ Move the element up" at bounding box center [380, 135] width 205 height 22
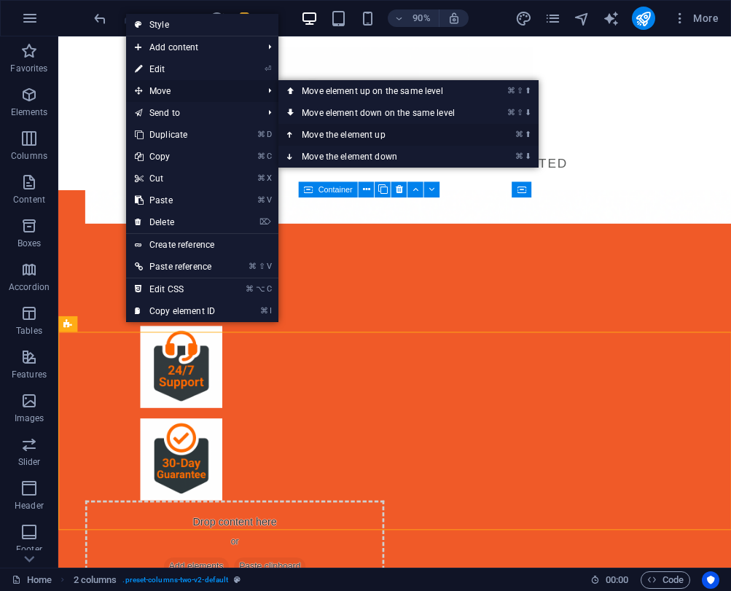
scroll to position [449, 0]
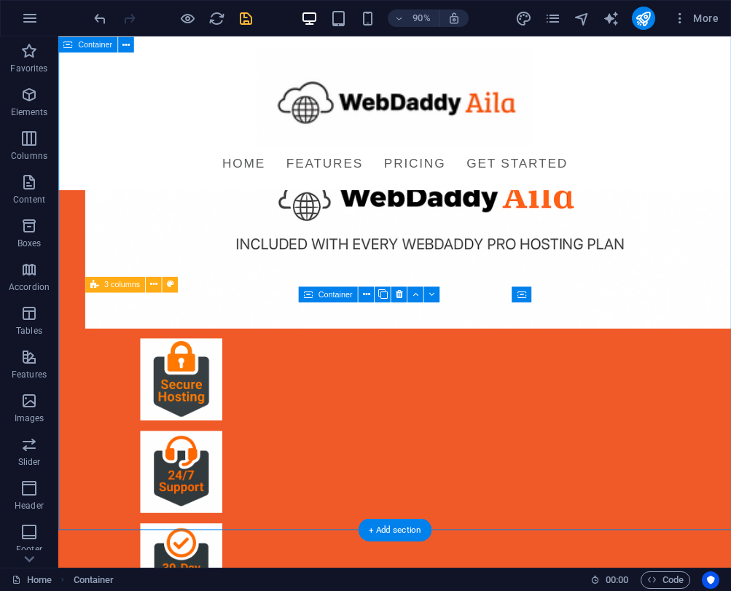
drag, startPoint x: 787, startPoint y: 365, endPoint x: 154, endPoint y: 372, distance: 632.5
click at [154, 372] on div "Introducing WebDaddy Aila Launch your site today—no coding, no waiting, no stre…" at bounding box center [432, 267] width 748 height 1358
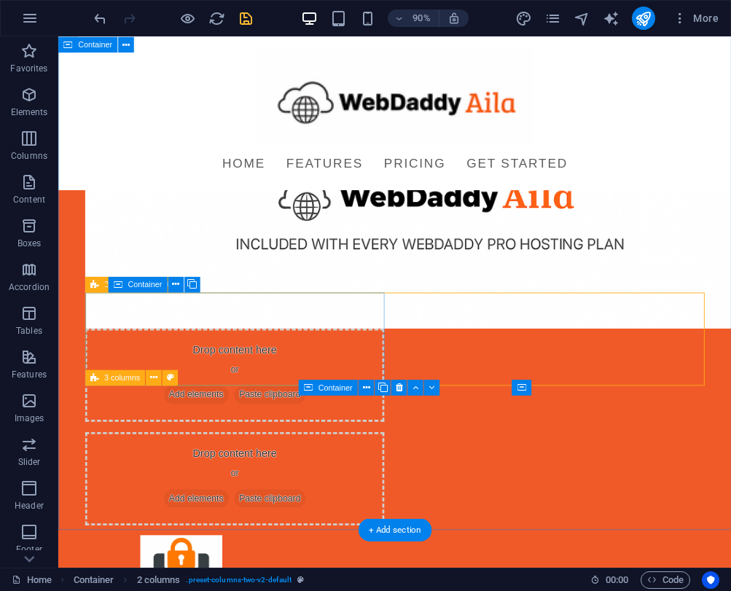
click at [222, 424] on span "Add elements" at bounding box center [212, 434] width 72 height 20
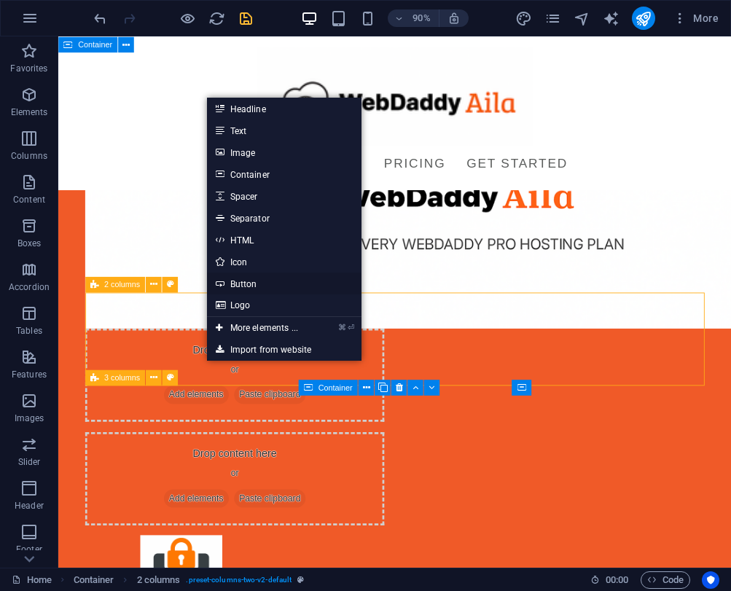
click at [229, 281] on link "Button" at bounding box center [284, 284] width 154 height 22
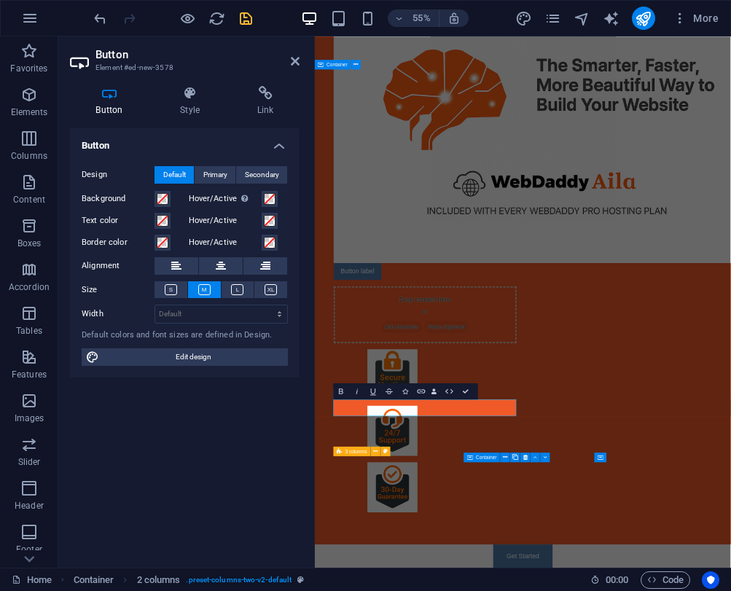
scroll to position [74, 0]
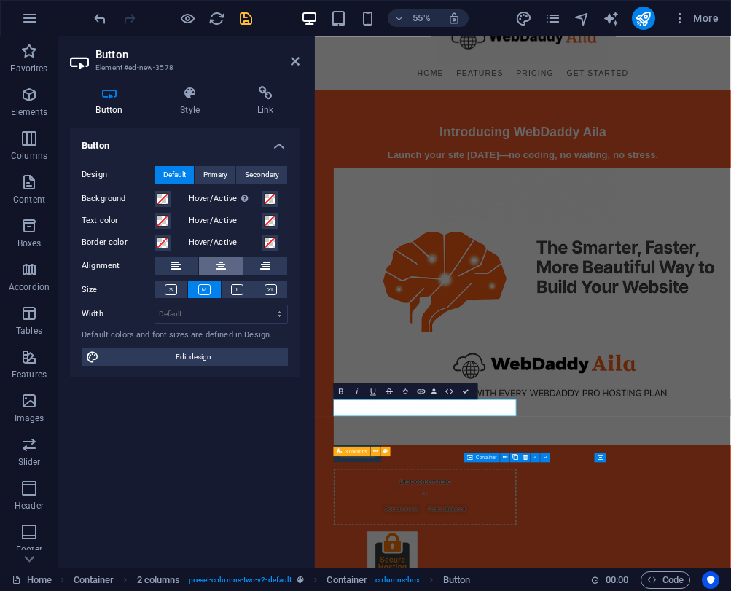
click at [217, 267] on icon at bounding box center [221, 265] width 10 height 17
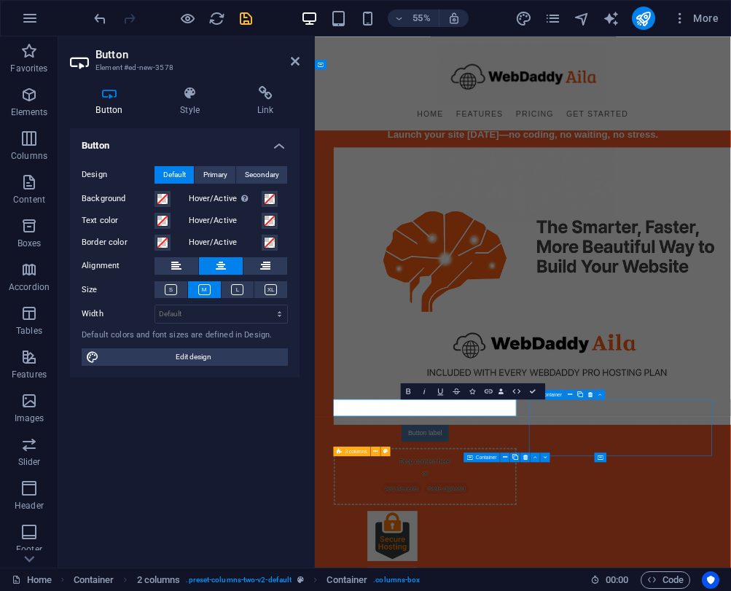
scroll to position [449, 0]
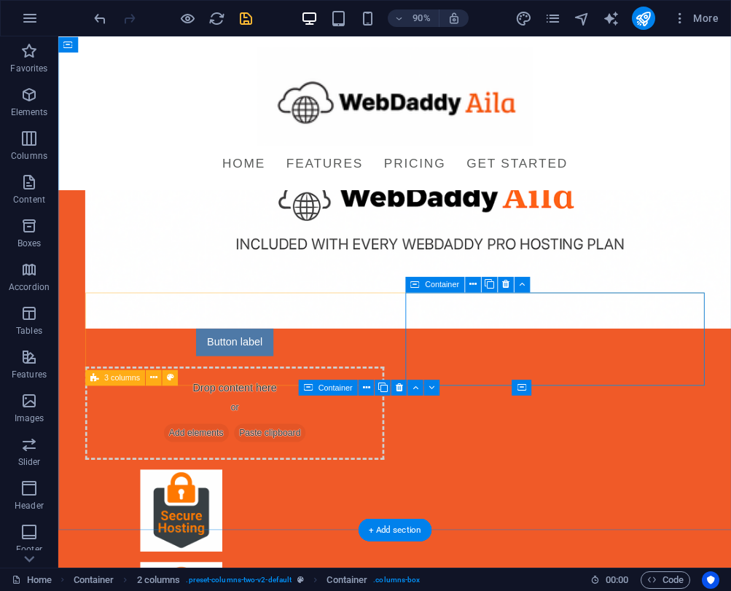
click at [248, 466] on span "Add elements" at bounding box center [212, 476] width 72 height 20
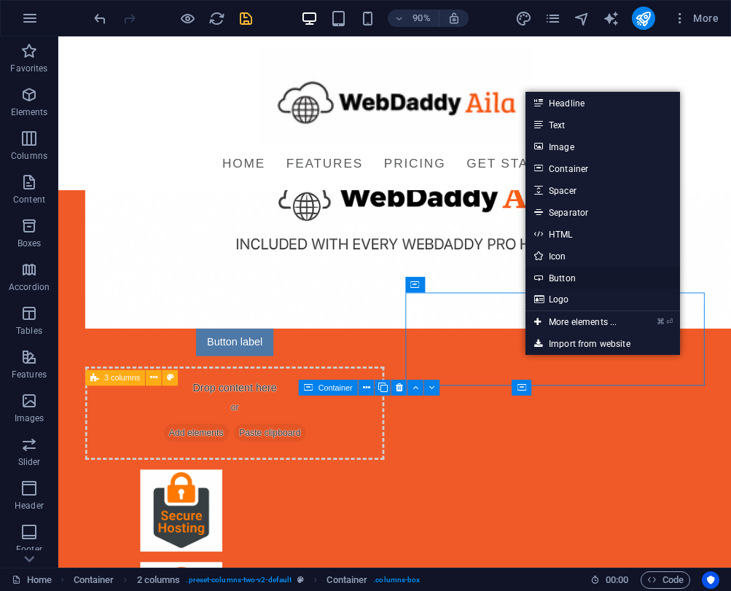
click at [573, 279] on link "Button" at bounding box center [602, 278] width 154 height 22
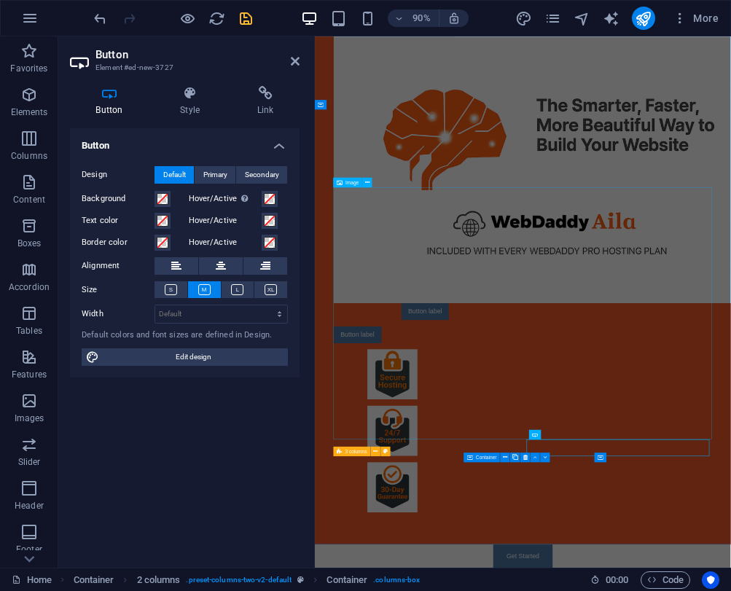
scroll to position [1, 0]
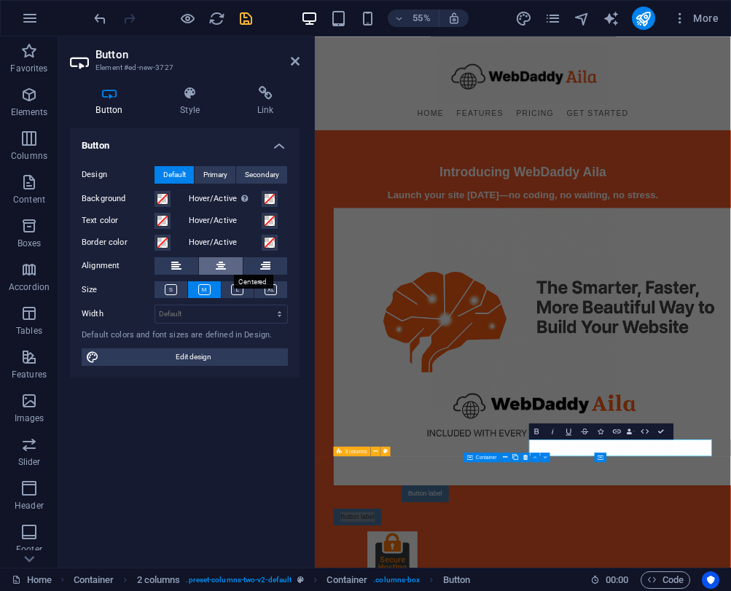
click at [234, 264] on button at bounding box center [221, 265] width 44 height 17
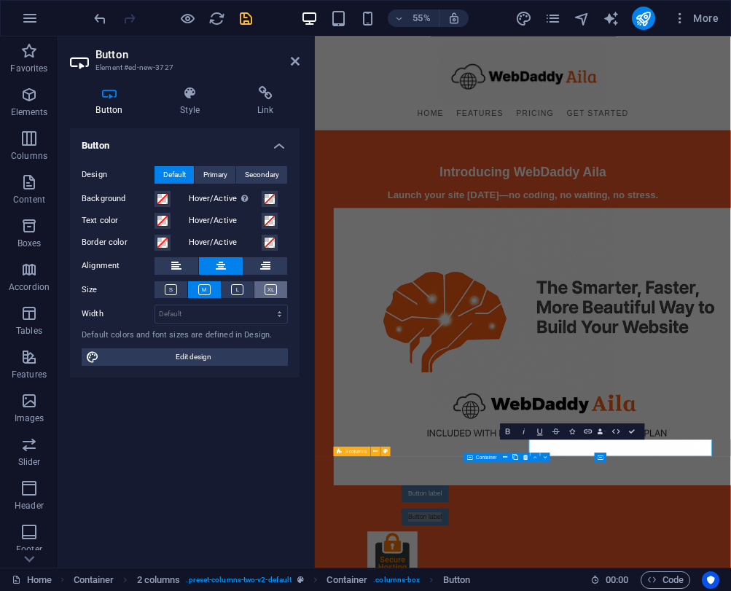
click at [267, 286] on icon at bounding box center [271, 289] width 12 height 11
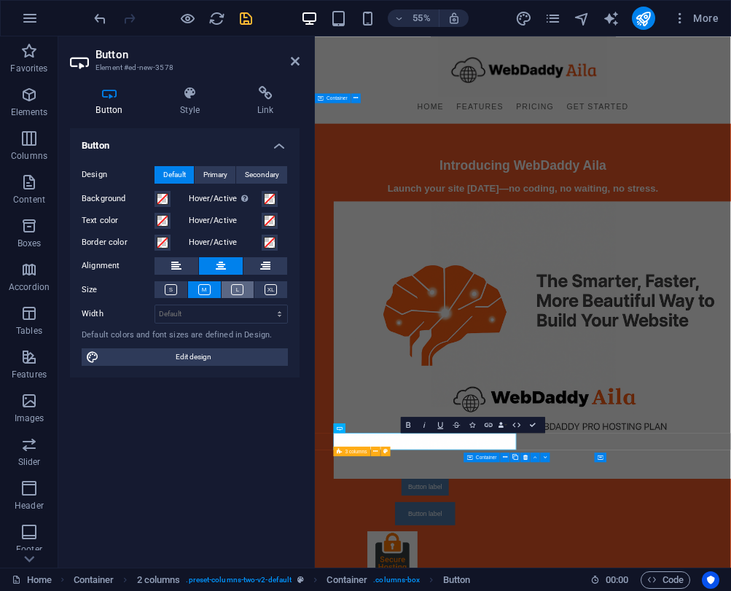
click at [242, 284] on icon at bounding box center [237, 289] width 12 height 11
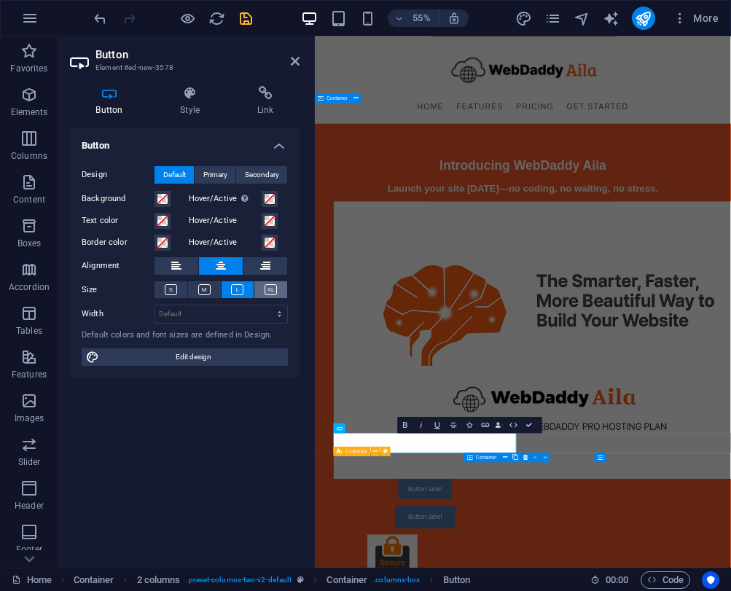
click at [273, 286] on icon at bounding box center [271, 289] width 12 height 11
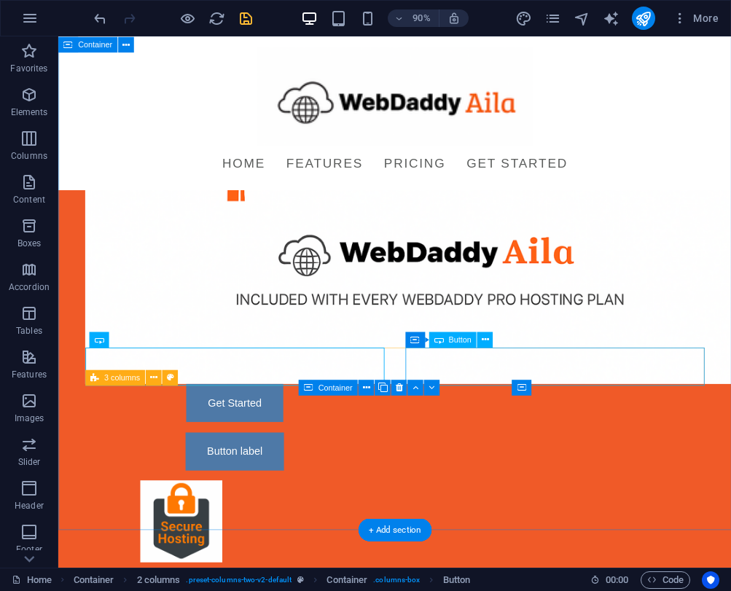
click at [420, 476] on div "Button label" at bounding box center [254, 497] width 332 height 42
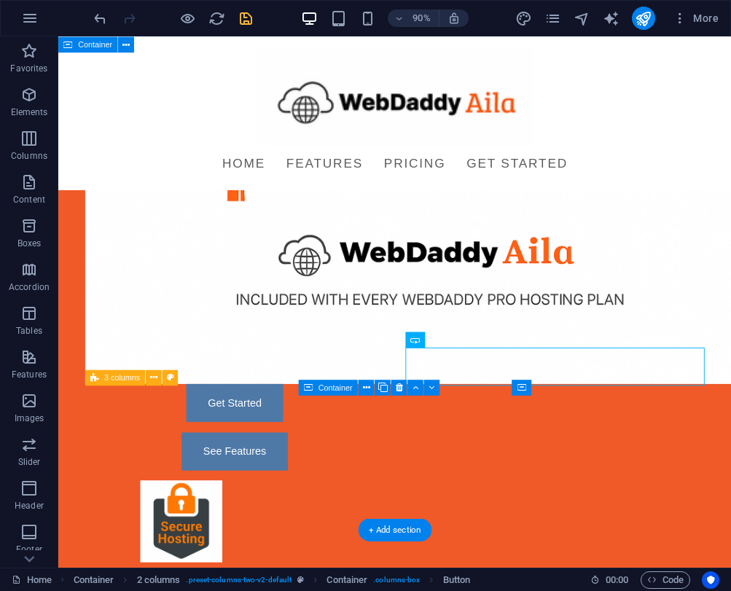
click at [616, 566] on div "Introducing WebDaddy Aila Launch your site [DATE]—no coding, no waiting, no str…" at bounding box center [432, 266] width 748 height 1235
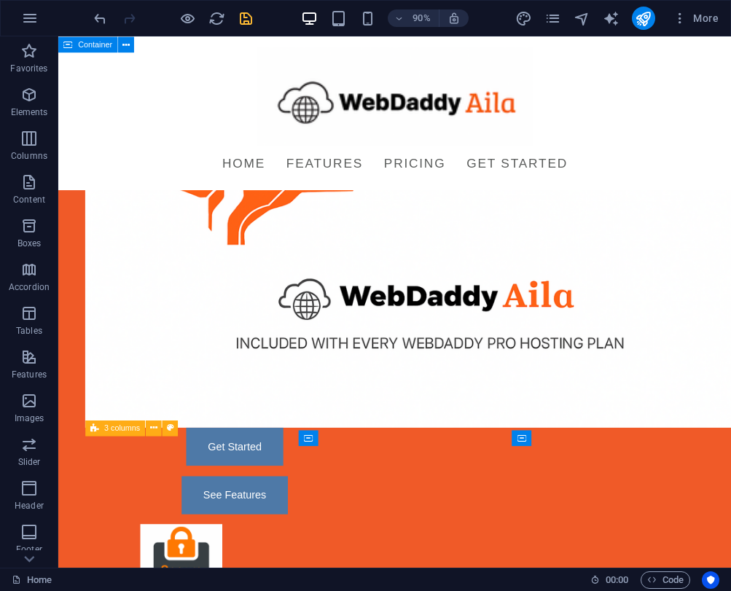
scroll to position [345, 0]
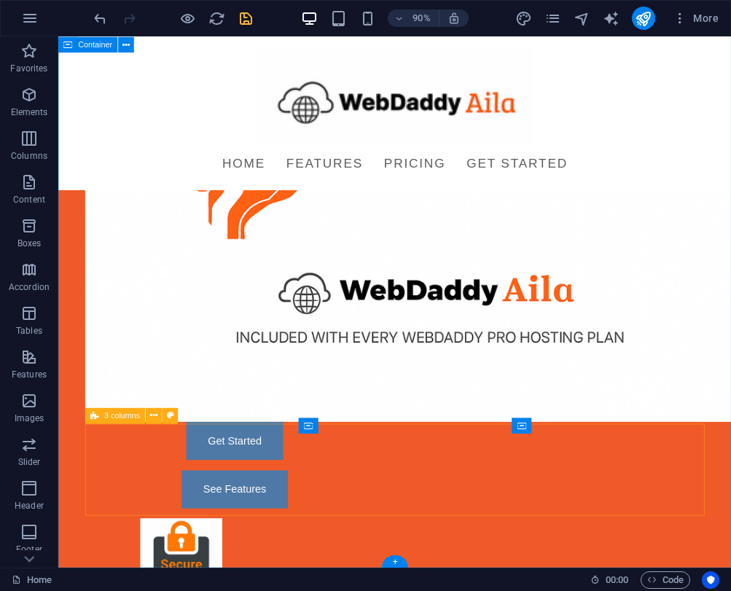
click at [321, 601] on div "Introducing WebDaddy Aila Launch your site [DATE]—no coding, no waiting, no str…" at bounding box center [432, 308] width 748 height 1235
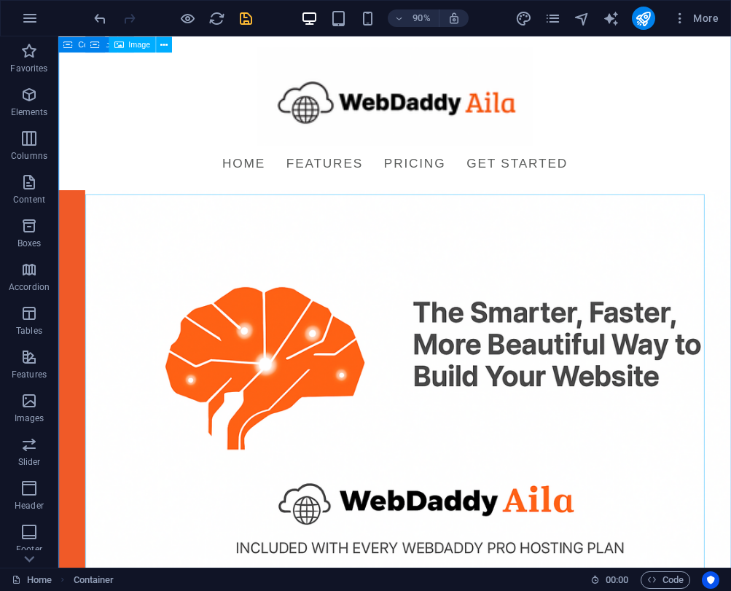
scroll to position [42, 0]
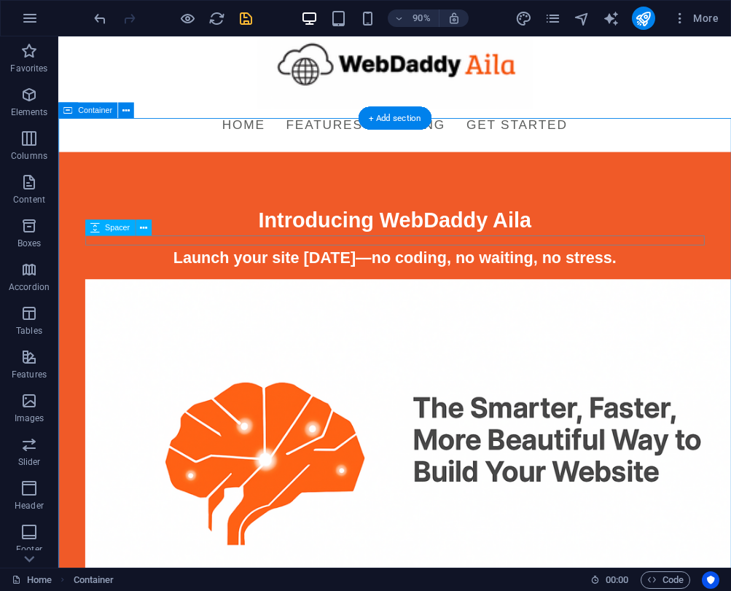
click at [298, 295] on div at bounding box center [432, 300] width 688 height 11
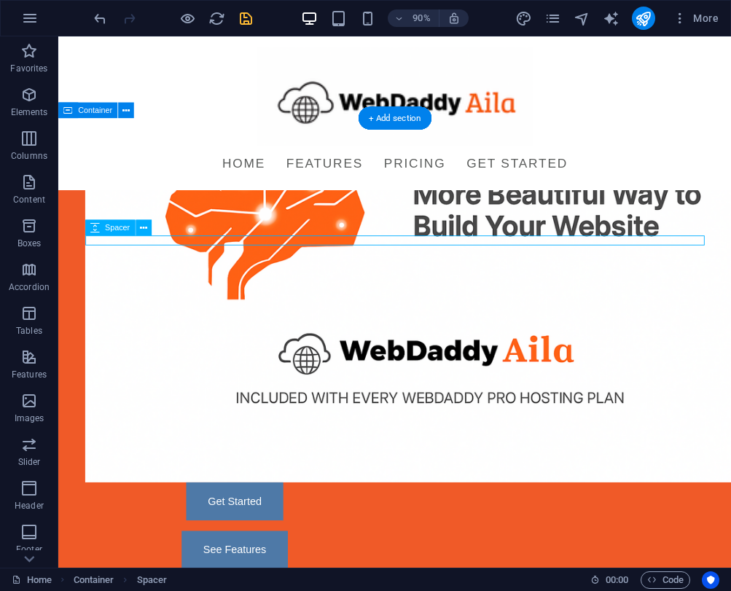
scroll to position [345, 0]
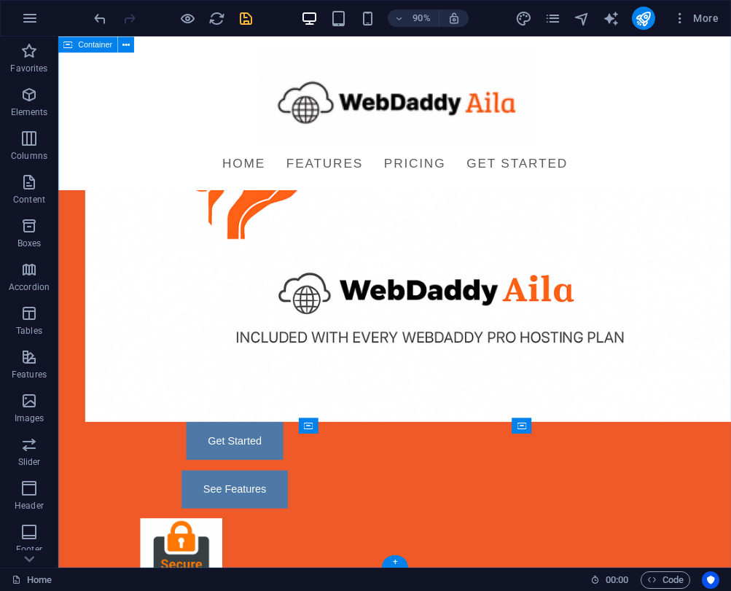
click at [85, 425] on div "Introducing WebDaddy Aila Launch your site [DATE]—no coding, no waiting, no str…" at bounding box center [432, 308] width 748 height 1235
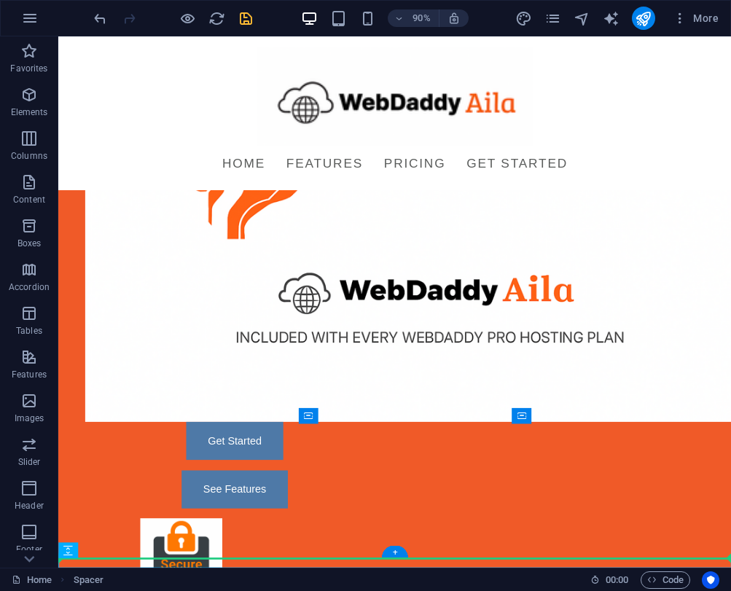
scroll to position [356, 0]
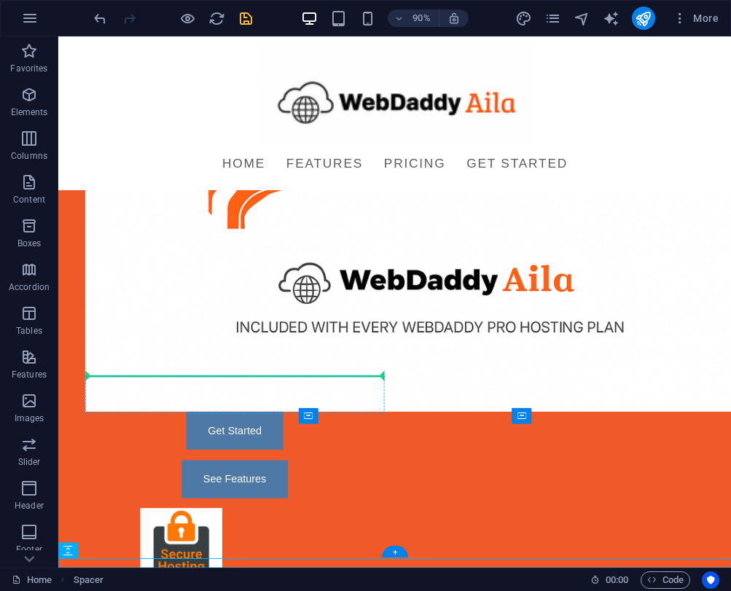
drag, startPoint x: 141, startPoint y: 600, endPoint x: 106, endPoint y: 423, distance: 179.8
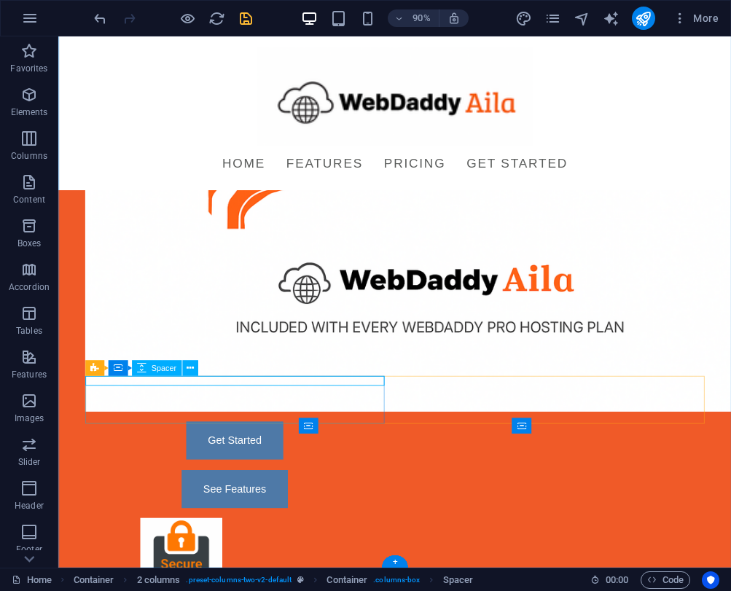
click at [393, 453] on div at bounding box center [254, 458] width 332 height 11
click at [780, 407] on div "Introducing WebDaddy Aila Launch your site [DATE]—no coding, no waiting, no str…" at bounding box center [432, 303] width 748 height 1246
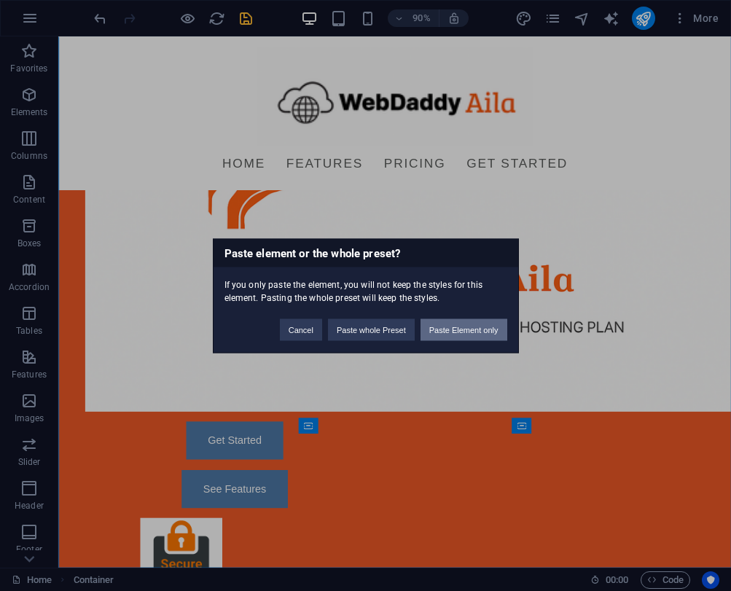
click at [460, 331] on button "Paste Element only" at bounding box center [463, 329] width 87 height 22
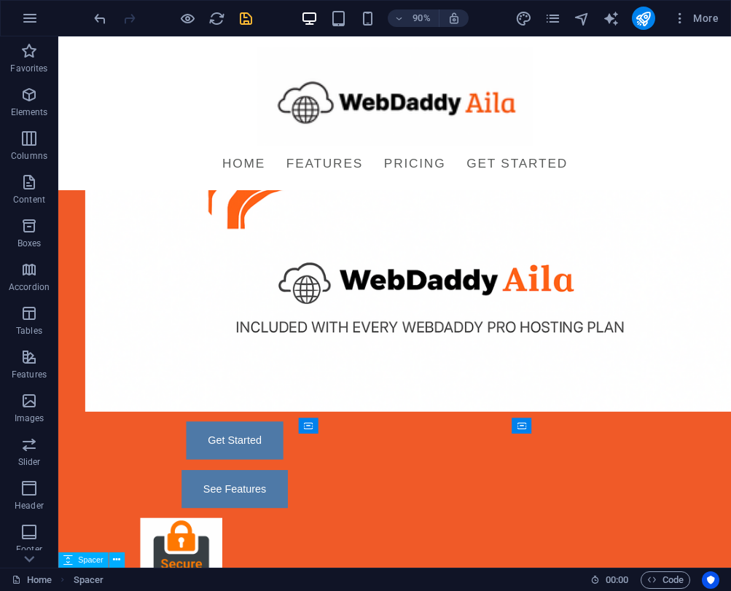
scroll to position [367, 0]
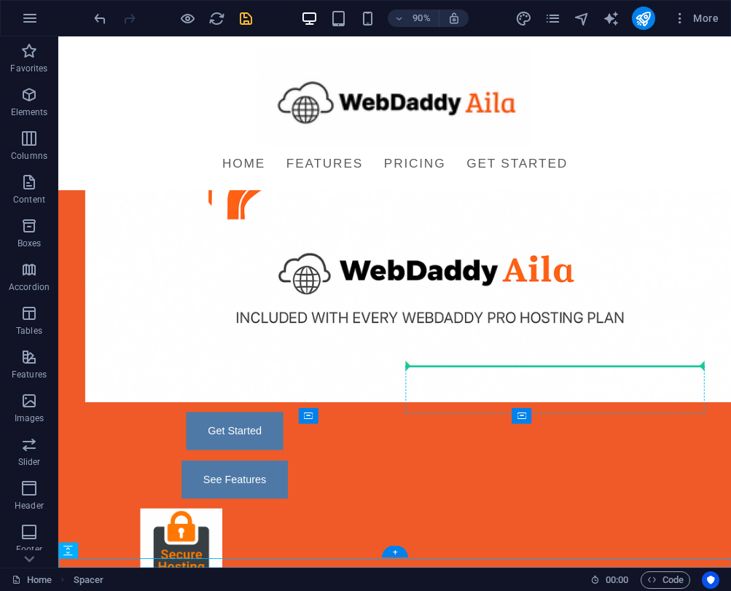
drag, startPoint x: 142, startPoint y: 597, endPoint x: 576, endPoint y: 409, distance: 472.6
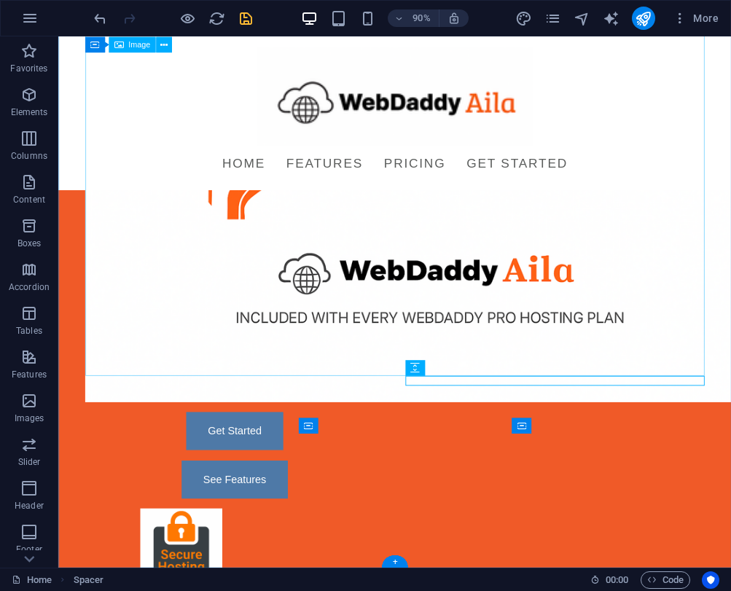
scroll to position [356, 0]
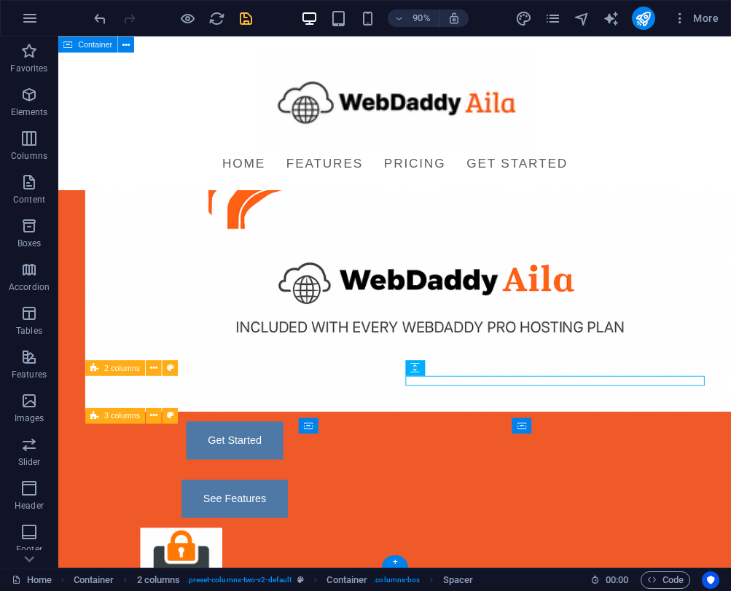
click at [136, 619] on div "Introducing WebDaddy Aila Launch your site [DATE]—no coding, no waiting, no str…" at bounding box center [432, 308] width 748 height 1257
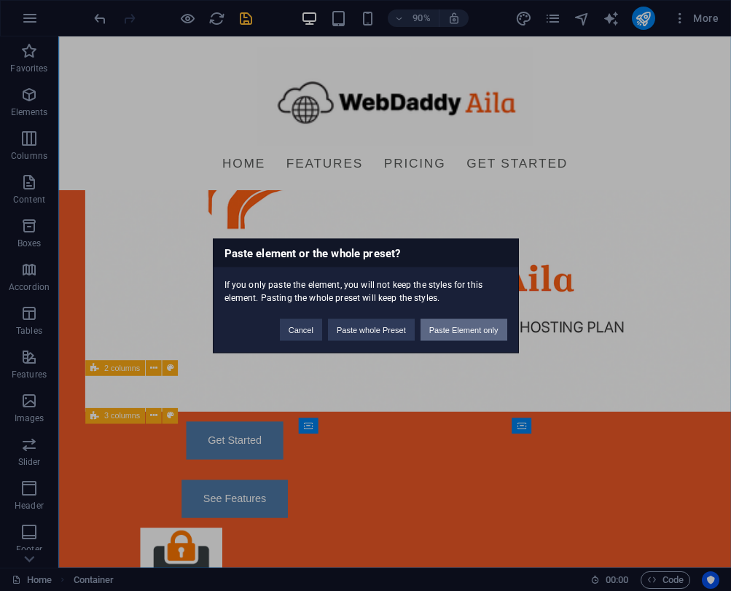
click at [440, 337] on button "Paste Element only" at bounding box center [463, 329] width 87 height 22
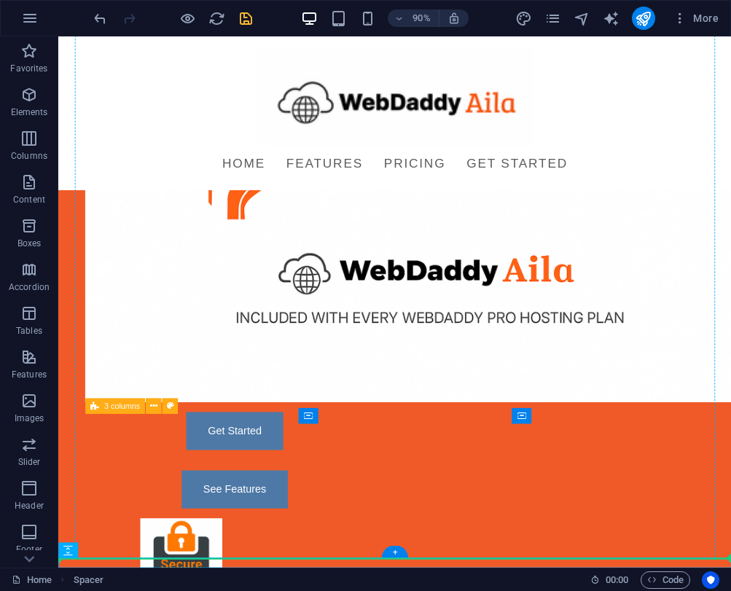
drag, startPoint x: 146, startPoint y: 588, endPoint x: 120, endPoint y: 463, distance: 127.3
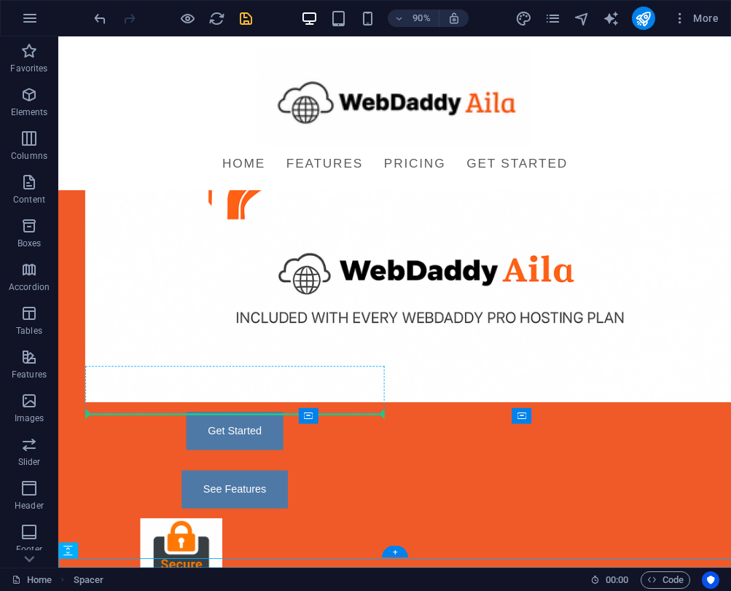
drag, startPoint x: 134, startPoint y: 585, endPoint x: 101, endPoint y: 453, distance: 135.9
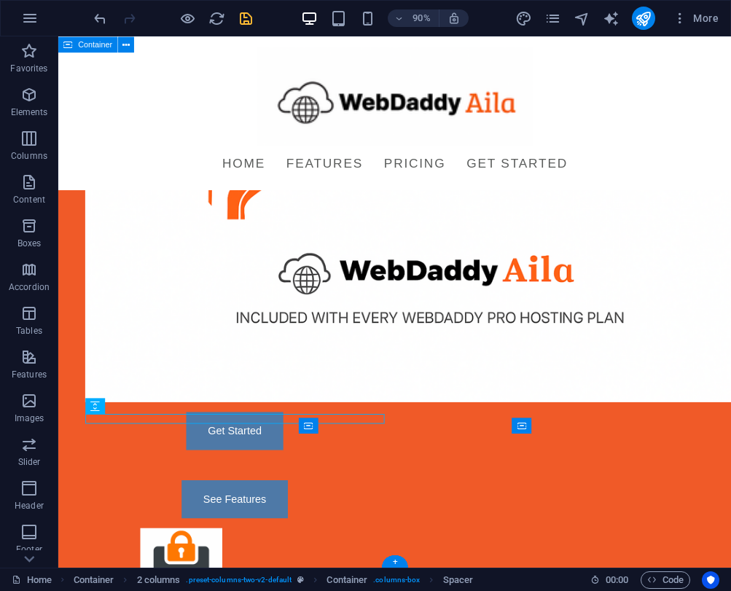
click at [109, 609] on div "Introducing WebDaddy Aila Launch your site [DATE]—no coding, no waiting, no str…" at bounding box center [432, 303] width 748 height 1268
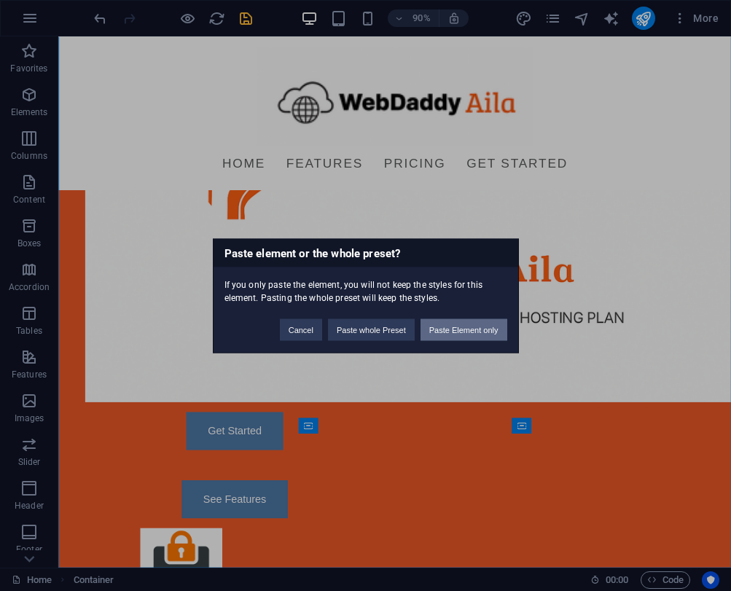
click at [474, 332] on button "Paste Element only" at bounding box center [463, 329] width 87 height 22
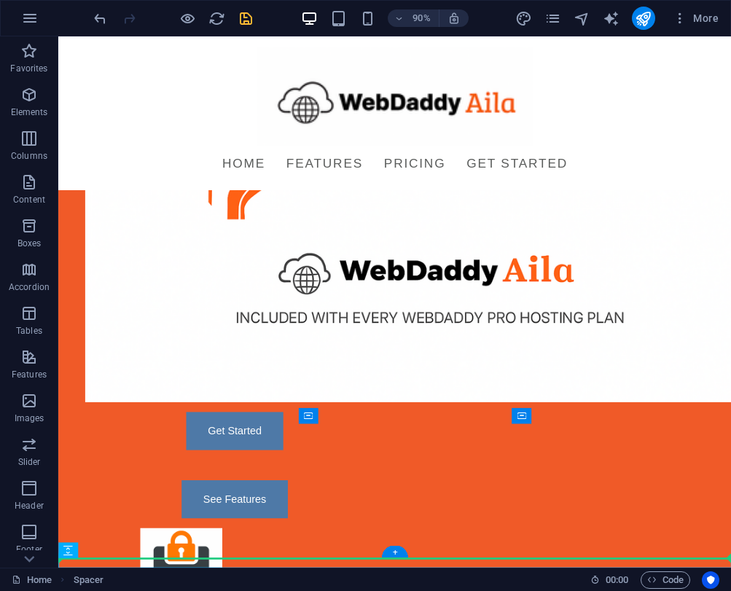
scroll to position [378, 0]
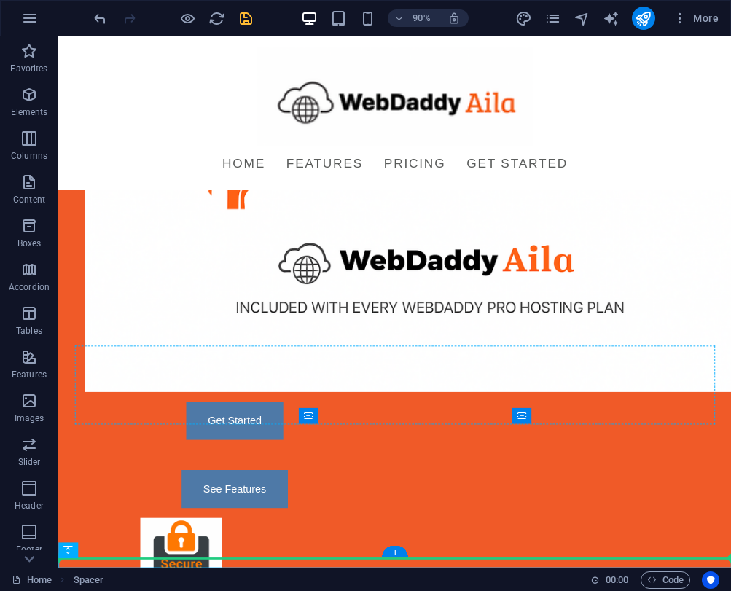
drag, startPoint x: 133, startPoint y: 595, endPoint x: 592, endPoint y: 444, distance: 484.1
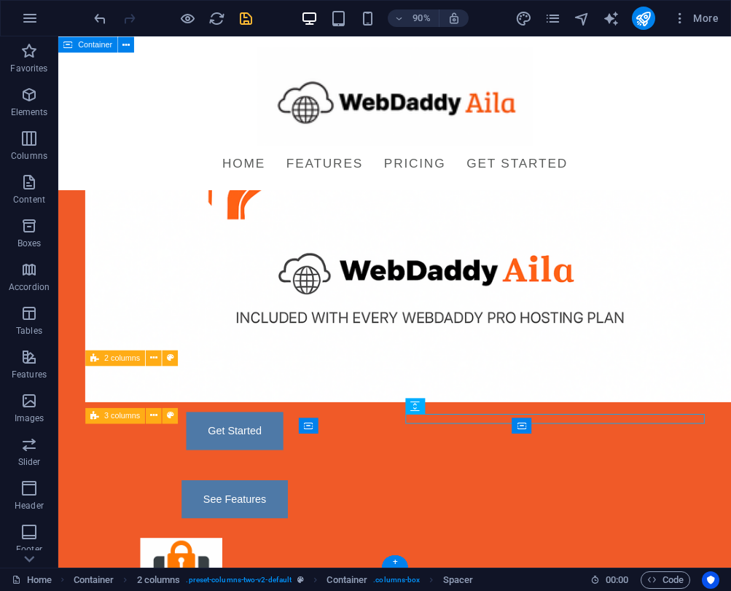
click at [63, 499] on div "Introducing WebDaddy Aila Launch your site [DATE]—no coding, no waiting, no str…" at bounding box center [432, 308] width 748 height 1279
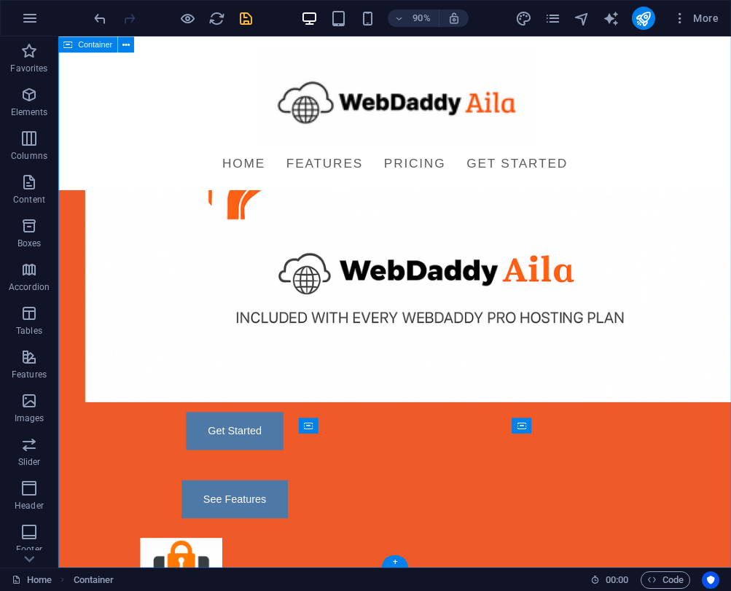
click at [793, 344] on div "Introducing WebDaddy Aila Launch your site [DATE]—no coding, no waiting, no str…" at bounding box center [432, 308] width 748 height 1279
click at [799, 340] on div "Introducing WebDaddy Aila Launch your site [DATE]—no coding, no waiting, no str…" at bounding box center [432, 308] width 748 height 1279
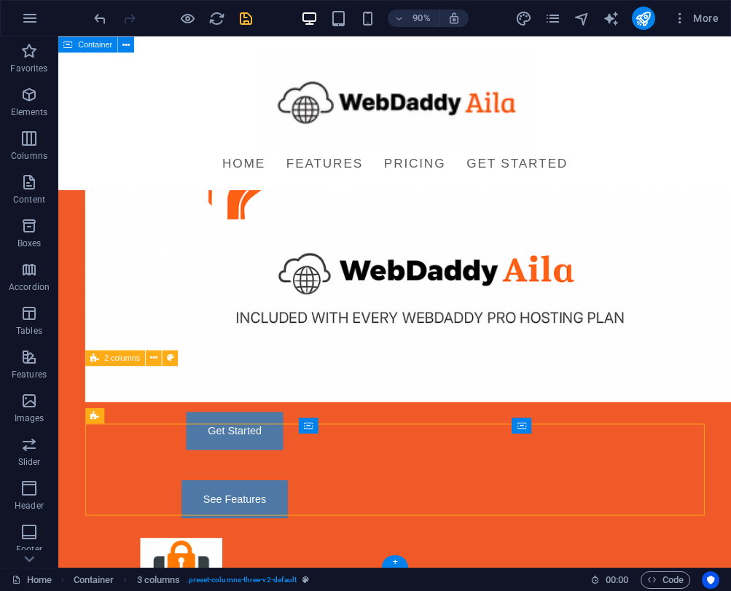
click at [68, 407] on div "Introducing WebDaddy Aila Launch your site [DATE]—no coding, no waiting, no str…" at bounding box center [432, 308] width 748 height 1279
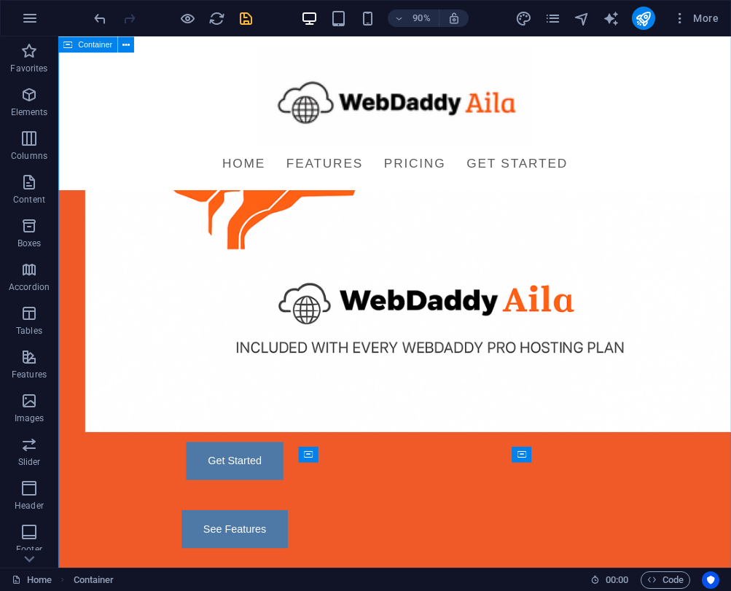
scroll to position [336, 0]
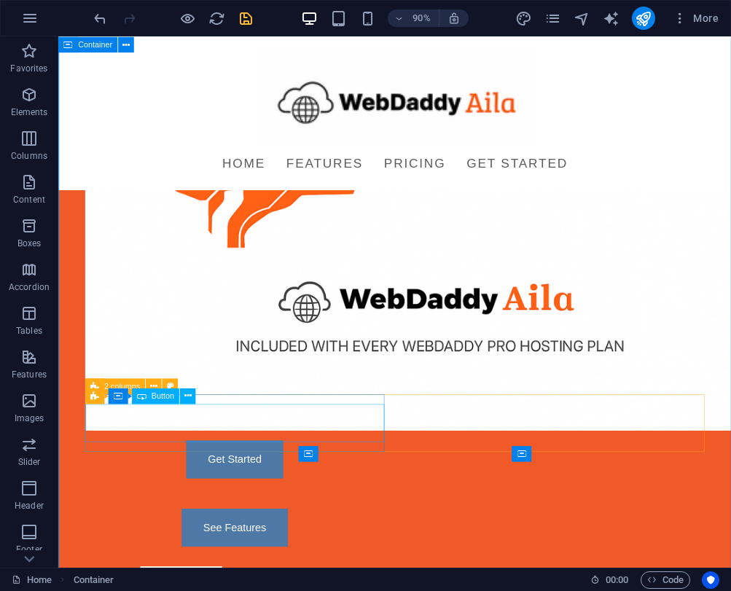
click at [219, 485] on div "Get Started" at bounding box center [254, 506] width 332 height 42
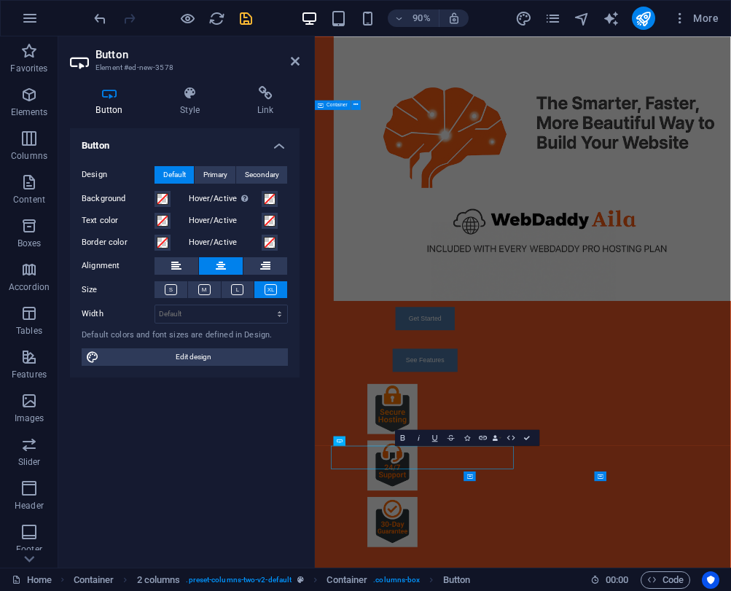
scroll to position [0, 0]
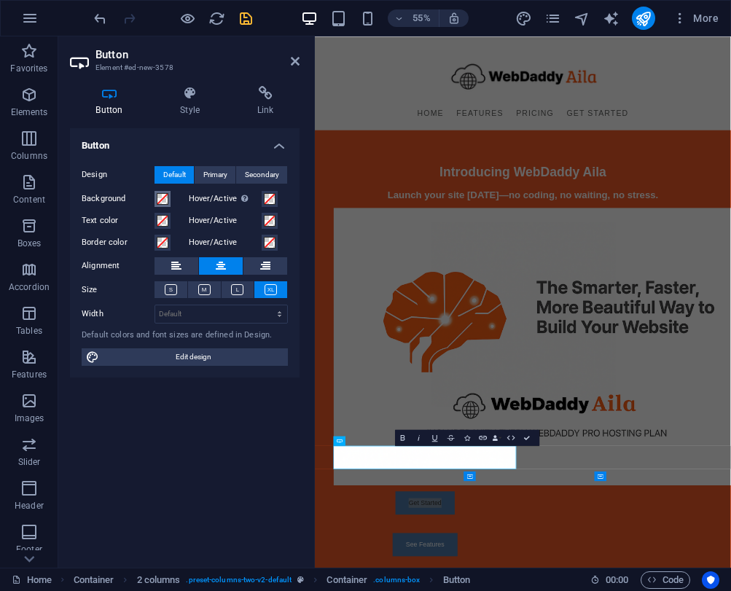
click at [166, 203] on span at bounding box center [163, 199] width 12 height 12
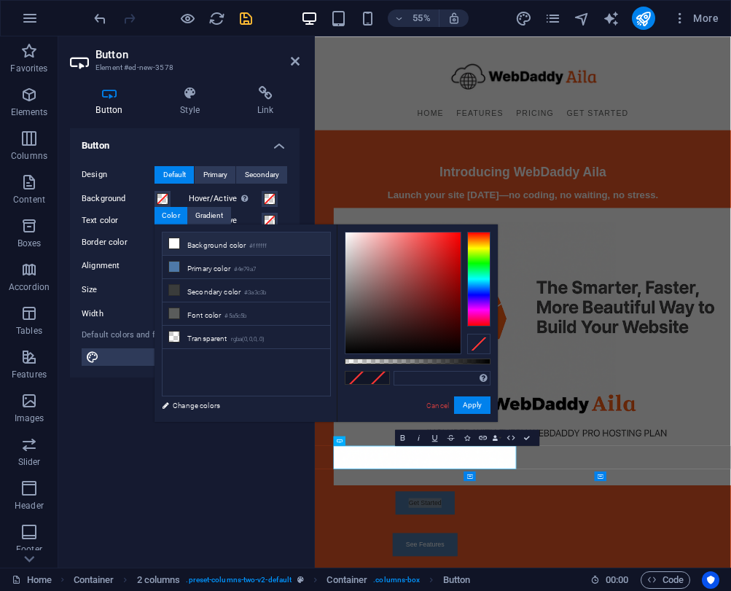
click at [254, 244] on small "#ffffff" at bounding box center [257, 246] width 17 height 10
type input "#ffffff"
click at [471, 400] on button "Apply" at bounding box center [472, 404] width 36 height 17
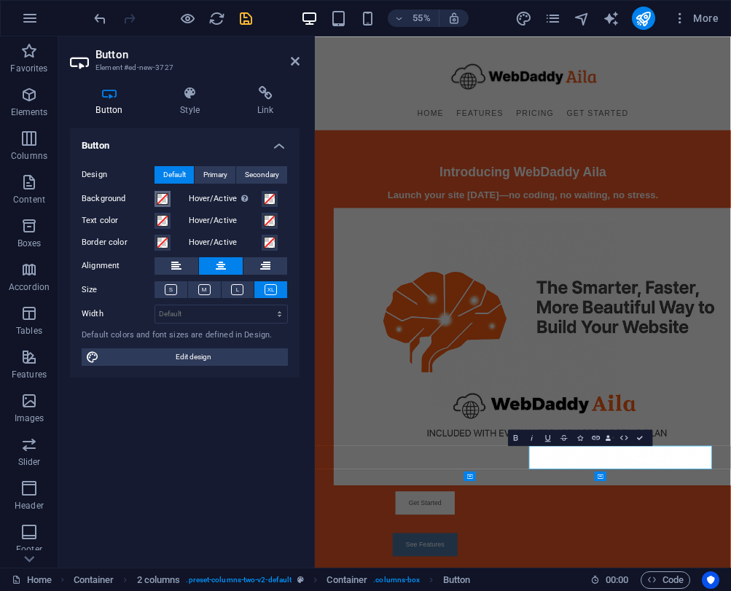
click at [168, 195] on span at bounding box center [163, 199] width 12 height 12
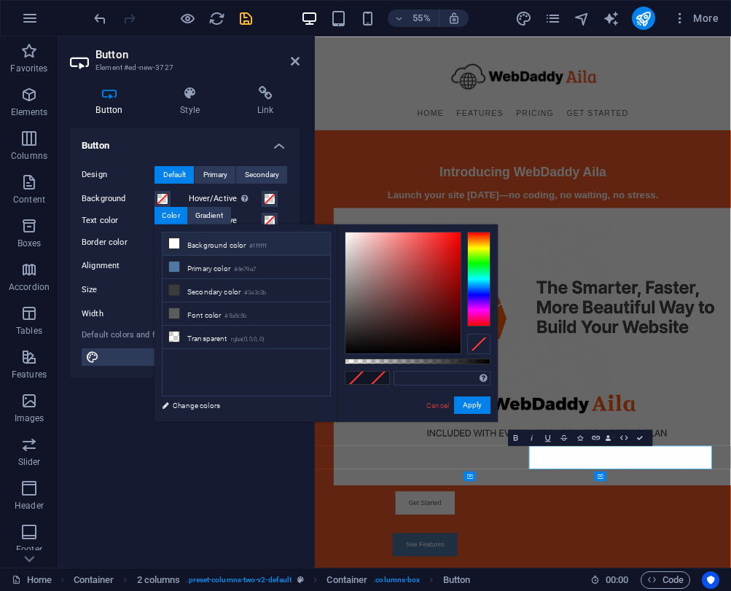
click at [189, 238] on li "Background color #ffffff" at bounding box center [246, 243] width 168 height 23
type input "#ffffff"
click at [469, 410] on button "Apply" at bounding box center [472, 404] width 36 height 17
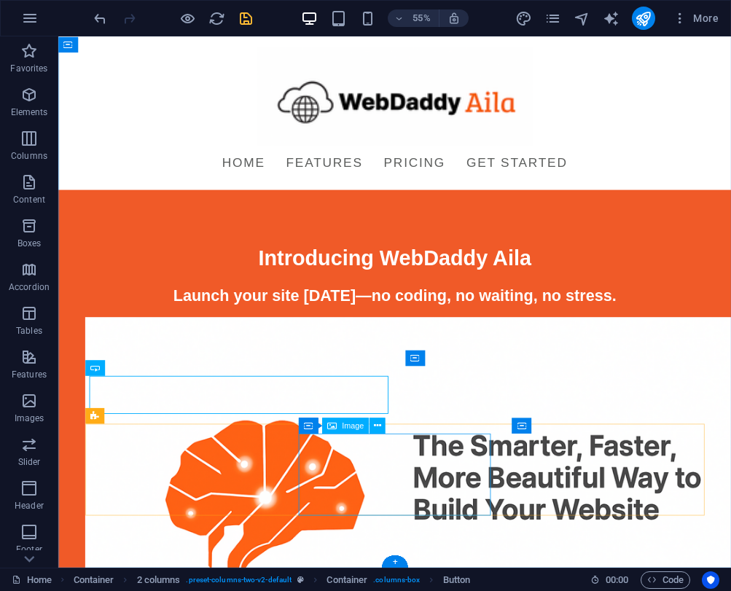
scroll to position [367, 0]
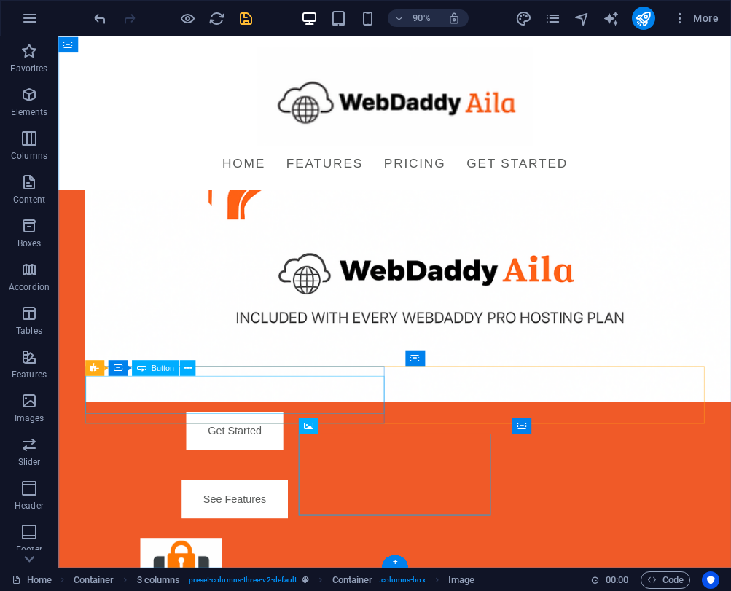
click at [244, 453] on div "Get Started" at bounding box center [254, 474] width 332 height 42
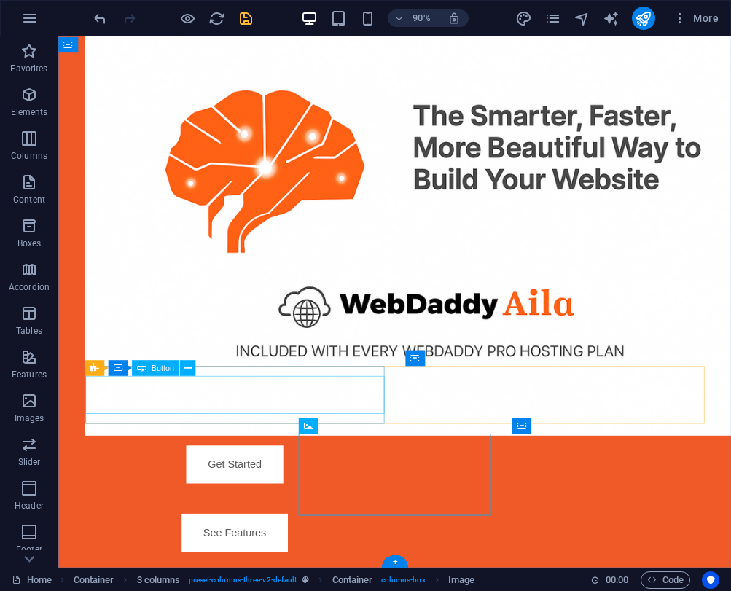
scroll to position [0, 0]
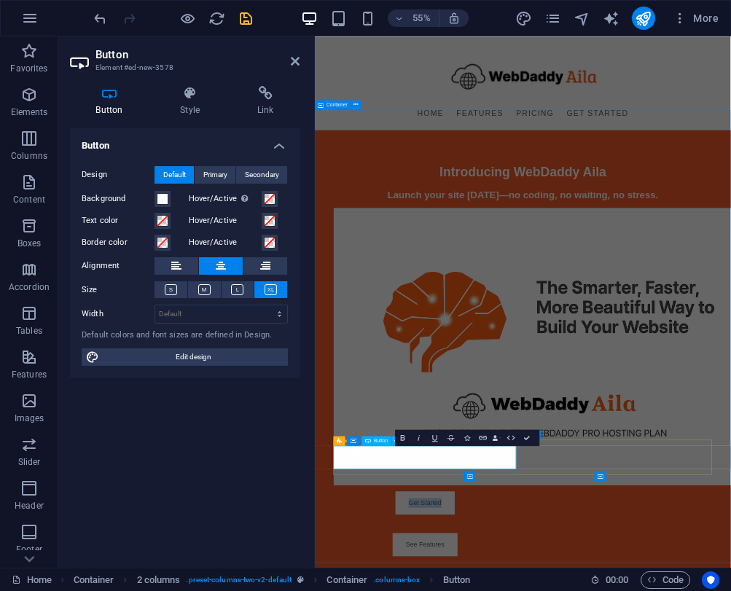
drag, startPoint x: 552, startPoint y: 798, endPoint x: 487, endPoint y: 800, distance: 64.2
click at [162, 222] on span at bounding box center [163, 221] width 12 height 12
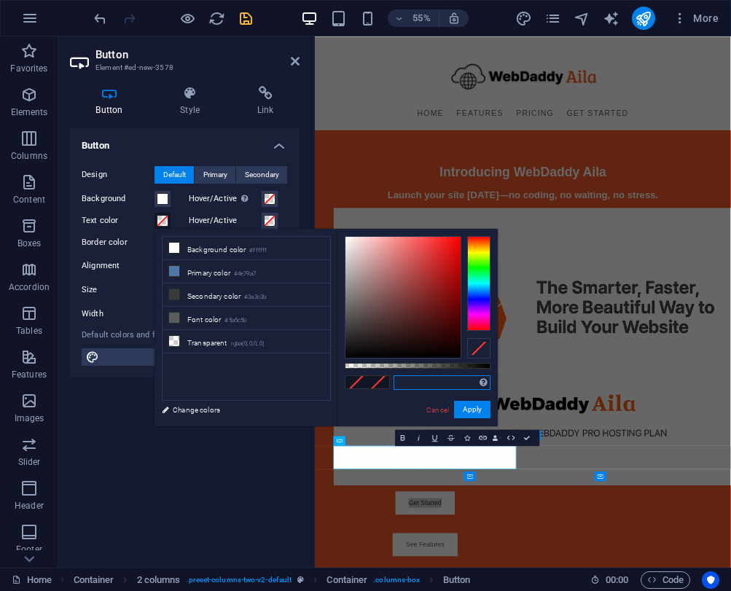
click at [402, 381] on input "text" at bounding box center [441, 382] width 97 height 15
paste input "F05A28"
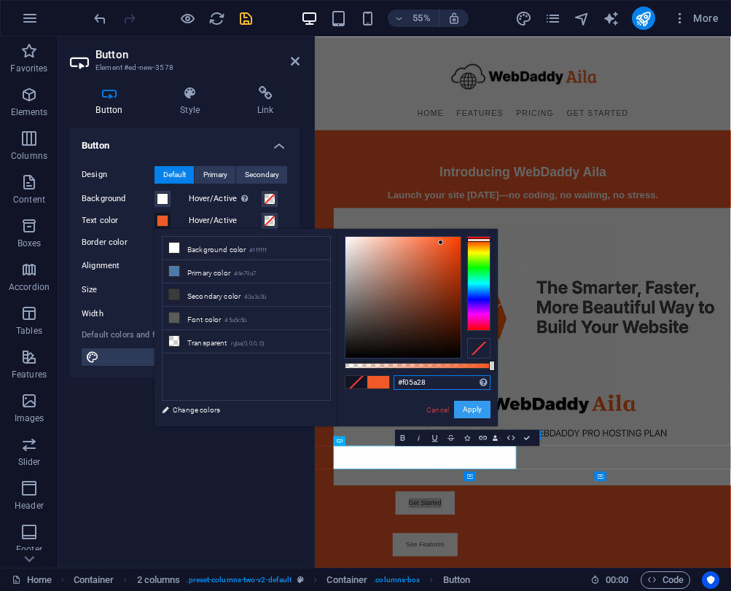
type input "#f05a28"
click at [461, 406] on button "Apply" at bounding box center [472, 409] width 36 height 17
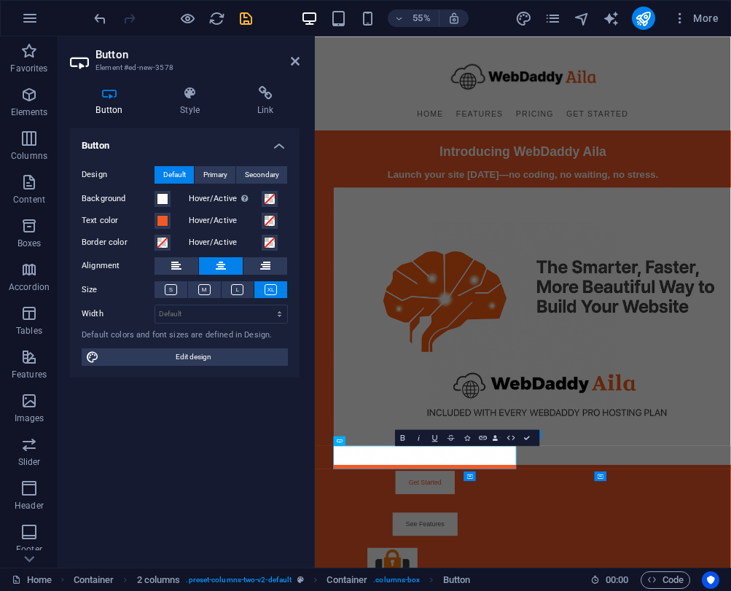
scroll to position [367, 0]
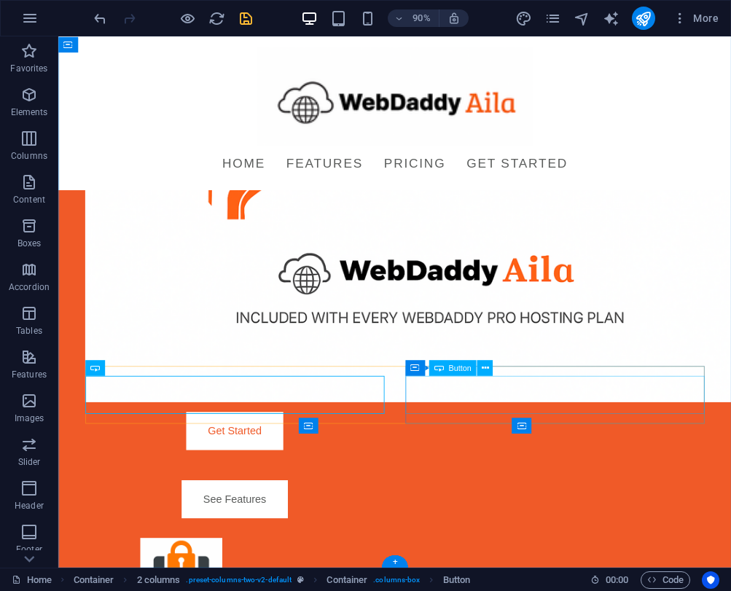
click at [420, 529] on div "See Features" at bounding box center [254, 550] width 332 height 42
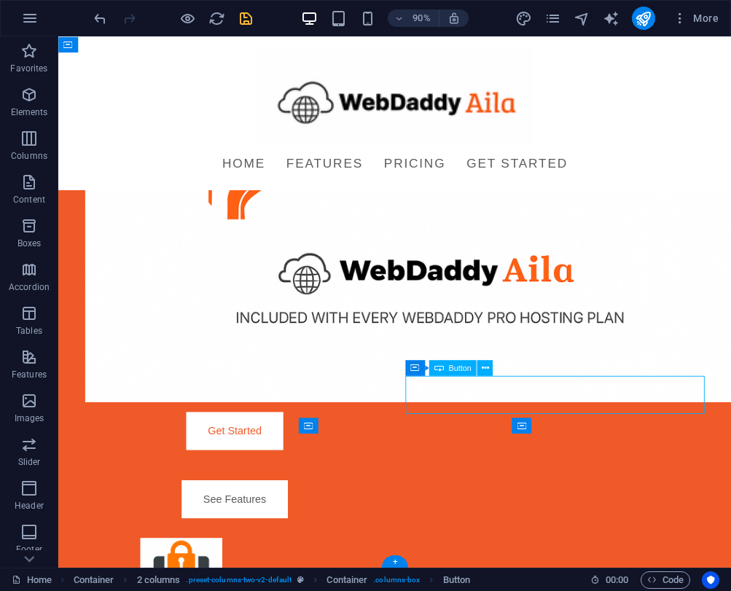
click at [420, 529] on div "See Features" at bounding box center [254, 550] width 332 height 42
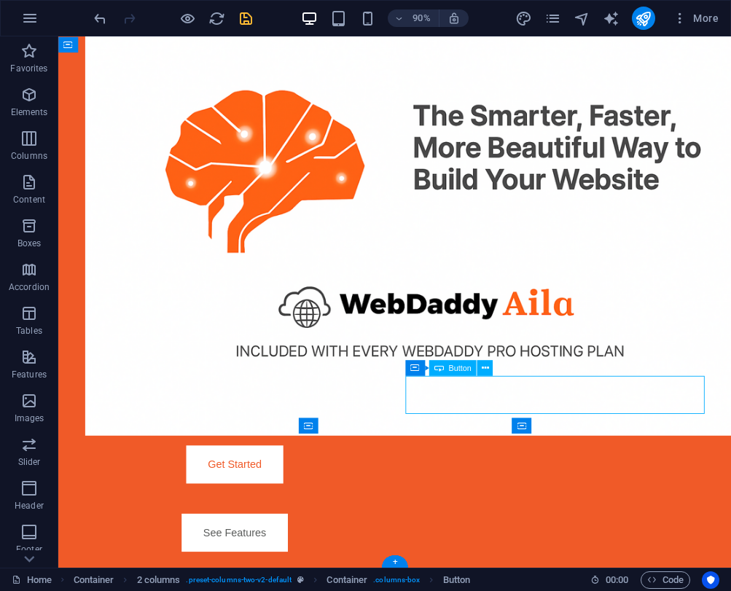
scroll to position [0, 0]
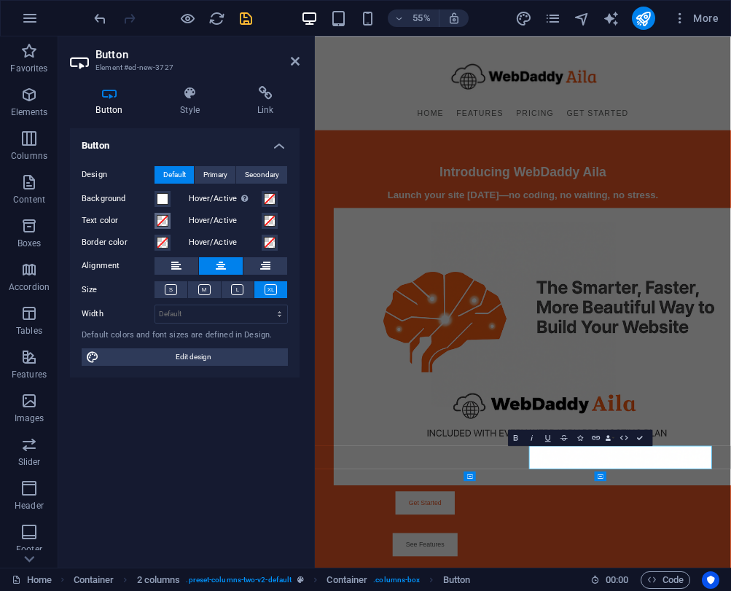
click at [163, 222] on span at bounding box center [163, 221] width 12 height 12
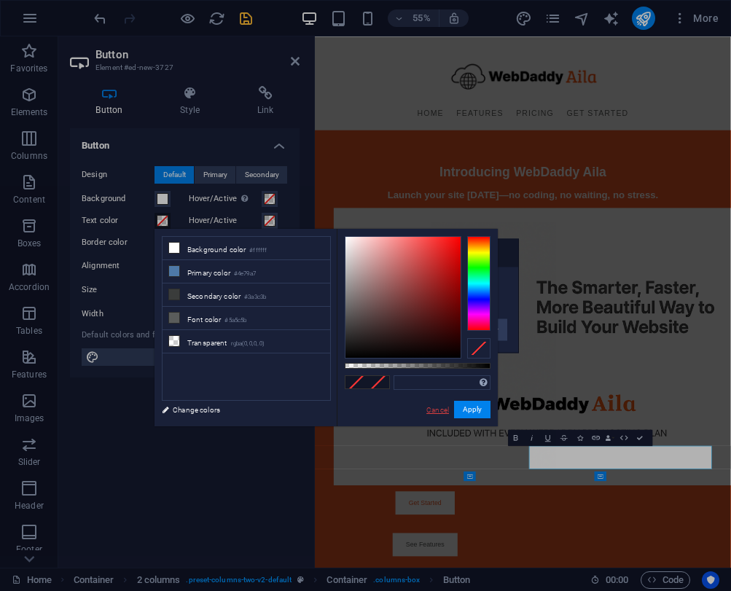
click at [442, 407] on link "Cancel" at bounding box center [438, 409] width 26 height 11
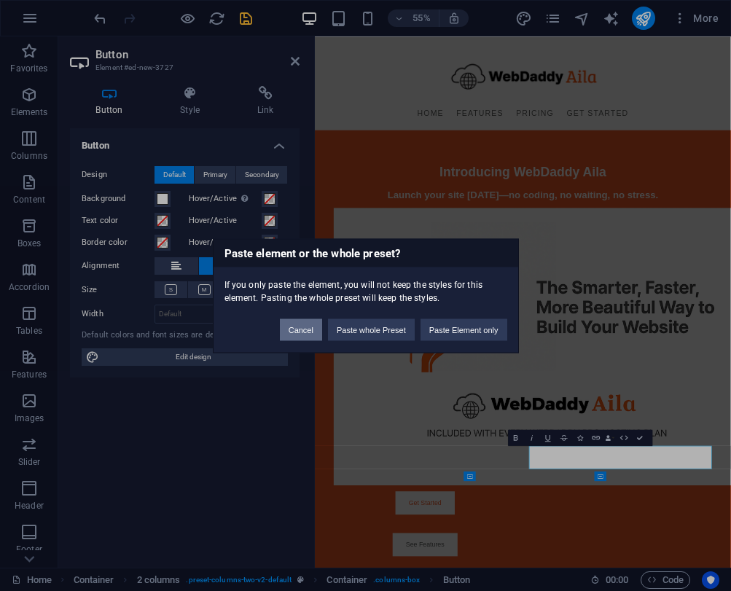
click at [299, 330] on button "Cancel" at bounding box center [301, 329] width 42 height 22
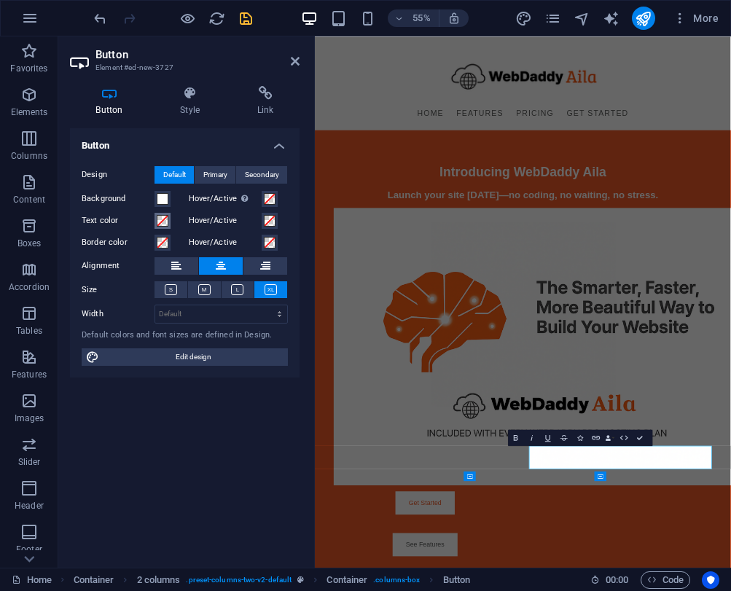
click at [159, 227] on button "Text color" at bounding box center [162, 221] width 16 height 16
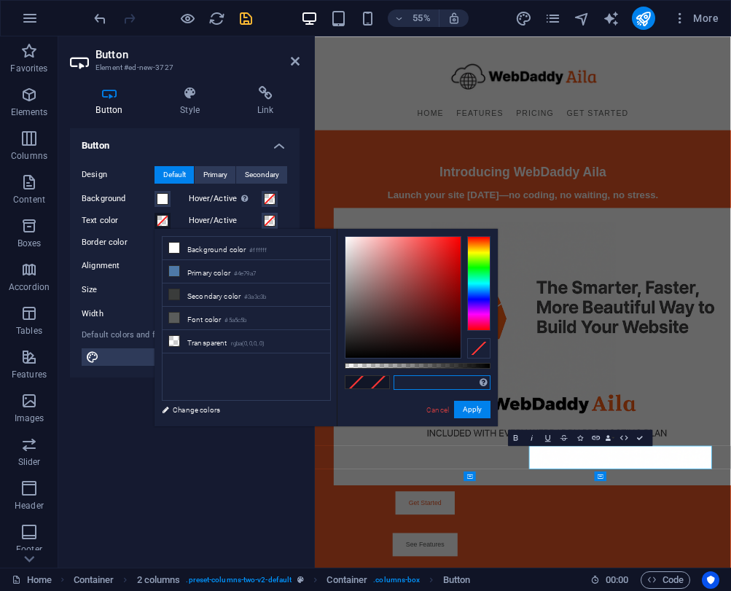
click at [404, 385] on input "text" at bounding box center [441, 382] width 97 height 15
type input "v"
paste input "F05A28"
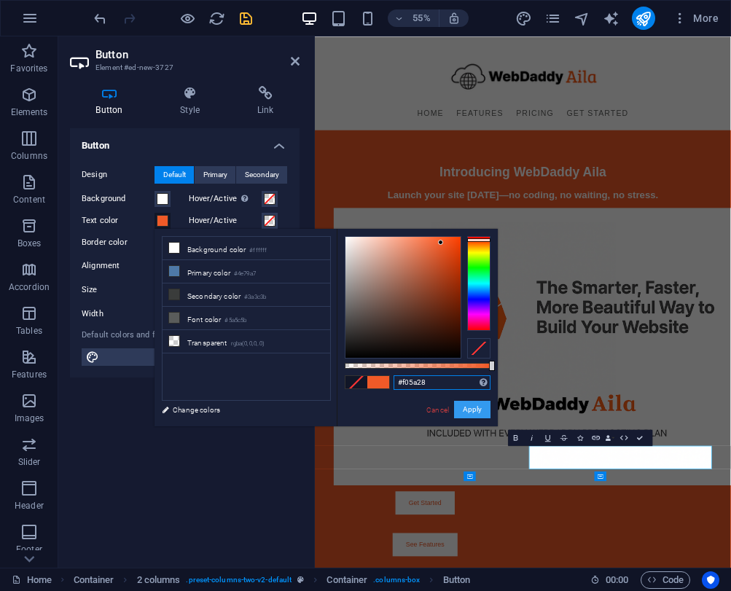
type input "#f05a28"
click at [470, 412] on button "Apply" at bounding box center [472, 409] width 36 height 17
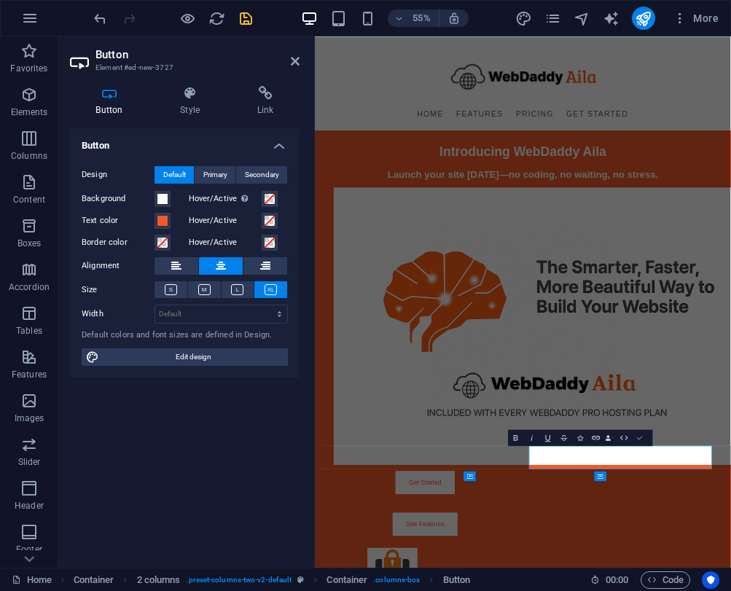
scroll to position [367, 0]
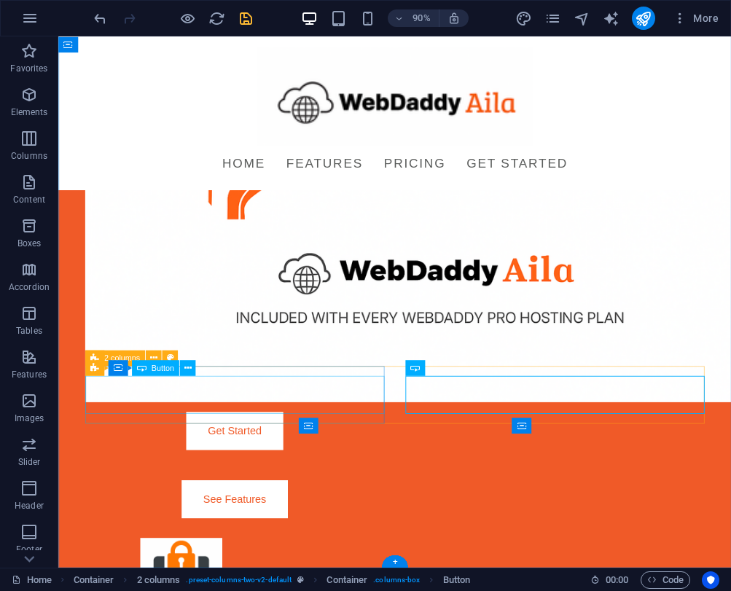
click at [414, 453] on div "Get Started" at bounding box center [254, 474] width 332 height 42
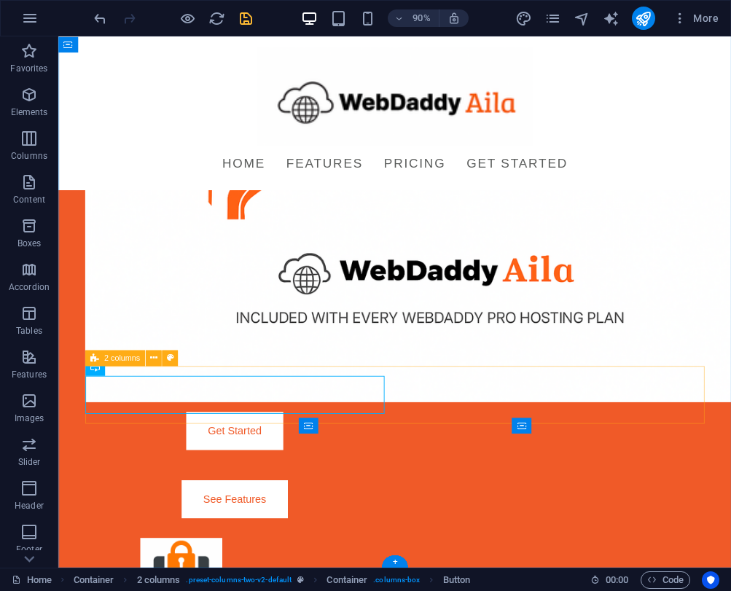
click at [434, 444] on div "Get Started See Features" at bounding box center [432, 512] width 688 height 140
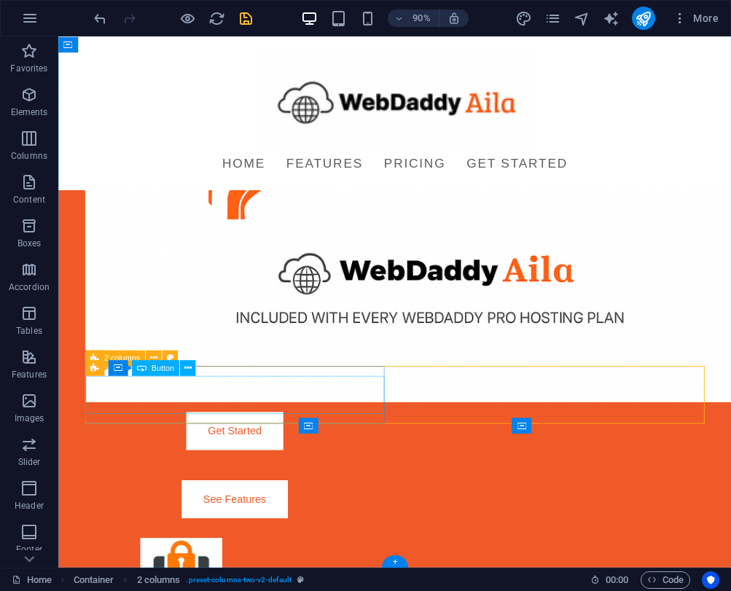
click at [258, 453] on div "Get Started" at bounding box center [254, 474] width 332 height 42
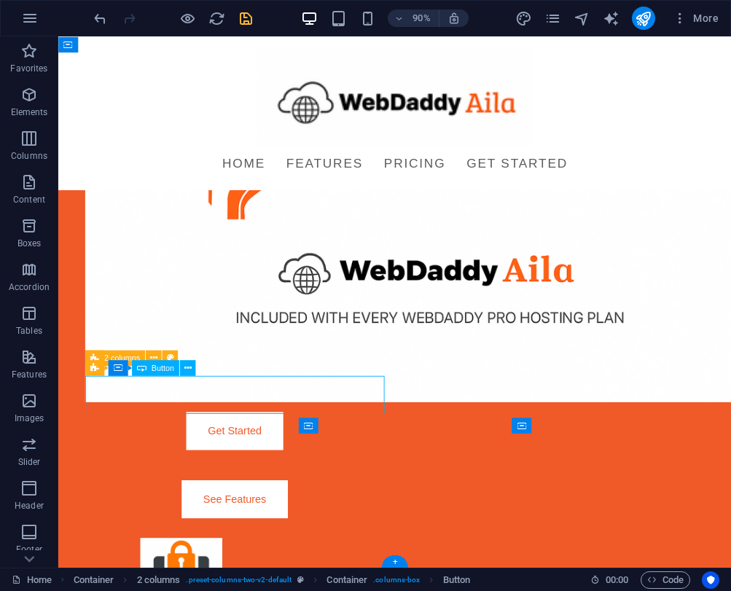
click at [258, 453] on div "Get Started" at bounding box center [254, 474] width 332 height 42
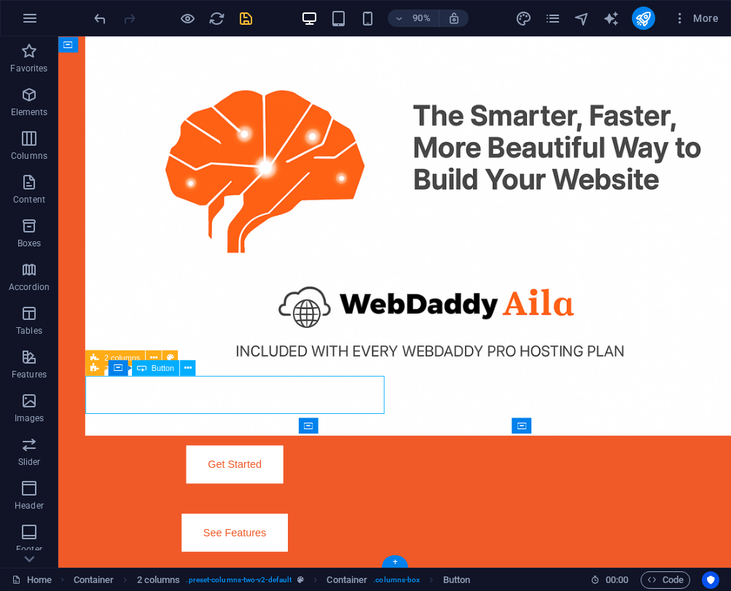
scroll to position [0, 0]
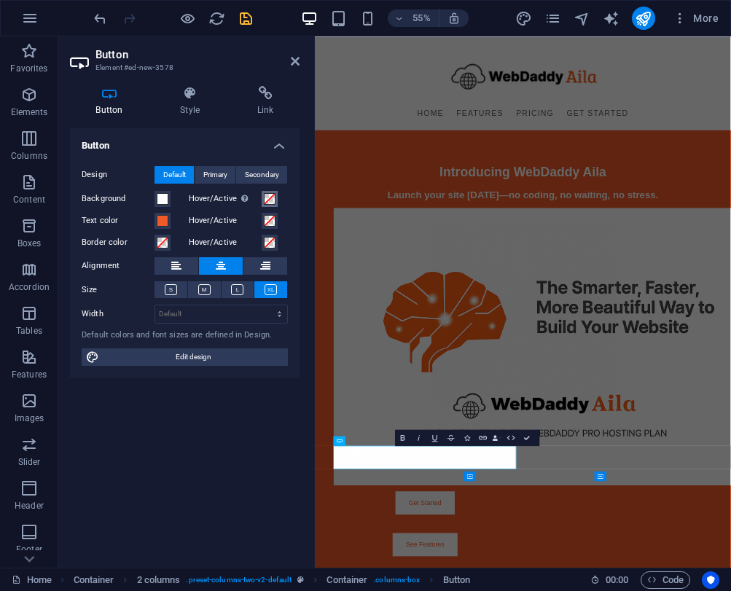
click at [268, 199] on span at bounding box center [270, 199] width 12 height 12
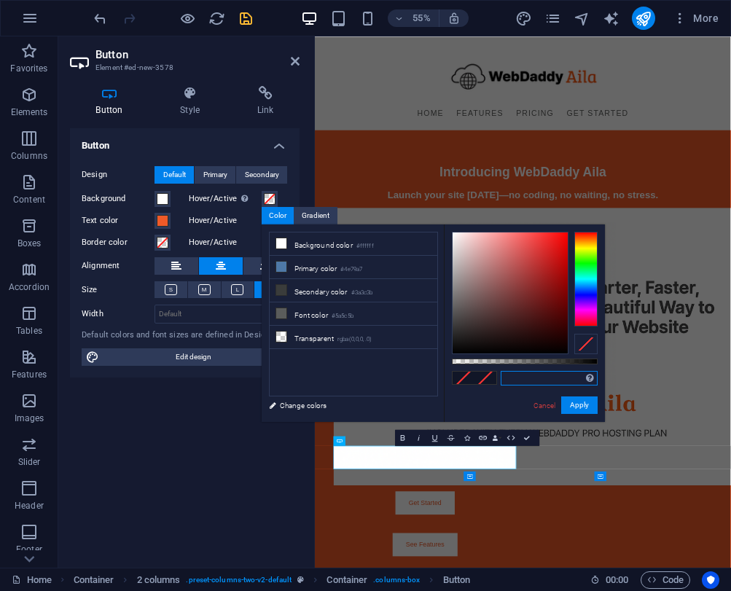
click at [522, 380] on input "text" at bounding box center [549, 378] width 97 height 15
paste input "F05A28"
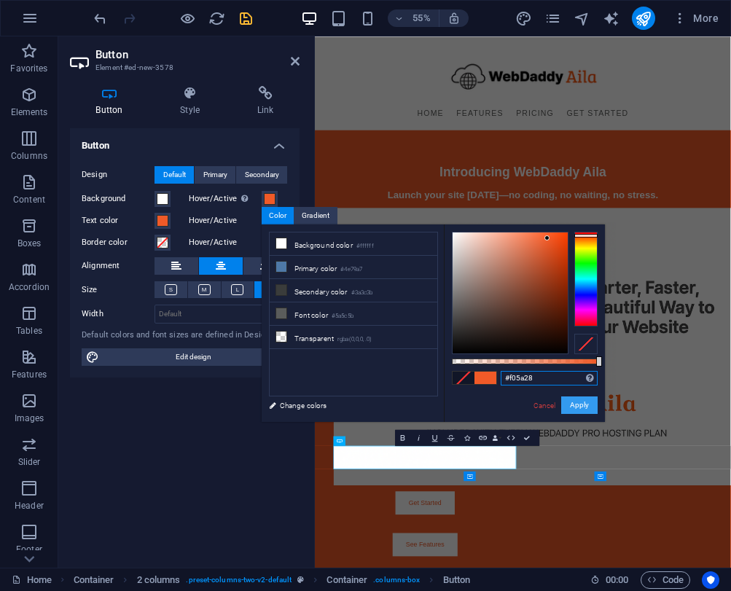
type input "#f05a28"
click at [586, 401] on button "Apply" at bounding box center [579, 404] width 36 height 17
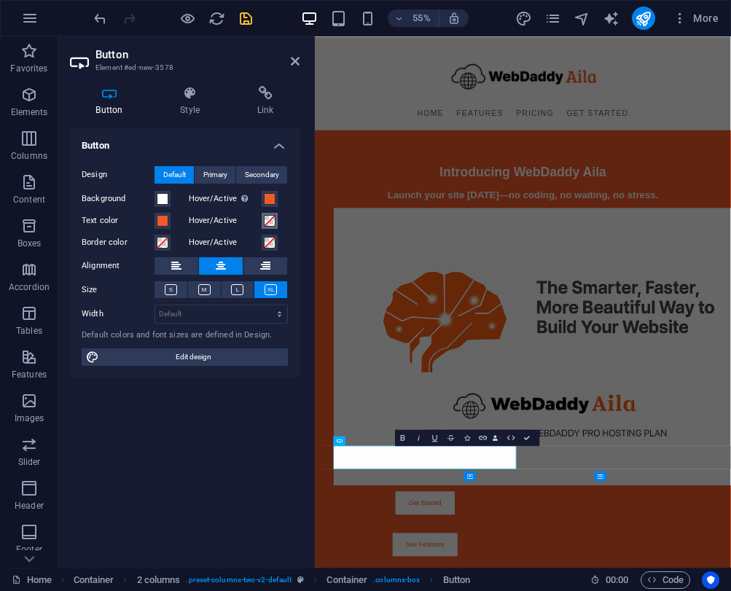
click at [274, 220] on span at bounding box center [270, 221] width 12 height 12
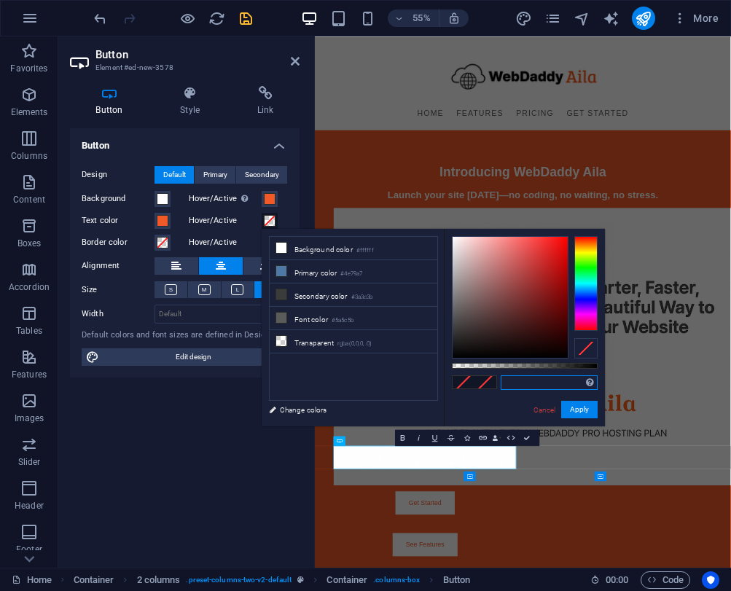
click at [512, 385] on input "text" at bounding box center [549, 382] width 97 height 15
paste input "FFFFFF"
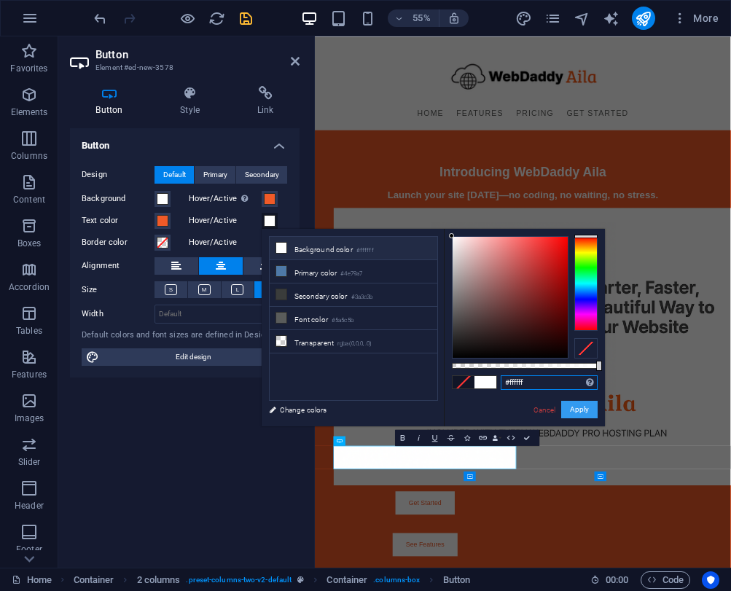
type input "#ffffff"
click at [578, 405] on button "Apply" at bounding box center [579, 409] width 36 height 17
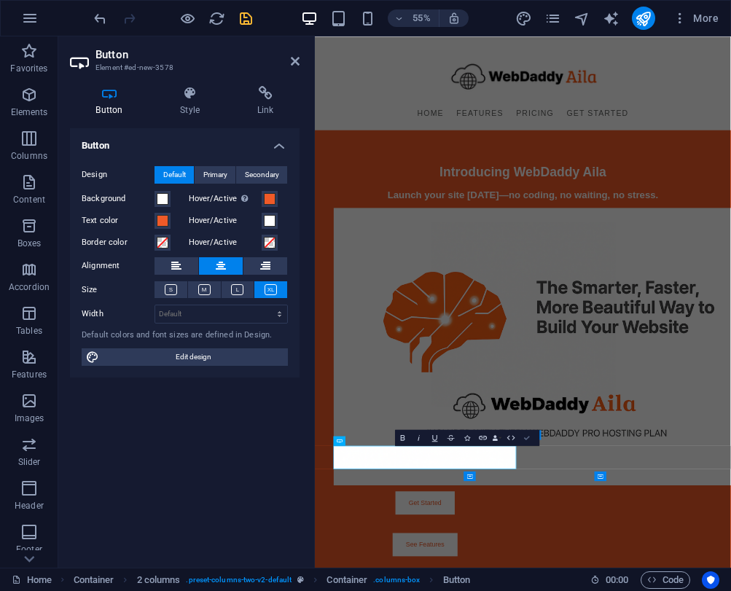
drag, startPoint x: 529, startPoint y: 437, endPoint x: 580, endPoint y: 446, distance: 51.8
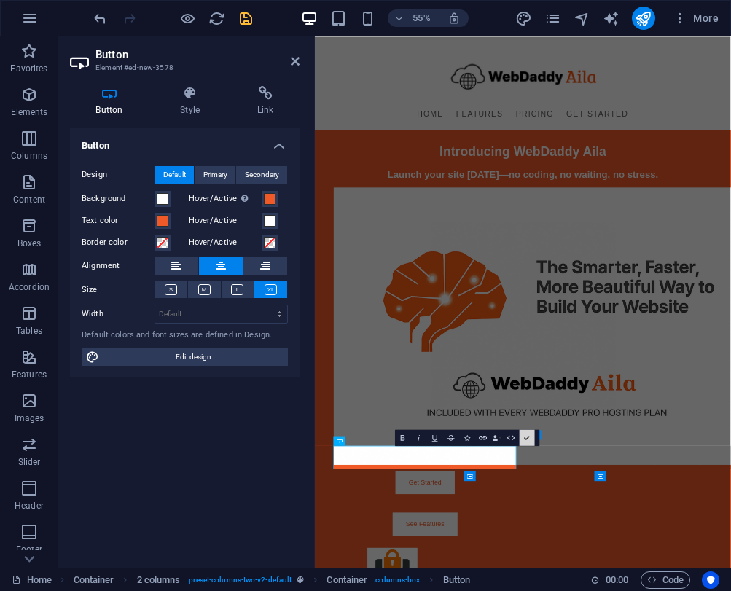
scroll to position [367, 0]
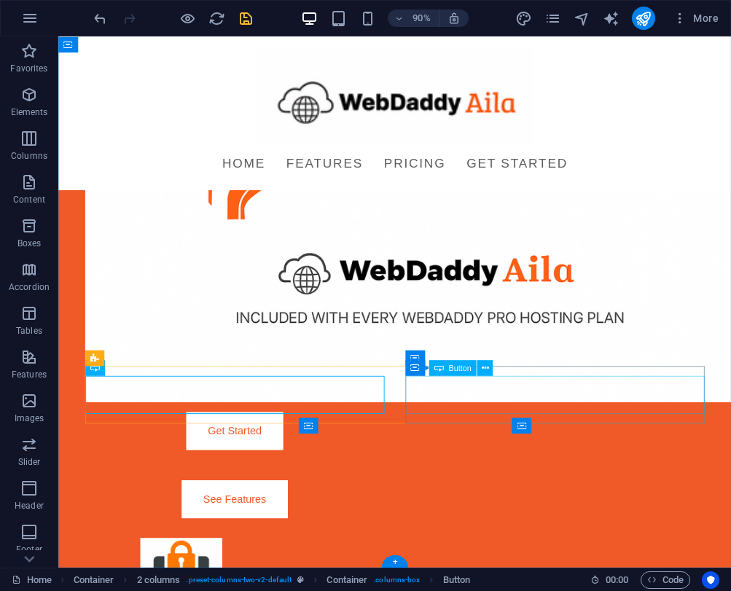
click at [420, 529] on div "See Features" at bounding box center [254, 550] width 332 height 42
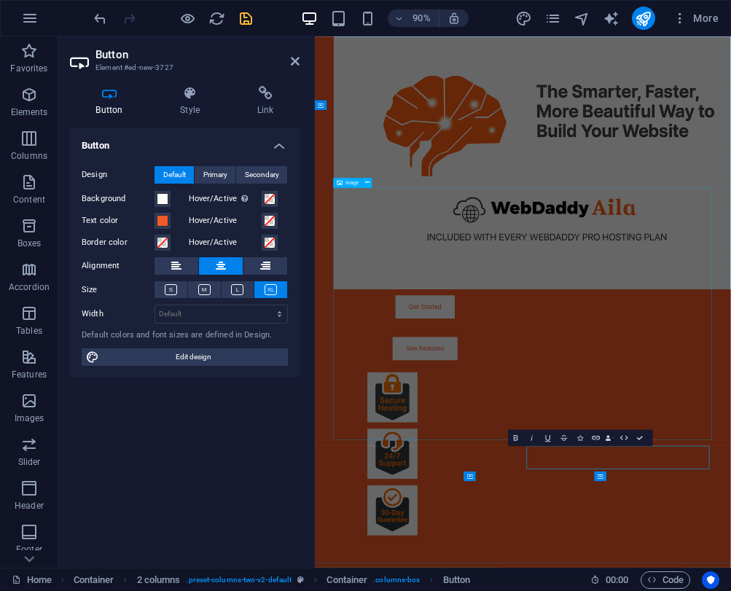
scroll to position [0, 0]
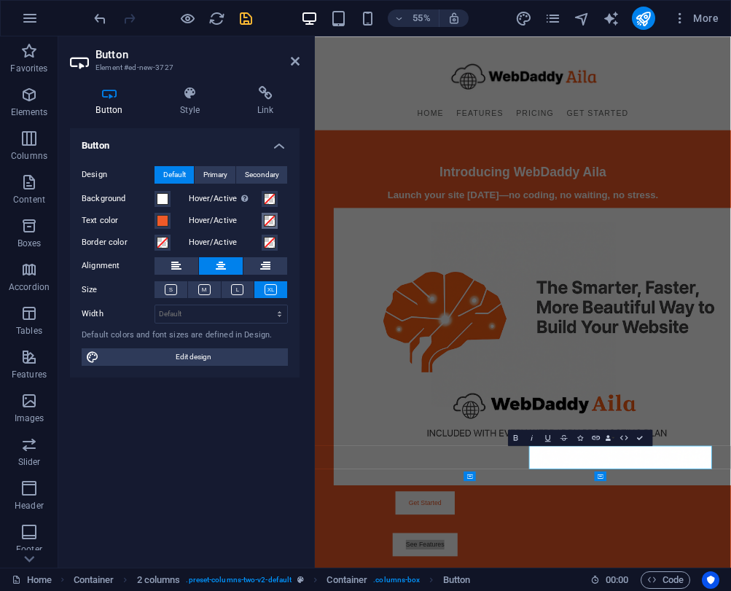
click at [268, 220] on span at bounding box center [270, 221] width 12 height 12
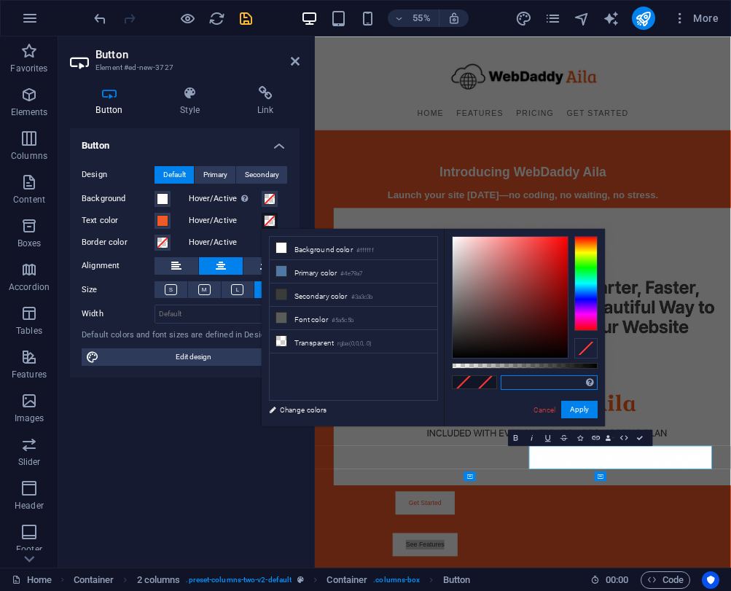
click at [528, 383] on input "text" at bounding box center [549, 382] width 97 height 15
paste input "FFFFFF"
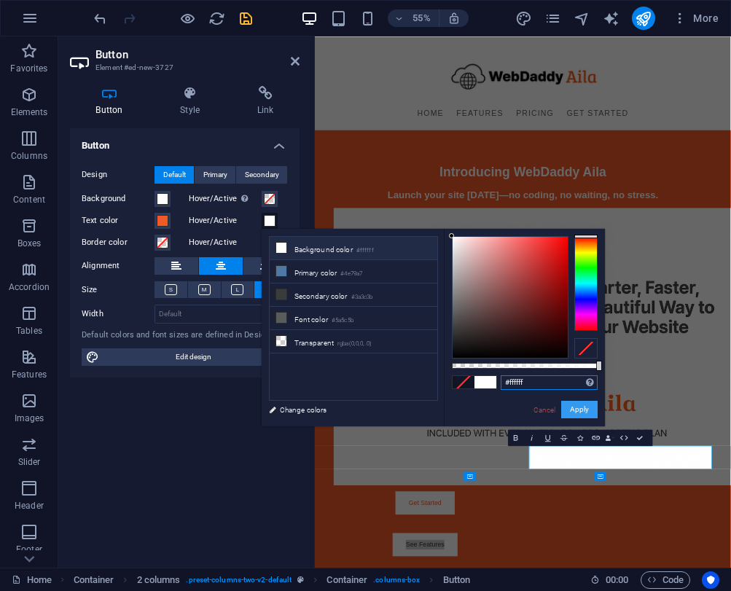
type input "#ffffff"
click at [573, 406] on button "Apply" at bounding box center [579, 409] width 36 height 17
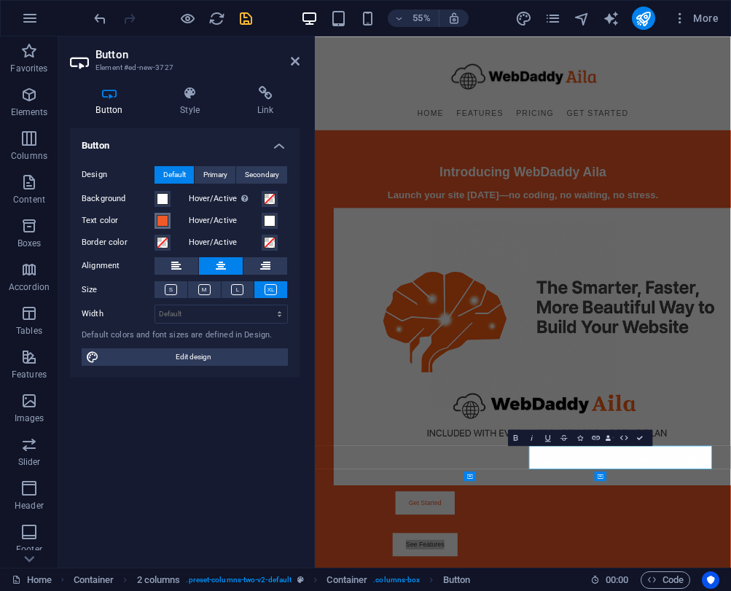
click at [157, 219] on span at bounding box center [163, 221] width 12 height 12
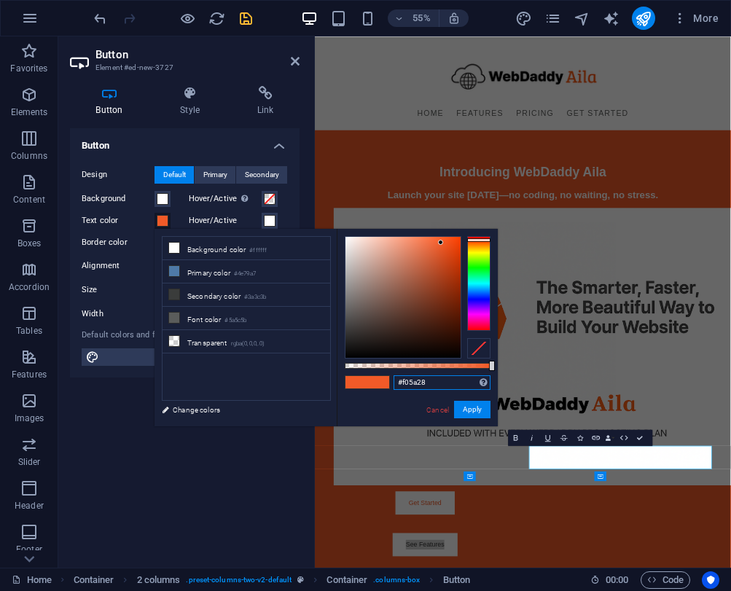
drag, startPoint x: 431, startPoint y: 382, endPoint x: 385, endPoint y: 384, distance: 45.2
click at [385, 384] on div "#f05a28 Supported formats #0852ed rgb(8, 82, 237) rgba(8, 82, 237, 90%) hsv(221…" at bounding box center [417, 433] width 161 height 409
click at [467, 407] on button "Apply" at bounding box center [472, 409] width 36 height 17
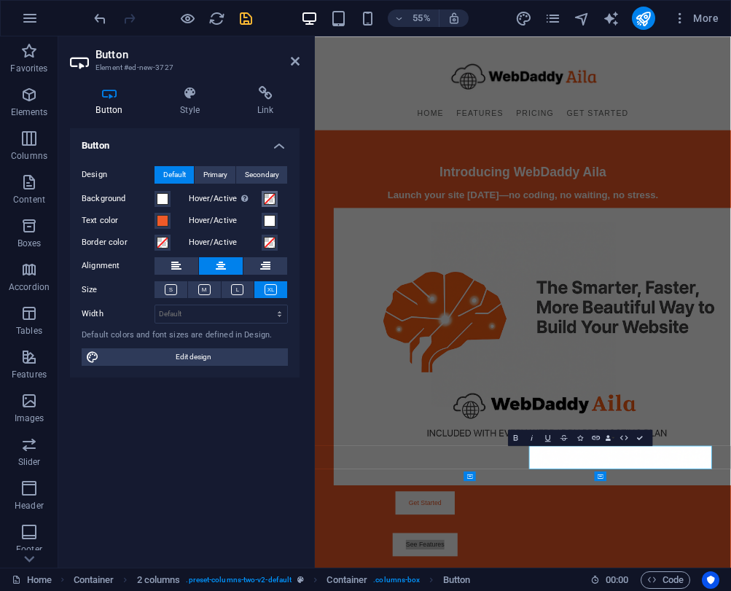
click at [268, 197] on span at bounding box center [270, 199] width 12 height 12
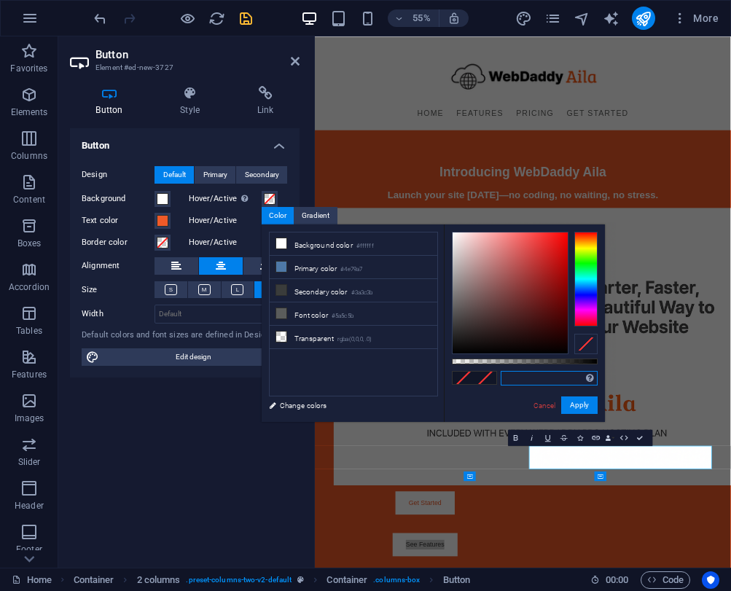
click at [509, 377] on input "text" at bounding box center [549, 378] width 97 height 15
paste input "#f05a28"
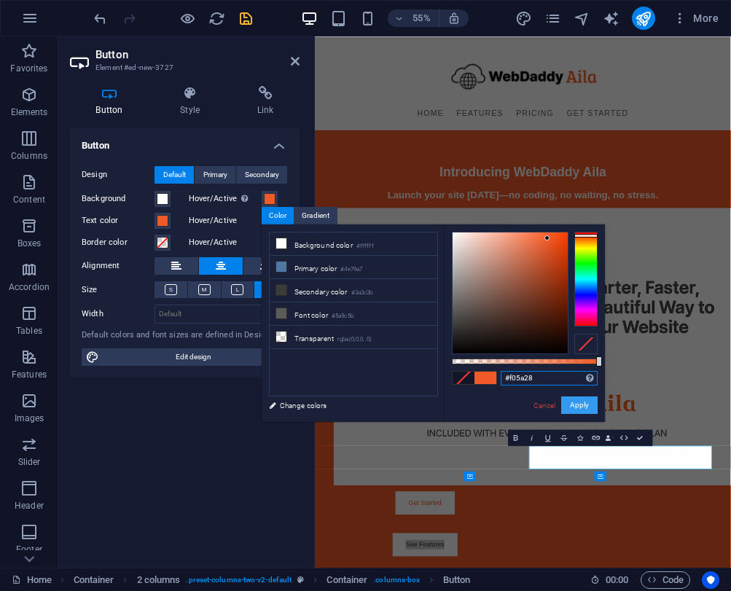
type input "#f05a28"
click at [573, 401] on button "Apply" at bounding box center [579, 404] width 36 height 17
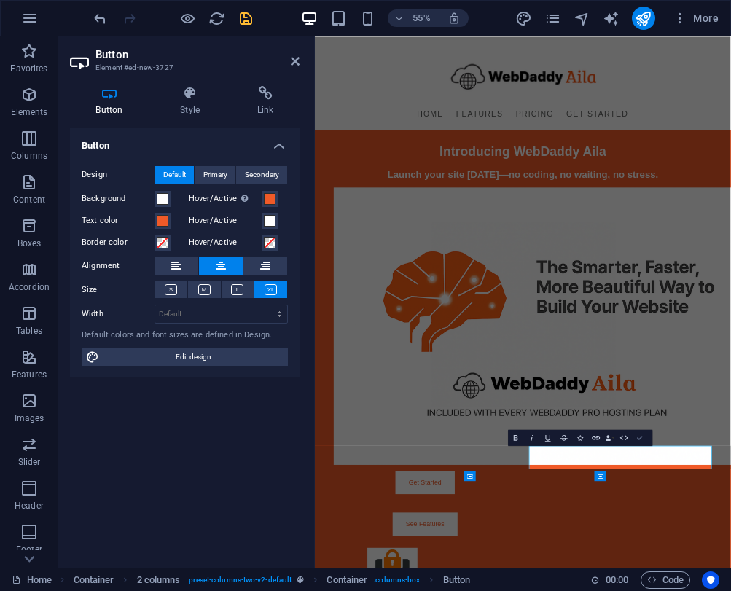
scroll to position [367, 0]
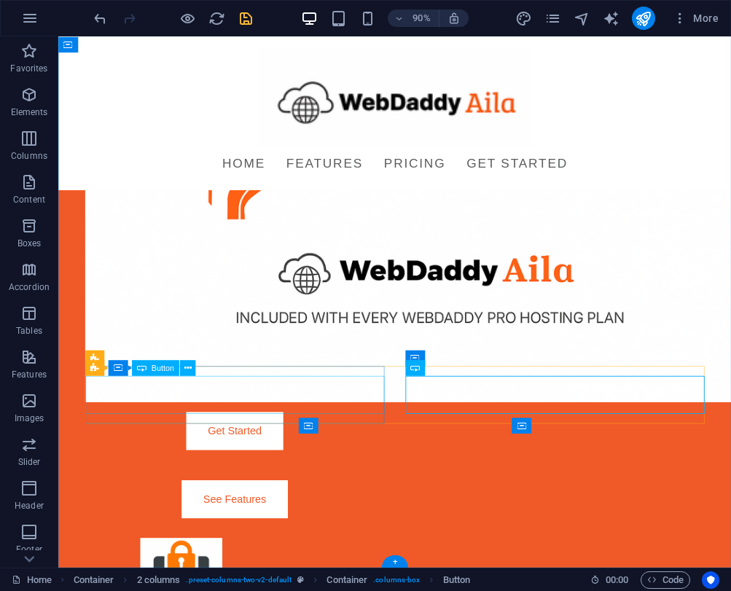
click at [265, 453] on div "Get Started" at bounding box center [254, 474] width 332 height 42
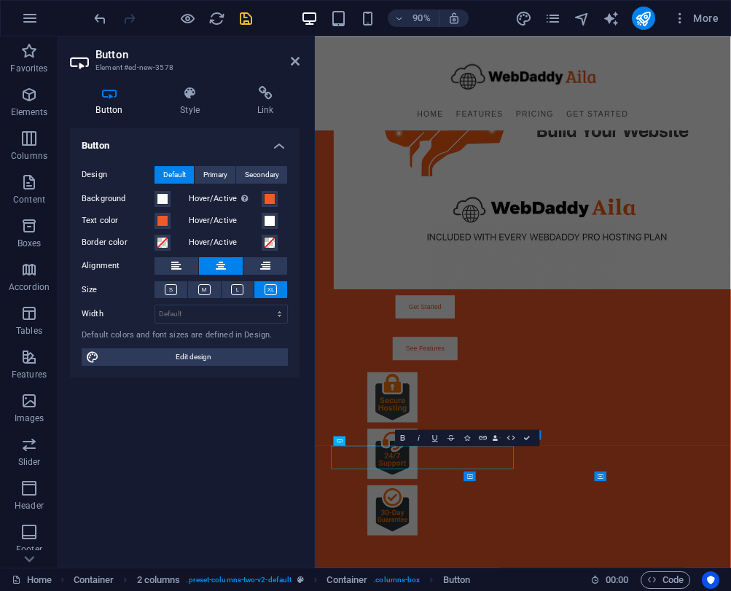
scroll to position [0, 0]
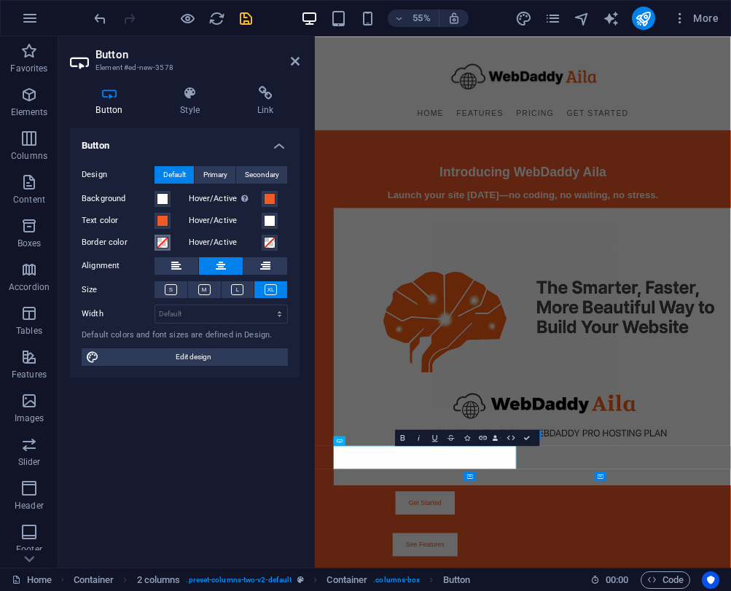
click at [166, 241] on span at bounding box center [163, 243] width 12 height 12
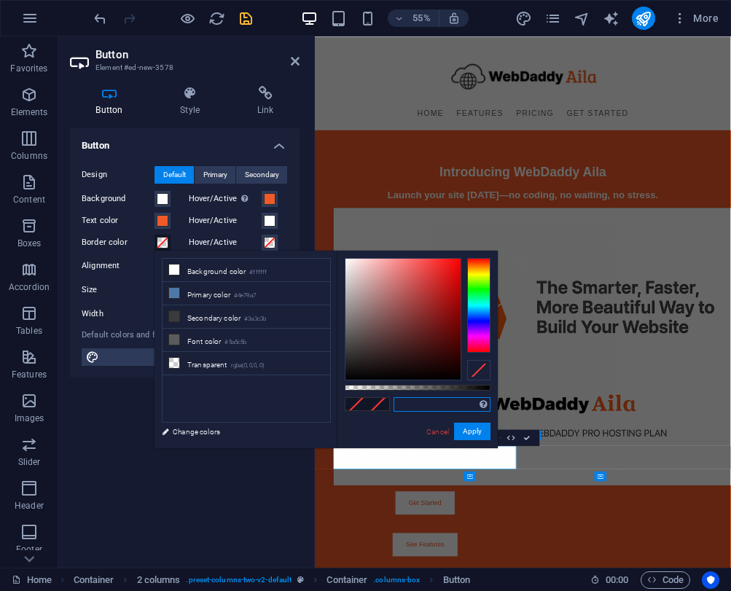
click at [410, 397] on input "text" at bounding box center [441, 404] width 97 height 15
paste input "#F05A28"
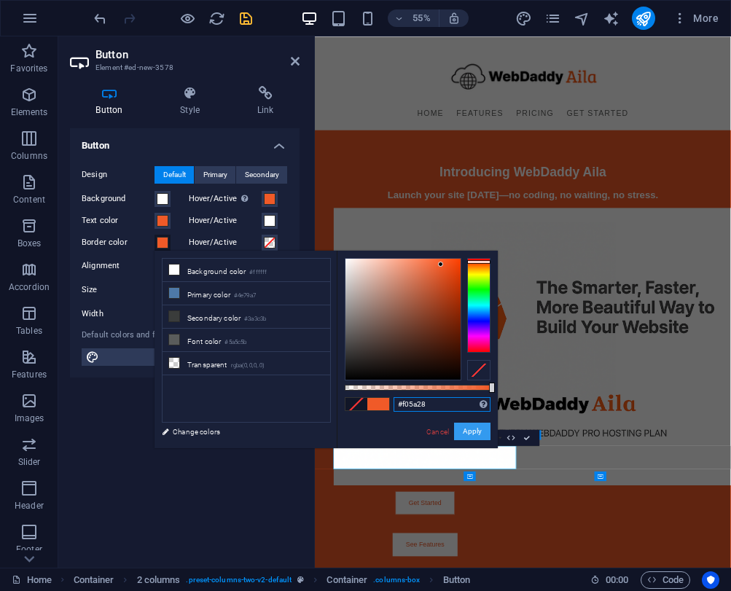
type input "#f05a28"
click at [471, 431] on button "Apply" at bounding box center [472, 431] width 36 height 17
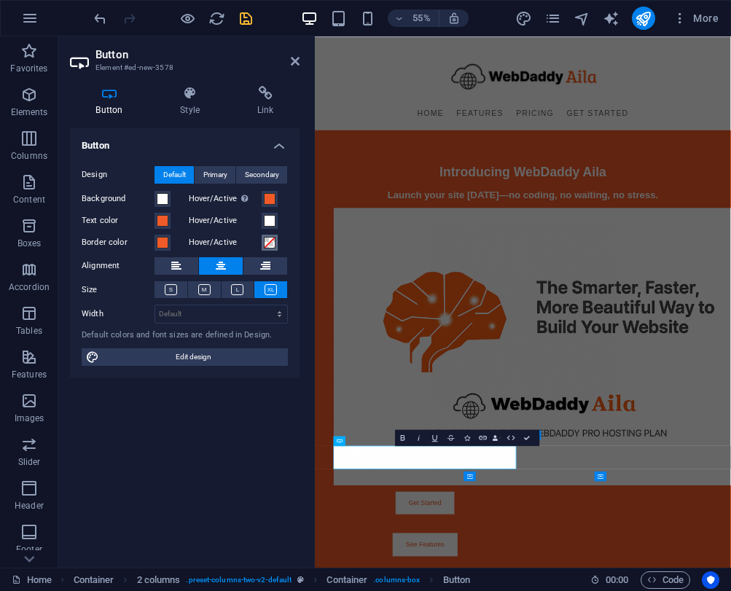
click at [270, 243] on span at bounding box center [270, 243] width 12 height 12
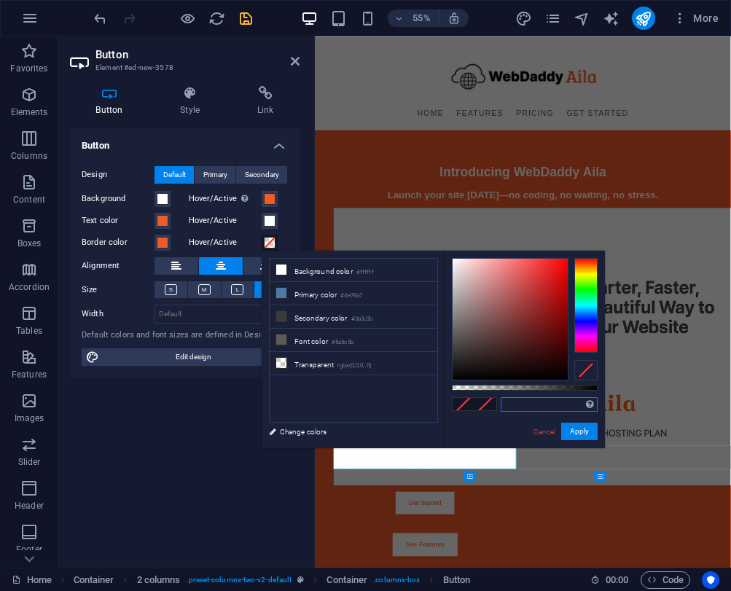
click at [521, 399] on input "text" at bounding box center [549, 404] width 97 height 15
paste input "#F05A28"
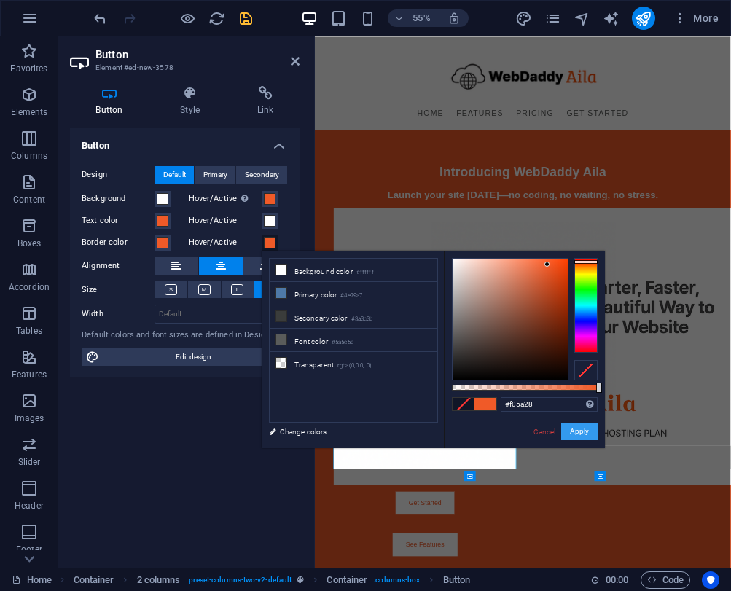
click at [573, 424] on button "Apply" at bounding box center [579, 431] width 36 height 17
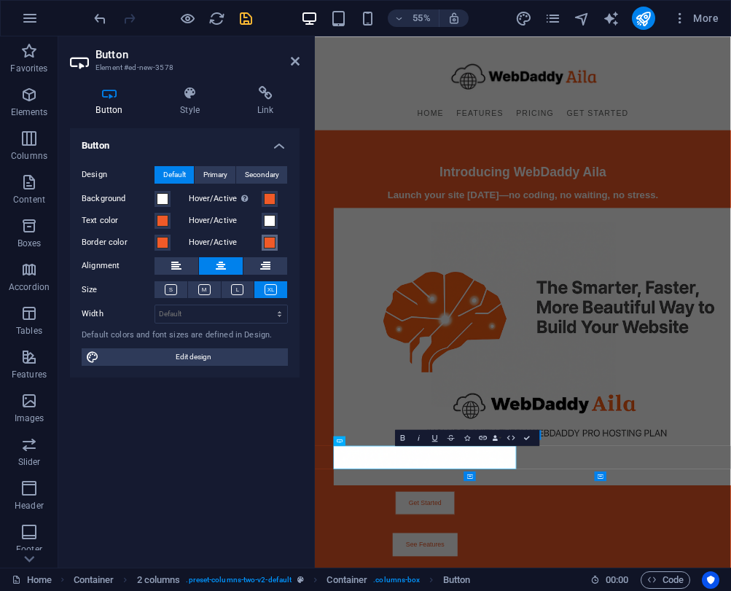
click at [266, 240] on span at bounding box center [270, 243] width 12 height 12
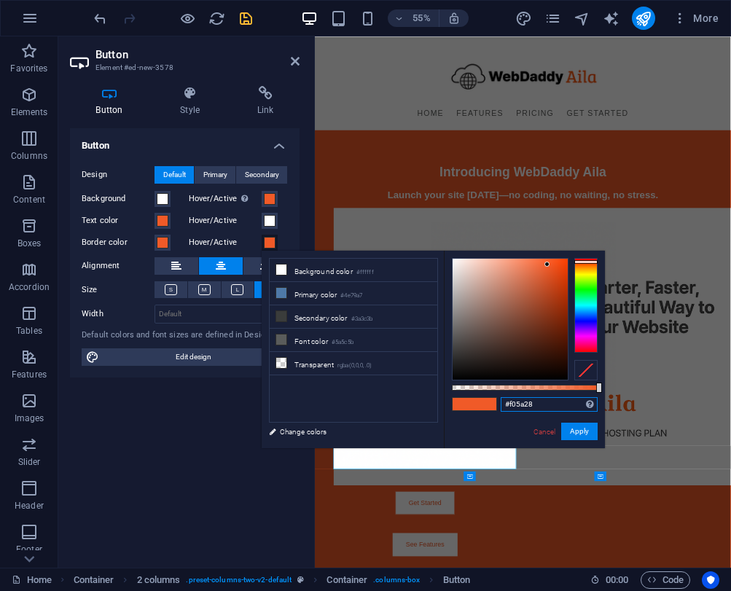
drag, startPoint x: 534, startPoint y: 401, endPoint x: 506, endPoint y: 402, distance: 27.7
click at [506, 402] on input "#f05a28" at bounding box center [549, 404] width 97 height 15
paste input "D94A1F"
type input "#d94a1f"
click at [571, 428] on button "Apply" at bounding box center [579, 431] width 36 height 17
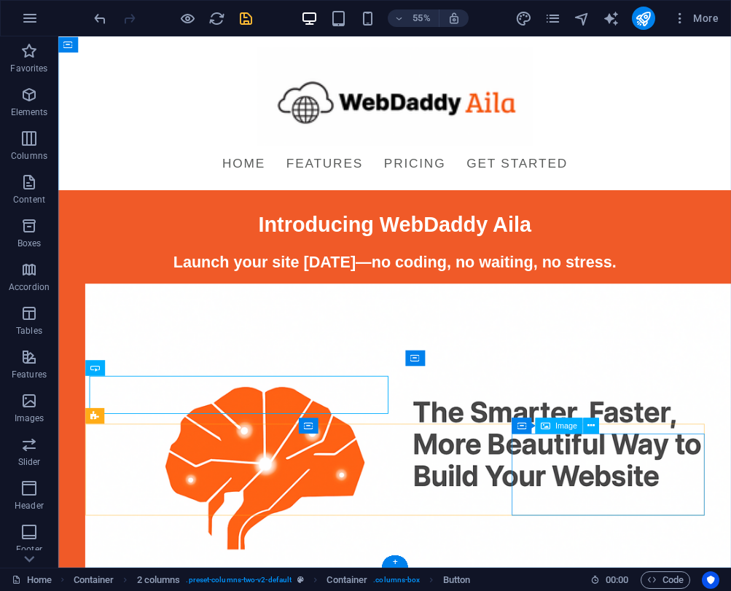
scroll to position [367, 0]
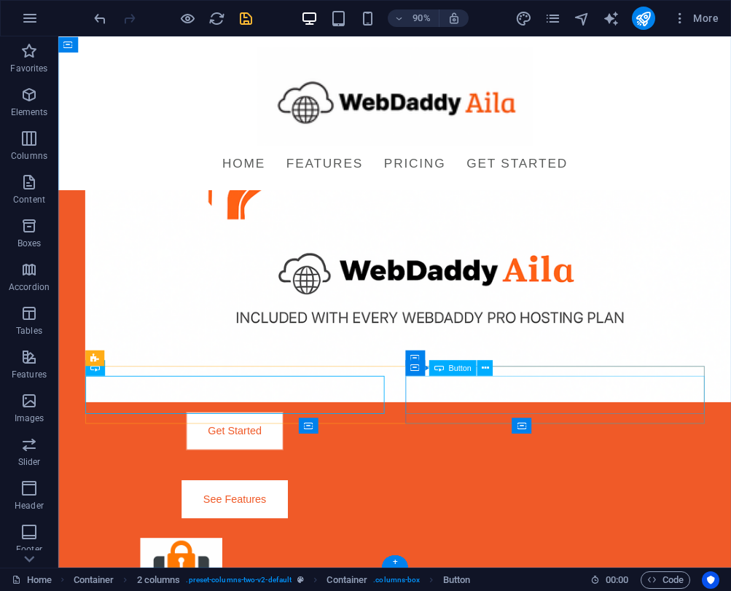
click at [420, 529] on div "See Features" at bounding box center [254, 550] width 332 height 42
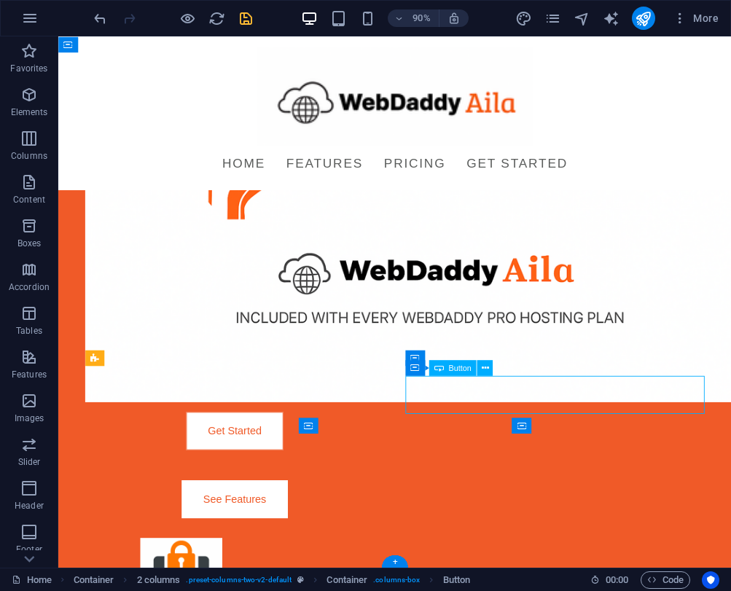
click at [420, 529] on div "See Features" at bounding box center [254, 550] width 332 height 42
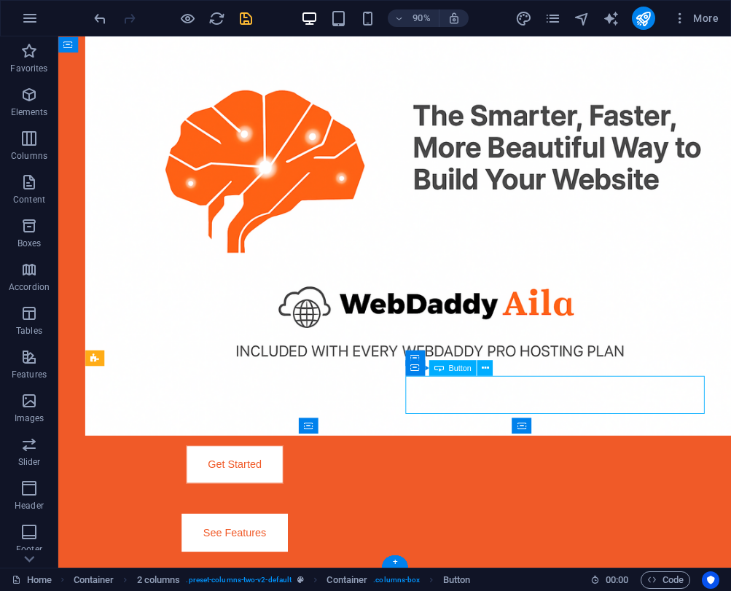
scroll to position [0, 0]
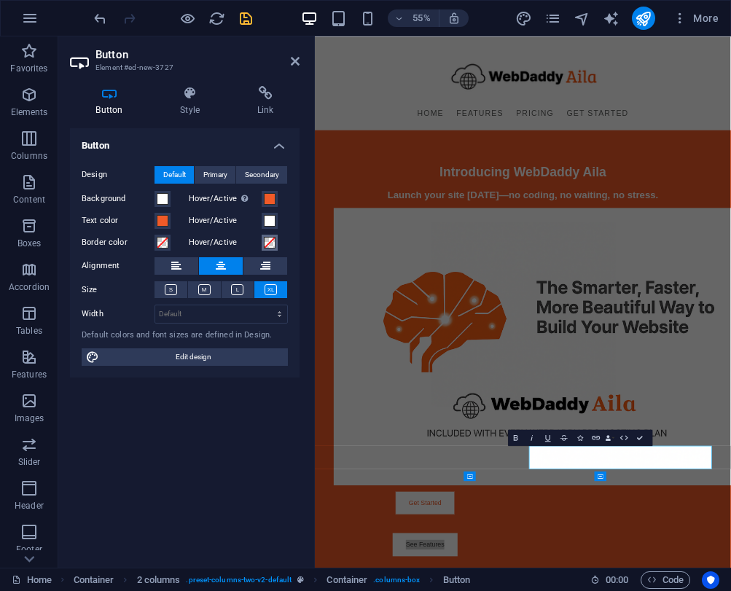
click at [267, 239] on span at bounding box center [270, 243] width 12 height 12
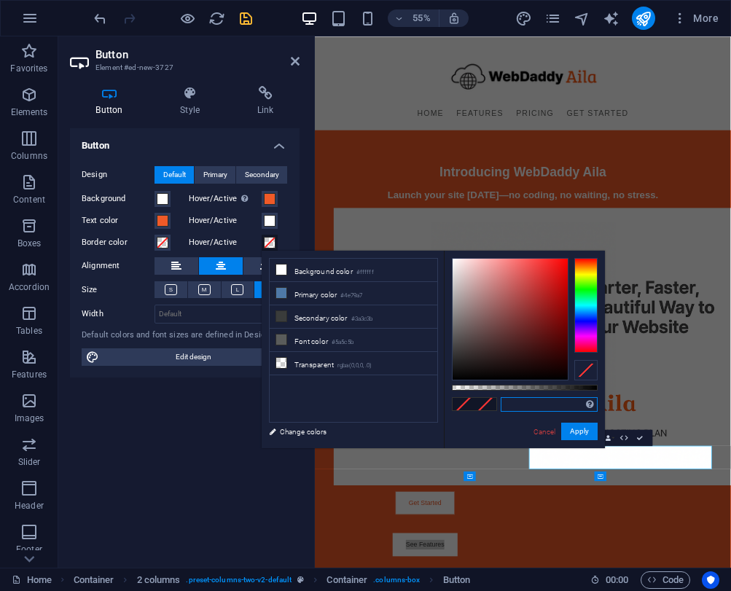
click at [543, 407] on input "text" at bounding box center [549, 404] width 97 height 15
paste input "D94A1F"
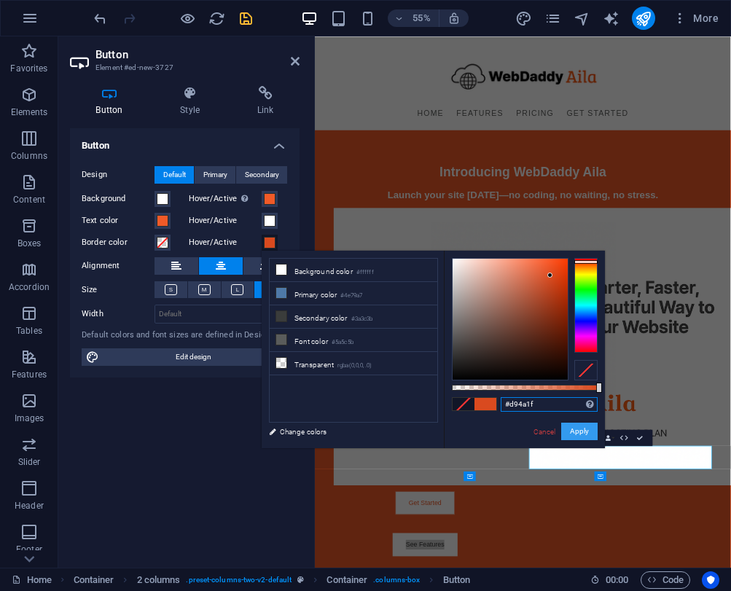
type input "#d94a1f"
click at [577, 436] on button "Apply" at bounding box center [579, 431] width 36 height 17
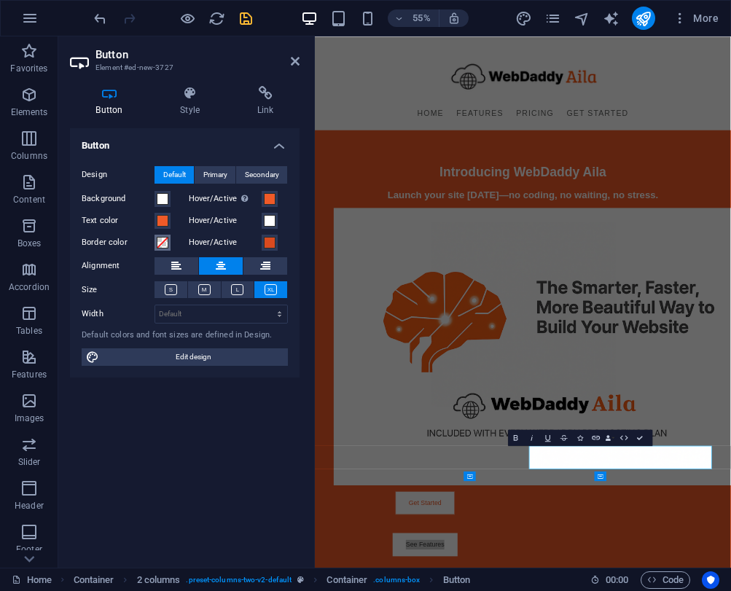
click at [166, 241] on span at bounding box center [163, 243] width 12 height 12
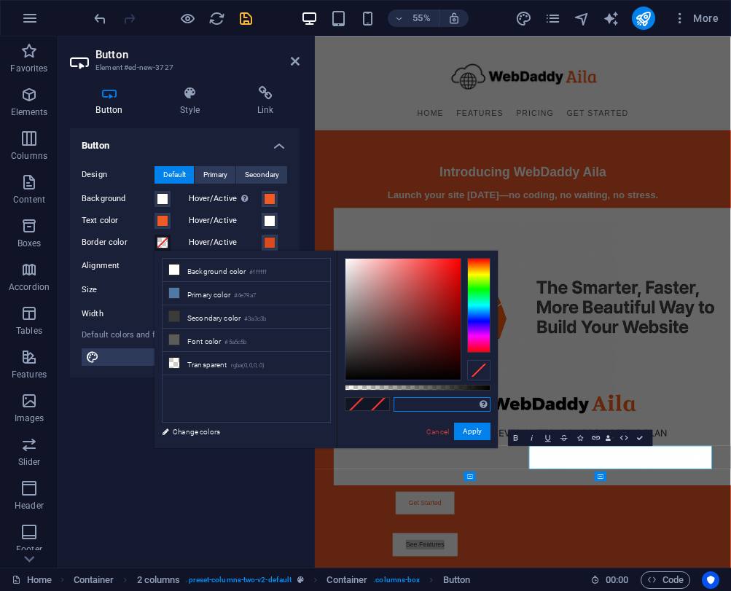
click at [415, 404] on input "text" at bounding box center [441, 404] width 97 height 15
paste input "D94A1F"
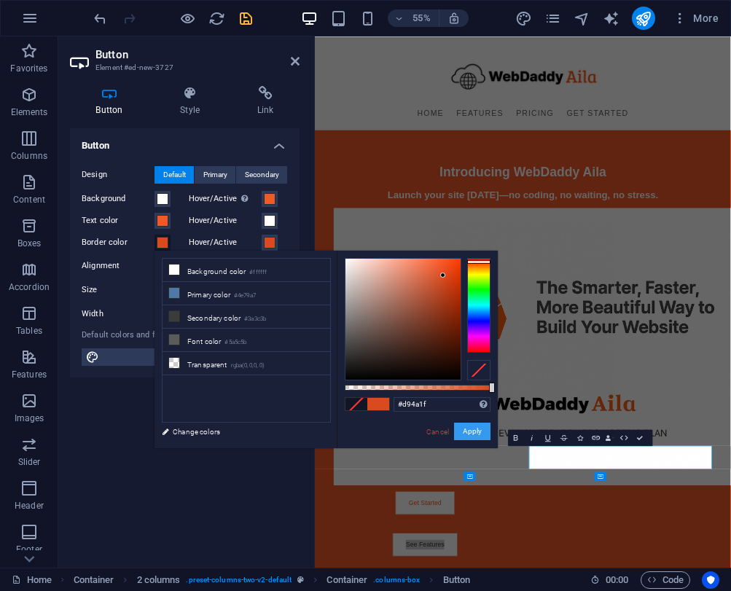
click at [467, 433] on button "Apply" at bounding box center [472, 431] width 36 height 17
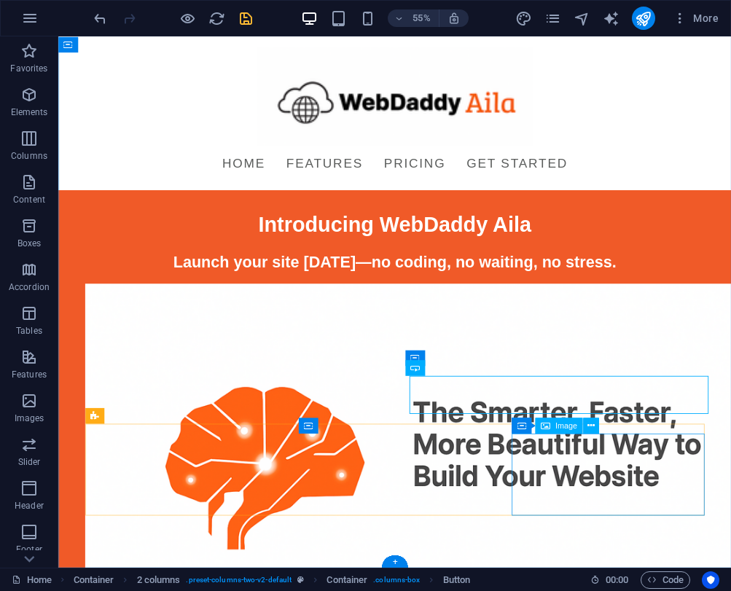
scroll to position [367, 0]
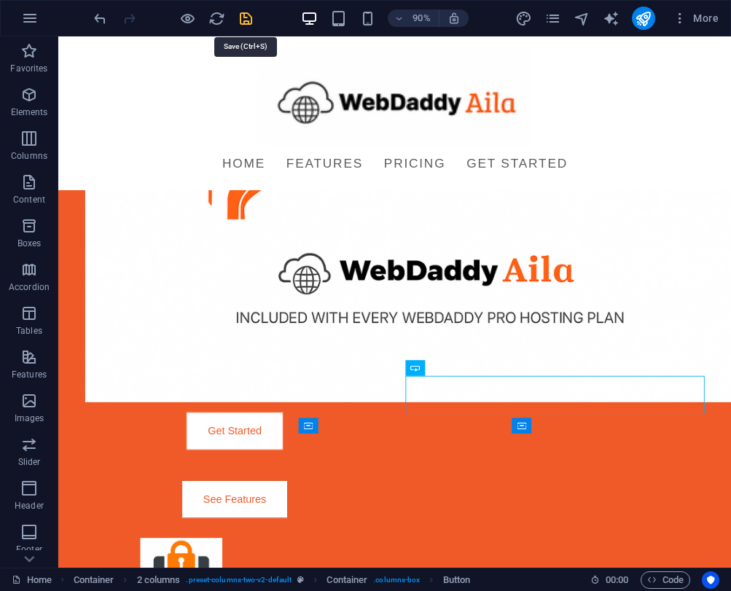
click at [247, 23] on icon "save" at bounding box center [246, 18] width 17 height 17
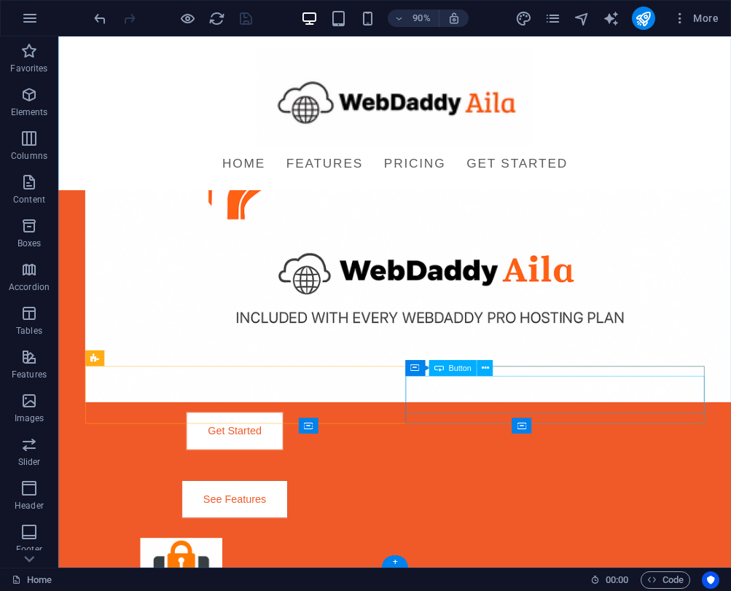
click at [420, 529] on div "See Features" at bounding box center [254, 550] width 332 height 42
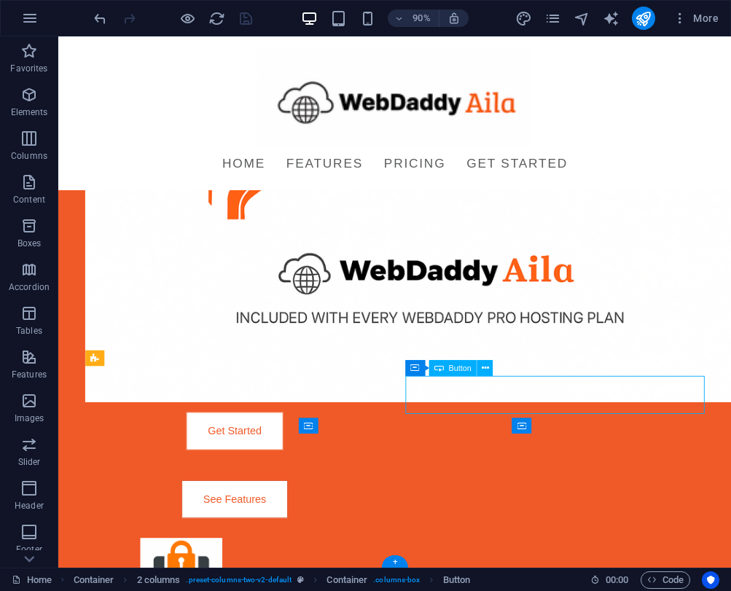
click at [420, 529] on div "See Features" at bounding box center [254, 550] width 332 height 42
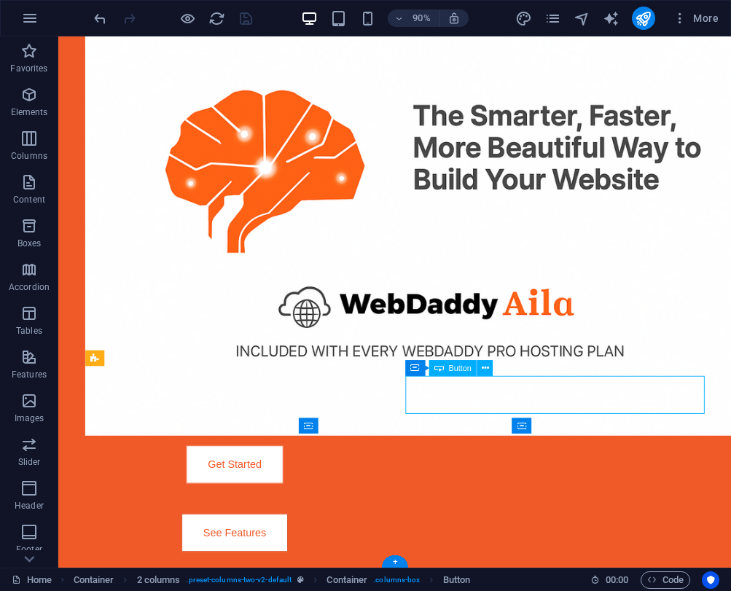
scroll to position [0, 0]
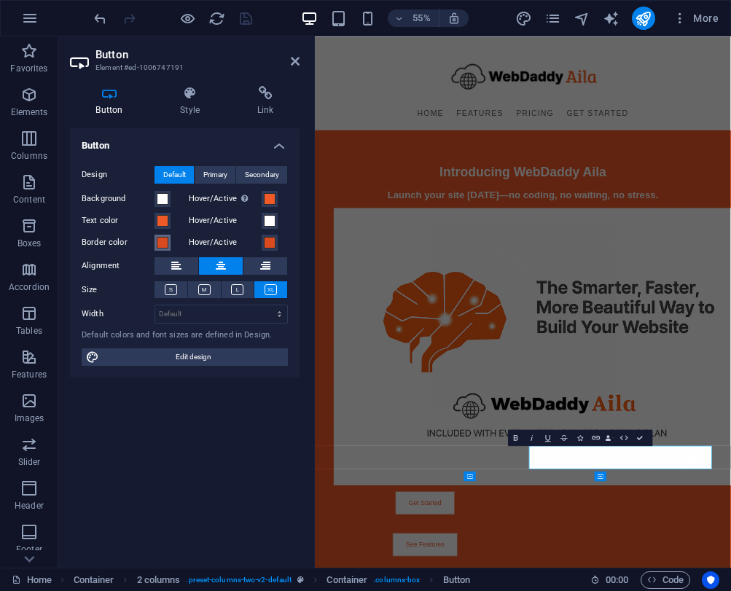
click at [167, 240] on span at bounding box center [163, 243] width 12 height 12
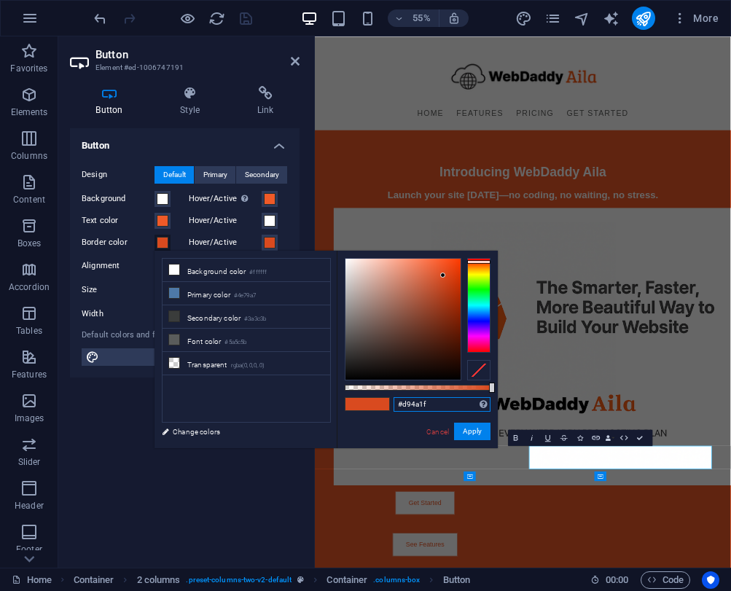
drag, startPoint x: 434, startPoint y: 404, endPoint x: 402, endPoint y: 405, distance: 32.1
click at [402, 405] on input "#d94a1f" at bounding box center [441, 404] width 97 height 15
paste input "F05A28"
type input "#f05a28"
click at [468, 428] on button "Apply" at bounding box center [472, 431] width 36 height 17
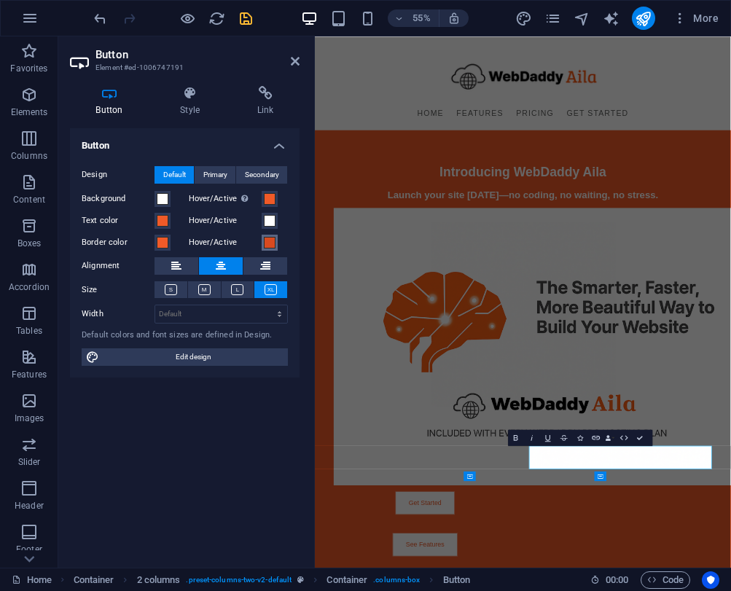
click at [269, 246] on span at bounding box center [270, 243] width 12 height 12
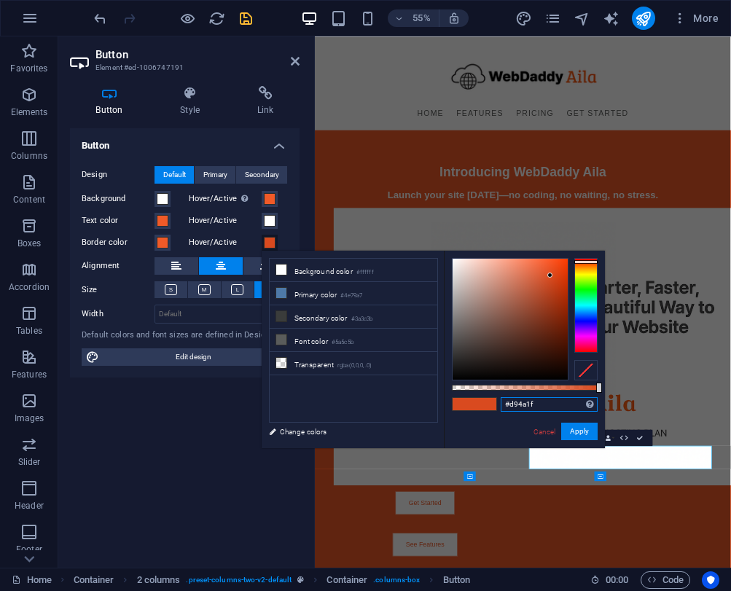
drag, startPoint x: 547, startPoint y: 401, endPoint x: 509, endPoint y: 404, distance: 37.3
click at [509, 404] on input "#d94a1f" at bounding box center [549, 404] width 97 height 15
paste input "F05A28"
type input "#f05a28"
click at [581, 427] on button "Apply" at bounding box center [579, 431] width 36 height 17
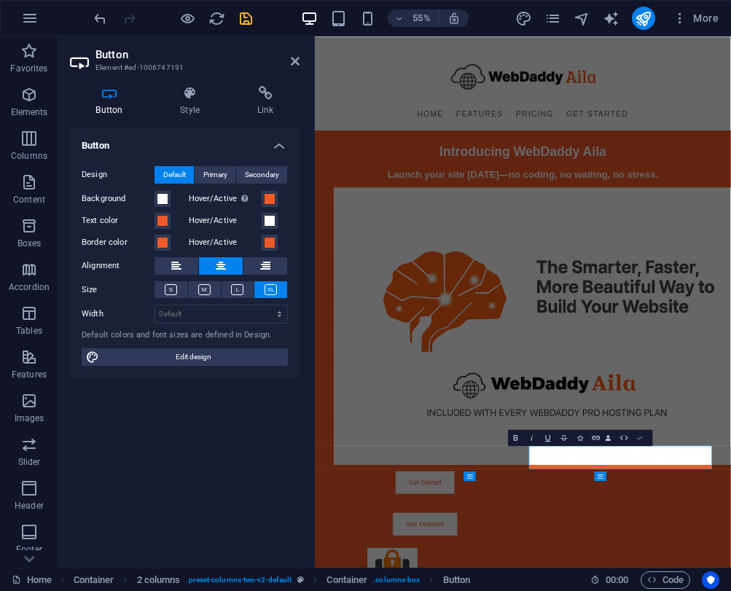
scroll to position [367, 0]
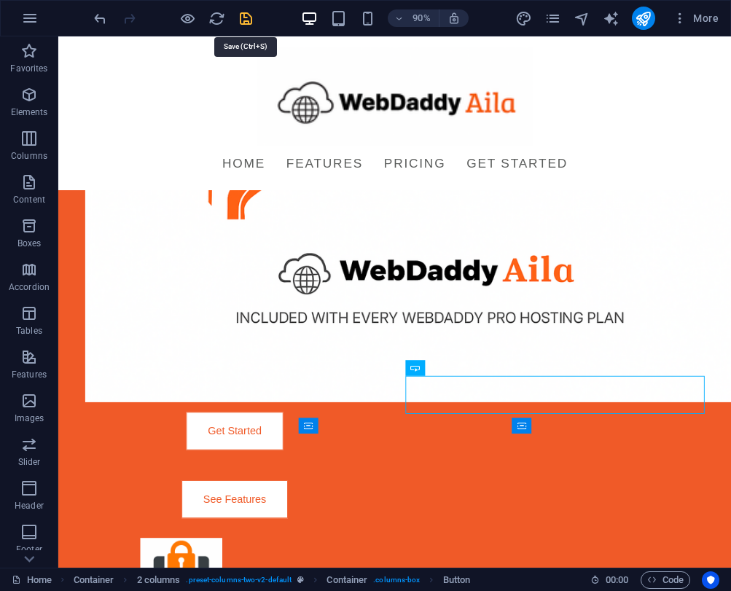
click at [242, 17] on icon "save" at bounding box center [246, 18] width 17 height 17
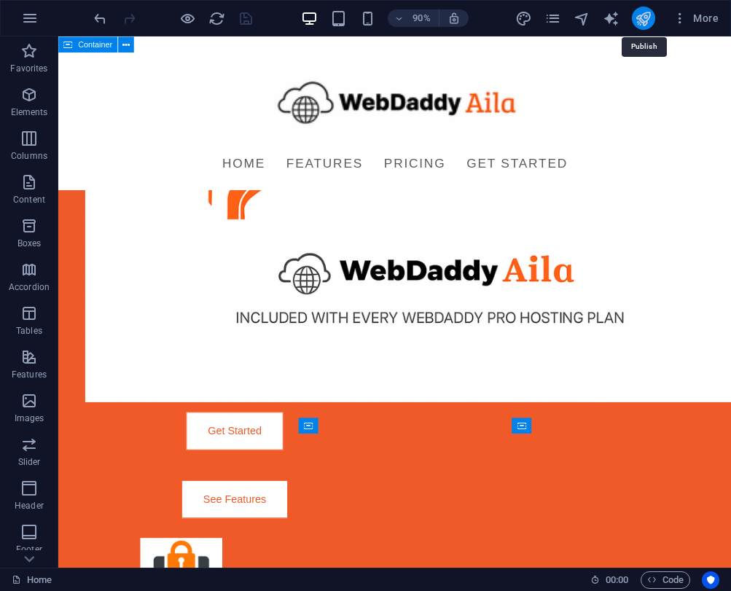
click at [647, 15] on icon "publish" at bounding box center [643, 18] width 17 height 17
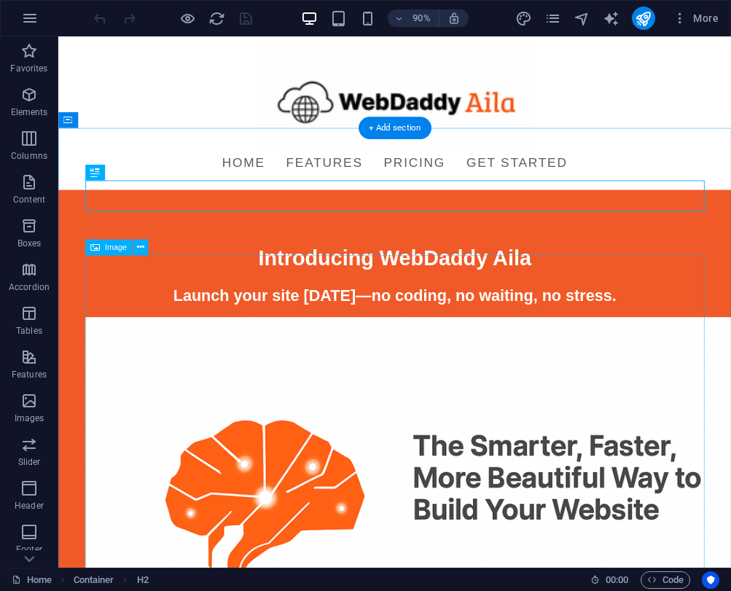
scroll to position [367, 0]
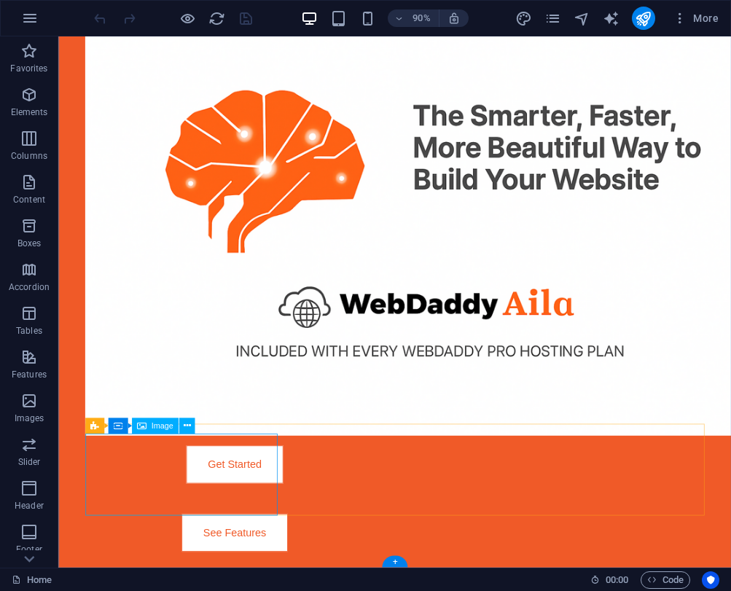
select select "px"
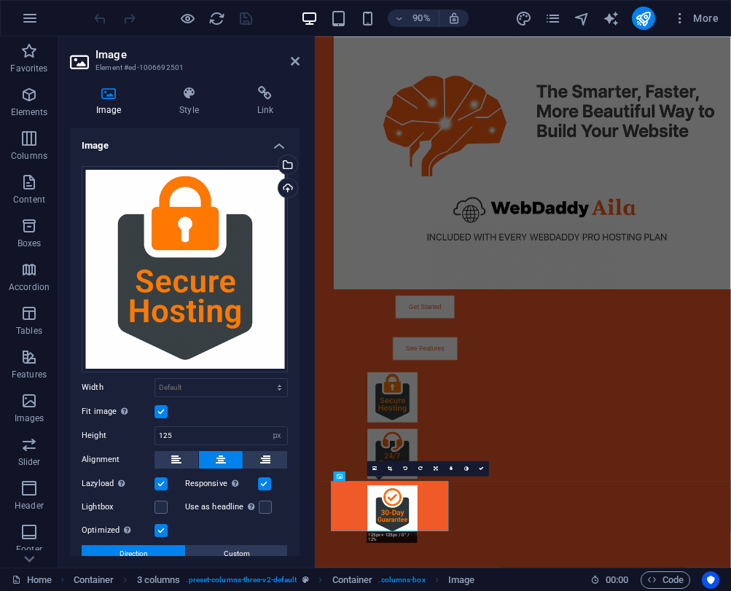
scroll to position [0, 0]
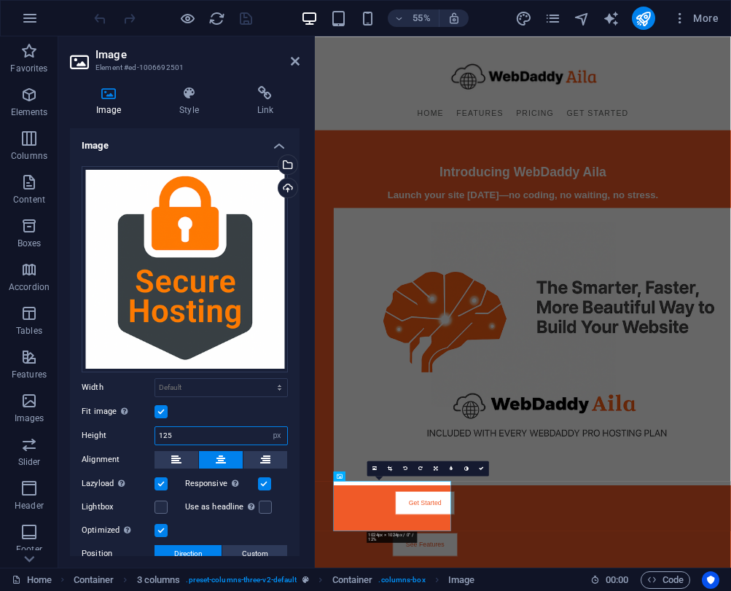
click at [175, 427] on input "125" at bounding box center [221, 435] width 132 height 17
type input "100"
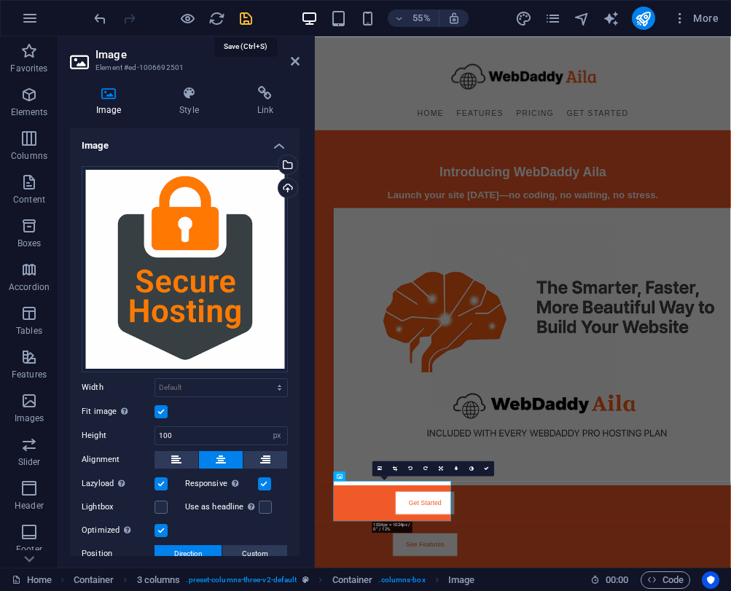
click at [251, 20] on icon "save" at bounding box center [246, 18] width 17 height 17
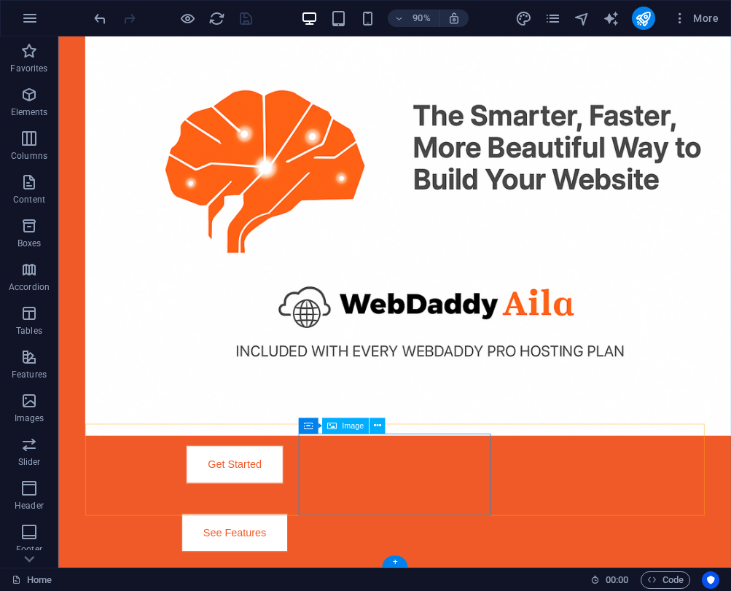
select select "px"
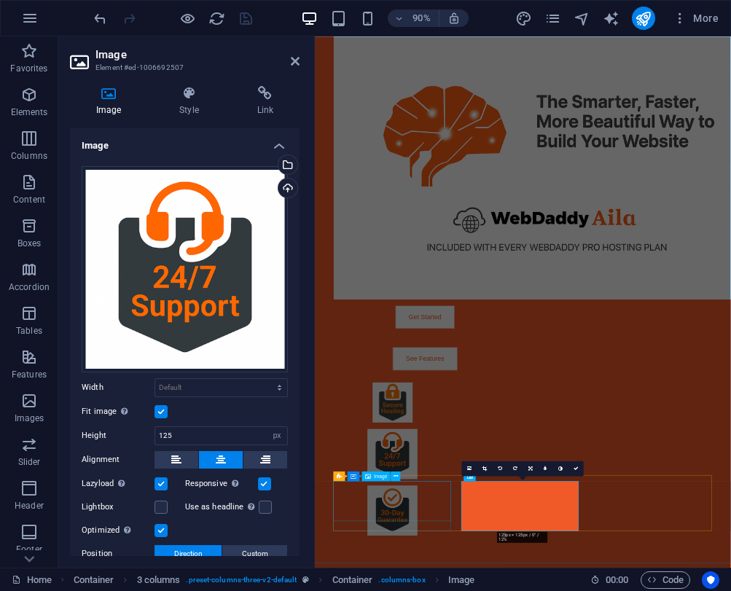
scroll to position [0, 0]
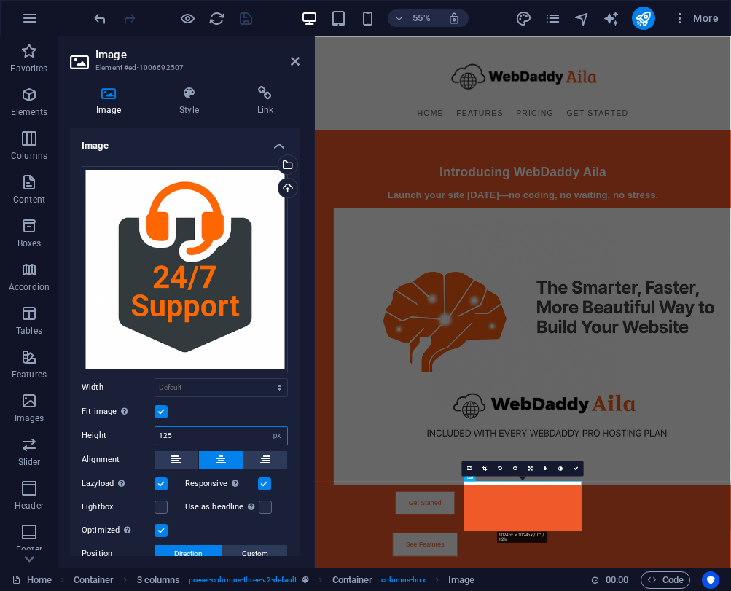
click at [212, 431] on input "125" at bounding box center [221, 435] width 132 height 17
type input "100"
click at [239, 13] on icon "save" at bounding box center [246, 18] width 17 height 17
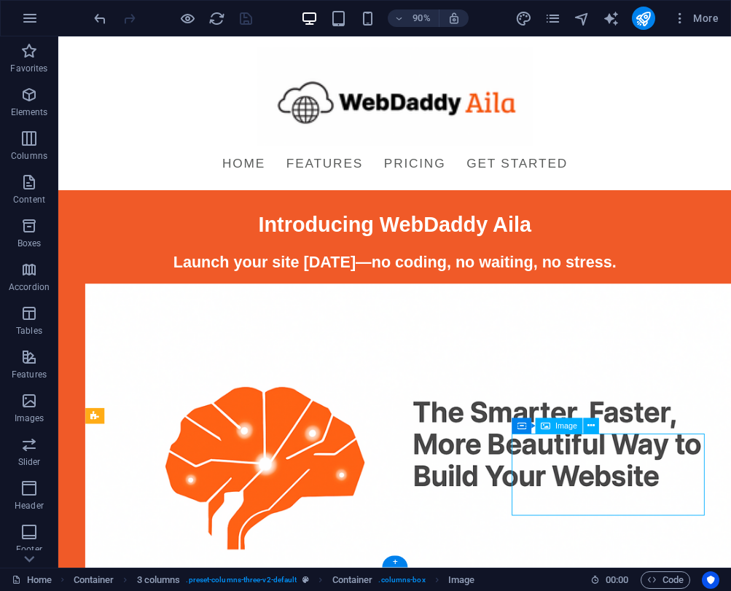
select select "px"
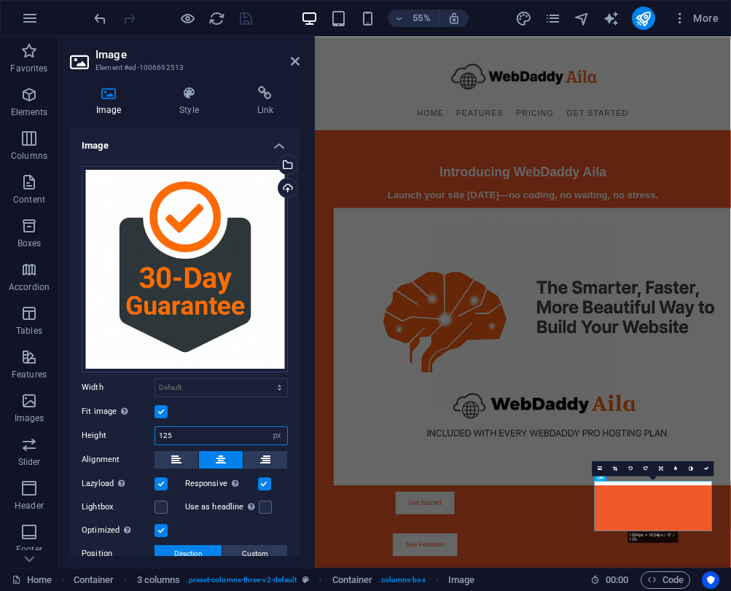
click at [224, 428] on input "125" at bounding box center [221, 435] width 132 height 17
type input "100"
click at [243, 19] on icon "save" at bounding box center [246, 18] width 17 height 17
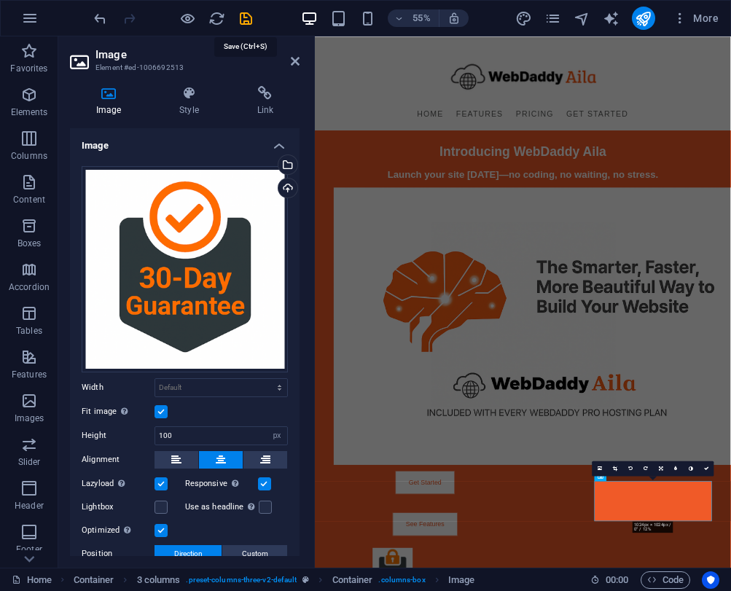
scroll to position [349, 0]
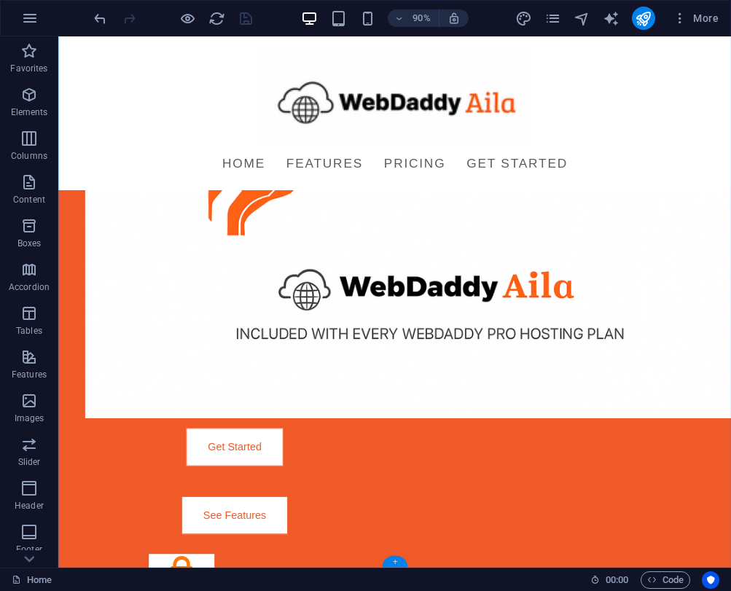
click at [398, 557] on div "+" at bounding box center [395, 561] width 26 height 12
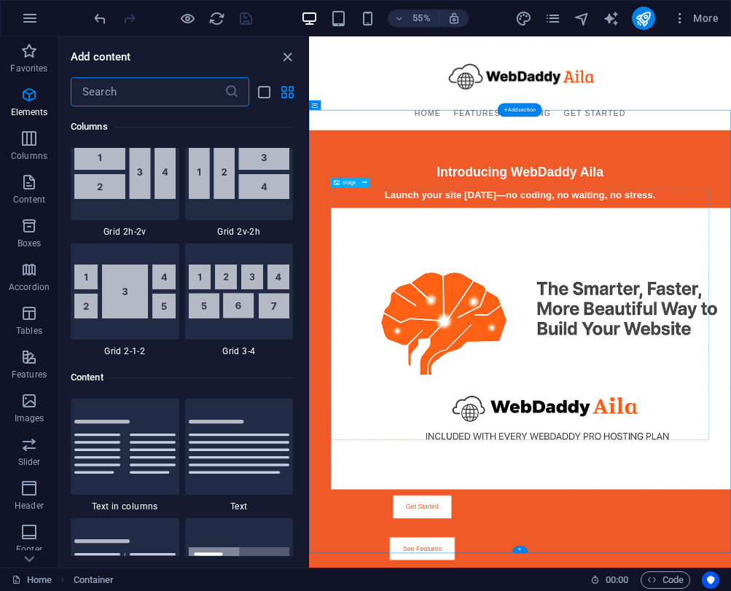
scroll to position [2550, 0]
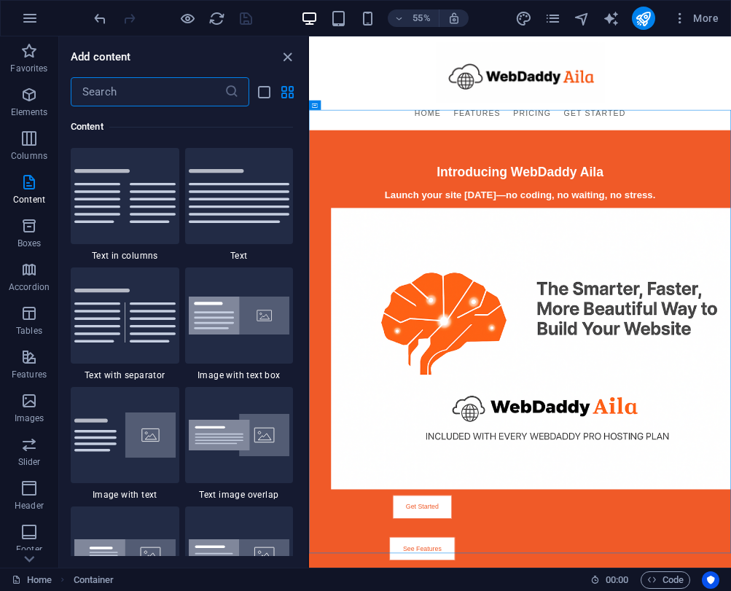
click at [130, 93] on input "text" at bounding box center [148, 91] width 154 height 29
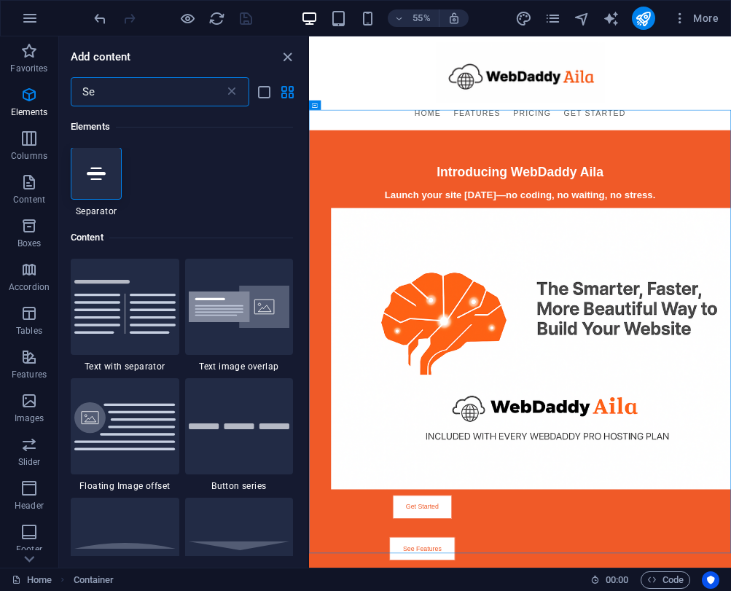
scroll to position [0, 0]
type input "Se"
click at [101, 176] on icon at bounding box center [96, 174] width 19 height 19
select select "%"
select select "px"
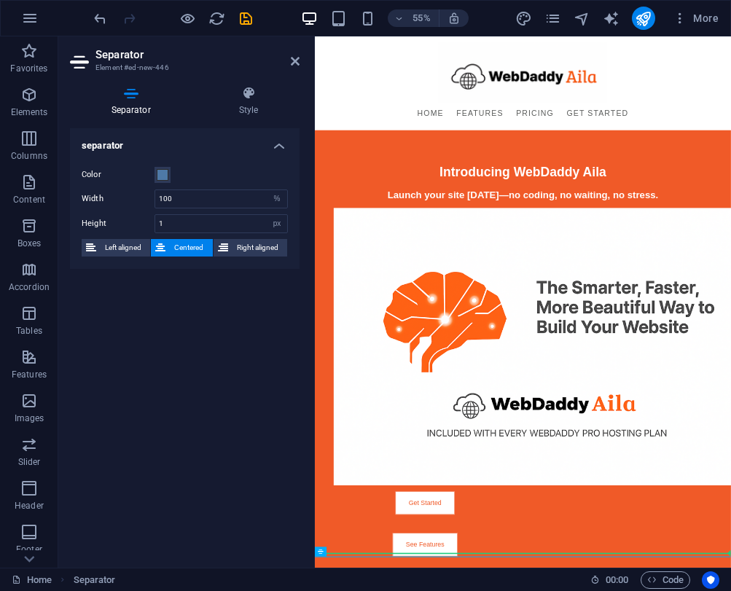
drag, startPoint x: 655, startPoint y: 590, endPoint x: 329, endPoint y: 842, distance: 412.5
drag, startPoint x: 635, startPoint y: 587, endPoint x: 328, endPoint y: 824, distance: 387.5
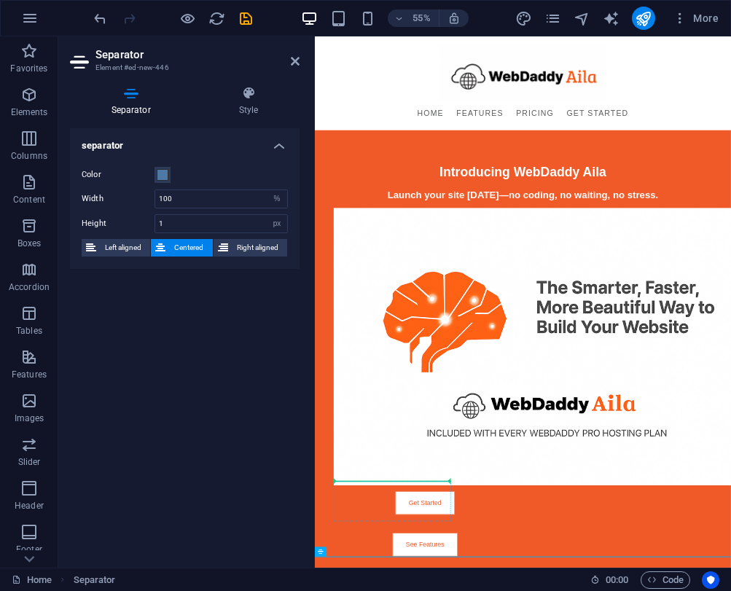
drag, startPoint x: 646, startPoint y: 590, endPoint x: 355, endPoint y: 847, distance: 388.3
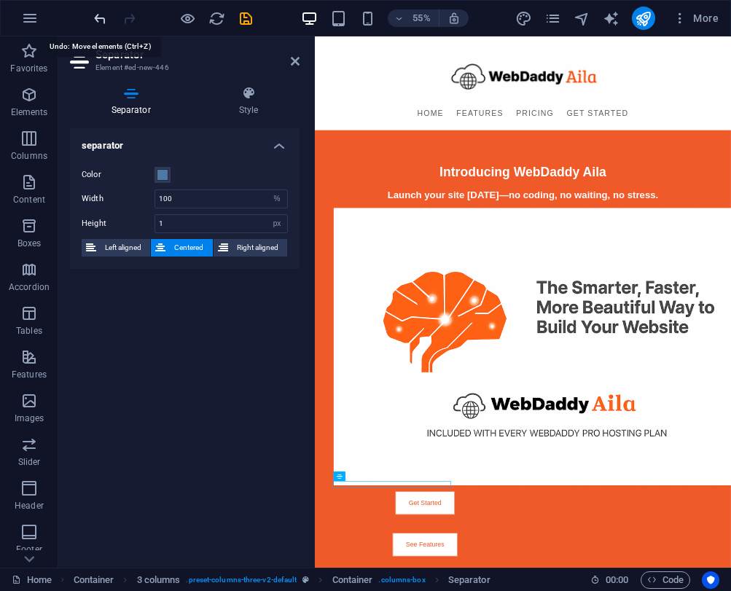
click at [101, 12] on icon "undo" at bounding box center [100, 18] width 17 height 17
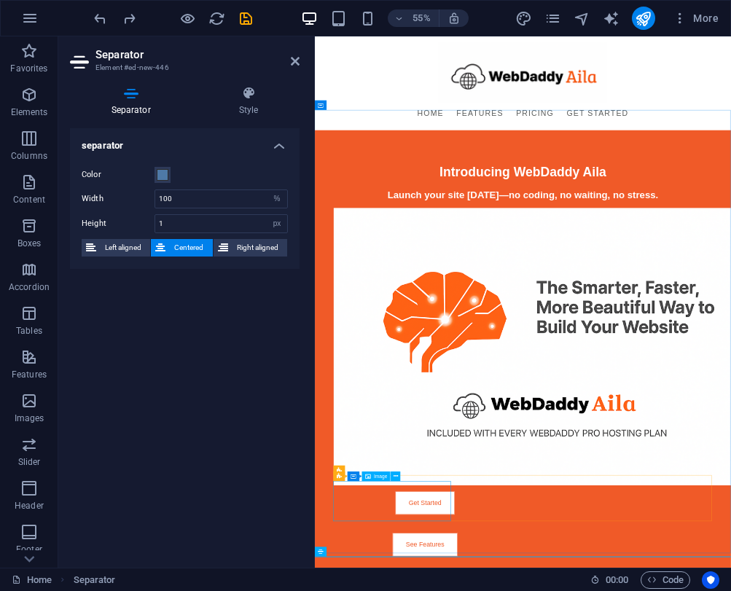
select select "px"
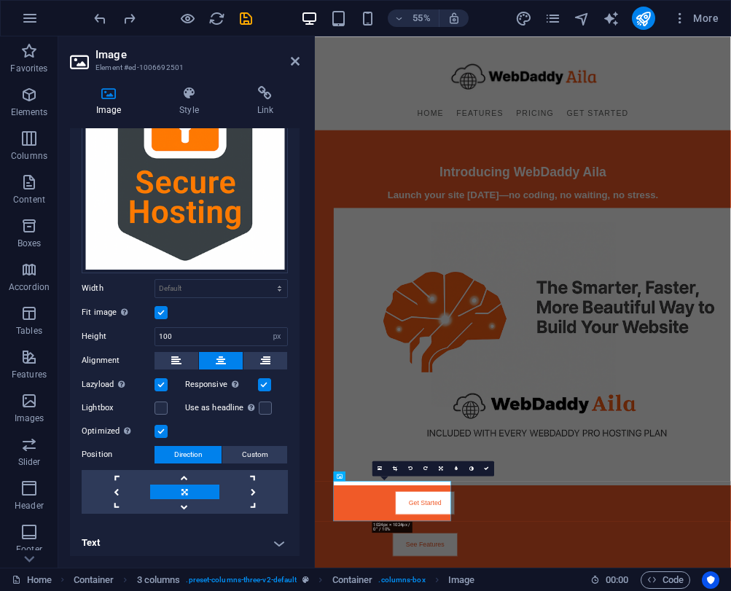
scroll to position [100, 0]
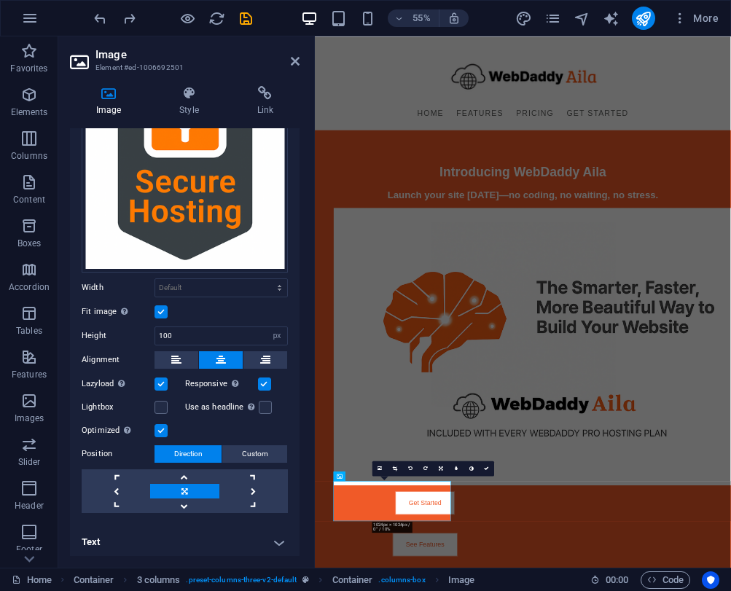
click at [266, 536] on h4 "Text" at bounding box center [185, 542] width 230 height 35
click at [266, 536] on h4 "Text" at bounding box center [185, 538] width 230 height 26
click at [266, 536] on h4 "Text" at bounding box center [185, 542] width 230 height 35
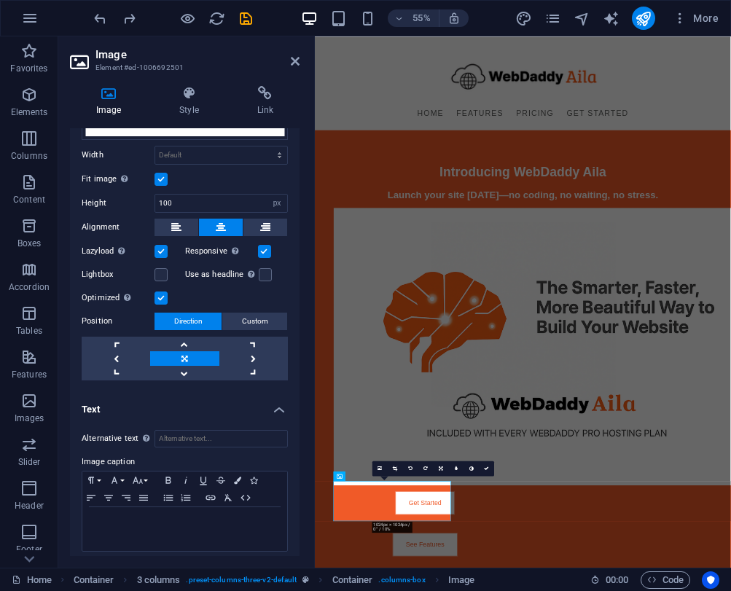
scroll to position [237, 0]
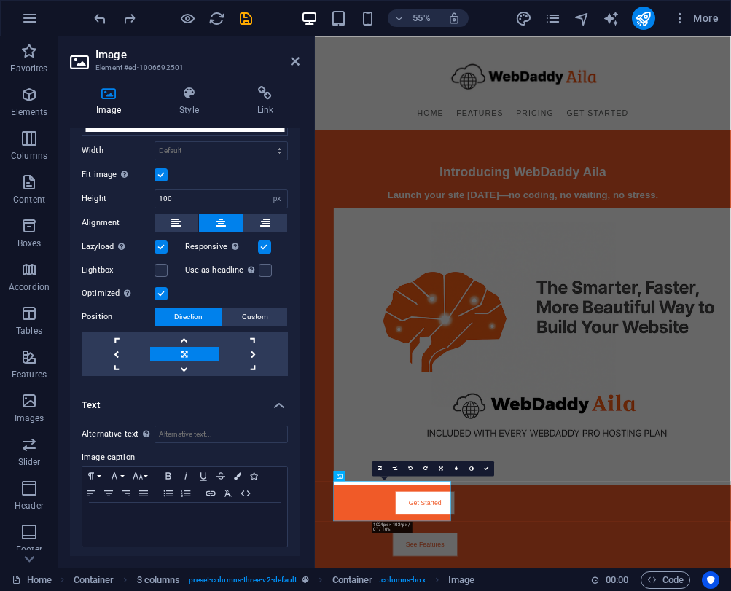
click at [273, 404] on h4 "Text" at bounding box center [185, 401] width 230 height 26
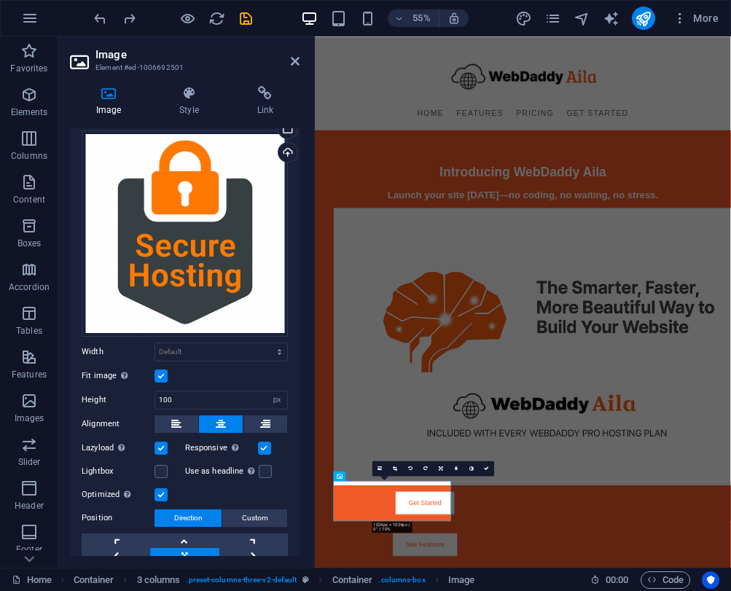
scroll to position [0, 0]
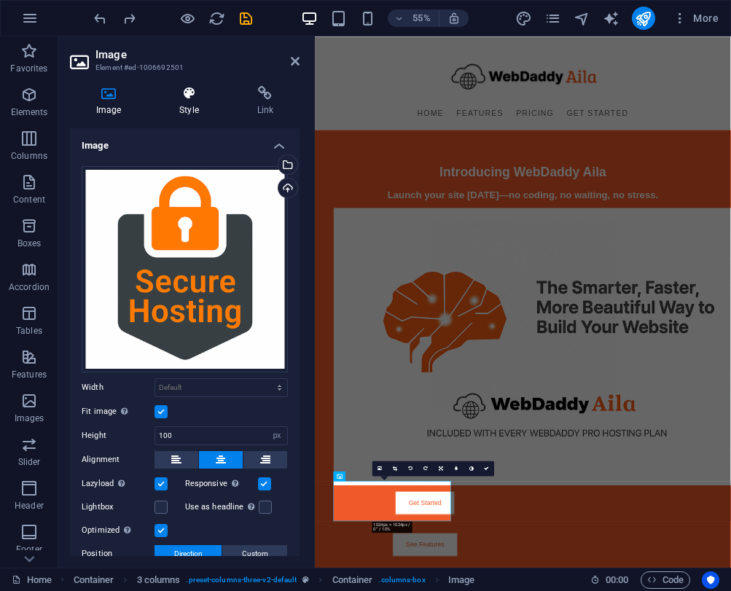
click at [188, 108] on h4 "Style" at bounding box center [191, 101] width 77 height 31
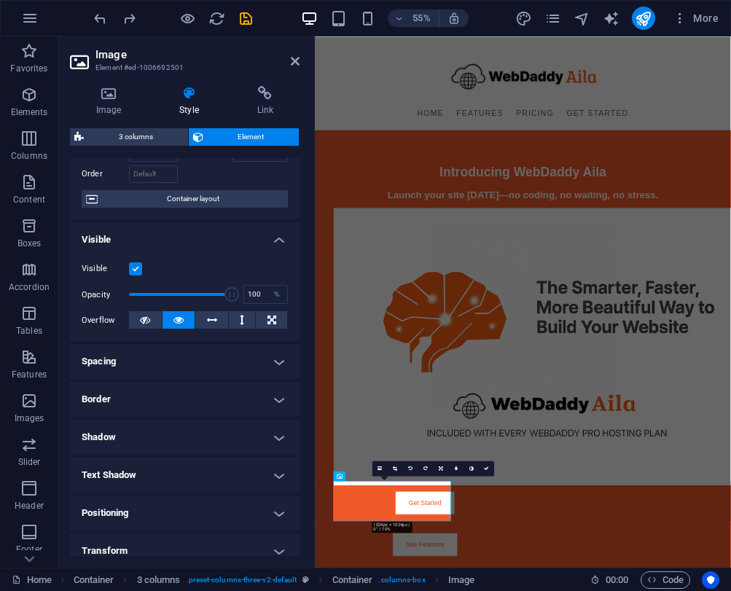
scroll to position [106, 0]
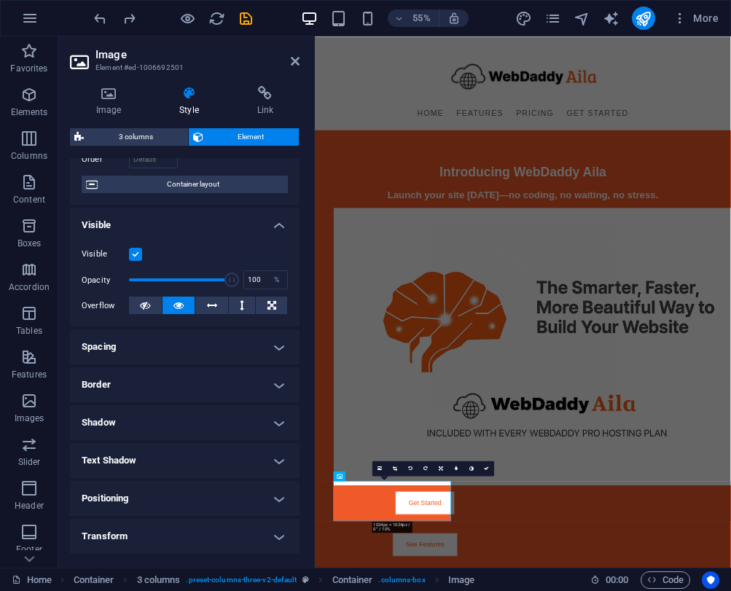
click at [192, 386] on h4 "Border" at bounding box center [185, 384] width 230 height 35
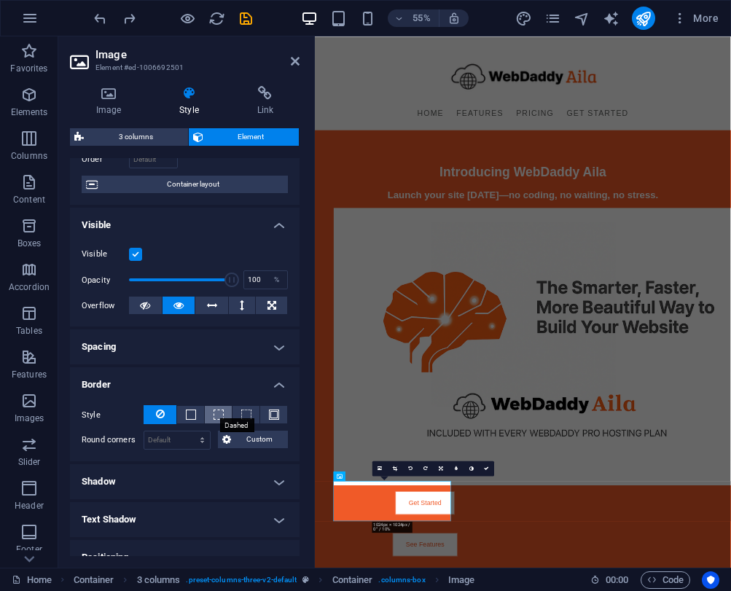
click at [213, 419] on span at bounding box center [218, 415] width 10 height 10
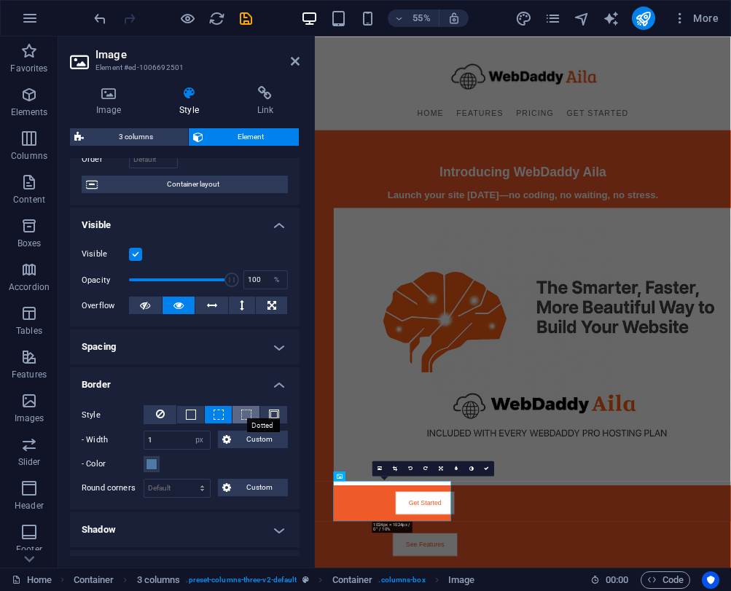
click at [241, 415] on span at bounding box center [246, 415] width 10 height 10
click at [269, 414] on span at bounding box center [274, 415] width 10 height 10
click at [490, 468] on link at bounding box center [486, 468] width 15 height 15
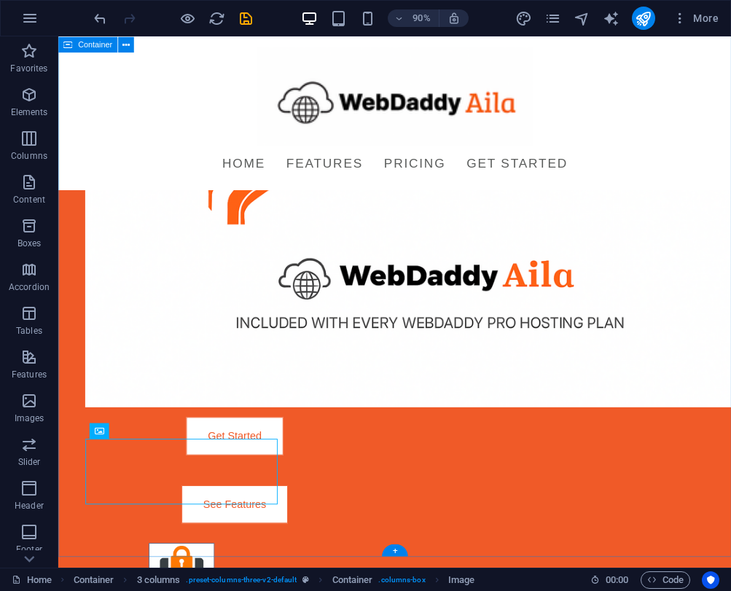
click at [341, 575] on div "Introducing WebDaddy Aila Launch your site [DATE]—no coding, no waiting, no str…" at bounding box center [432, 287] width 748 height 1224
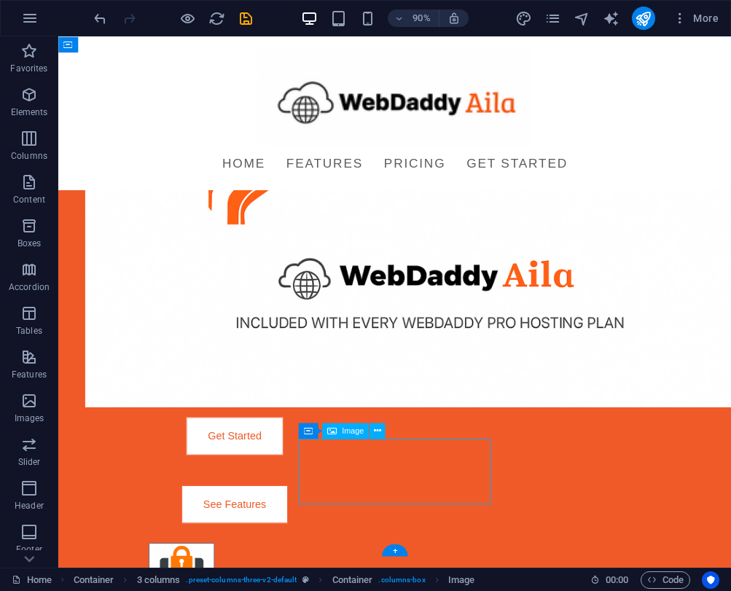
select select "px"
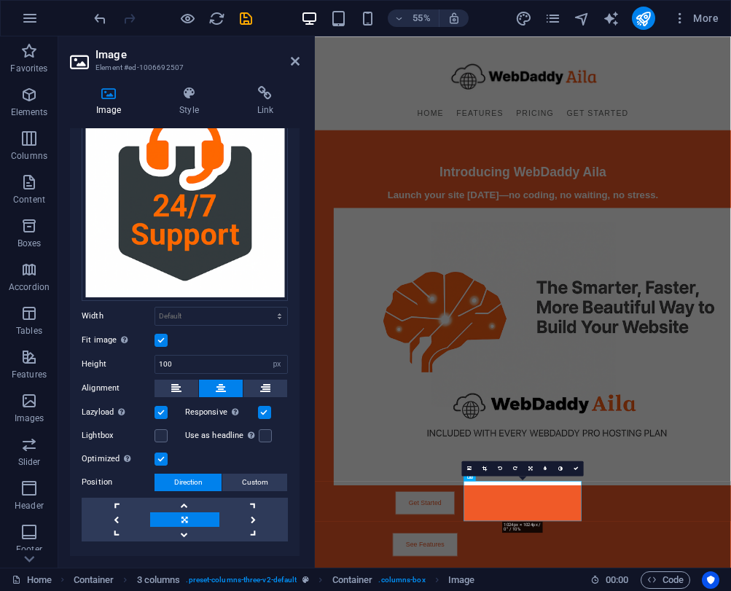
scroll to position [0, 0]
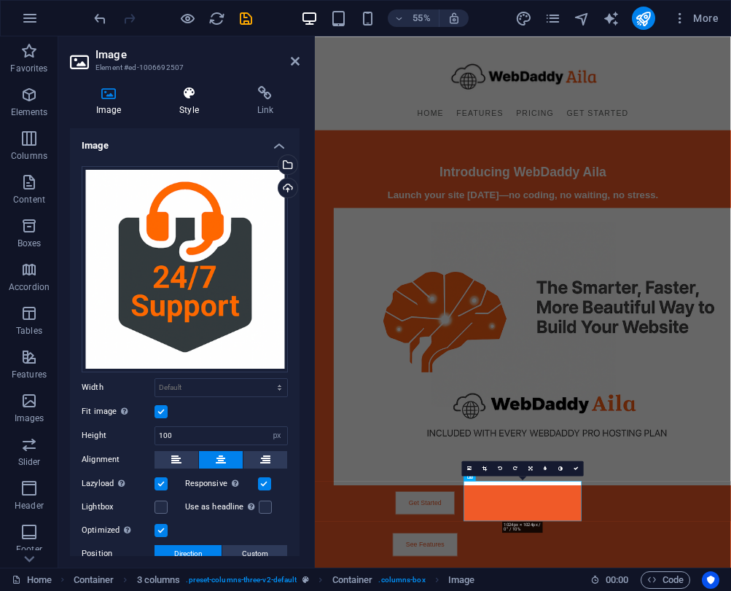
click at [190, 103] on h4 "Style" at bounding box center [191, 101] width 77 height 31
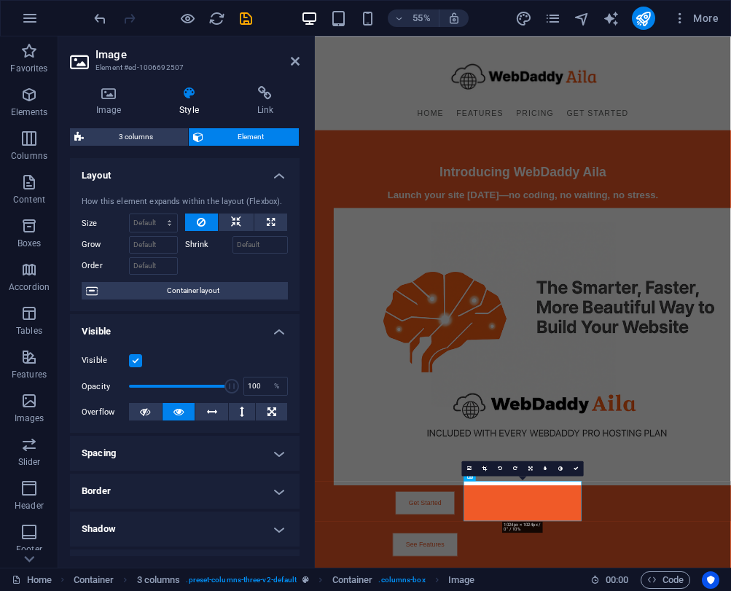
scroll to position [41, 0]
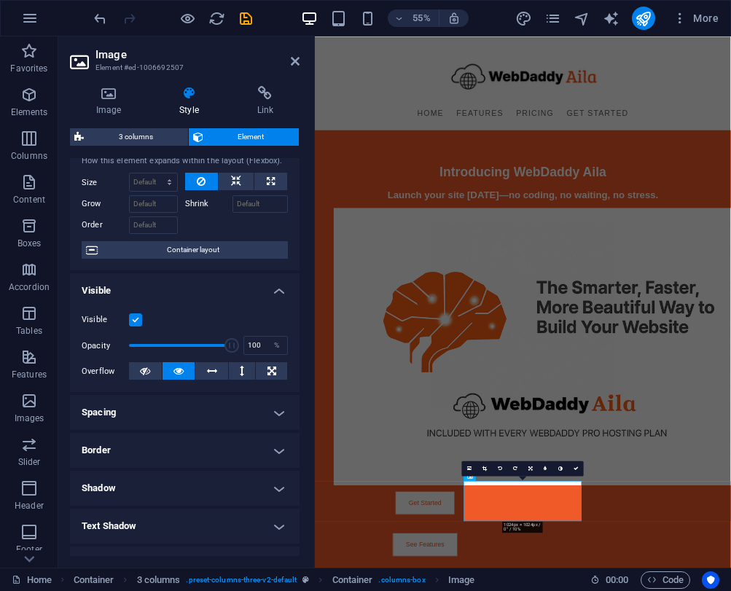
click at [226, 457] on h4 "Border" at bounding box center [185, 450] width 230 height 35
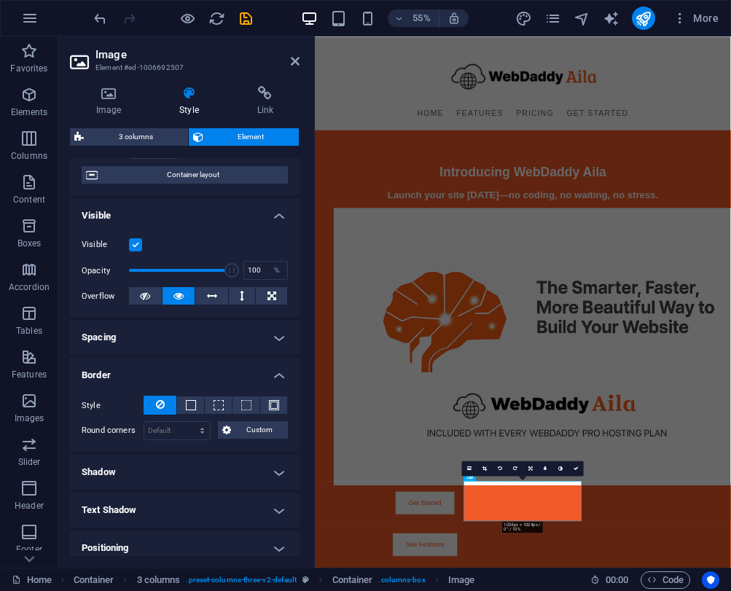
scroll to position [125, 0]
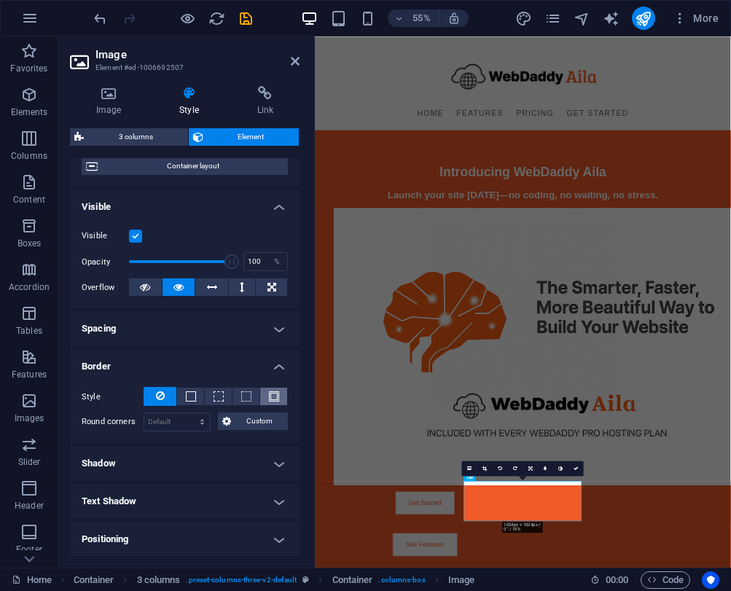
click at [264, 401] on button at bounding box center [273, 396] width 27 height 17
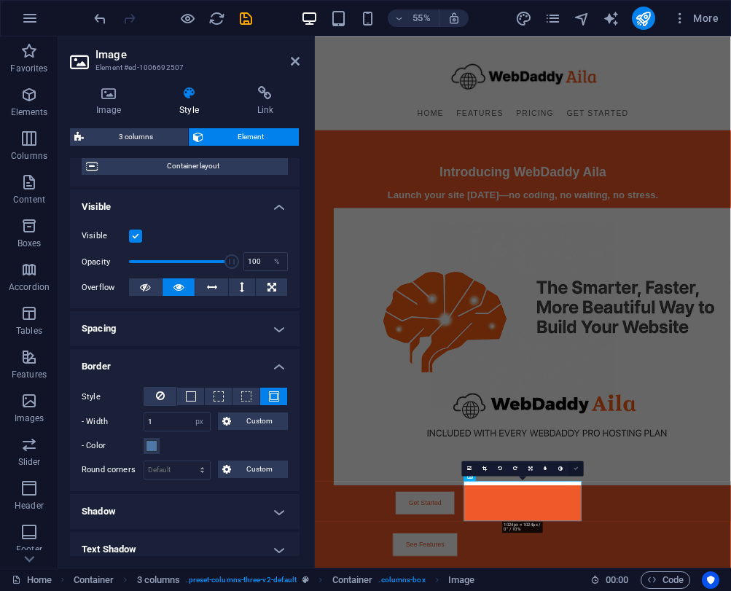
click at [576, 471] on icon at bounding box center [575, 468] width 5 height 5
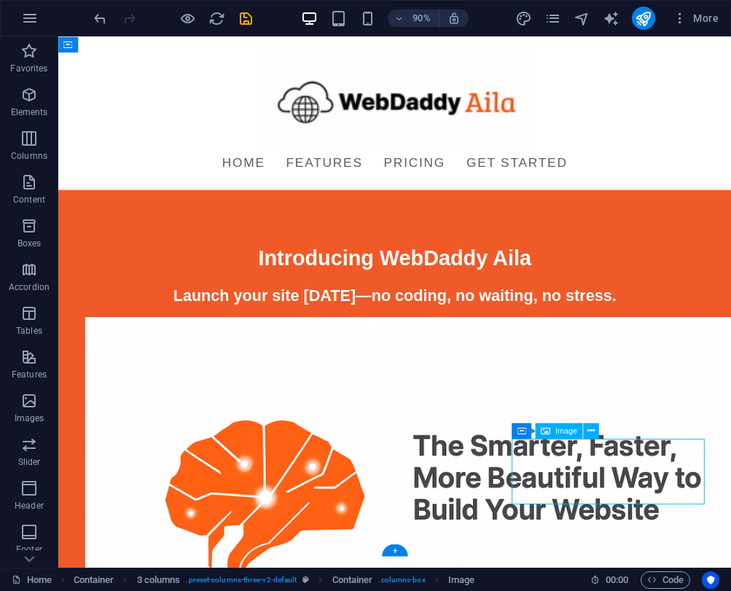
select select "px"
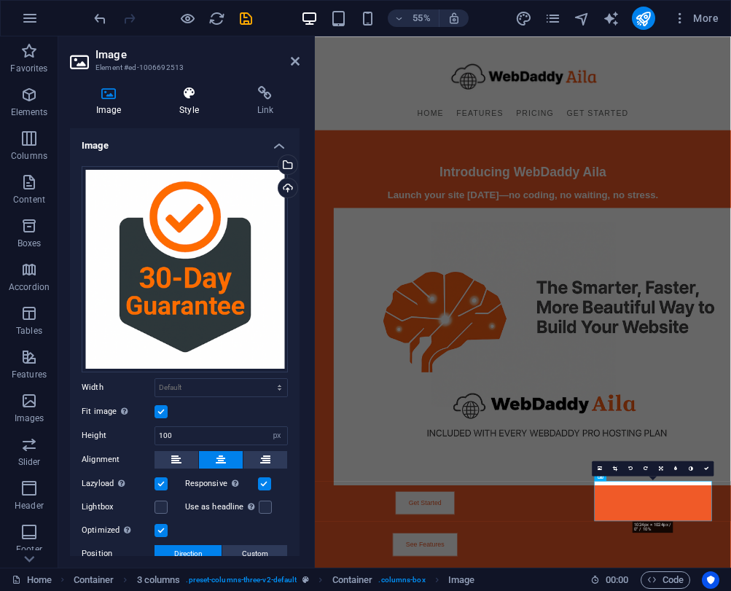
click at [181, 96] on icon at bounding box center [188, 93] width 71 height 15
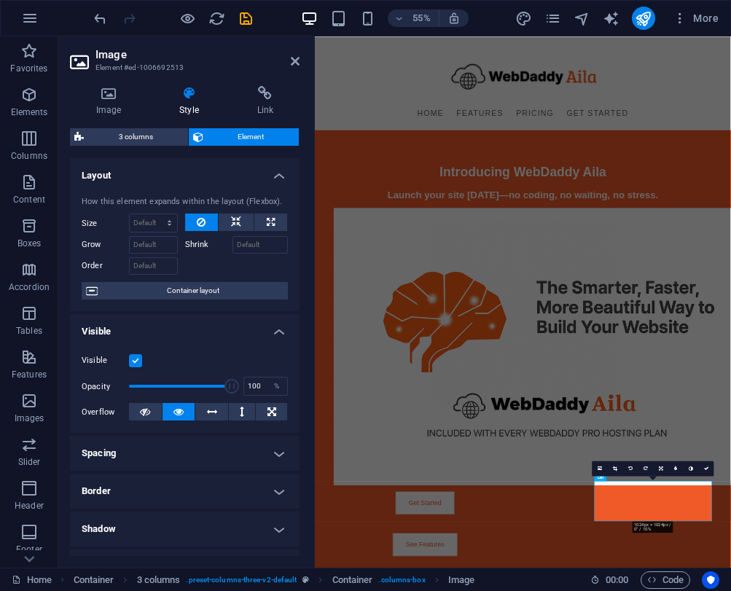
click at [238, 487] on h4 "Border" at bounding box center [185, 491] width 230 height 35
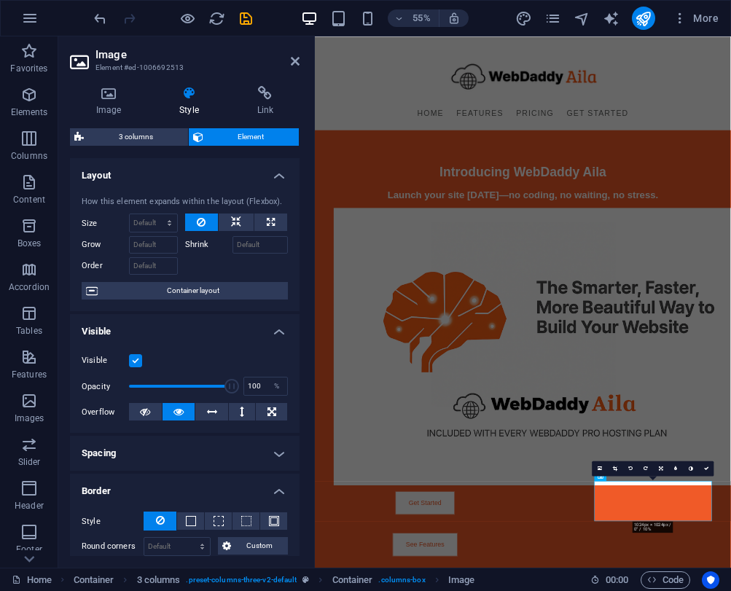
scroll to position [19, 0]
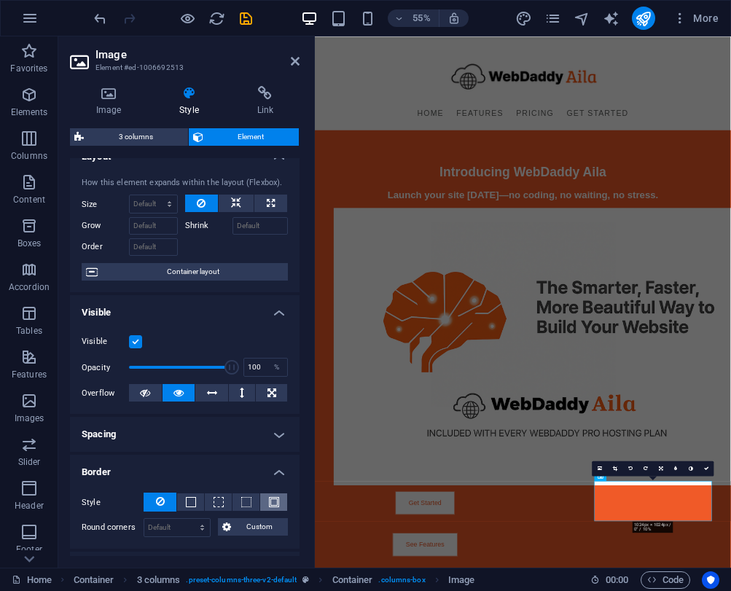
click at [269, 504] on span at bounding box center [274, 502] width 10 height 10
click at [709, 468] on link at bounding box center [706, 468] width 15 height 15
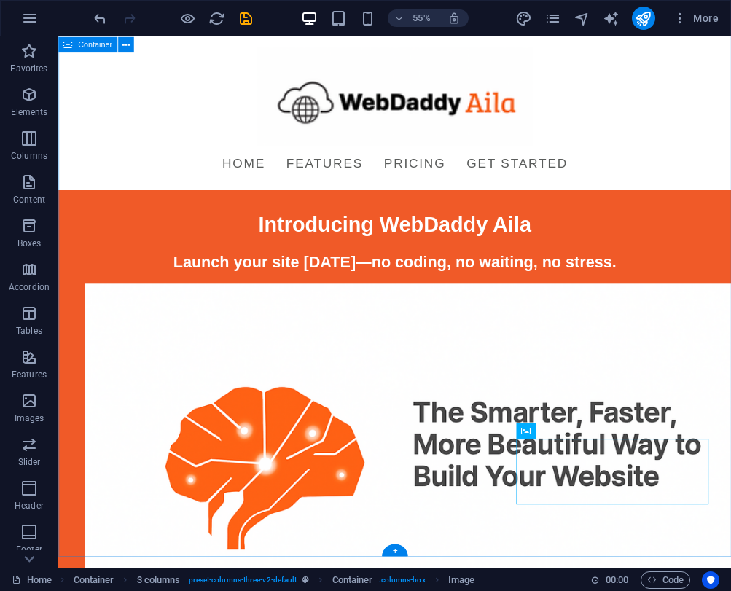
scroll to position [361, 0]
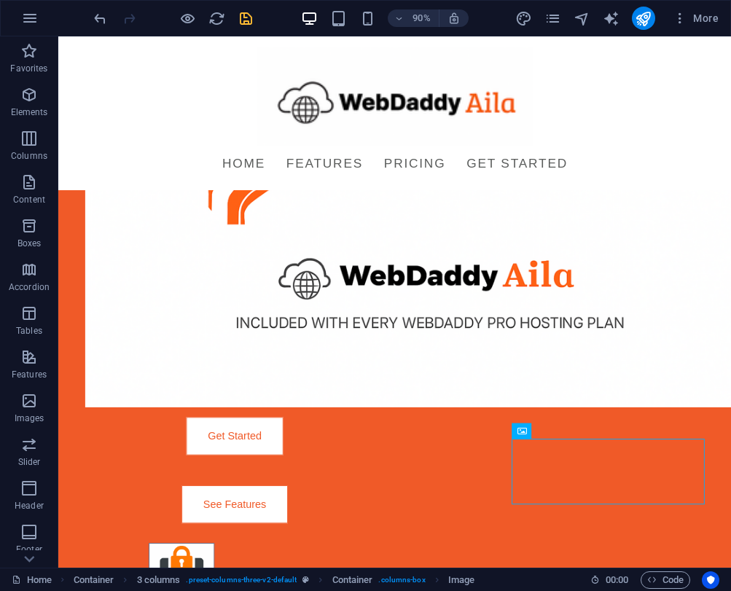
click at [239, 14] on icon "save" at bounding box center [246, 18] width 17 height 17
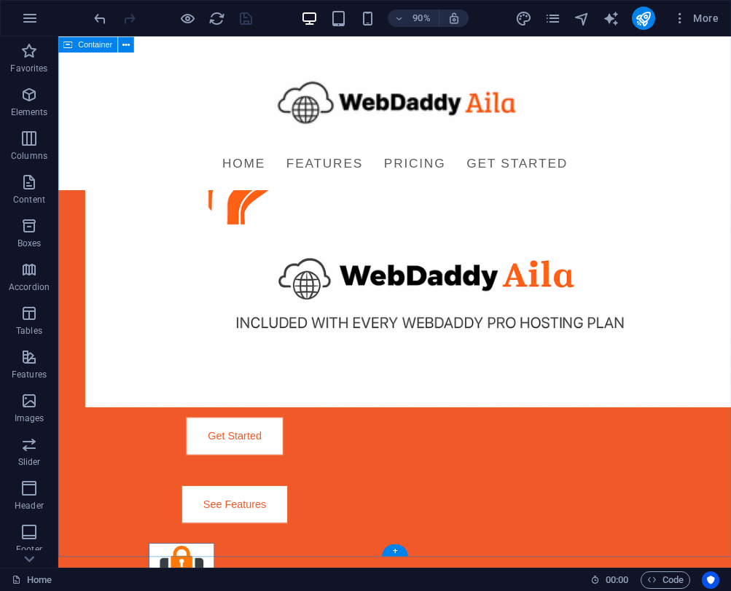
click at [71, 544] on div "Introducing WebDaddy Aila Launch your site [DATE]—no coding, no waiting, no str…" at bounding box center [432, 287] width 748 height 1224
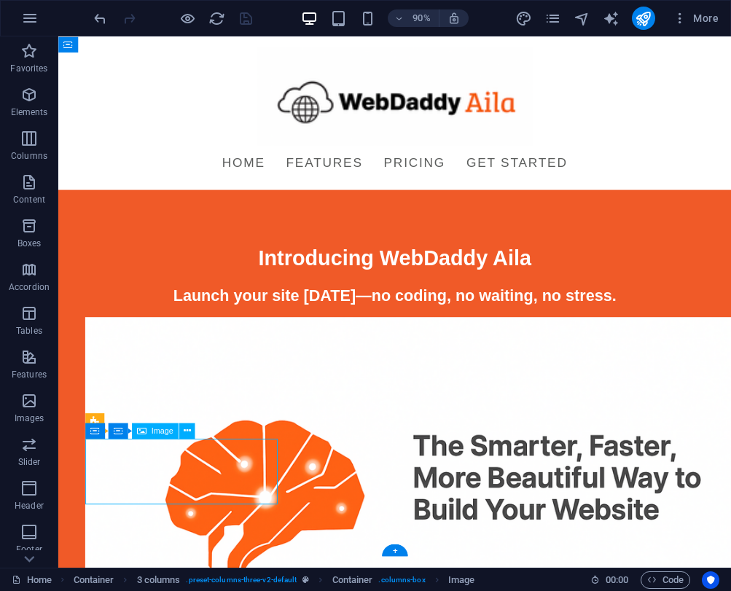
select select "px"
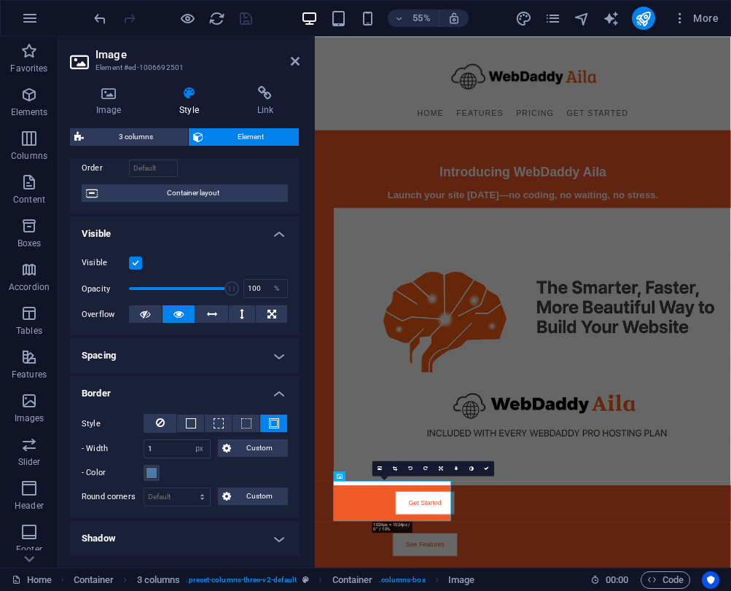
scroll to position [101, 0]
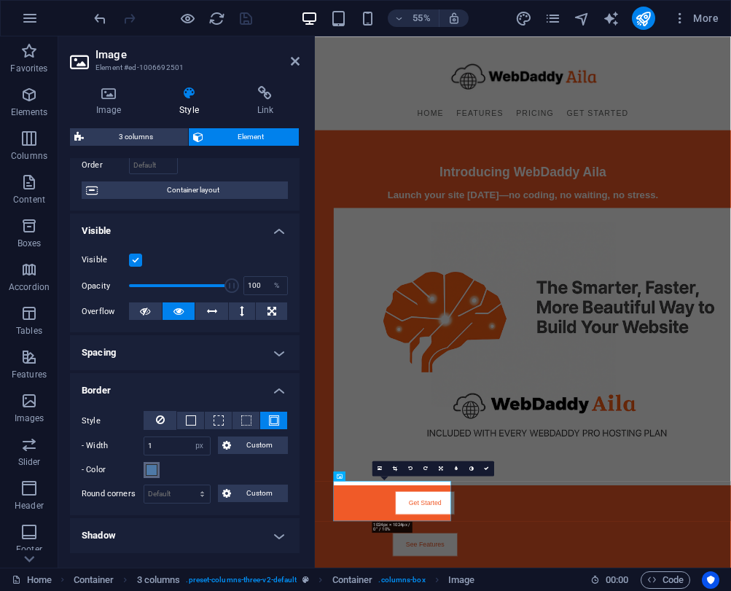
click at [154, 469] on span at bounding box center [152, 470] width 12 height 12
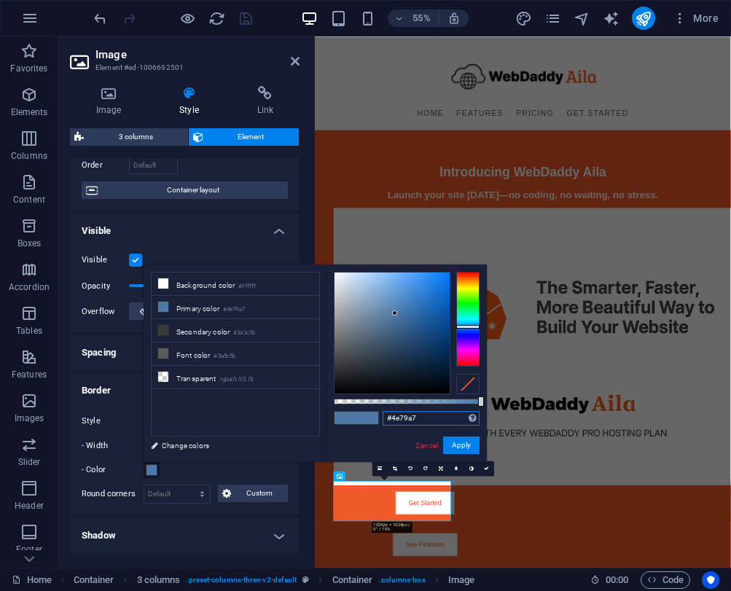
drag, startPoint x: 422, startPoint y: 414, endPoint x: 391, endPoint y: 419, distance: 31.7
click at [391, 419] on input "#4e79a7" at bounding box center [431, 418] width 97 height 15
paste input "text"
click at [405, 420] on input "#" at bounding box center [431, 418] width 97 height 15
paste input "646469"
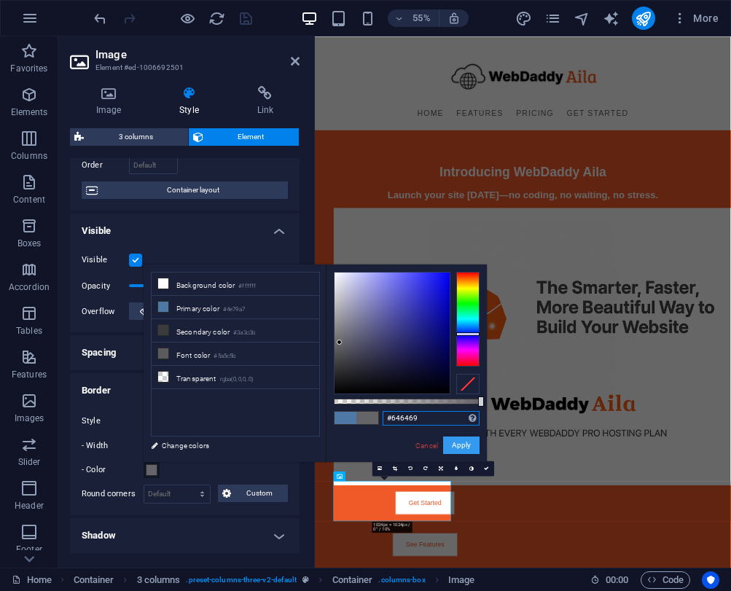
type input "#646469"
click at [455, 445] on button "Apply" at bounding box center [461, 444] width 36 height 17
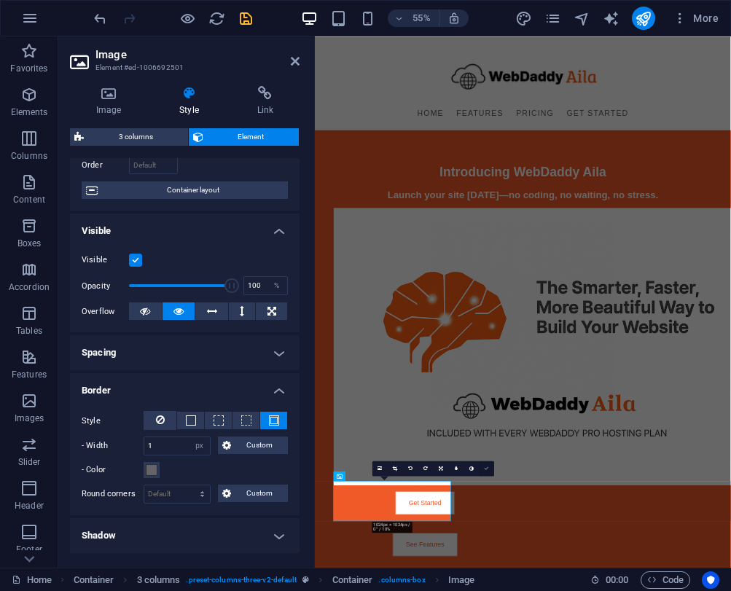
drag, startPoint x: 487, startPoint y: 469, endPoint x: 524, endPoint y: 522, distance: 64.9
click at [487, 469] on icon at bounding box center [486, 468] width 5 height 5
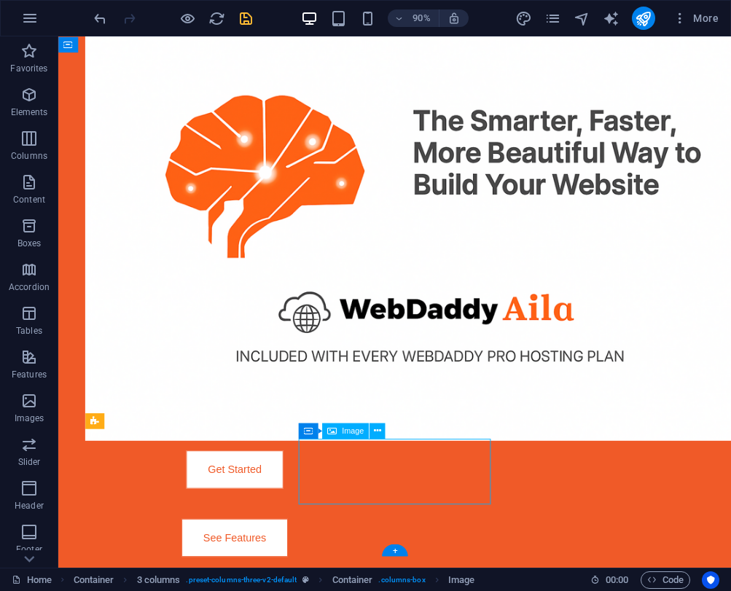
select select "px"
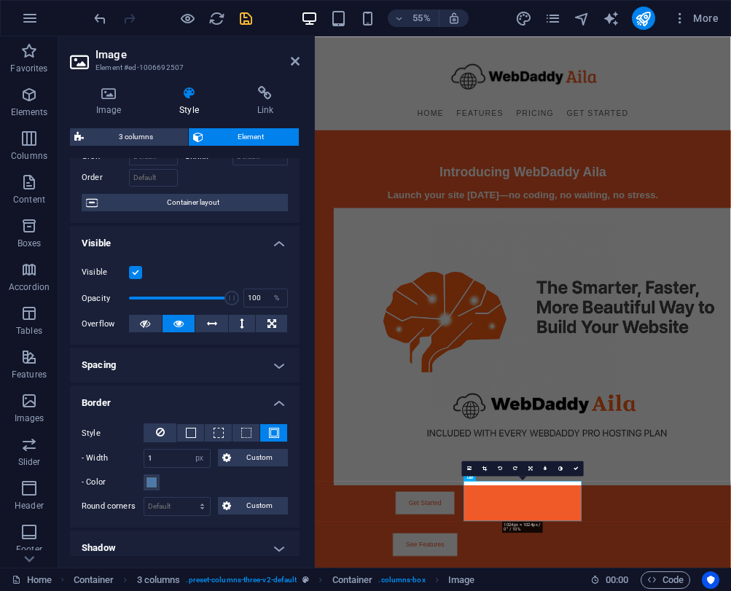
scroll to position [90, 0]
click at [154, 483] on span at bounding box center [152, 481] width 12 height 12
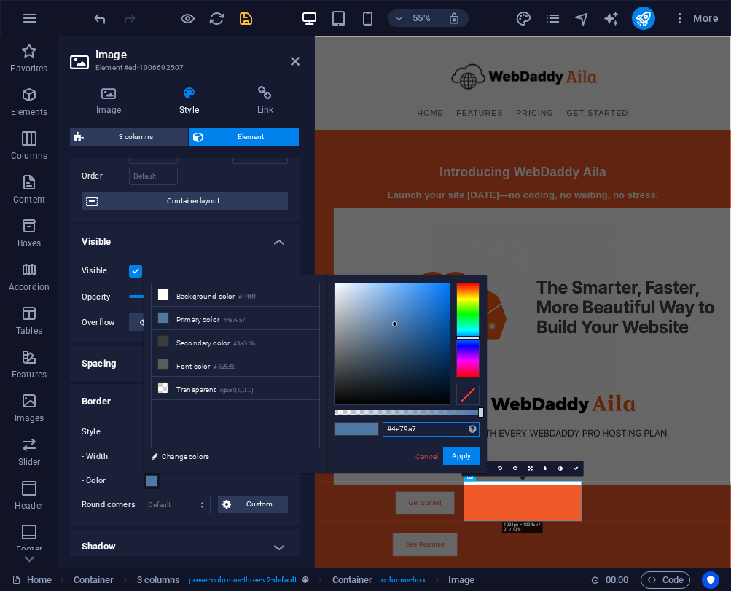
drag, startPoint x: 424, startPoint y: 431, endPoint x: 392, endPoint y: 431, distance: 32.1
click at [392, 431] on input "#4e79a7" at bounding box center [431, 429] width 97 height 15
paste input "646469"
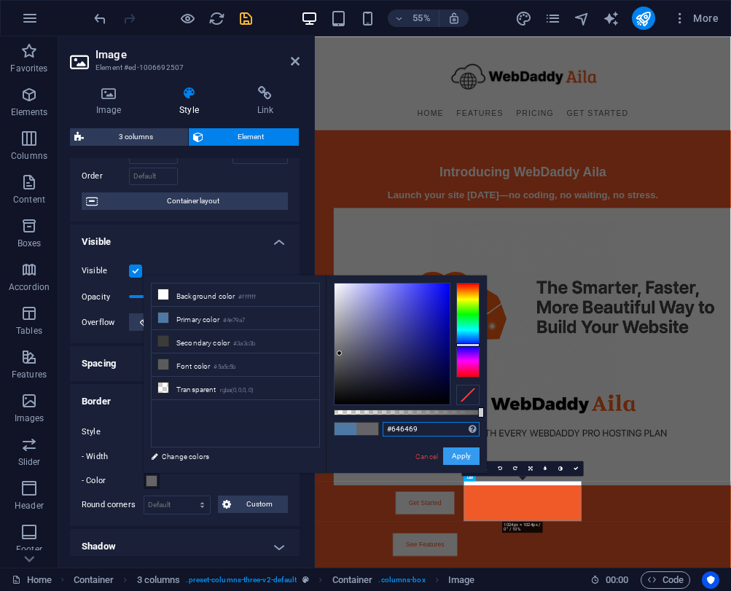
type input "#646469"
click at [466, 454] on button "Apply" at bounding box center [461, 455] width 36 height 17
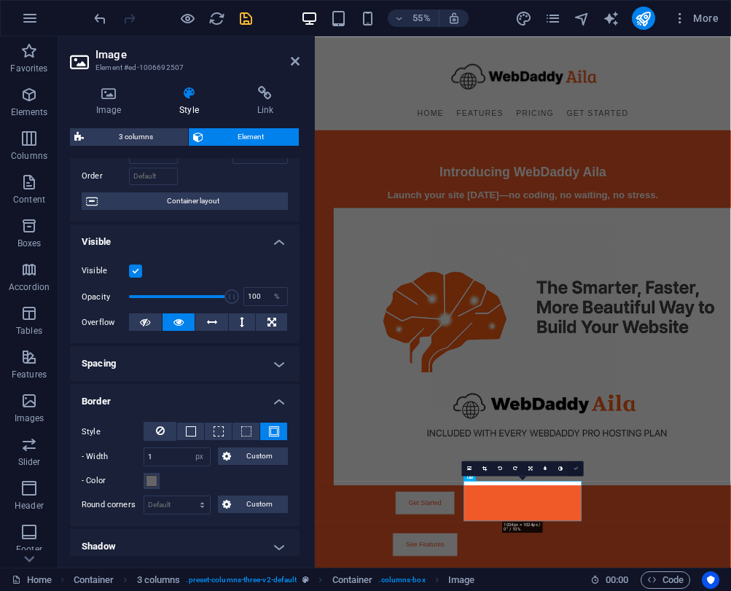
drag, startPoint x: 579, startPoint y: 471, endPoint x: 579, endPoint y: 483, distance: 11.7
click at [579, 471] on link at bounding box center [575, 468] width 15 height 15
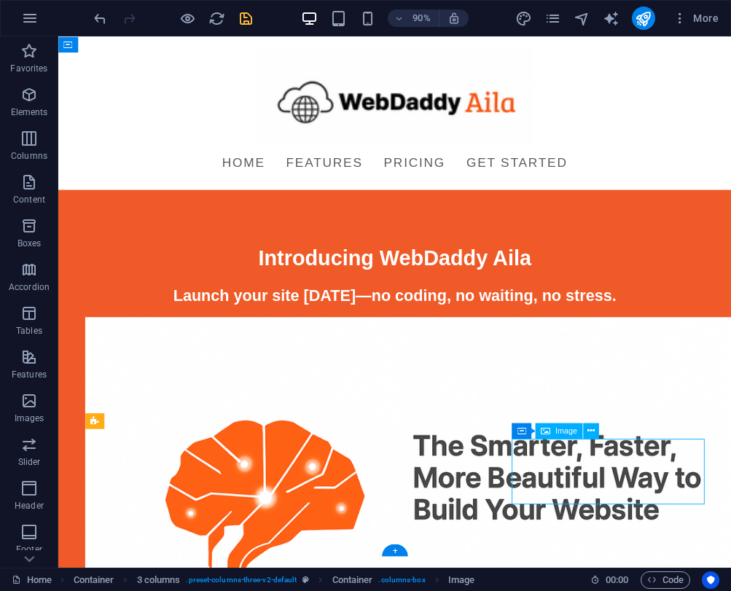
select select "px"
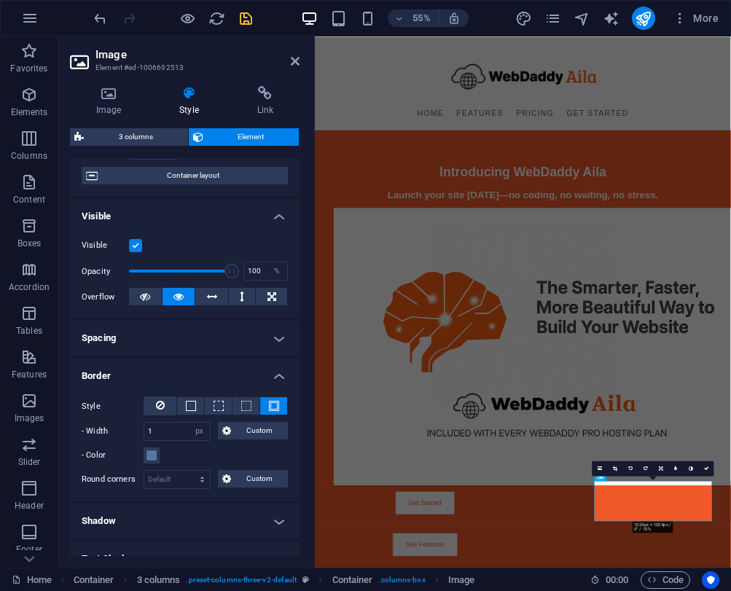
scroll to position [117, 0]
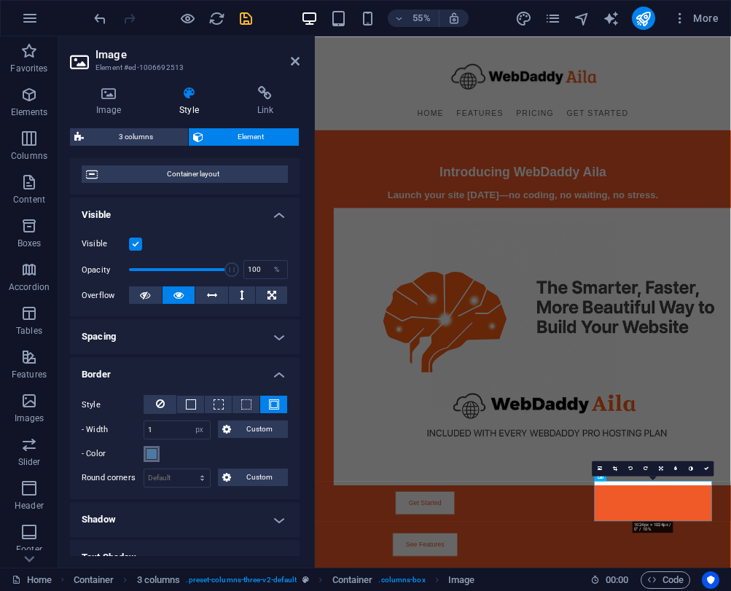
click at [149, 455] on span at bounding box center [152, 454] width 12 height 12
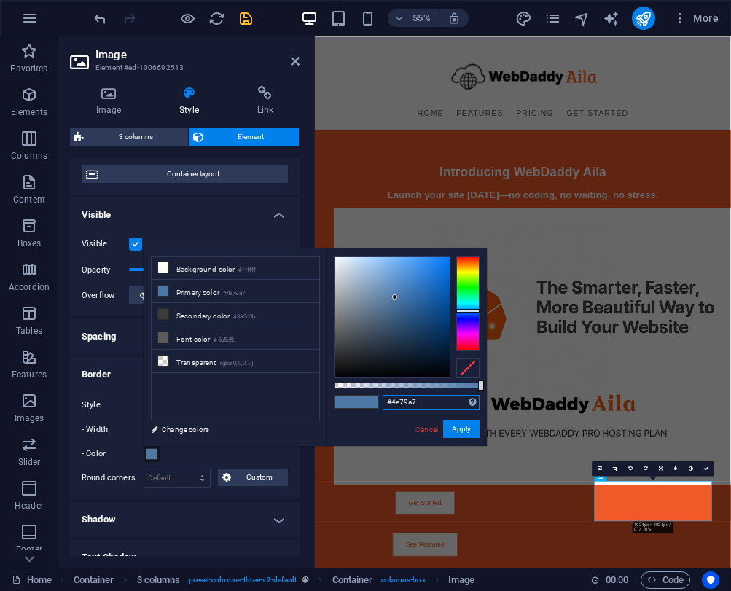
drag, startPoint x: 423, startPoint y: 399, endPoint x: 391, endPoint y: 401, distance: 32.9
click at [391, 401] on input "#4e79a7" at bounding box center [431, 402] width 97 height 15
paste input "646469"
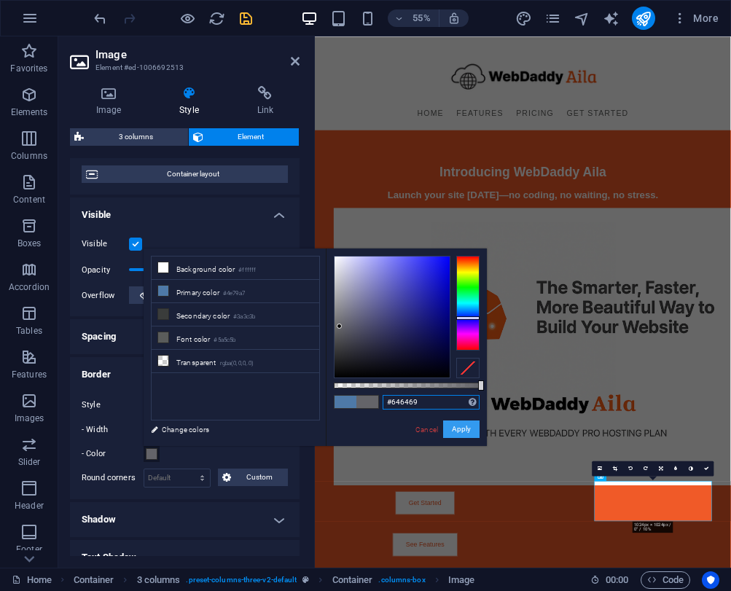
type input "#646469"
click at [470, 424] on button "Apply" at bounding box center [461, 428] width 36 height 17
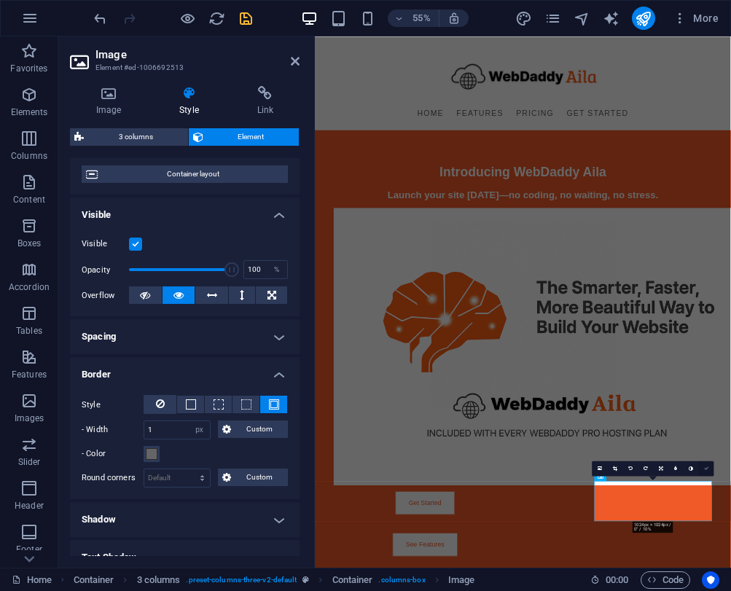
click at [708, 466] on link at bounding box center [706, 468] width 15 height 15
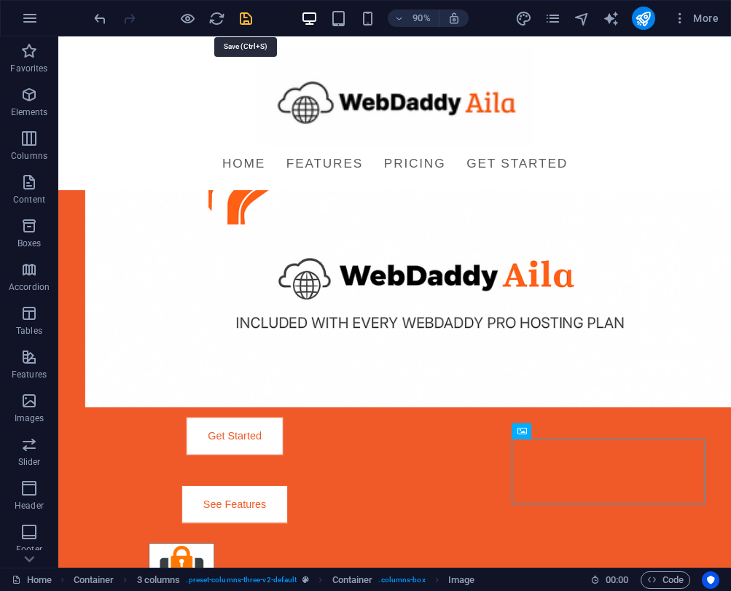
click at [243, 16] on icon "save" at bounding box center [246, 18] width 17 height 17
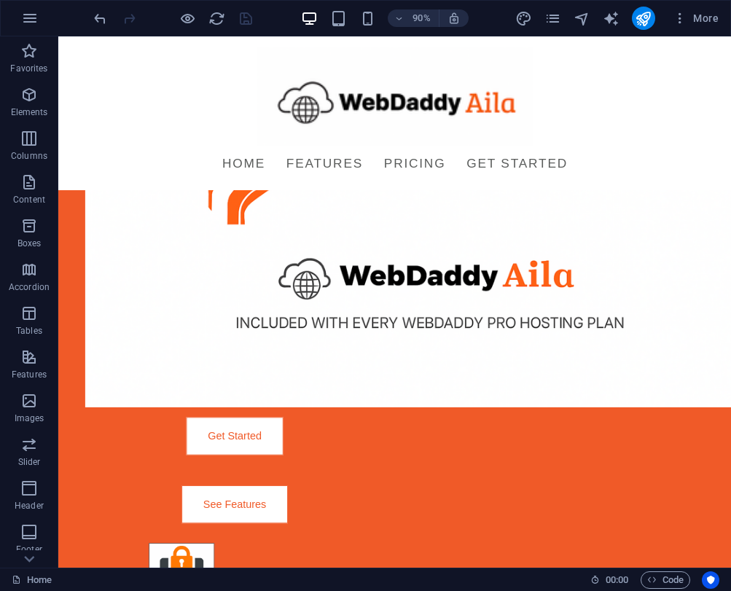
click at [423, 590] on div "Menu Home Features Pricing Get Started Introducing WebDaddy Aila Launch your si…" at bounding box center [432, 290] width 748 height 1231
click at [388, 548] on div "+" at bounding box center [395, 550] width 26 height 12
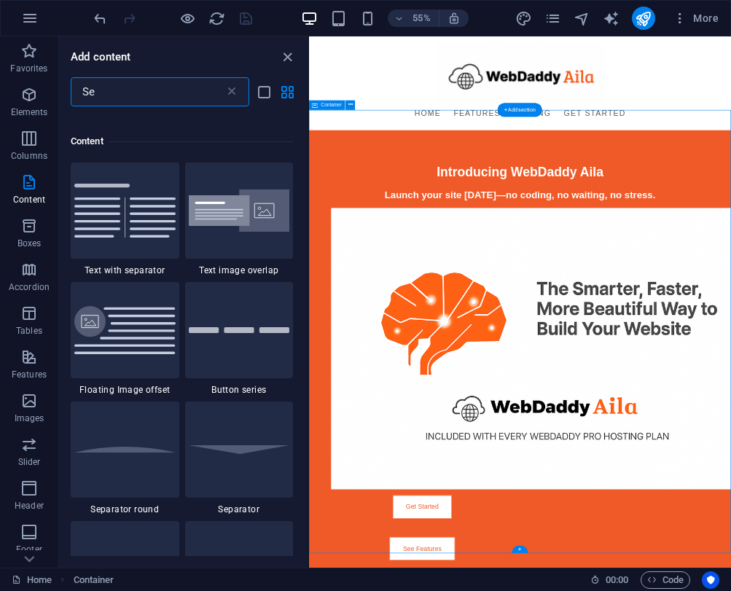
scroll to position [111, 0]
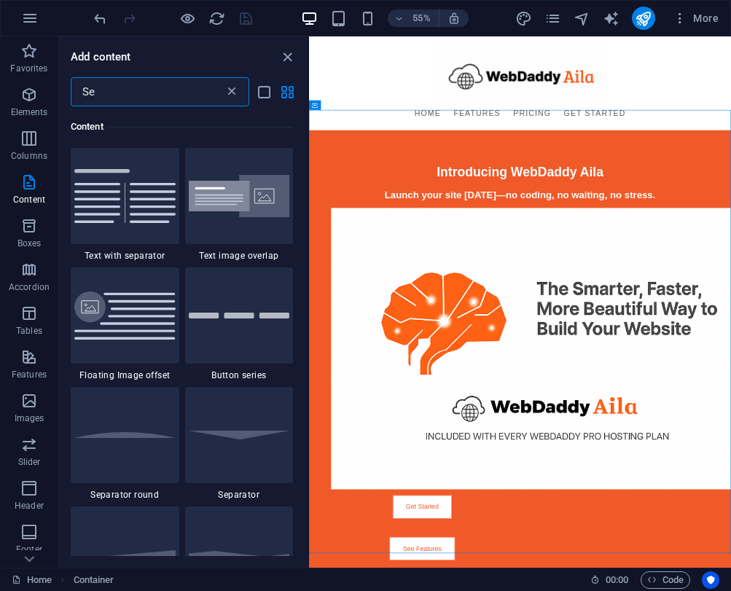
click at [232, 94] on icon at bounding box center [231, 92] width 15 height 15
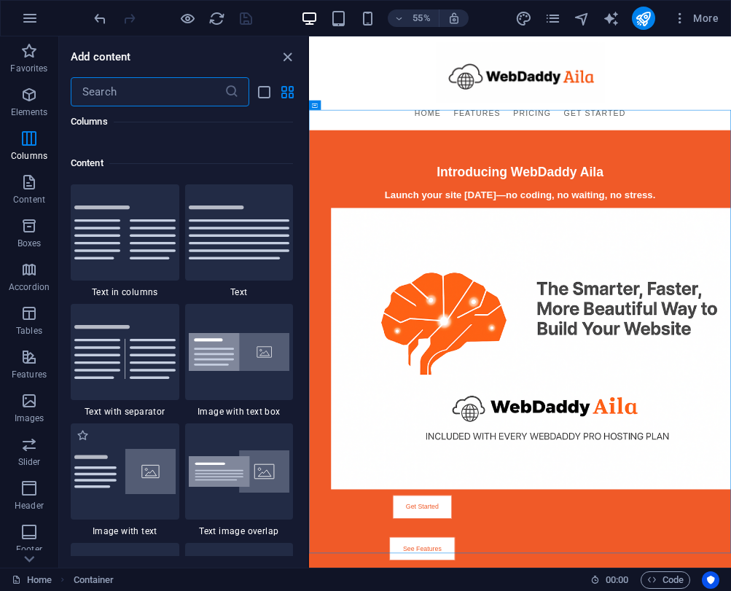
scroll to position [2506, 0]
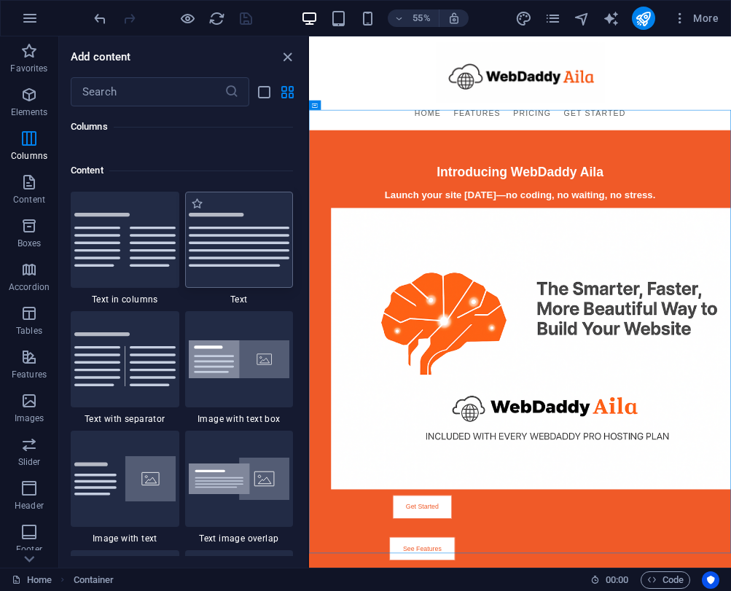
click at [224, 265] on img at bounding box center [239, 240] width 101 height 54
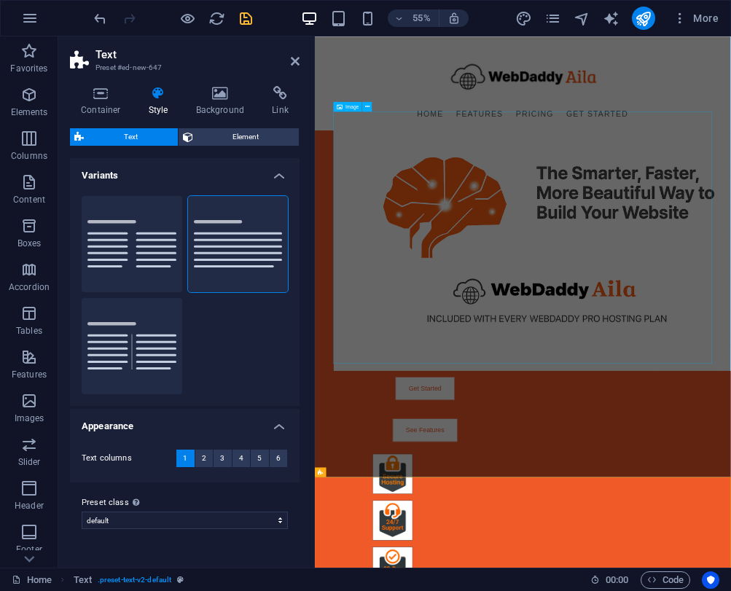
scroll to position [237, 0]
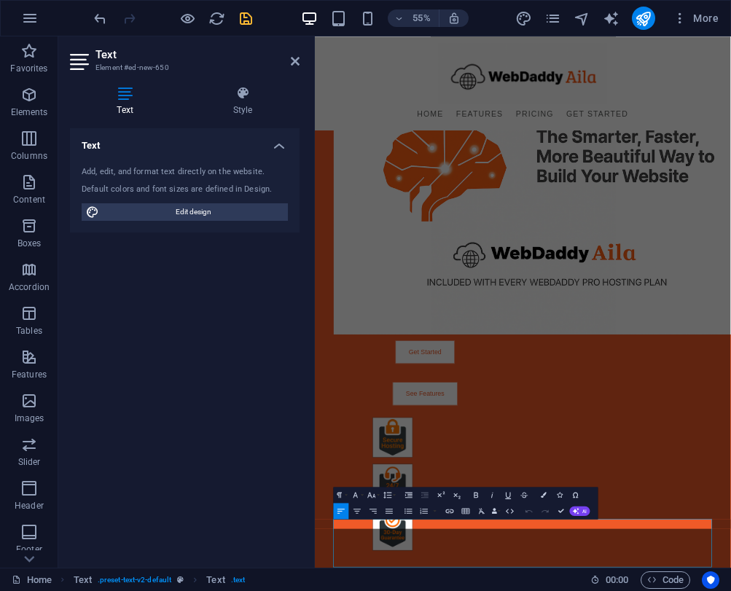
scroll to position [167, 0]
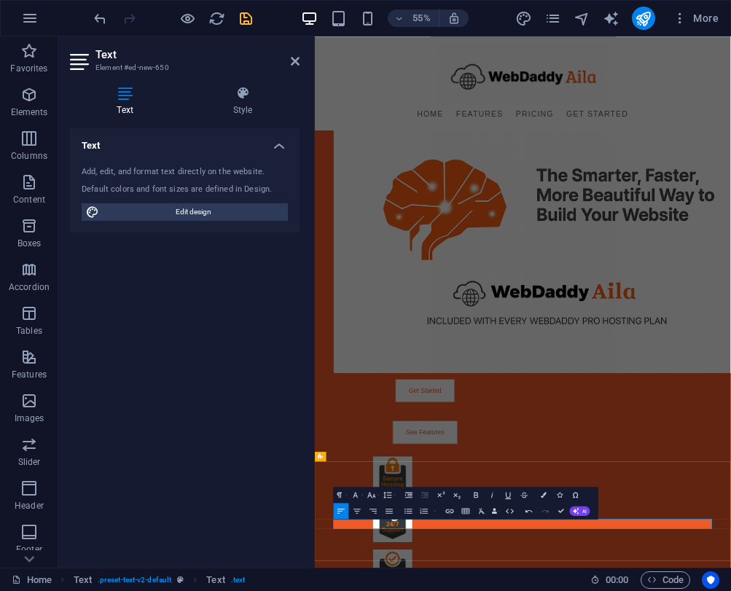
click at [370, 514] on icon "button" at bounding box center [373, 510] width 9 height 9
click at [359, 513] on icon "button" at bounding box center [357, 510] width 9 height 9
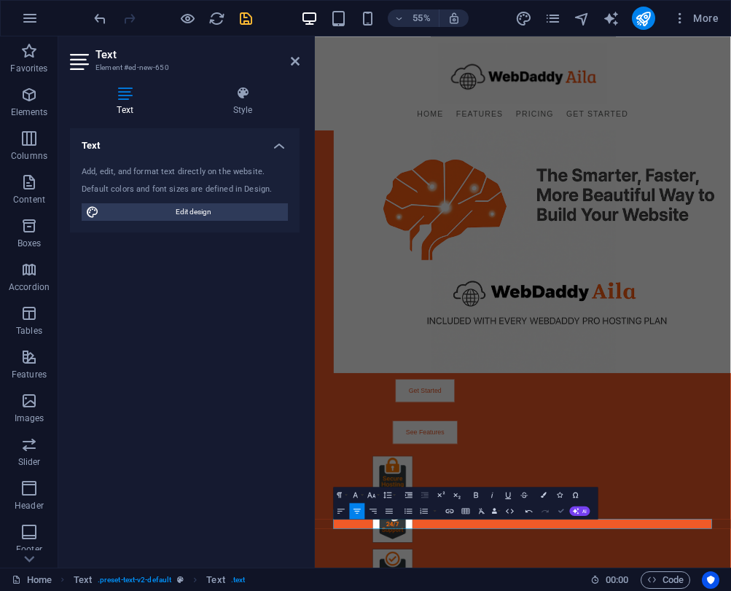
scroll to position [542, 0]
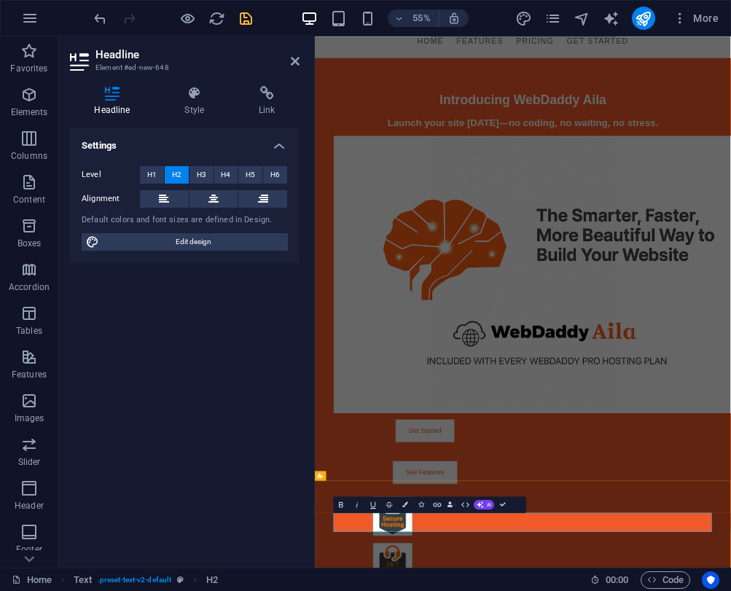
click at [219, 203] on button at bounding box center [213, 198] width 49 height 17
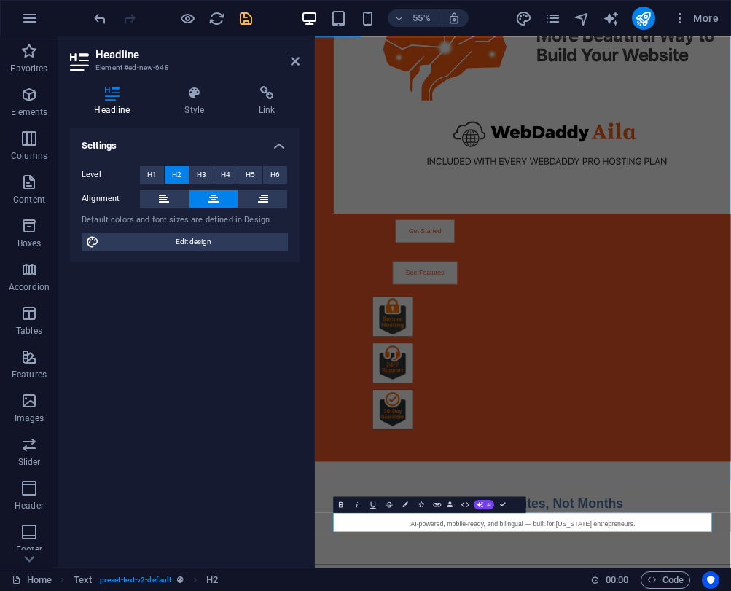
scroll to position [132, 0]
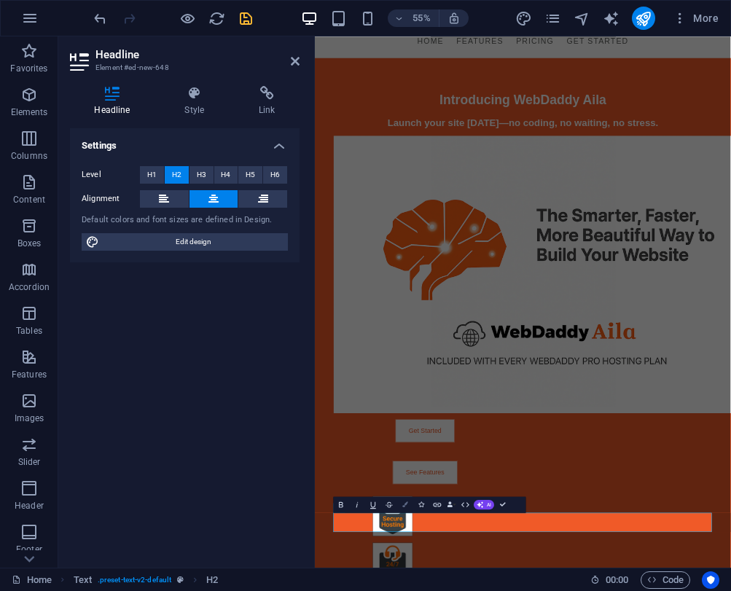
click at [406, 506] on icon "button" at bounding box center [405, 505] width 6 height 6
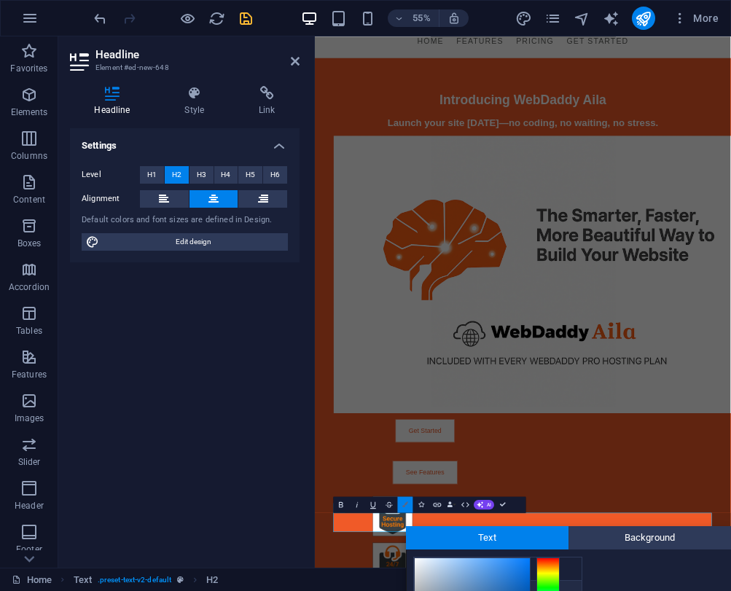
scroll to position [139, 0]
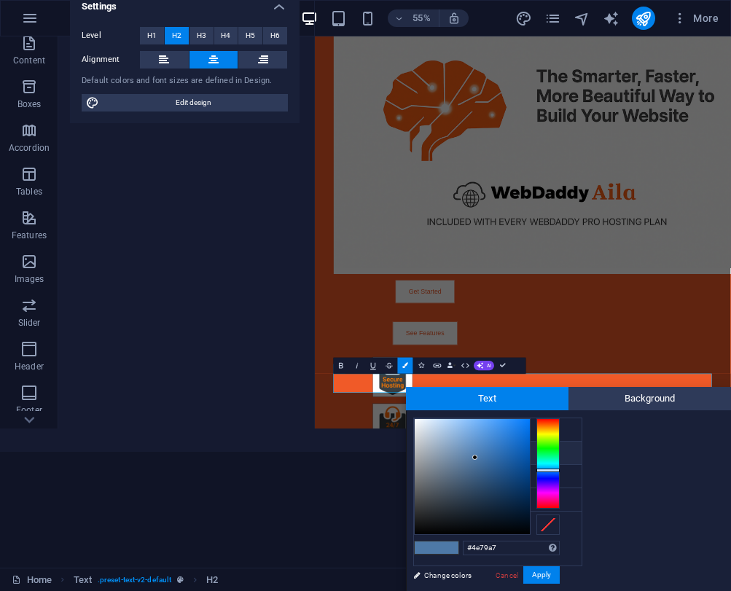
type input "#030303"
click at [418, 531] on div at bounding box center [472, 476] width 115 height 115
click at [533, 571] on button "Apply" at bounding box center [541, 574] width 36 height 17
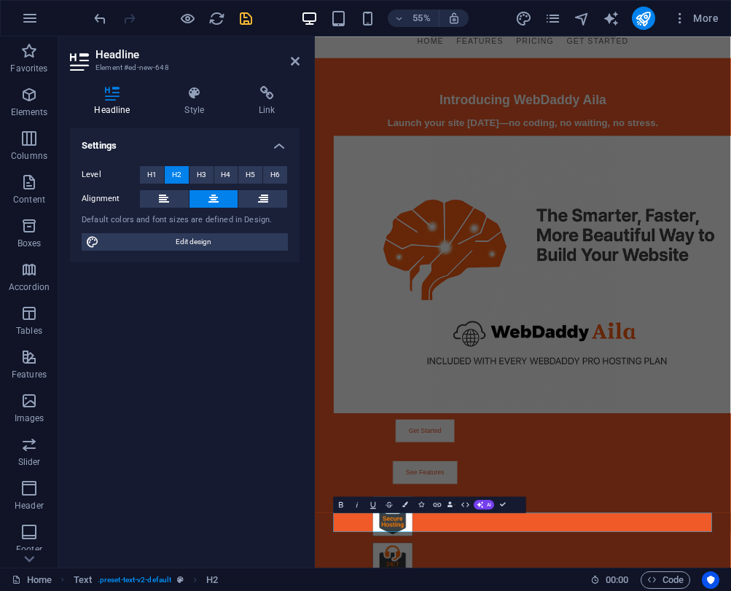
scroll to position [0, 0]
drag, startPoint x: 504, startPoint y: 504, endPoint x: 501, endPoint y: 520, distance: 15.7
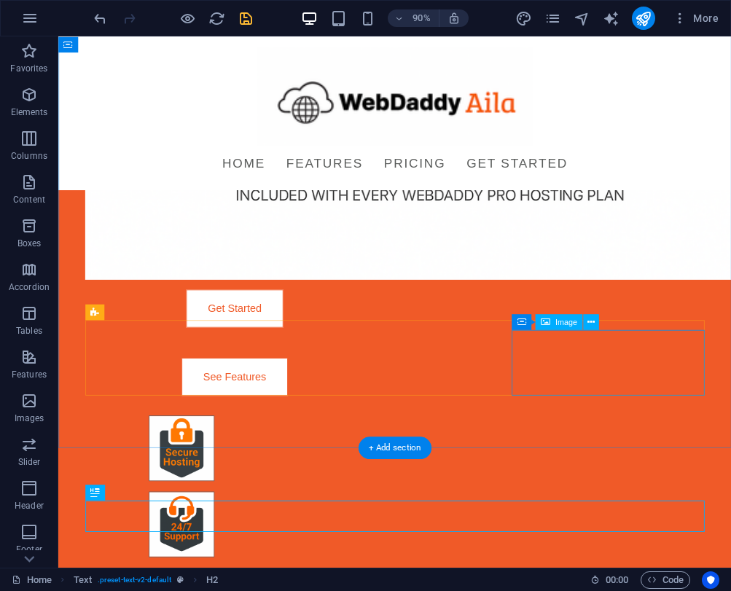
scroll to position [542, 0]
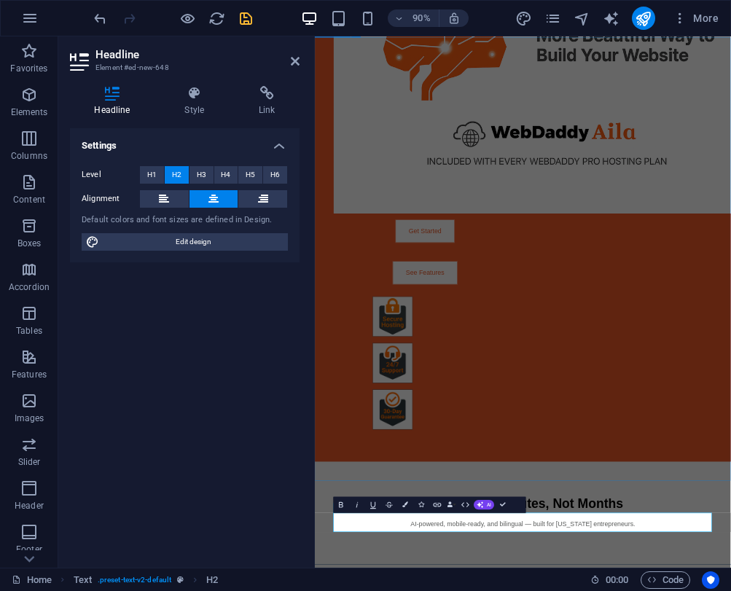
scroll to position [132, 0]
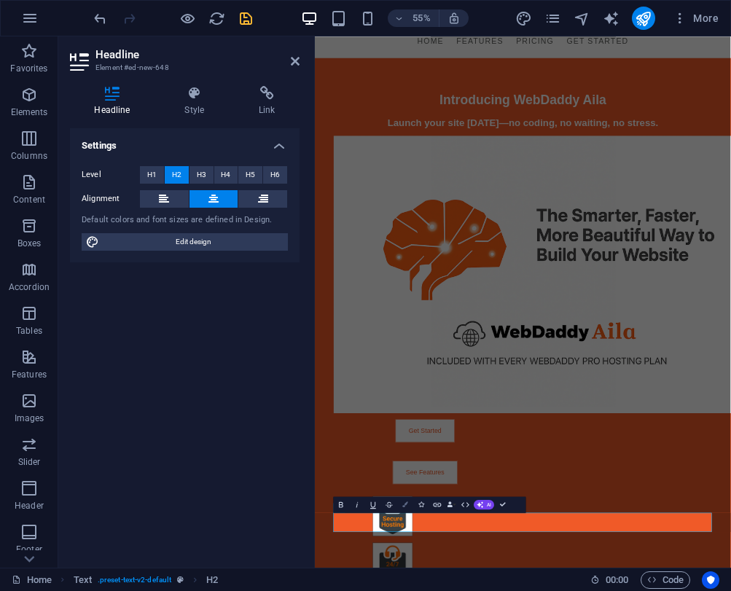
click at [401, 506] on button "Colors" at bounding box center [405, 505] width 15 height 16
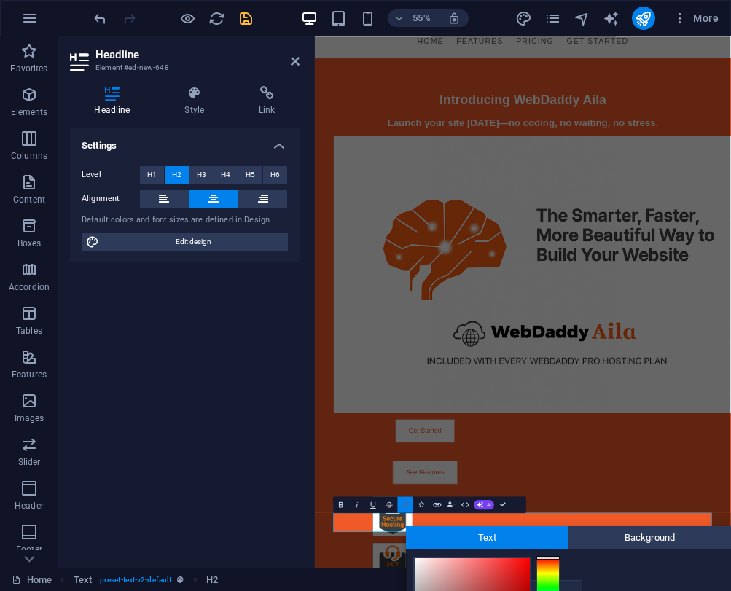
scroll to position [139, 0]
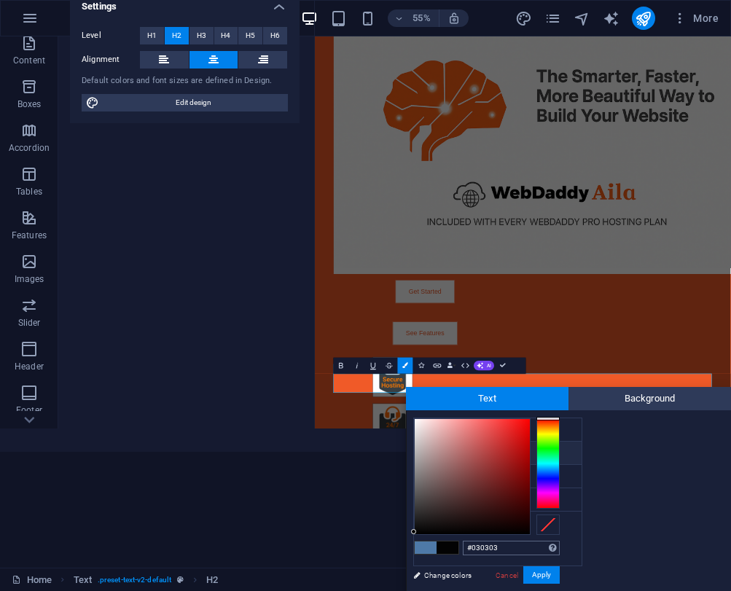
drag, startPoint x: 508, startPoint y: 550, endPoint x: 472, endPoint y: 549, distance: 35.7
click at [472, 549] on input "#030303" at bounding box center [511, 548] width 97 height 15
type input "#f05a28"
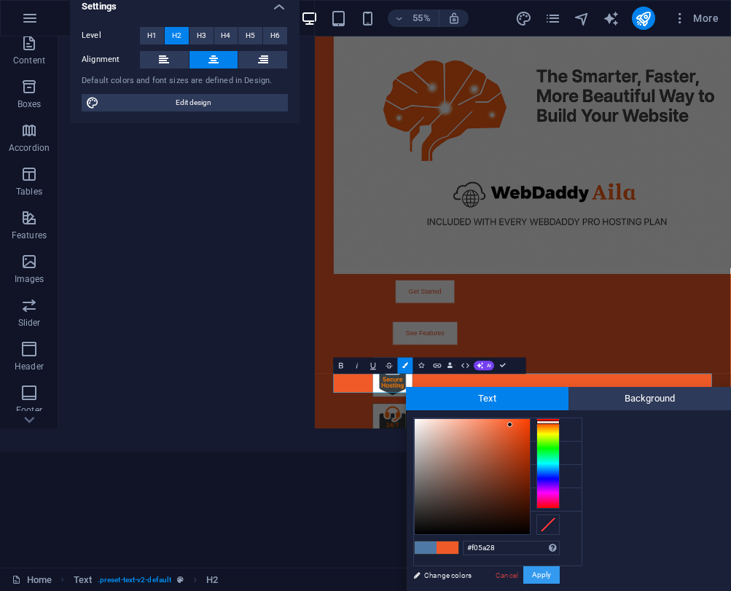
click at [538, 573] on button "Apply" at bounding box center [541, 574] width 36 height 17
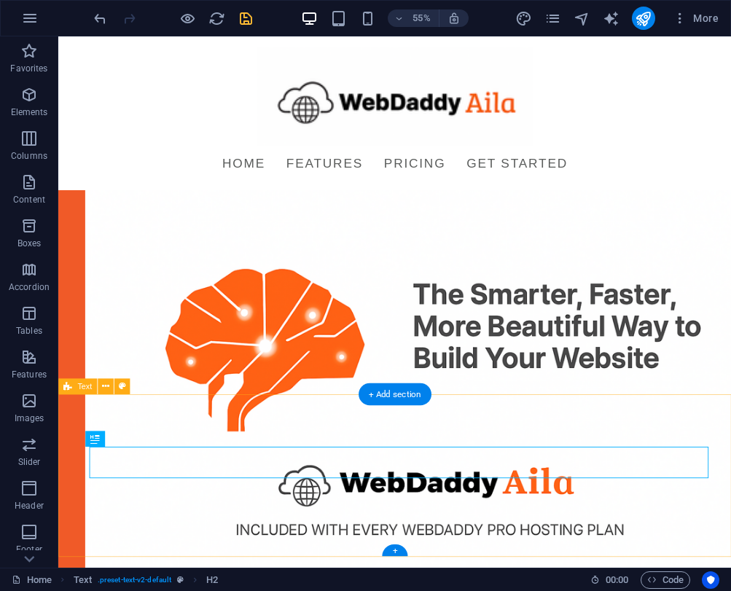
scroll to position [542, 0]
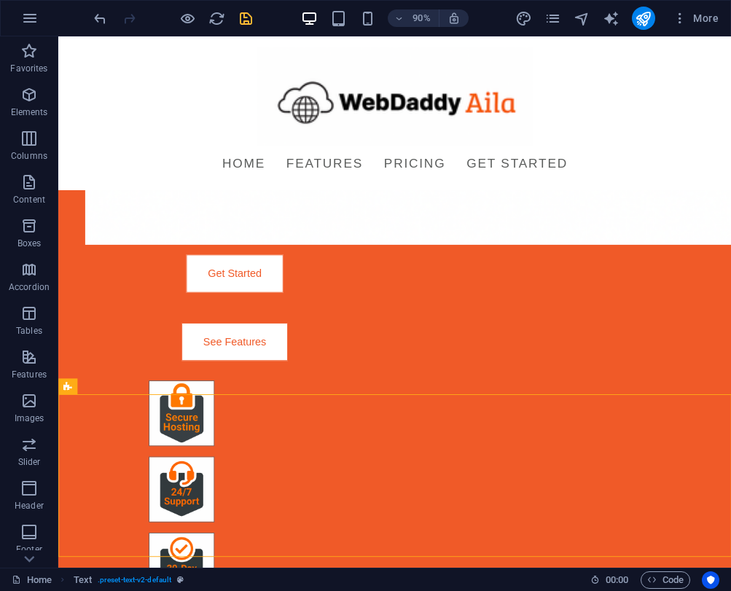
click at [244, 19] on icon "save" at bounding box center [246, 18] width 17 height 17
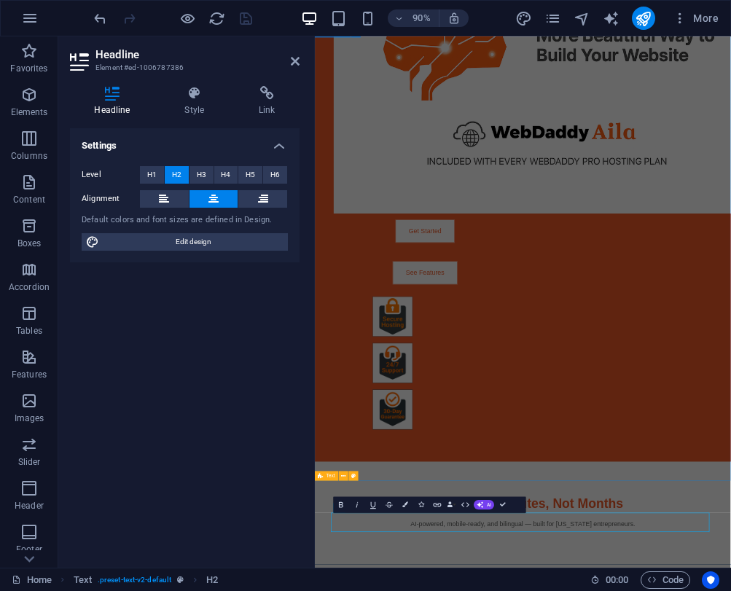
scroll to position [132, 0]
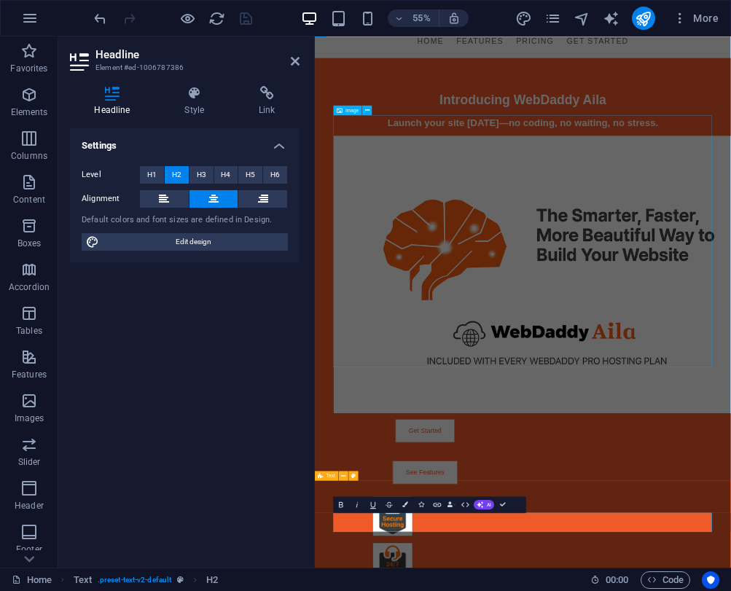
click at [682, 567] on figure at bounding box center [693, 468] width 688 height 504
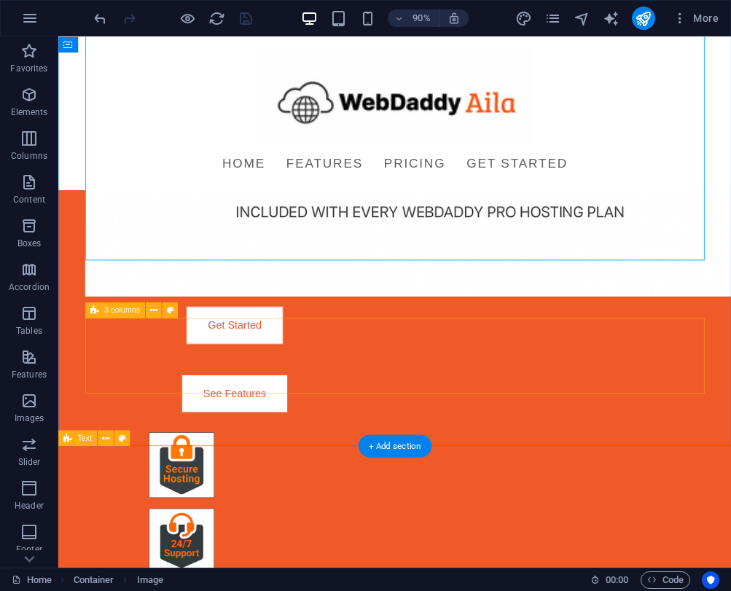
scroll to position [486, 0]
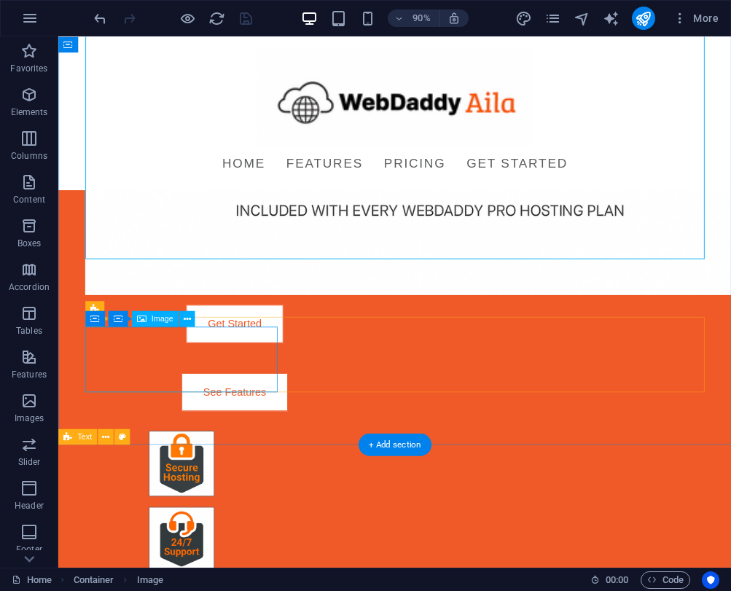
click at [192, 474] on figure at bounding box center [194, 510] width 213 height 73
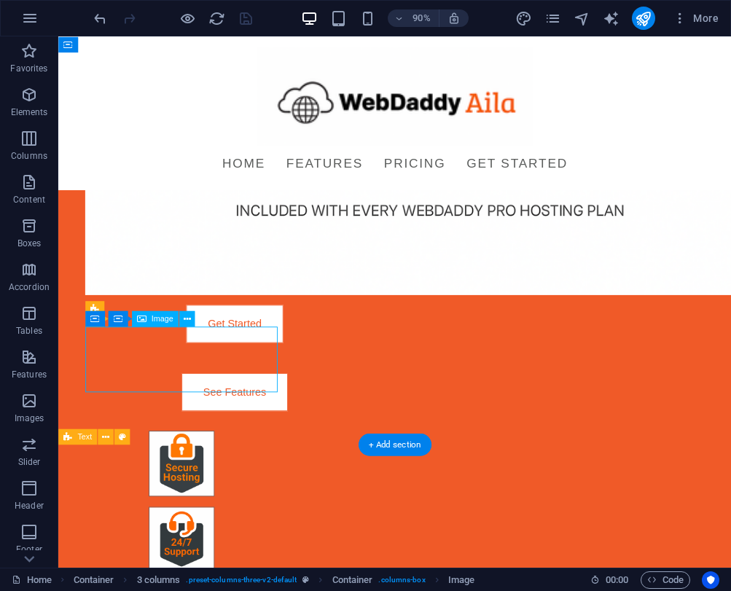
click at [192, 474] on figure at bounding box center [194, 510] width 213 height 73
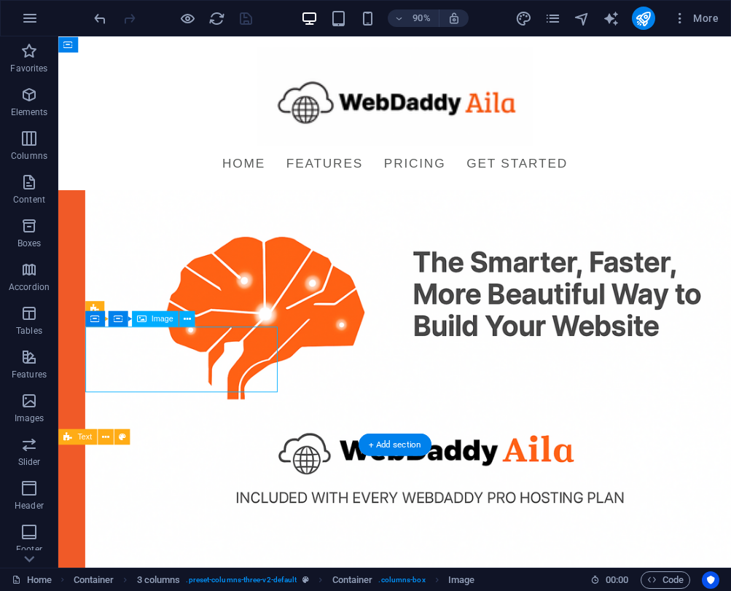
select select "px"
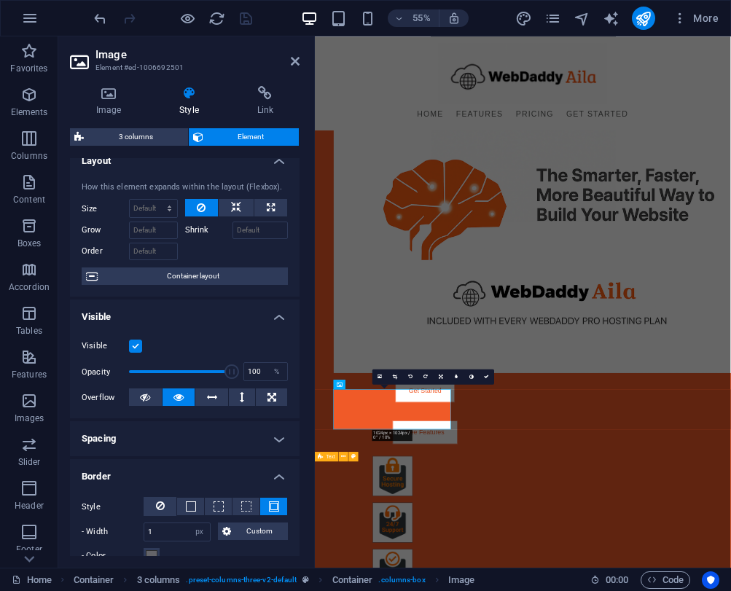
scroll to position [0, 0]
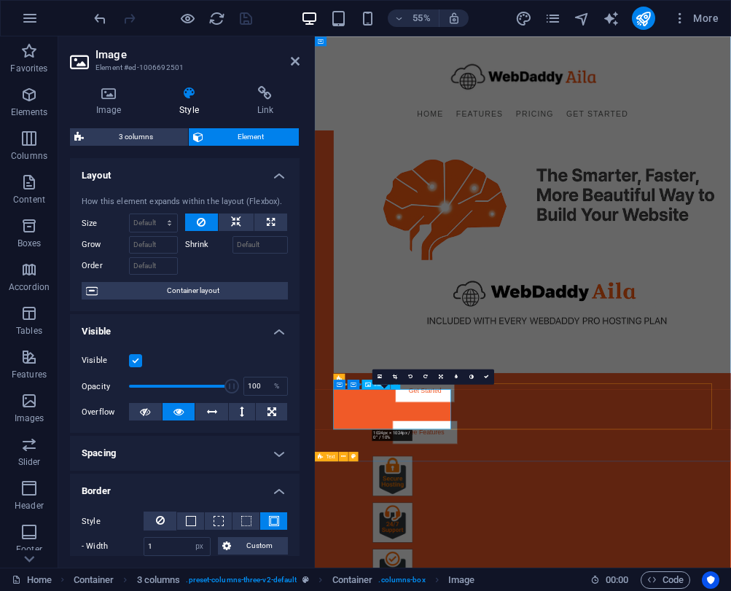
click at [119, 100] on icon at bounding box center [108, 93] width 77 height 15
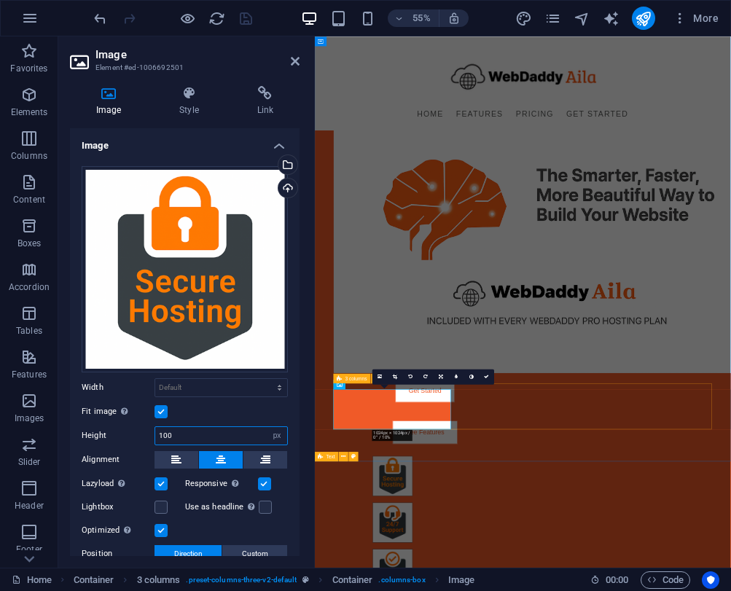
click at [179, 432] on input "100" at bounding box center [221, 435] width 132 height 17
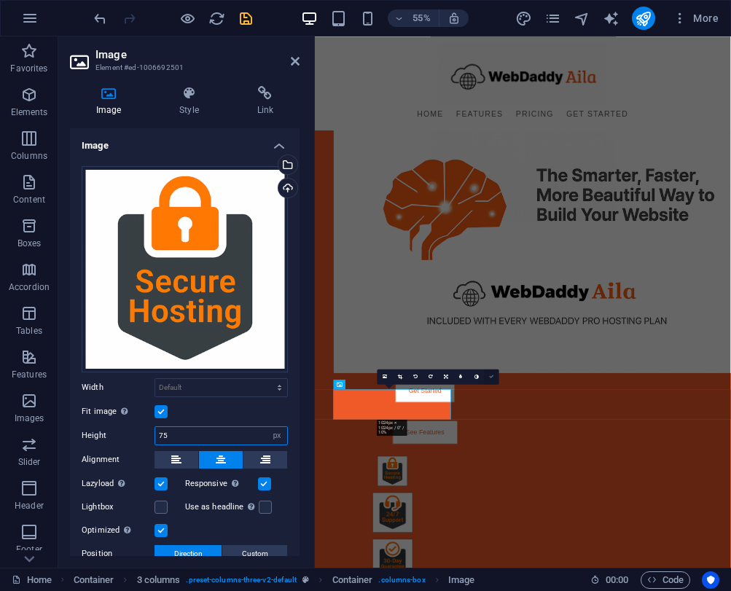
type input "75"
click at [492, 373] on link at bounding box center [491, 376] width 15 height 15
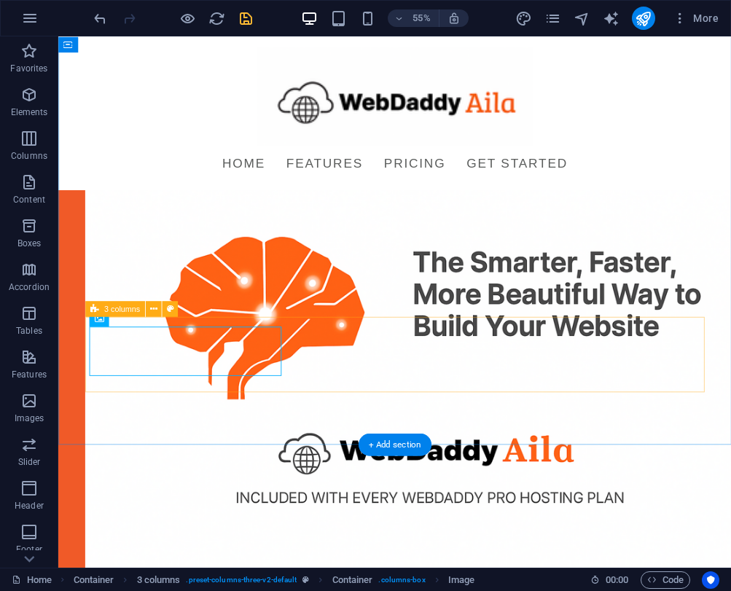
scroll to position [486, 0]
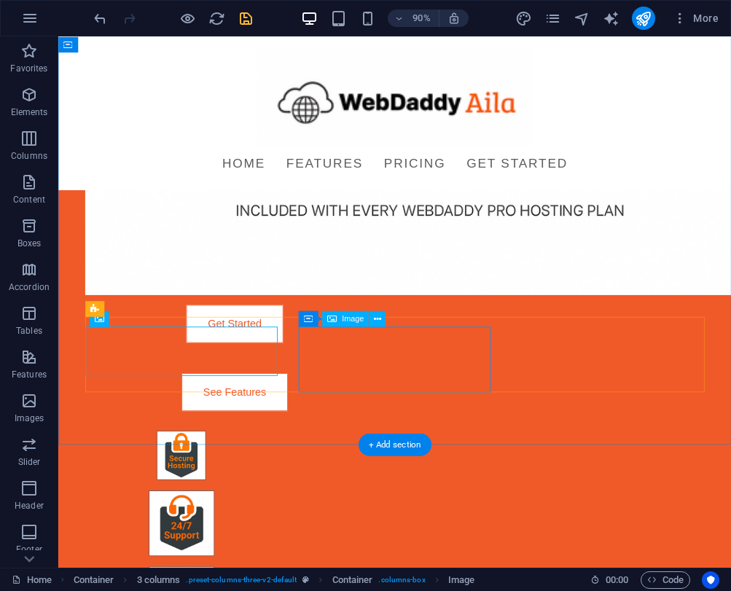
click at [302, 541] on figure at bounding box center [194, 577] width 213 height 73
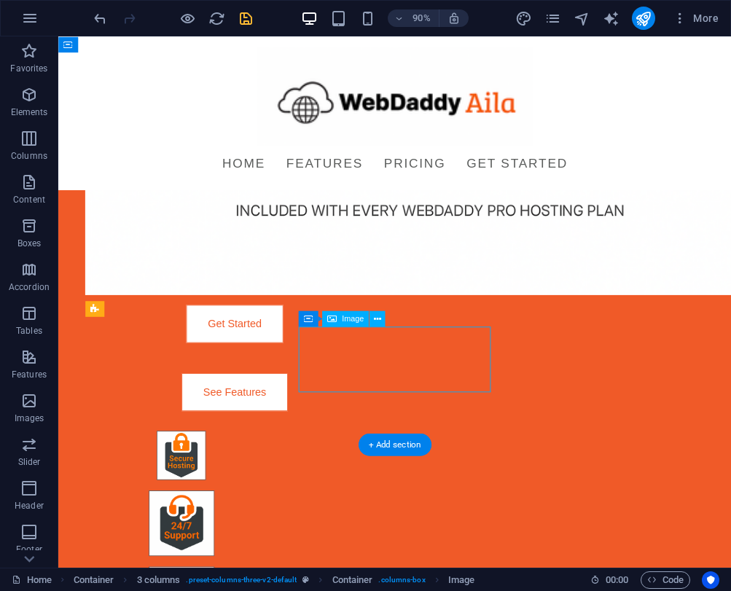
click at [302, 541] on figure at bounding box center [194, 577] width 213 height 73
select select "px"
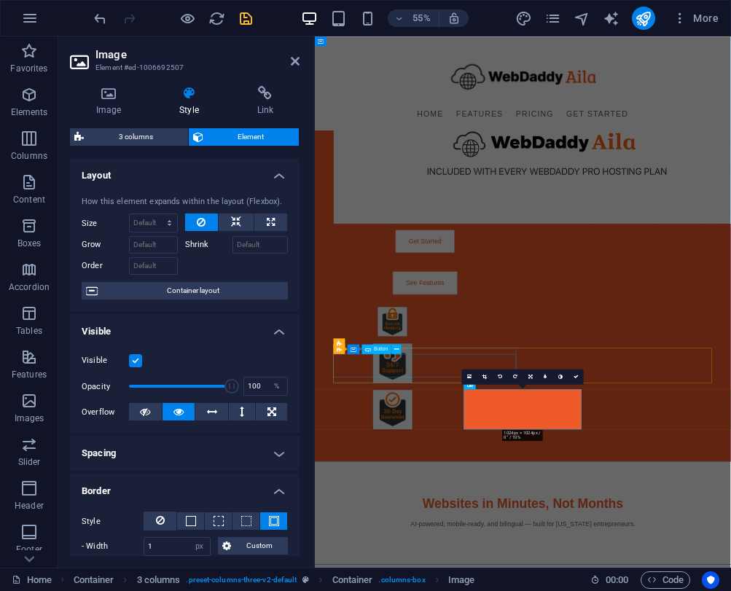
scroll to position [167, 0]
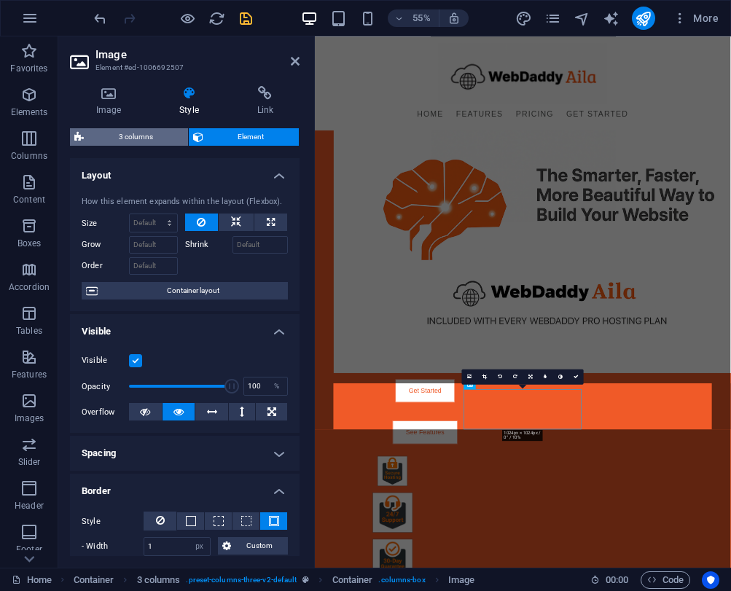
click at [140, 141] on span "3 columns" at bounding box center [135, 136] width 95 height 17
select select "rem"
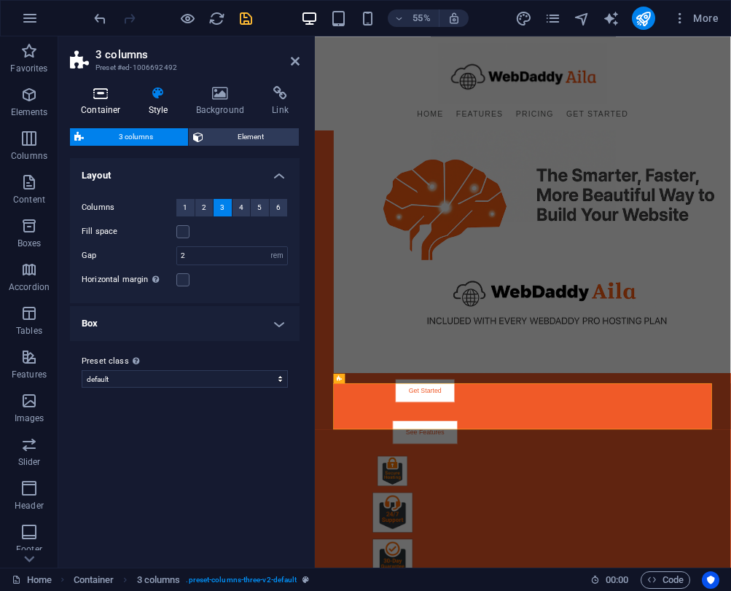
click at [109, 112] on h4 "Container" at bounding box center [104, 101] width 68 height 31
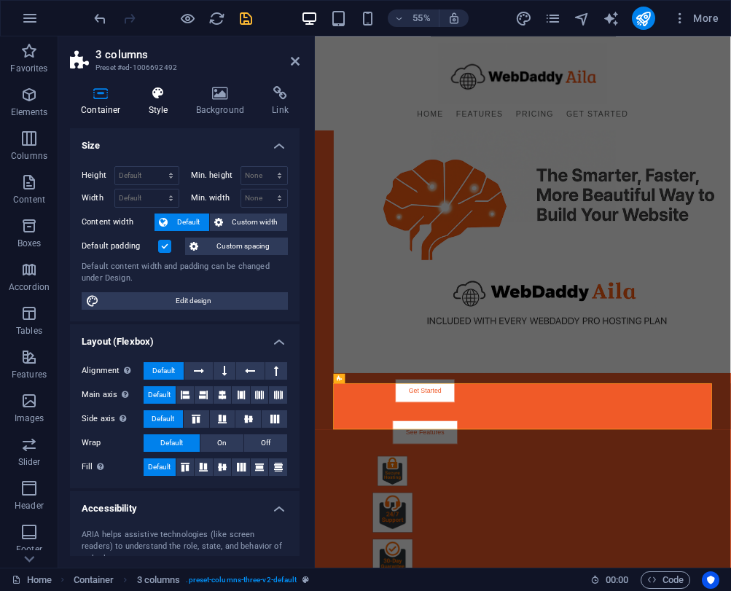
click at [154, 104] on h4 "Style" at bounding box center [161, 101] width 47 height 31
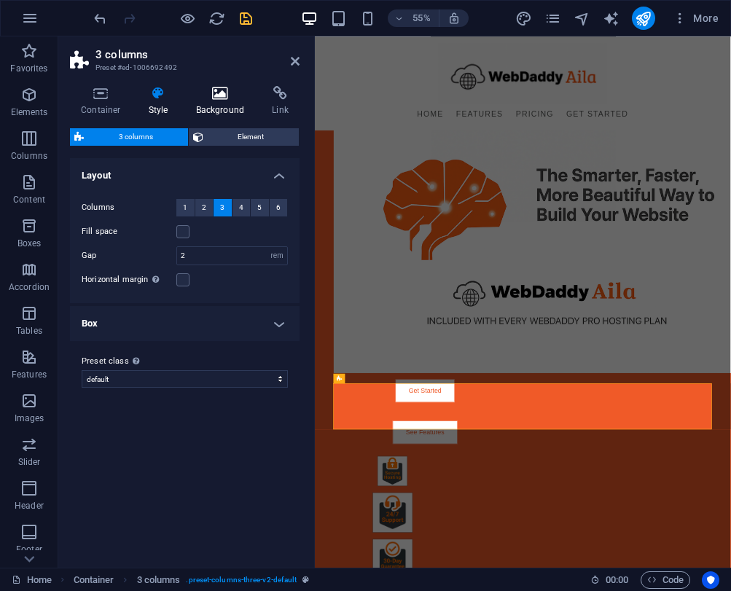
click at [224, 105] on h4 "Background" at bounding box center [223, 101] width 77 height 31
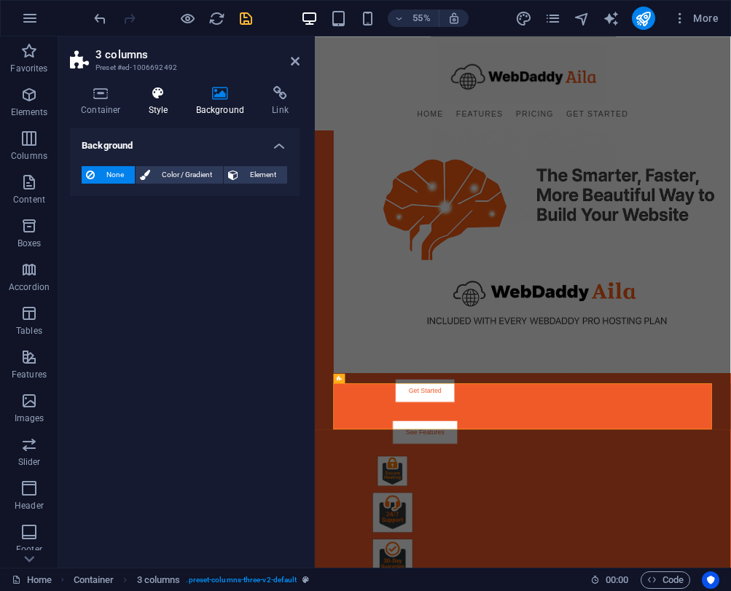
click at [160, 103] on h4 "Style" at bounding box center [161, 101] width 47 height 31
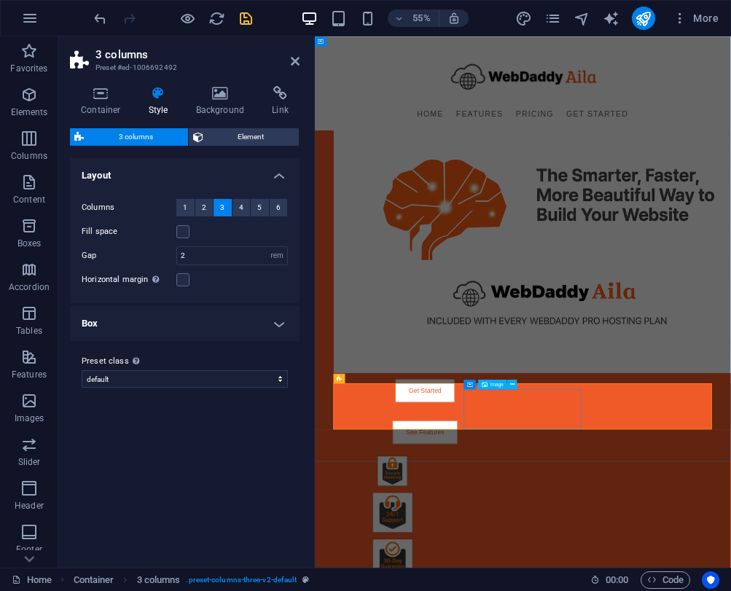
select select "px"
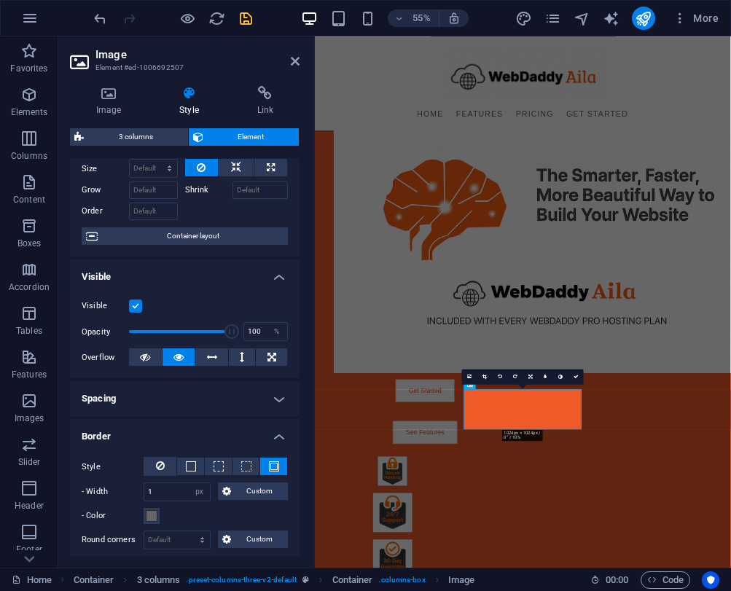
scroll to position [21, 0]
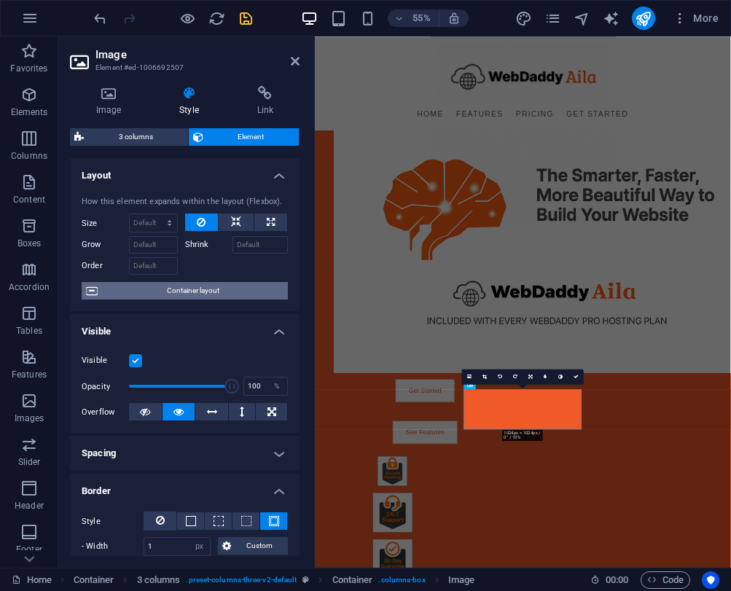
click at [196, 294] on span "Container layout" at bounding box center [192, 290] width 181 height 17
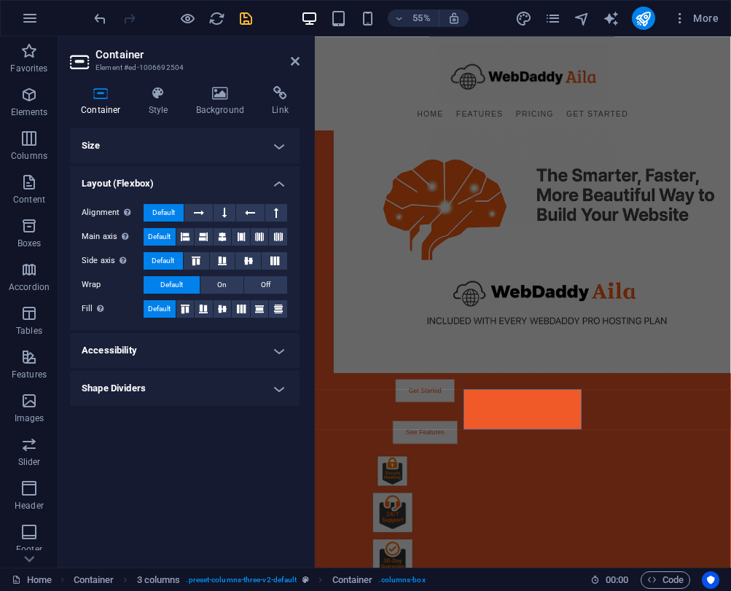
click at [207, 142] on h4 "Size" at bounding box center [185, 145] width 230 height 35
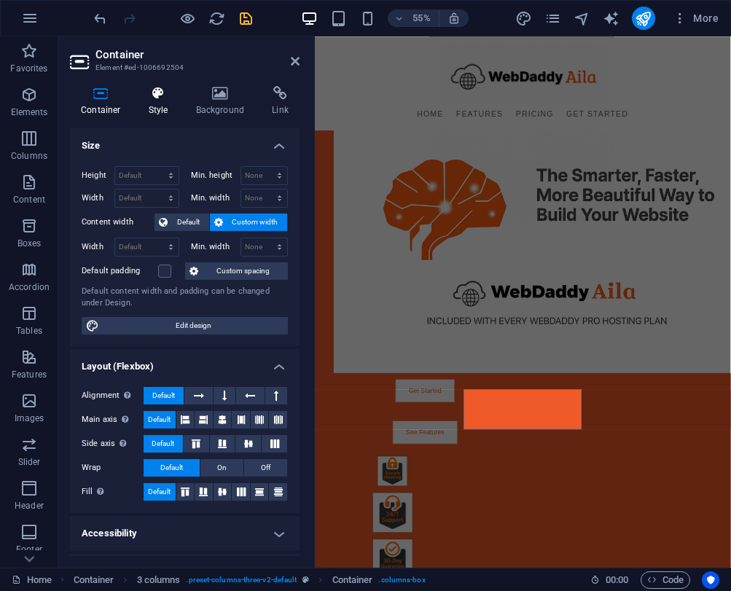
click at [155, 95] on icon at bounding box center [159, 93] width 42 height 15
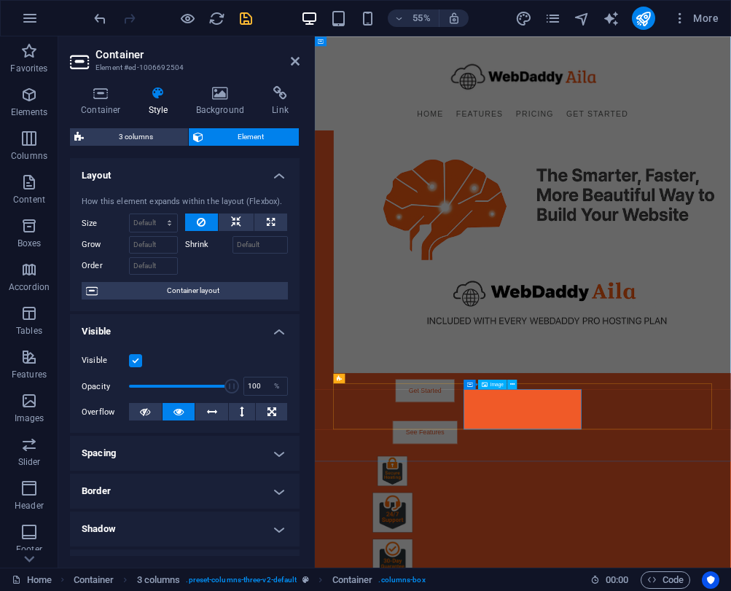
select select "px"
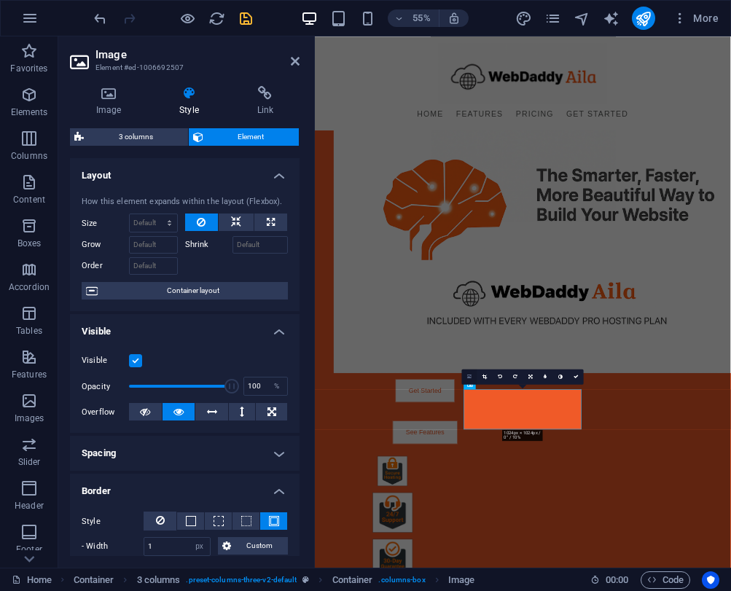
click at [466, 376] on link at bounding box center [469, 376] width 15 height 15
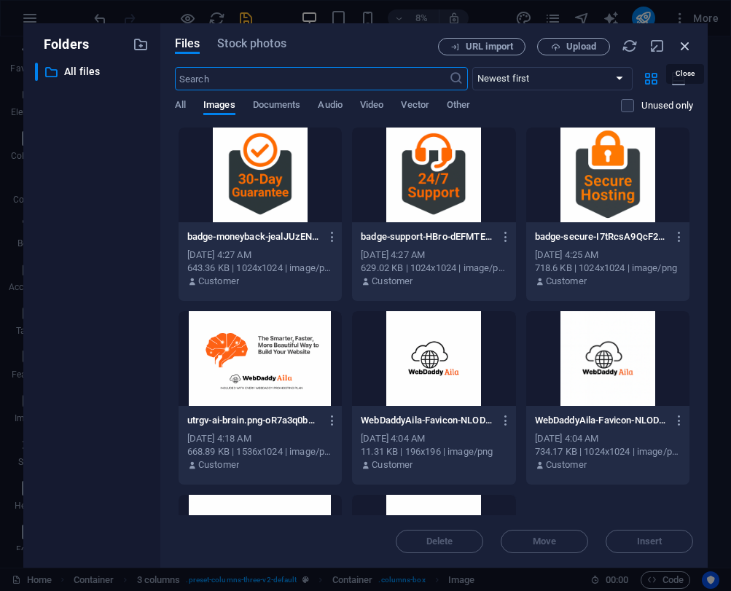
click at [681, 41] on icon "button" at bounding box center [685, 46] width 16 height 16
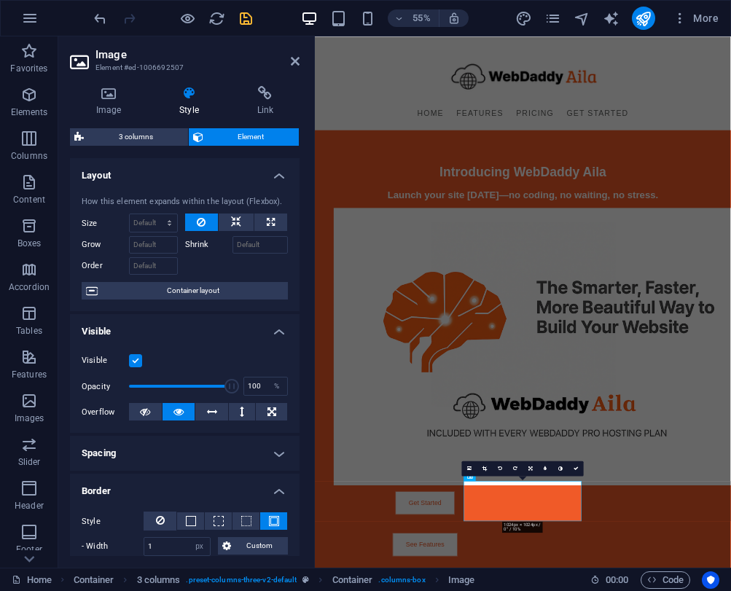
click at [278, 165] on h4 "Layout" at bounding box center [185, 171] width 230 height 26
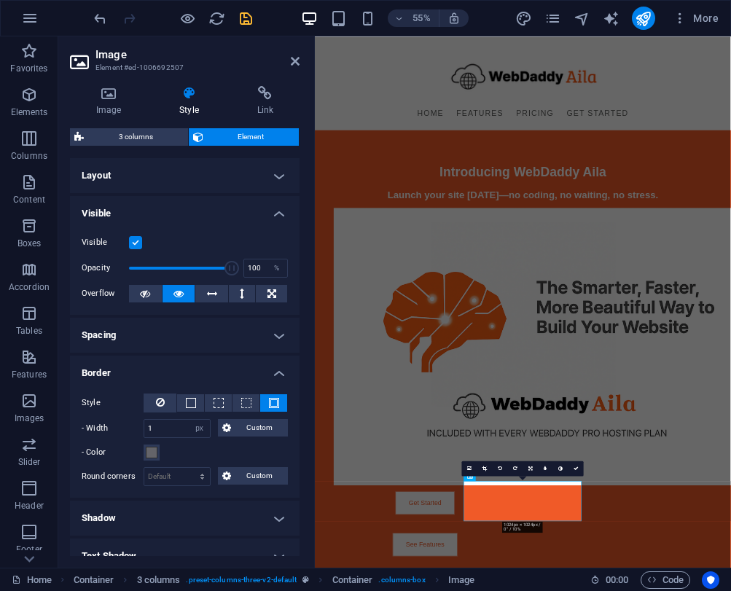
click at [270, 208] on h4 "Visible" at bounding box center [185, 209] width 230 height 26
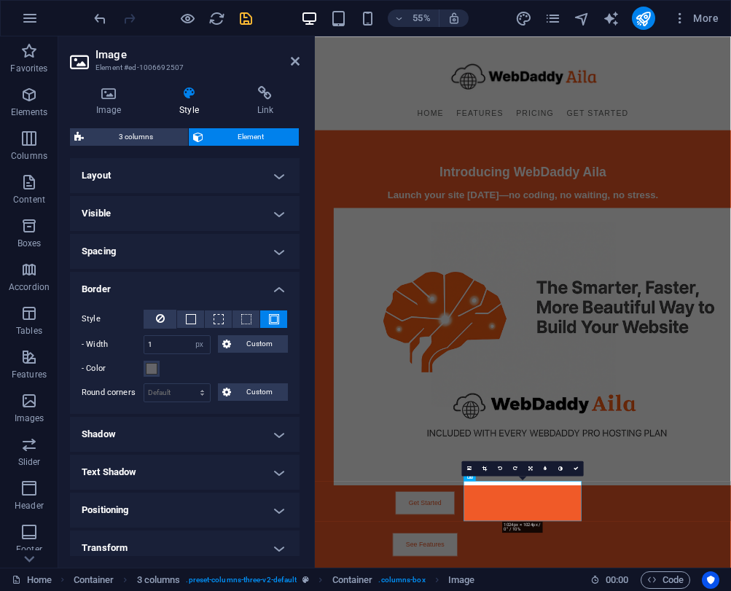
click at [271, 181] on h4 "Layout" at bounding box center [185, 175] width 230 height 35
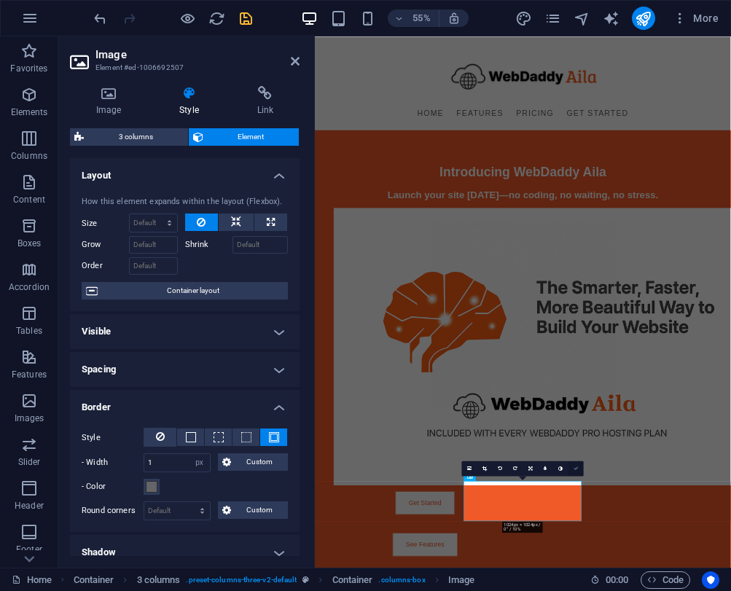
click at [576, 468] on icon at bounding box center [575, 468] width 5 height 5
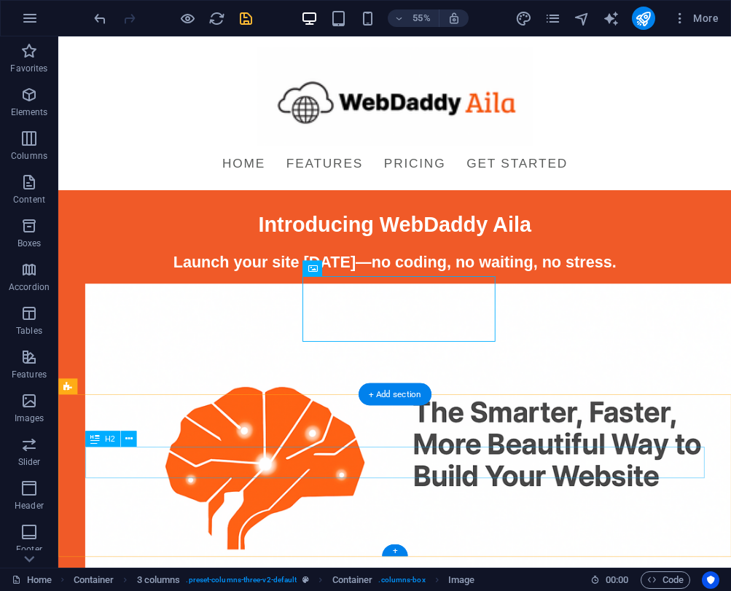
scroll to position [542, 0]
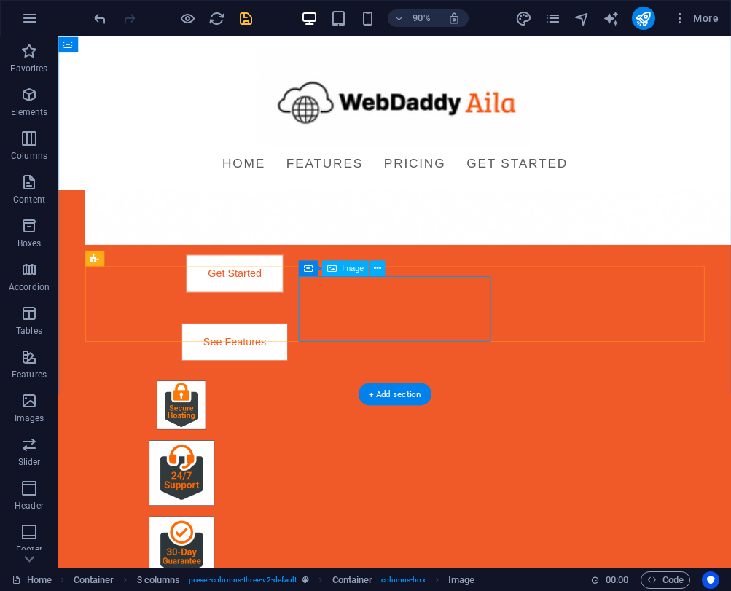
click at [302, 485] on figure at bounding box center [194, 521] width 213 height 73
select select "px"
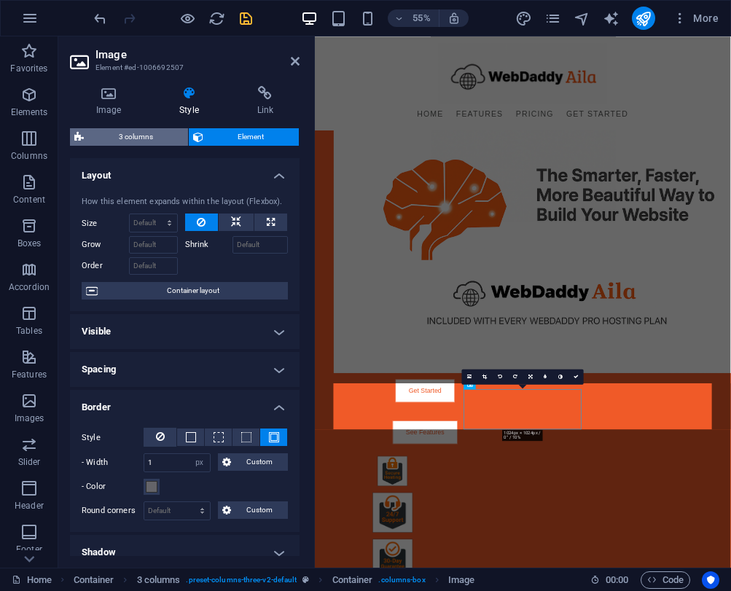
click at [130, 138] on span "3 columns" at bounding box center [135, 136] width 95 height 17
select select "rem"
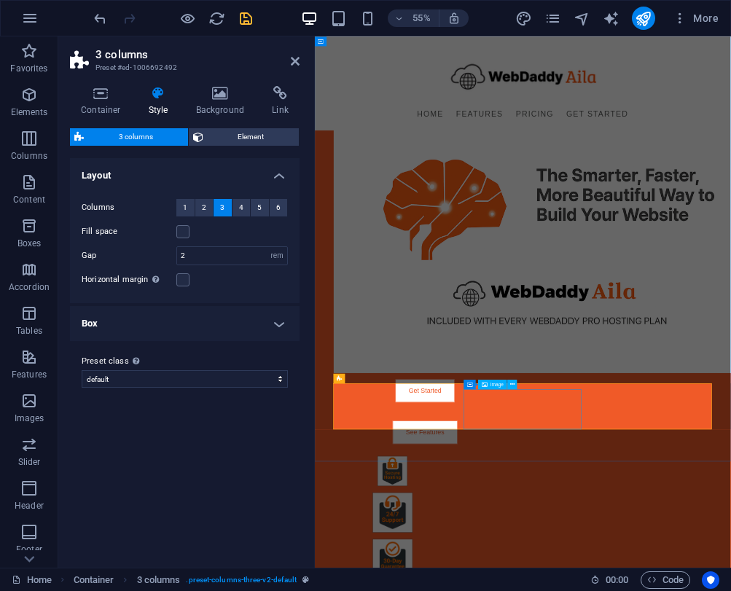
click at [219, 136] on span "Element" at bounding box center [251, 136] width 87 height 17
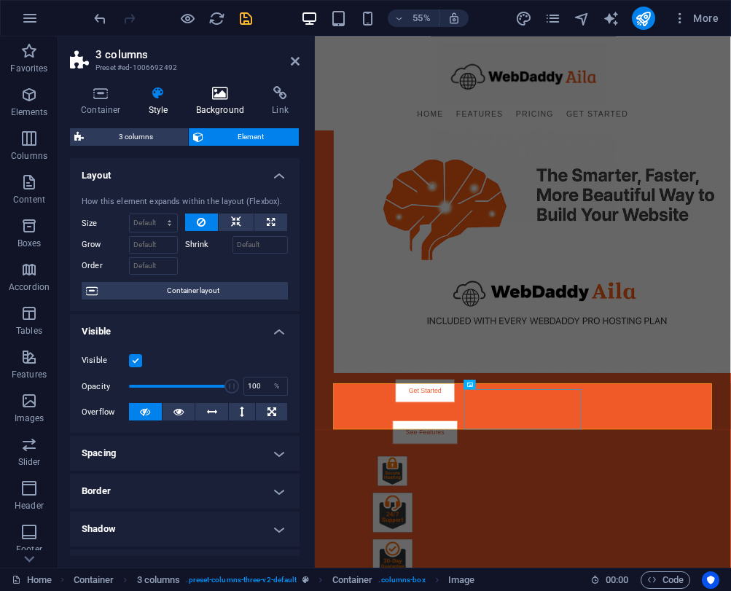
click at [212, 108] on h4 "Background" at bounding box center [223, 101] width 77 height 31
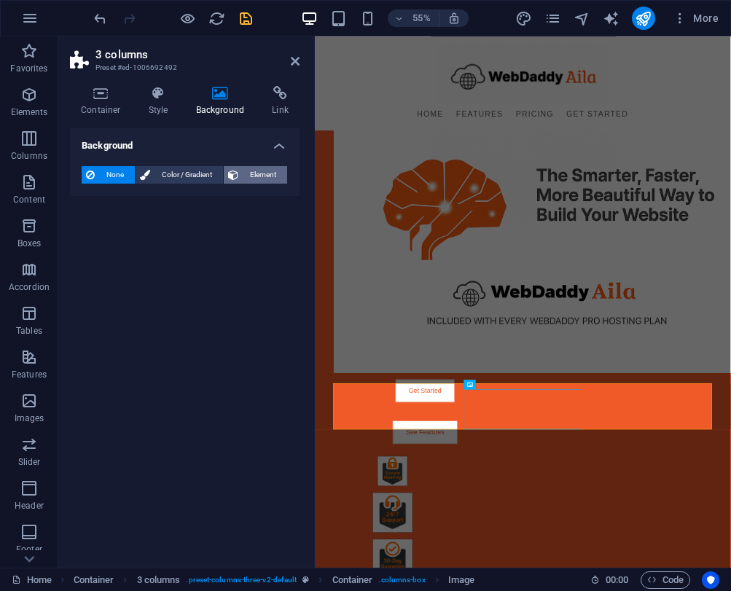
click at [243, 170] on span "Element" at bounding box center [263, 174] width 40 height 17
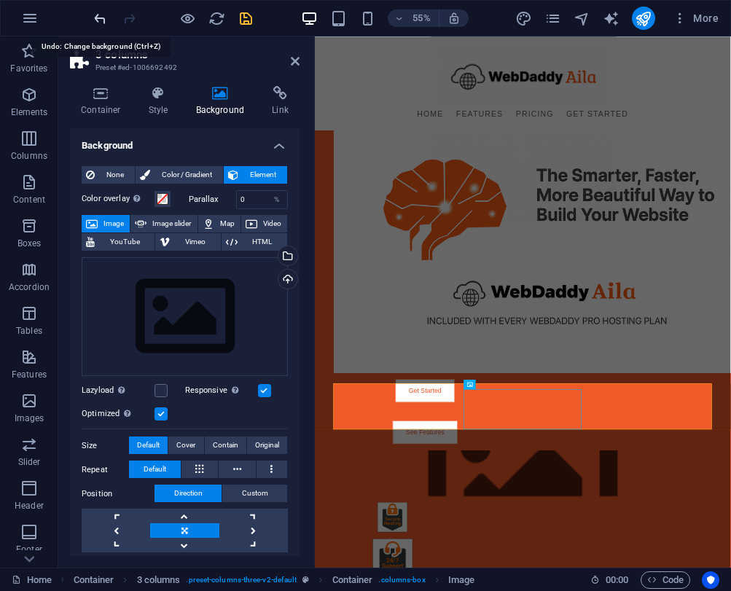
click at [98, 20] on icon "undo" at bounding box center [100, 18] width 17 height 17
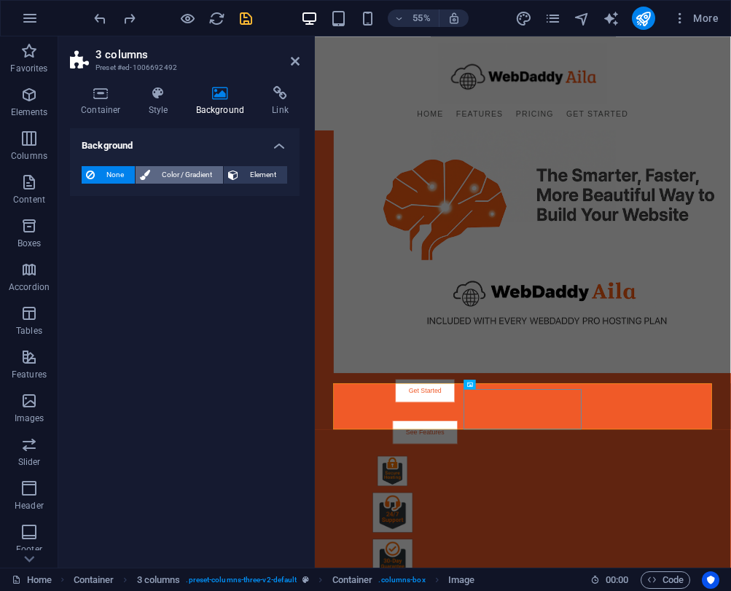
click at [173, 170] on span "Color / Gradient" at bounding box center [186, 174] width 64 height 17
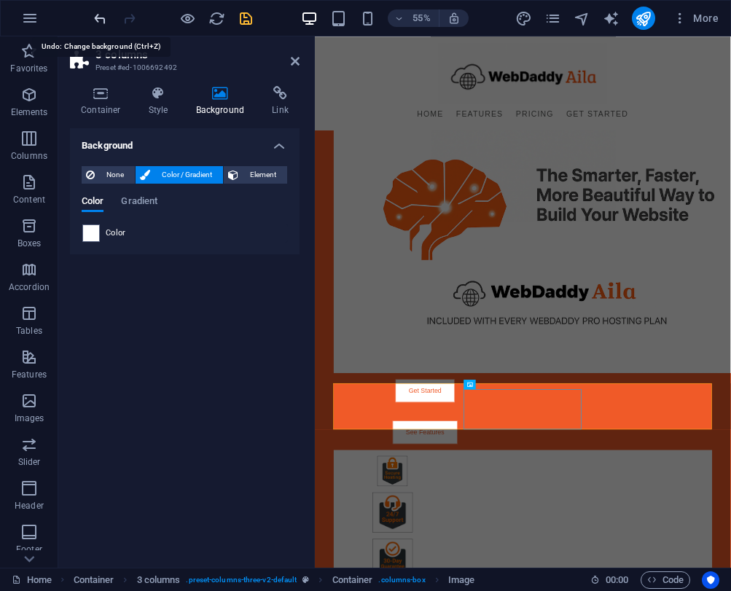
click at [104, 18] on icon "undo" at bounding box center [100, 18] width 17 height 17
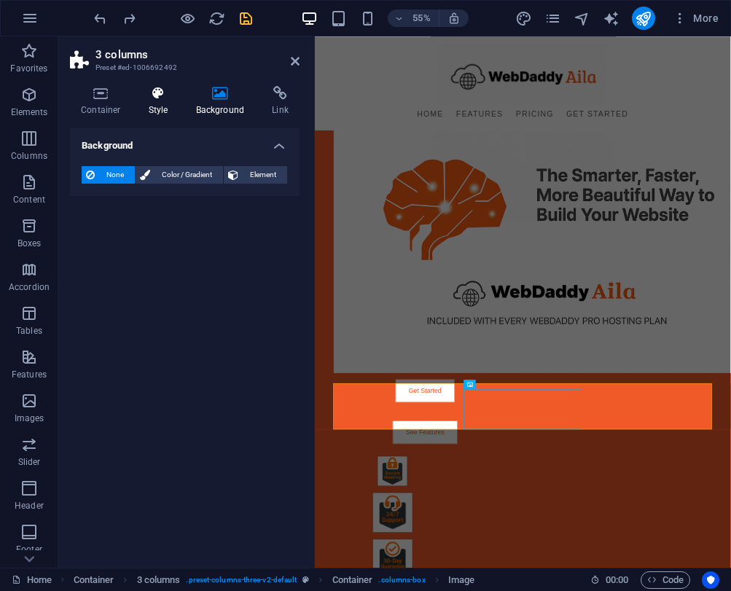
click at [157, 92] on icon at bounding box center [159, 93] width 42 height 15
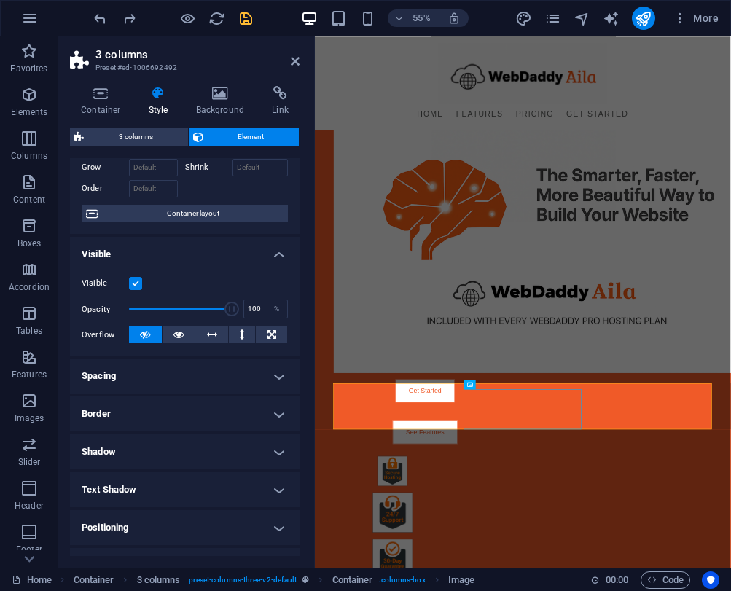
scroll to position [81, 0]
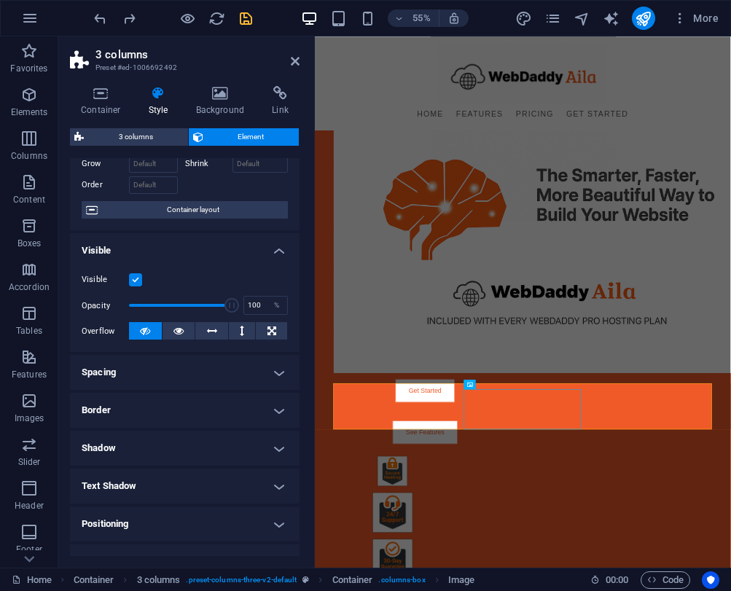
click at [233, 243] on h4 "Visible" at bounding box center [185, 246] width 230 height 26
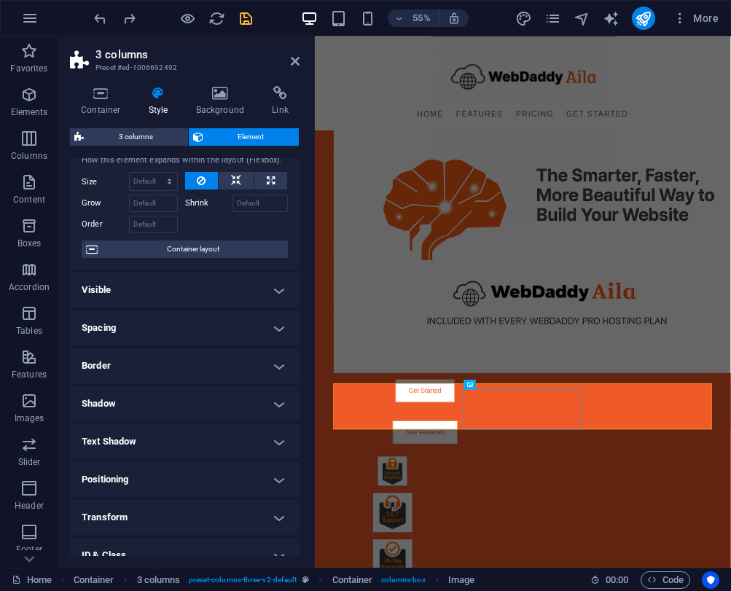
scroll to position [0, 0]
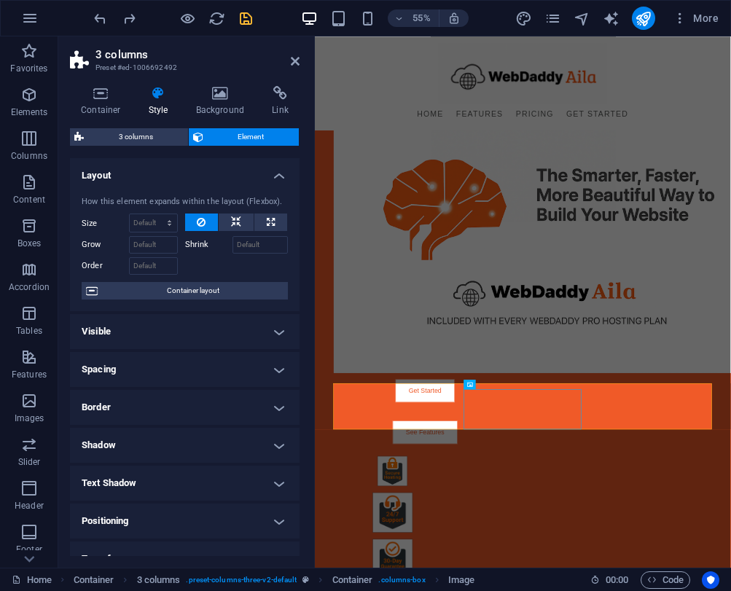
click at [274, 176] on h4 "Layout" at bounding box center [185, 171] width 230 height 26
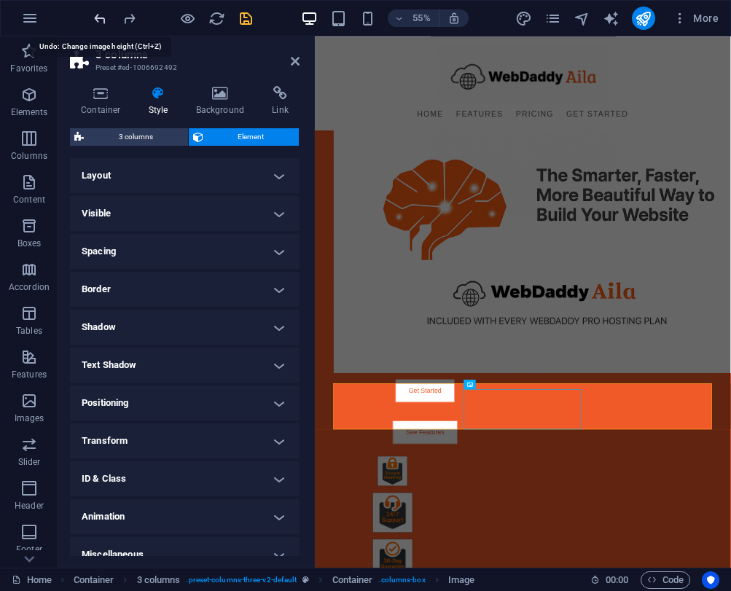
click at [99, 19] on icon "undo" at bounding box center [100, 18] width 17 height 17
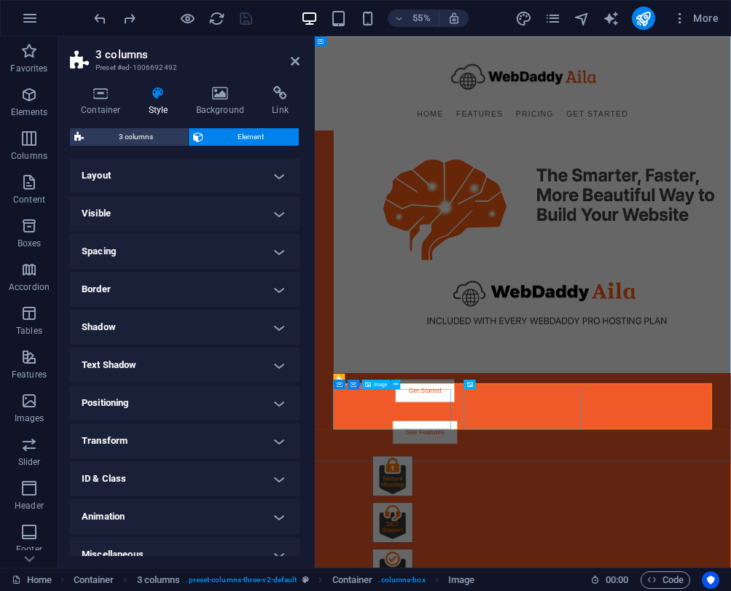
select select "px"
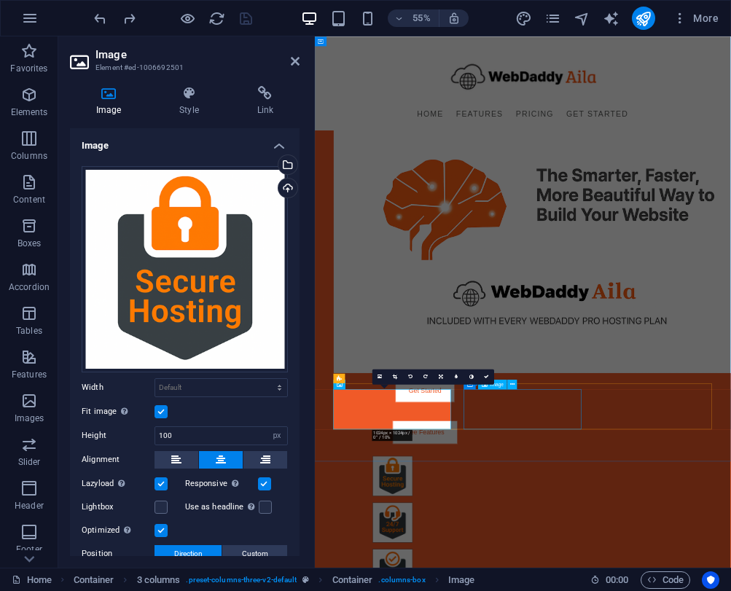
select select "px"
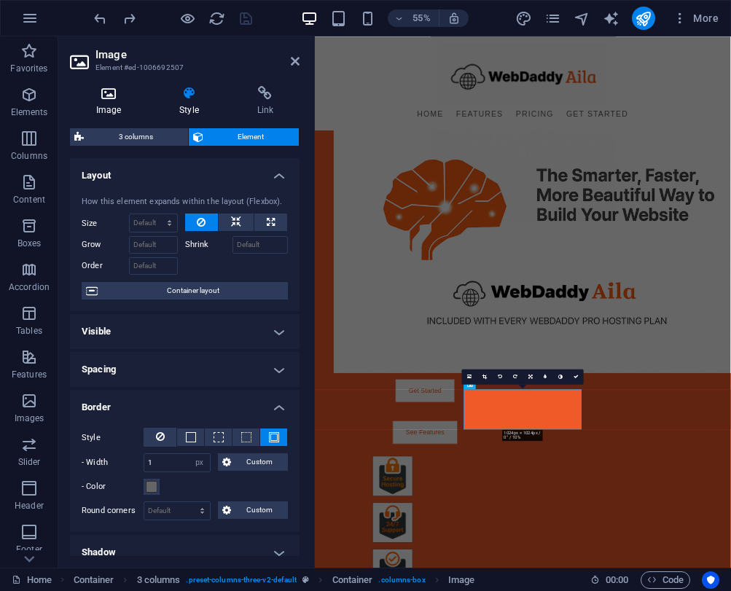
click at [98, 94] on icon at bounding box center [108, 93] width 77 height 15
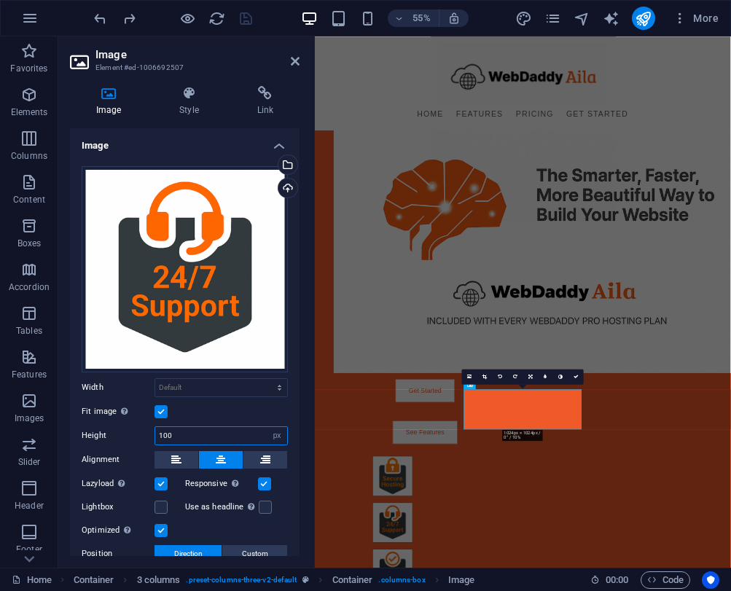
click at [172, 431] on input "100" at bounding box center [221, 435] width 132 height 17
type input "75"
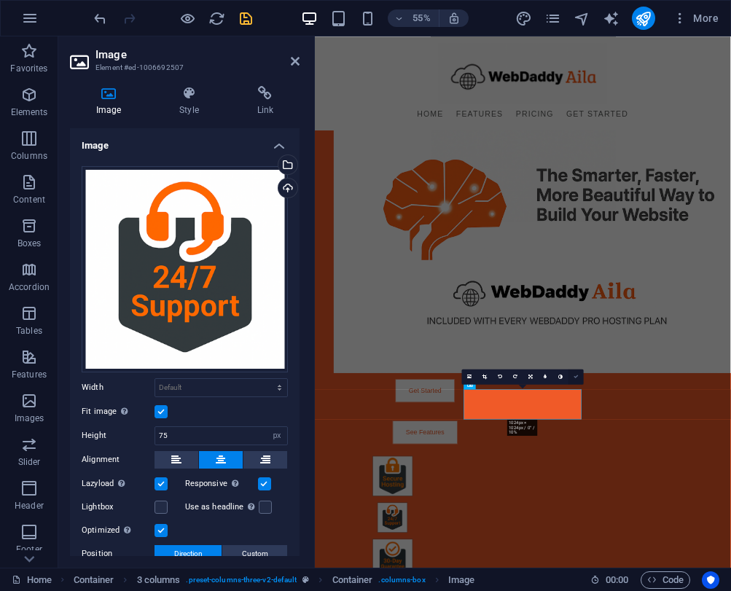
click at [576, 374] on link at bounding box center [575, 376] width 15 height 15
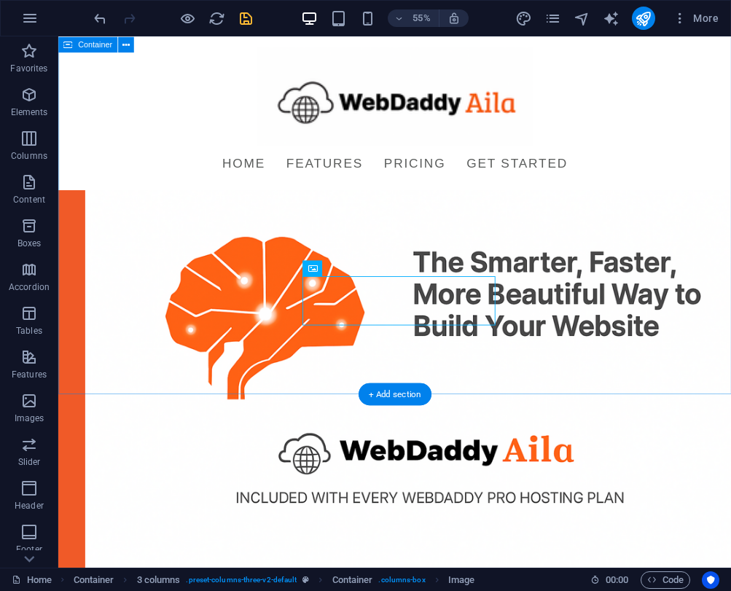
scroll to position [542, 0]
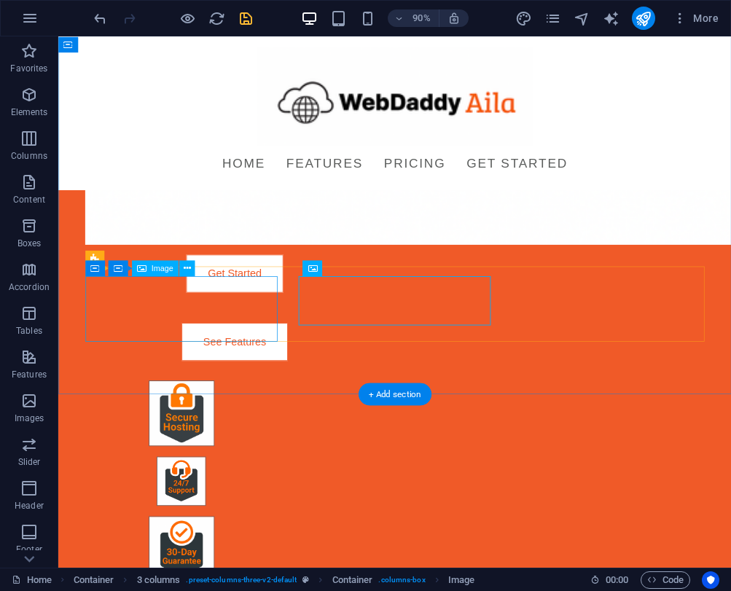
click at [189, 418] on figure at bounding box center [194, 454] width 213 height 73
select select "px"
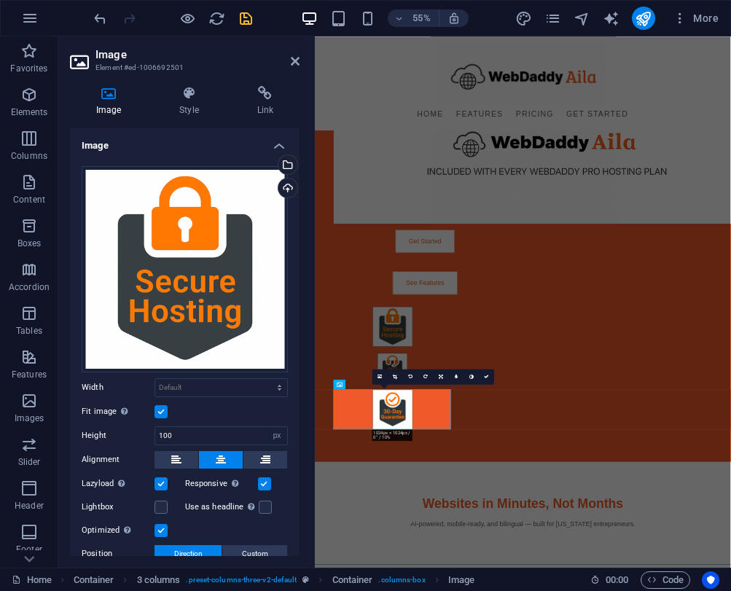
scroll to position [167, 0]
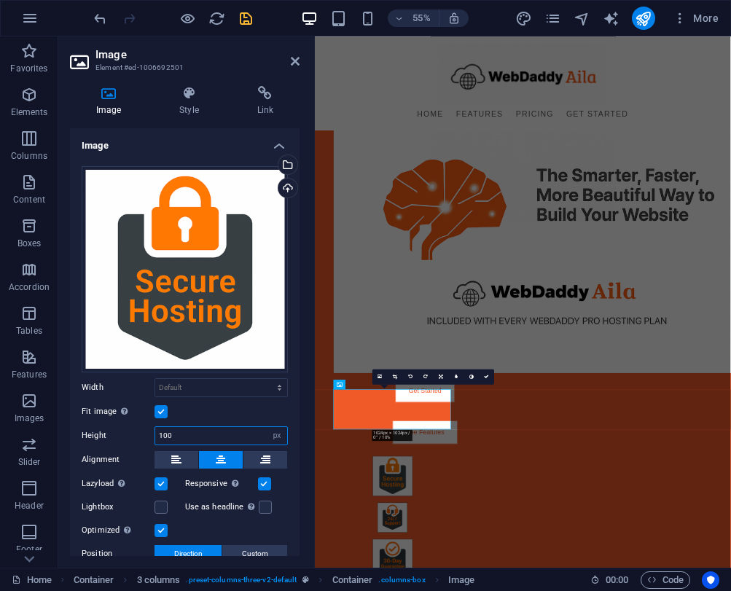
click at [183, 434] on input "100" at bounding box center [221, 435] width 132 height 17
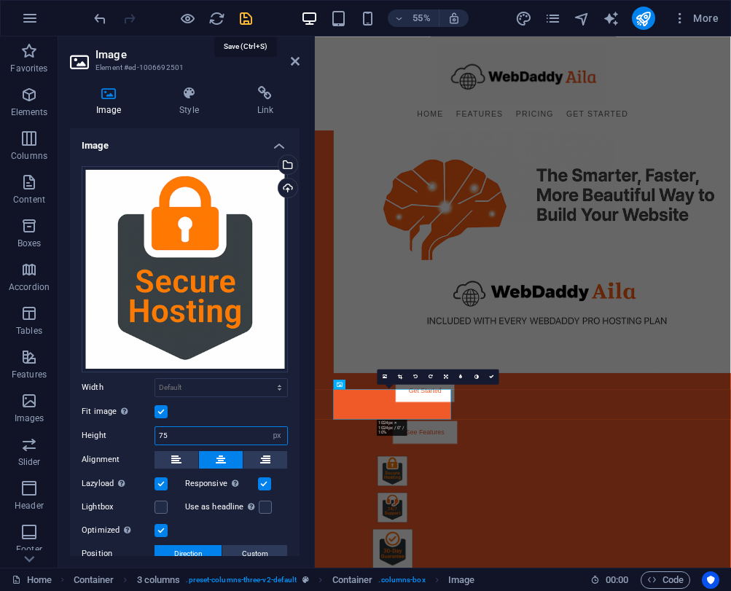
type input "75"
drag, startPoint x: 245, startPoint y: 17, endPoint x: 339, endPoint y: 176, distance: 184.6
click at [245, 17] on icon "save" at bounding box center [246, 18] width 17 height 17
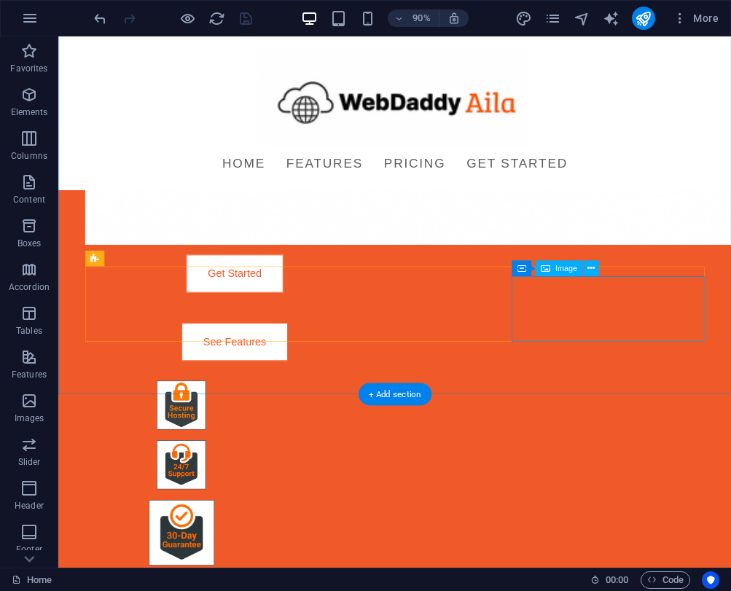
click at [302, 551] on figure at bounding box center [194, 587] width 213 height 73
select select "px"
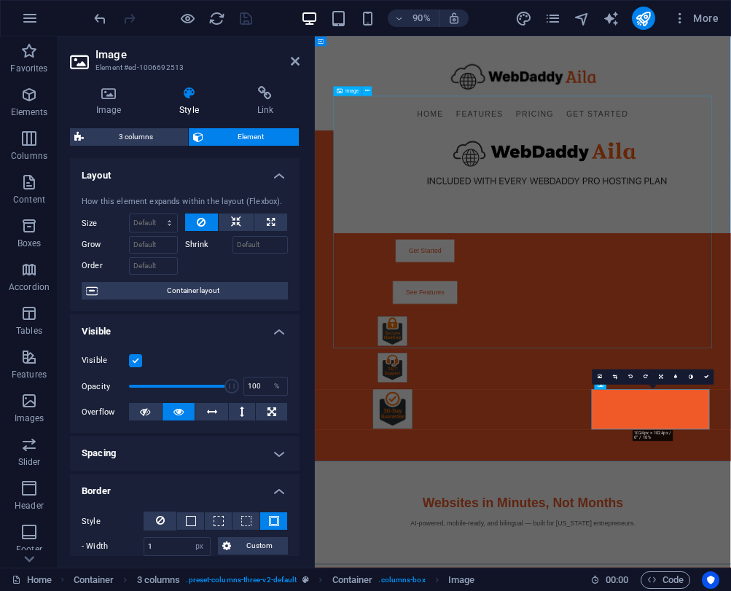
scroll to position [167, 0]
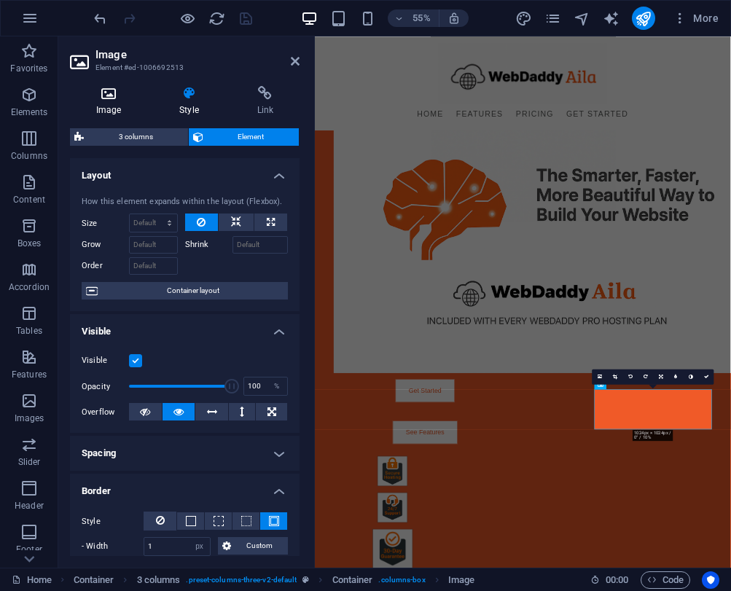
click at [114, 98] on icon at bounding box center [108, 93] width 77 height 15
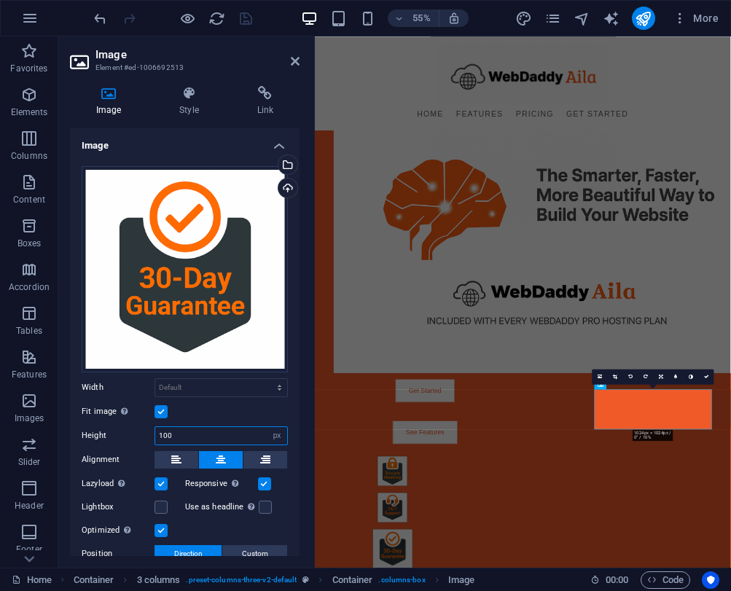
click at [181, 430] on input "100" at bounding box center [221, 435] width 132 height 17
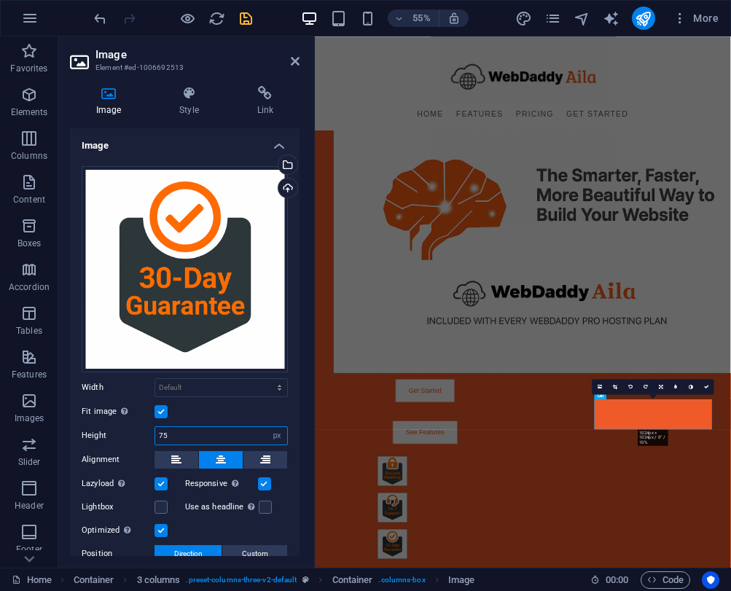
scroll to position [149, 0]
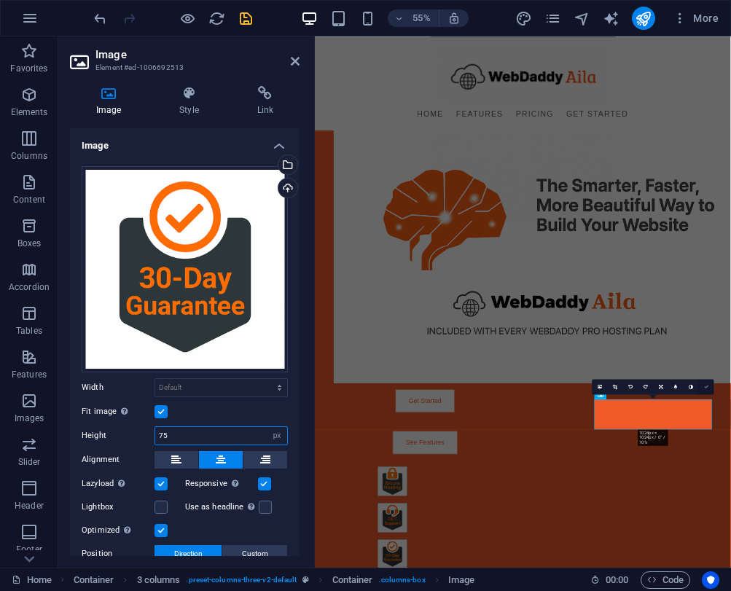
type input "75"
click at [708, 387] on icon at bounding box center [706, 387] width 5 height 5
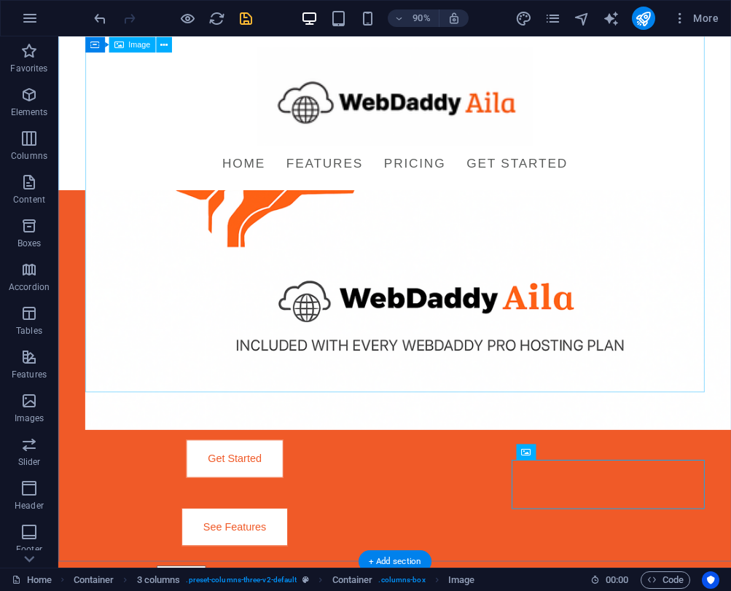
scroll to position [338, 0]
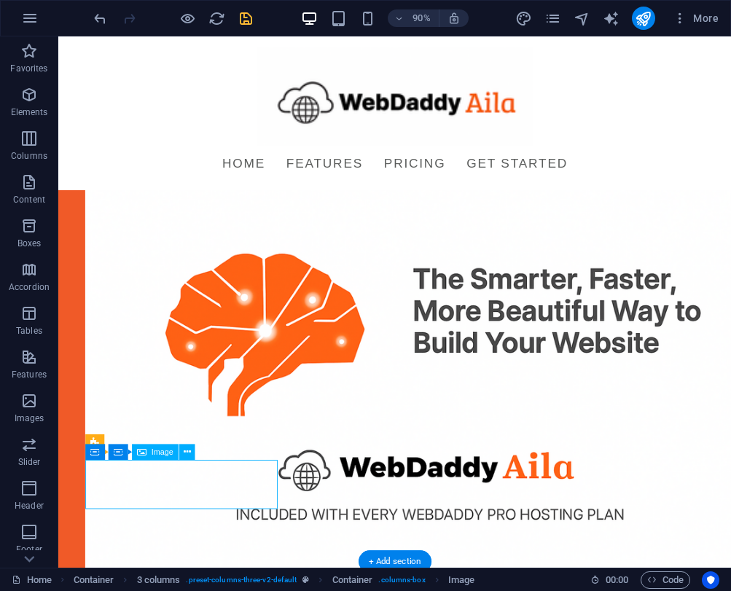
select select "px"
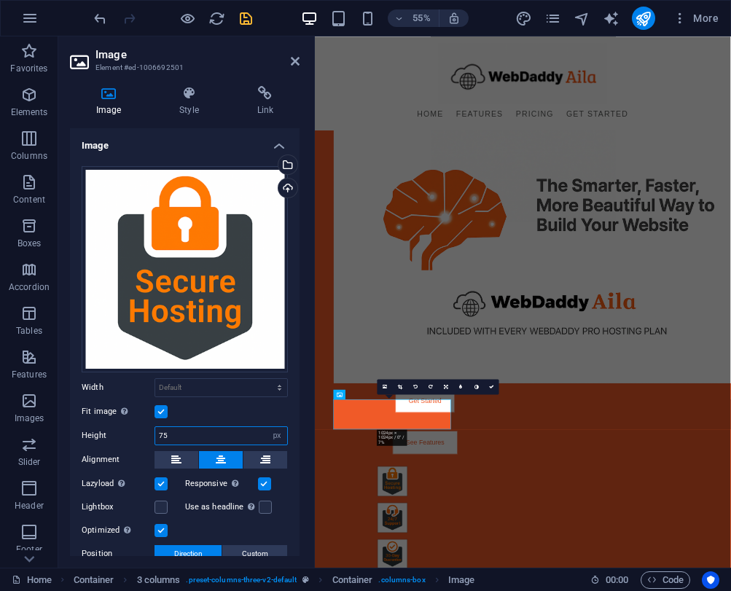
click at [171, 431] on input "75" at bounding box center [221, 435] width 132 height 17
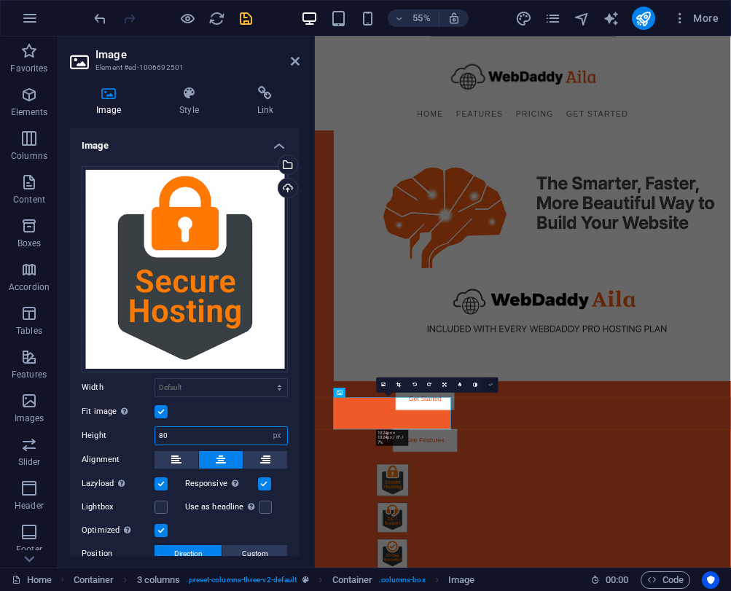
type input "80"
click at [489, 385] on icon at bounding box center [490, 385] width 5 height 5
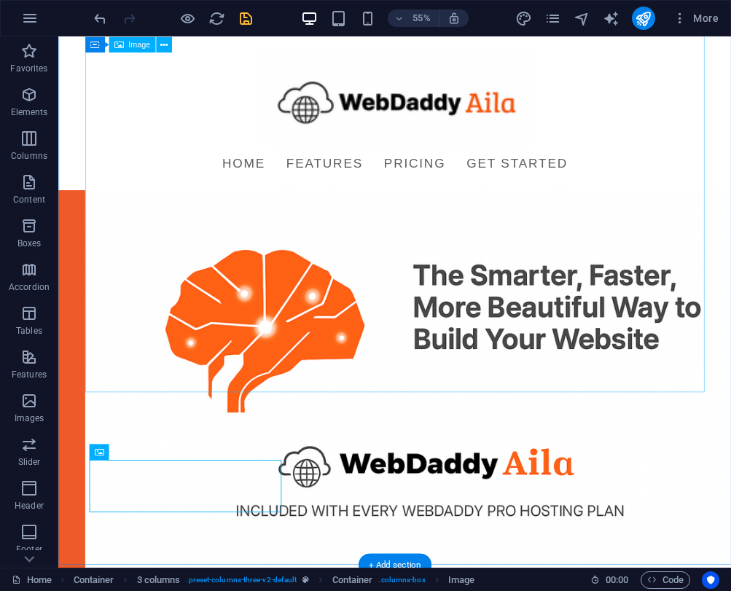
scroll to position [338, 0]
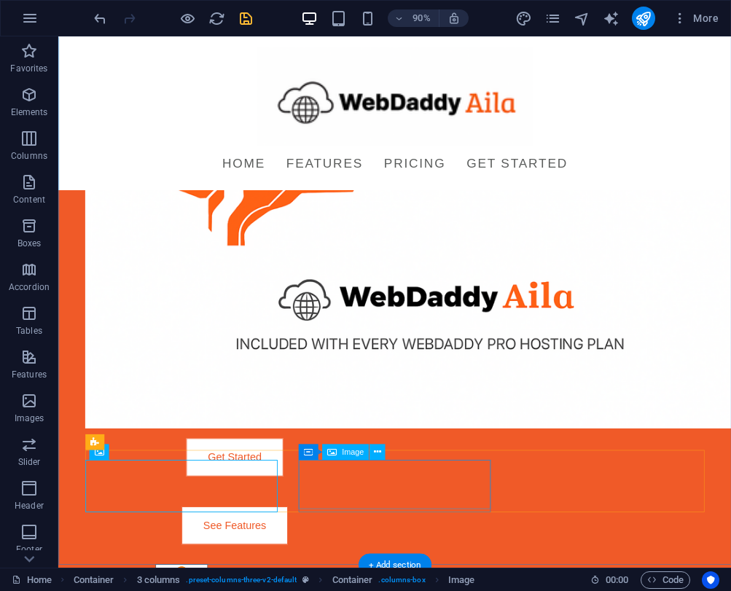
select select "px"
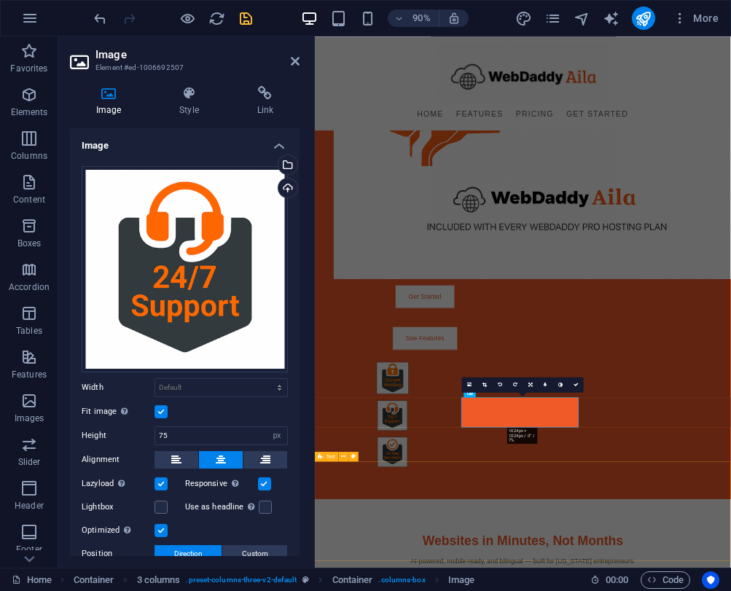
scroll to position [152, 0]
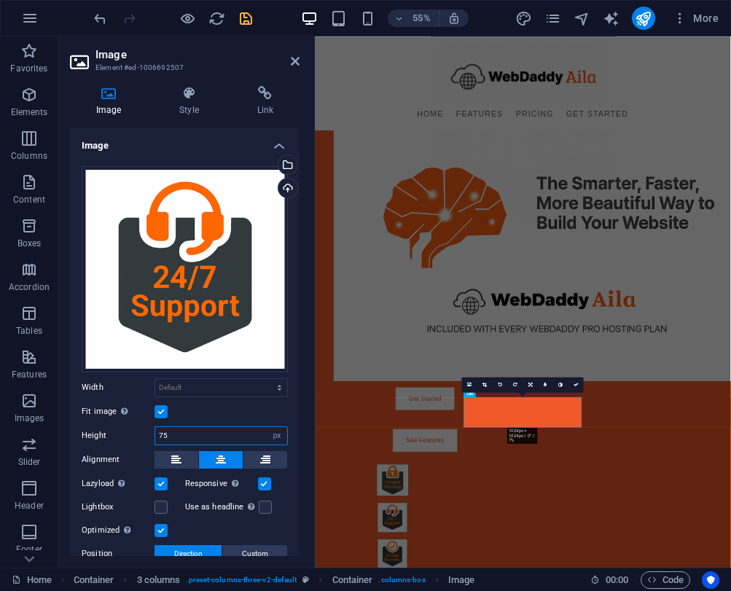
click at [171, 433] on input "75" at bounding box center [221, 435] width 132 height 17
type input "80"
click at [576, 383] on icon at bounding box center [575, 385] width 5 height 5
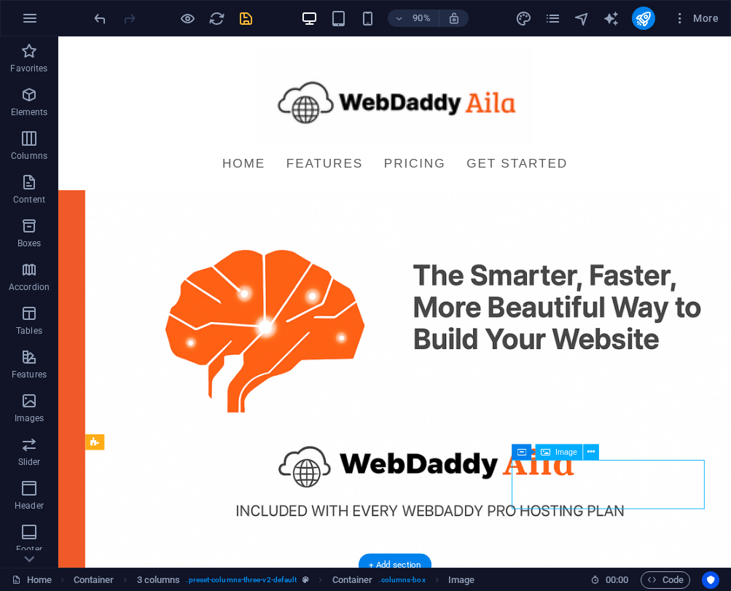
select select "px"
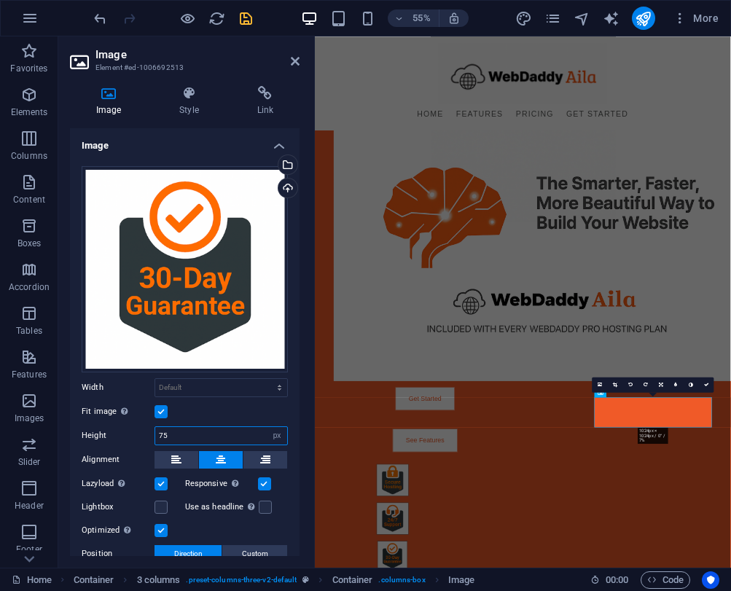
click at [210, 432] on input "75" at bounding box center [221, 435] width 132 height 17
type input "80"
click at [706, 383] on icon at bounding box center [706, 385] width 5 height 5
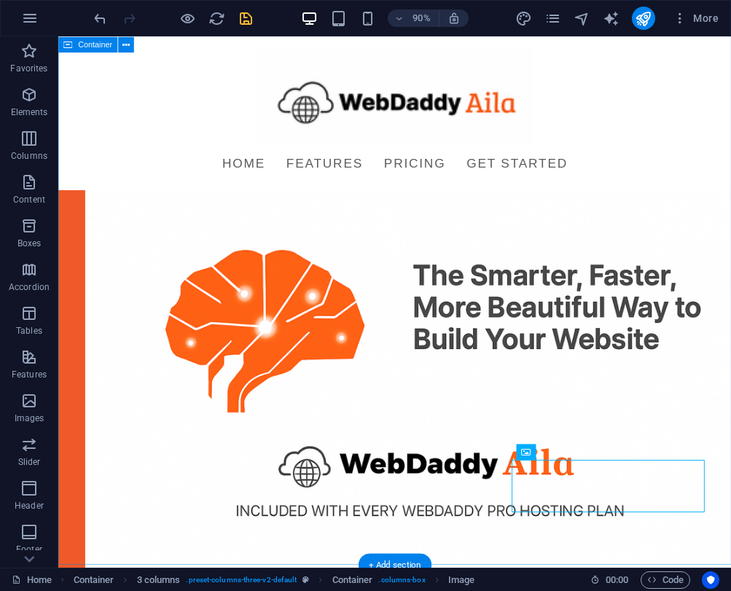
scroll to position [338, 0]
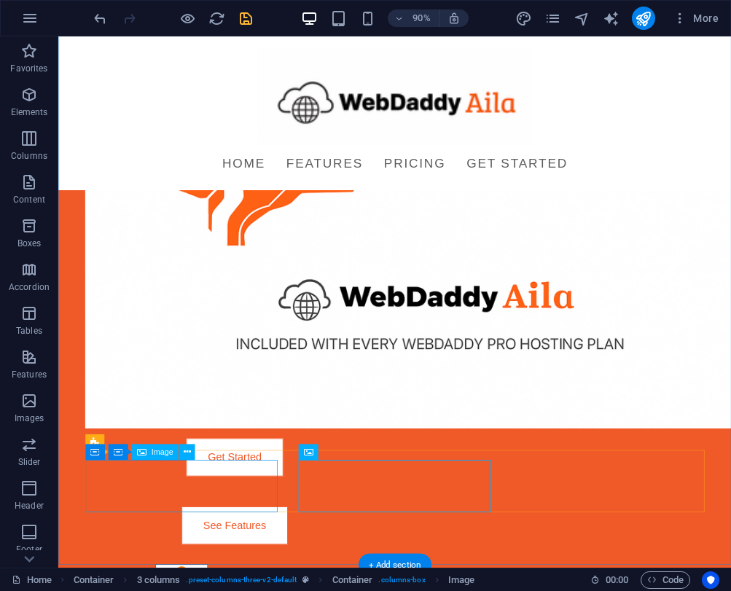
select select "px"
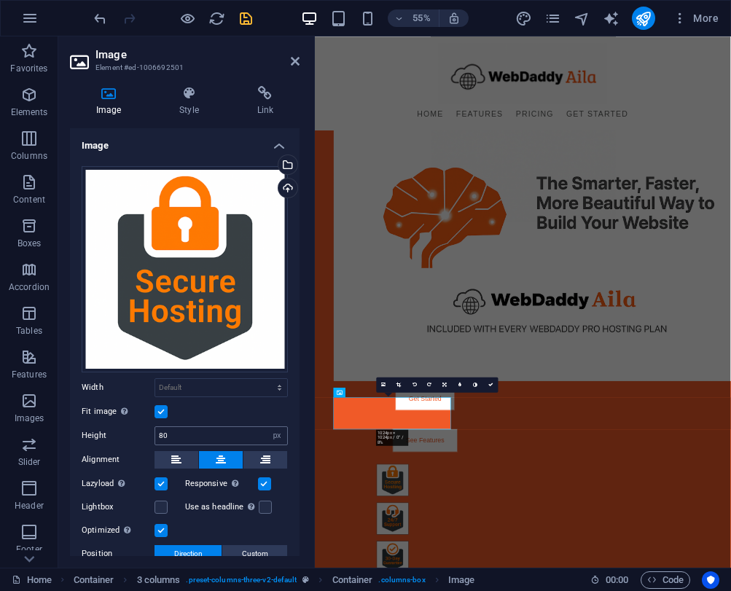
scroll to position [100, 0]
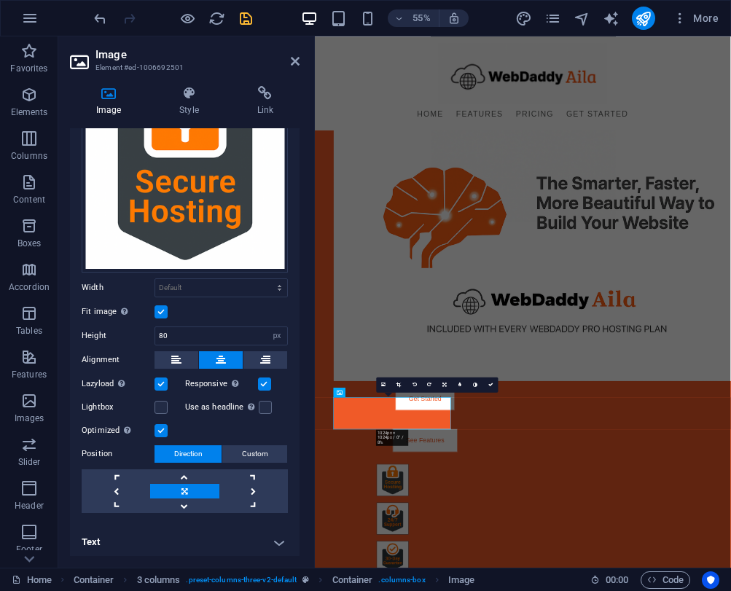
click at [215, 535] on h4 "Text" at bounding box center [185, 542] width 230 height 35
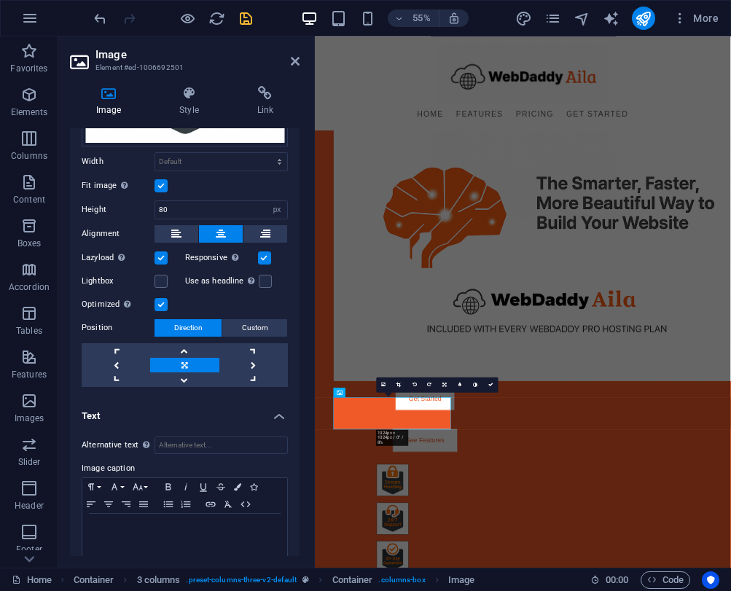
scroll to position [228, 0]
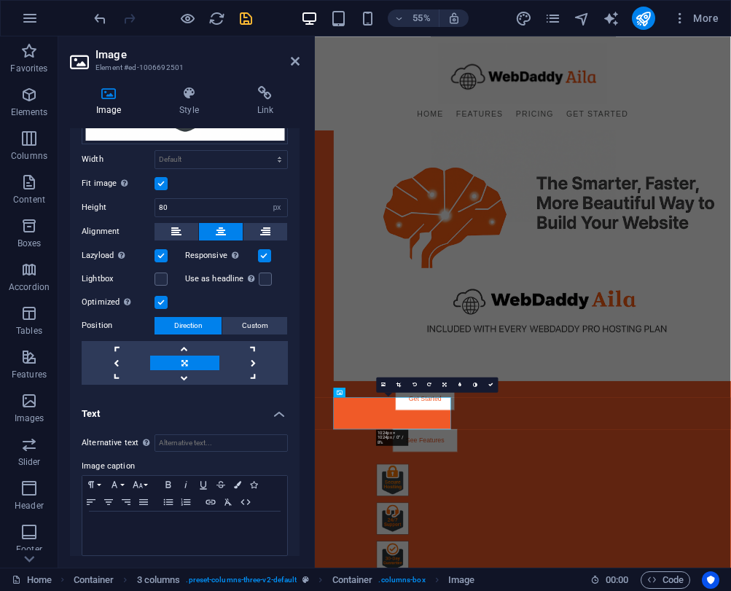
click at [203, 410] on h4 "Text" at bounding box center [185, 409] width 230 height 26
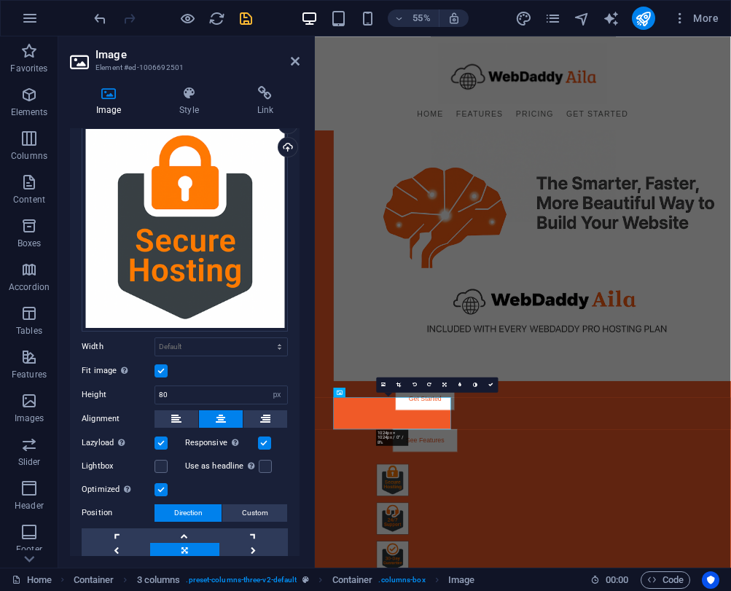
scroll to position [31, 0]
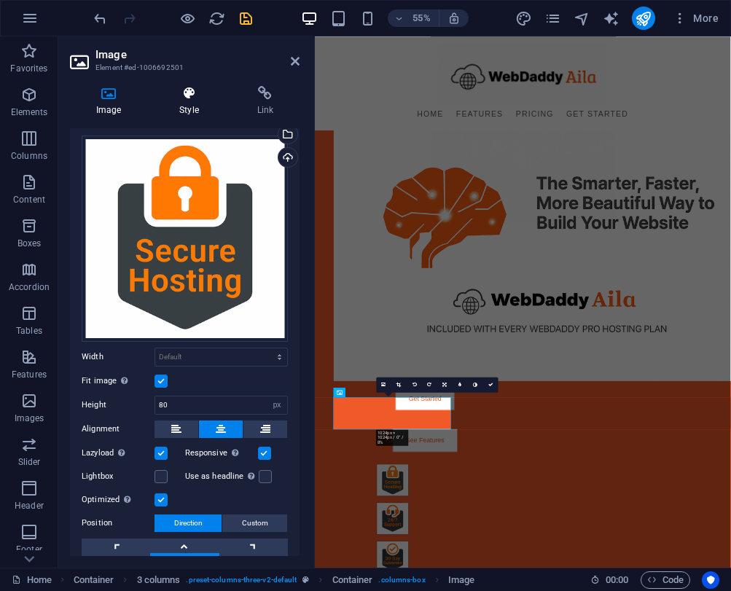
click at [181, 103] on h4 "Style" at bounding box center [191, 101] width 77 height 31
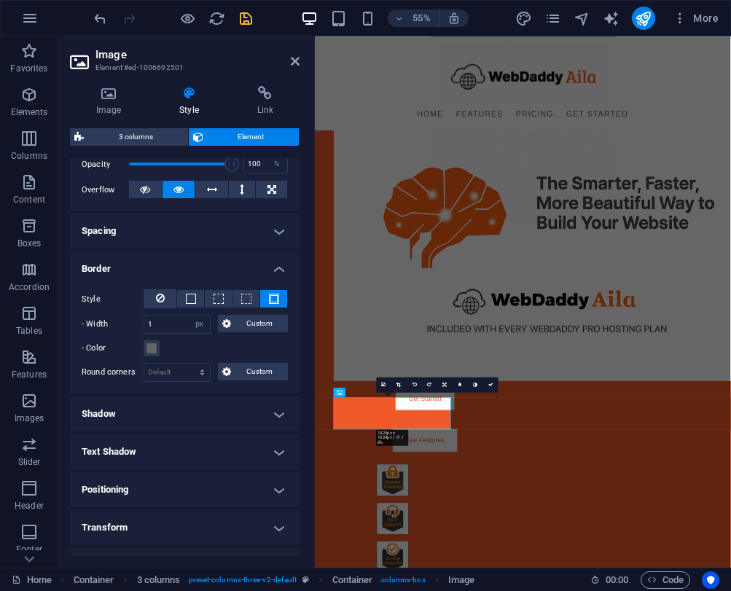
scroll to position [222, 0]
click at [202, 372] on select "Default px rem % vh vw Custom" at bounding box center [177, 372] width 66 height 17
click at [144, 364] on select "Default px rem % vh vw Custom" at bounding box center [177, 372] width 66 height 17
select select "DISABLED_OPTION_VALUE"
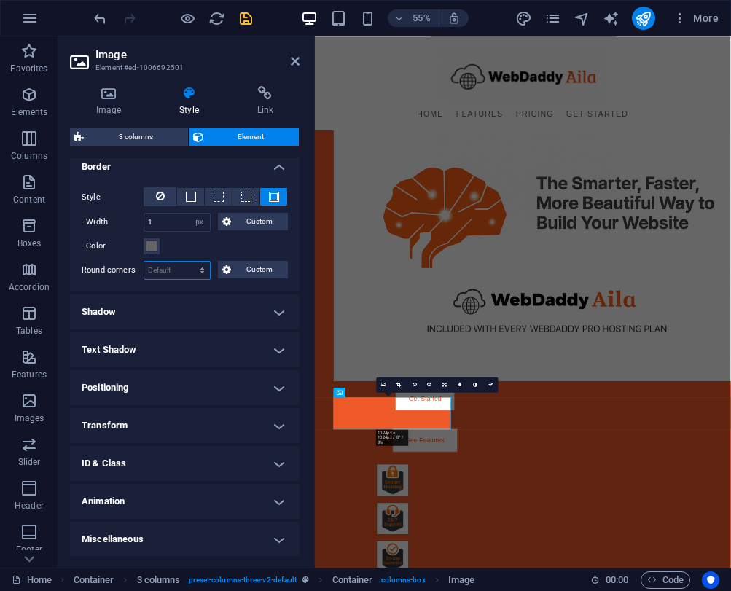
scroll to position [0, 0]
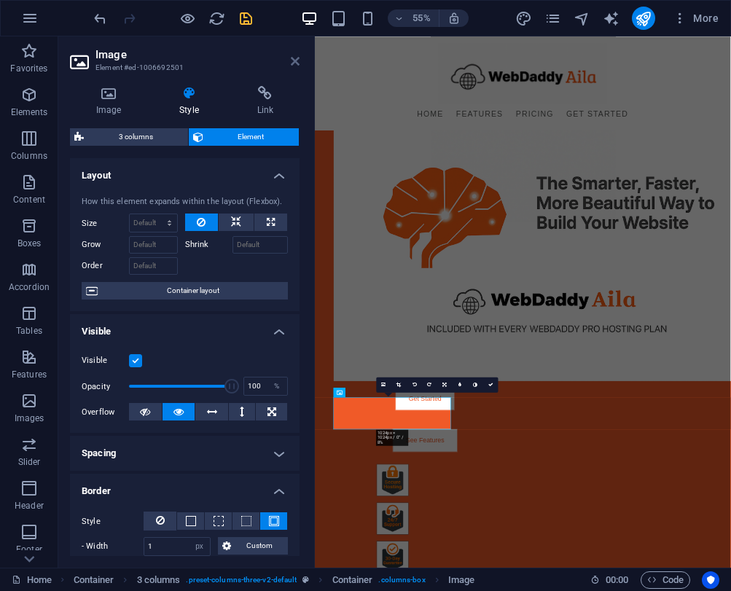
drag, startPoint x: 292, startPoint y: 58, endPoint x: 251, endPoint y: 13, distance: 60.9
click at [292, 58] on icon at bounding box center [295, 61] width 9 height 12
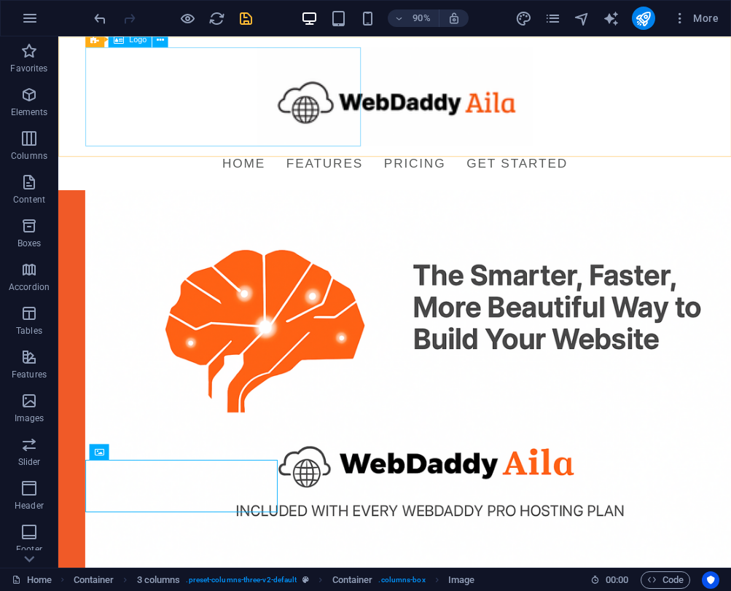
scroll to position [338, 0]
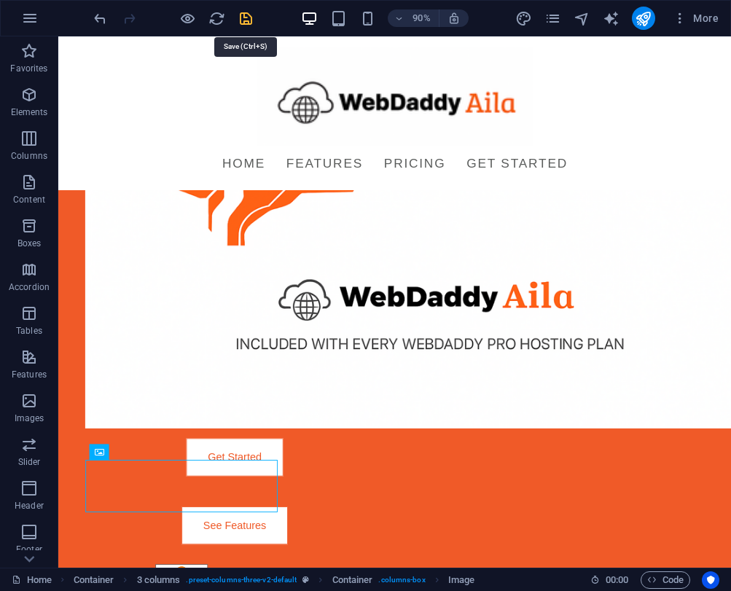
click at [251, 15] on icon "save" at bounding box center [246, 18] width 17 height 17
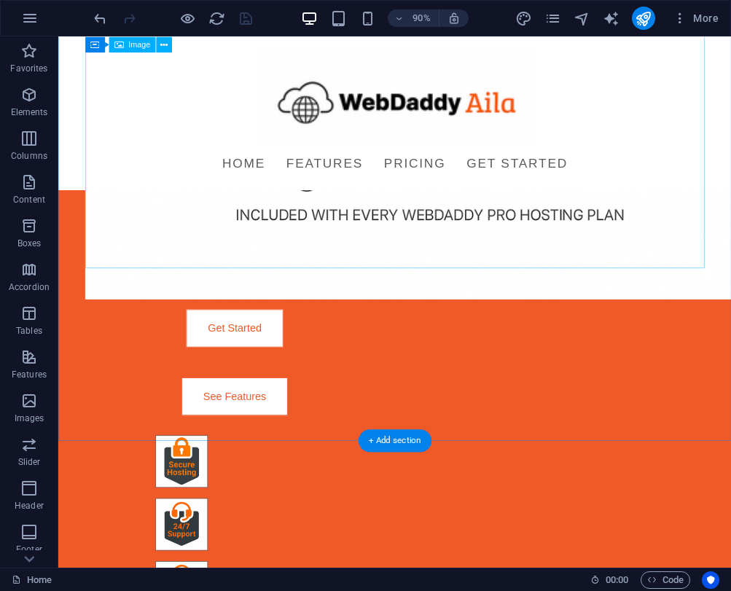
scroll to position [528, 0]
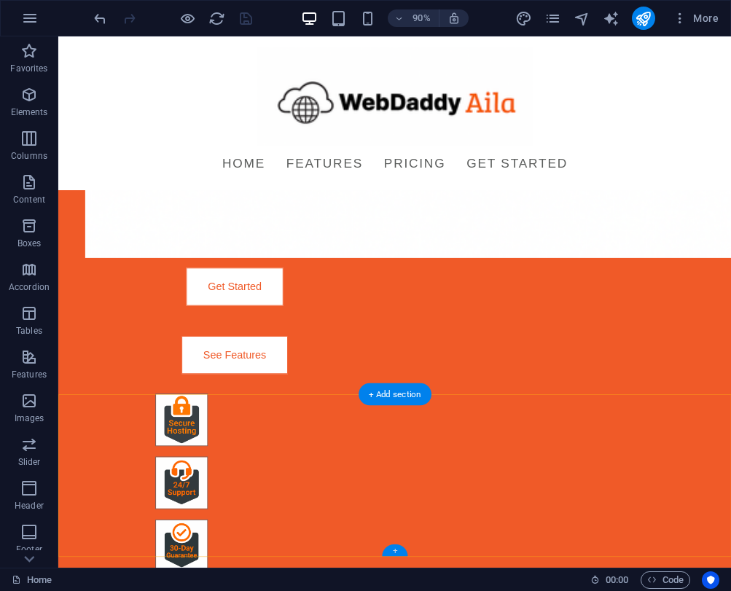
click at [391, 549] on div "+" at bounding box center [395, 550] width 26 height 12
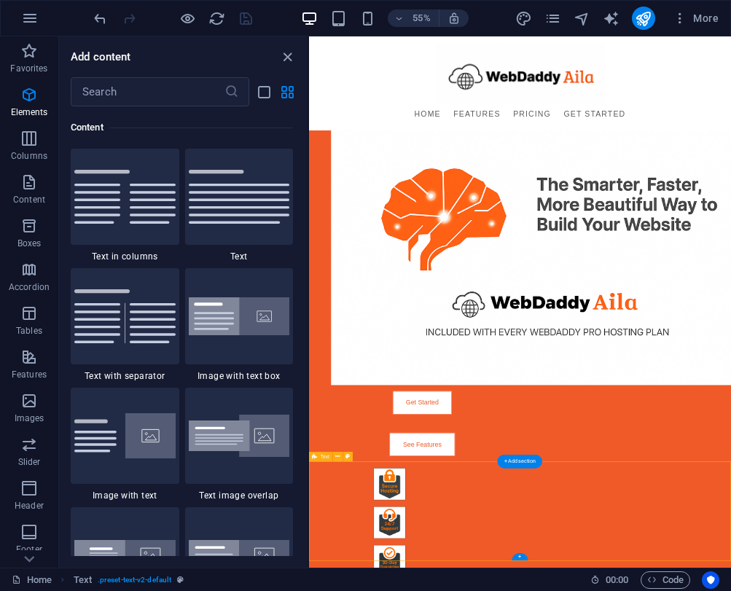
scroll to position [2550, 0]
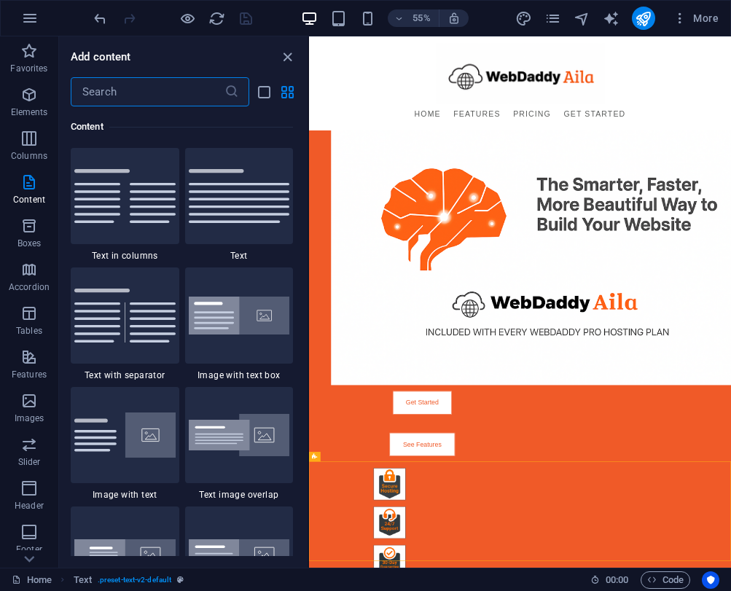
click at [113, 95] on input "text" at bounding box center [148, 91] width 154 height 29
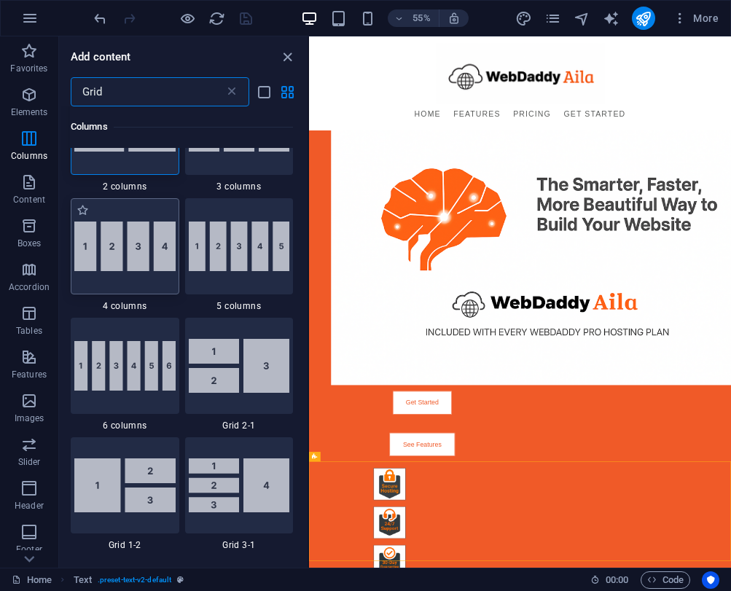
scroll to position [68, 0]
type input "Grid"
click at [146, 278] on div at bounding box center [125, 247] width 109 height 96
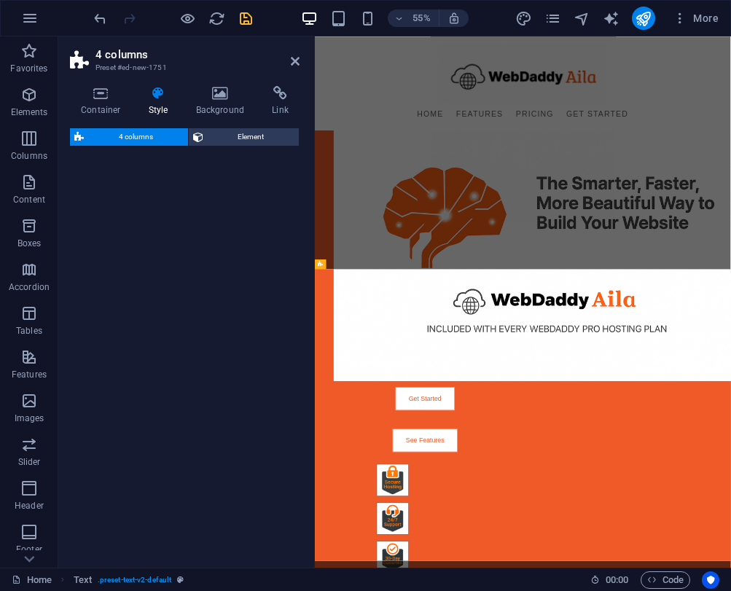
select select "rem"
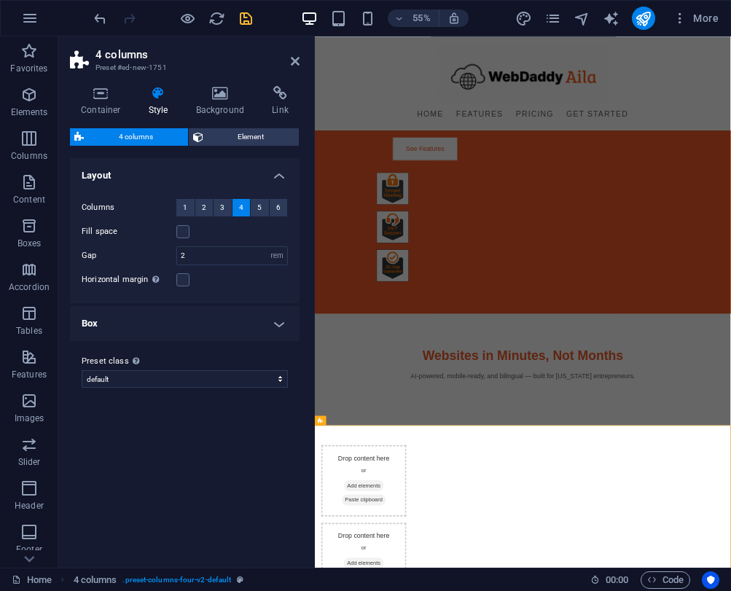
scroll to position [399, 0]
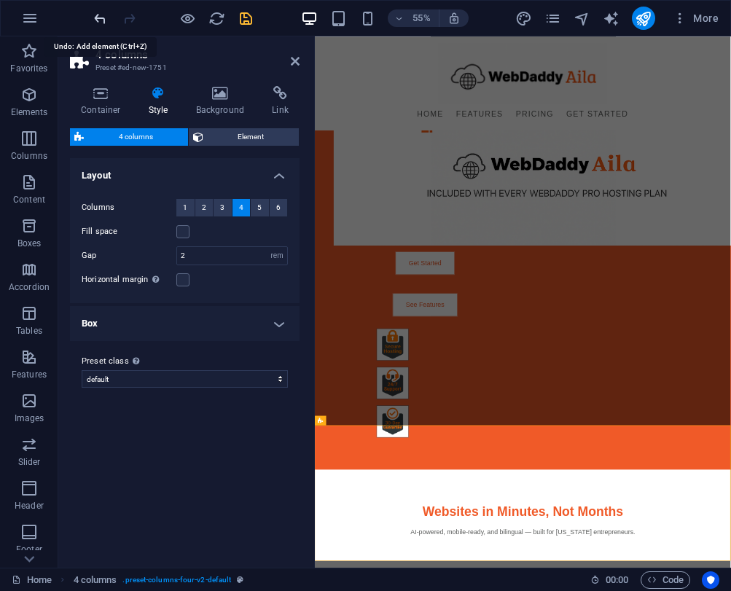
click at [103, 17] on icon "undo" at bounding box center [100, 18] width 17 height 17
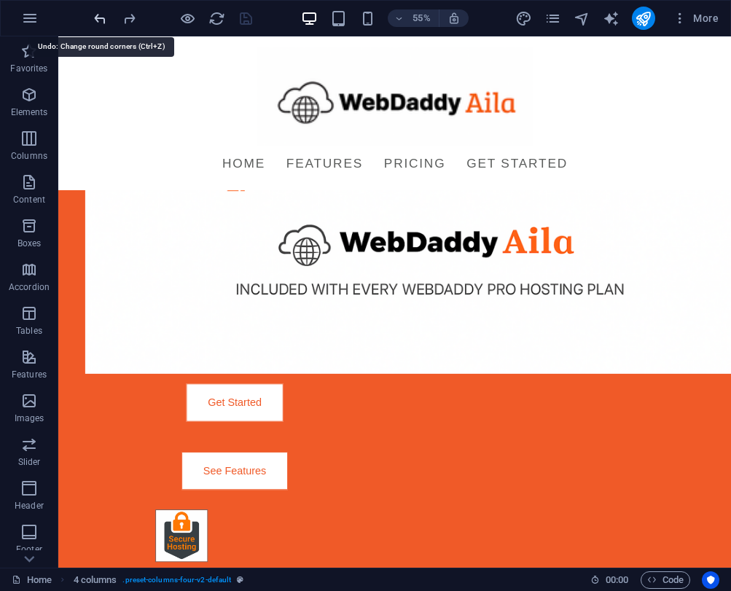
scroll to position [528, 0]
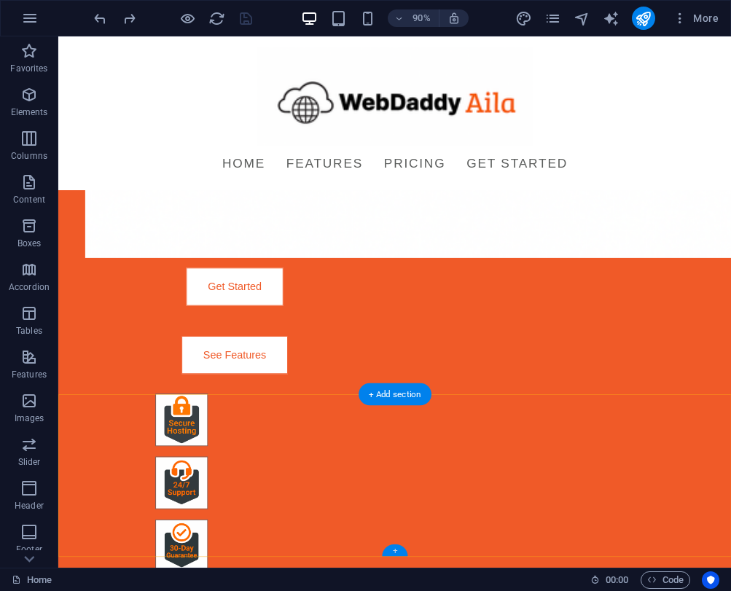
click at [391, 547] on div "+" at bounding box center [395, 550] width 26 height 12
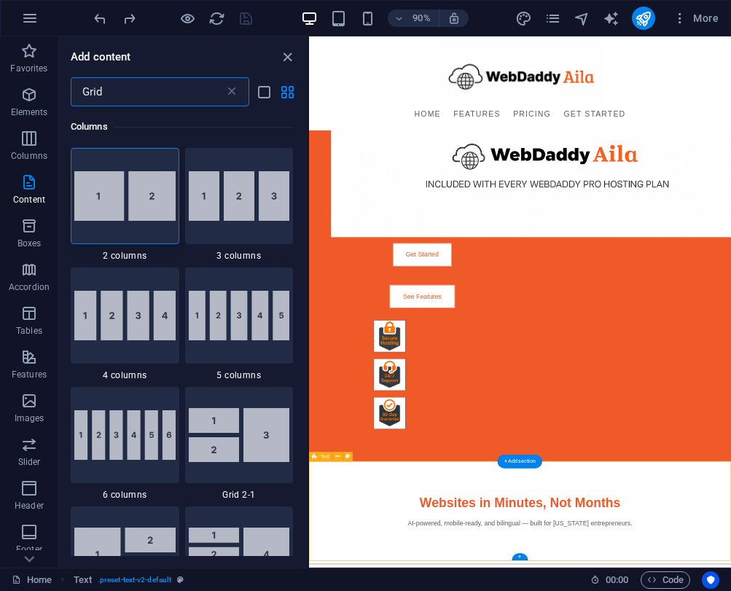
scroll to position [152, 0]
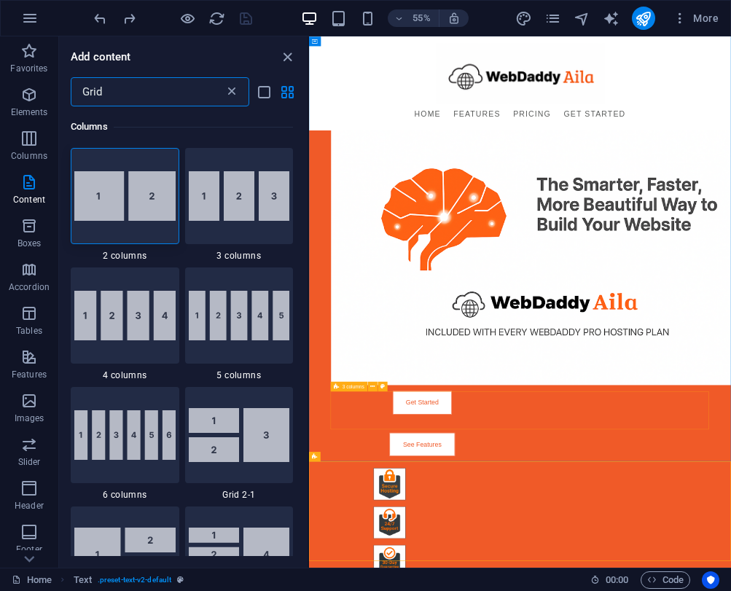
click at [230, 94] on icon at bounding box center [231, 92] width 15 height 15
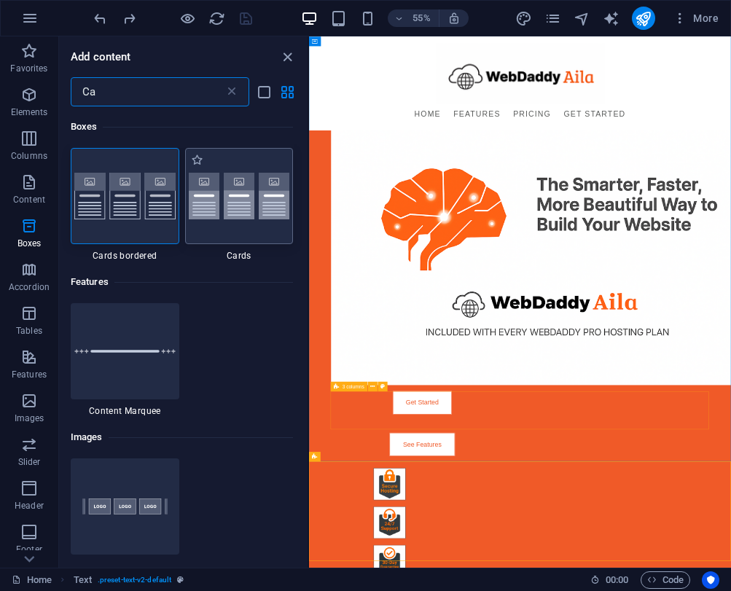
type input "C"
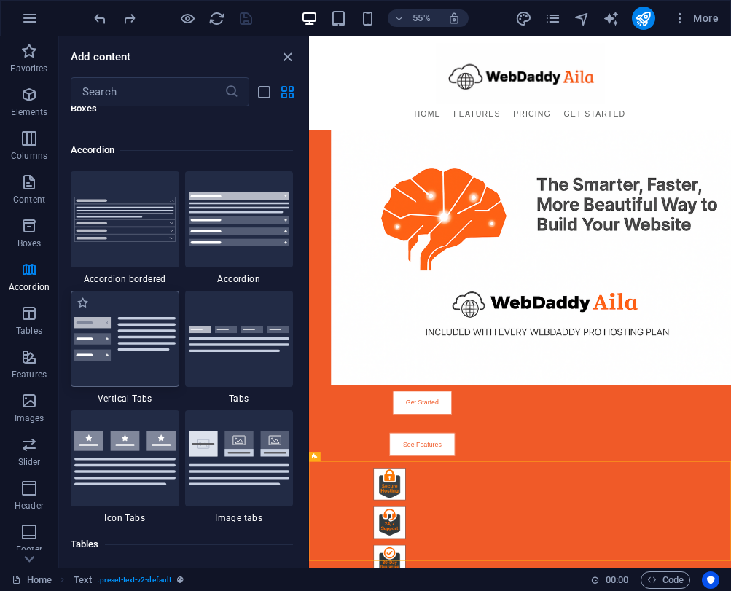
scroll to position [4649, 0]
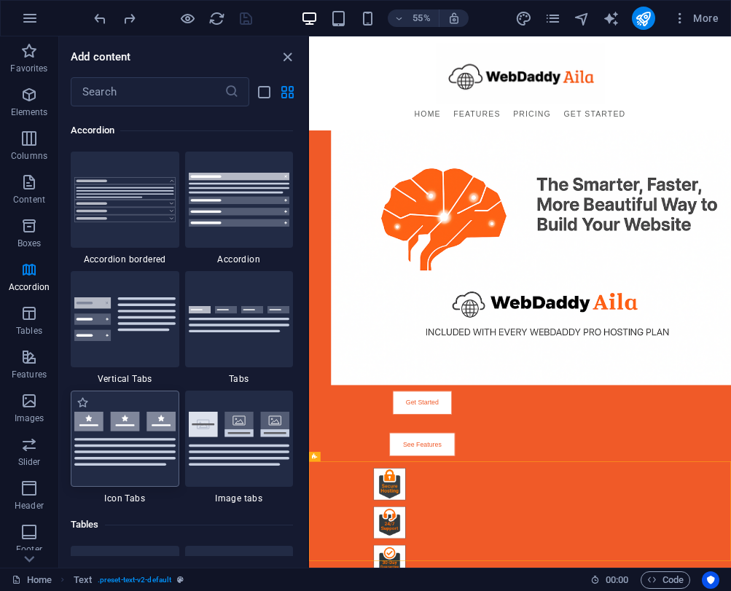
click at [132, 436] on img at bounding box center [124, 439] width 101 height 54
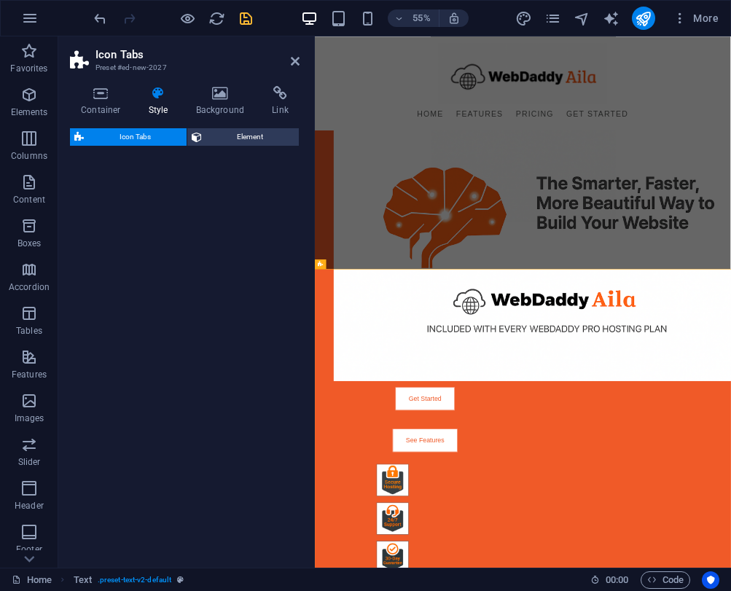
select select "rem"
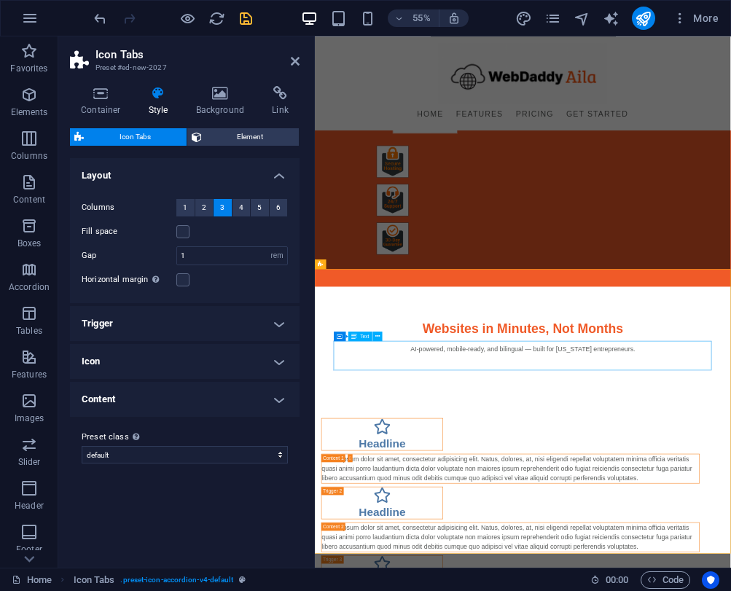
scroll to position [735, 0]
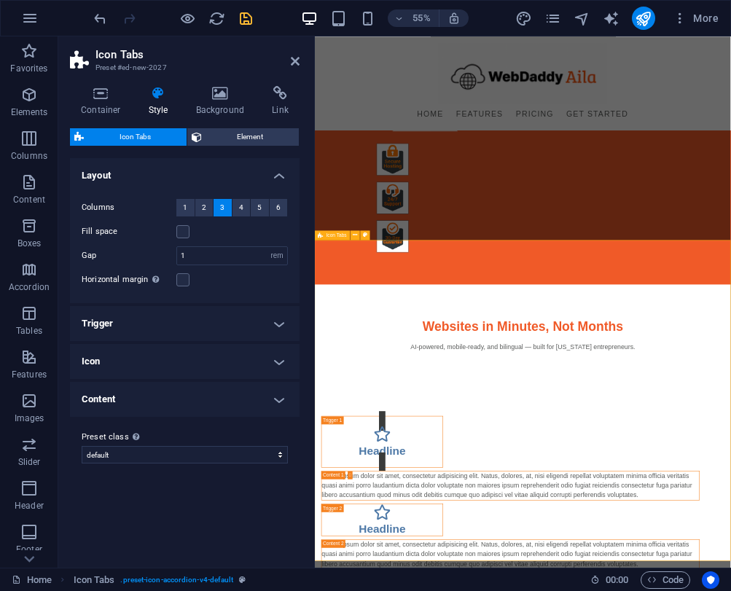
click at [240, 205] on span "4" at bounding box center [241, 207] width 4 height 17
click at [184, 231] on label at bounding box center [182, 231] width 13 height 13
click at [0, 0] on input "Fill space" at bounding box center [0, 0] width 0 height 0
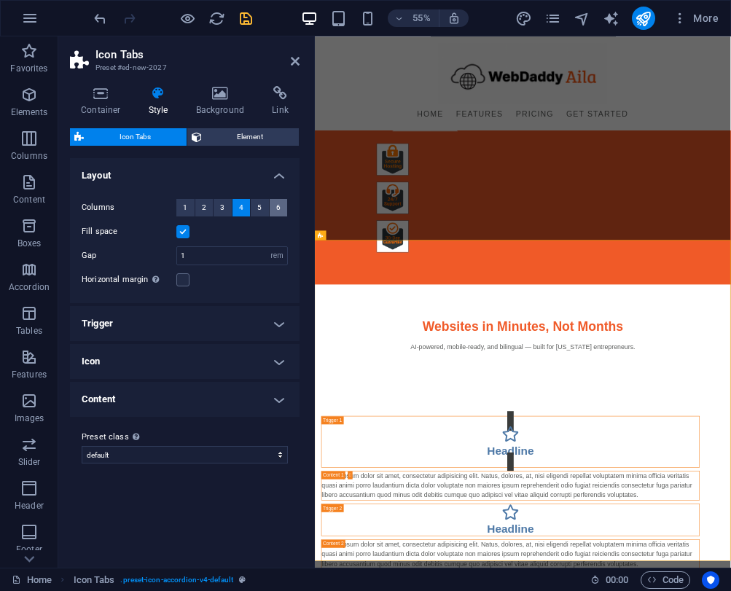
click at [285, 207] on button "6" at bounding box center [279, 207] width 18 height 17
click at [262, 209] on button "5" at bounding box center [260, 207] width 18 height 17
click at [238, 211] on button "4" at bounding box center [241, 207] width 18 height 17
click at [223, 211] on span "3" at bounding box center [222, 207] width 4 height 17
click at [205, 207] on span "2" at bounding box center [204, 207] width 4 height 17
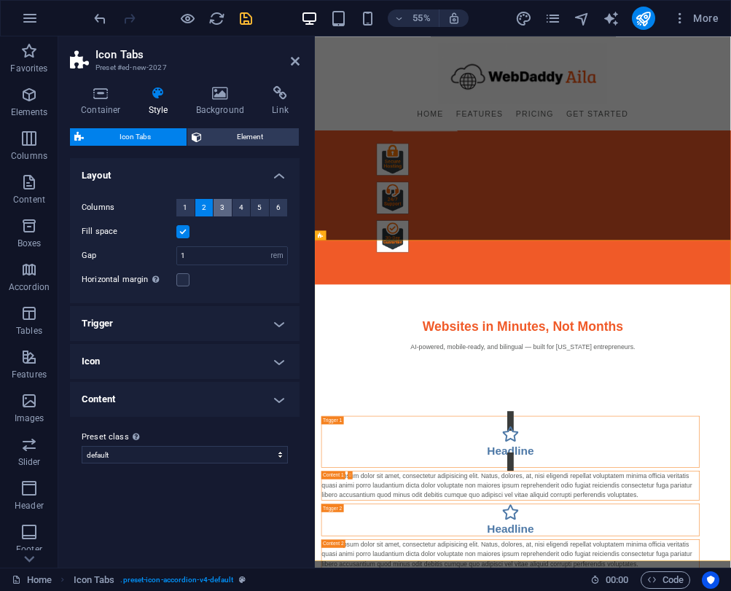
click at [219, 207] on button "3" at bounding box center [222, 207] width 18 height 17
click at [185, 235] on label at bounding box center [182, 231] width 13 height 13
click at [0, 0] on input "Fill space" at bounding box center [0, 0] width 0 height 0
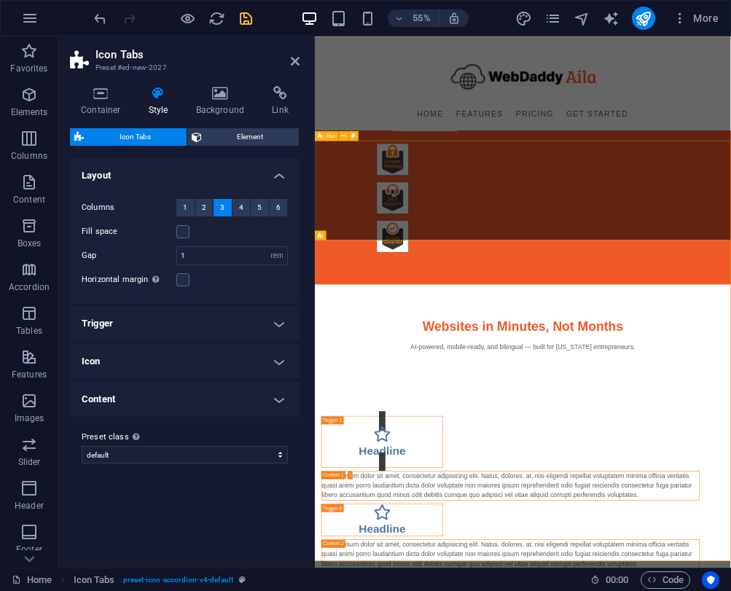
click at [416, 487] on div "Websites in Minutes, Not Months AI-powered, mobile-ready, and bilingual — built…" at bounding box center [693, 577] width 756 height 181
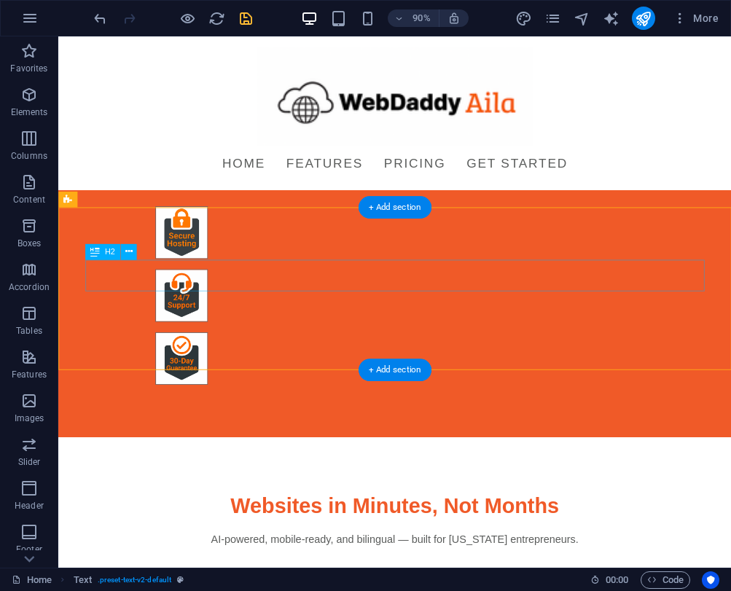
click at [520, 540] on div "Websites in Minutes, Not Months" at bounding box center [432, 557] width 688 height 35
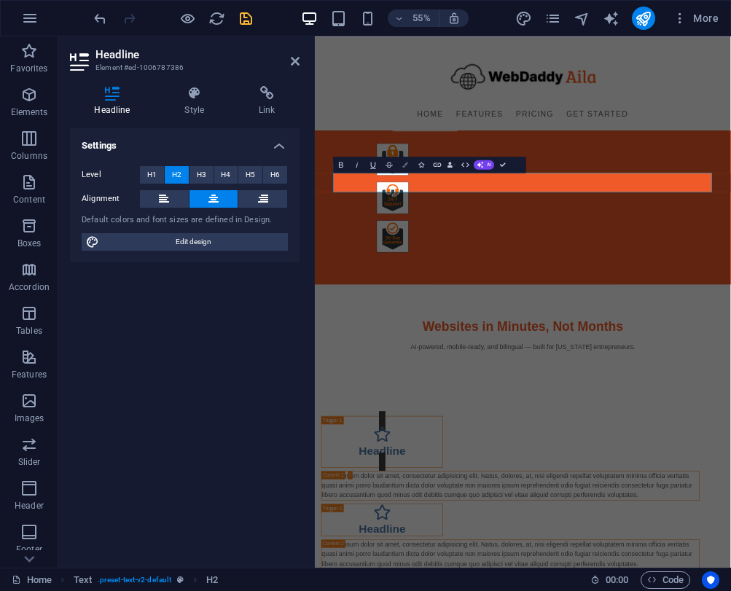
click at [406, 168] on button "Colors" at bounding box center [405, 165] width 15 height 16
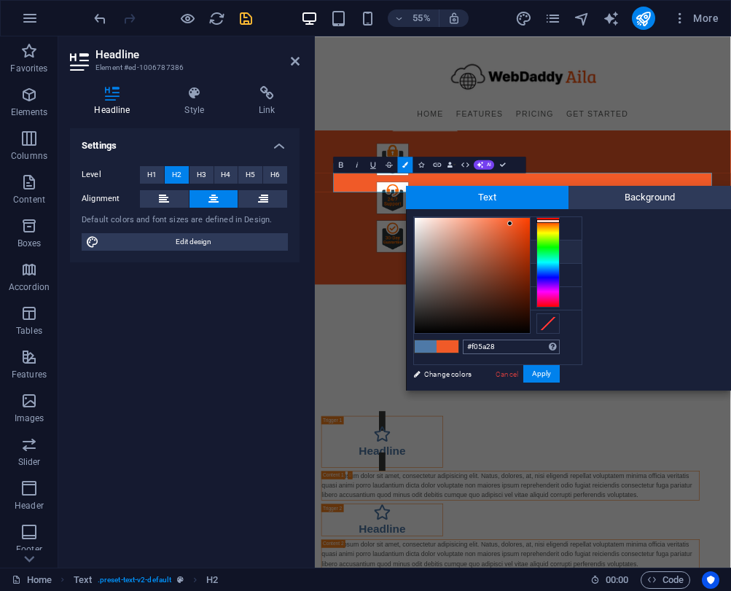
drag, startPoint x: 507, startPoint y: 343, endPoint x: 471, endPoint y: 343, distance: 36.4
click at [471, 343] on input "#f05a28" at bounding box center [511, 347] width 97 height 15
click at [506, 340] on input "#f05a28" at bounding box center [511, 347] width 97 height 15
drag, startPoint x: 505, startPoint y: 348, endPoint x: 455, endPoint y: 350, distance: 49.6
click at [455, 350] on div "#f05a28 Supported formats #0852ed rgb(8, 82, 237) rgba(8, 82, 237, 90%) hsv(221…" at bounding box center [486, 406] width 161 height 392
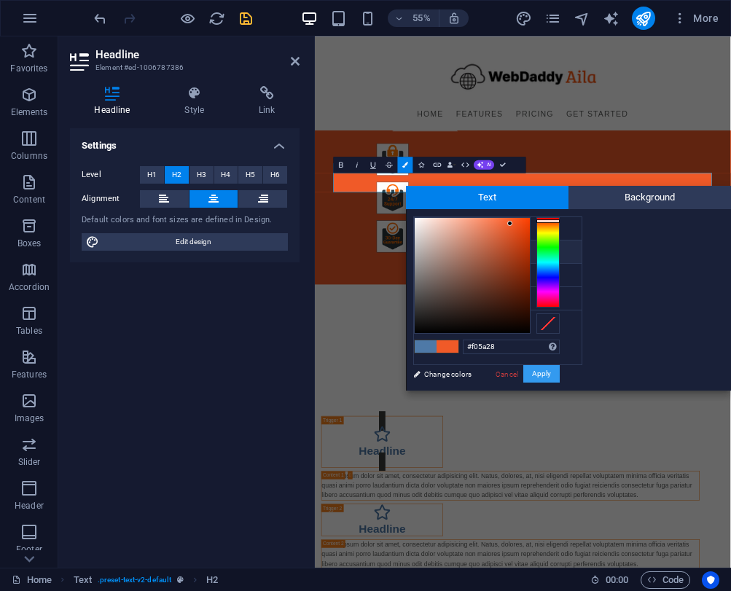
drag, startPoint x: 533, startPoint y: 372, endPoint x: 392, endPoint y: 610, distance: 277.1
click at [533, 372] on button "Apply" at bounding box center [541, 373] width 36 height 17
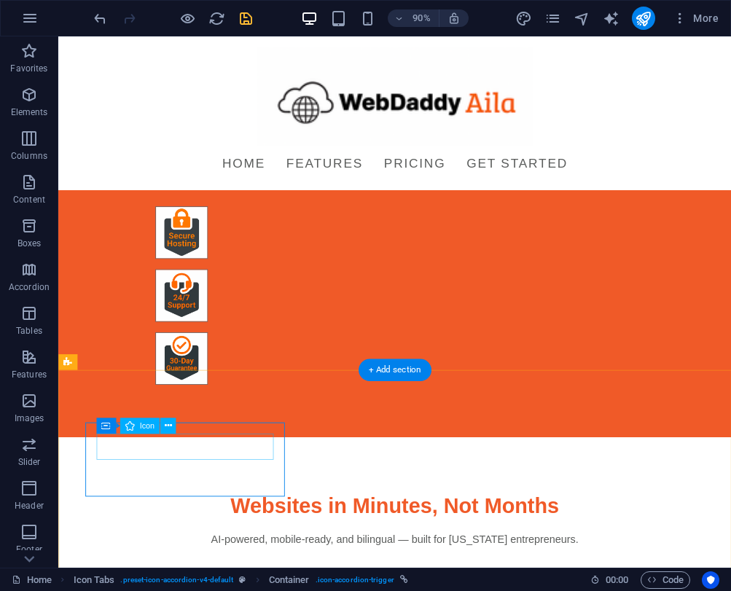
select select "xMidYMid"
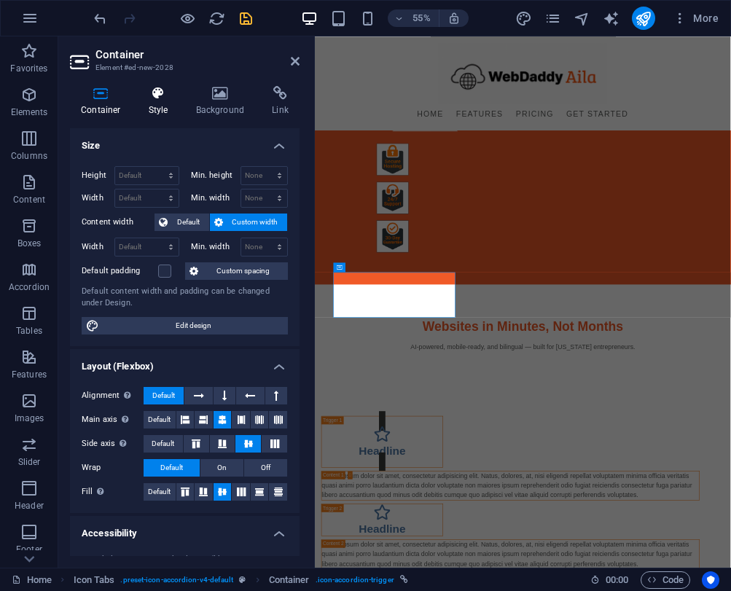
click at [162, 104] on h4 "Style" at bounding box center [161, 101] width 47 height 31
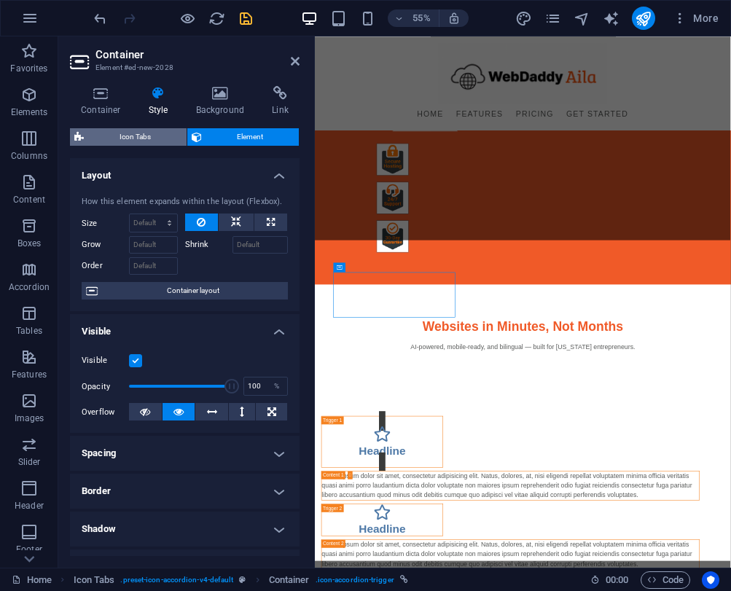
click at [159, 139] on span "Icon Tabs" at bounding box center [135, 136] width 94 height 17
select select "rem"
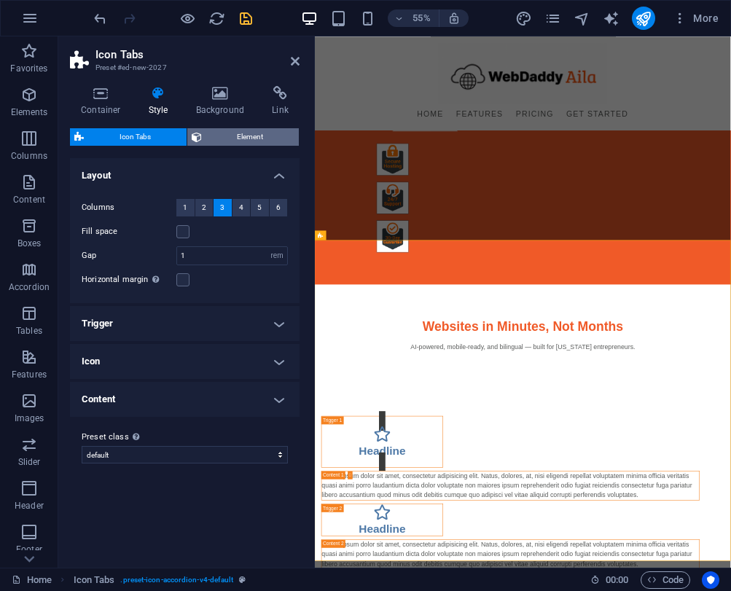
click at [232, 138] on span "Element" at bounding box center [250, 136] width 89 height 17
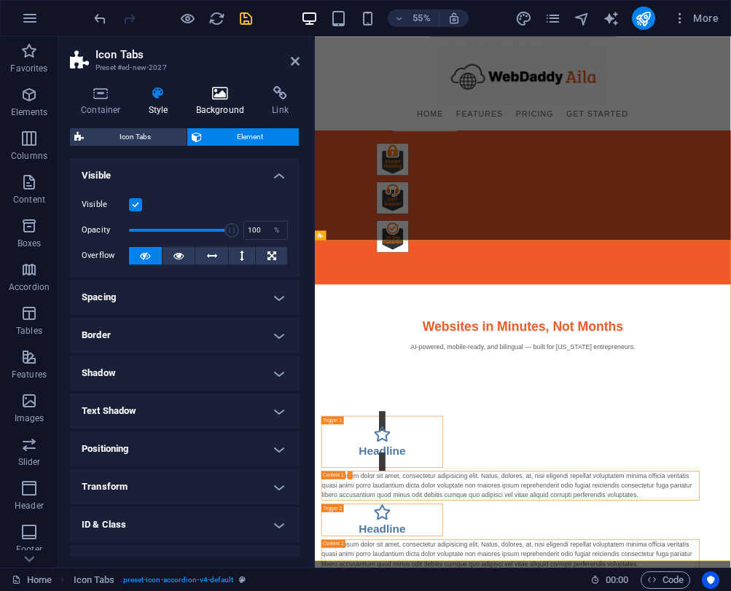
click at [212, 101] on h4 "Background" at bounding box center [223, 101] width 77 height 31
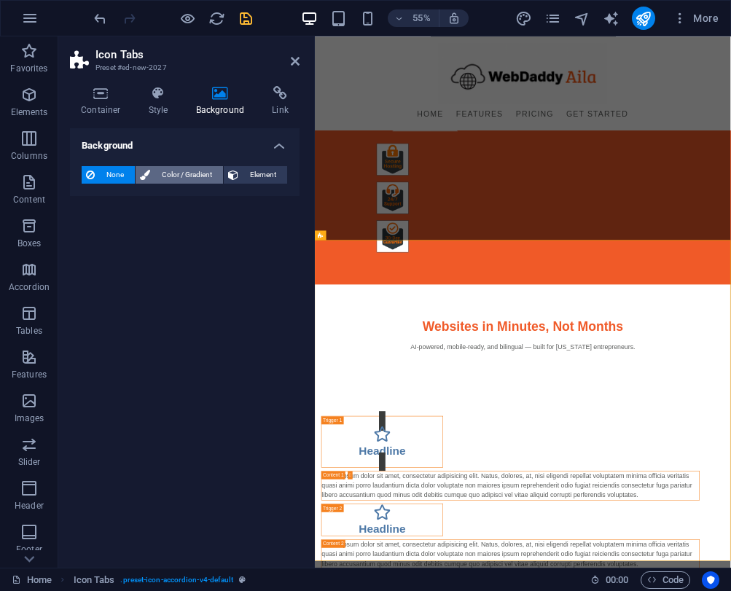
click at [202, 179] on span "Color / Gradient" at bounding box center [186, 174] width 64 height 17
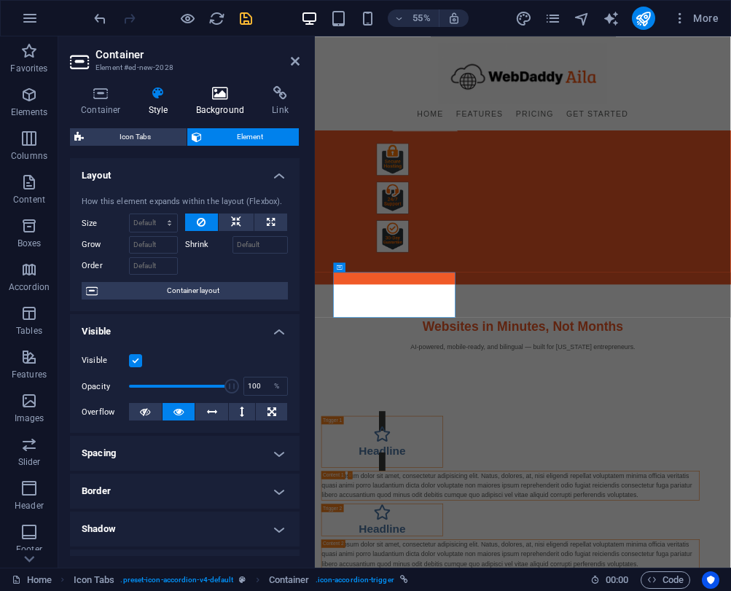
click at [204, 109] on h4 "Background" at bounding box center [223, 101] width 77 height 31
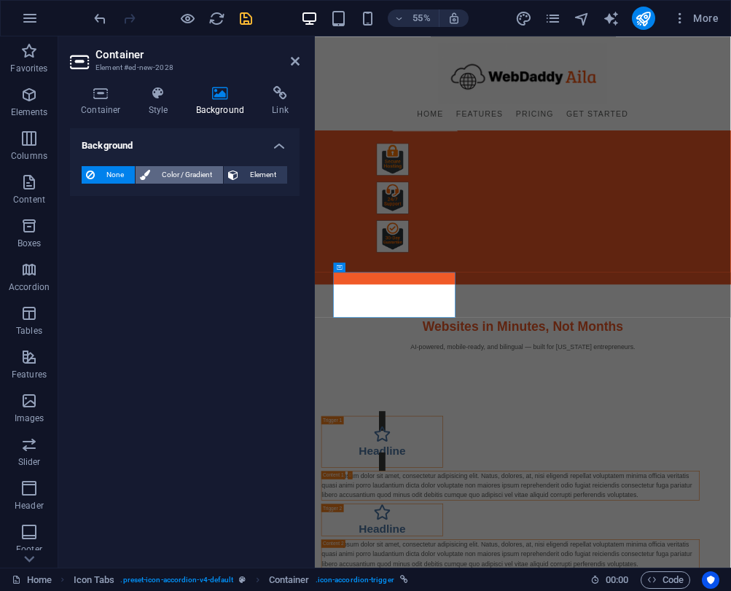
click at [168, 168] on span "Color / Gradient" at bounding box center [186, 174] width 64 height 17
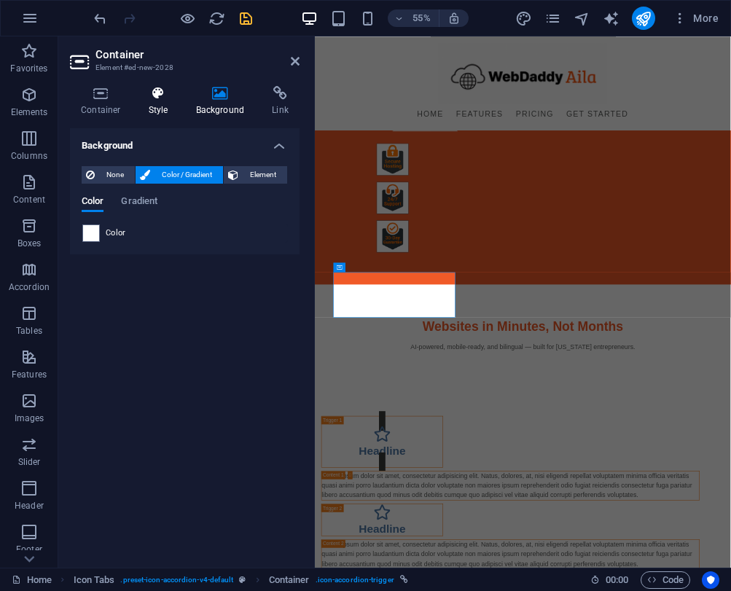
click at [157, 111] on h4 "Style" at bounding box center [161, 101] width 47 height 31
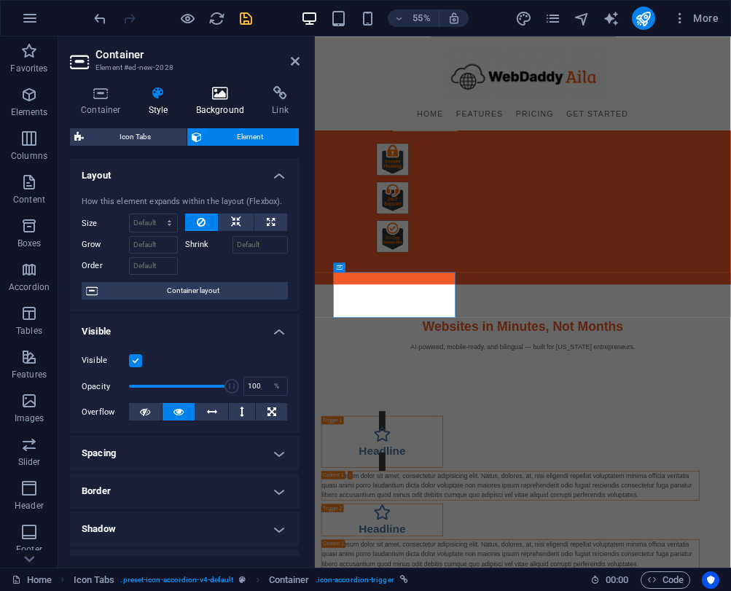
click at [215, 104] on h4 "Background" at bounding box center [223, 101] width 77 height 31
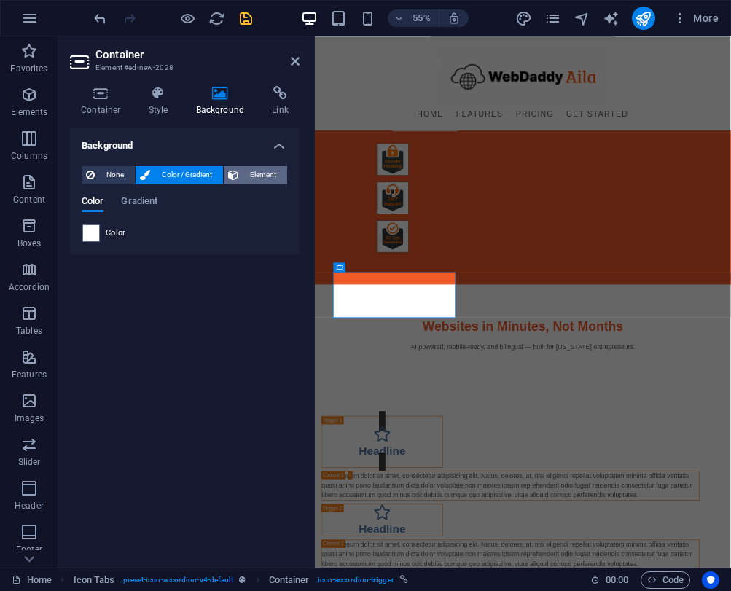
click at [232, 173] on icon at bounding box center [233, 174] width 10 height 17
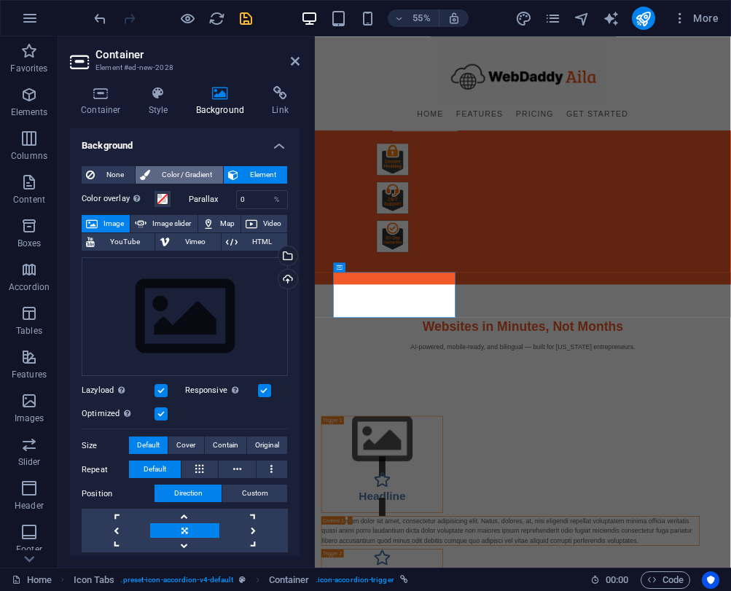
click at [193, 171] on span "Color / Gradient" at bounding box center [186, 174] width 64 height 17
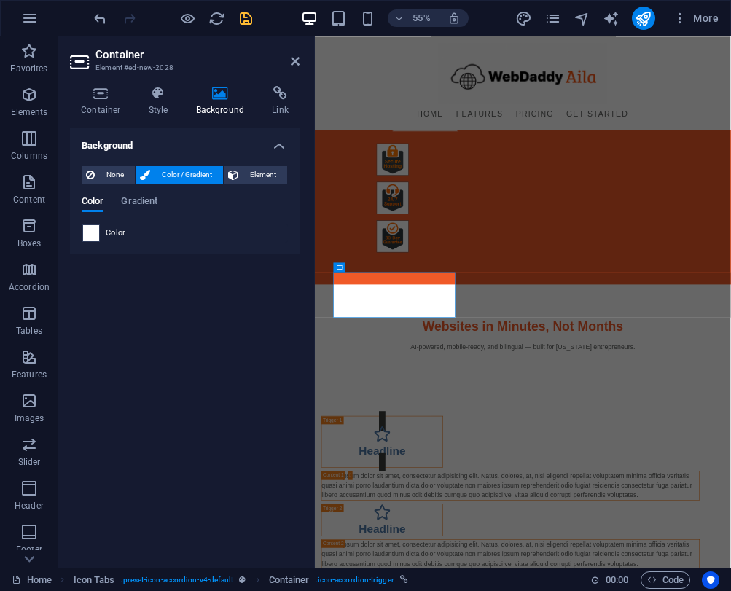
click at [93, 231] on span at bounding box center [91, 233] width 16 height 16
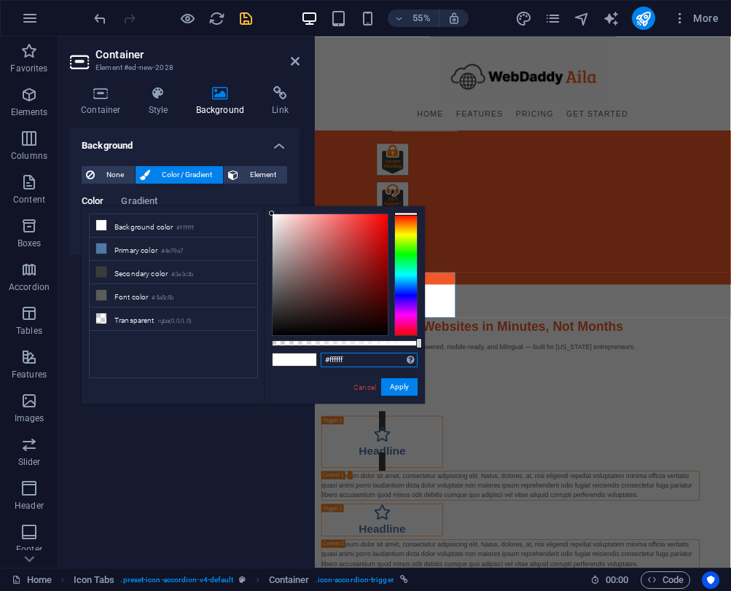
drag, startPoint x: 361, startPoint y: 354, endPoint x: 332, endPoint y: 354, distance: 28.4
click at [332, 354] on input "#ffffff" at bounding box center [369, 360] width 97 height 15
click at [357, 356] on input "#ffffff" at bounding box center [369, 360] width 97 height 15
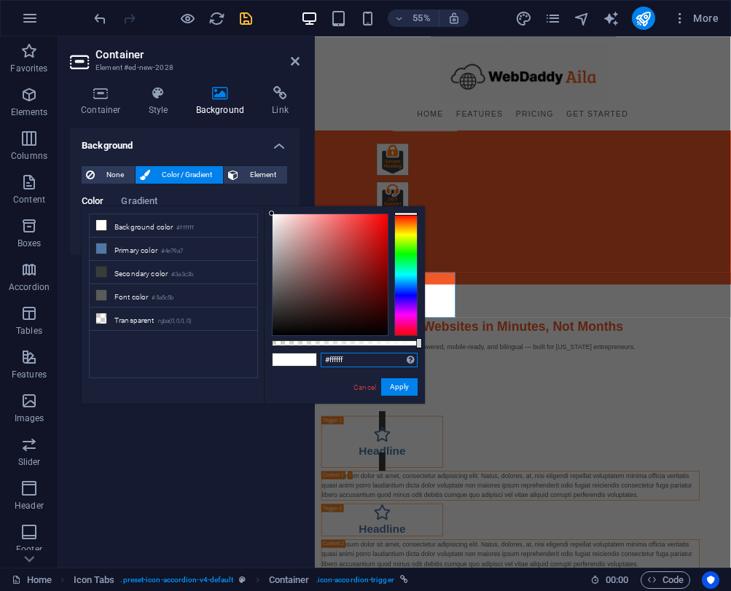
paste input "05a28"
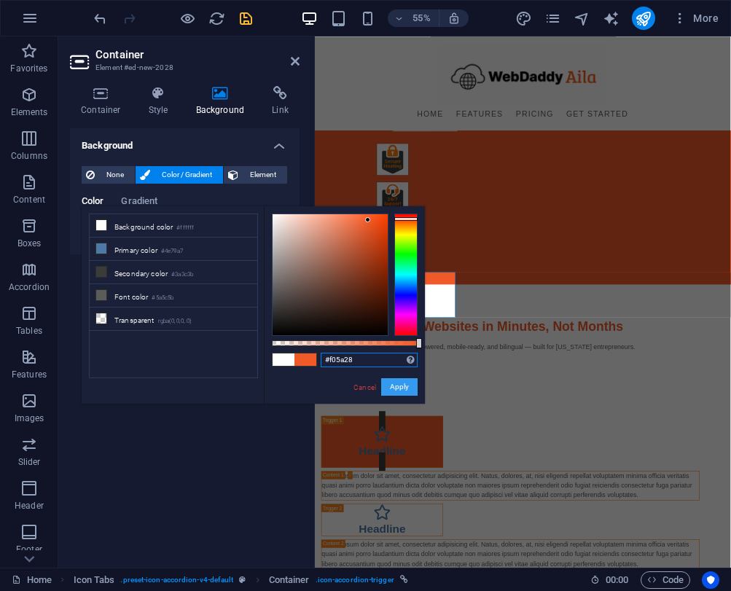
type input "#f05a28"
click at [392, 388] on button "Apply" at bounding box center [399, 386] width 36 height 17
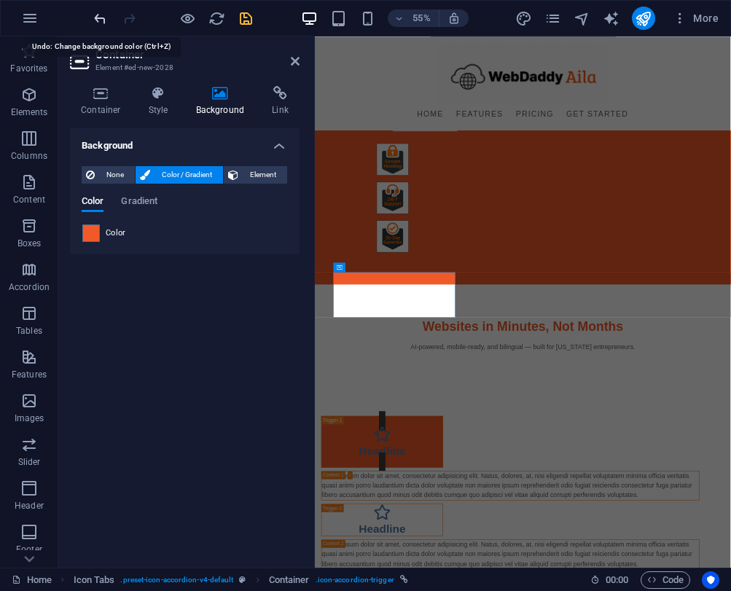
click at [100, 10] on icon "undo" at bounding box center [100, 18] width 17 height 17
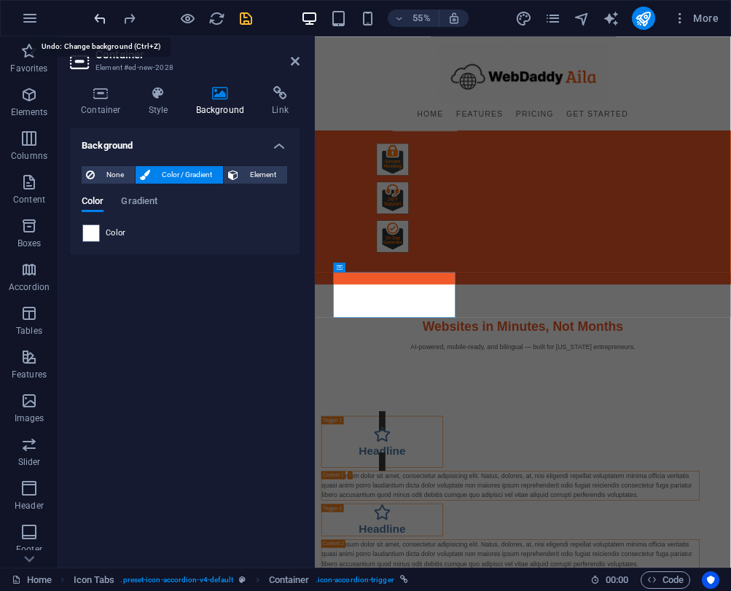
click at [100, 10] on icon "undo" at bounding box center [100, 18] width 17 height 17
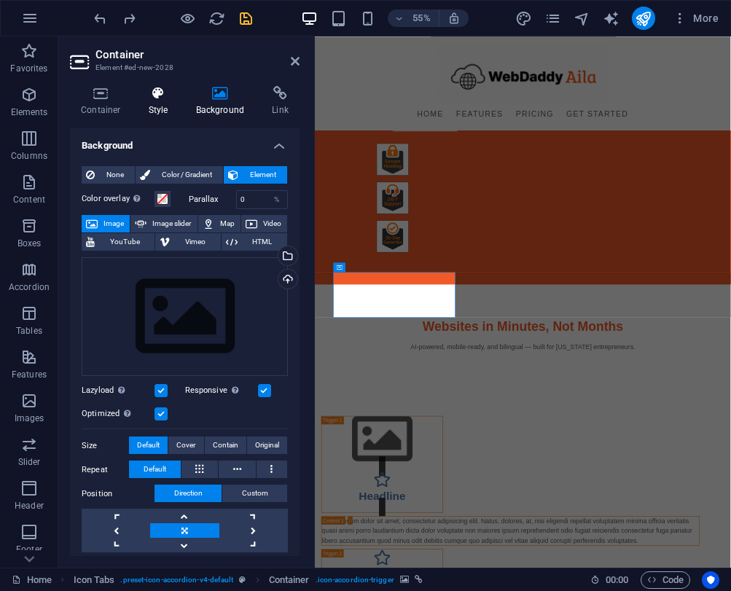
click at [149, 94] on icon at bounding box center [159, 93] width 42 height 15
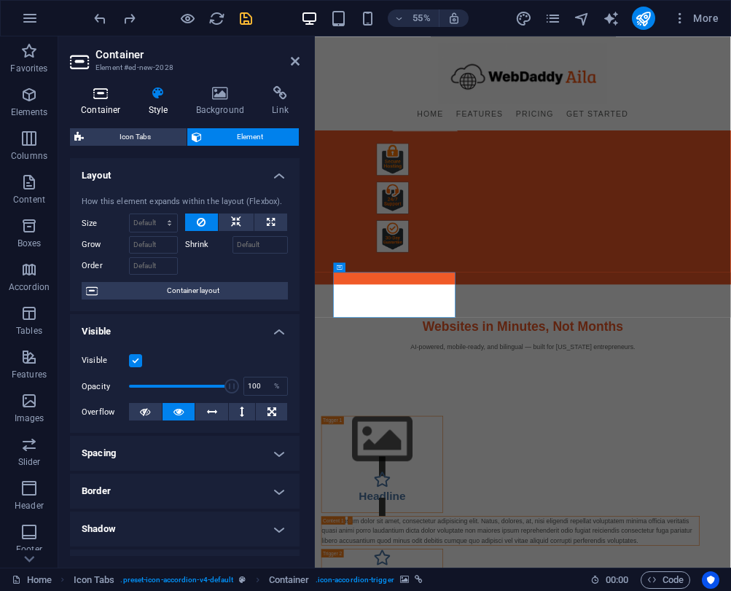
click at [117, 98] on icon at bounding box center [101, 93] width 62 height 15
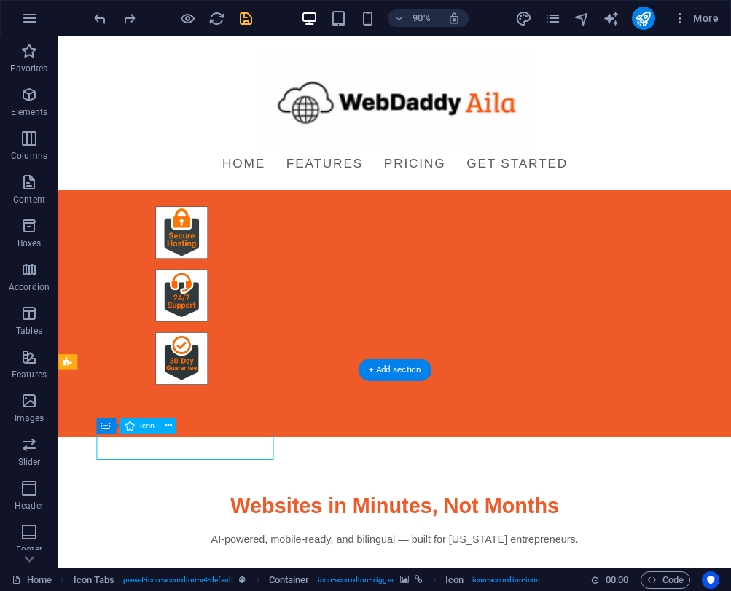
select select "xMidYMid"
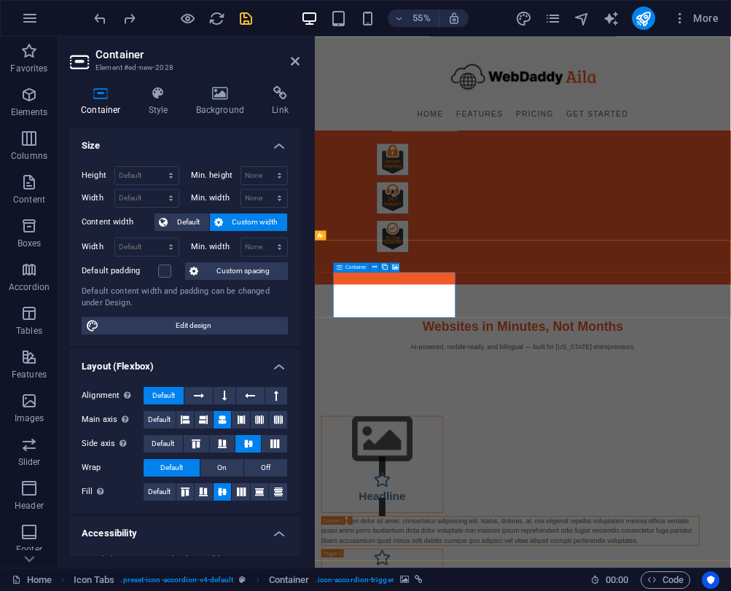
click at [151, 100] on icon at bounding box center [159, 93] width 42 height 15
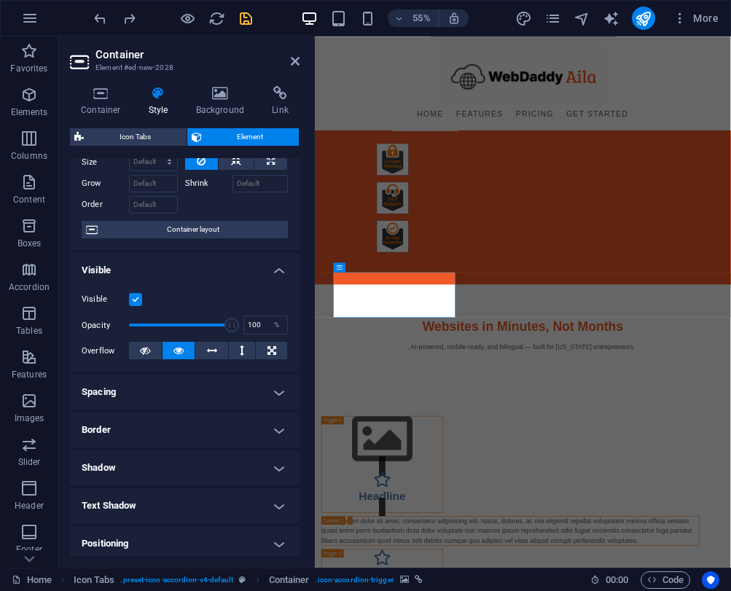
scroll to position [103, 0]
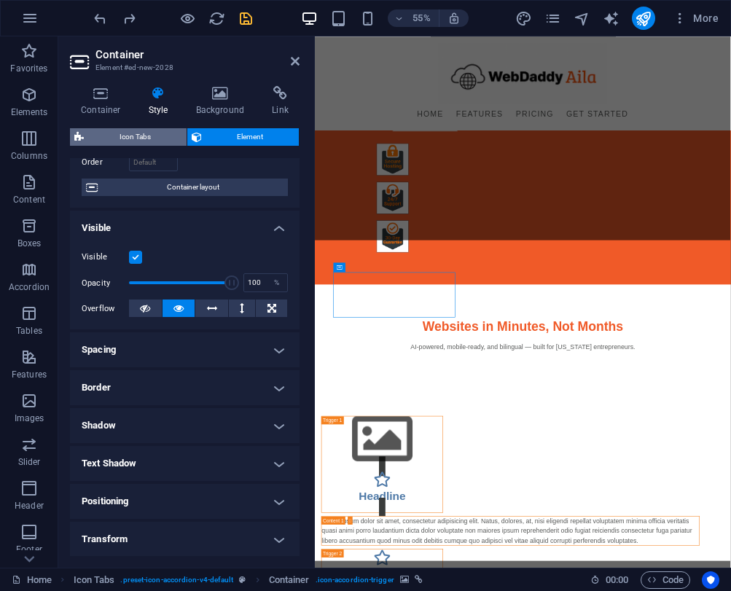
click at [146, 133] on span "Icon Tabs" at bounding box center [135, 136] width 94 height 17
select select "rem"
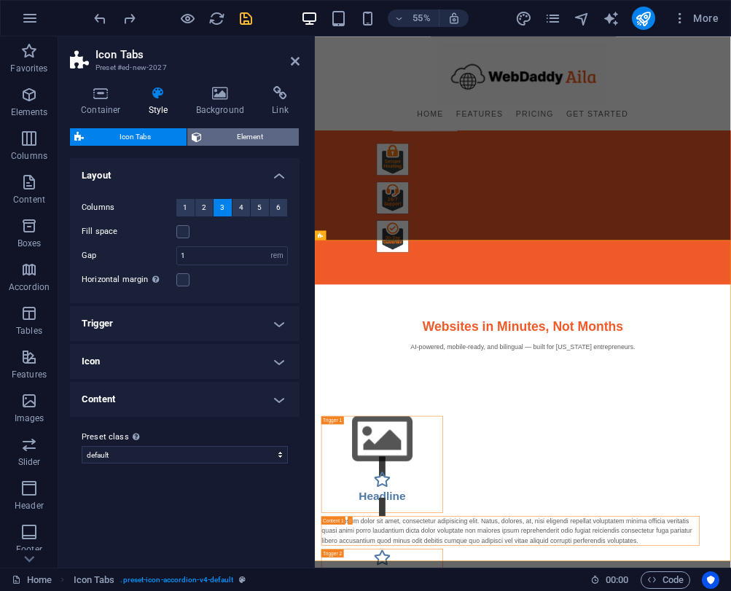
click at [220, 135] on span "Element" at bounding box center [250, 136] width 89 height 17
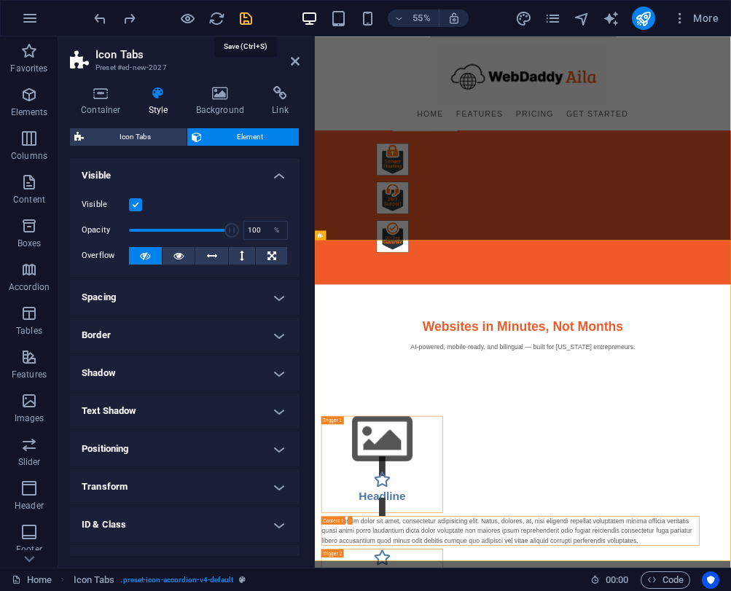
click at [249, 20] on icon "save" at bounding box center [246, 18] width 17 height 17
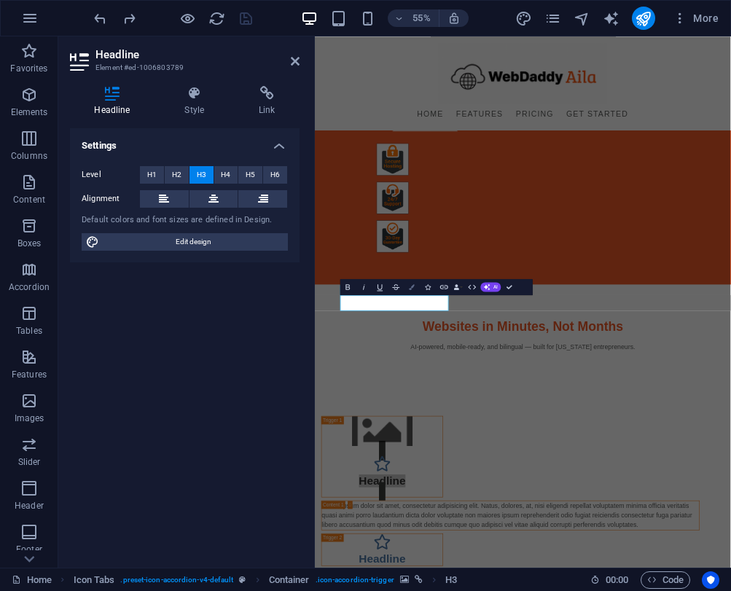
click at [413, 289] on button "Colors" at bounding box center [411, 287] width 15 height 16
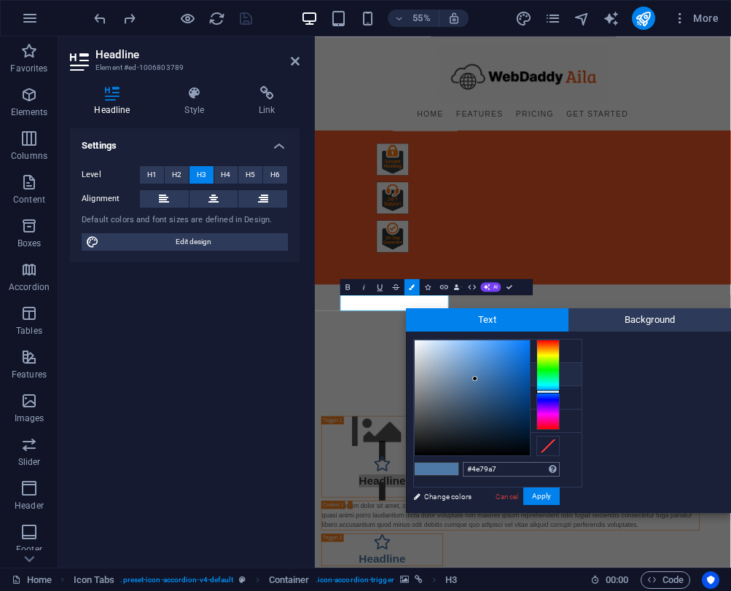
click at [509, 463] on input "#4e79a7" at bounding box center [511, 469] width 97 height 15
type input "#f05a28"
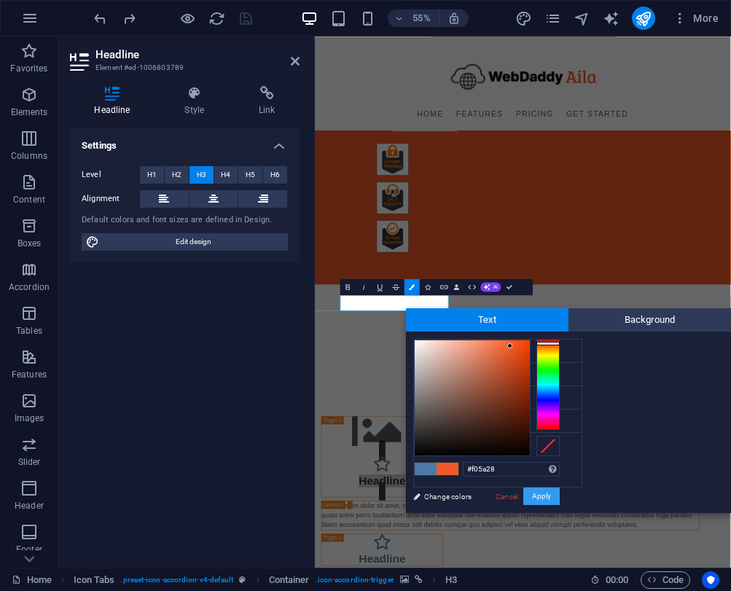
click at [537, 493] on button "Apply" at bounding box center [541, 495] width 36 height 17
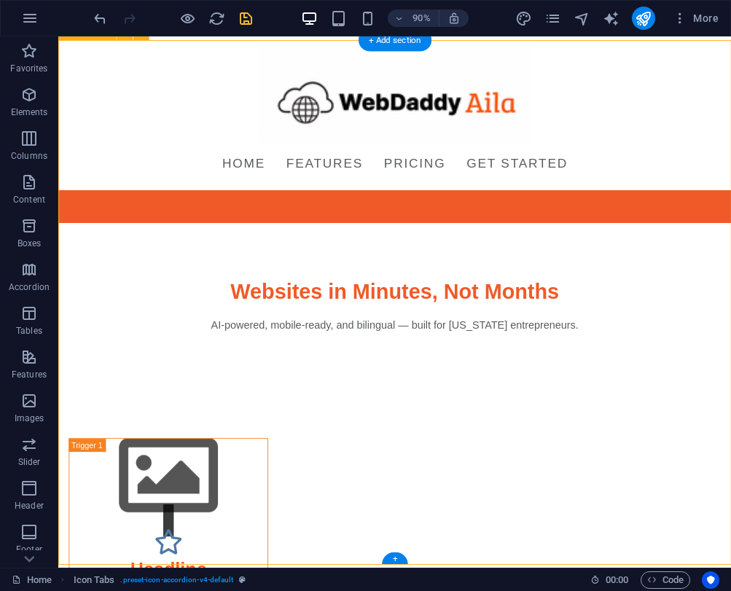
scroll to position [1111, 0]
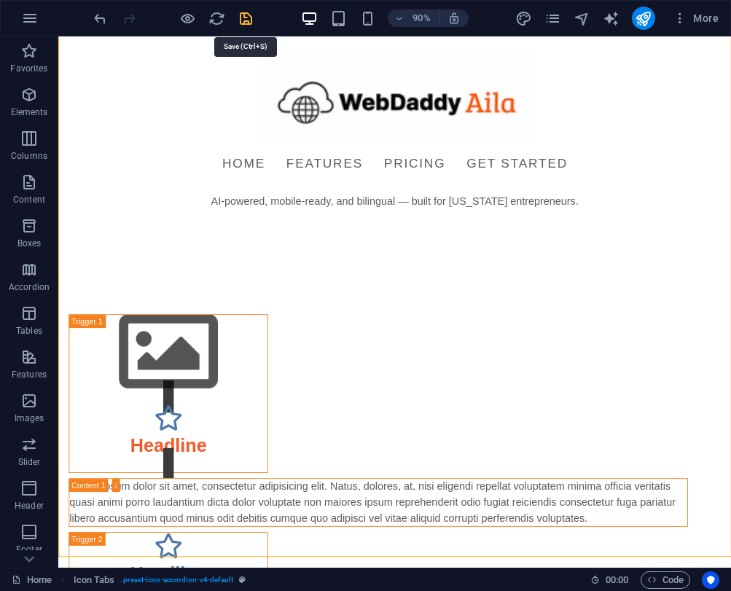
click at [246, 15] on icon "save" at bounding box center [246, 18] width 17 height 17
